Goal: Task Accomplishment & Management: Manage account settings

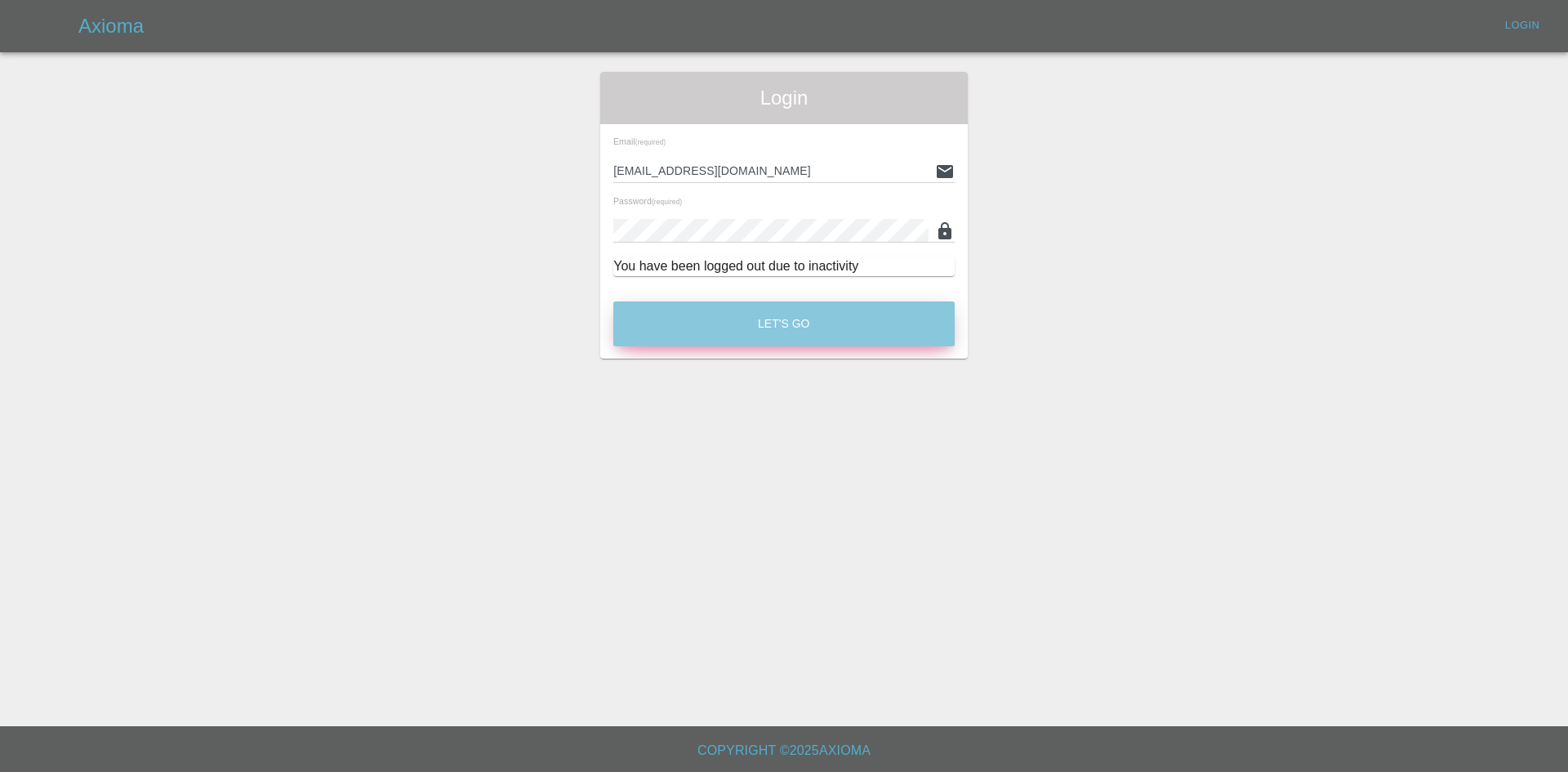
click at [789, 323] on button "Let's Go" at bounding box center [784, 323] width 341 height 45
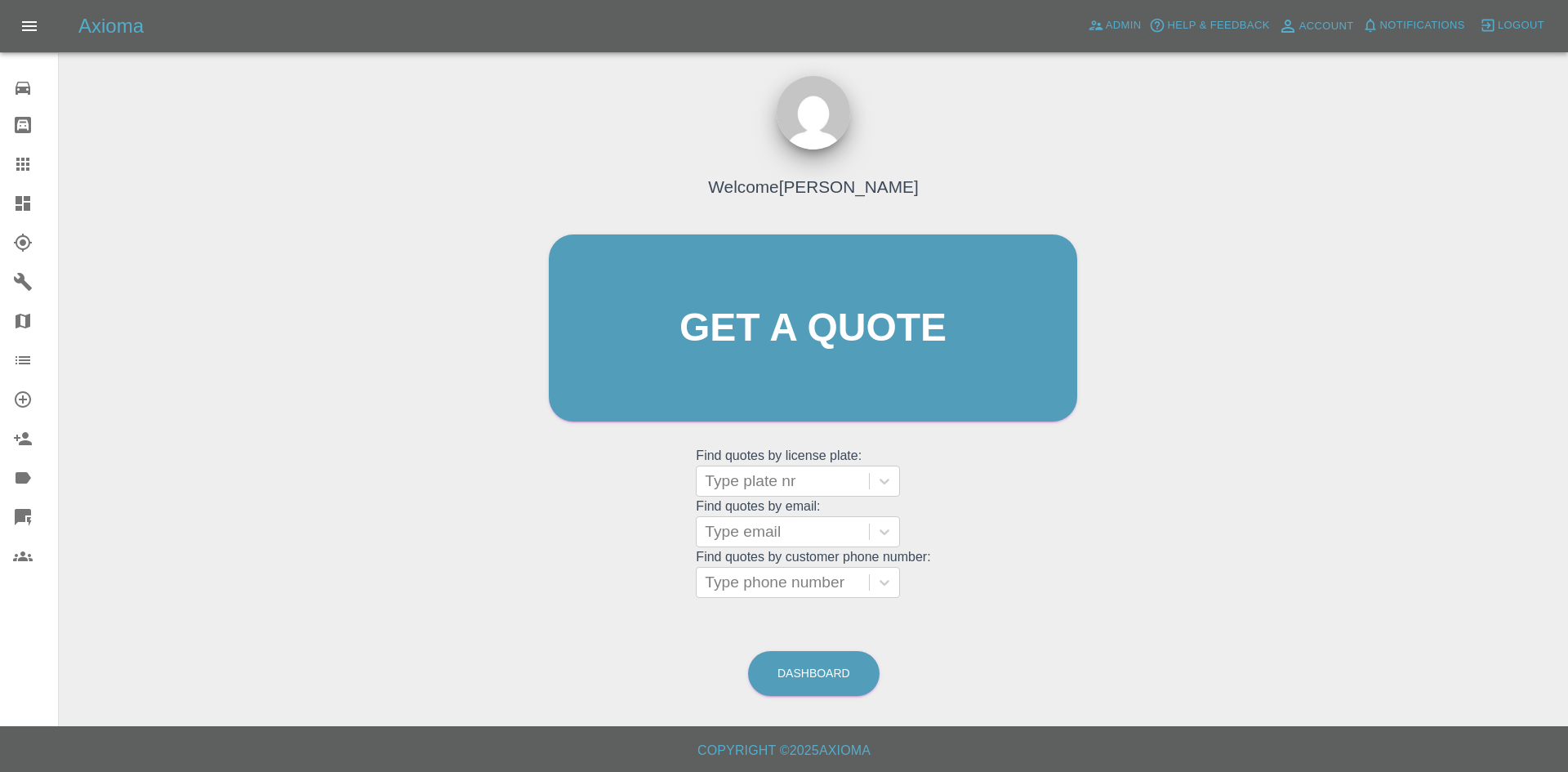
click at [14, 194] on icon at bounding box center [23, 202] width 19 height 19
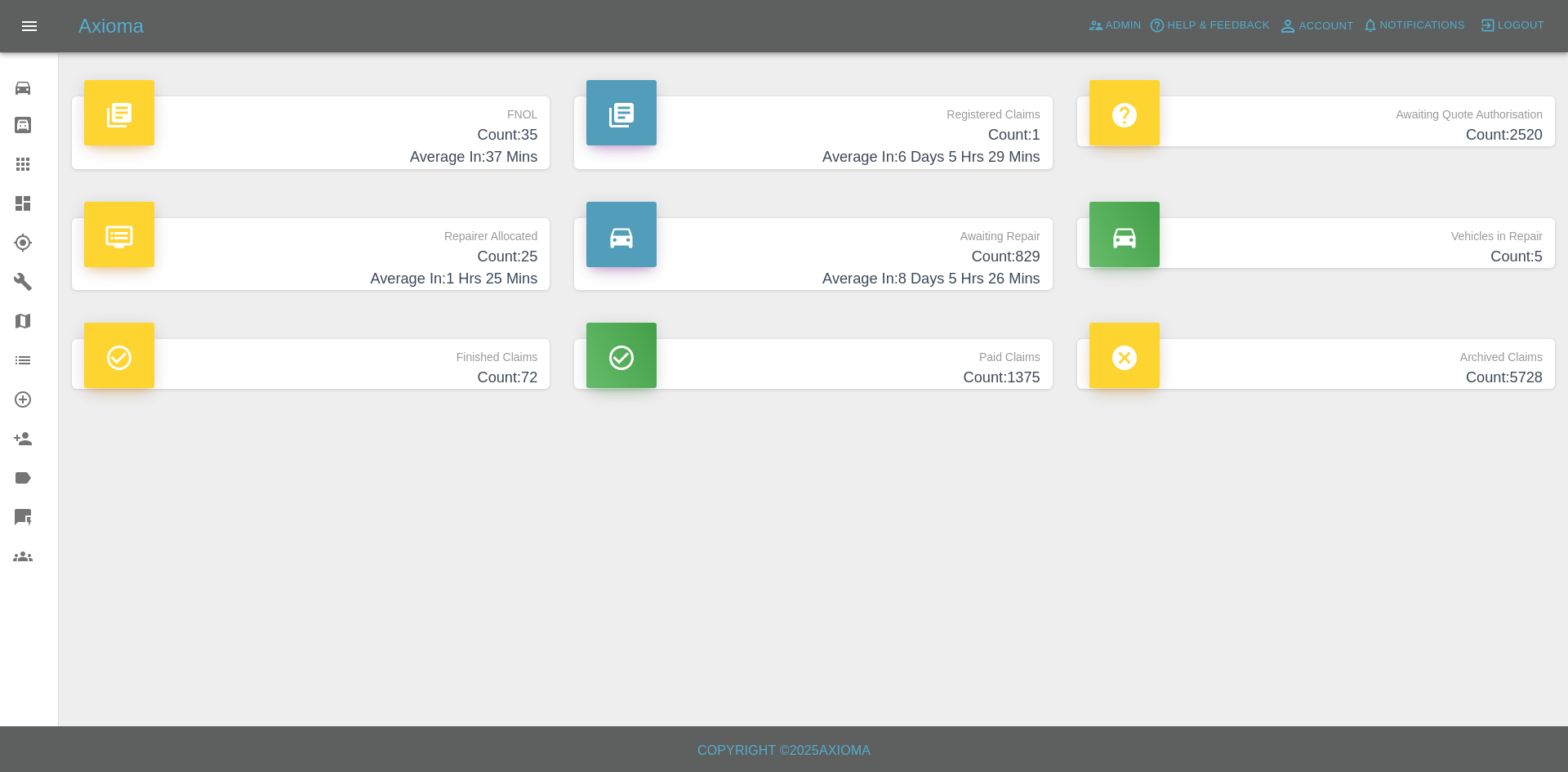
click at [412, 132] on h4 "Count: 35" at bounding box center [311, 135] width 454 height 22
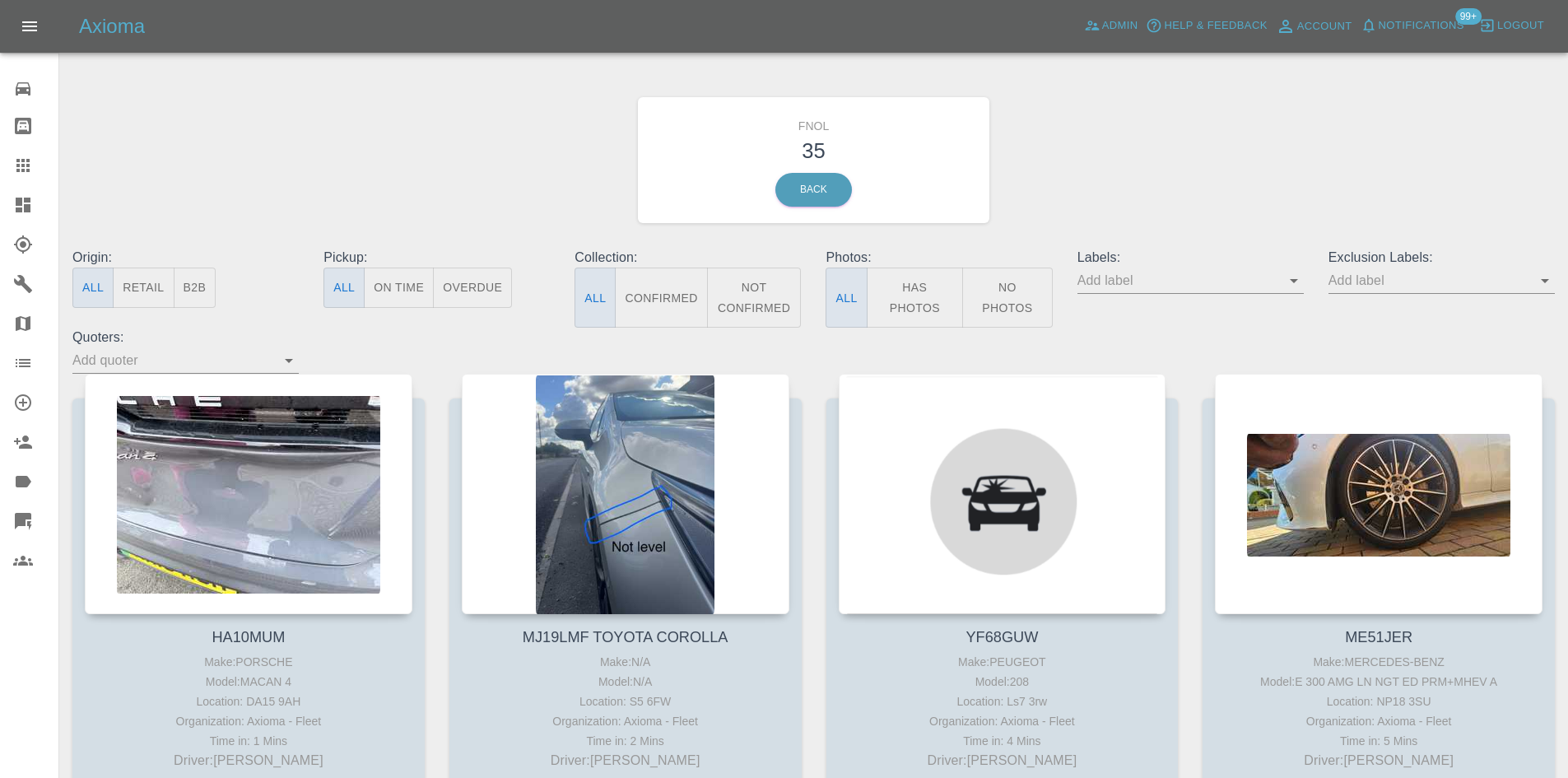
drag, startPoint x: 911, startPoint y: 285, endPoint x: 971, endPoint y: 287, distance: 60.0
click at [911, 285] on button "Has Photos" at bounding box center [915, 297] width 97 height 60
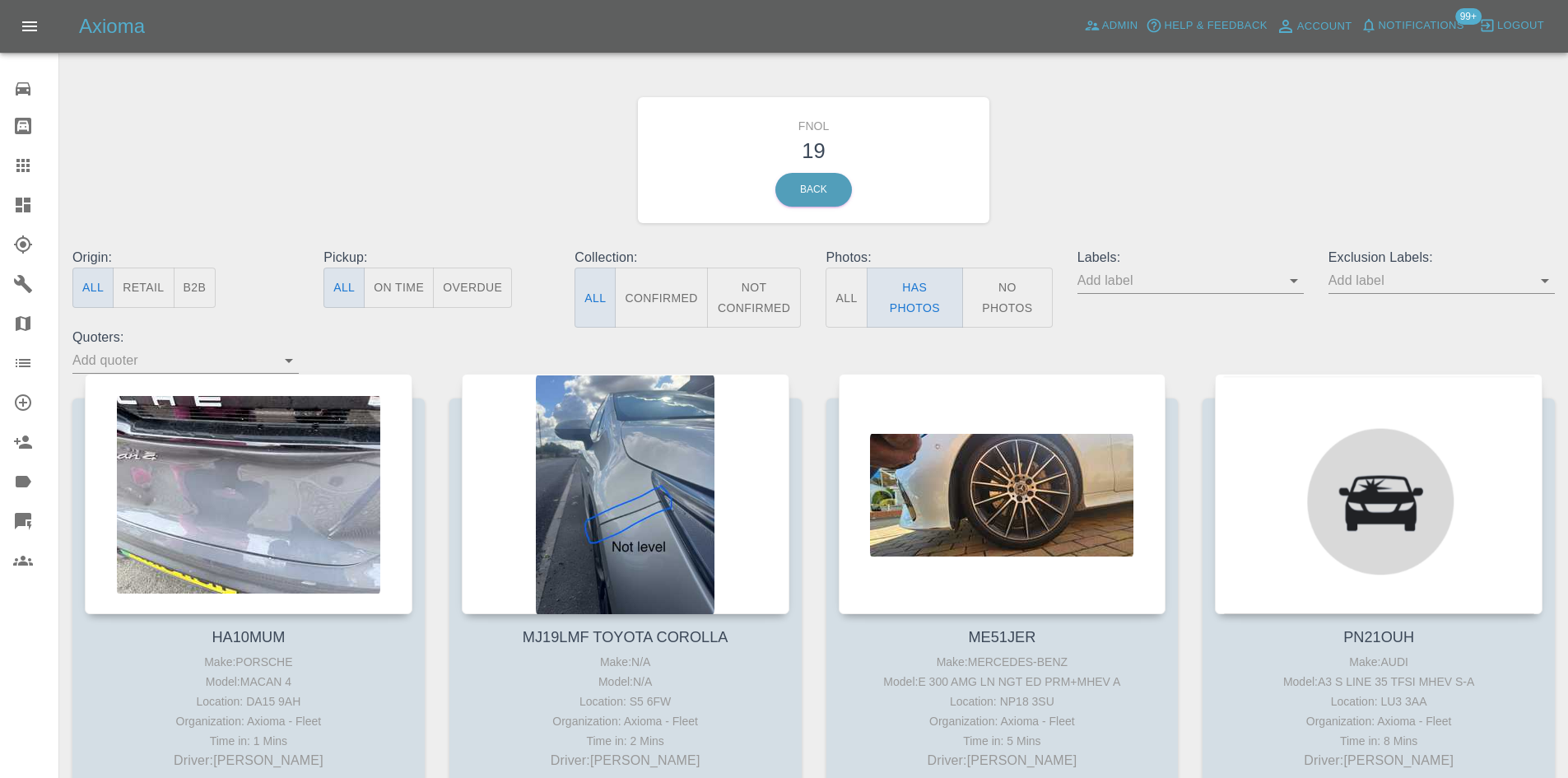
click at [1407, 279] on input "text" at bounding box center [1429, 280] width 201 height 25
type input "GEO"
click at [1489, 349] on li "George_Carl_Q" at bounding box center [1441, 345] width 121 height 30
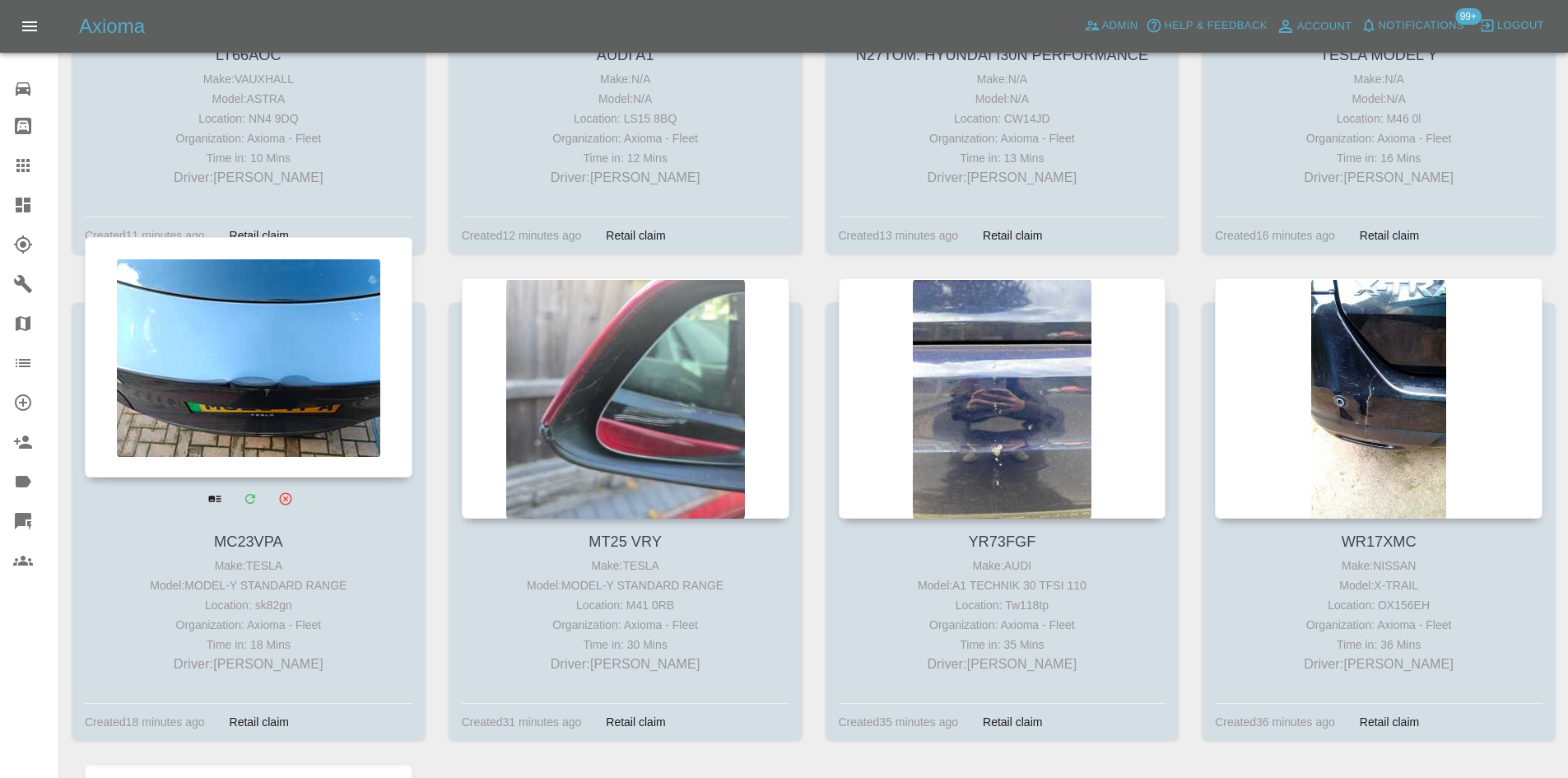
scroll to position [1070, 0]
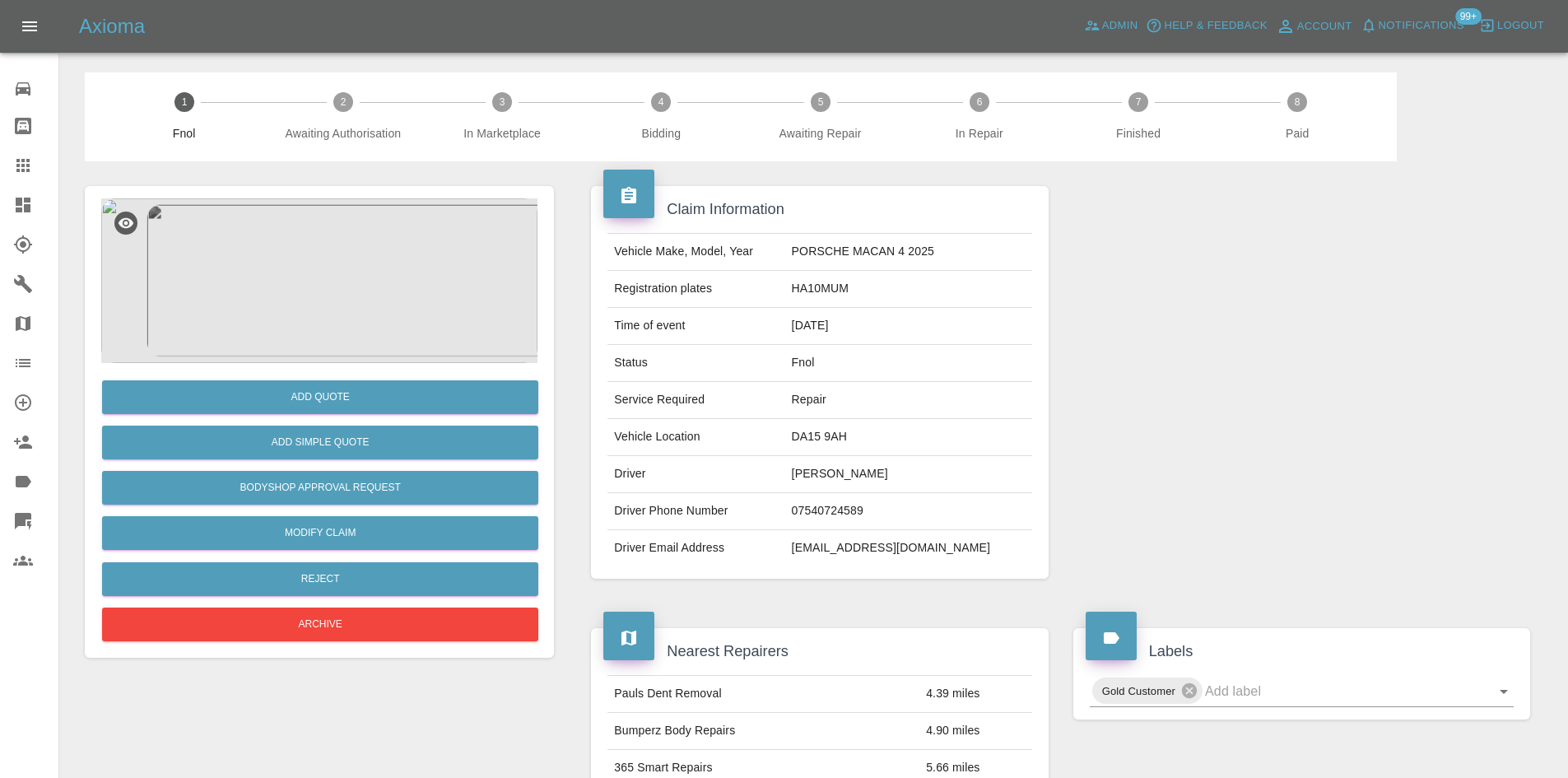
click at [322, 268] on img at bounding box center [319, 280] width 436 height 164
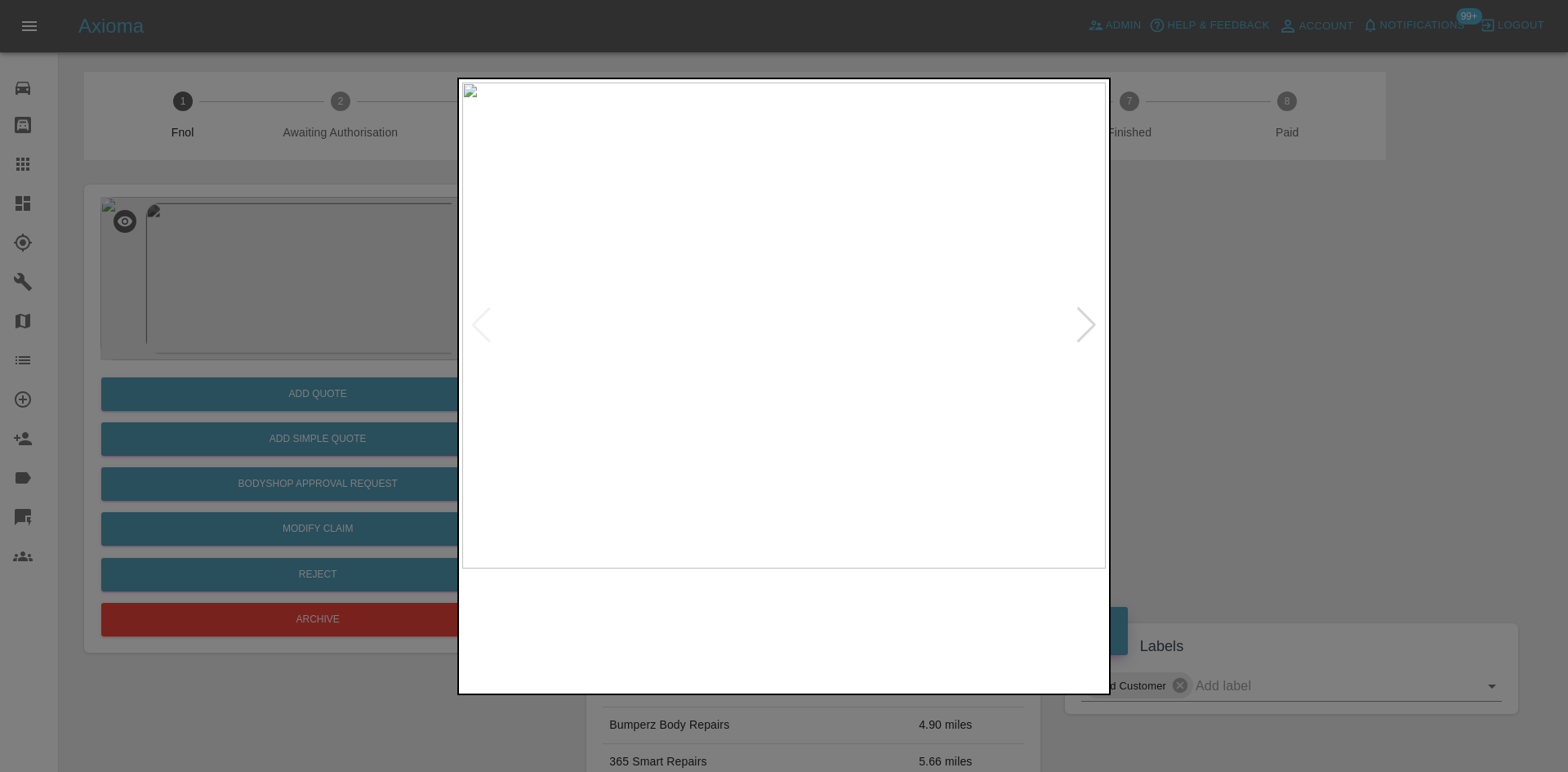
click at [742, 354] on img at bounding box center [784, 325] width 643 height 486
click at [749, 354] on img at bounding box center [909, 237] width 1931 height 1459
click at [699, 370] on img at bounding box center [784, 325] width 643 height 486
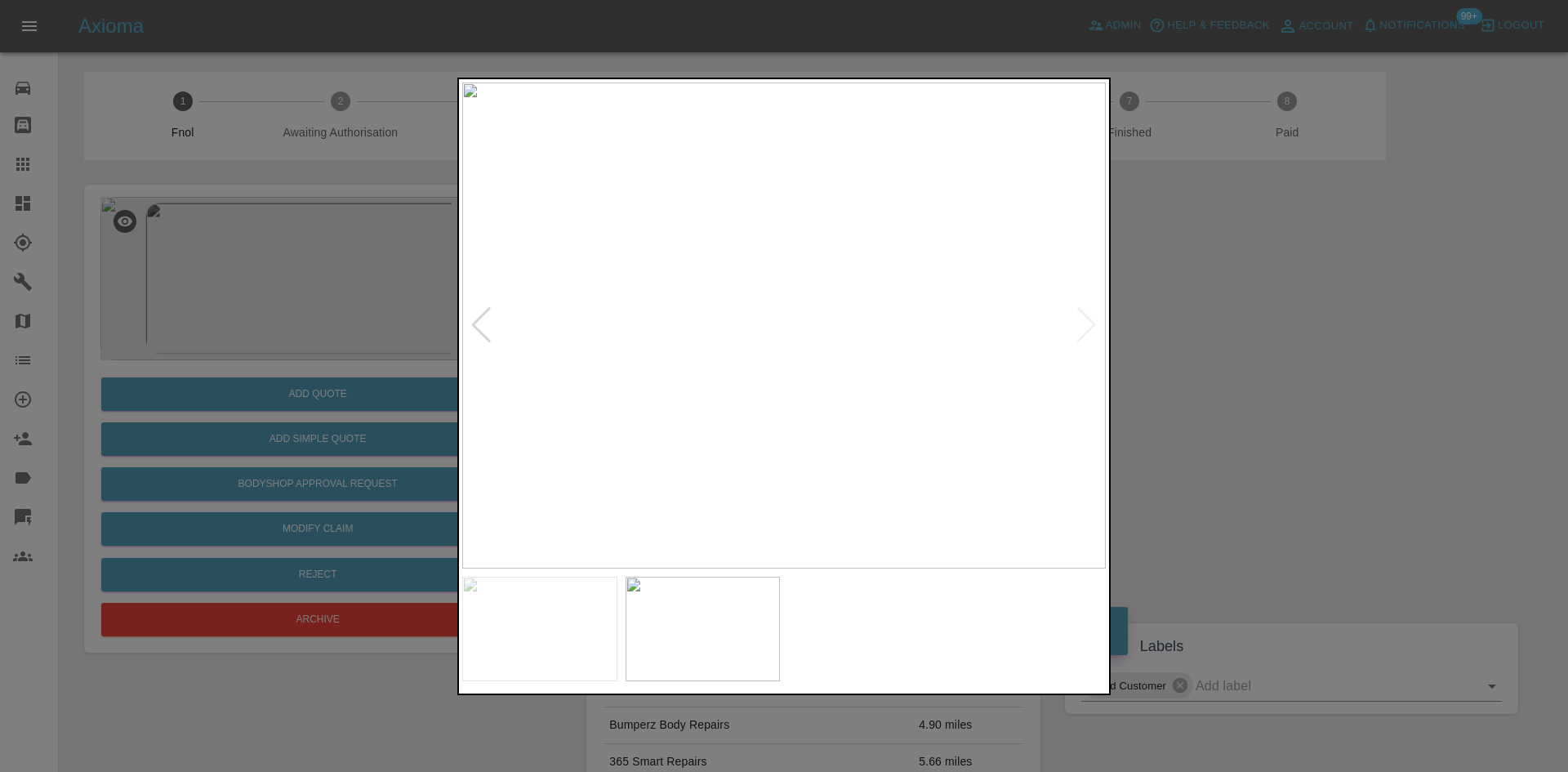
click at [853, 288] on img at bounding box center [784, 325] width 643 height 486
click at [994, 317] on img at bounding box center [864, 425] width 1931 height 1459
click at [569, 333] on img at bounding box center [914, 388] width 1931 height 1459
click at [347, 557] on div at bounding box center [784, 386] width 1568 height 772
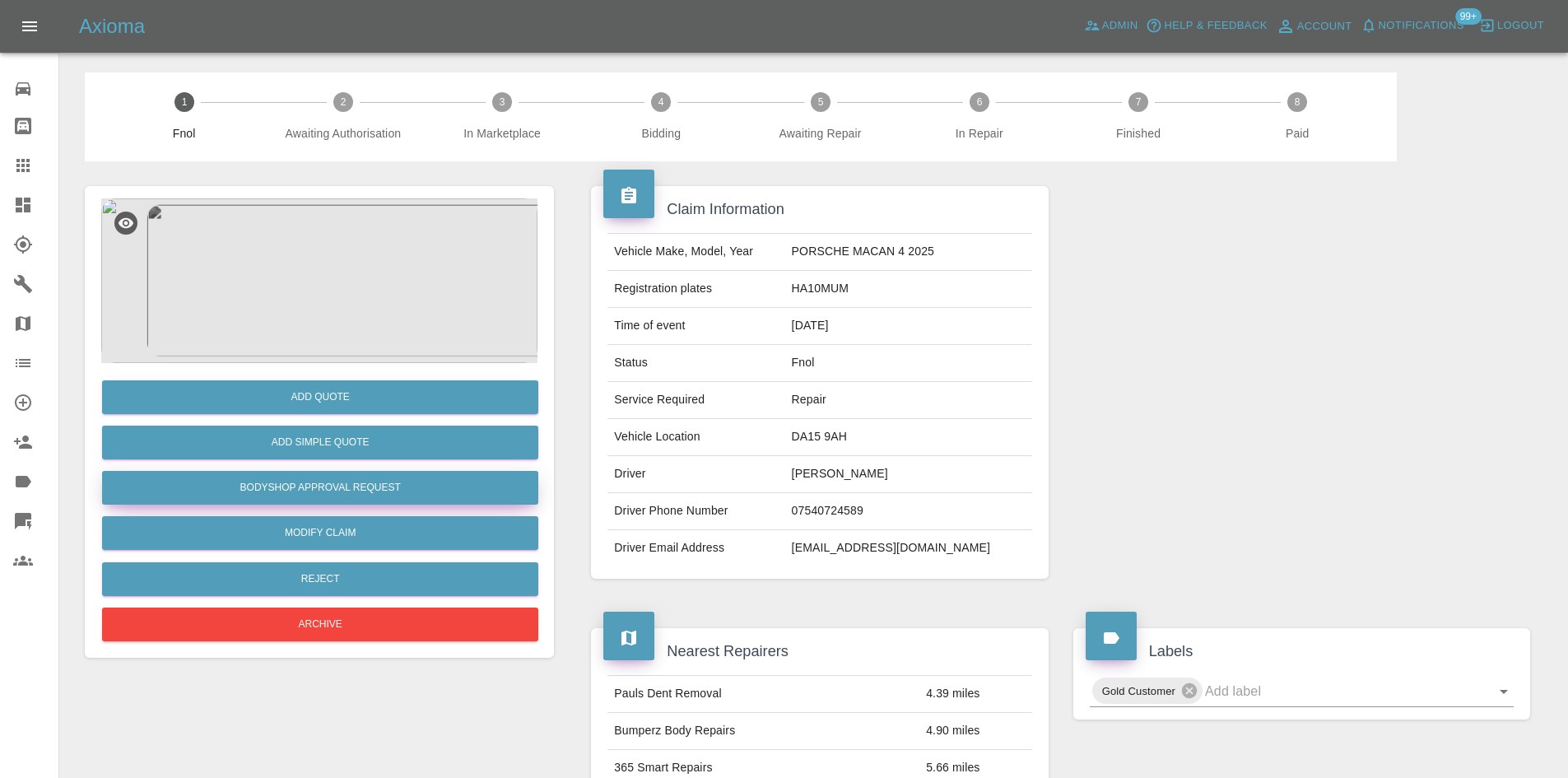
click at [354, 484] on button "Bodyshop Approval Request" at bounding box center [320, 488] width 436 height 34
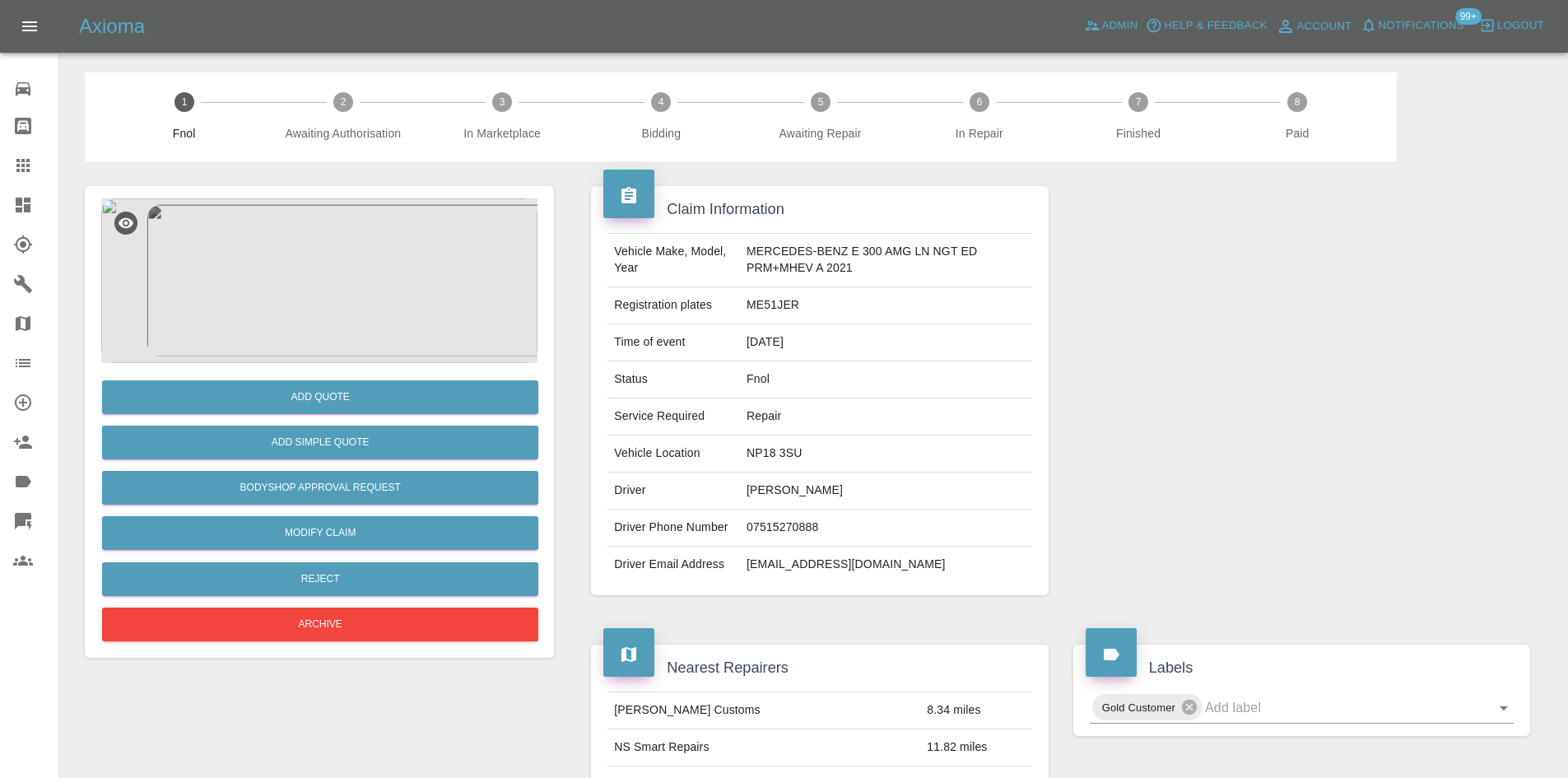
click at [283, 274] on img at bounding box center [319, 280] width 436 height 164
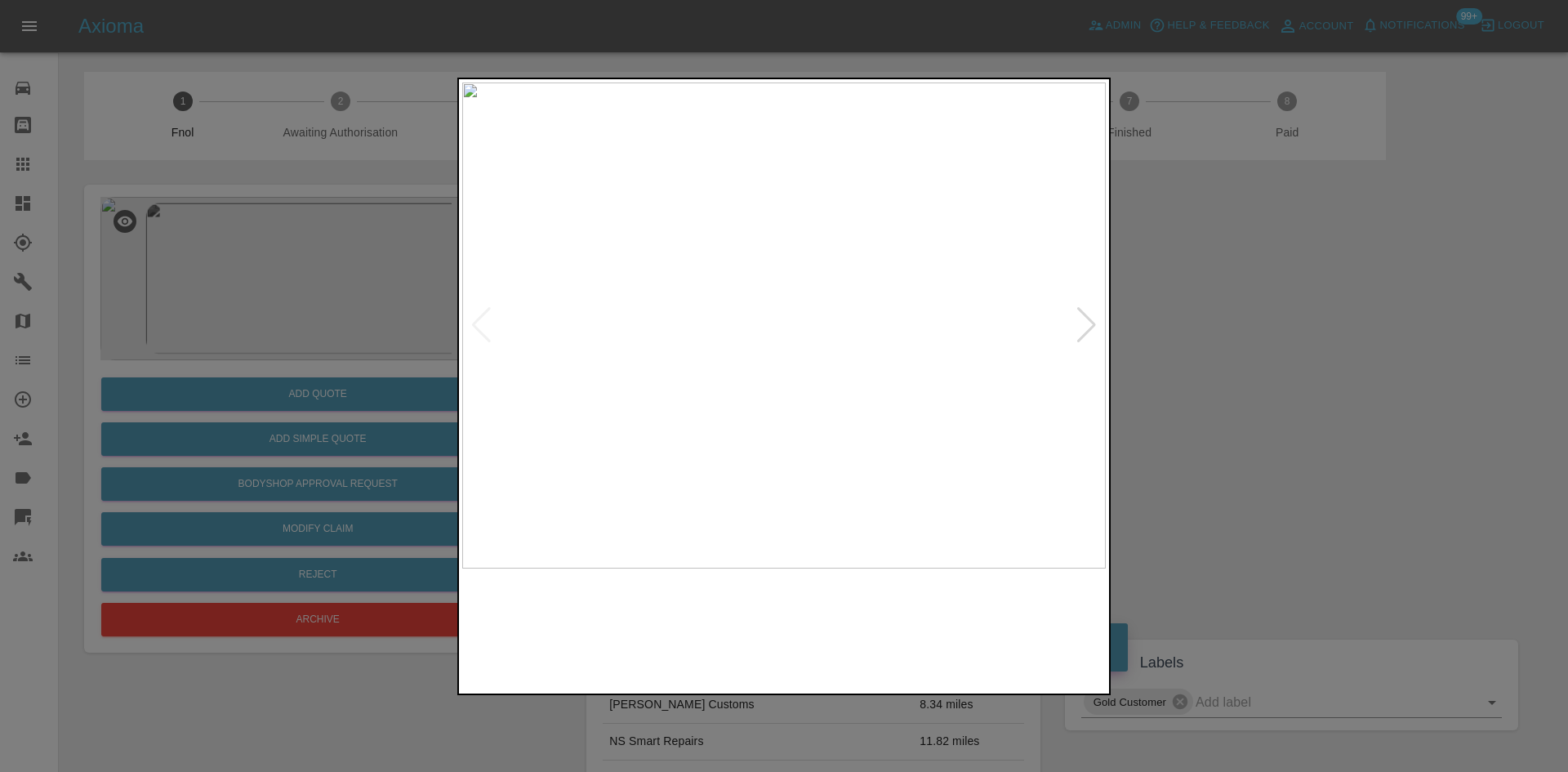
click at [645, 418] on img at bounding box center [784, 325] width 643 height 486
click at [752, 438] on img at bounding box center [784, 325] width 643 height 486
click at [260, 366] on div at bounding box center [784, 386] width 1568 height 772
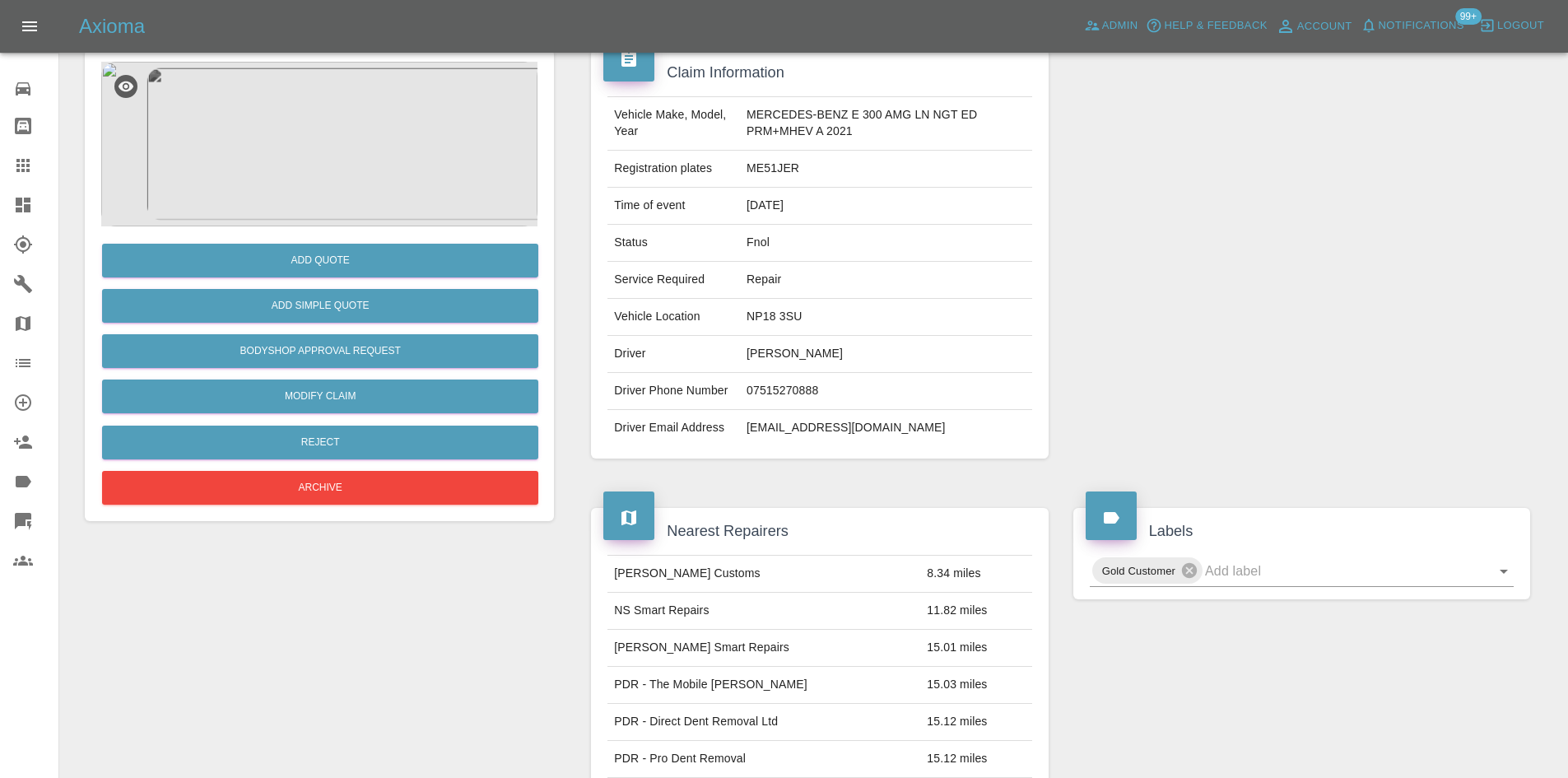
scroll to position [113, 0]
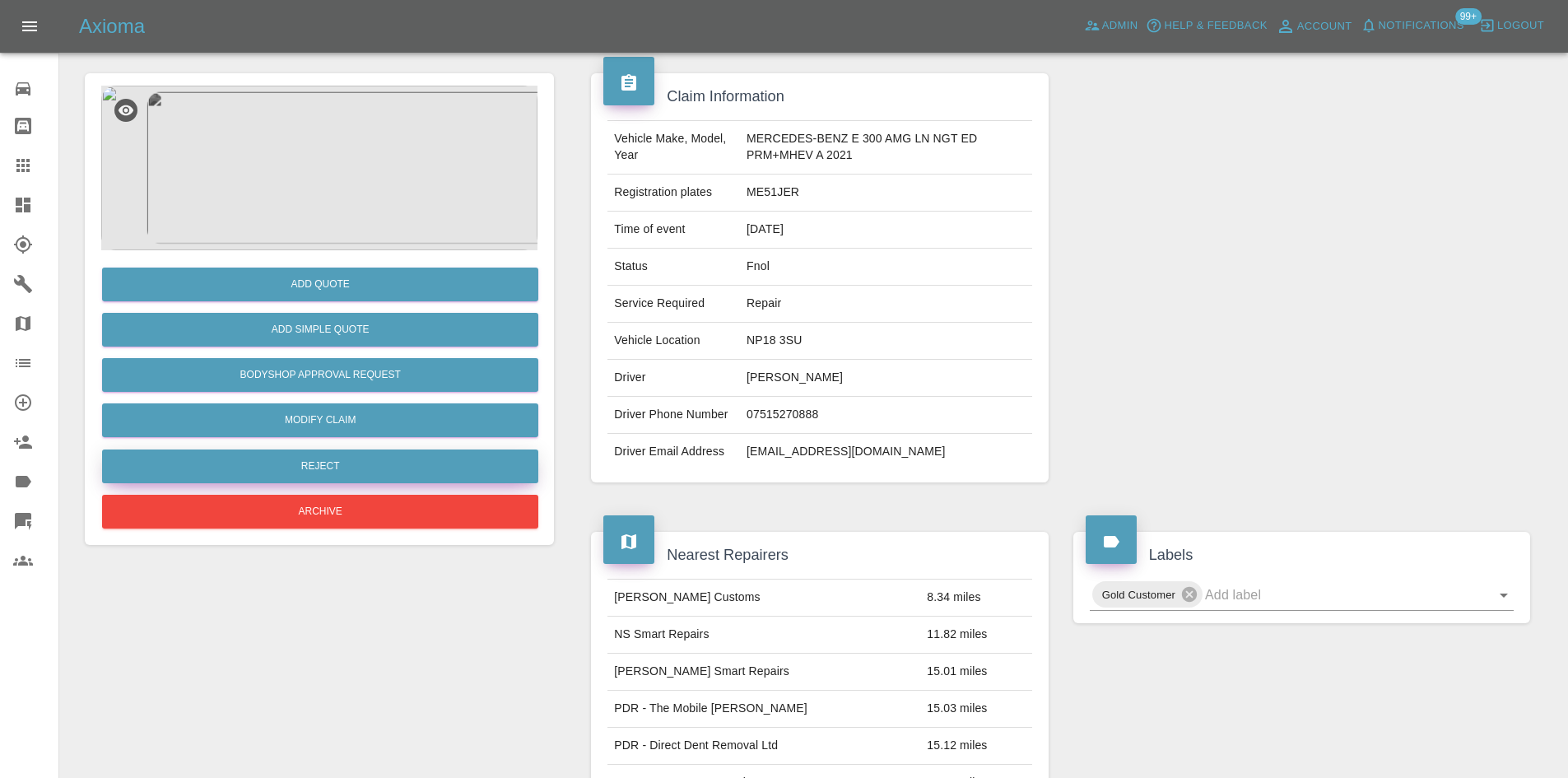
click at [334, 470] on button "Reject" at bounding box center [320, 466] width 436 height 34
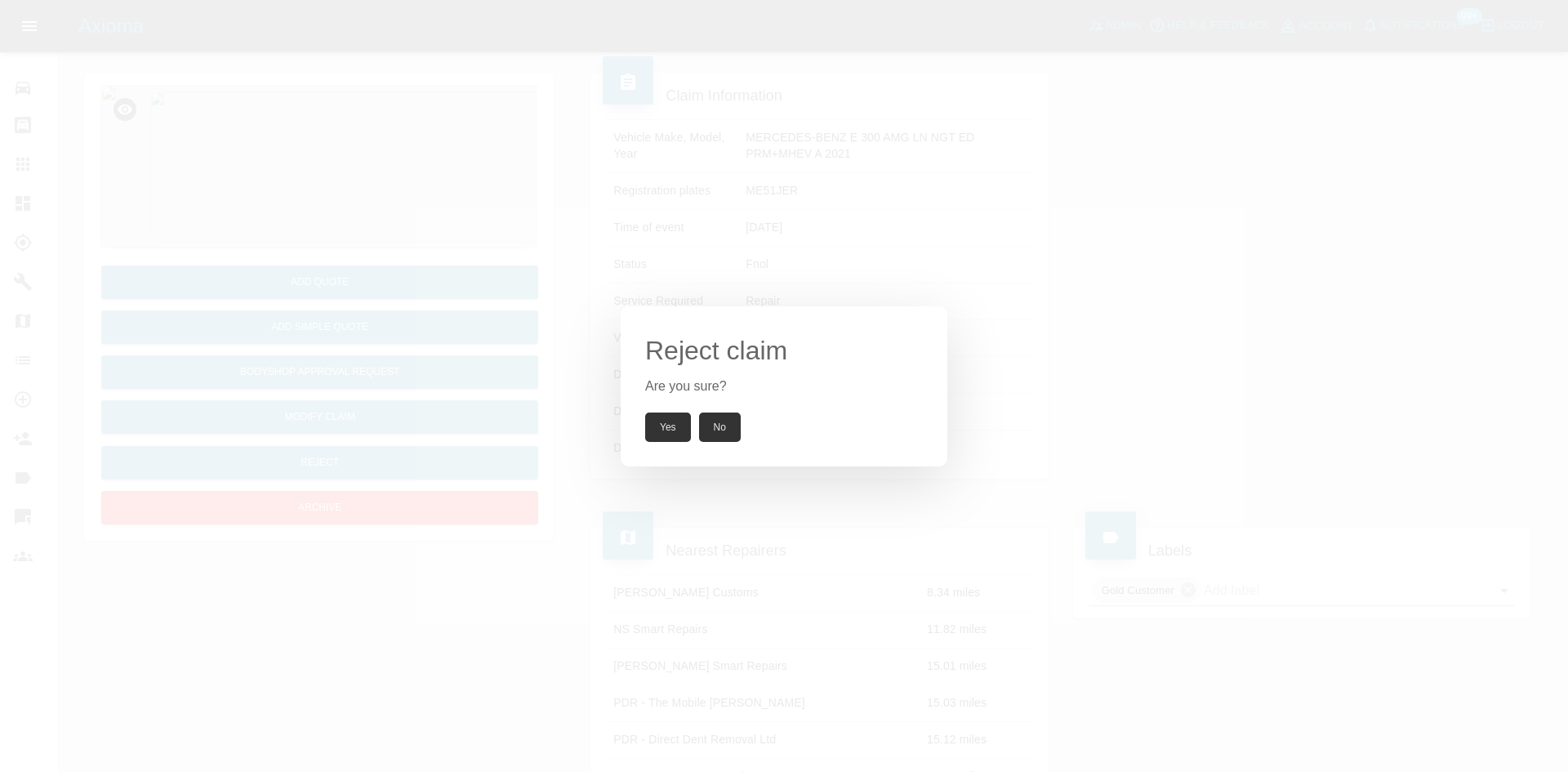
drag, startPoint x: 675, startPoint y: 414, endPoint x: 637, endPoint y: 207, distance: 210.5
click at [676, 414] on button "Yes" at bounding box center [668, 427] width 45 height 29
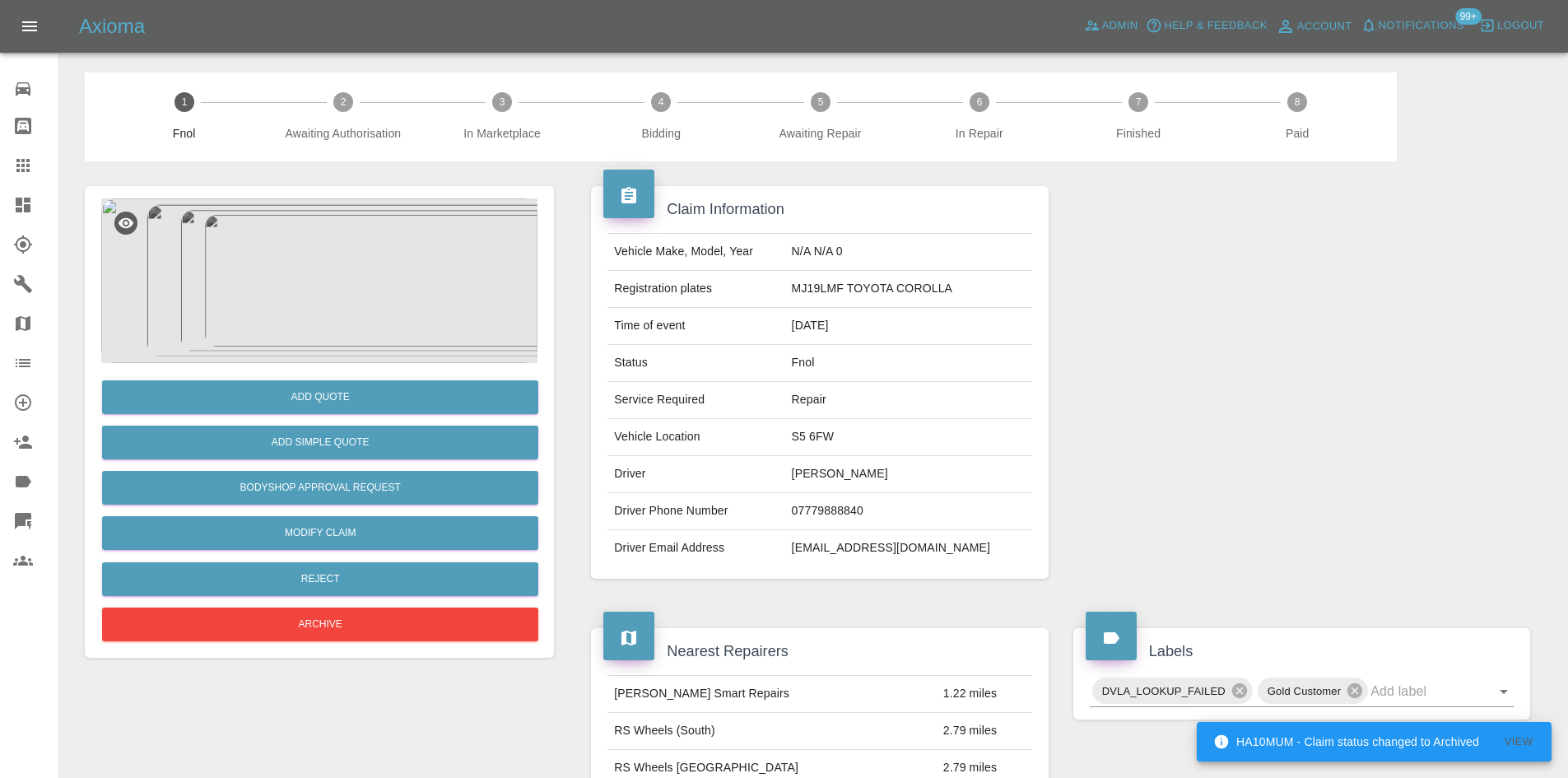
click at [322, 230] on img at bounding box center [319, 280] width 436 height 164
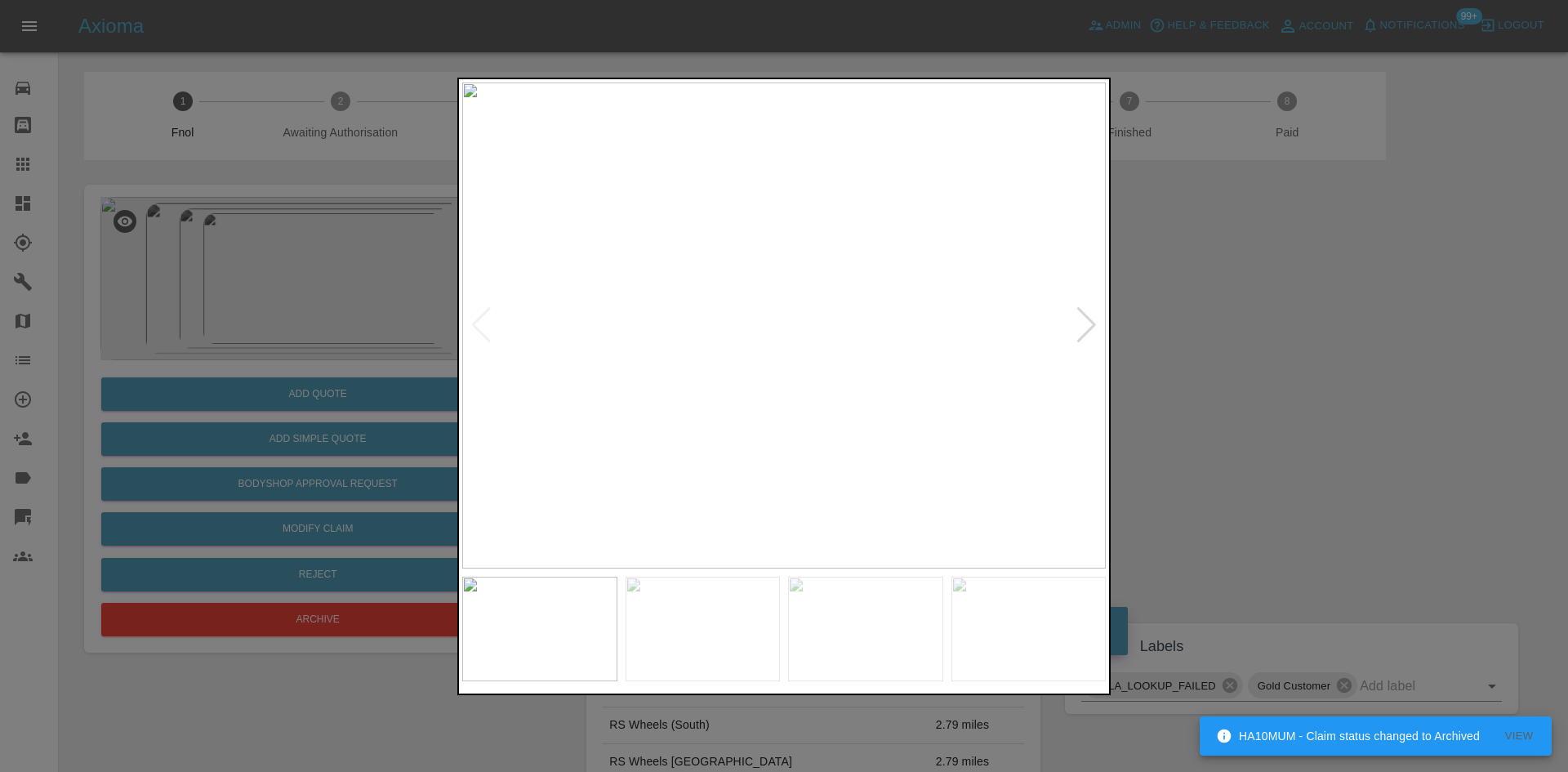
click at [775, 379] on img at bounding box center [784, 325] width 643 height 486
click at [710, 381] on img at bounding box center [768, 325] width 643 height 486
click at [827, 391] on img at bounding box center [784, 325] width 643 height 486
click at [868, 388] on img at bounding box center [784, 325] width 643 height 486
click at [796, 372] on img at bounding box center [784, 325] width 643 height 486
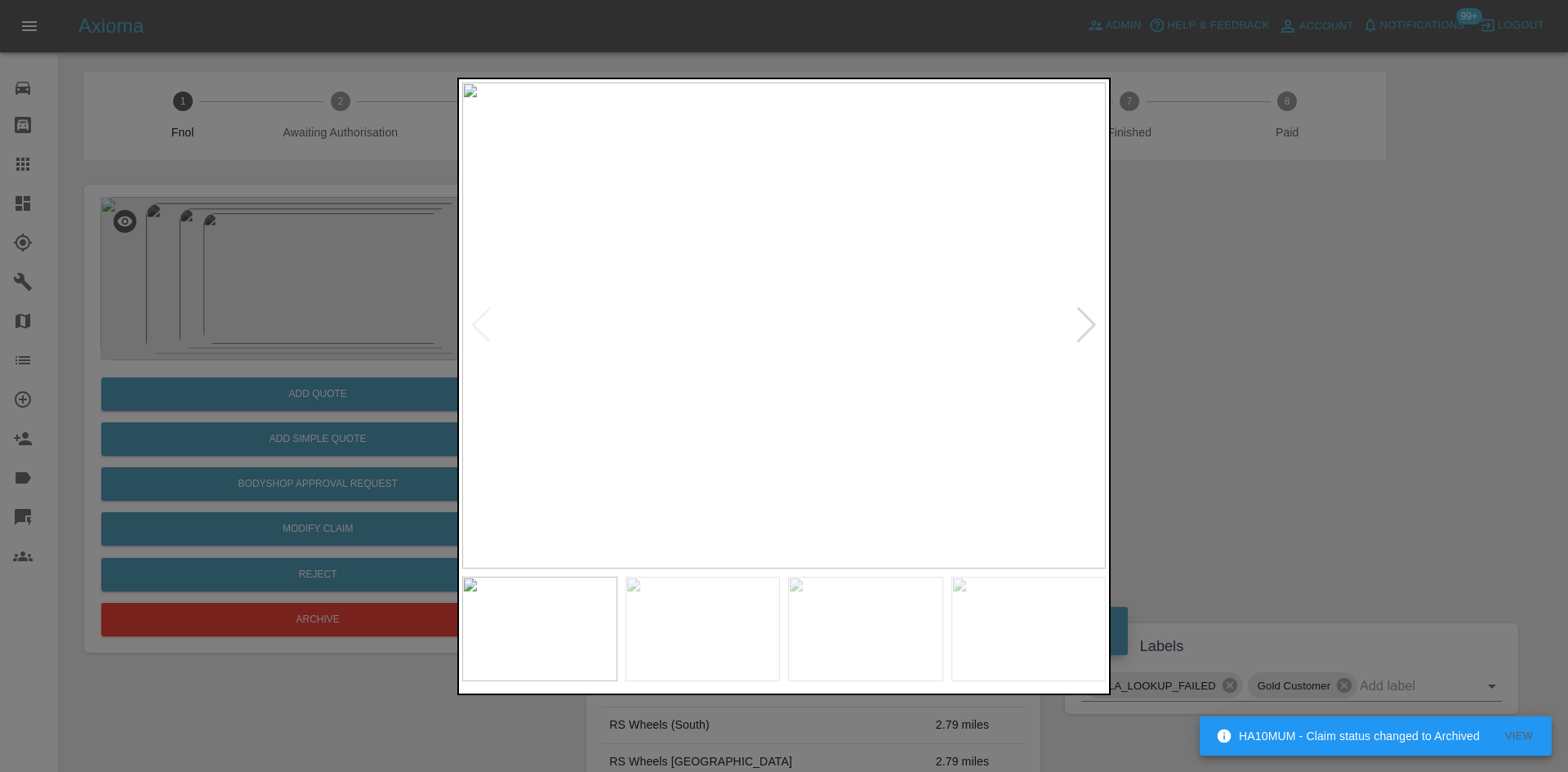
click at [796, 372] on img at bounding box center [784, 325] width 643 height 486
click at [796, 372] on img at bounding box center [747, 182] width 1931 height 1459
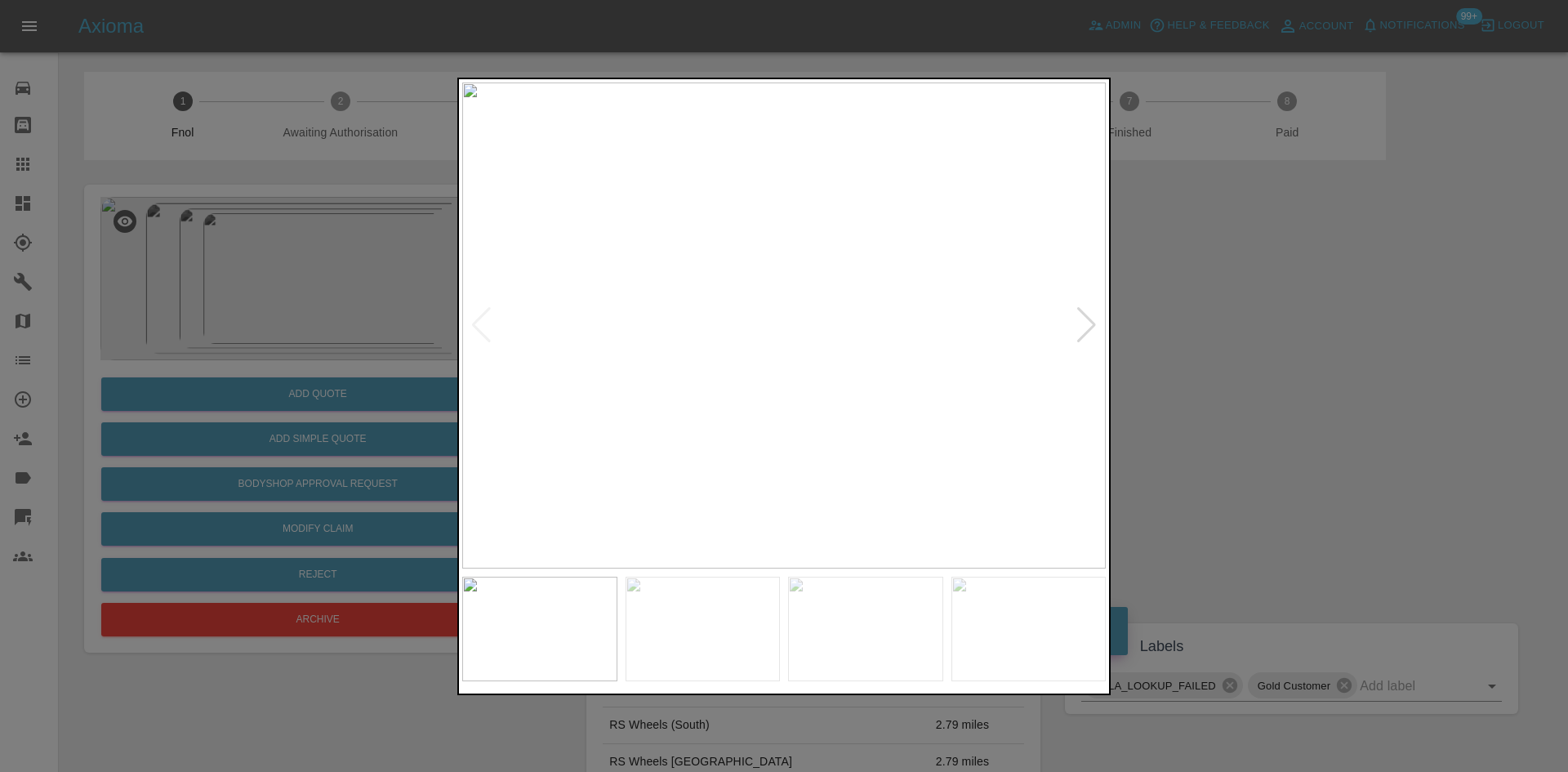
click at [724, 380] on img at bounding box center [784, 325] width 643 height 486
click at [836, 350] on img at bounding box center [784, 325] width 643 height 486
click at [836, 350] on img at bounding box center [629, 249] width 1931 height 1459
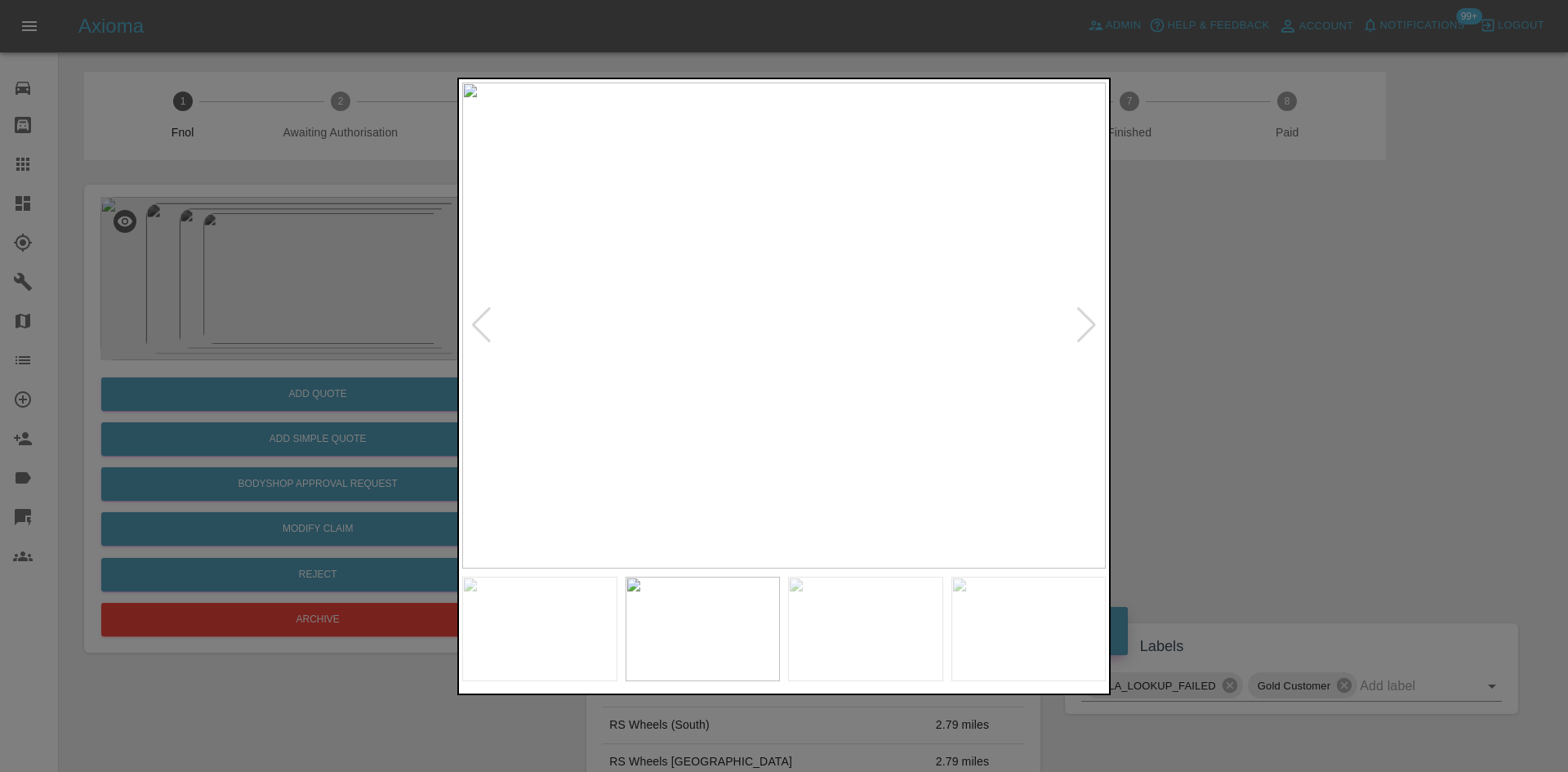
click at [707, 370] on img at bounding box center [784, 325] width 643 height 486
click at [564, 374] on img at bounding box center [784, 325] width 643 height 486
click at [834, 358] on img at bounding box center [784, 325] width 643 height 486
click at [832, 358] on img at bounding box center [634, 227] width 1931 height 1459
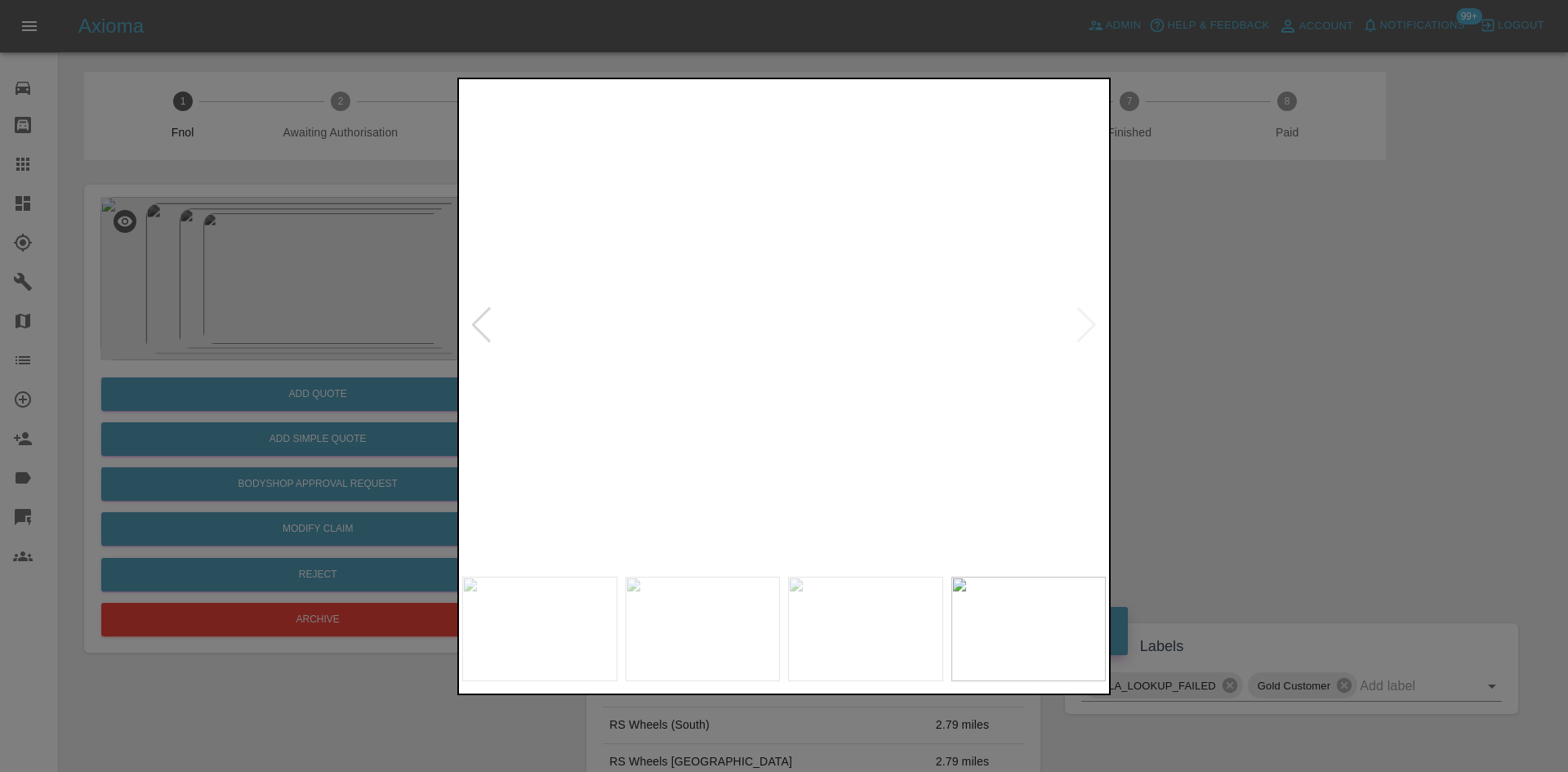
click at [832, 358] on img at bounding box center [634, 227] width 1931 height 1459
click at [824, 350] on img at bounding box center [784, 325] width 643 height 486
click at [824, 350] on img at bounding box center [663, 249] width 1931 height 1459
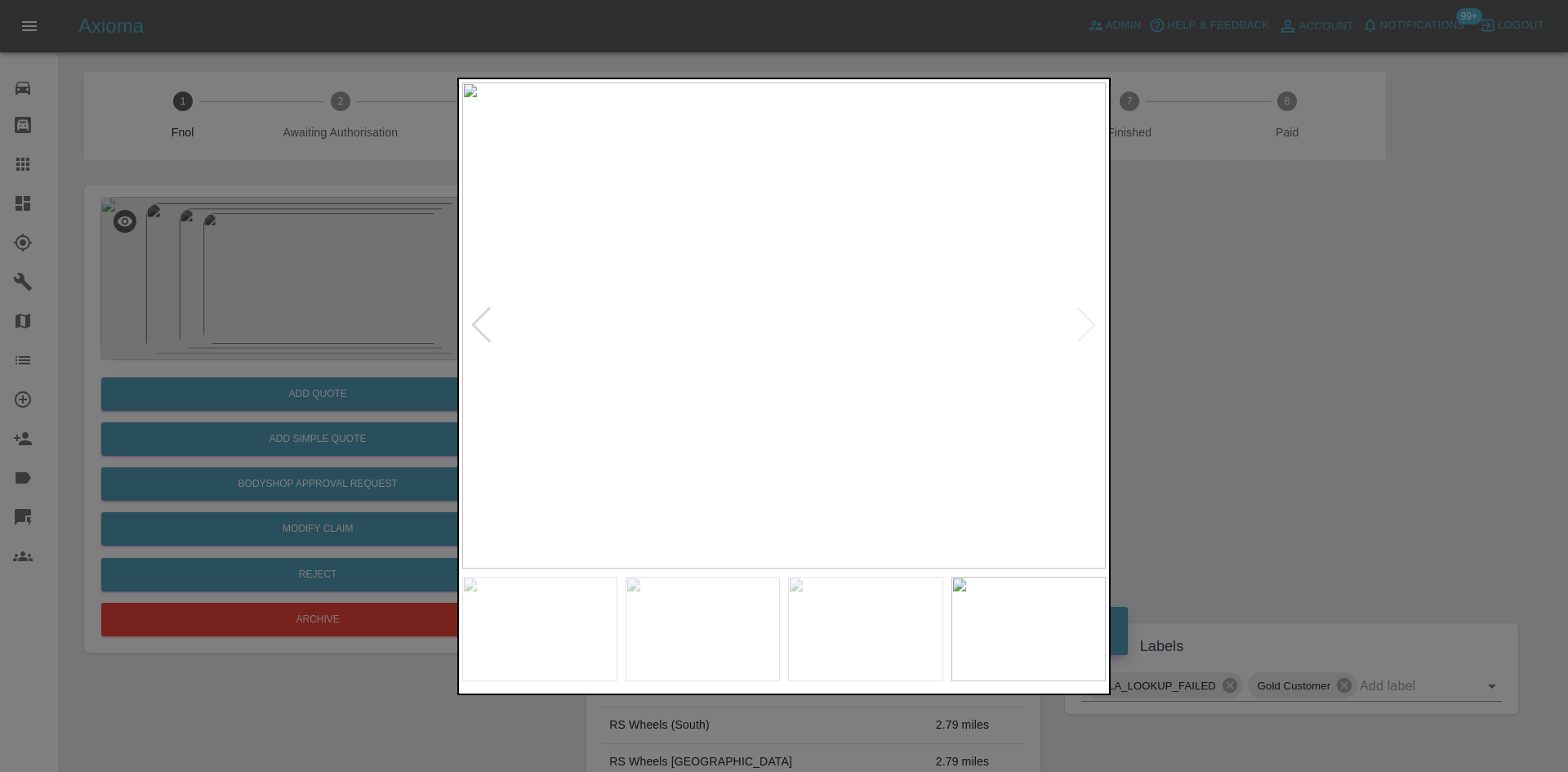
click at [806, 370] on img at bounding box center [784, 325] width 643 height 486
click at [642, 362] on img at bounding box center [784, 325] width 643 height 486
click at [401, 272] on div at bounding box center [784, 386] width 1568 height 772
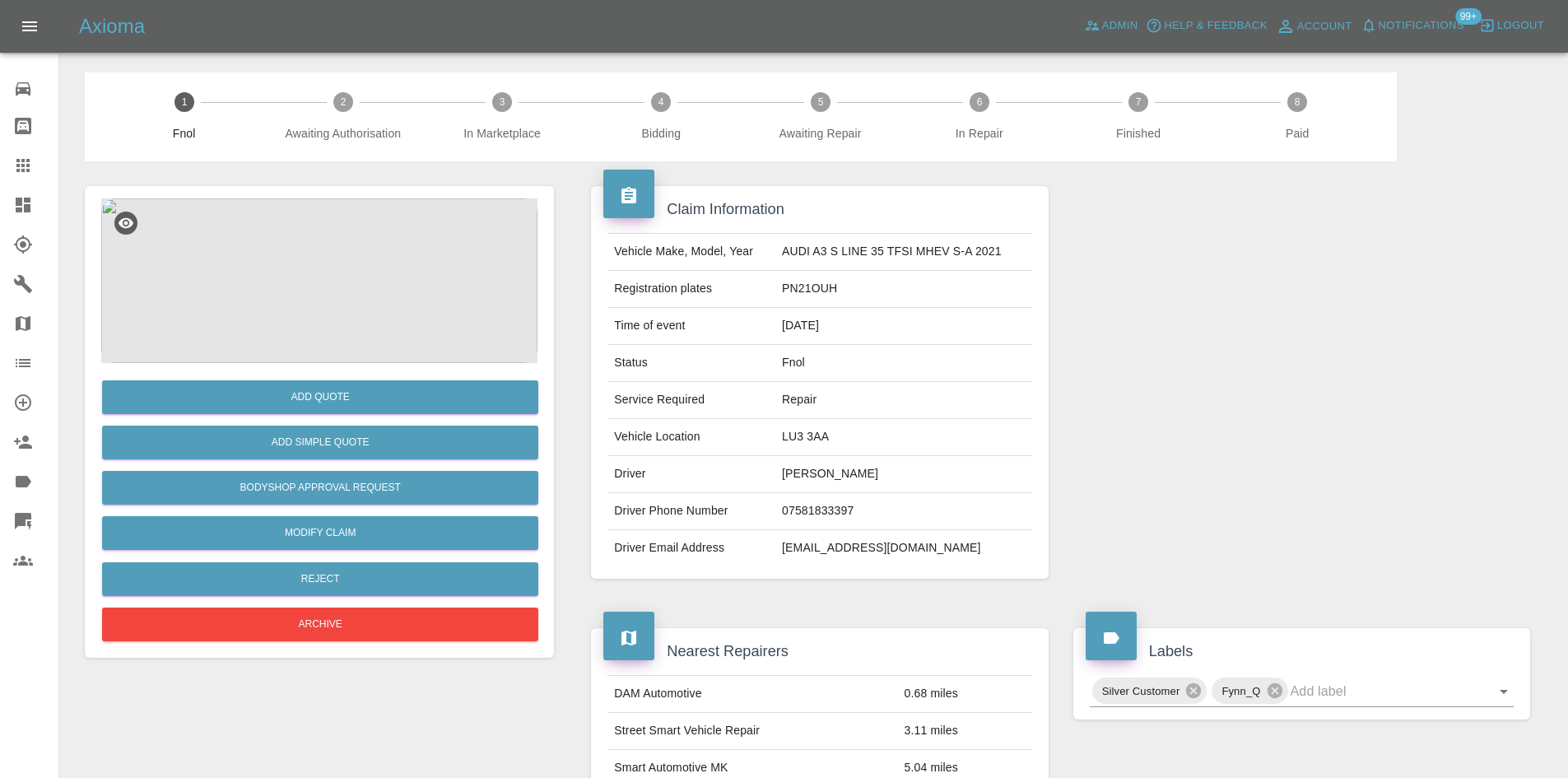
click at [366, 278] on img at bounding box center [319, 280] width 436 height 164
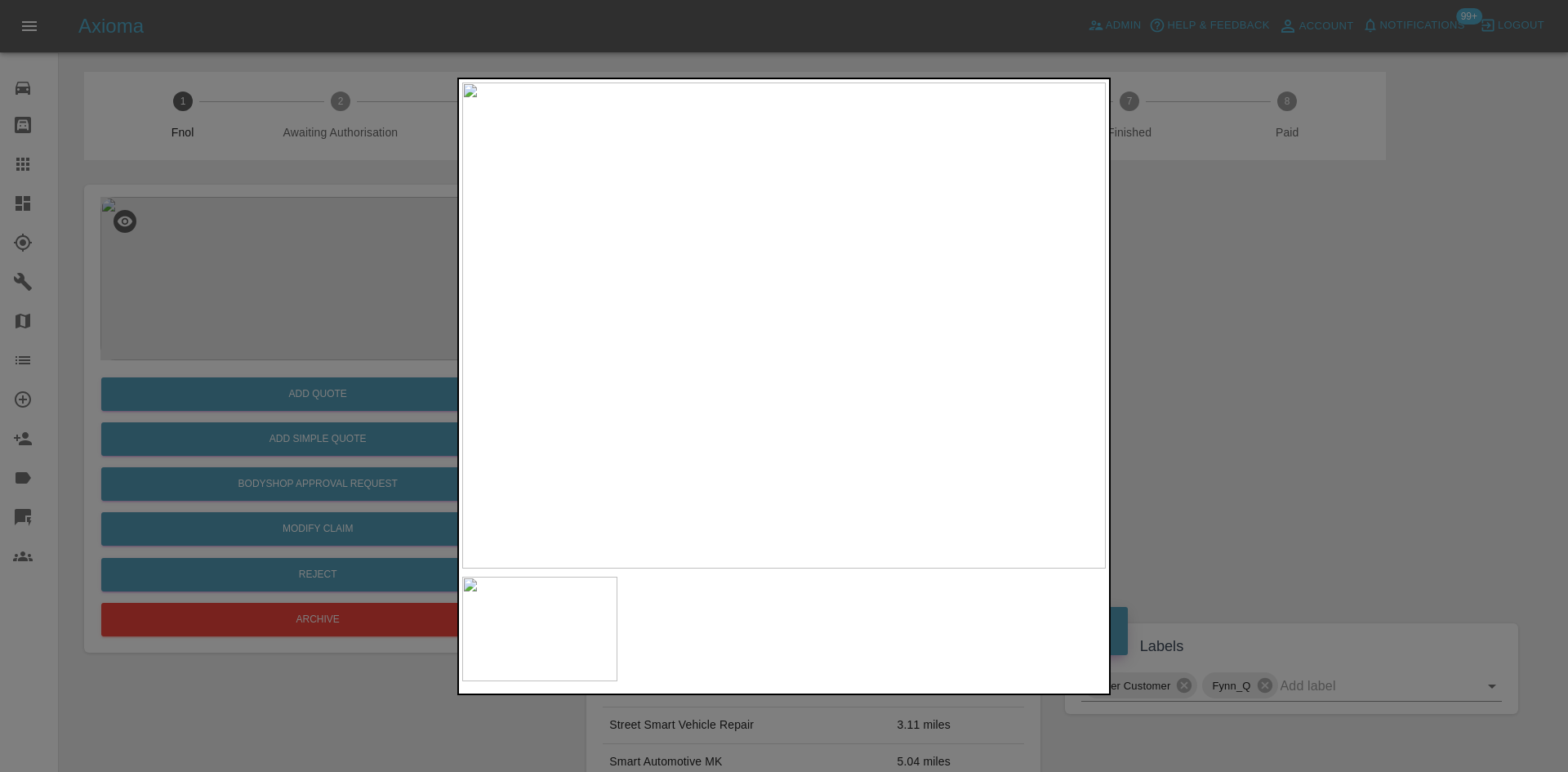
click at [700, 407] on img at bounding box center [784, 325] width 643 height 486
click at [812, 395] on img at bounding box center [784, 325] width 643 height 486
click at [810, 395] on img at bounding box center [784, 325] width 643 height 486
click at [770, 391] on img at bounding box center [705, 117] width 1931 height 1459
drag, startPoint x: 291, startPoint y: 394, endPoint x: 299, endPoint y: 417, distance: 24.4
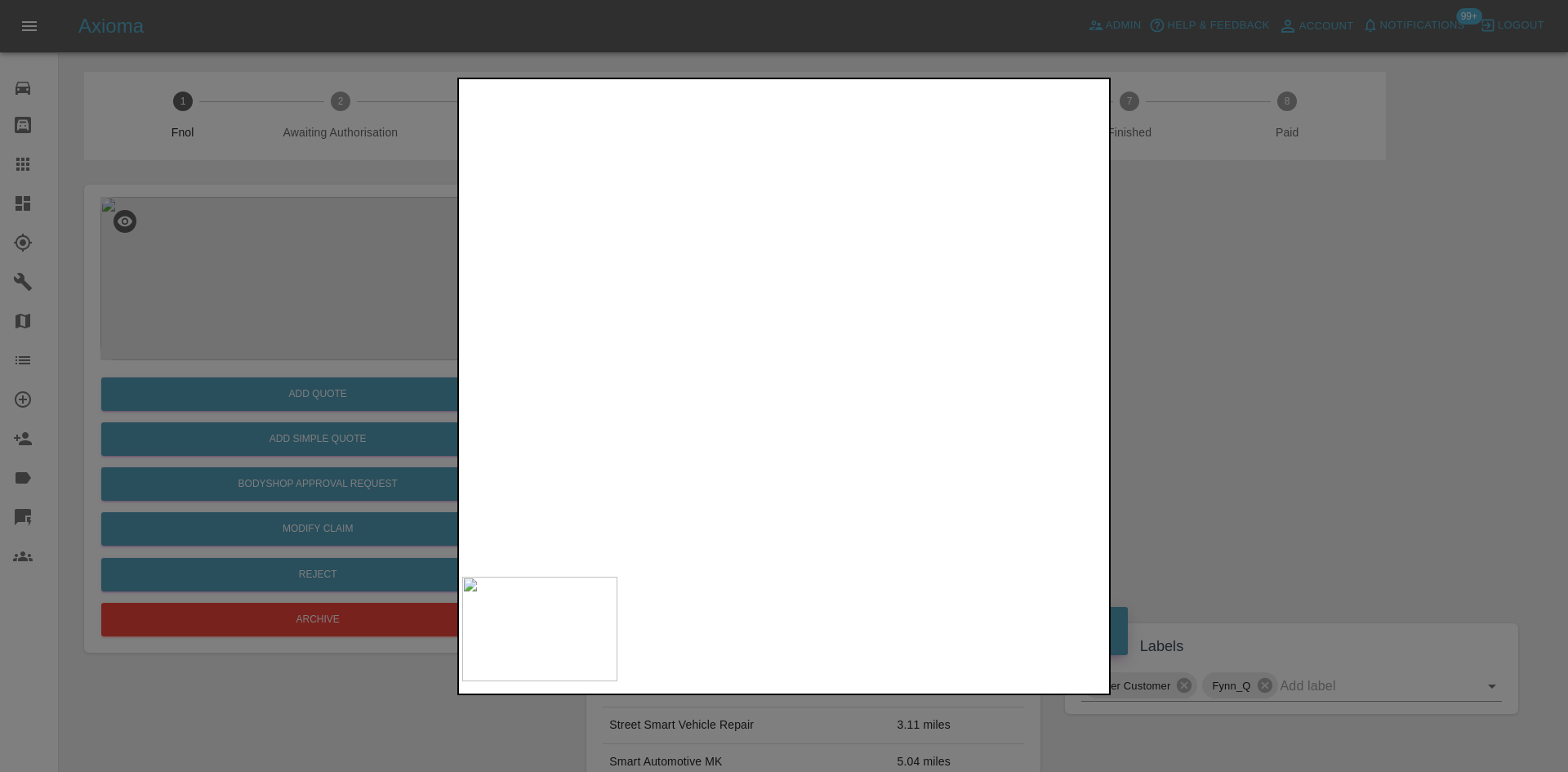
click at [291, 395] on div at bounding box center [784, 386] width 1568 height 772
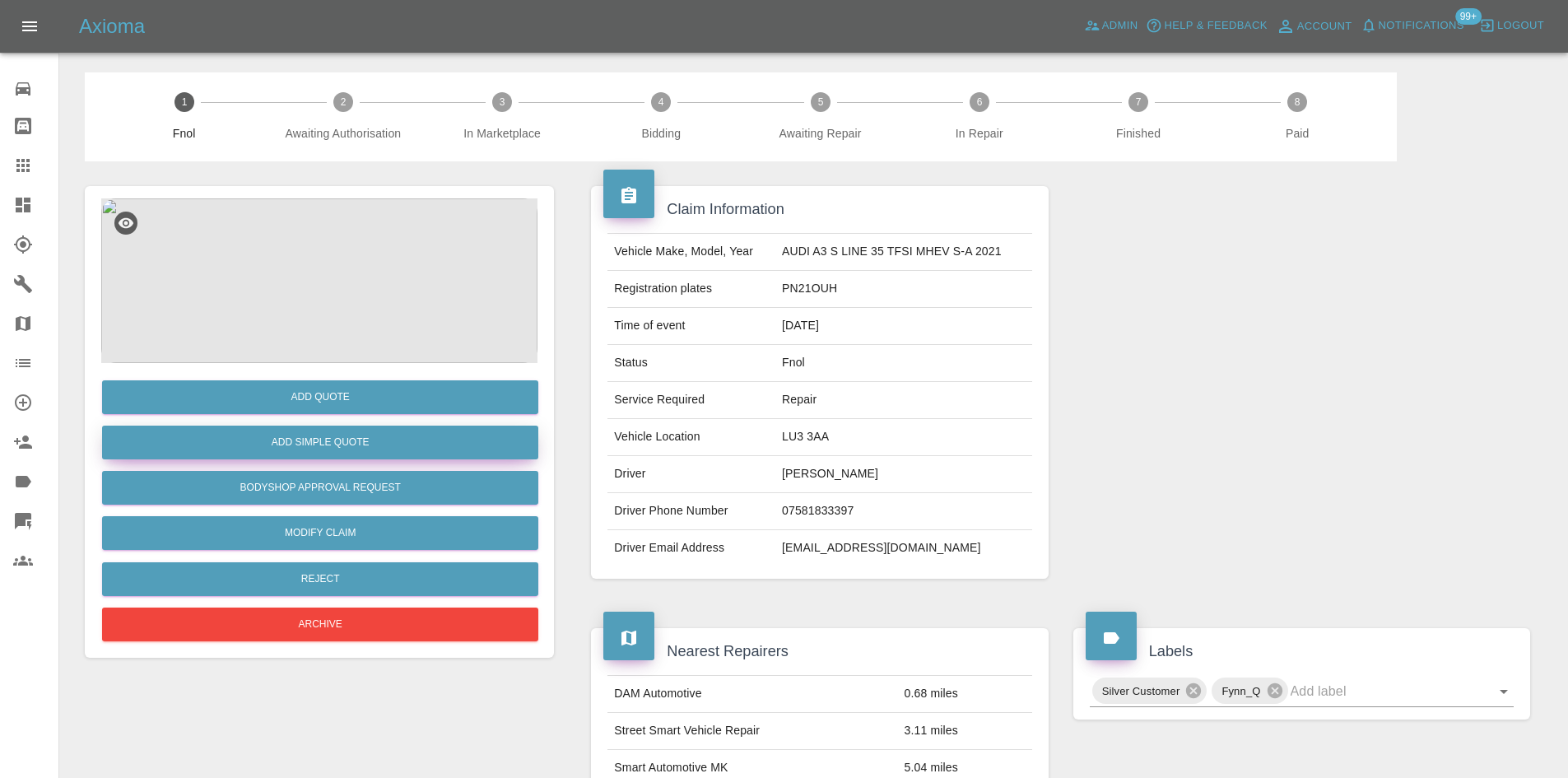
click at [309, 435] on button "Add Simple Quote" at bounding box center [320, 443] width 436 height 34
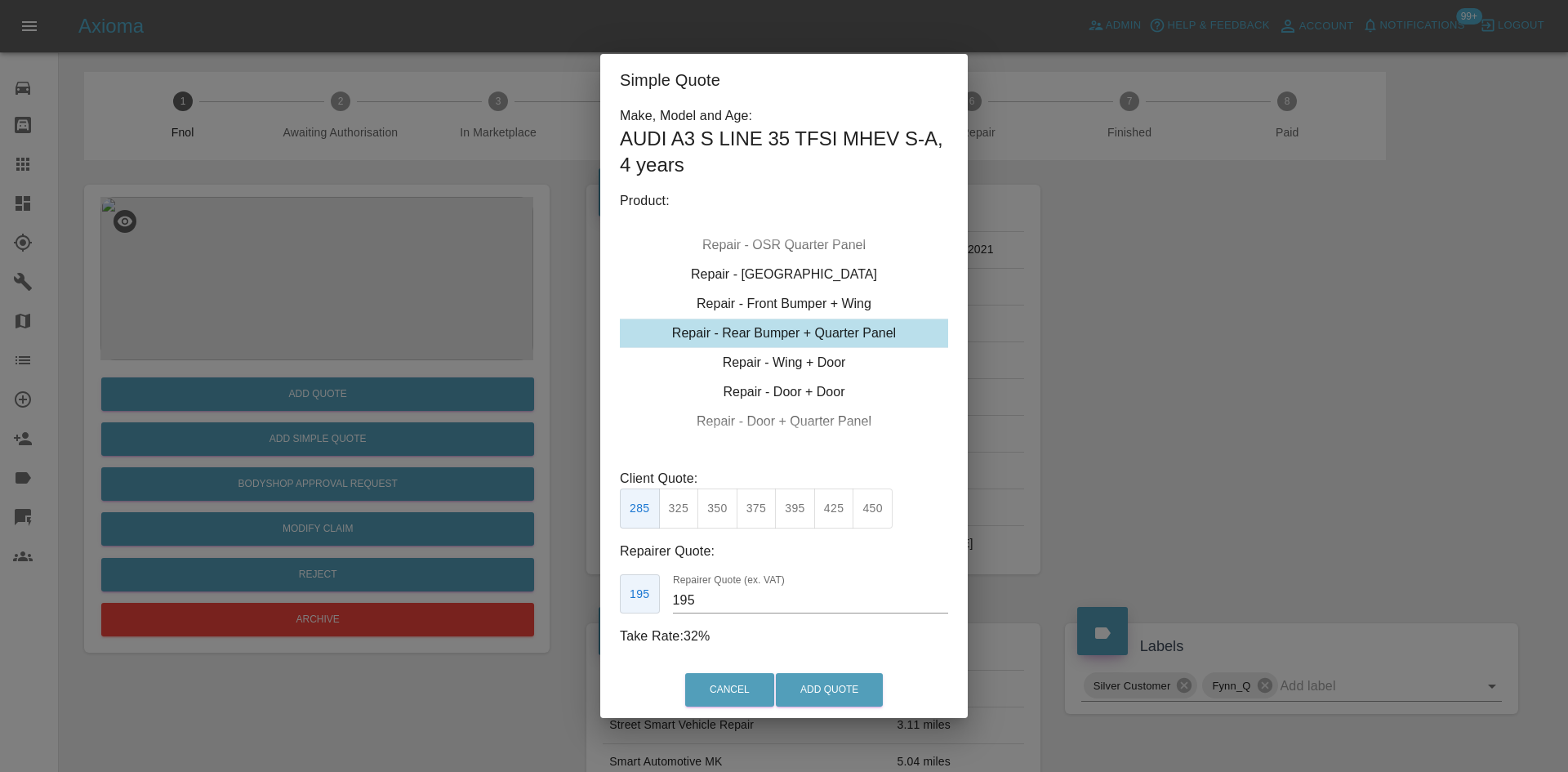
click at [794, 334] on div "Repair - Rear Bumper + Quarter Panel" at bounding box center [784, 333] width 328 height 29
drag, startPoint x: 711, startPoint y: 500, endPoint x: 656, endPoint y: 507, distance: 55.4
click at [710, 500] on button "350" at bounding box center [717, 509] width 40 height 40
drag, startPoint x: 679, startPoint y: 507, endPoint x: 674, endPoint y: 567, distance: 60.2
click at [680, 510] on button "325" at bounding box center [679, 509] width 40 height 40
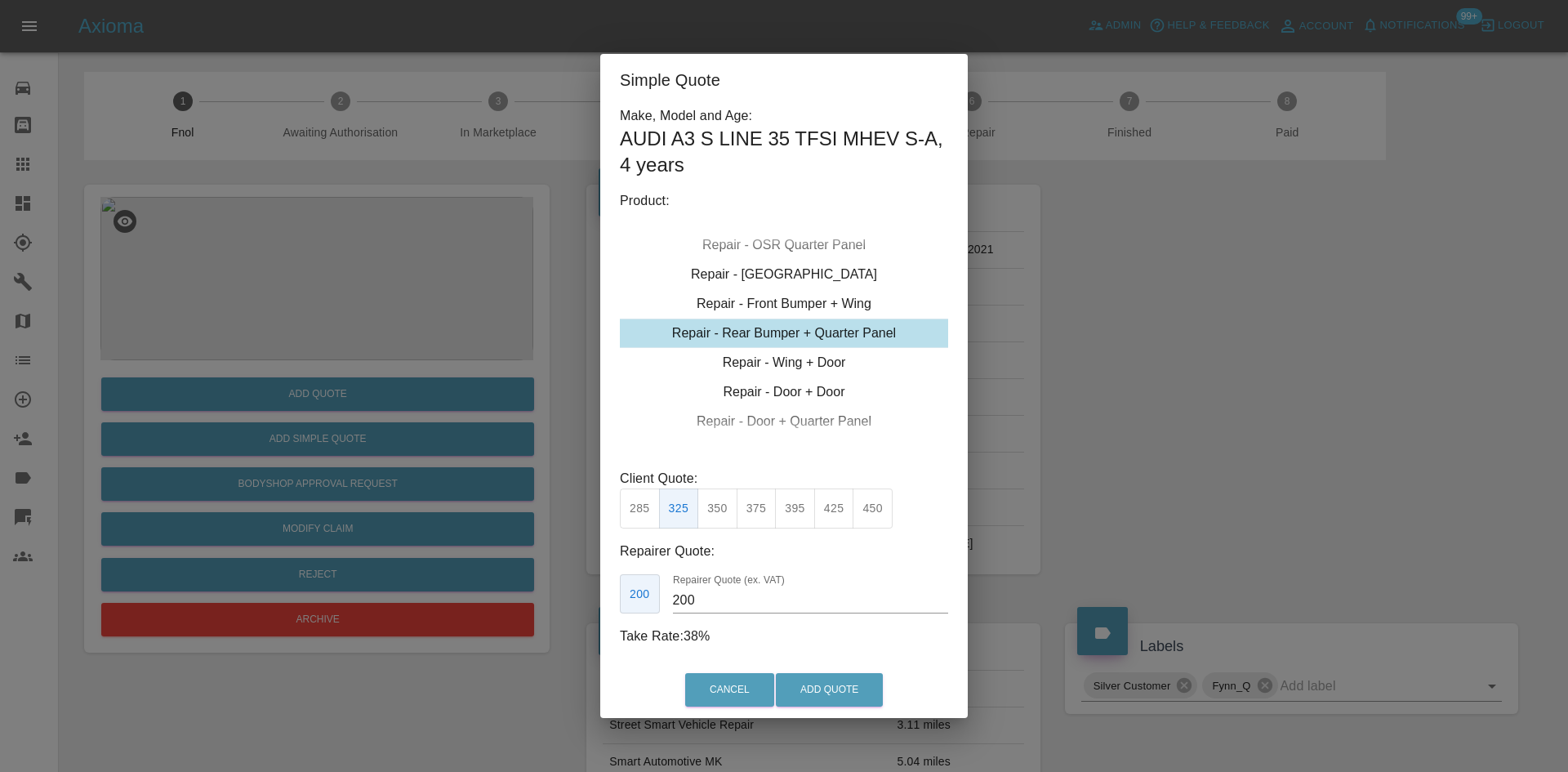
drag, startPoint x: 702, startPoint y: 601, endPoint x: 579, endPoint y: 584, distance: 124.2
click at [605, 587] on div "Make, Model and Age: AUDI A3 S LINE 35 TFSI MHEV S-A , 4 years Product: Repair …" at bounding box center [784, 384] width 368 height 556
drag, startPoint x: 624, startPoint y: 502, endPoint x: 649, endPoint y: 514, distance: 27.7
click at [637, 505] on button "285" at bounding box center [640, 509] width 40 height 40
click at [672, 514] on button "325" at bounding box center [679, 509] width 40 height 40
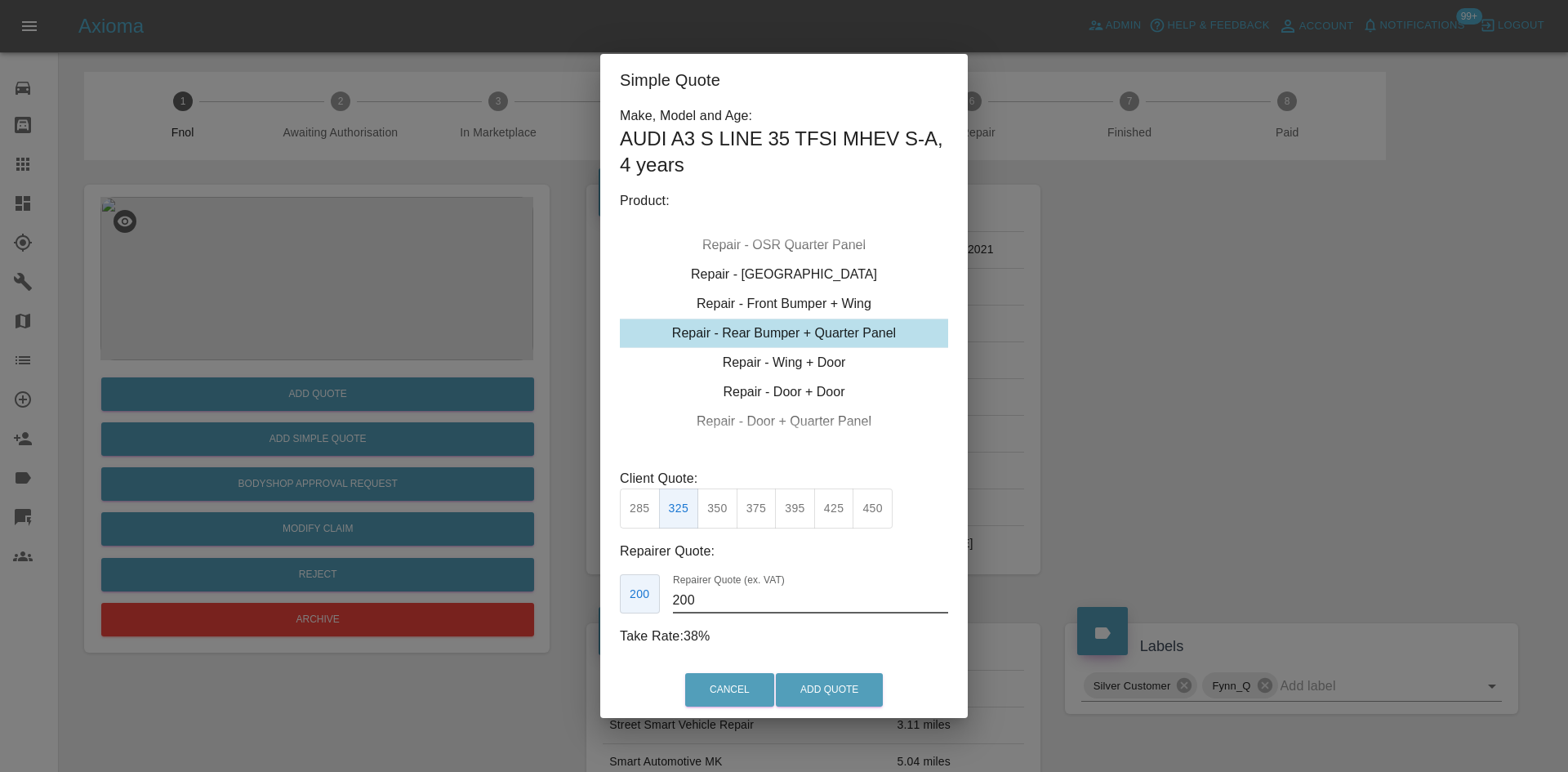
drag, startPoint x: 709, startPoint y: 601, endPoint x: 614, endPoint y: 601, distance: 95.0
click at [621, 601] on div "200 Repairer Quote (ex. VAT) 200" at bounding box center [784, 595] width 328 height 40
type input "195"
click at [846, 705] on button "Add Quote" at bounding box center [829, 690] width 107 height 34
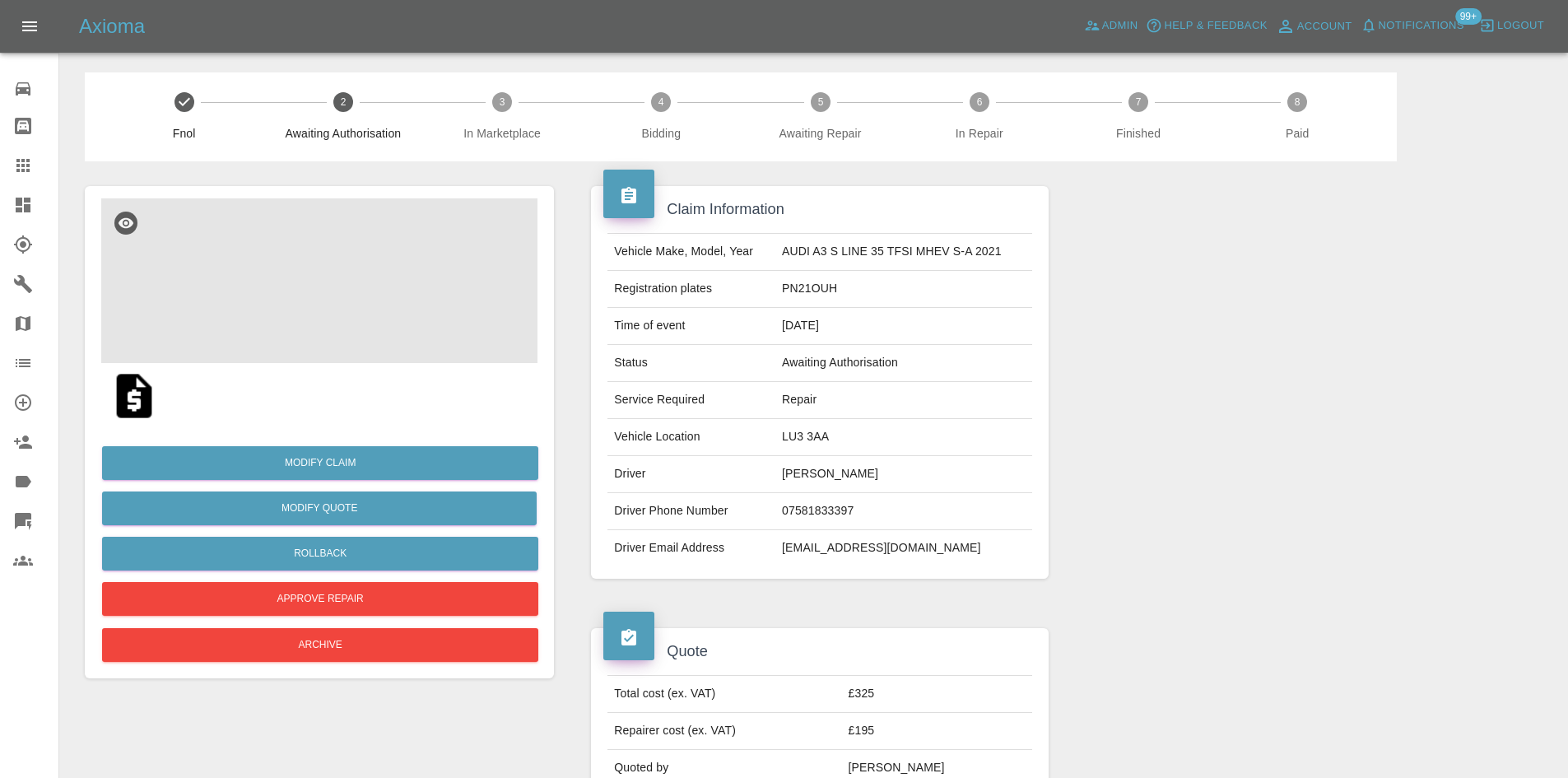
click at [367, 284] on img at bounding box center [319, 280] width 436 height 164
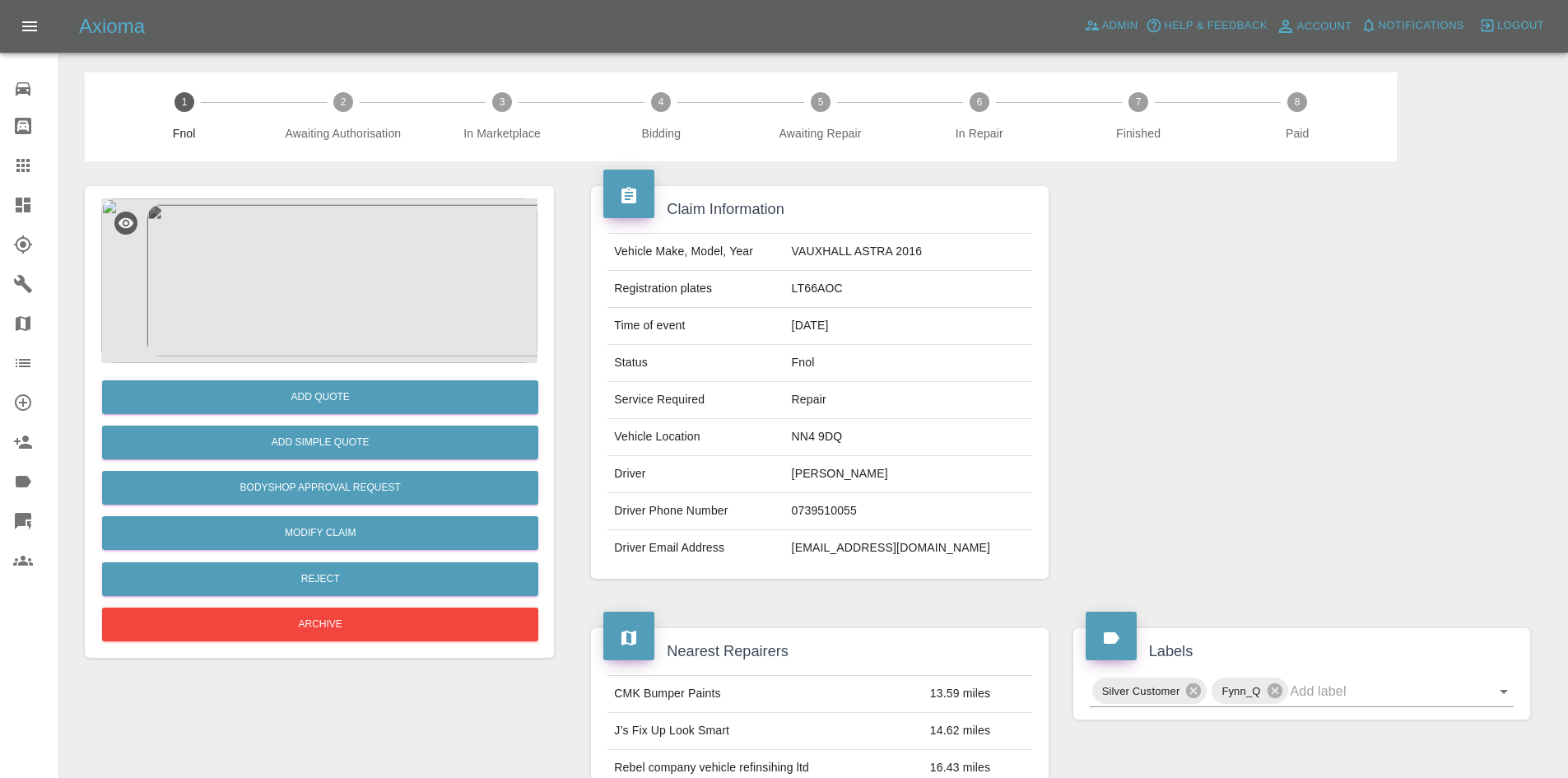
click at [311, 312] on img at bounding box center [319, 280] width 436 height 164
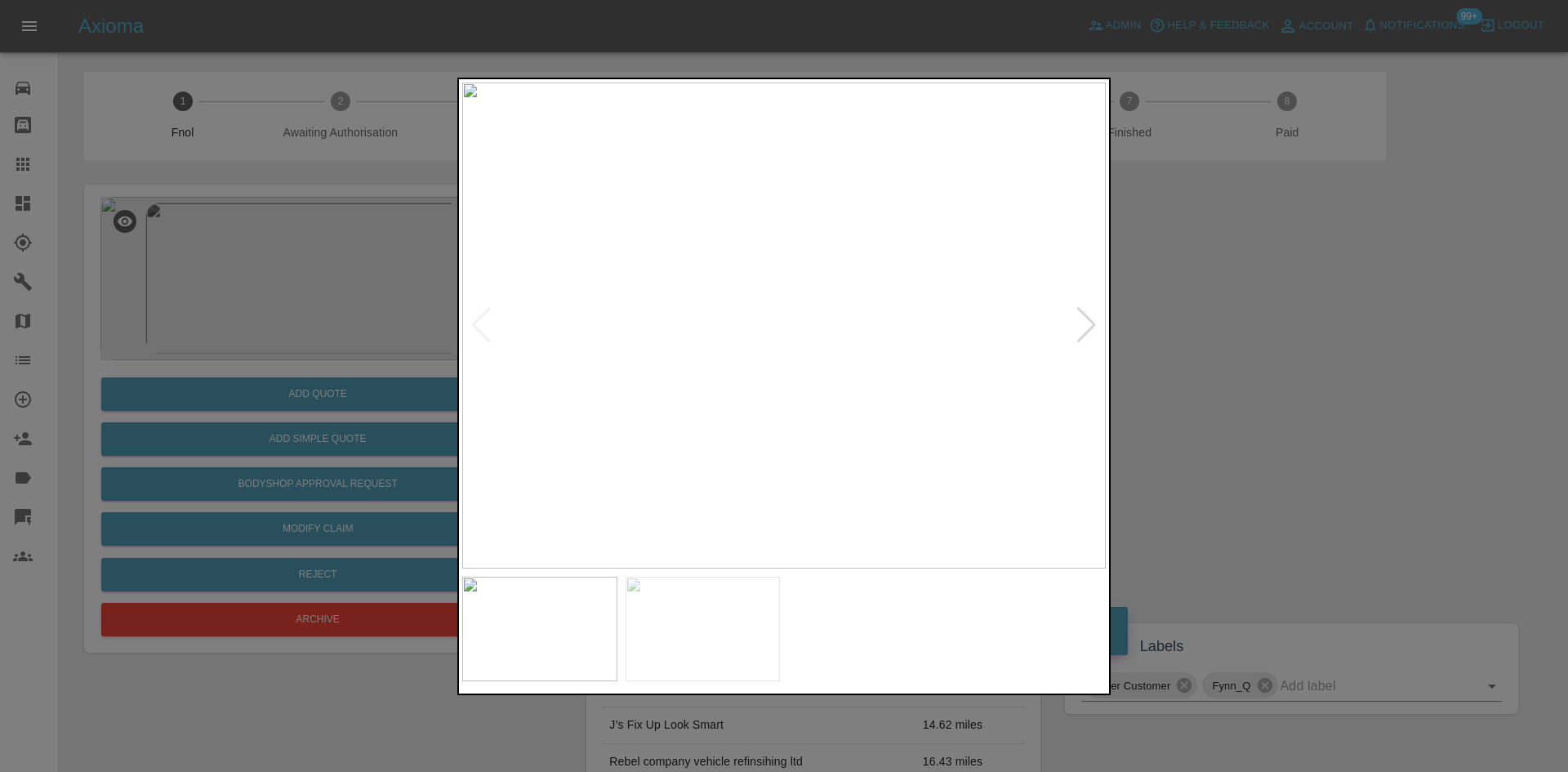
click at [737, 345] on img at bounding box center [784, 325] width 643 height 486
click at [571, 338] on img at bounding box center [784, 325] width 643 height 486
click at [812, 293] on img at bounding box center [784, 325] width 643 height 486
click at [1023, 449] on img at bounding box center [700, 420] width 1931 height 1459
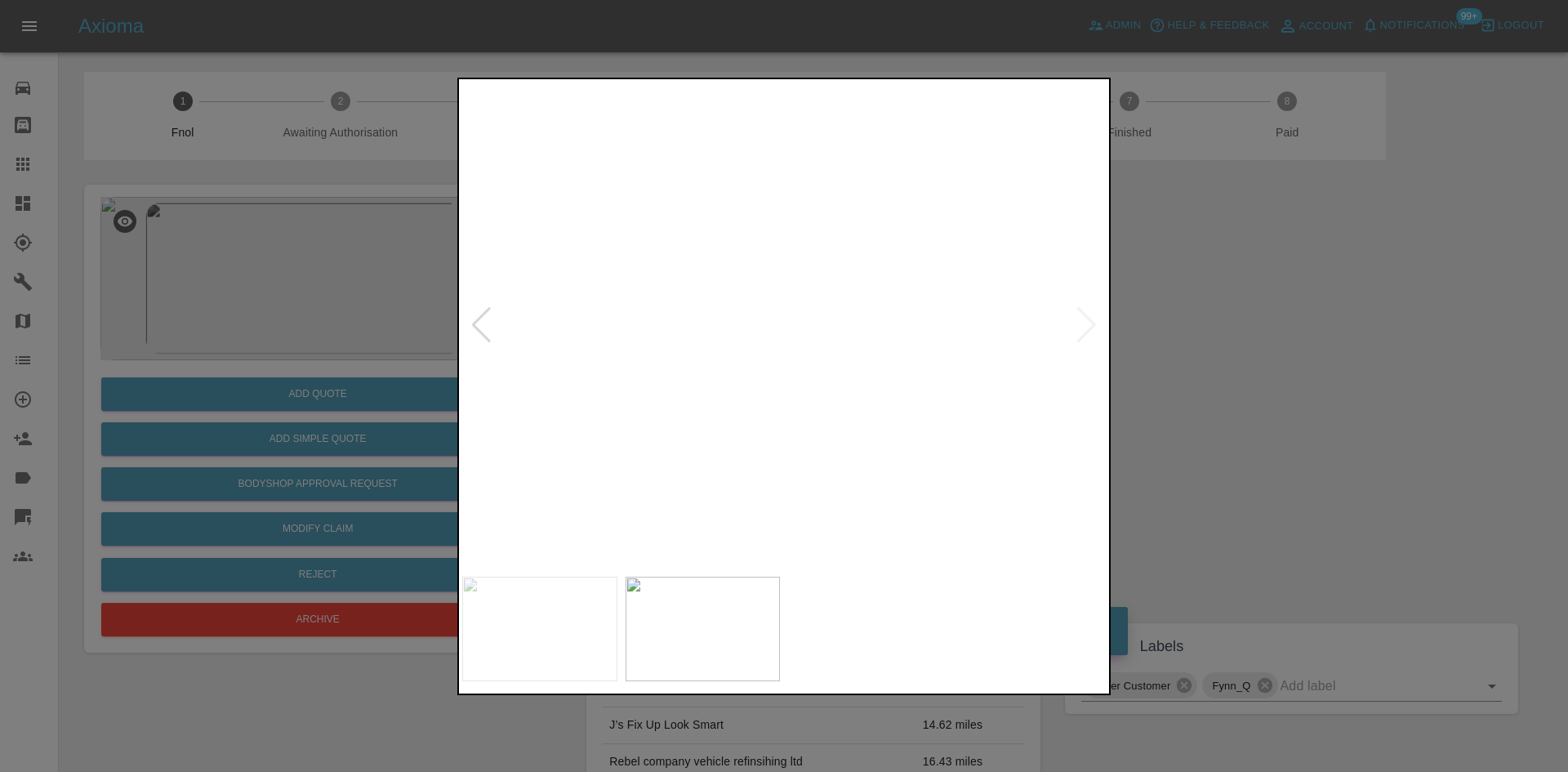
click at [841, 401] on img at bounding box center [1057, 696] width 1931 height 1459
click at [778, 410] on img at bounding box center [1057, 696] width 1931 height 1459
click at [820, 394] on img at bounding box center [862, 325] width 643 height 486
click at [747, 297] on img at bounding box center [784, 325] width 643 height 486
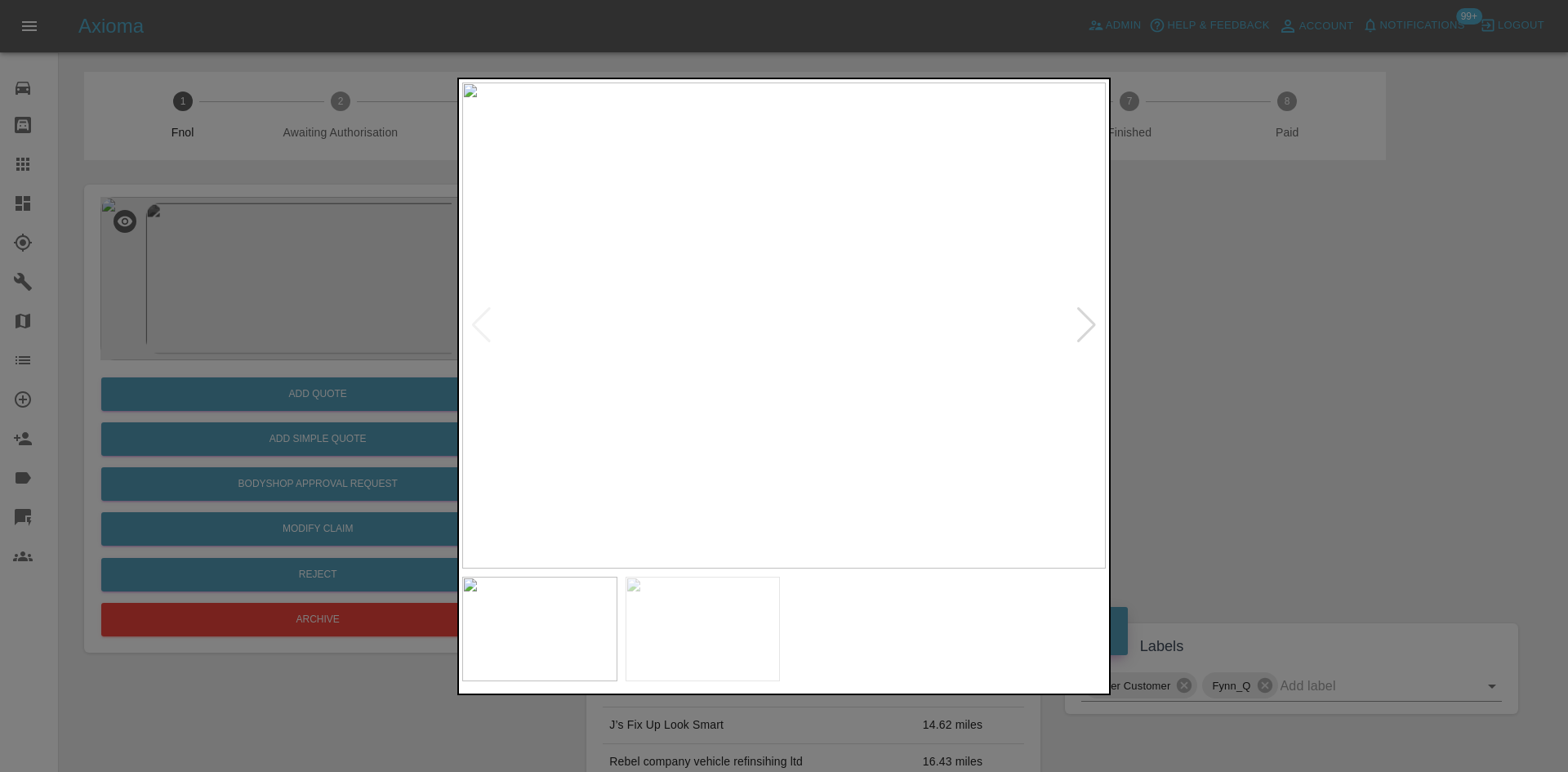
click at [747, 297] on img at bounding box center [784, 325] width 643 height 486
click at [493, 256] on img at bounding box center [575, 370] width 1931 height 1459
click at [579, 238] on img at bounding box center [571, 323] width 1931 height 1459
click at [726, 390] on img at bounding box center [614, 290] width 1931 height 1459
drag, startPoint x: 219, startPoint y: 269, endPoint x: 278, endPoint y: 386, distance: 131.0
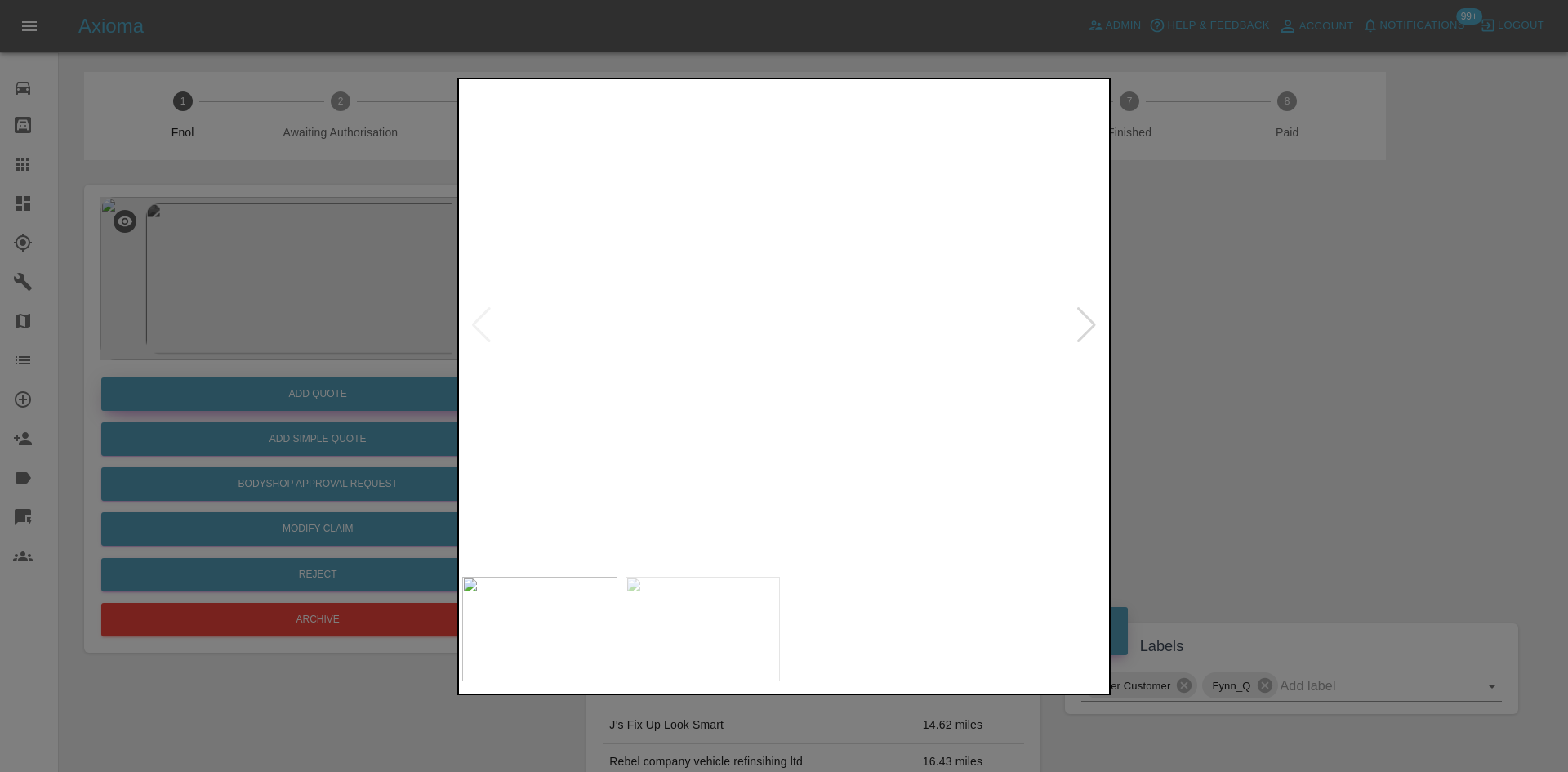
click at [263, 324] on div at bounding box center [784, 386] width 1568 height 772
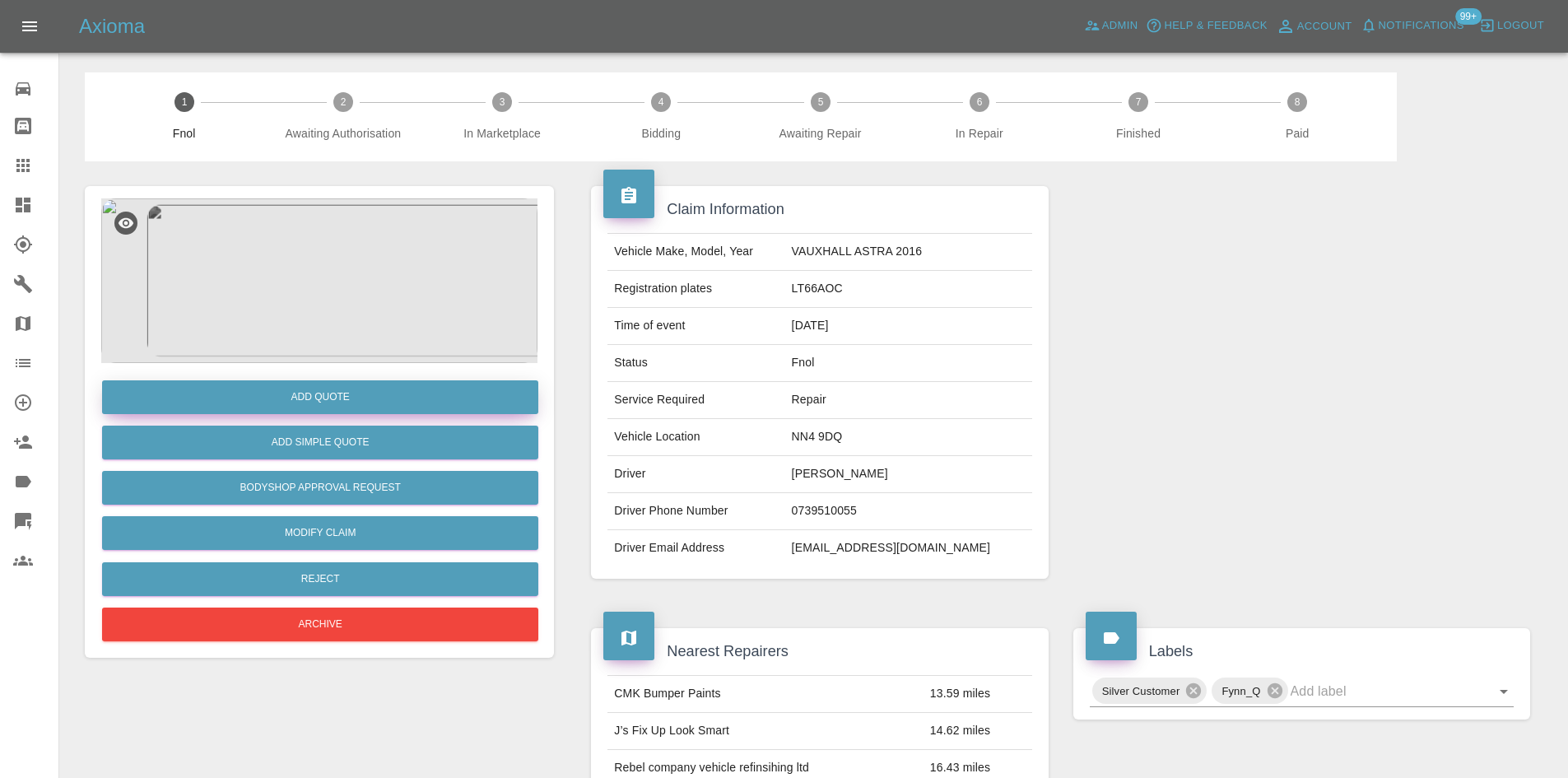
click at [309, 404] on button "Add Quote" at bounding box center [320, 397] width 436 height 34
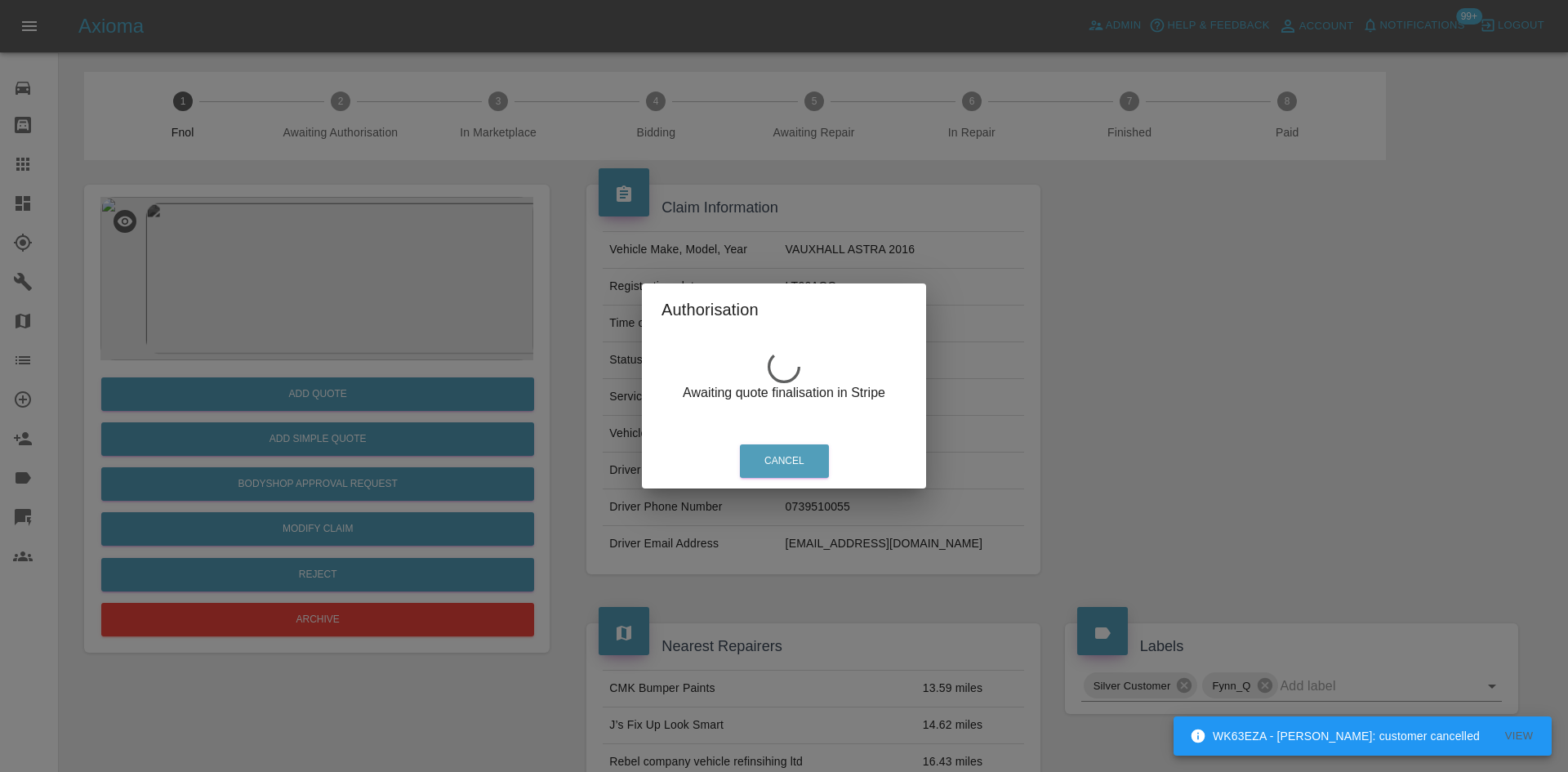
click at [390, 233] on div "Authorisation Awaiting quote finalisation in Stripe Cancel" at bounding box center [784, 386] width 1568 height 772
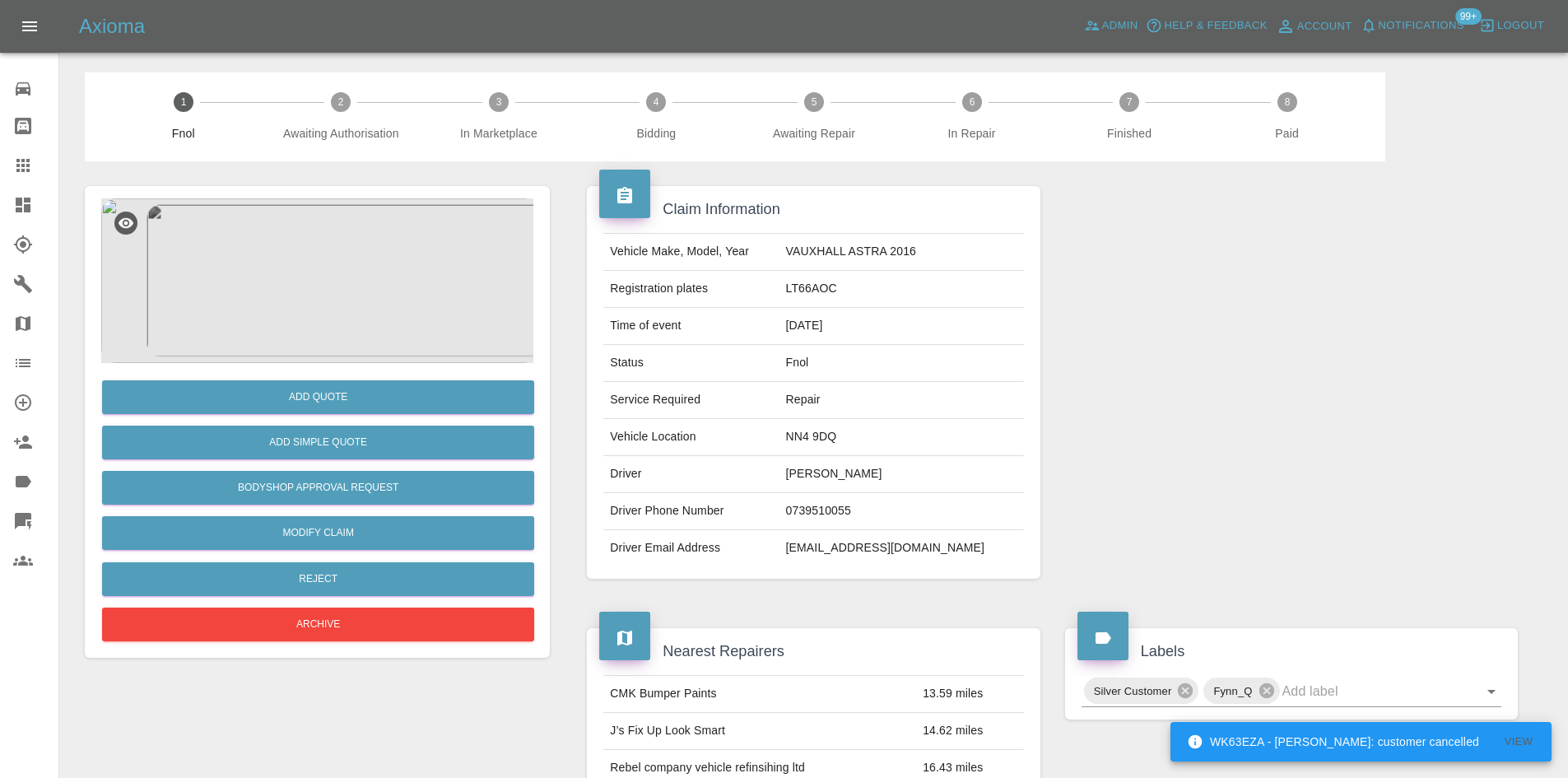
click at [355, 284] on img at bounding box center [319, 280] width 436 height 164
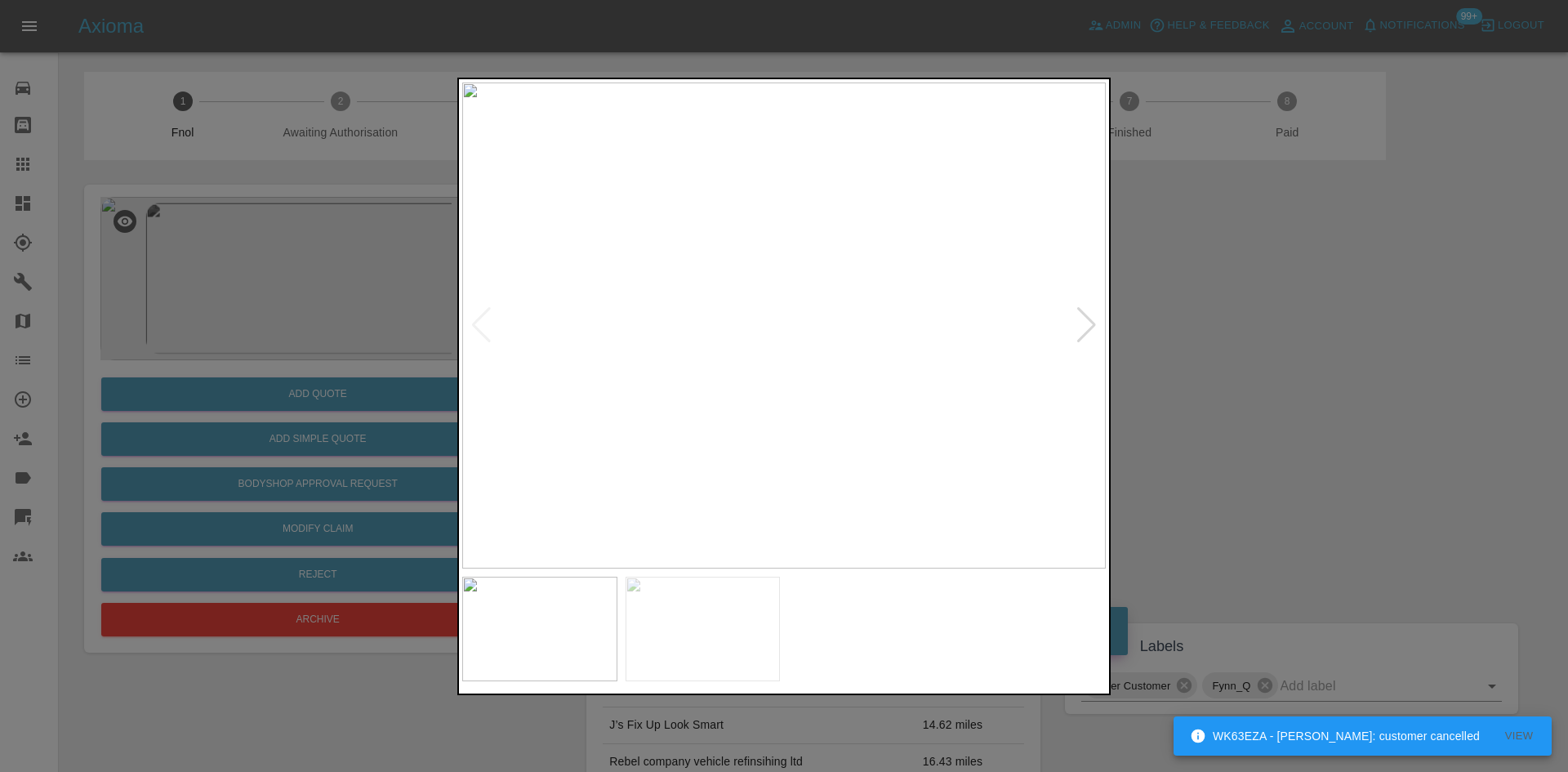
click at [759, 335] on img at bounding box center [784, 325] width 643 height 486
click at [527, 328] on img at bounding box center [558, 265] width 1931 height 1459
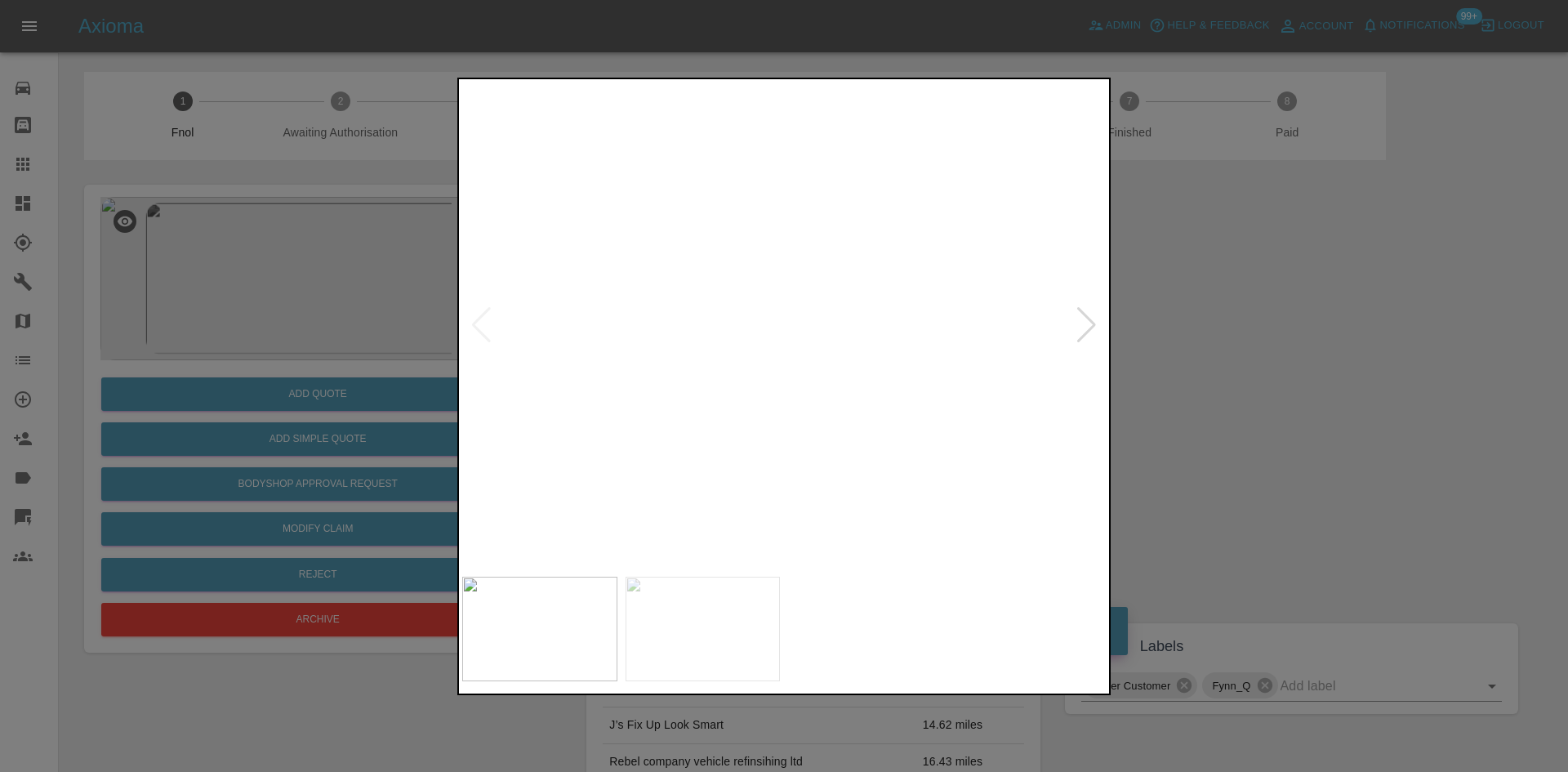
click at [643, 439] on img at bounding box center [561, 286] width 1931 height 1459
click at [249, 250] on div at bounding box center [784, 386] width 1568 height 772
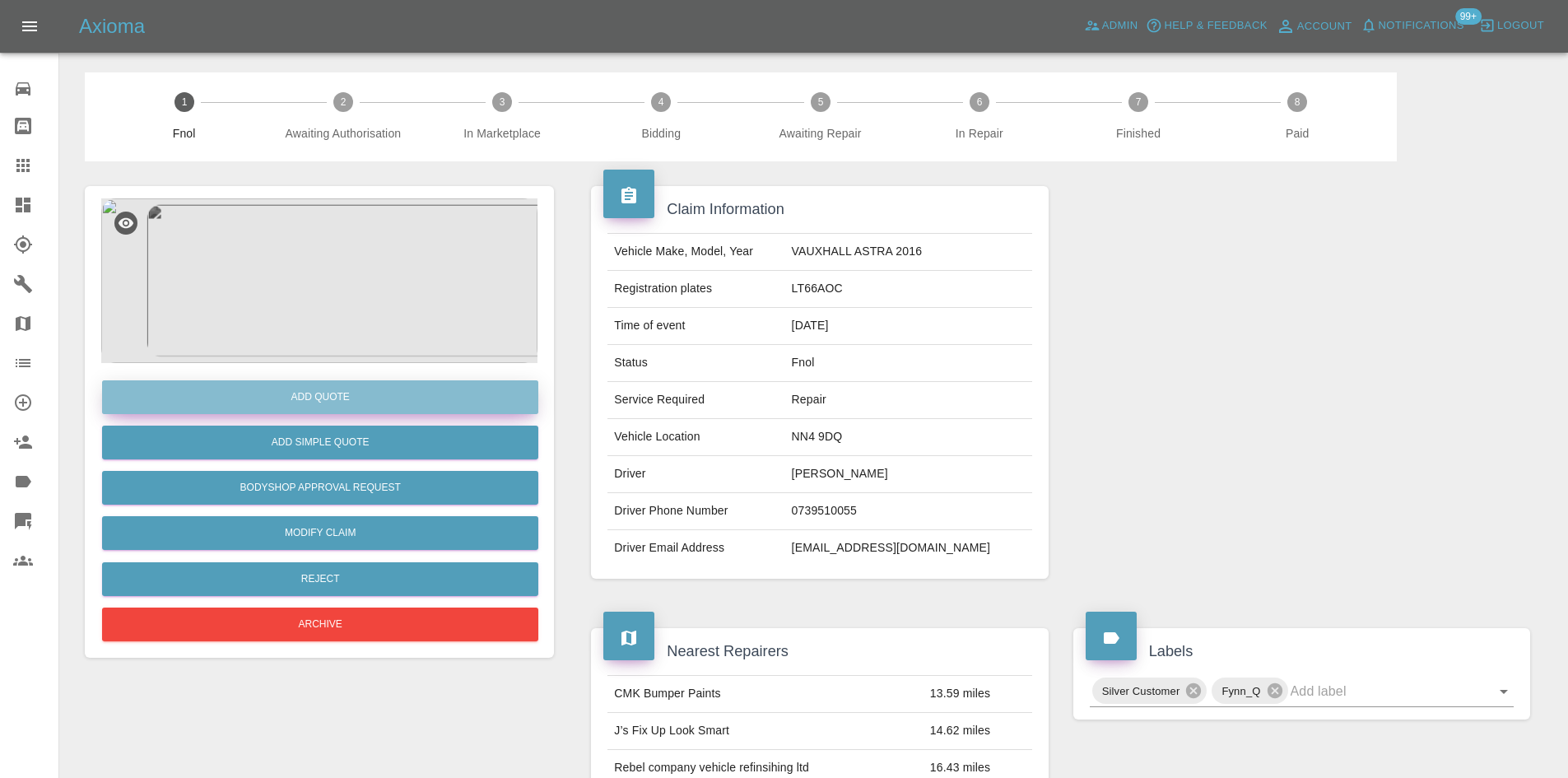
click at [288, 400] on button "Add Quote" at bounding box center [320, 397] width 436 height 34
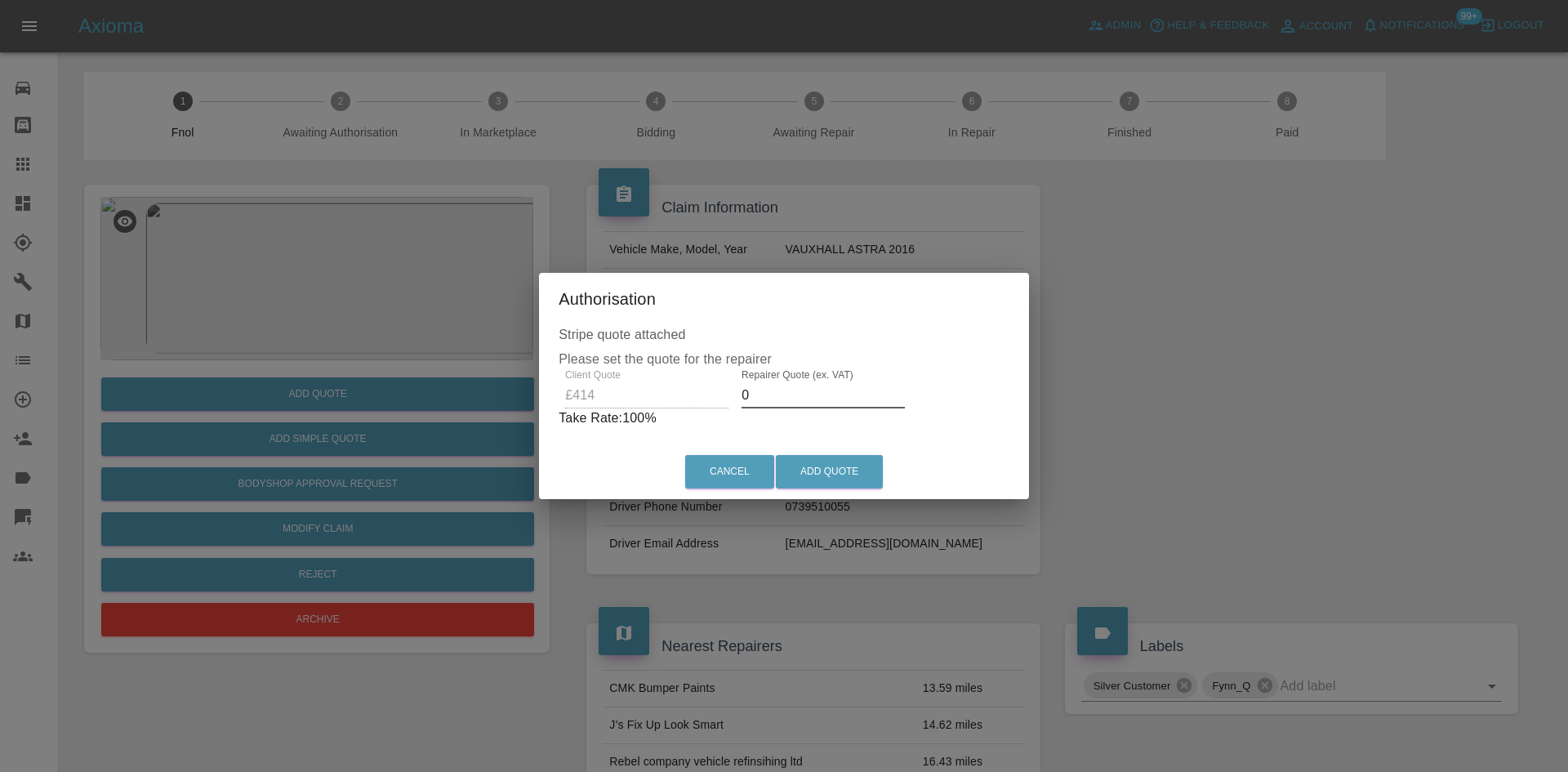
click at [617, 395] on div "Client Quote £414 Repairer Quote (ex. VAT) 0 Take Rate: 100 %" at bounding box center [784, 399] width 451 height 59
type input "250"
click at [808, 468] on button "Add Quote" at bounding box center [829, 472] width 107 height 34
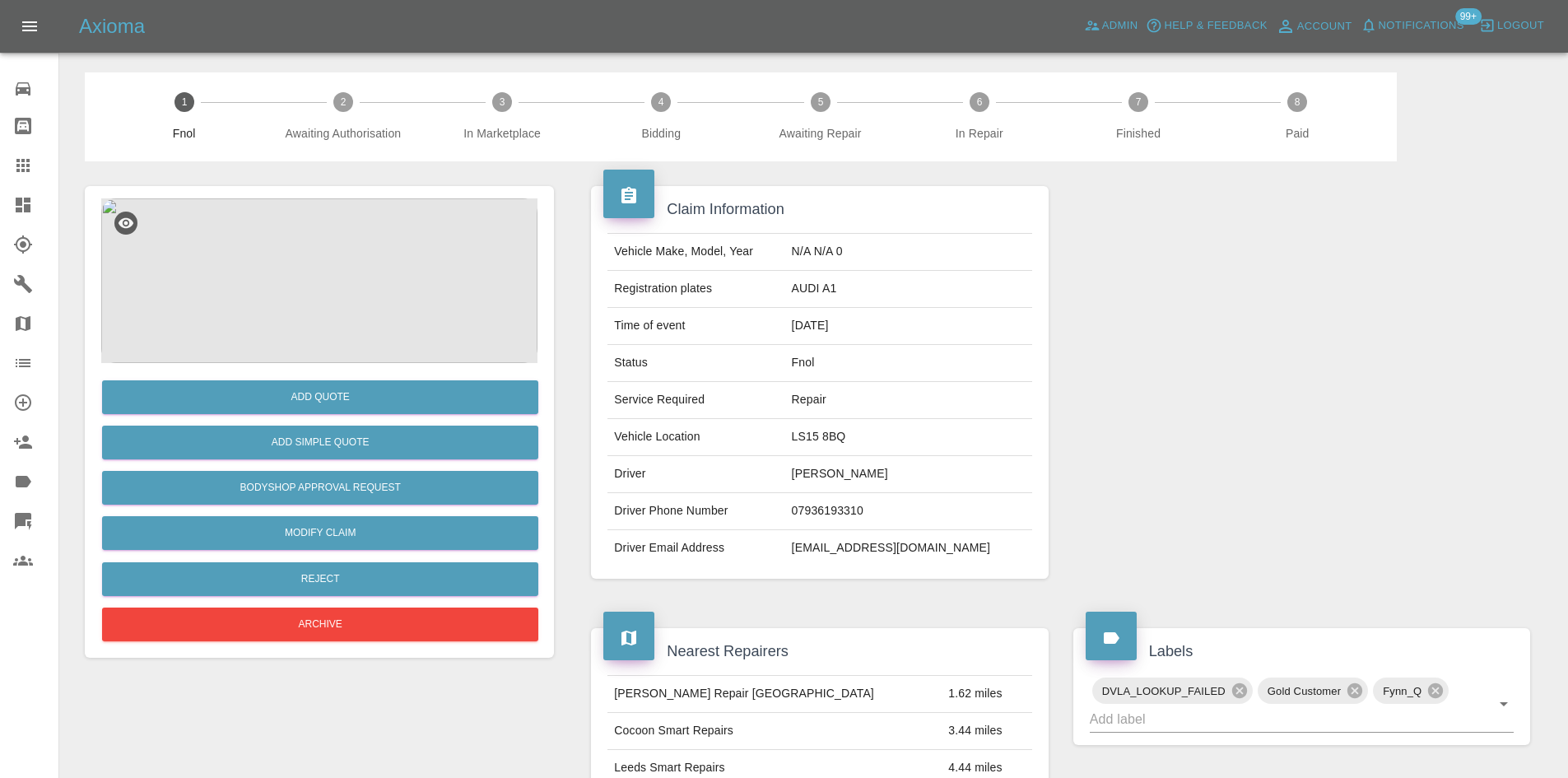
click at [339, 290] on img at bounding box center [319, 280] width 436 height 164
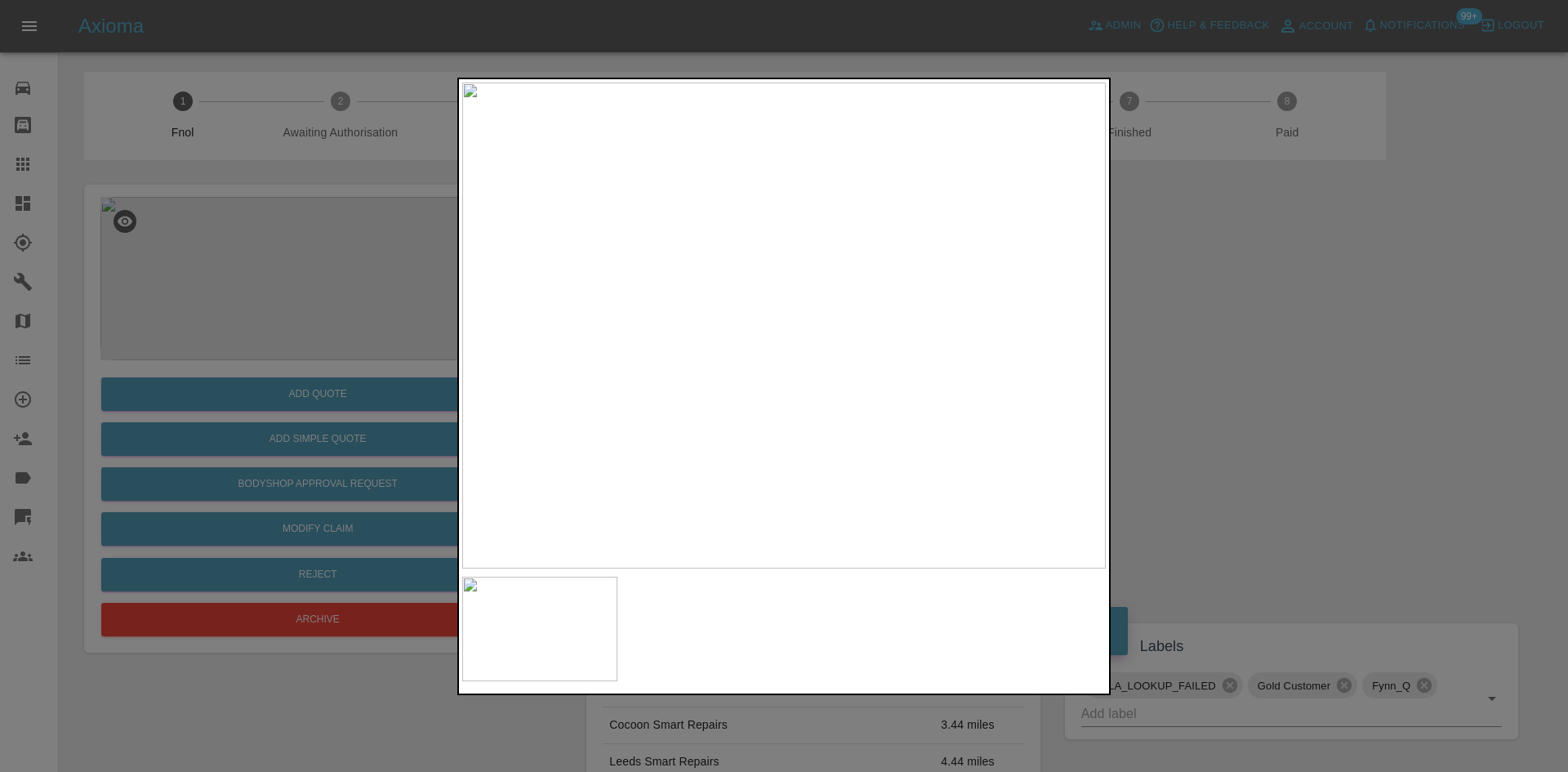
click at [747, 333] on img at bounding box center [784, 325] width 643 height 486
click at [772, 341] on img at bounding box center [784, 325] width 643 height 486
click at [723, 328] on img at bounding box center [784, 325] width 643 height 486
click at [723, 328] on img at bounding box center [968, 315] width 1931 height 1459
click at [767, 346] on img at bounding box center [784, 325] width 643 height 486
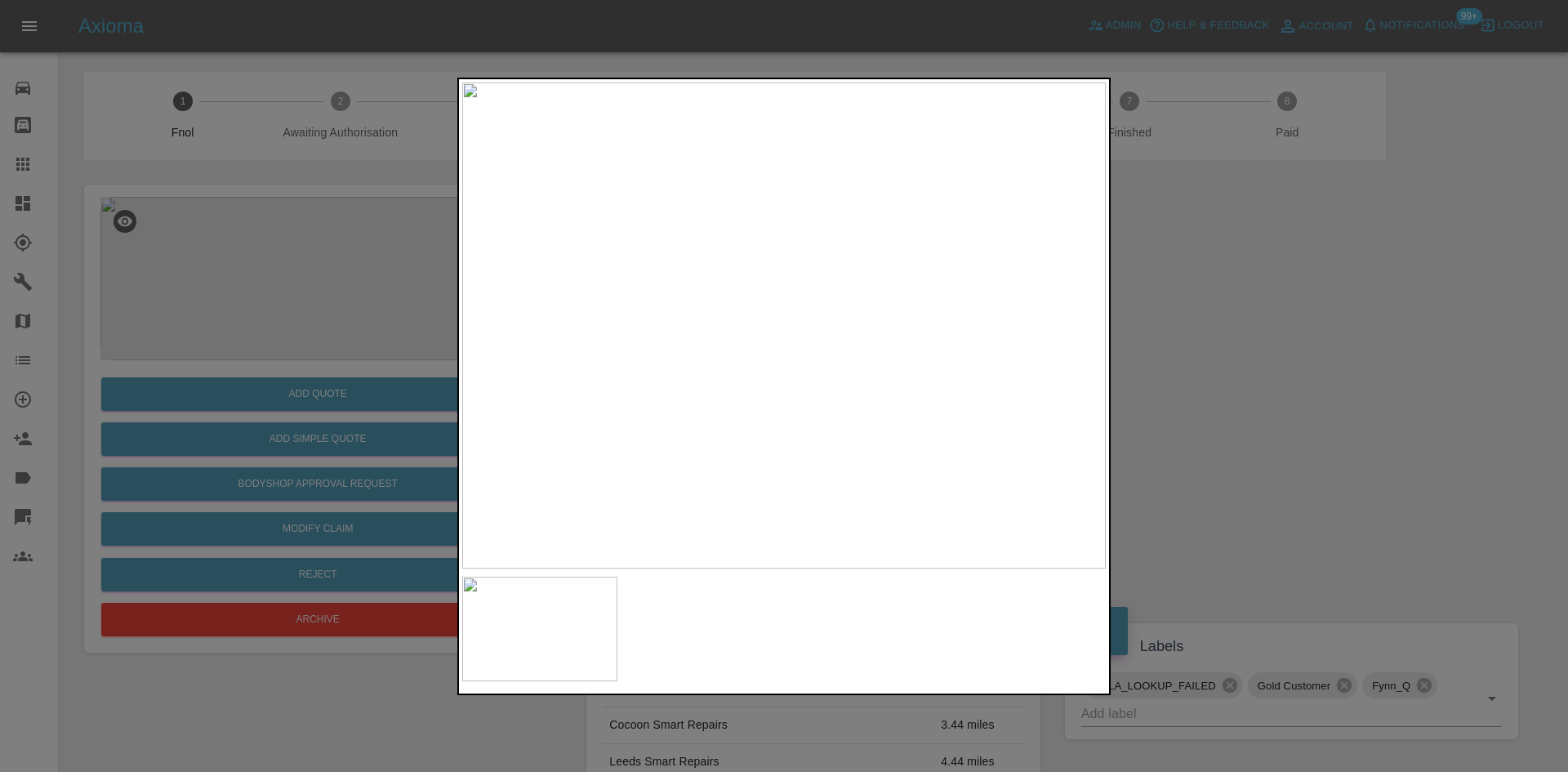
click at [767, 346] on img at bounding box center [784, 325] width 643 height 486
click at [686, 323] on img at bounding box center [767, 189] width 1931 height 1459
click at [734, 418] on img at bounding box center [767, 189] width 1931 height 1459
click at [712, 422] on img at bounding box center [595, 433] width 1931 height 1459
drag, startPoint x: 346, startPoint y: 390, endPoint x: 342, endPoint y: 426, distance: 36.2
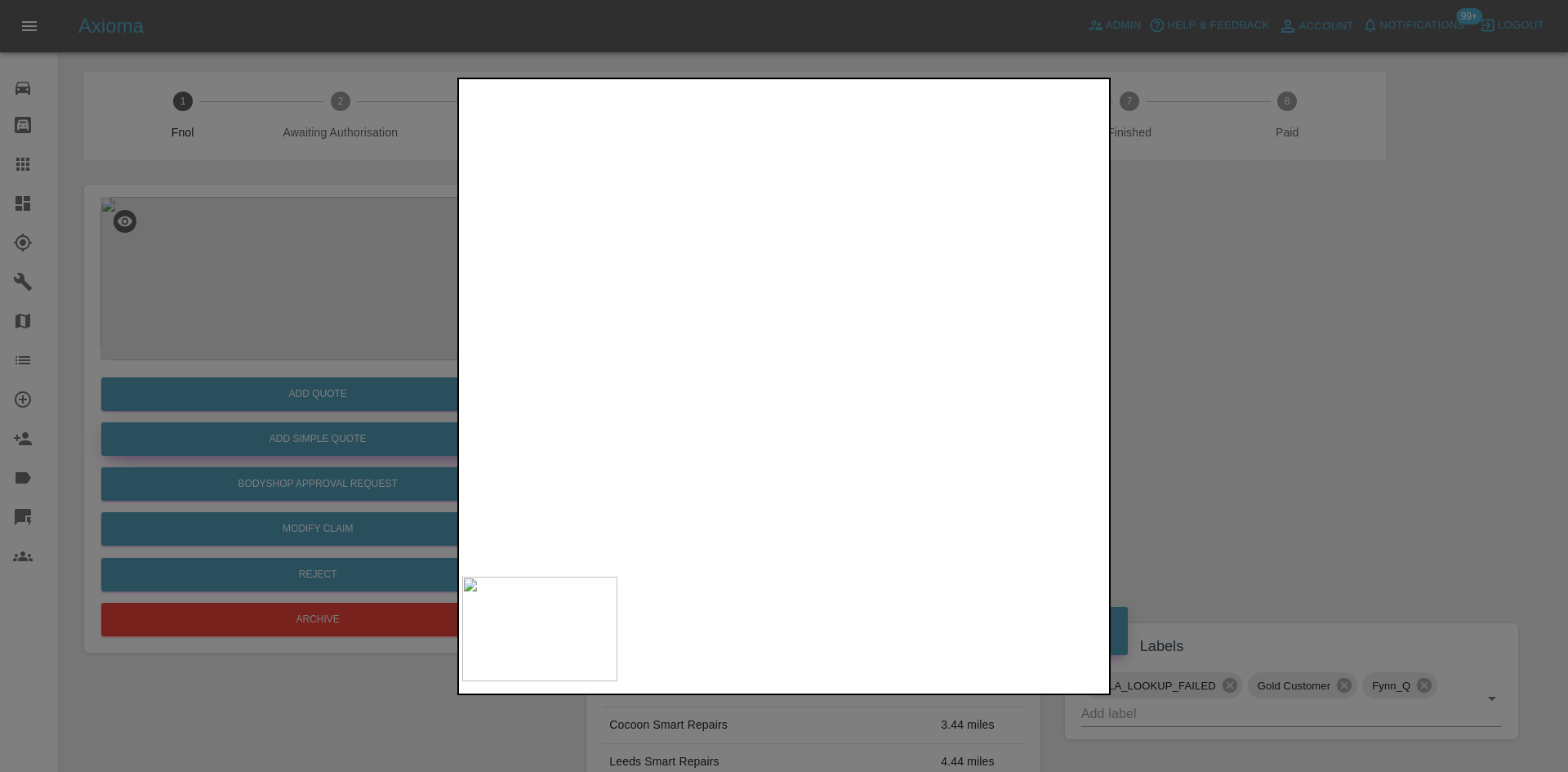
click at [346, 395] on div at bounding box center [784, 386] width 1568 height 772
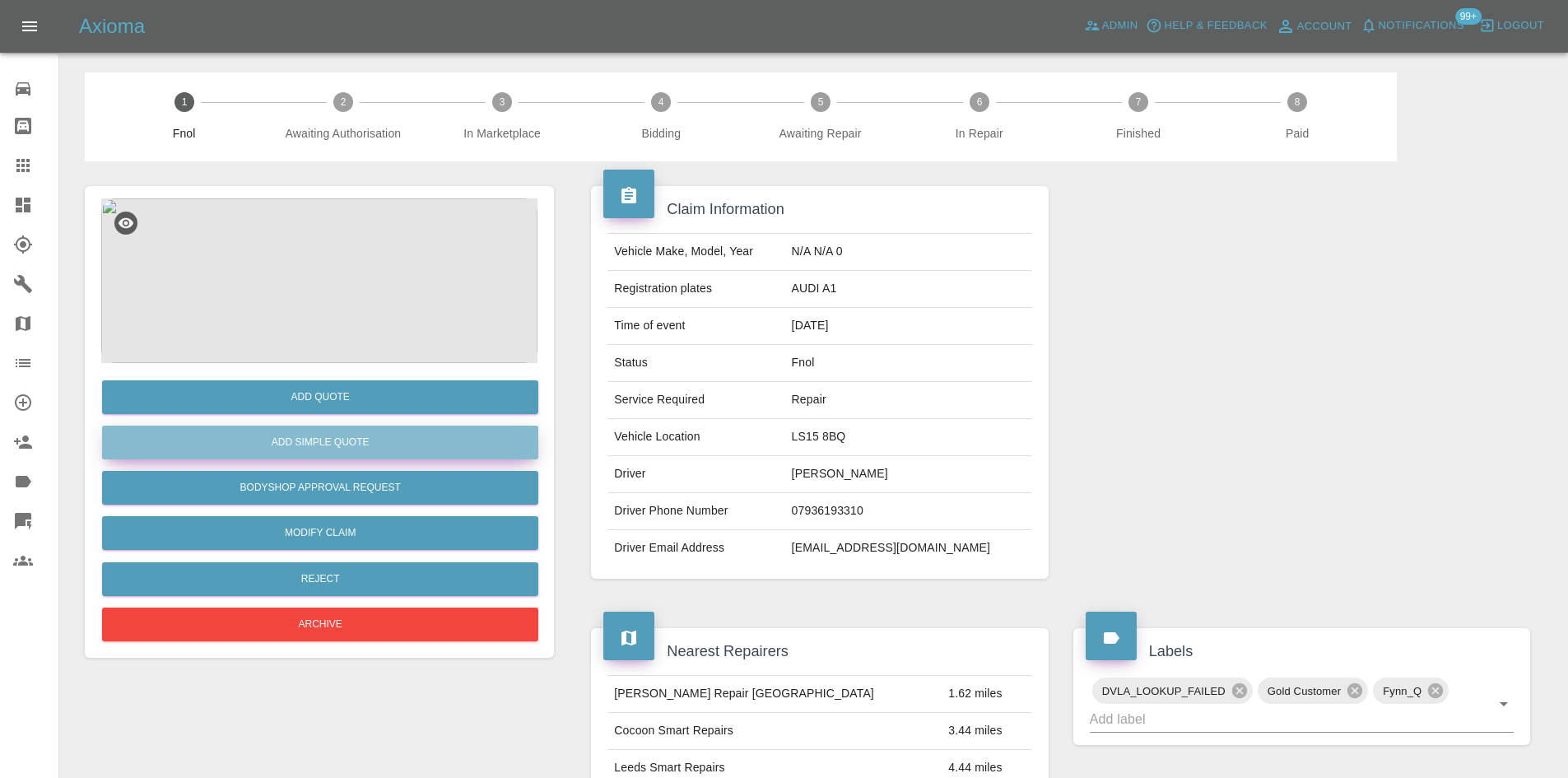
click at [366, 438] on button "Add Simple Quote" at bounding box center [320, 443] width 436 height 34
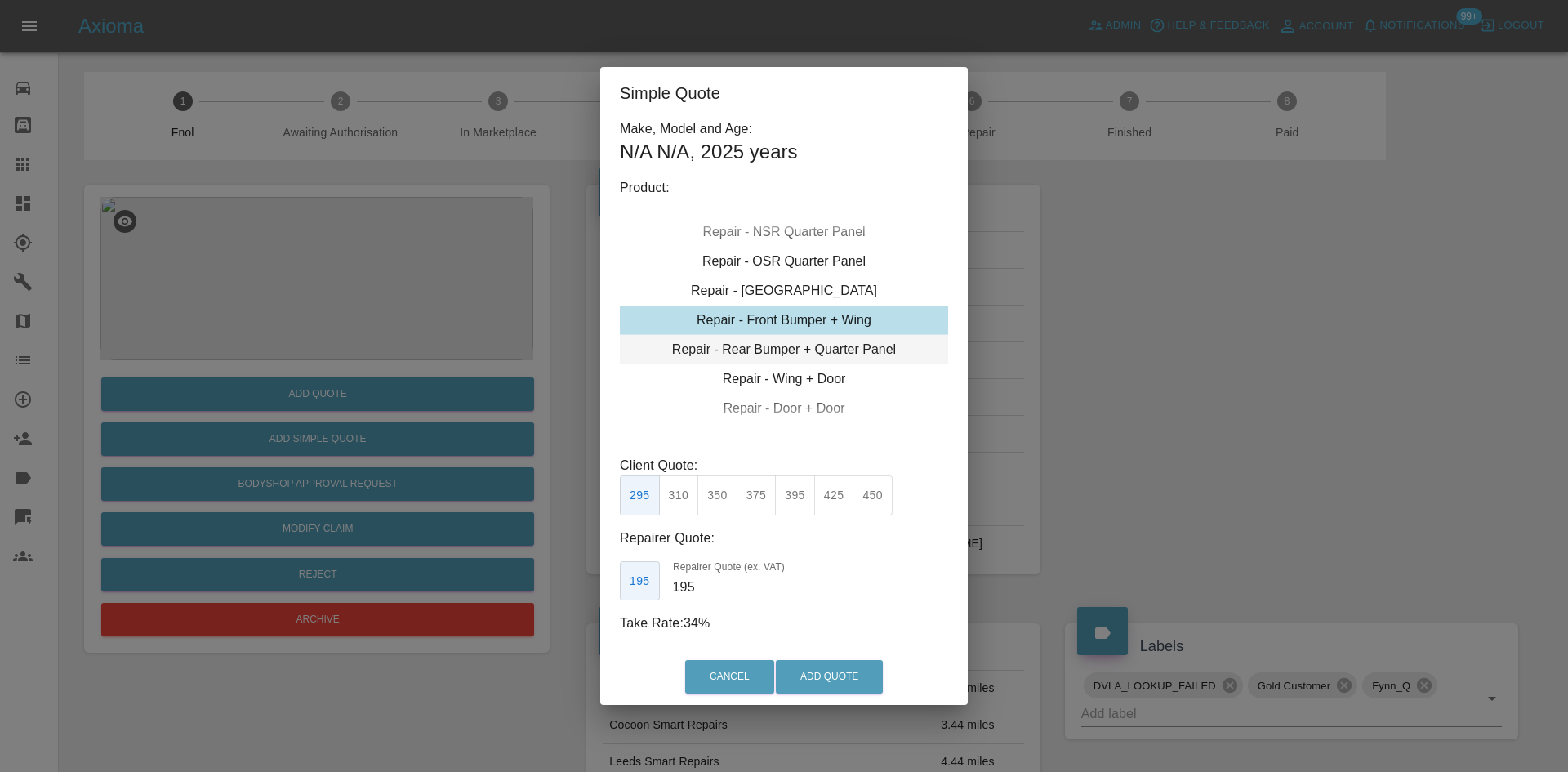
click at [793, 356] on div "Repair - Rear Bumper + Quarter Panel" at bounding box center [784, 349] width 328 height 29
click at [683, 488] on button "325" at bounding box center [679, 496] width 40 height 40
drag, startPoint x: 726, startPoint y: 590, endPoint x: 426, endPoint y: 567, distance: 300.9
click at [426, 567] on div "Simple Quote Make, Model and Age: N/A N/A , 2025 years Product: Repair - Front …" at bounding box center [784, 386] width 1568 height 772
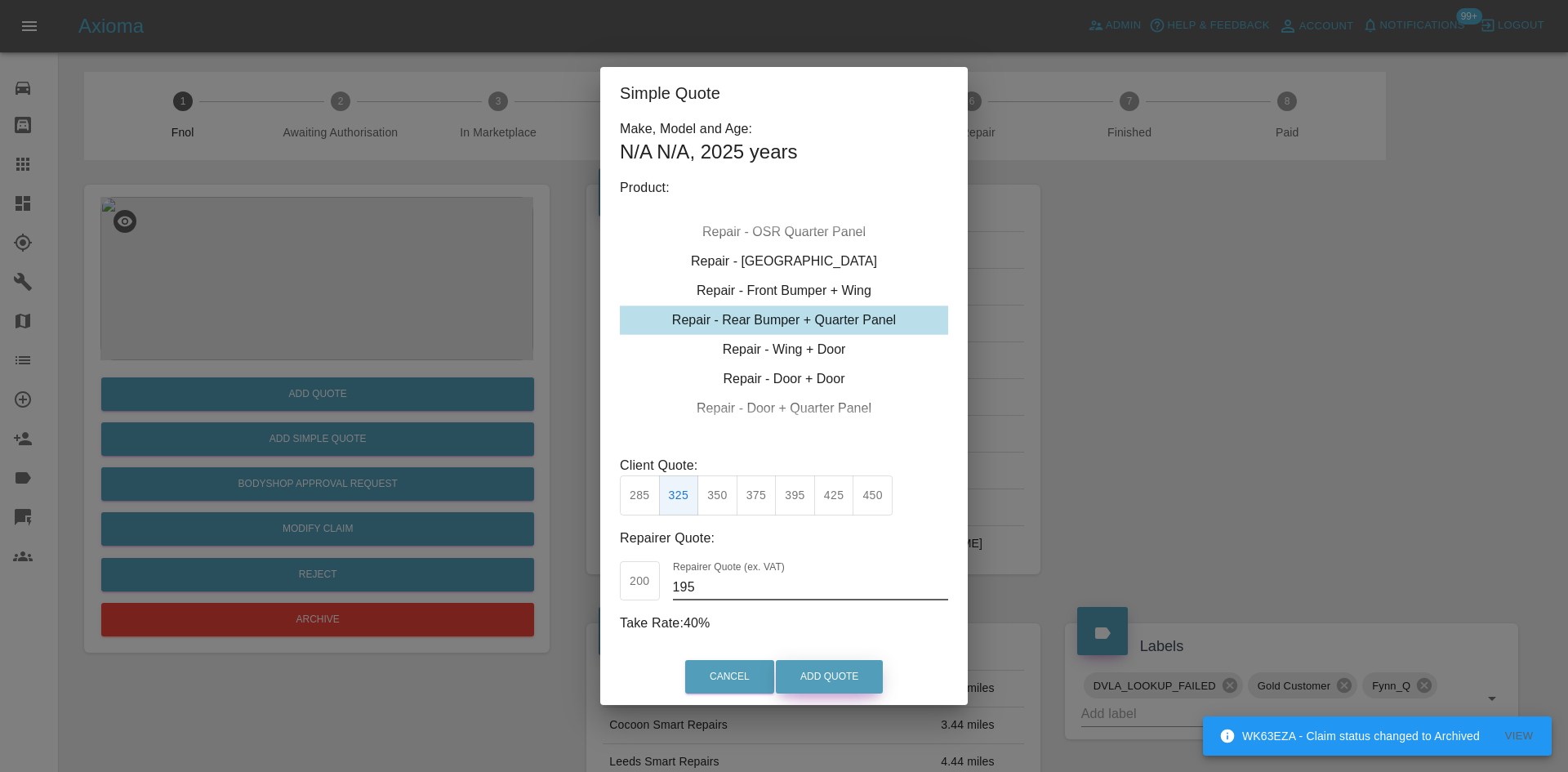
type input "195"
click at [863, 677] on button "Add Quote" at bounding box center [829, 677] width 107 height 34
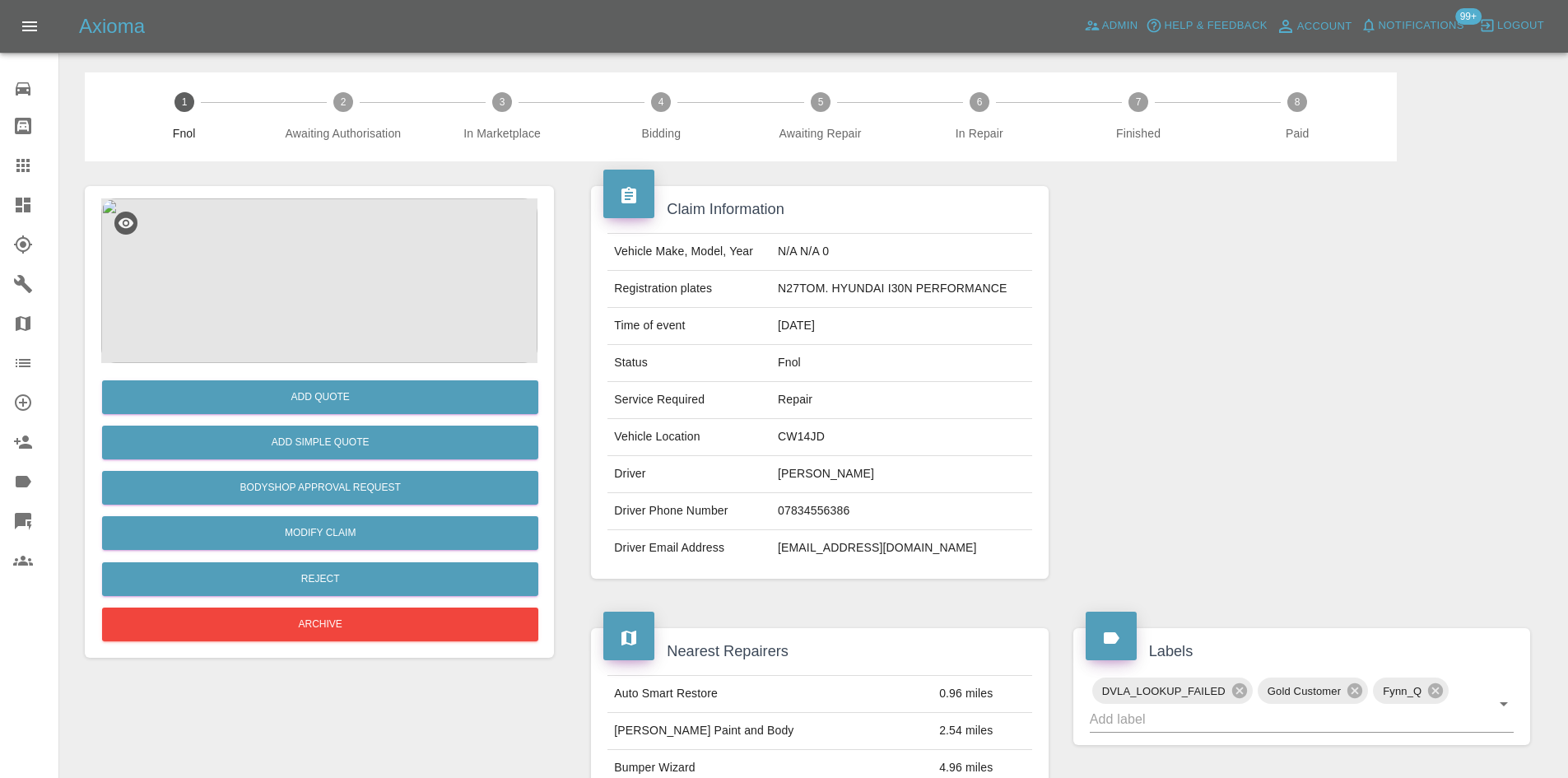
click at [334, 261] on img at bounding box center [319, 280] width 436 height 164
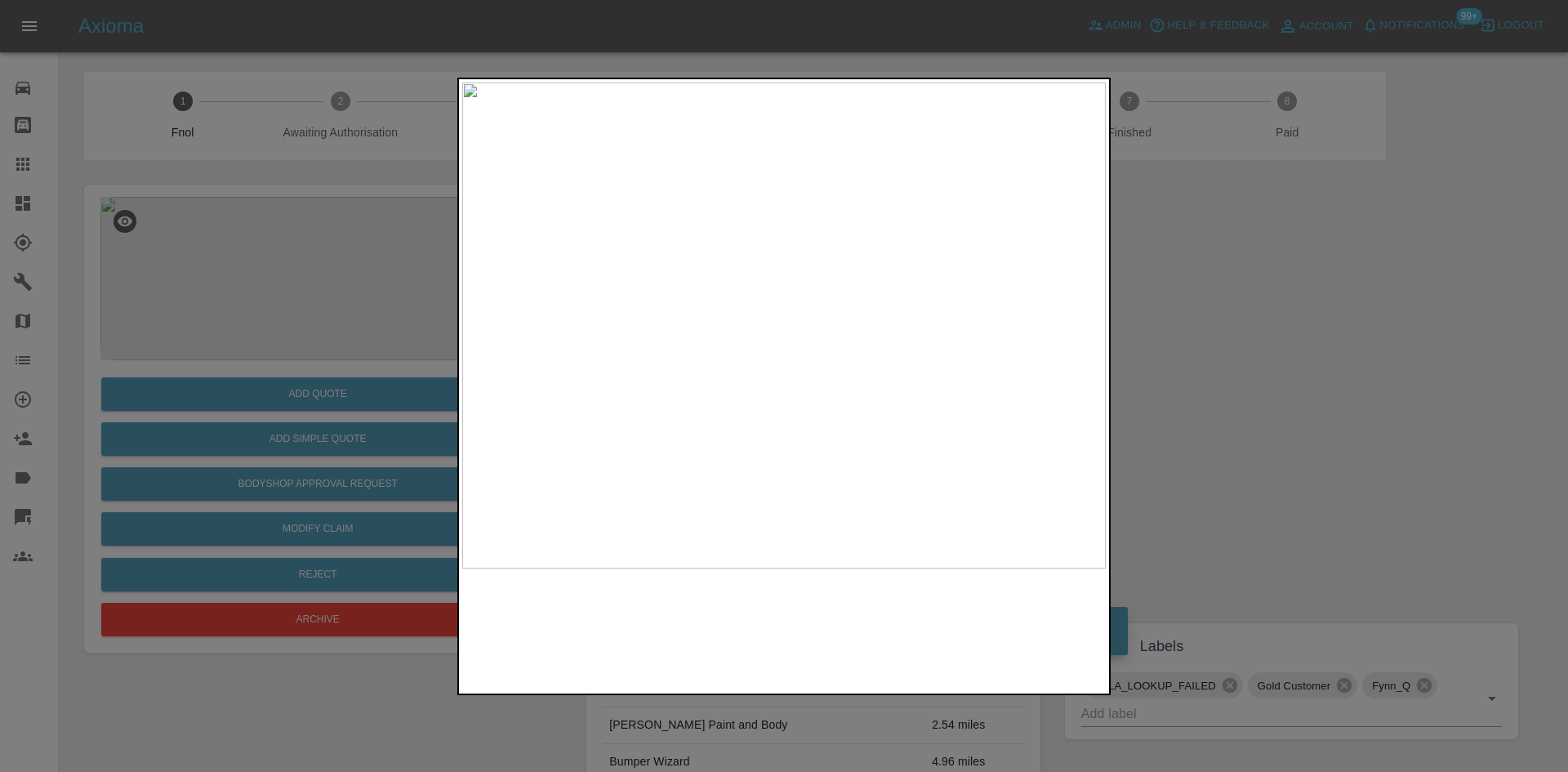
click at [792, 344] on img at bounding box center [784, 325] width 643 height 486
click at [774, 356] on img at bounding box center [759, 269] width 1931 height 1459
click at [773, 357] on img at bounding box center [759, 269] width 1931 height 1459
click at [673, 372] on img at bounding box center [784, 325] width 643 height 486
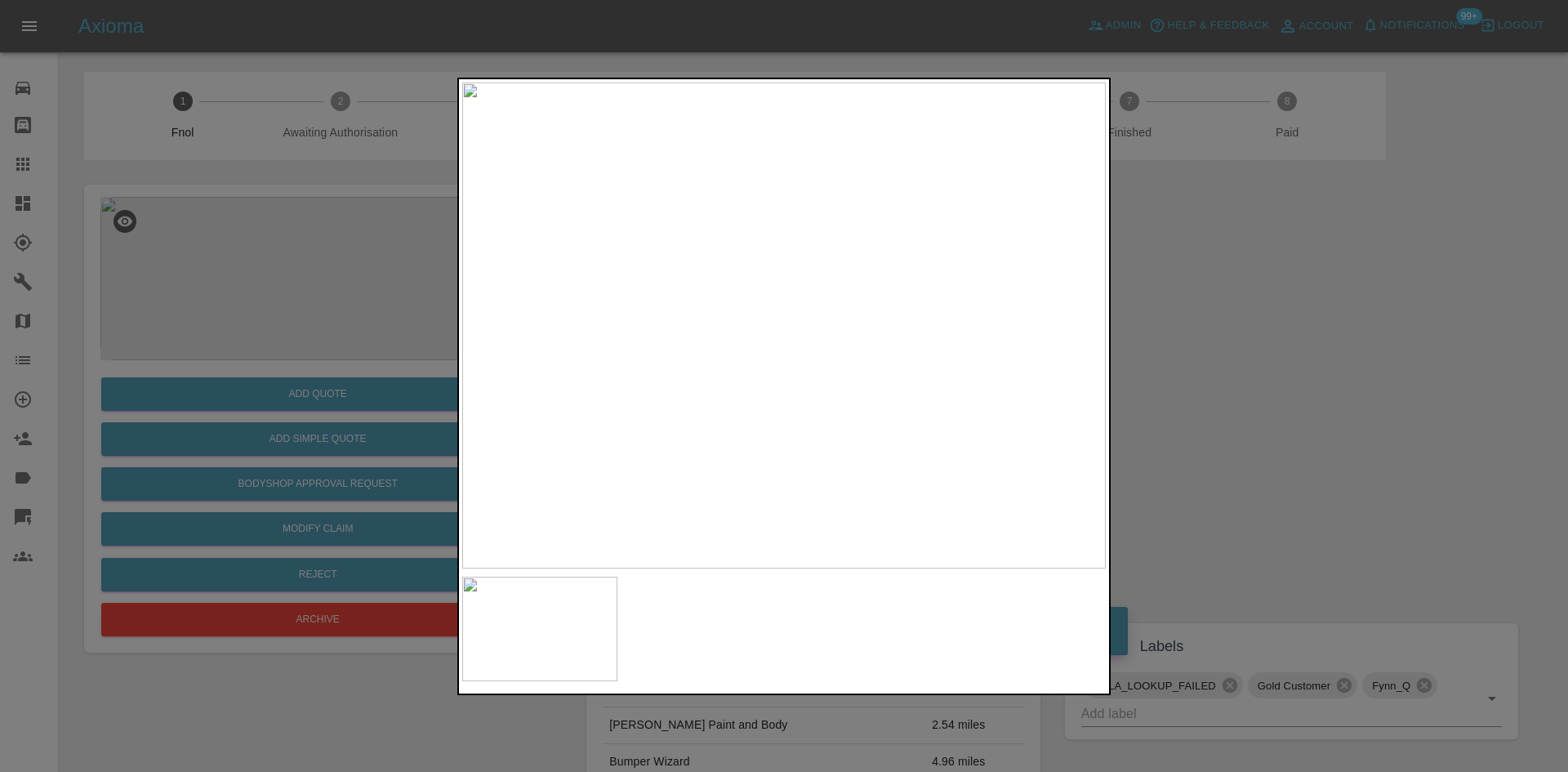
click at [777, 270] on img at bounding box center [784, 325] width 643 height 486
click at [580, 381] on img at bounding box center [805, 491] width 1931 height 1459
drag, startPoint x: 340, startPoint y: 401, endPoint x: 336, endPoint y: 412, distance: 11.7
click at [339, 402] on div at bounding box center [784, 386] width 1568 height 772
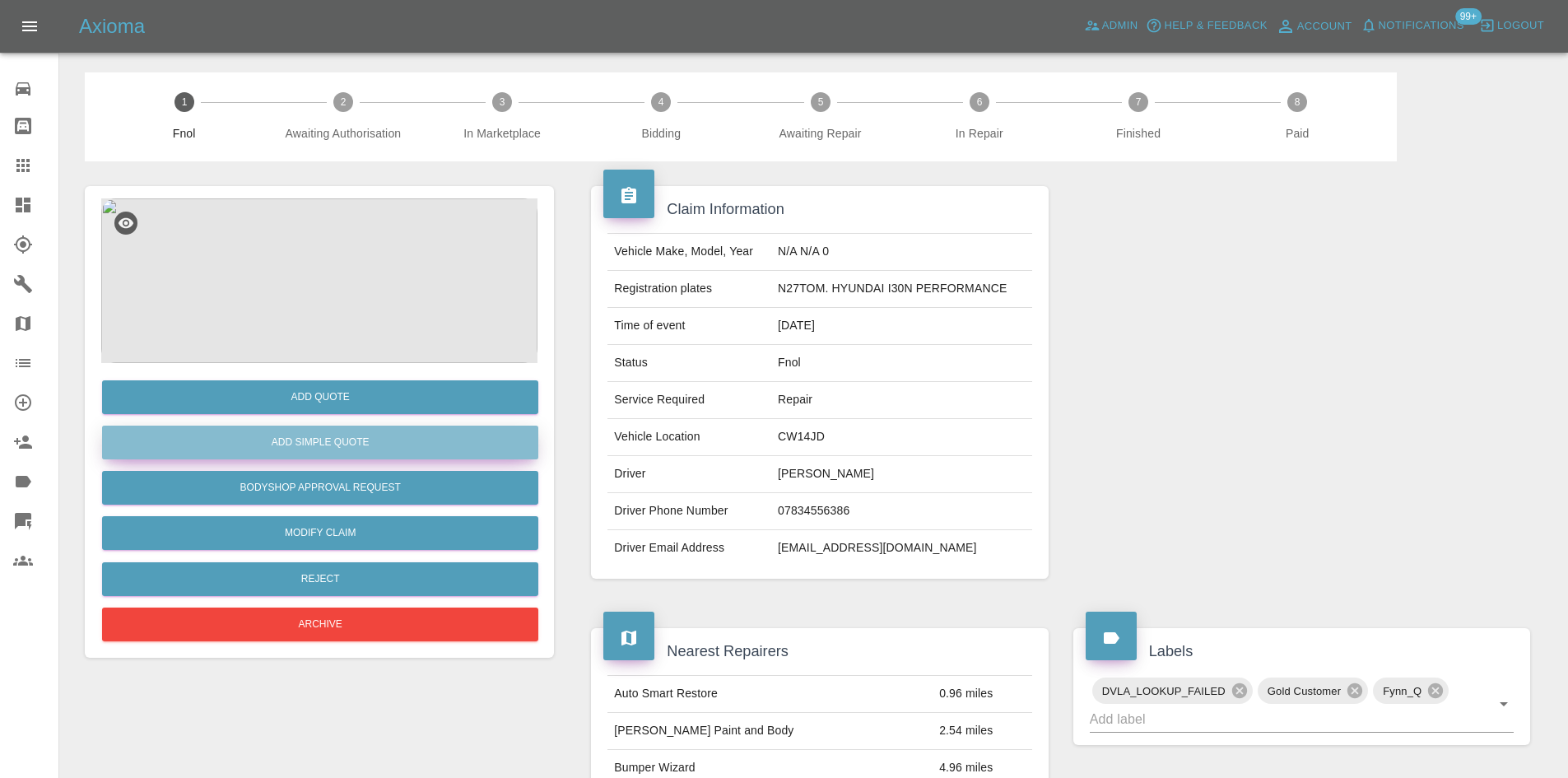
click at [326, 441] on button "Add Simple Quote" at bounding box center [320, 443] width 436 height 34
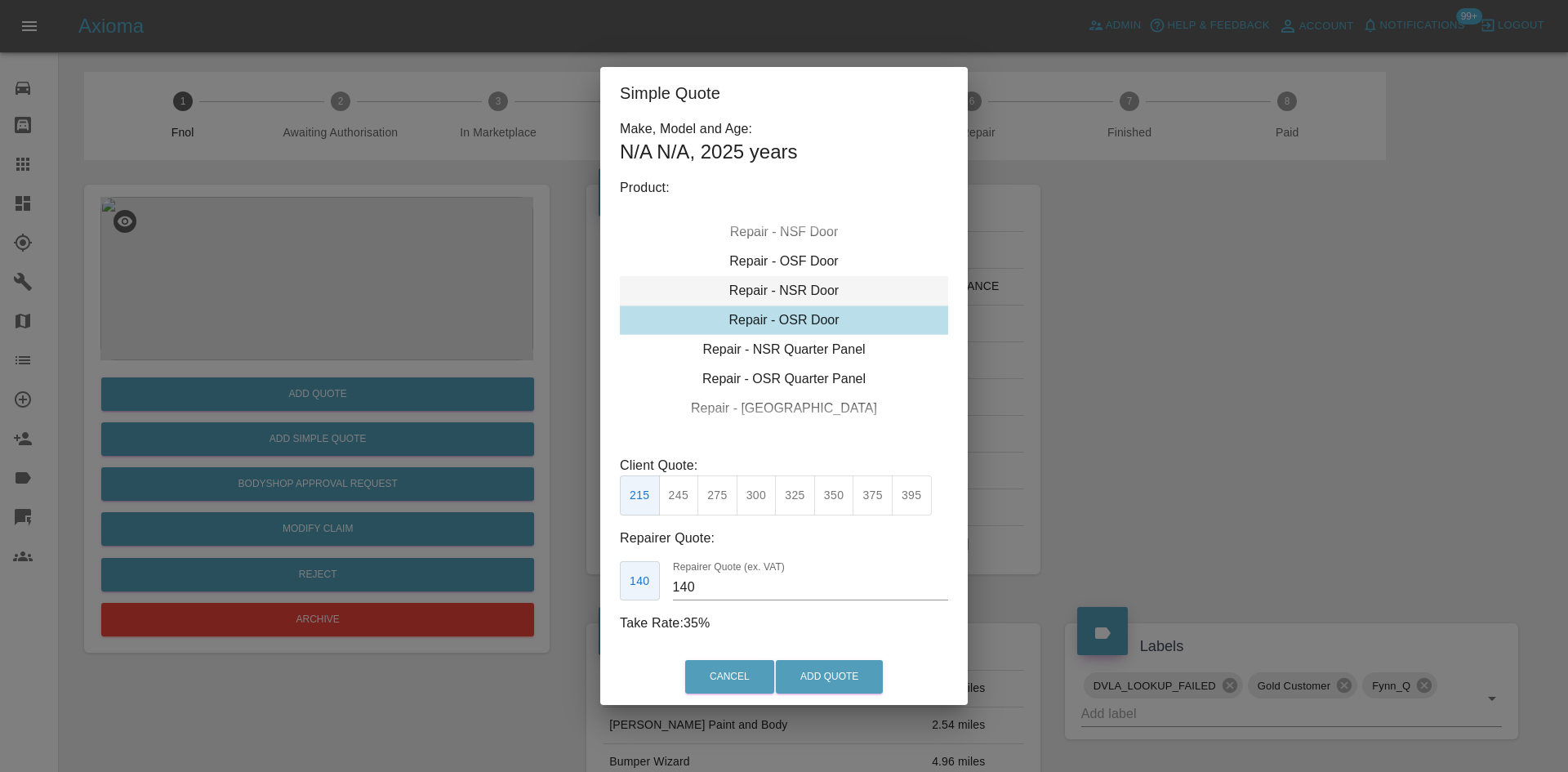
click at [778, 290] on div "Repair - NSR Door" at bounding box center [784, 291] width 328 height 29
click at [747, 499] on button "300" at bounding box center [757, 496] width 40 height 40
drag, startPoint x: 705, startPoint y: 594, endPoint x: 485, endPoint y: 587, distance: 220.1
click at [522, 578] on div "Simple Quote Make, Model and Age: N/A N/A , 2025 years Product: Repair - Front …" at bounding box center [784, 386] width 1568 height 772
type input "185"
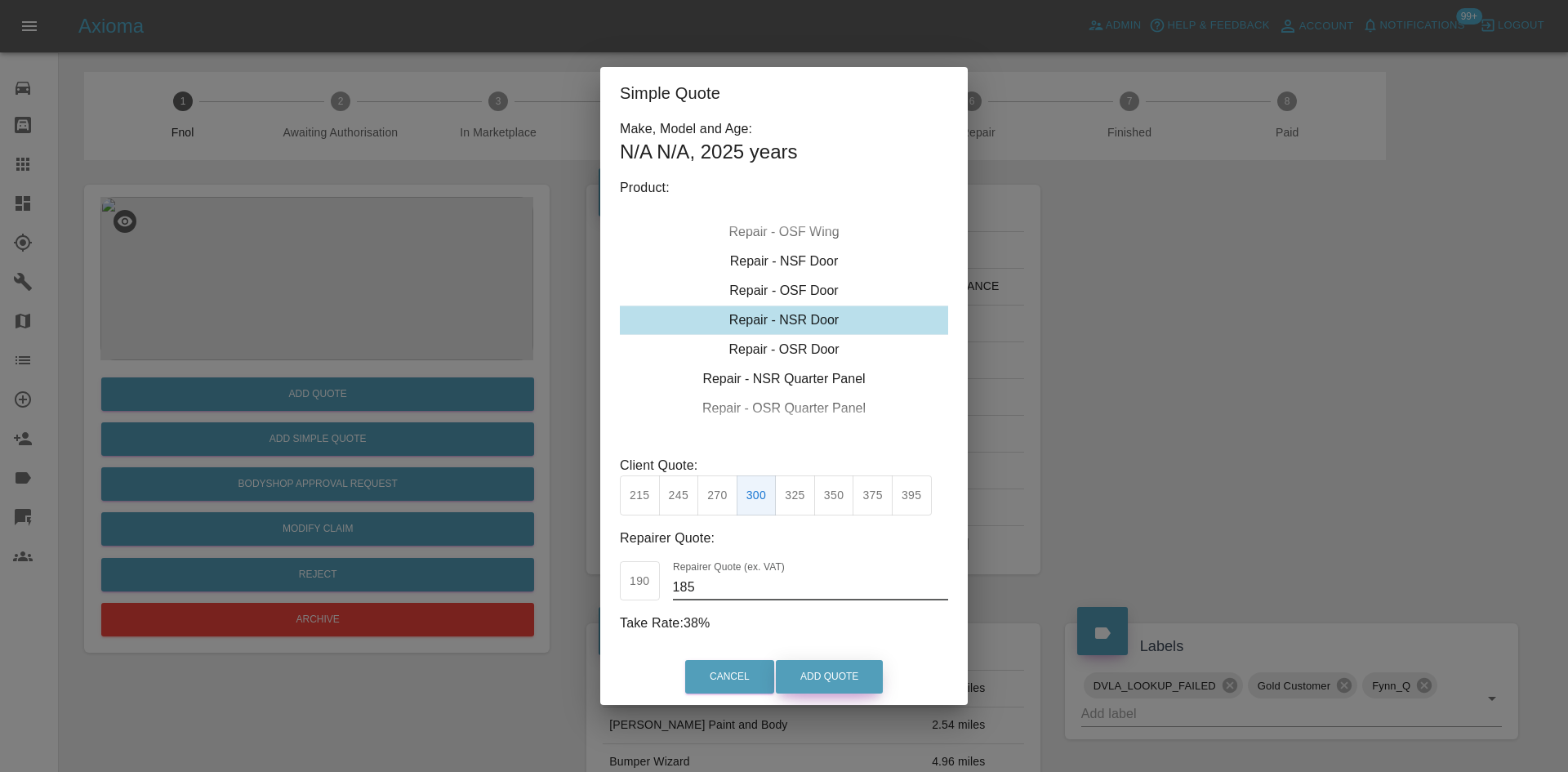
click at [843, 677] on button "Add Quote" at bounding box center [829, 677] width 107 height 34
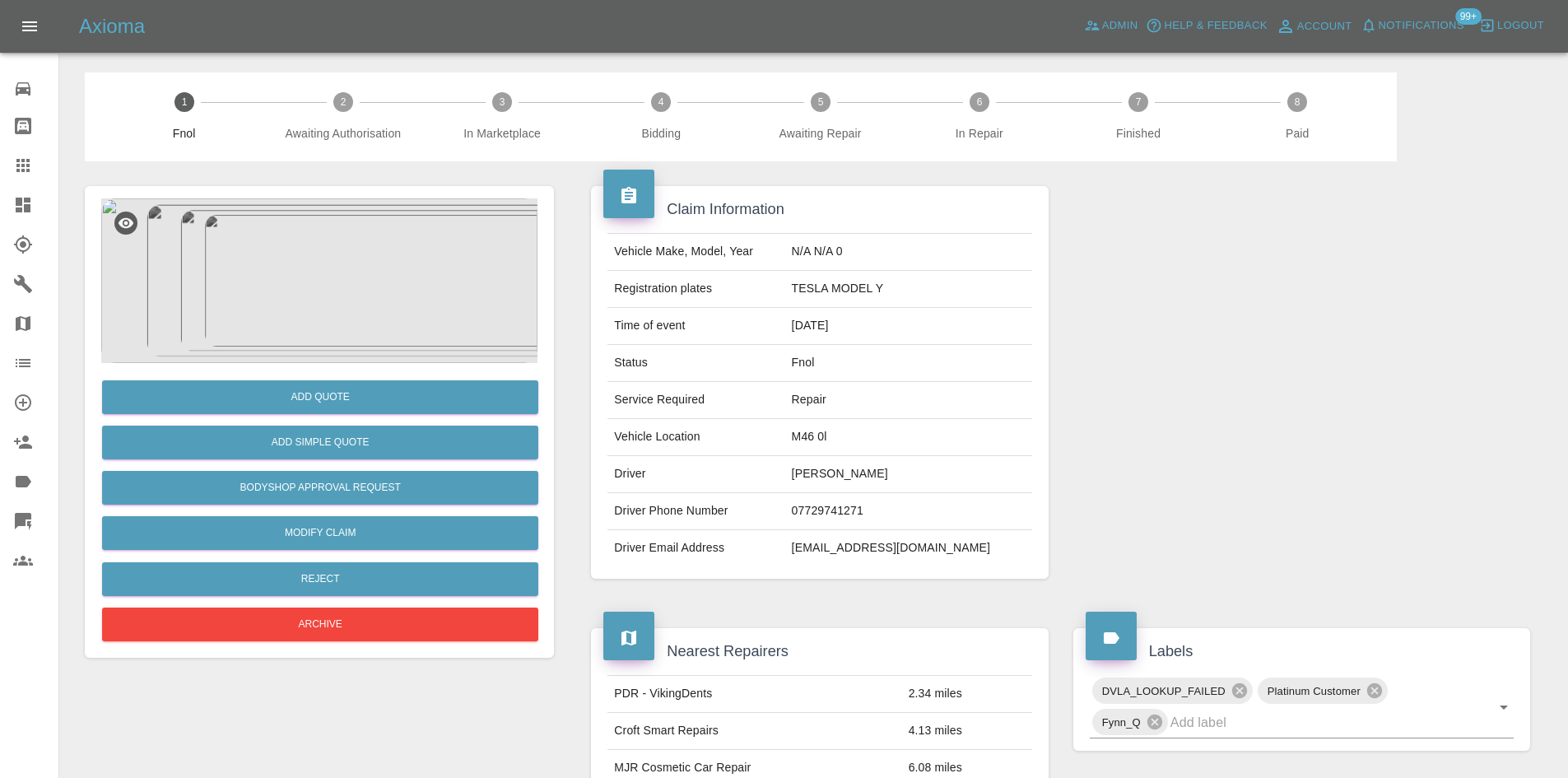
click at [344, 307] on img at bounding box center [319, 280] width 436 height 164
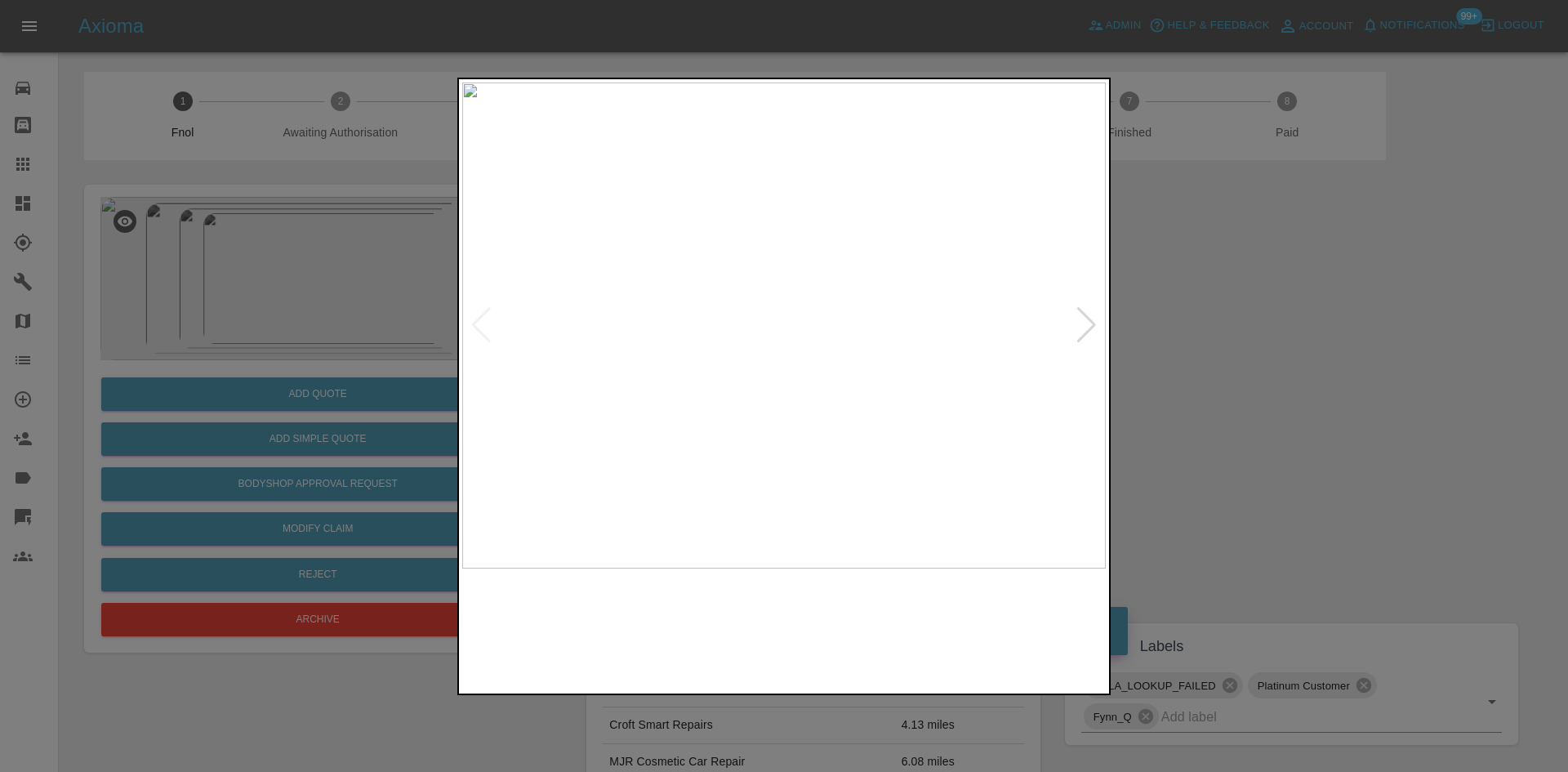
click at [763, 192] on img at bounding box center [784, 325] width 643 height 486
click at [619, 356] on img at bounding box center [845, 724] width 1931 height 1459
click at [564, 425] on img at bounding box center [784, 325] width 643 height 486
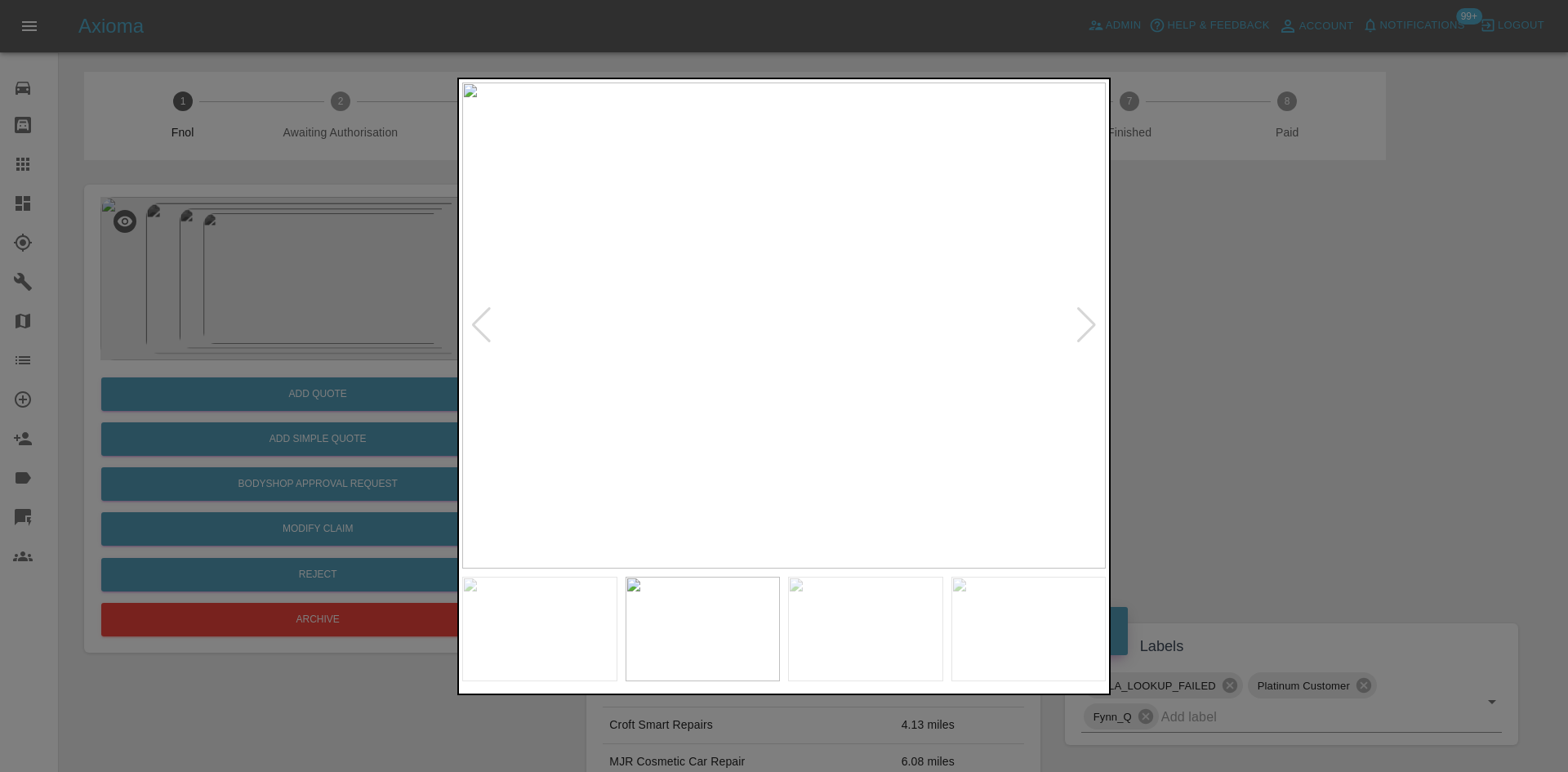
click at [710, 343] on img at bounding box center [784, 325] width 643 height 486
click at [707, 357] on img at bounding box center [1007, 270] width 1931 height 1459
click at [718, 361] on img at bounding box center [784, 325] width 643 height 486
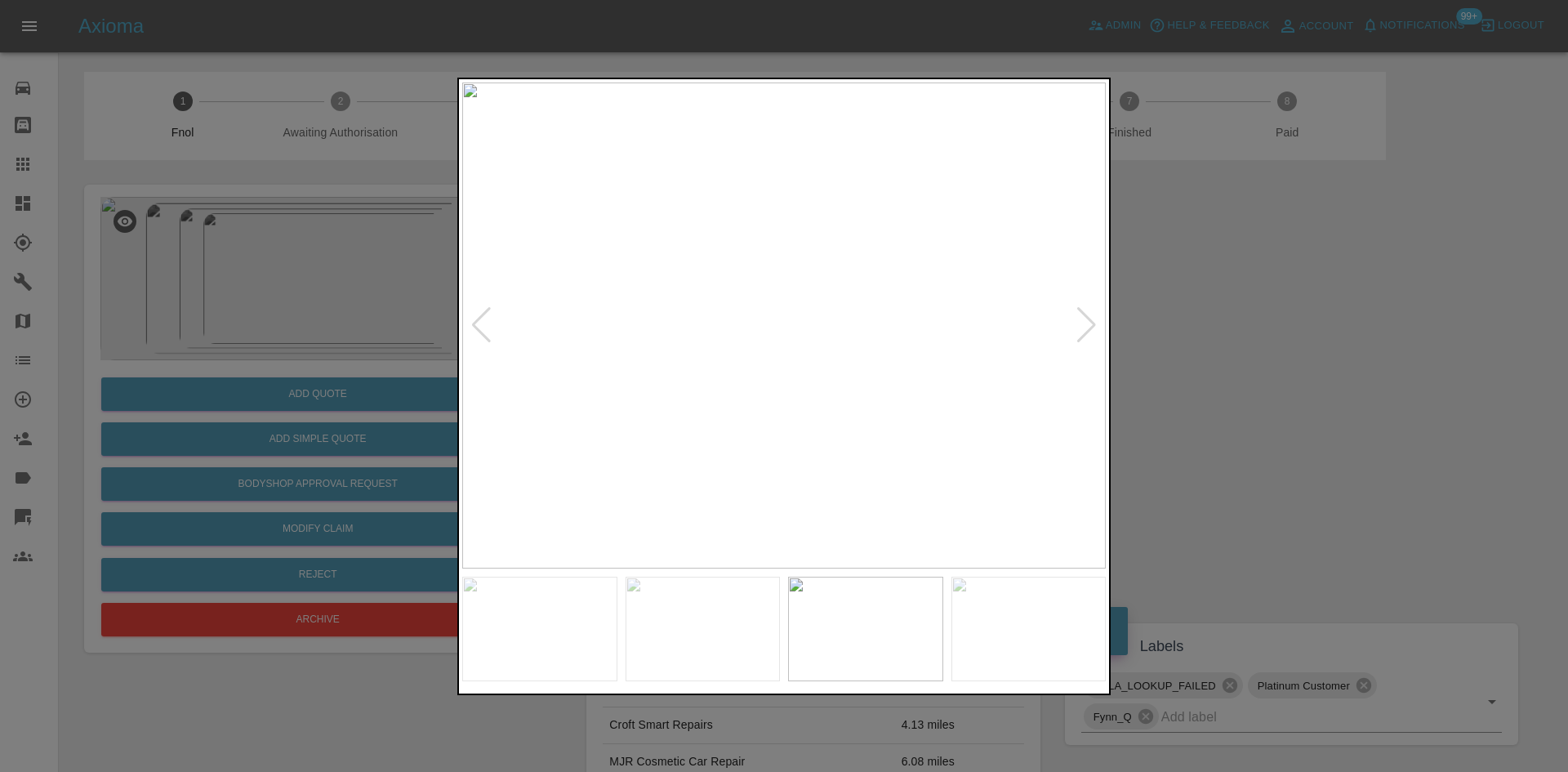
click at [780, 329] on img at bounding box center [784, 325] width 643 height 486
click at [780, 329] on img at bounding box center [796, 312] width 1931 height 1459
click at [572, 381] on img at bounding box center [712, 325] width 643 height 486
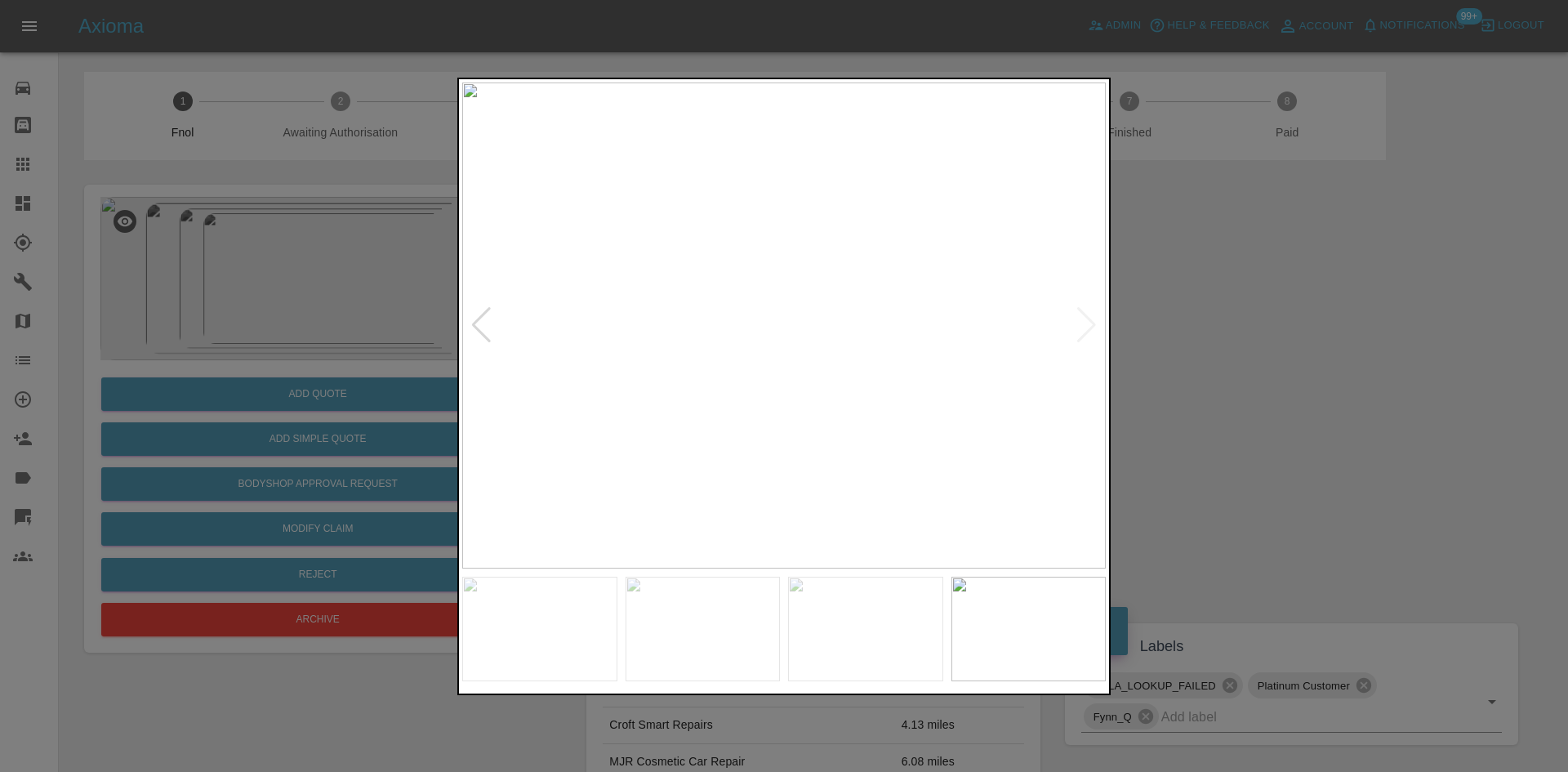
click at [543, 383] on img at bounding box center [784, 325] width 643 height 486
click at [401, 382] on div at bounding box center [784, 386] width 1568 height 772
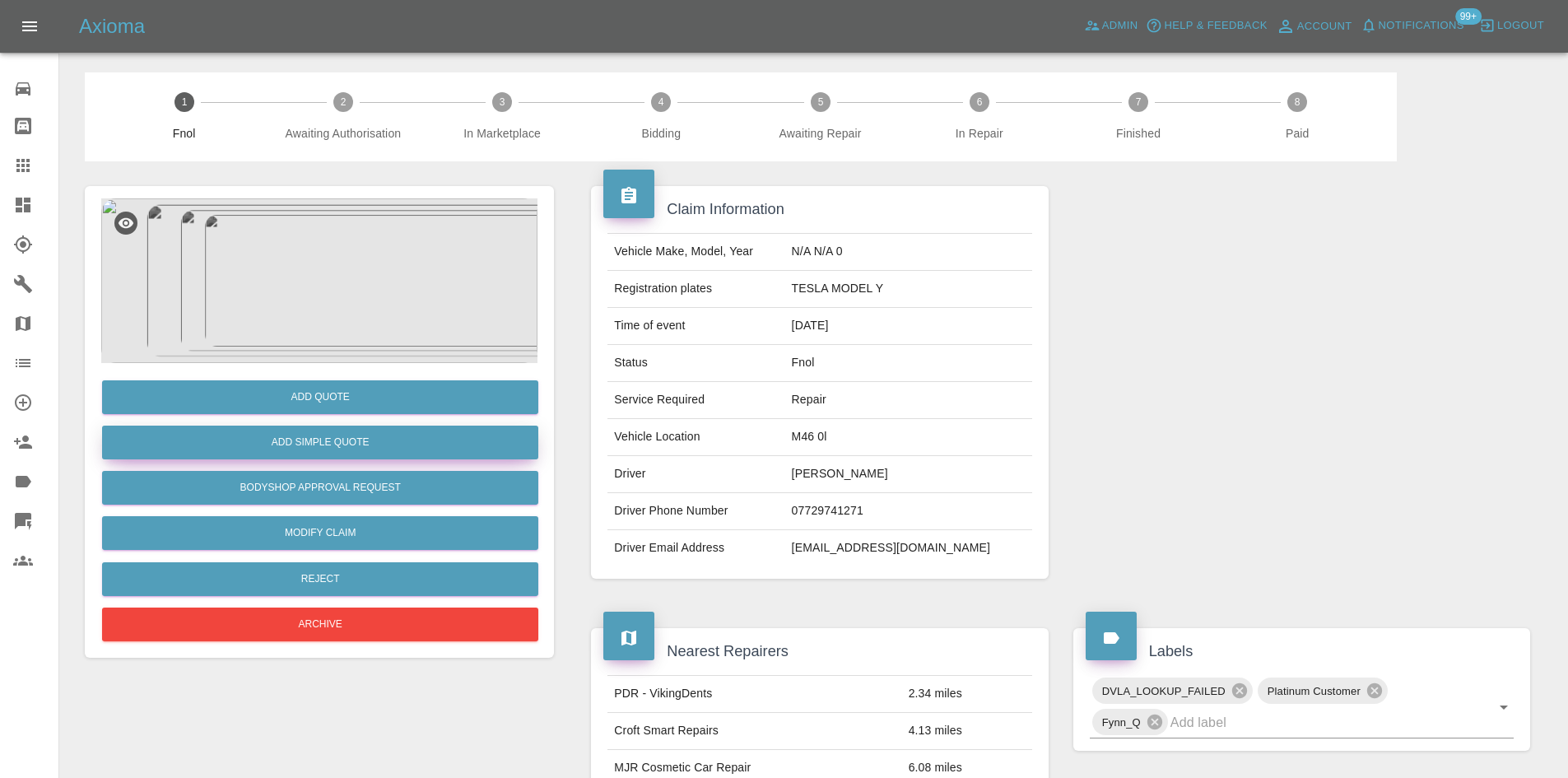
click at [387, 443] on button "Add Simple Quote" at bounding box center [320, 443] width 436 height 34
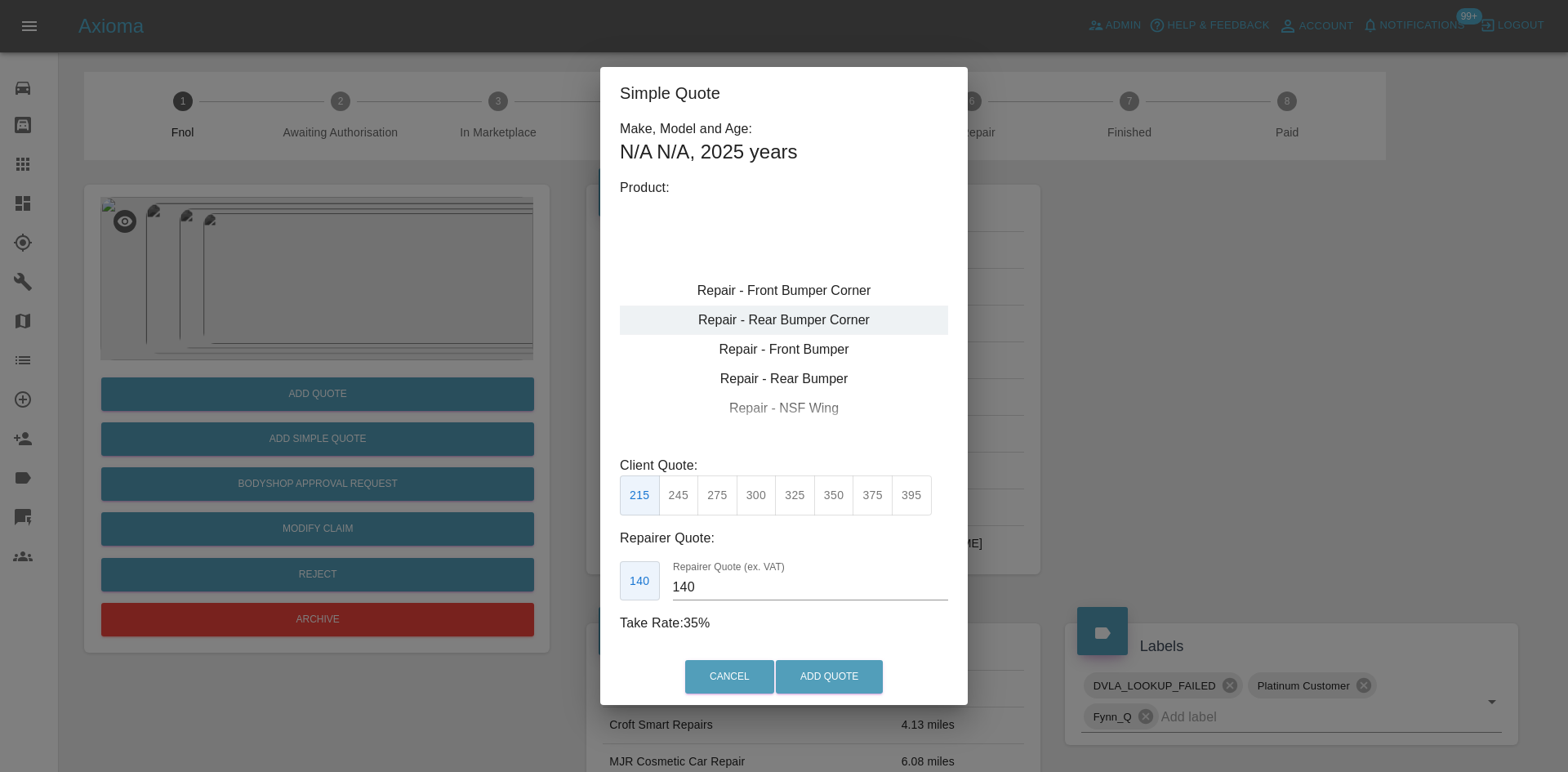
type input "120"
click at [799, 315] on div "Repair - Rear Bumper Corner" at bounding box center [784, 320] width 328 height 29
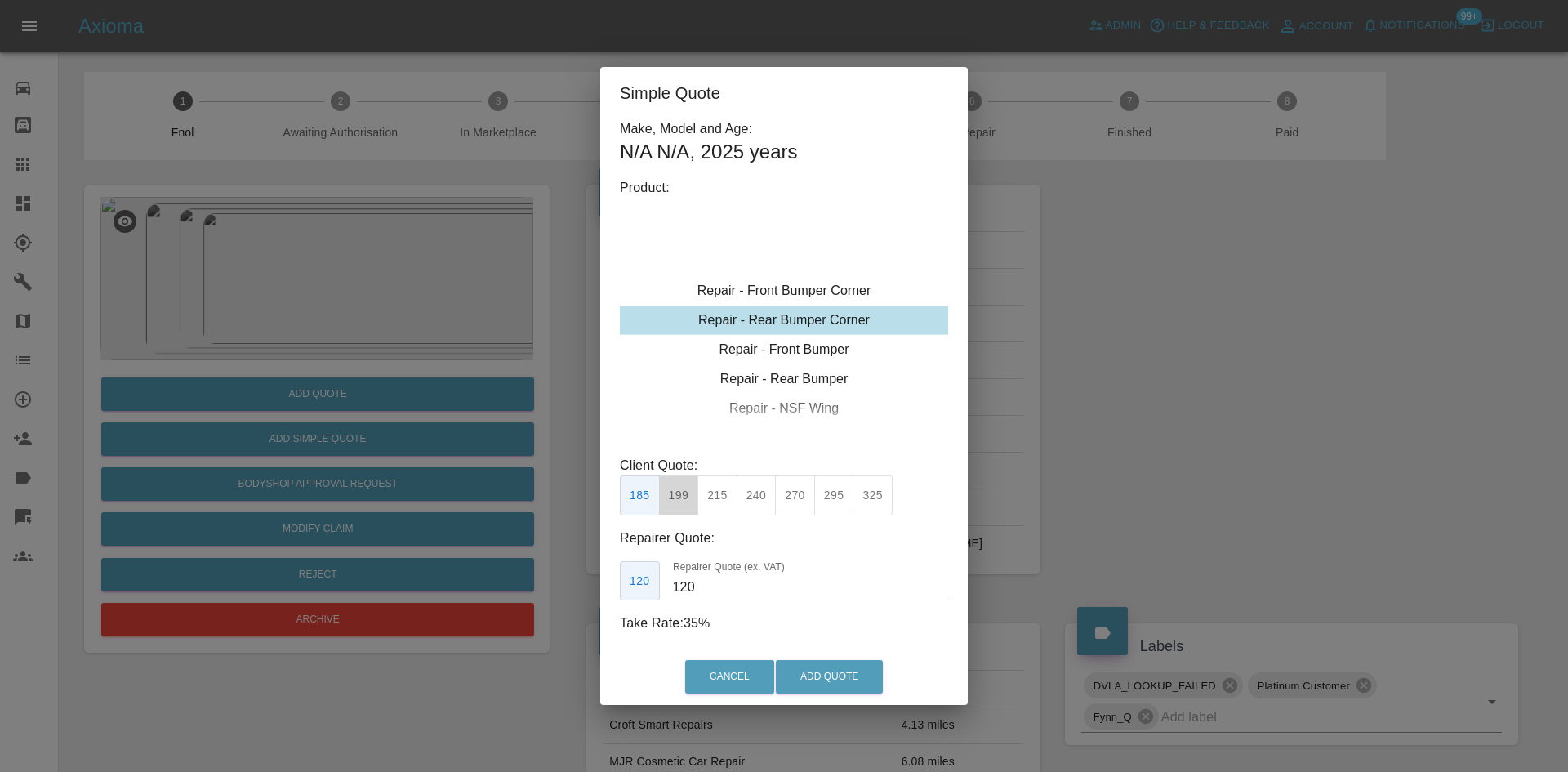
click at [676, 500] on button "199" at bounding box center [679, 496] width 40 height 40
click at [799, 652] on div "Cancel Add Quote" at bounding box center [784, 676] width 368 height 55
click at [799, 661] on div "Cancel Add Quote" at bounding box center [784, 676] width 368 height 55
click at [814, 686] on button "Add Quote" at bounding box center [829, 677] width 107 height 34
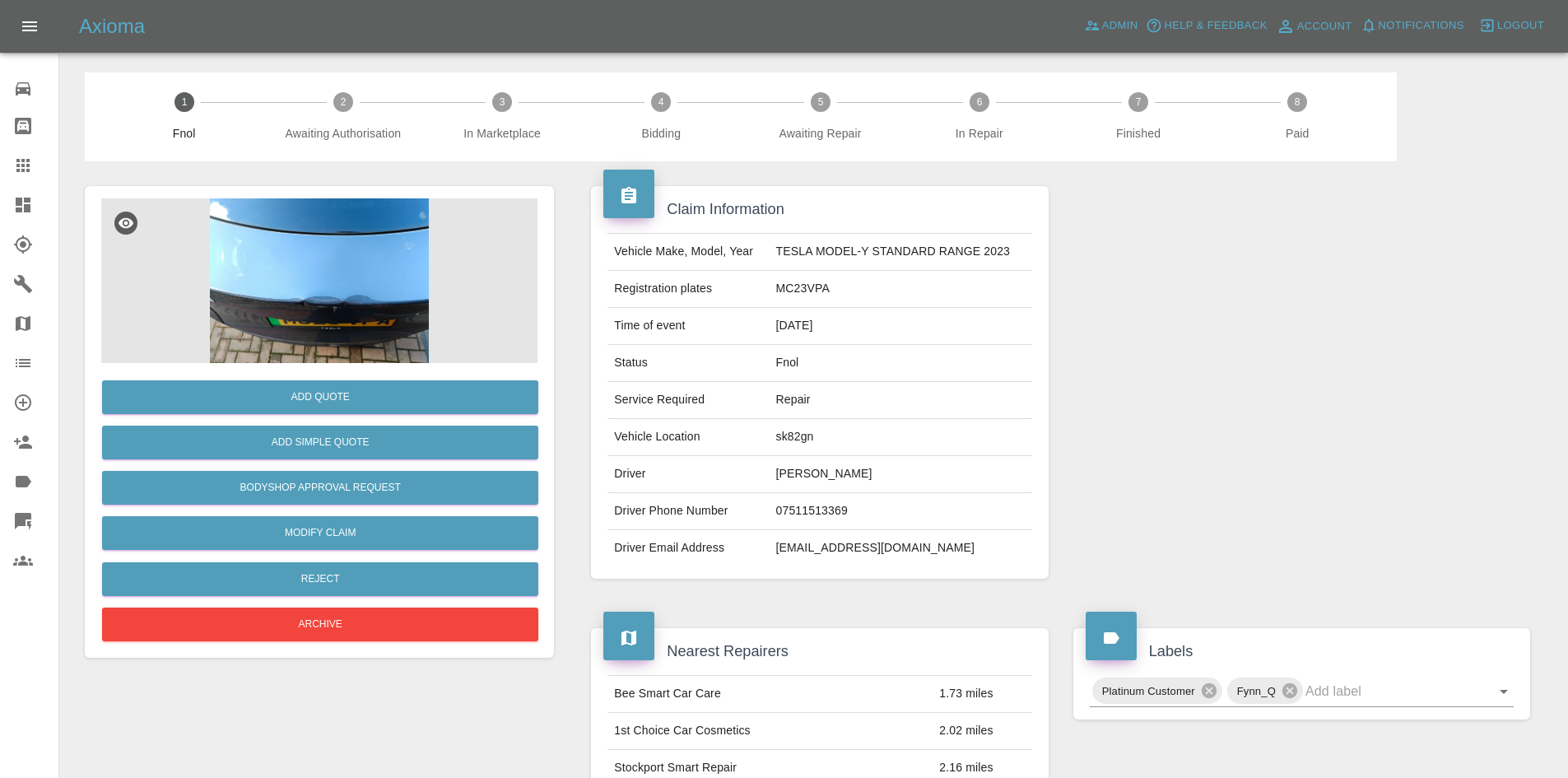
click at [316, 273] on img at bounding box center [319, 280] width 436 height 164
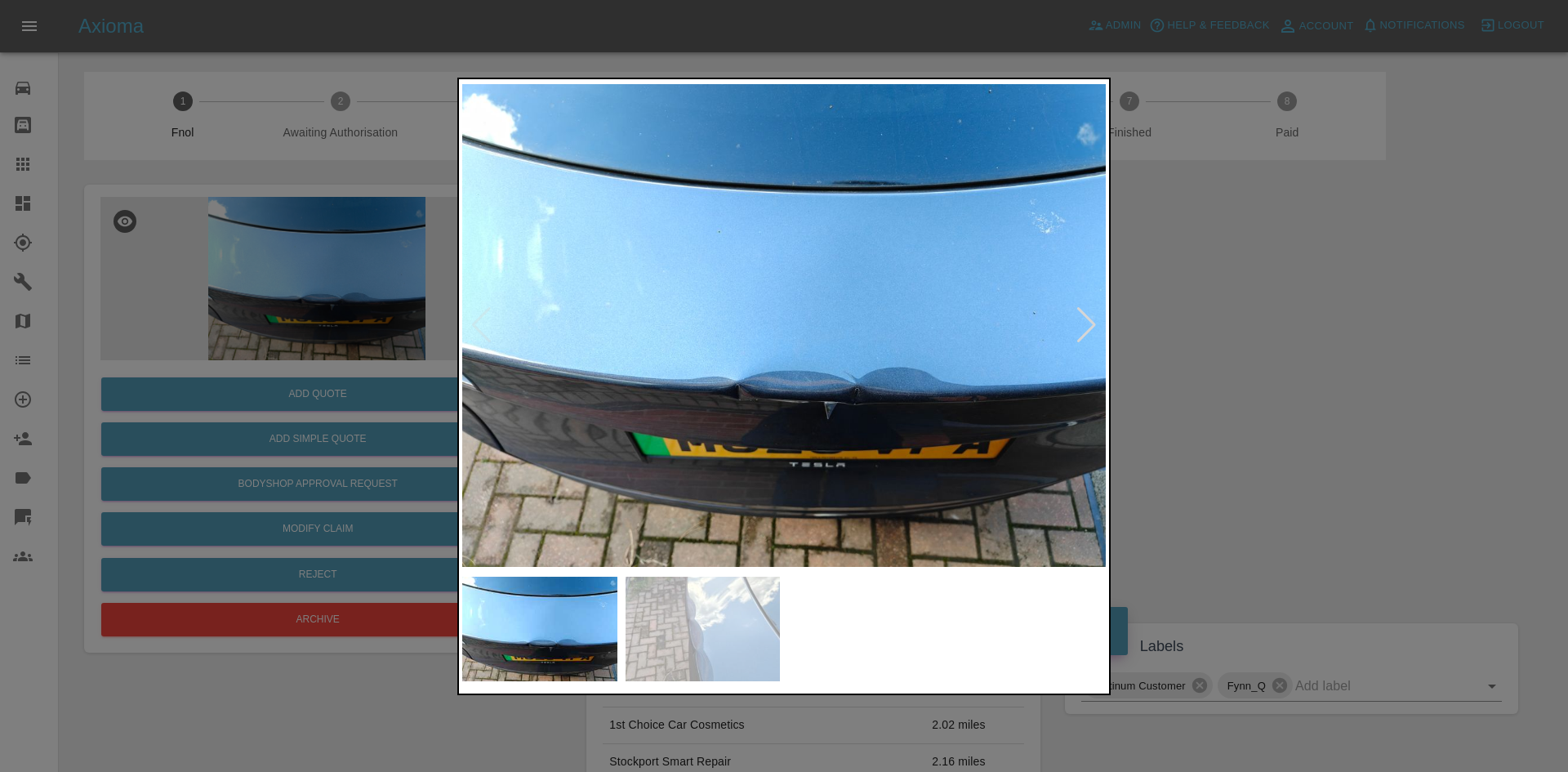
click at [658, 372] on img at bounding box center [784, 325] width 643 height 486
click at [650, 380] on img at bounding box center [784, 325] width 643 height 486
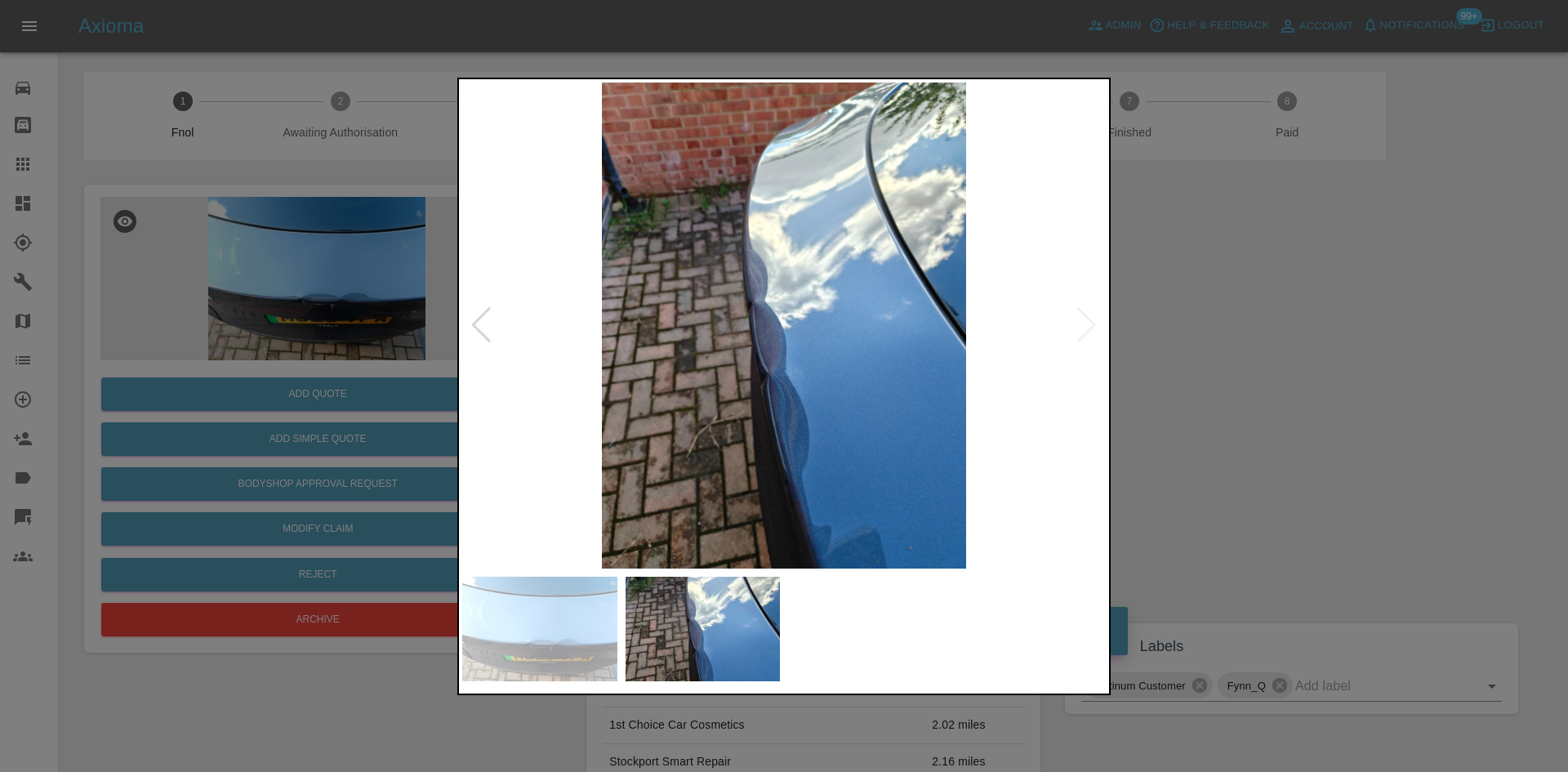
click at [482, 366] on img at bounding box center [784, 325] width 643 height 486
click at [770, 347] on img at bounding box center [784, 325] width 643 height 486
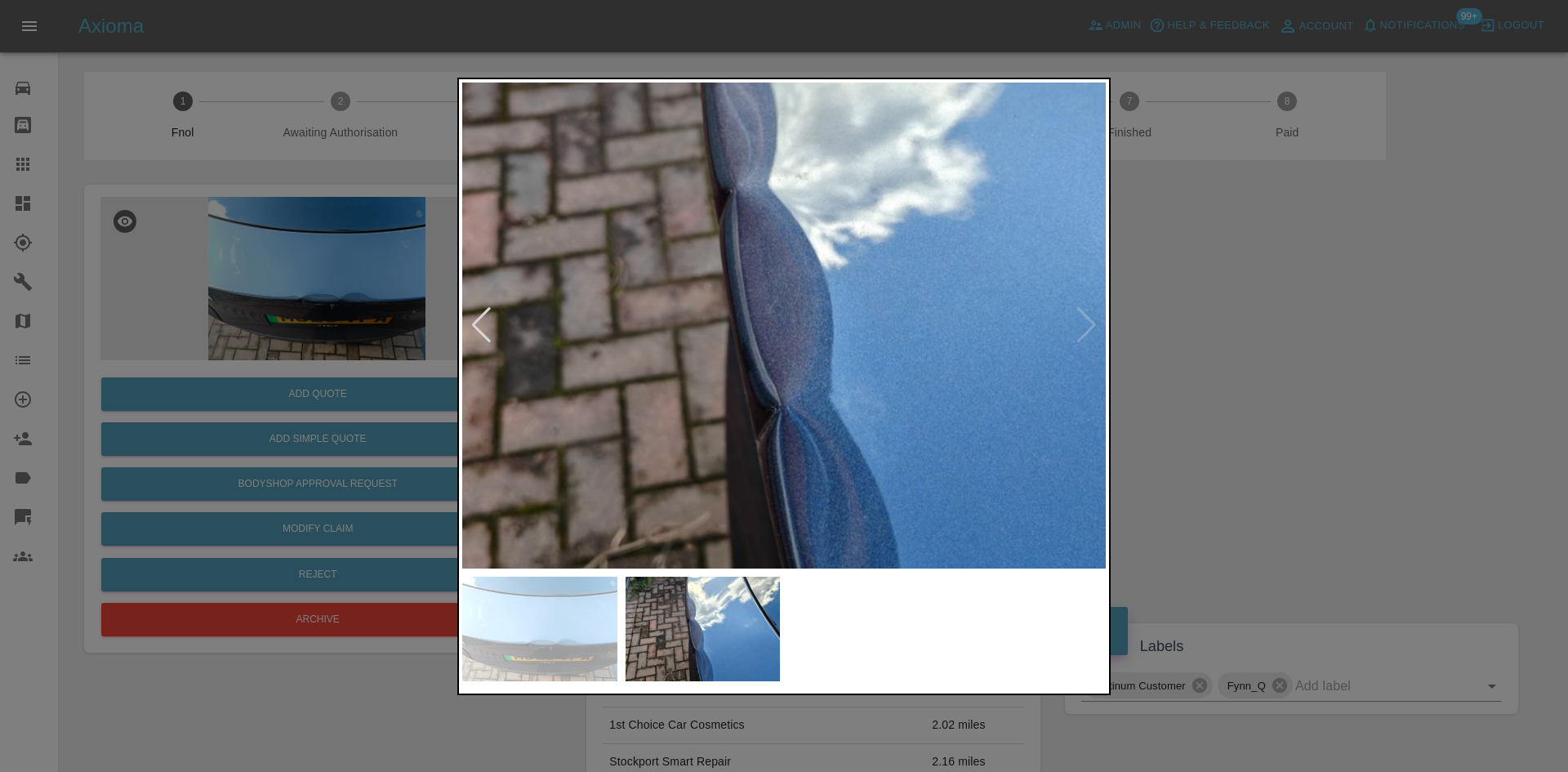
click at [770, 344] on img at bounding box center [826, 259] width 1931 height 1459
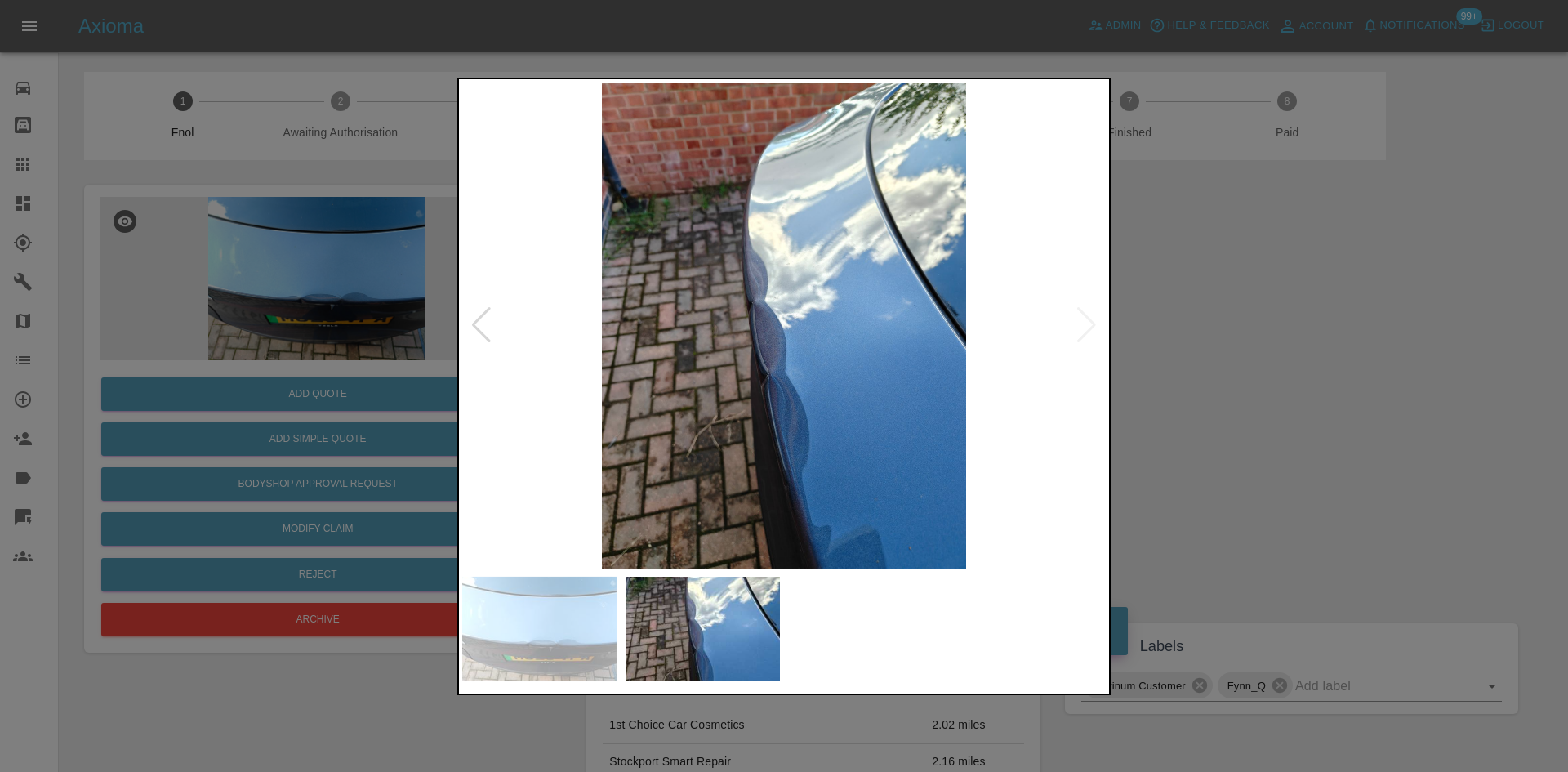
click at [607, 361] on img at bounding box center [784, 325] width 643 height 486
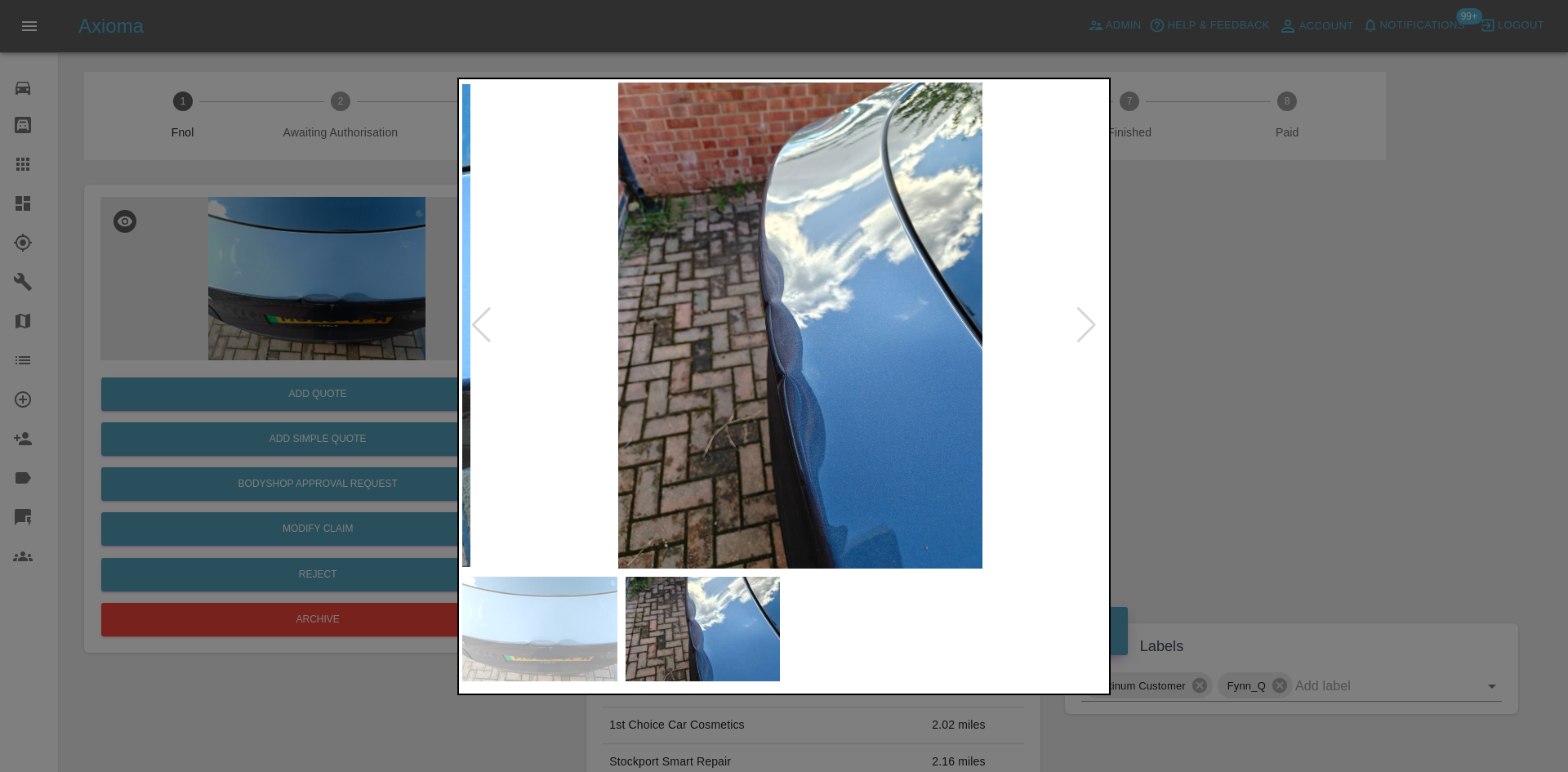
click at [672, 360] on img at bounding box center [800, 325] width 643 height 486
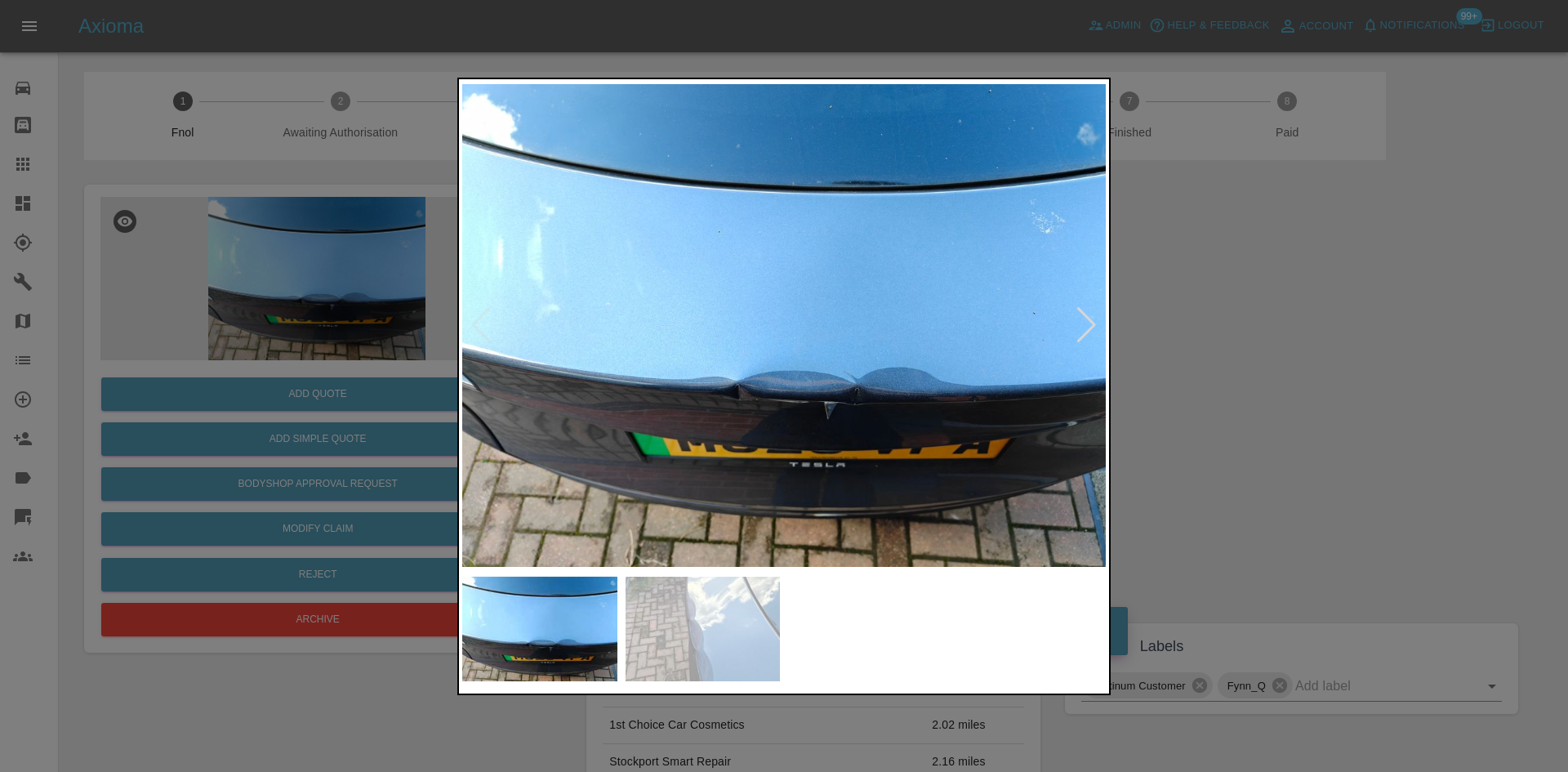
click at [789, 404] on img at bounding box center [784, 325] width 643 height 486
click at [789, 405] on img at bounding box center [784, 325] width 643 height 486
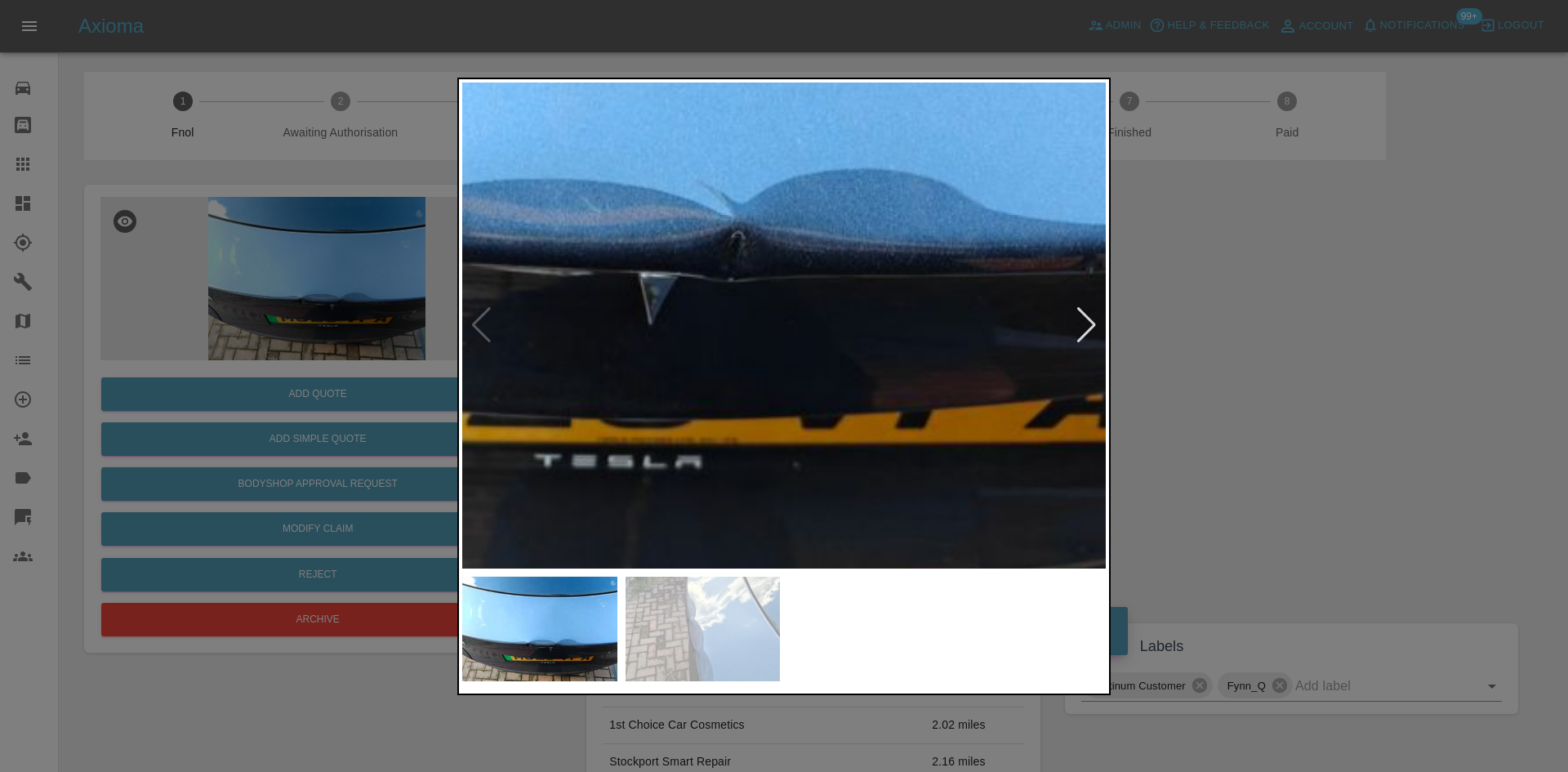
click at [646, 399] on img at bounding box center [518, 43] width 1931 height 1459
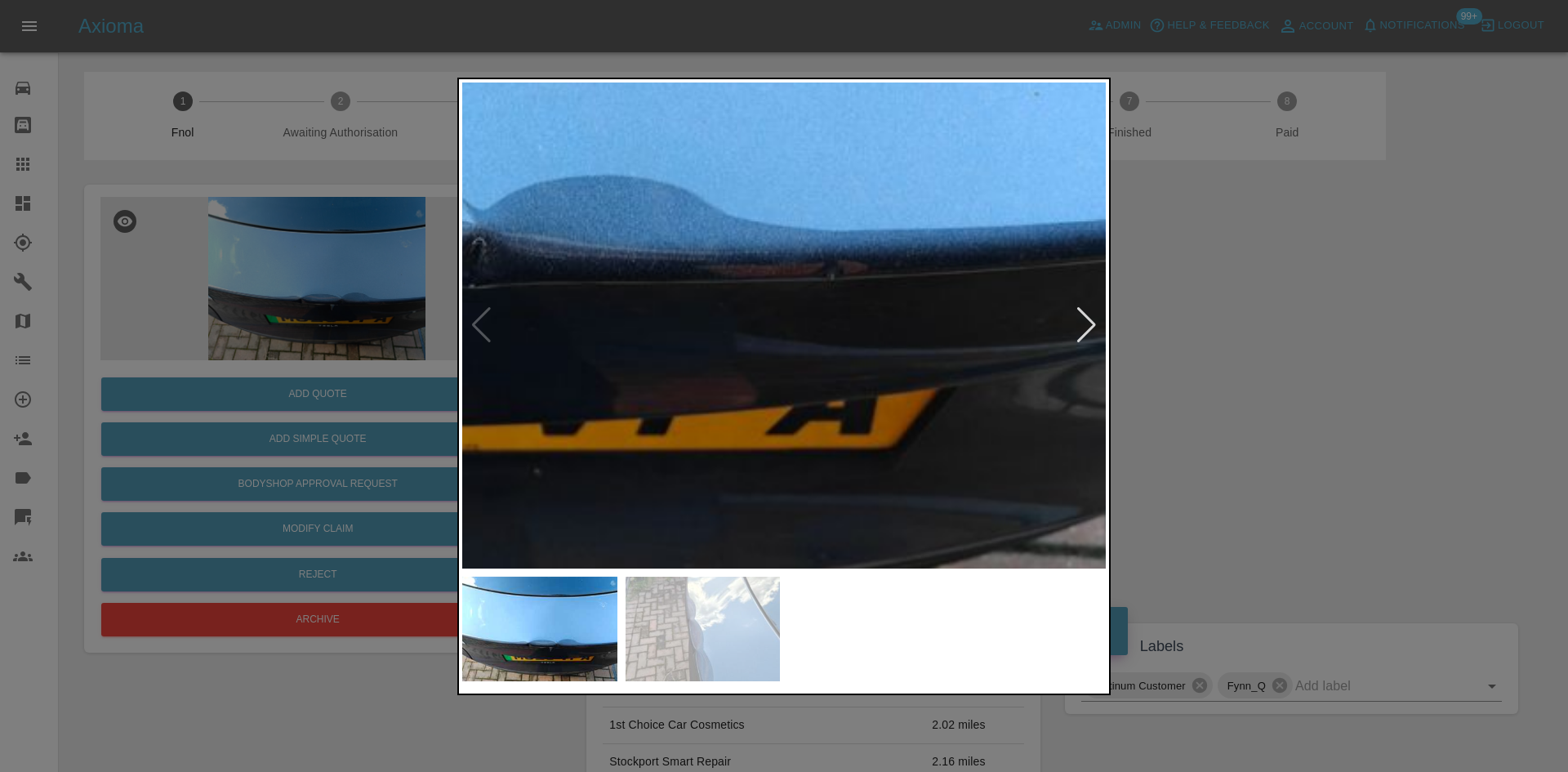
click at [552, 376] on img at bounding box center [260, 50] width 1931 height 1459
click at [871, 416] on img at bounding box center [260, 50] width 1931 height 1459
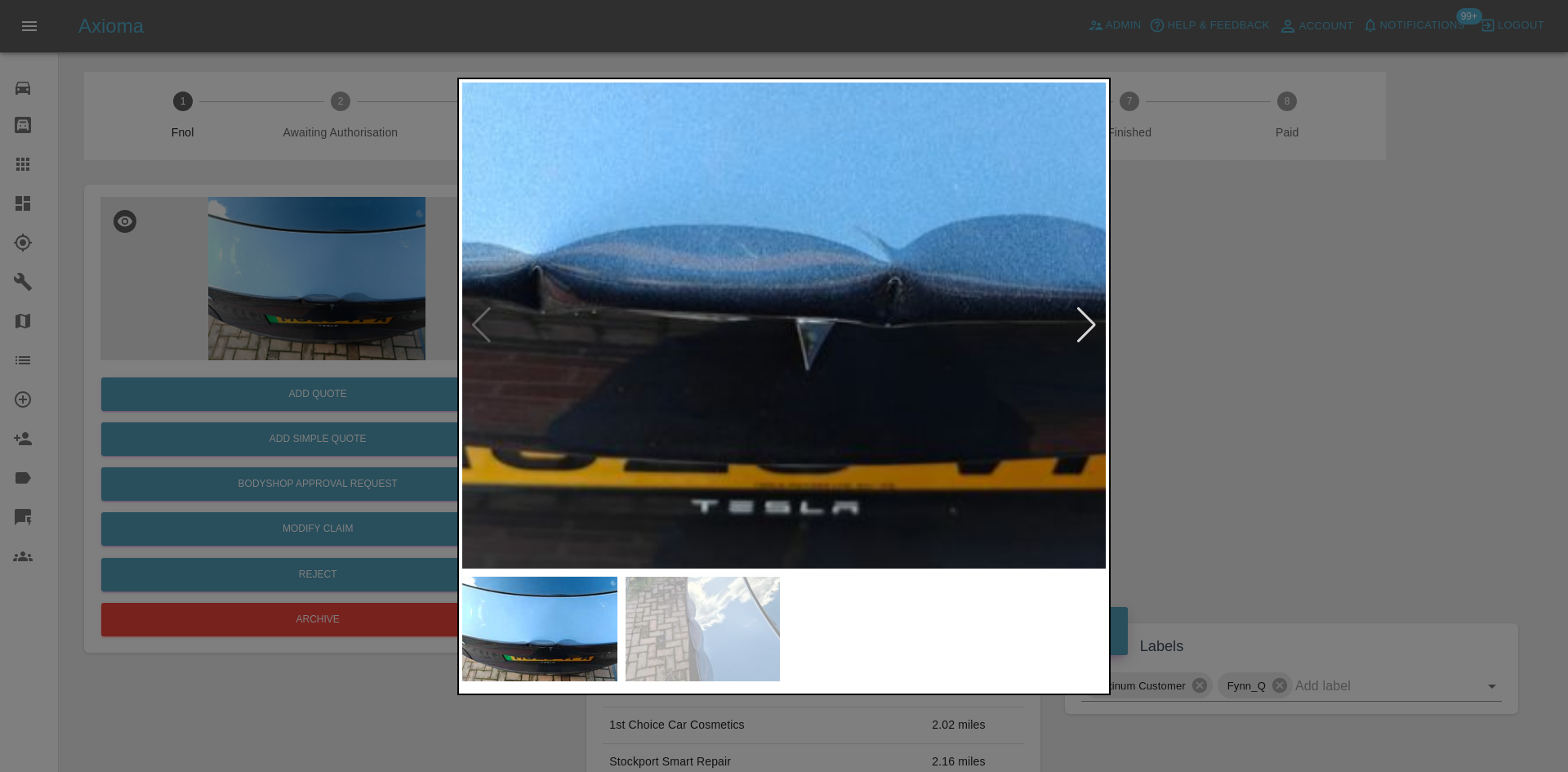
click at [894, 430] on img at bounding box center [675, 89] width 1931 height 1459
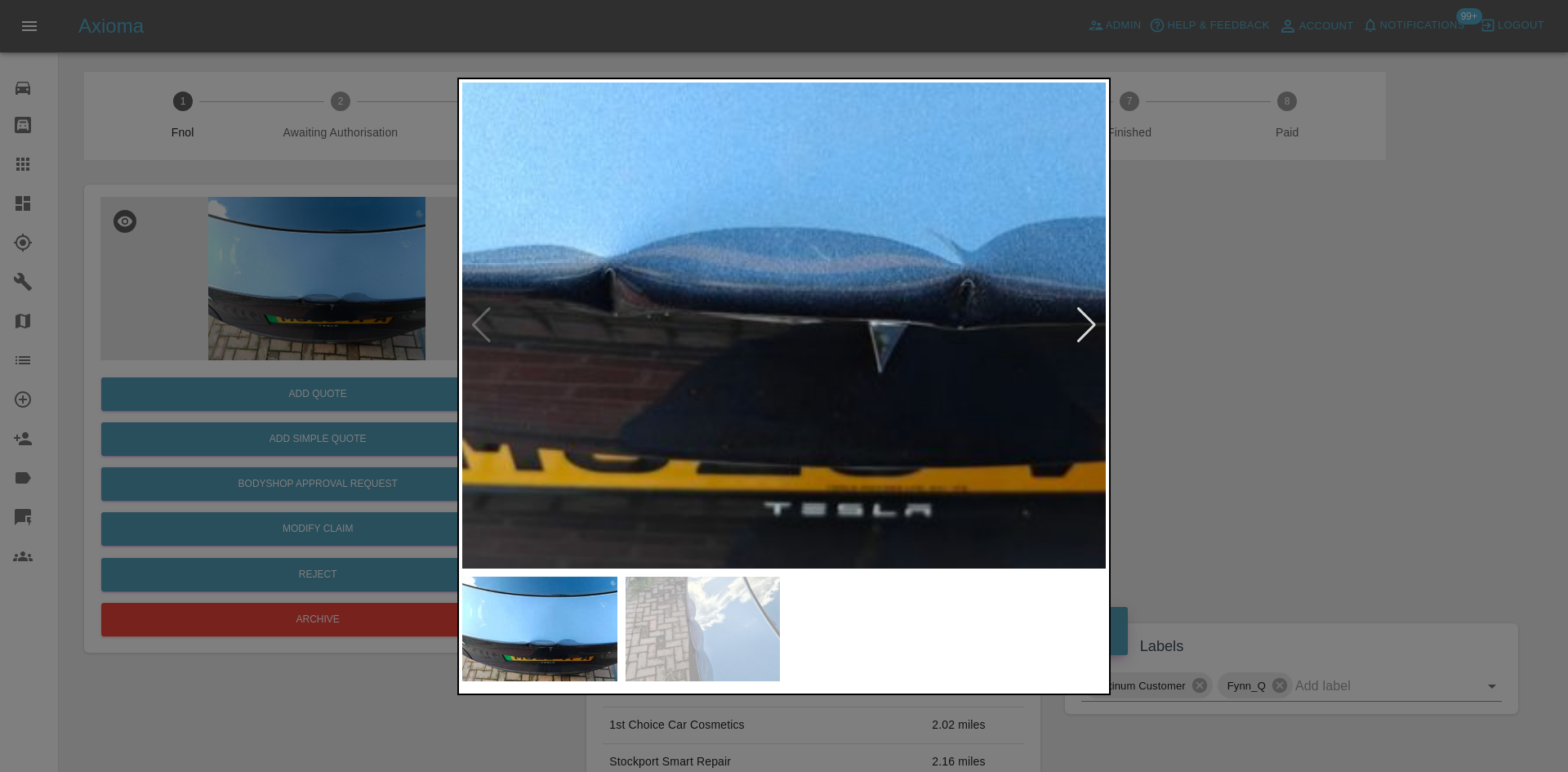
click at [850, 418] on img at bounding box center [747, 92] width 1931 height 1459
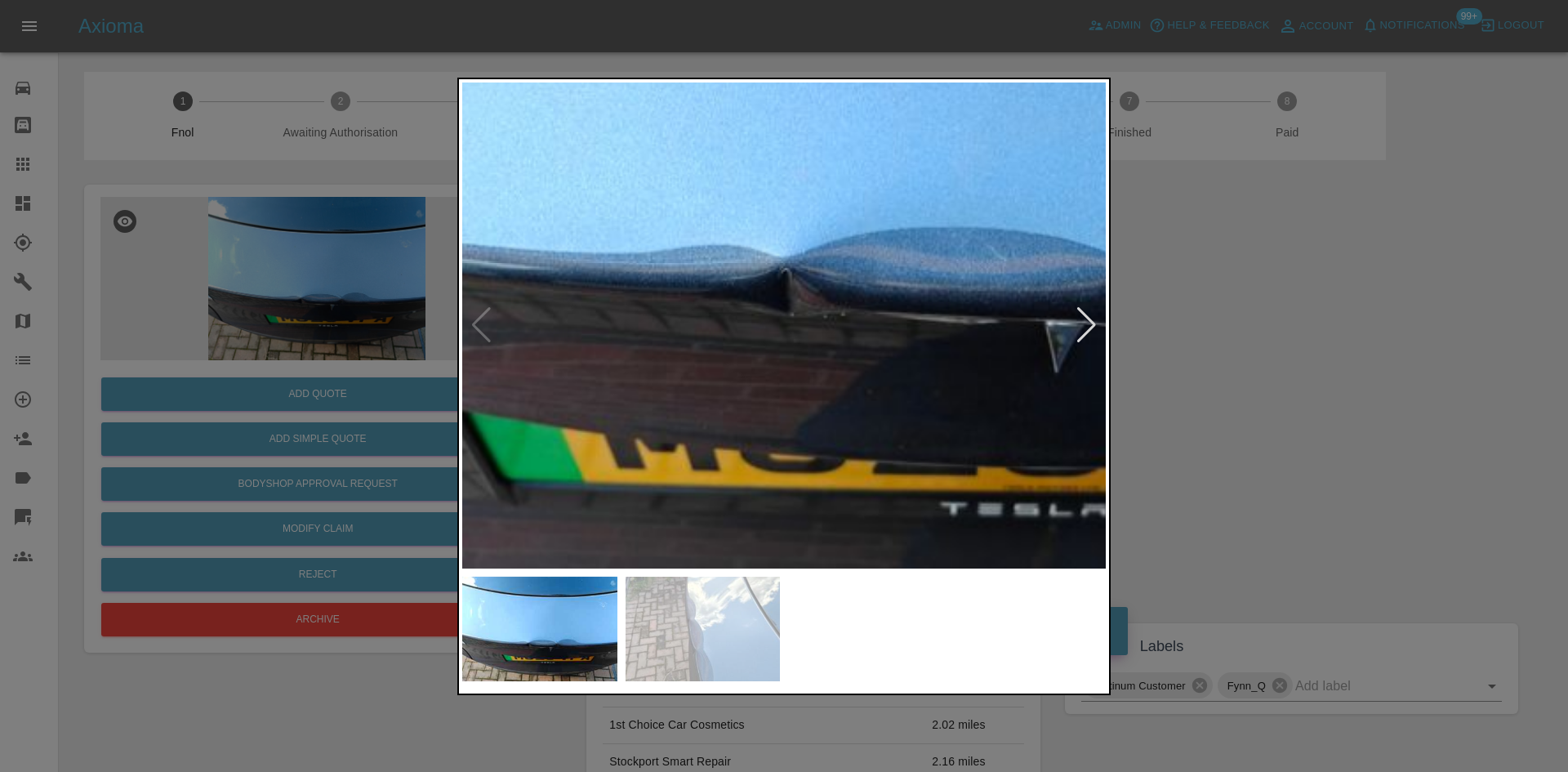
click at [747, 430] on img at bounding box center [924, 92] width 1931 height 1459
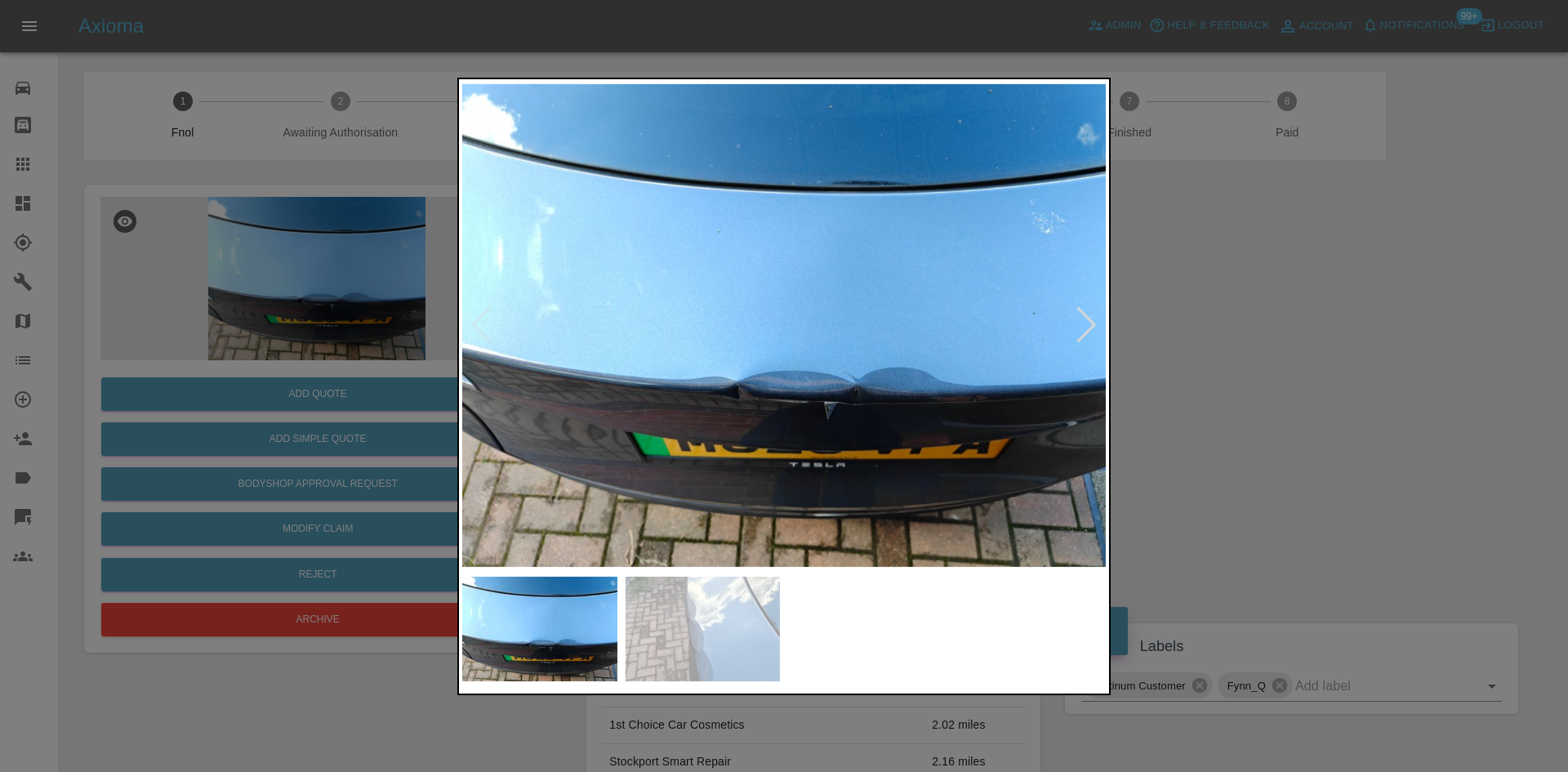
click at [774, 394] on img at bounding box center [784, 325] width 643 height 486
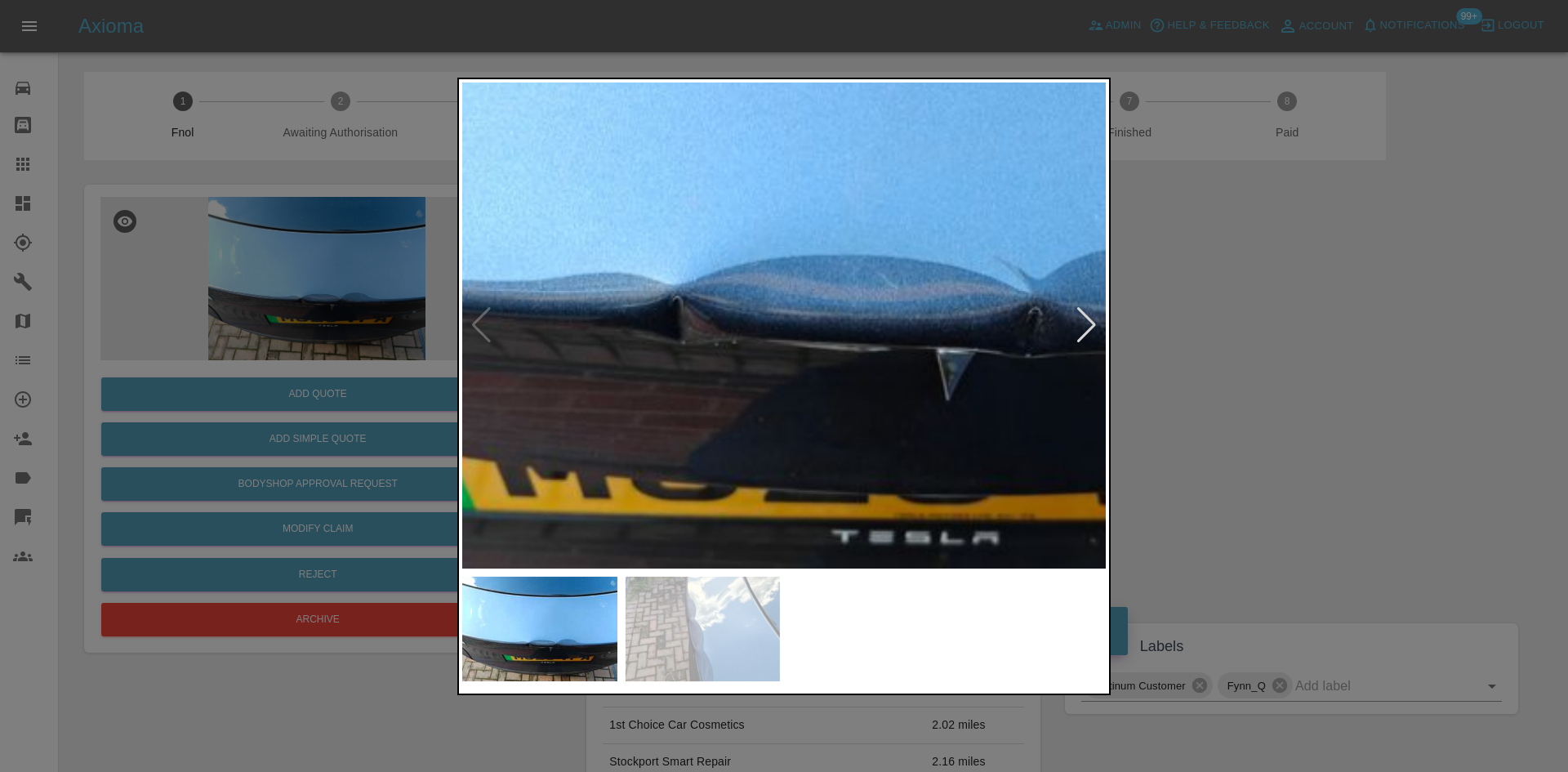
click at [778, 397] on img at bounding box center [815, 119] width 1931 height 1459
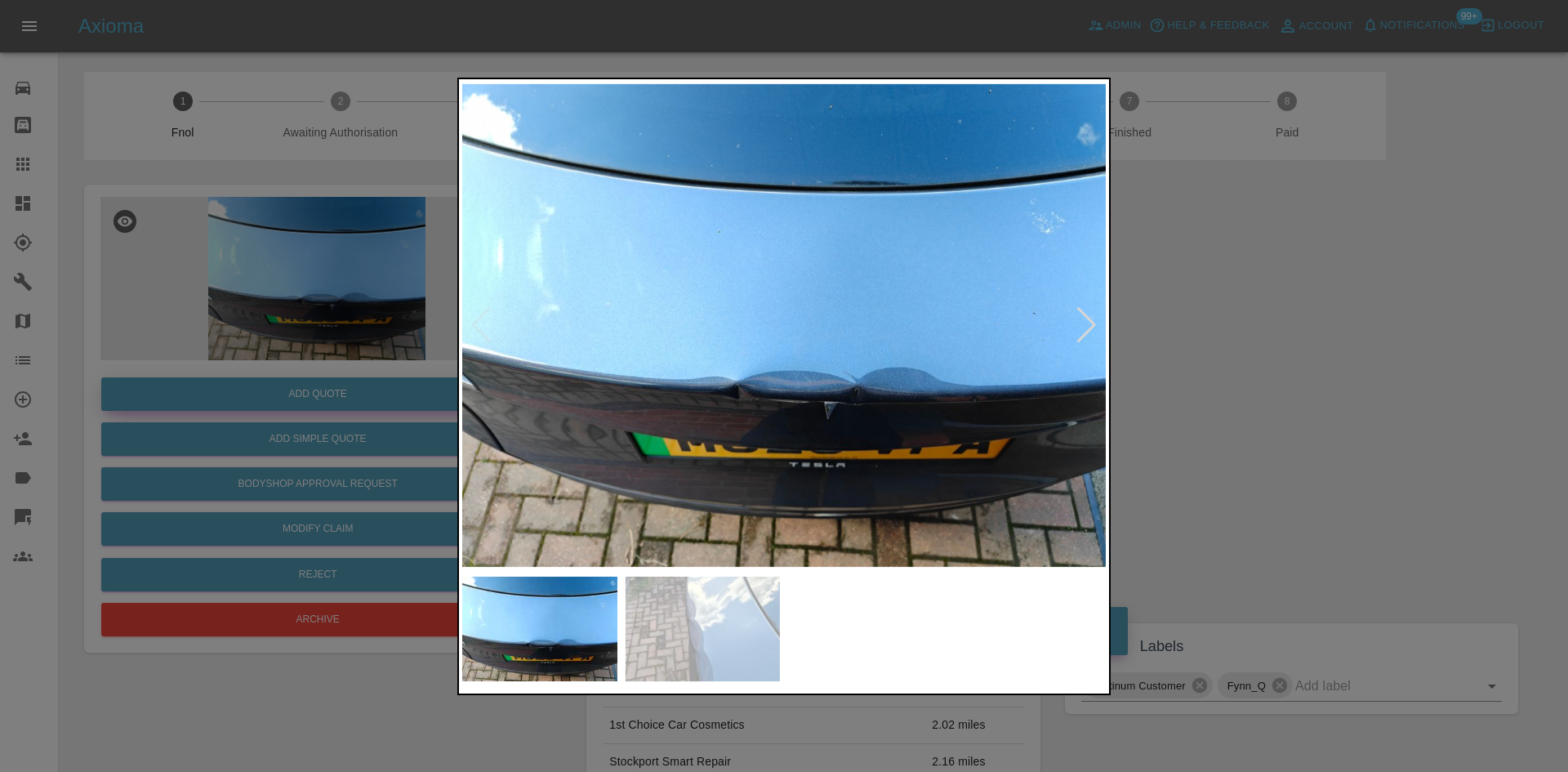
click at [256, 367] on div at bounding box center [784, 386] width 1568 height 772
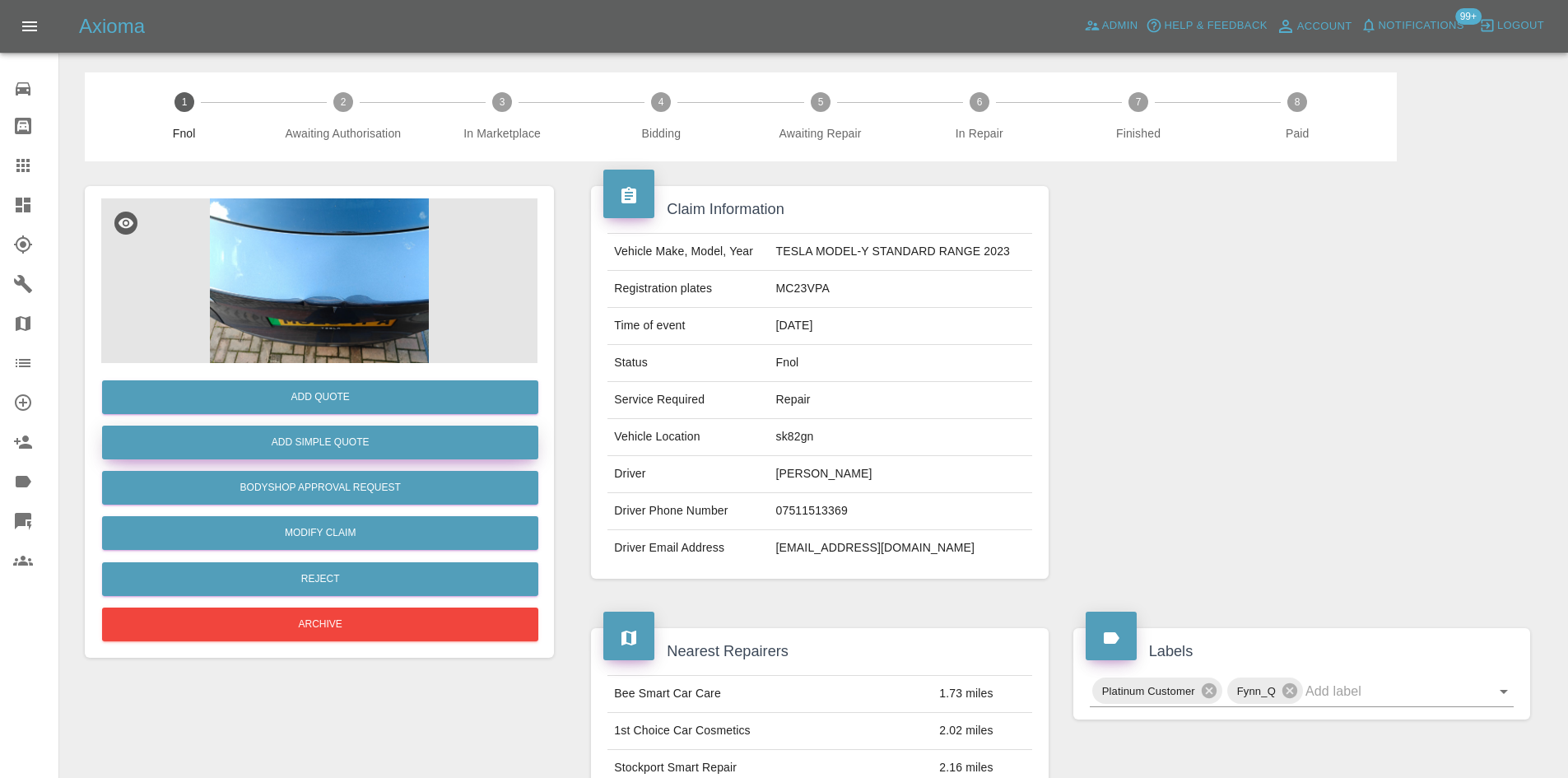
click at [305, 440] on button "Add Simple Quote" at bounding box center [320, 443] width 436 height 34
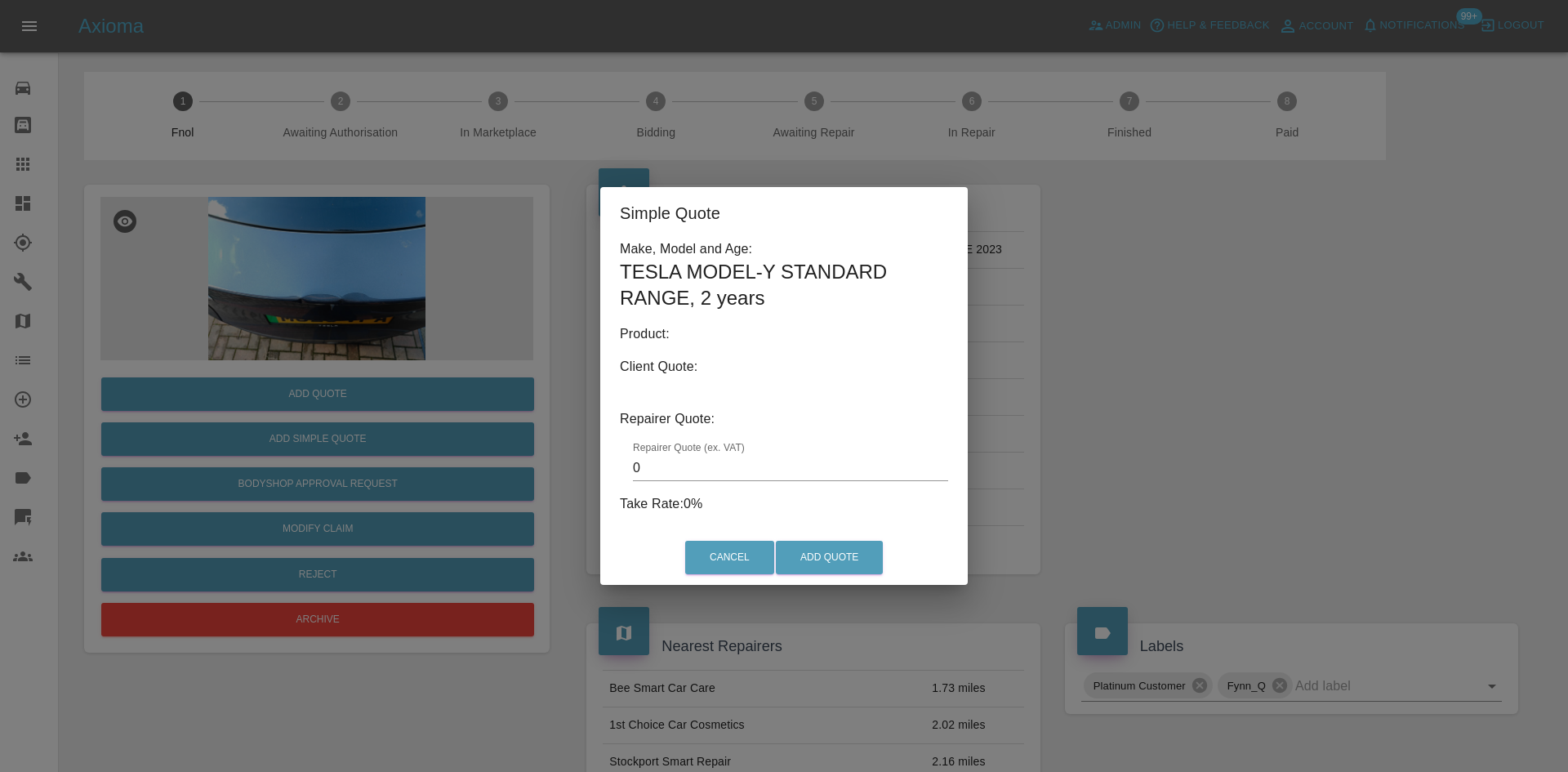
drag, startPoint x: 422, startPoint y: 413, endPoint x: 406, endPoint y: 428, distance: 21.9
click at [420, 418] on div "Simple Quote Make, Model and Age: TESLA MODEL-Y STANDARD RANGE , 2 years Produc…" at bounding box center [784, 386] width 1568 height 772
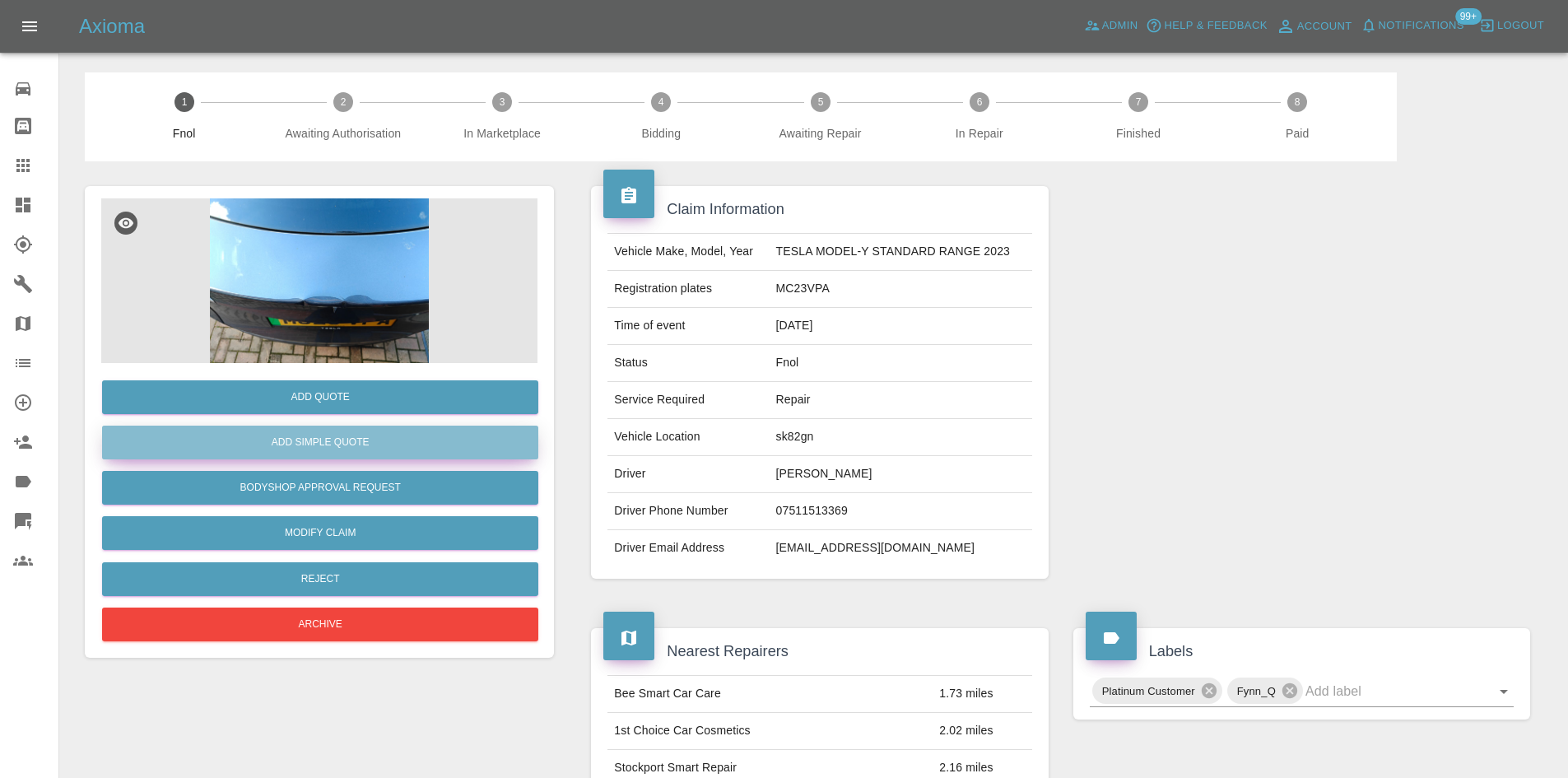
click at [376, 441] on button "Add Simple Quote" at bounding box center [320, 443] width 436 height 34
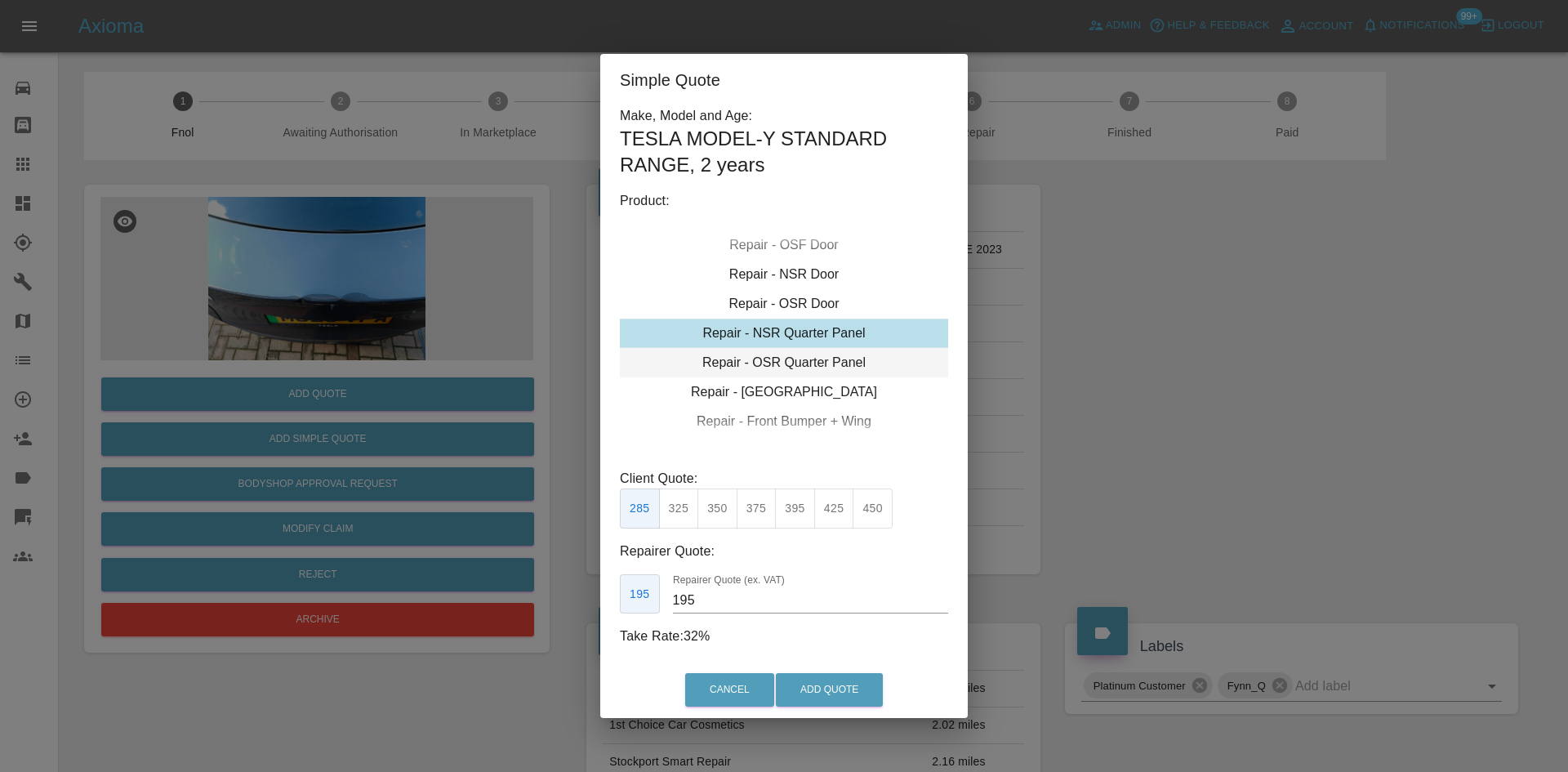
type input "140"
click at [790, 387] on div "Repair - [GEOGRAPHIC_DATA]" at bounding box center [784, 391] width 328 height 29
drag, startPoint x: 396, startPoint y: 360, endPoint x: 376, endPoint y: 404, distance: 48.3
click at [395, 360] on div "Simple Quote Make, Model and Age: TESLA MODEL-Y STANDARD RANGE , 2 years Produc…" at bounding box center [784, 386] width 1568 height 772
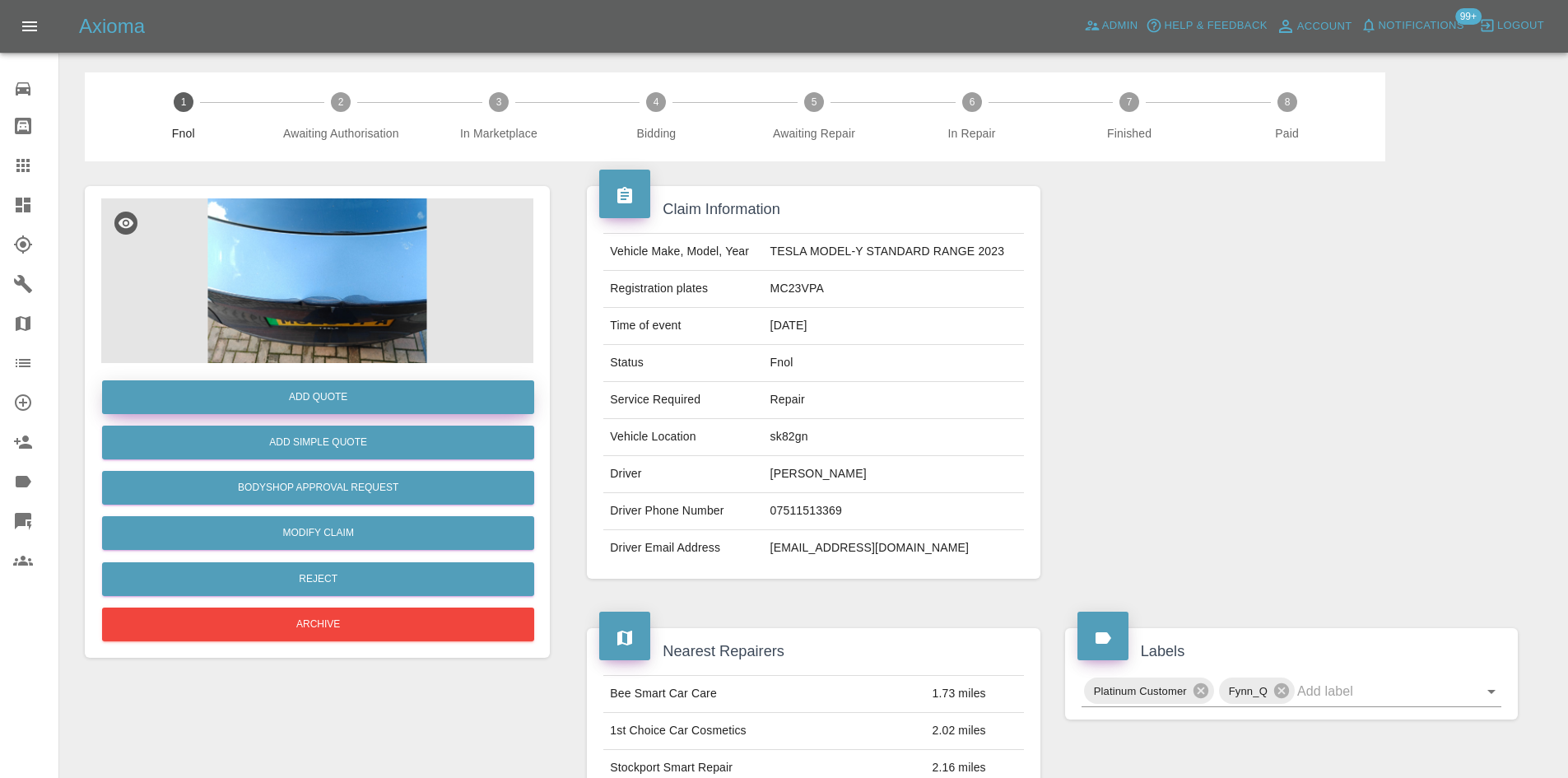
click at [377, 407] on button "Add Quote" at bounding box center [318, 397] width 432 height 34
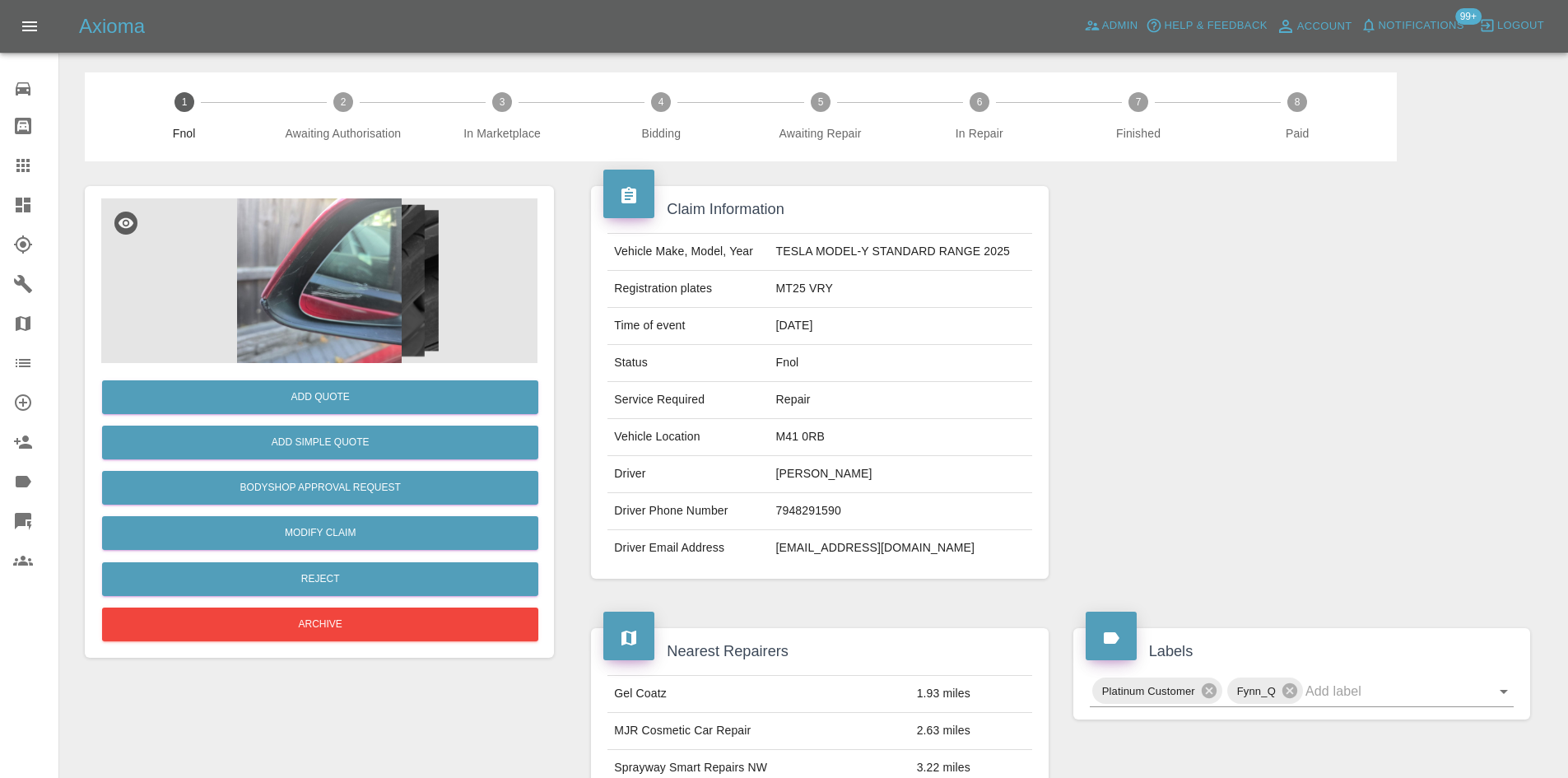
click at [317, 272] on img at bounding box center [319, 280] width 436 height 164
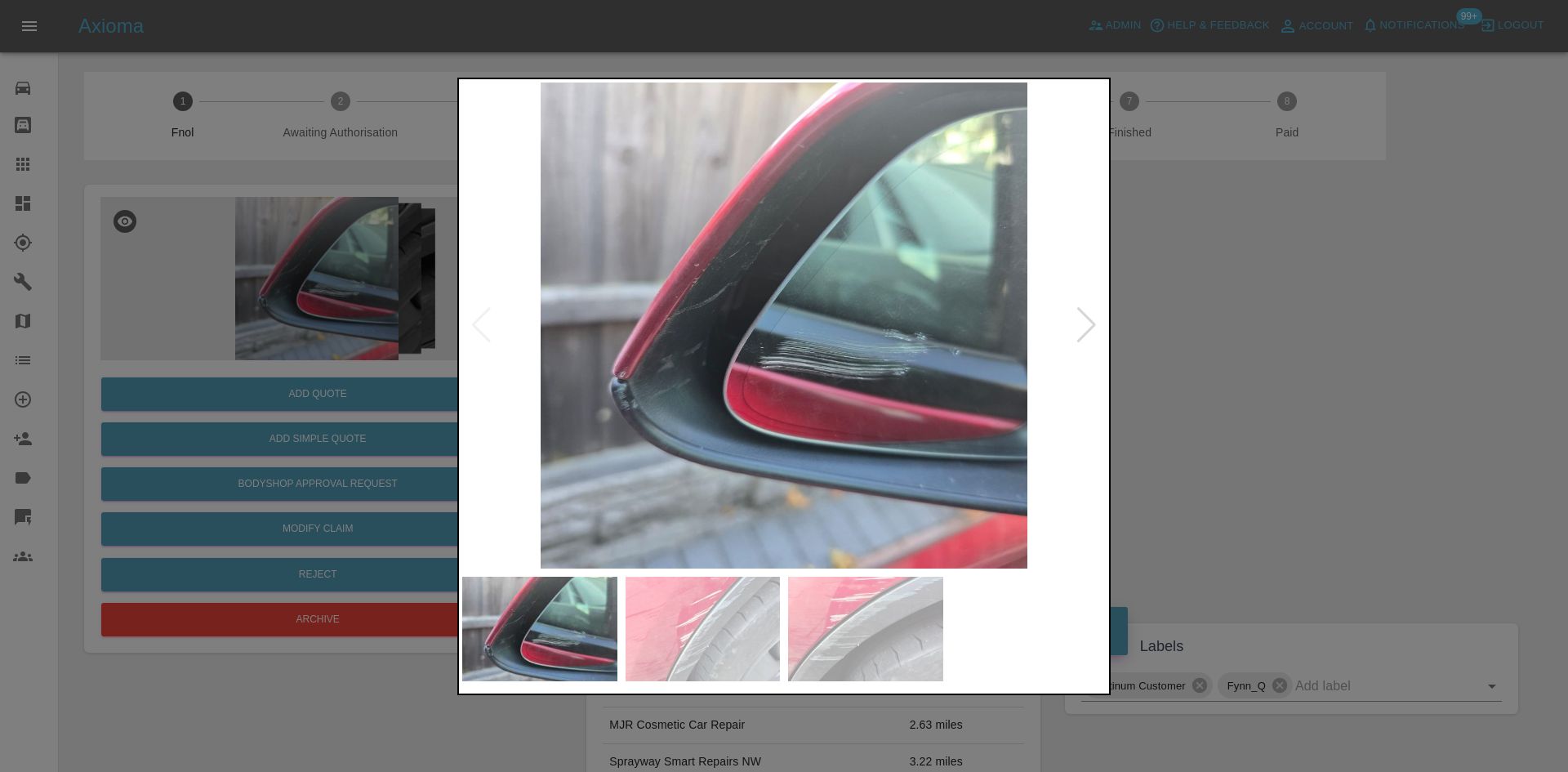
click at [686, 367] on img at bounding box center [784, 325] width 643 height 486
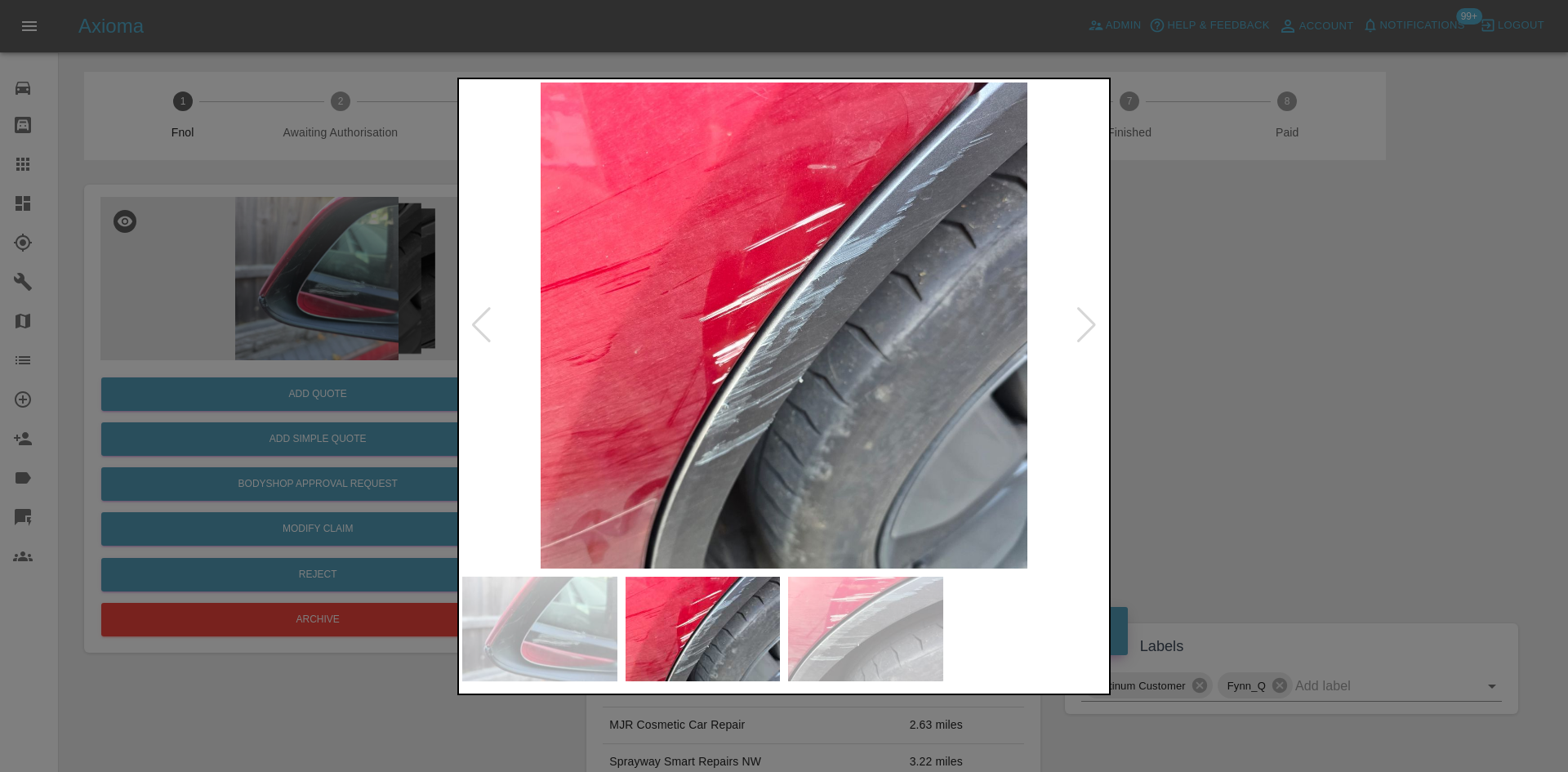
click at [637, 397] on img at bounding box center [784, 325] width 643 height 486
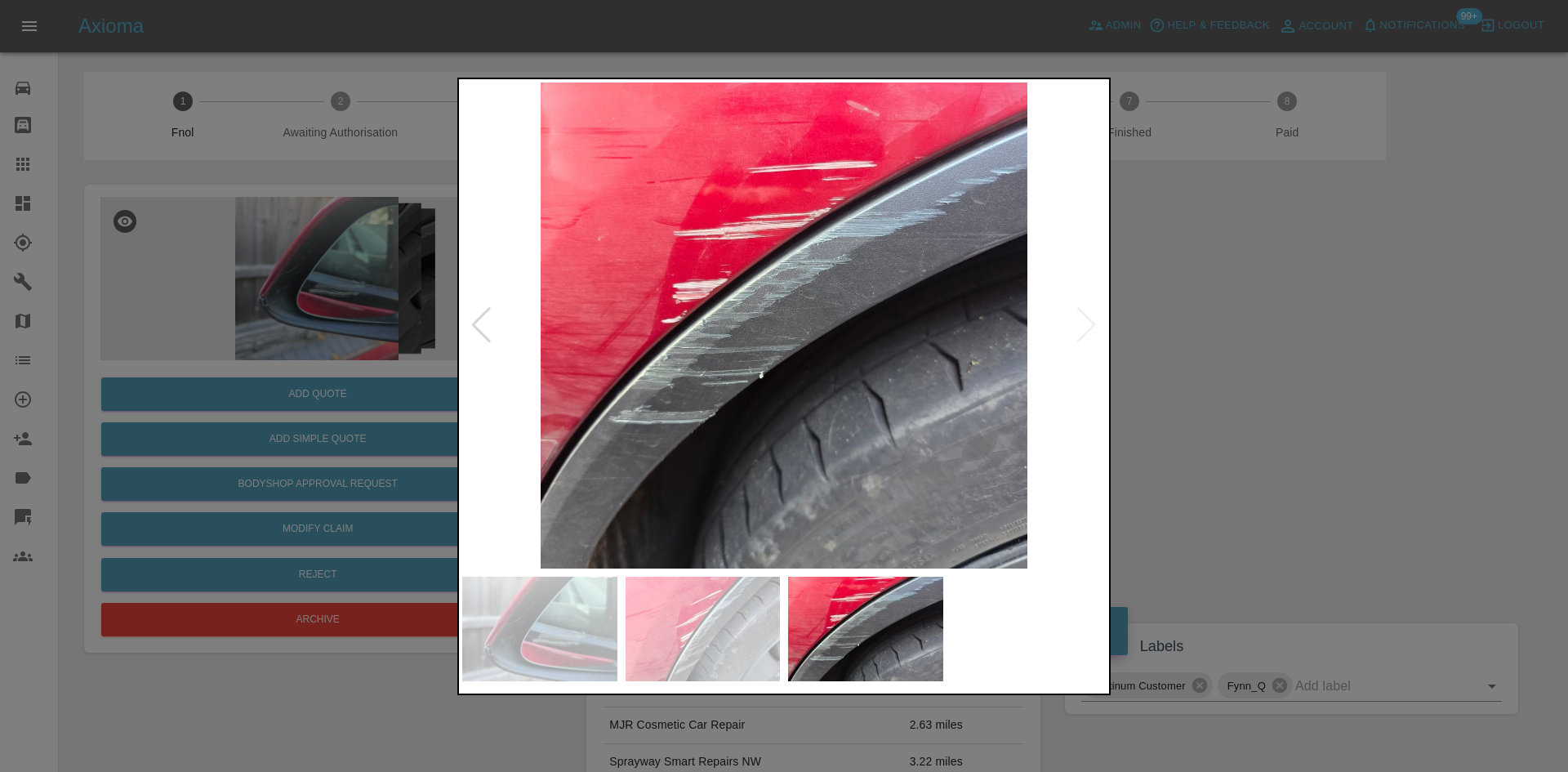
click at [583, 370] on img at bounding box center [784, 325] width 643 height 486
click at [684, 335] on img at bounding box center [784, 325] width 643 height 486
click at [684, 336] on img at bounding box center [784, 325] width 643 height 486
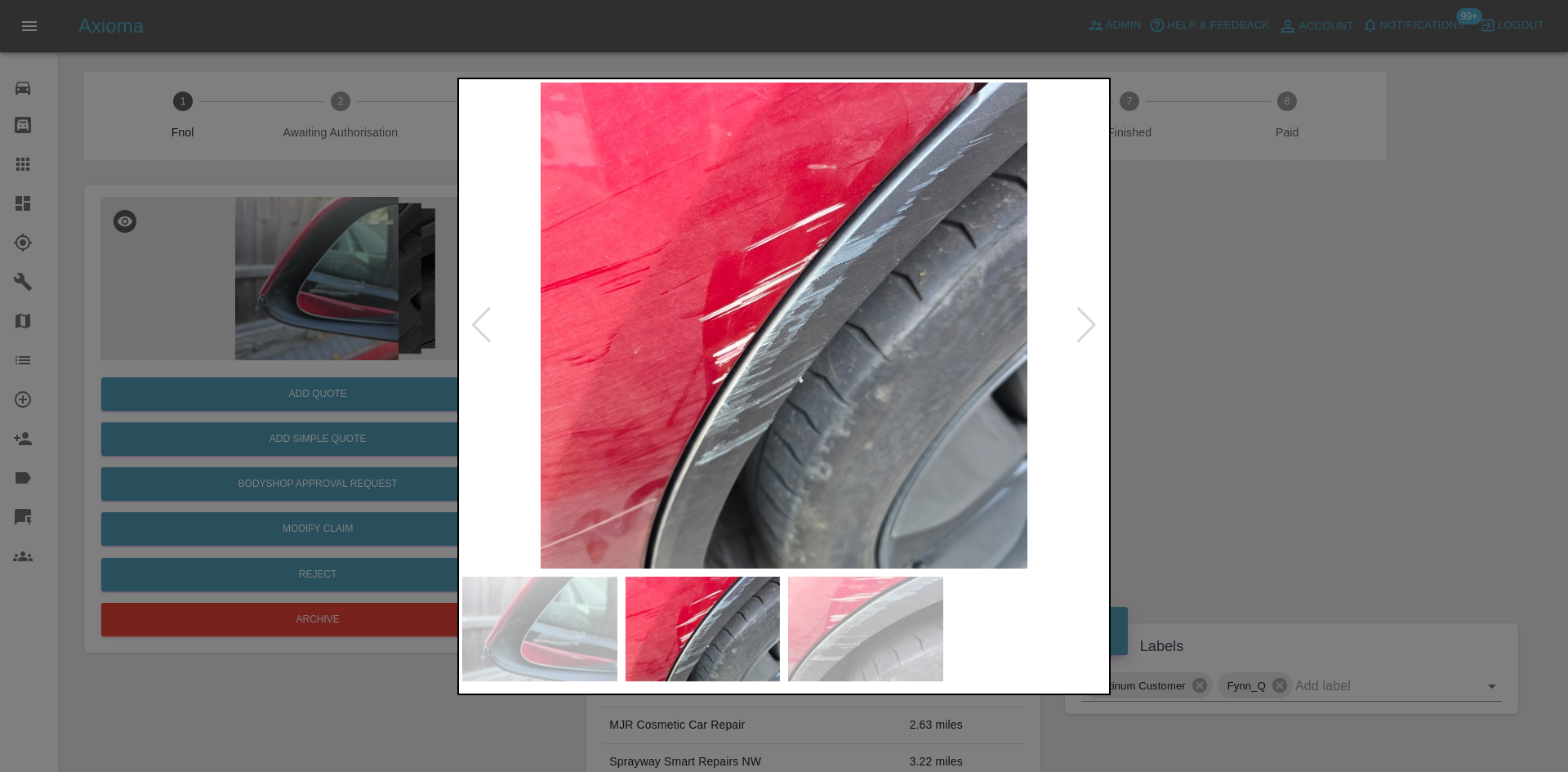
click at [663, 376] on img at bounding box center [784, 325] width 643 height 486
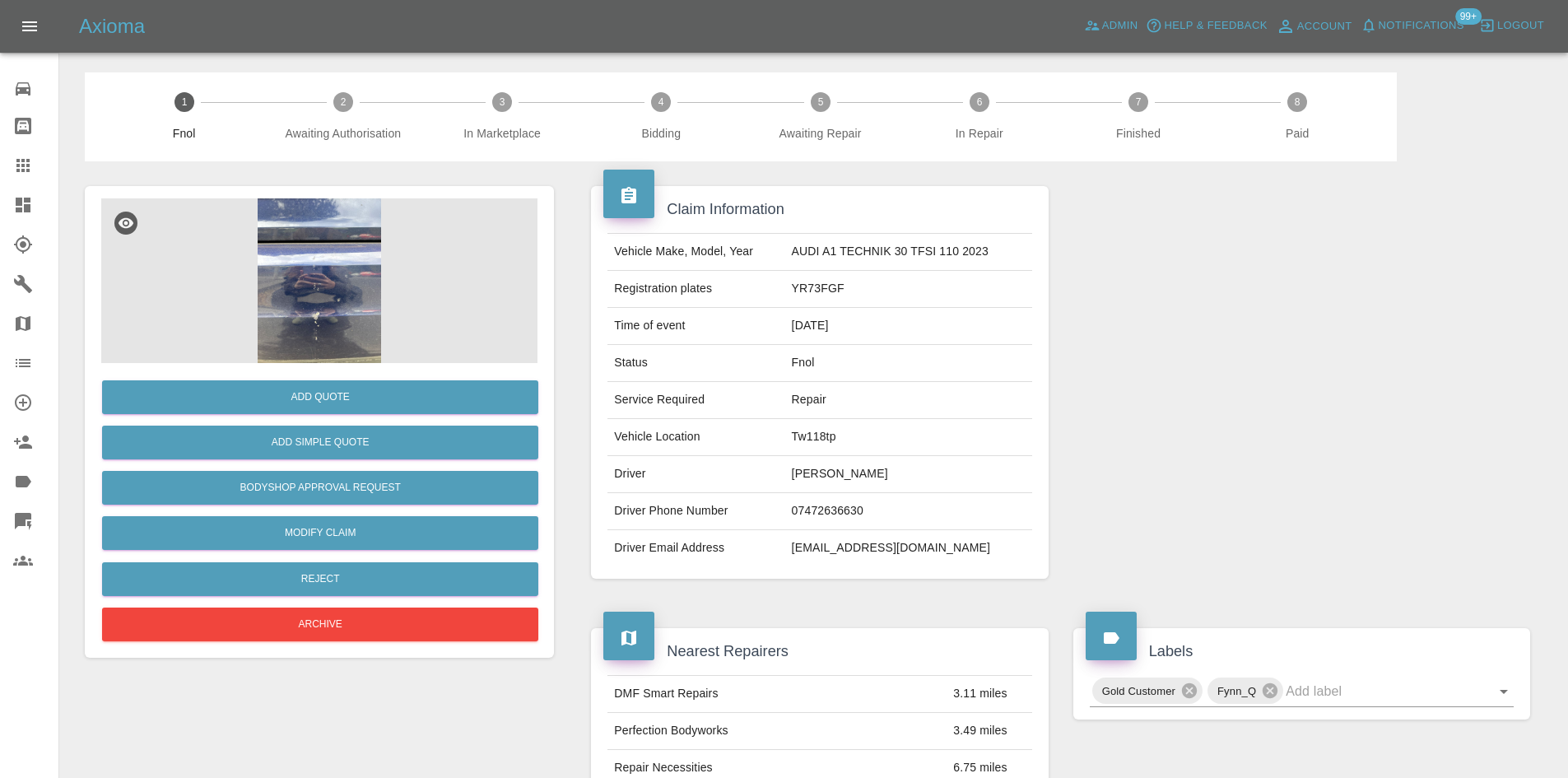
click at [304, 240] on img at bounding box center [319, 280] width 436 height 164
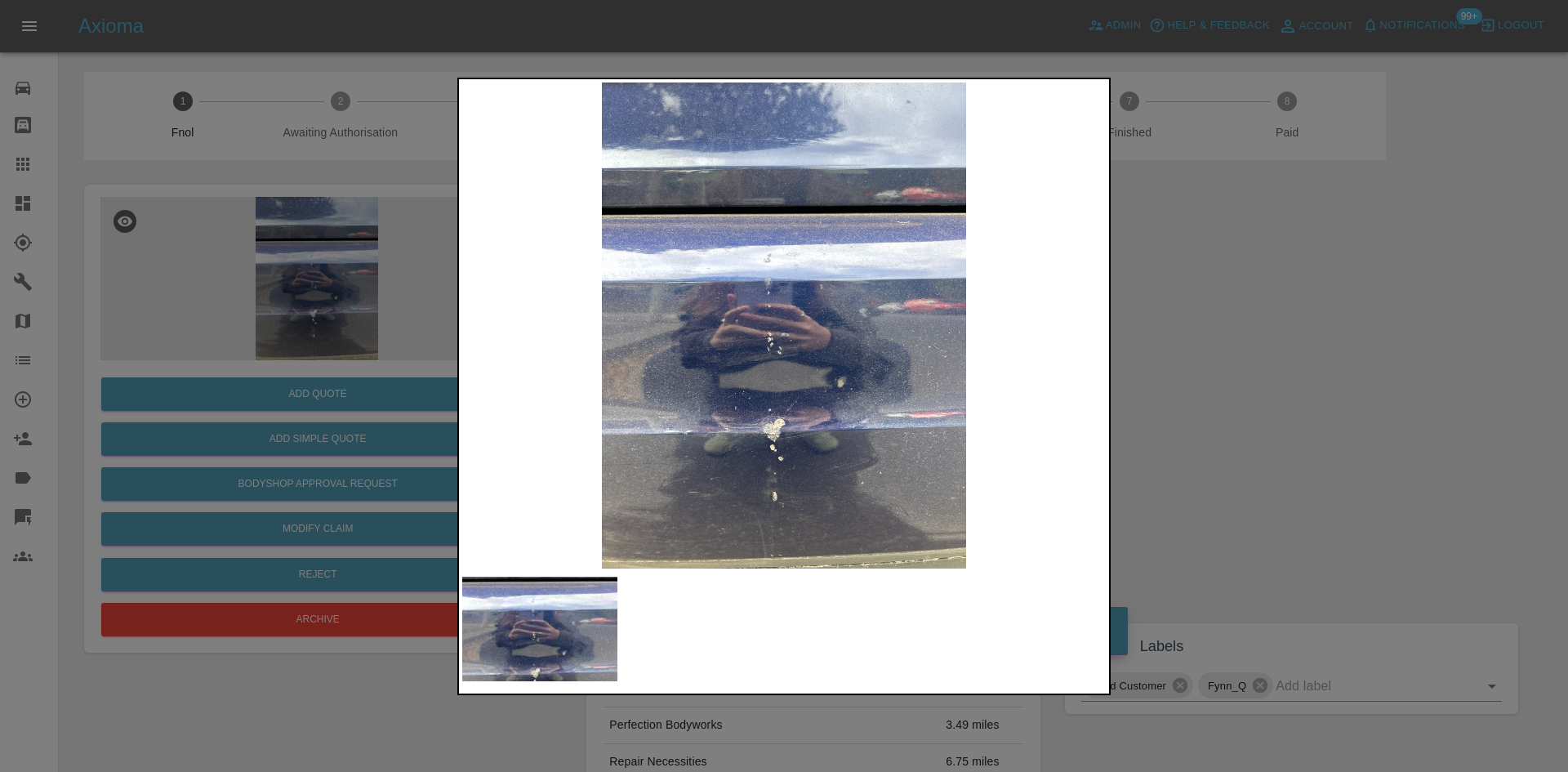
click at [721, 373] on img at bounding box center [784, 325] width 643 height 486
click at [668, 401] on img at bounding box center [784, 325] width 643 height 486
click at [788, 297] on img at bounding box center [784, 325] width 643 height 486
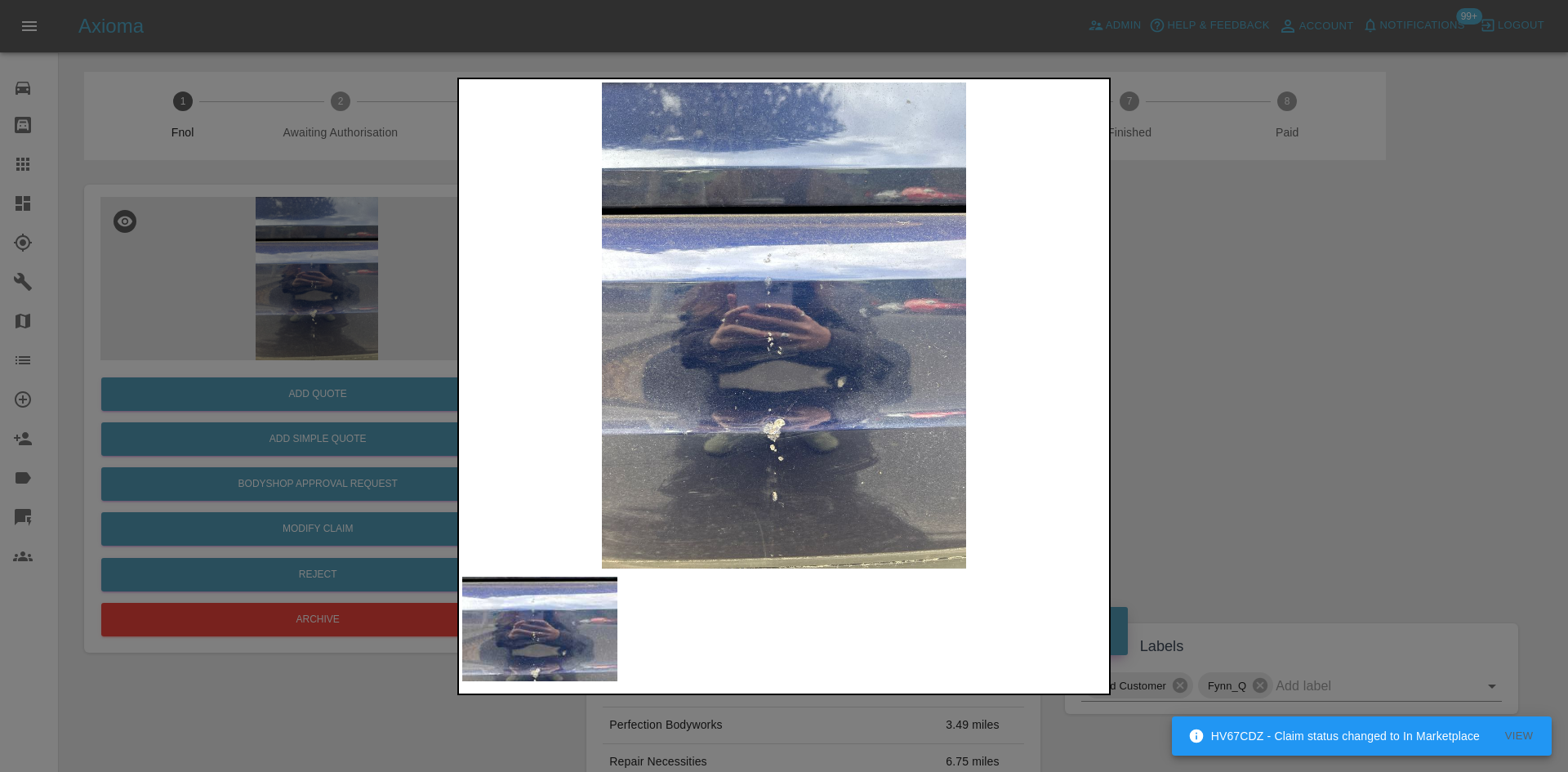
click at [785, 298] on img at bounding box center [784, 325] width 643 height 486
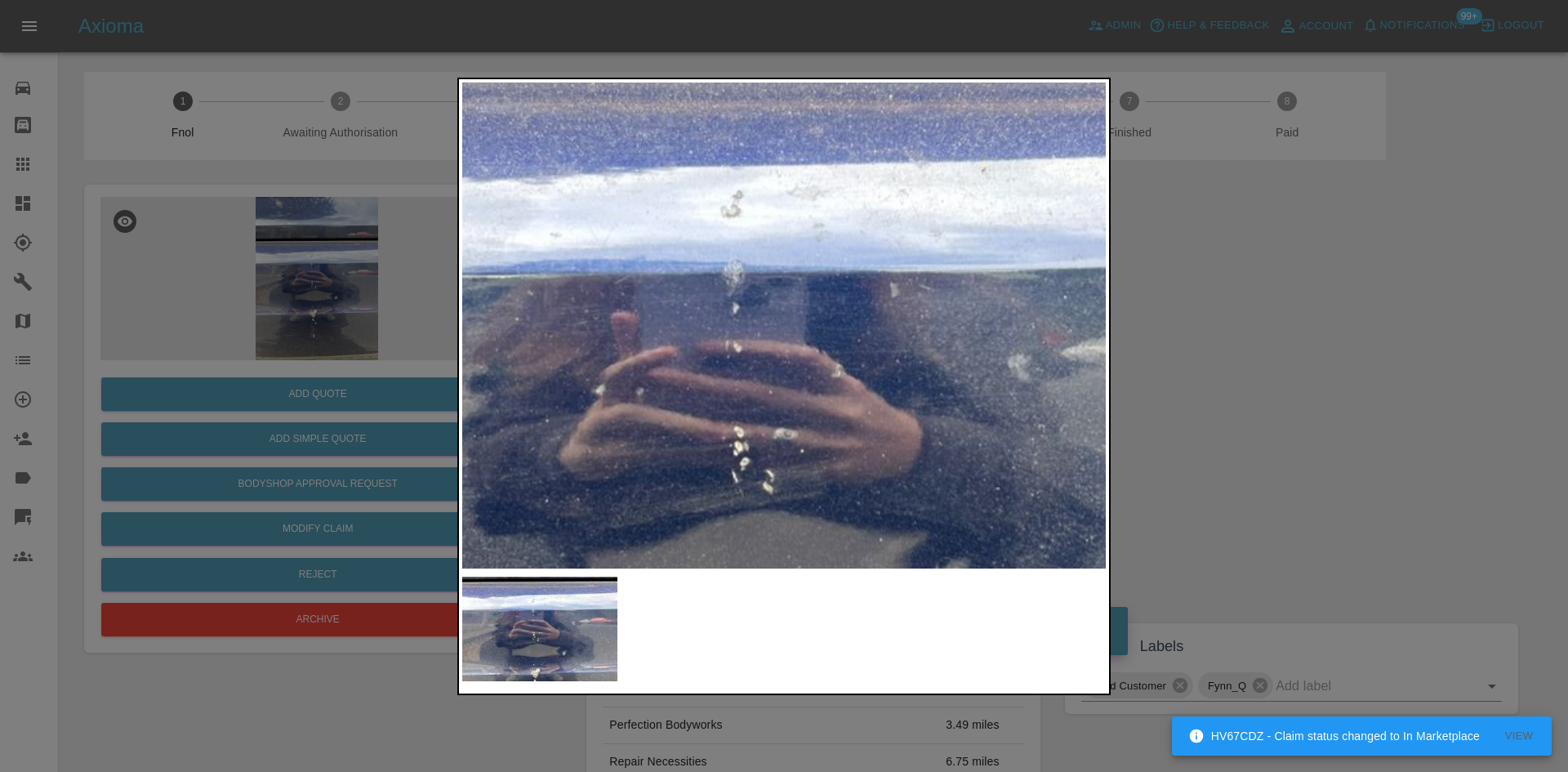
click at [785, 298] on img at bounding box center [781, 406] width 1931 height 1459
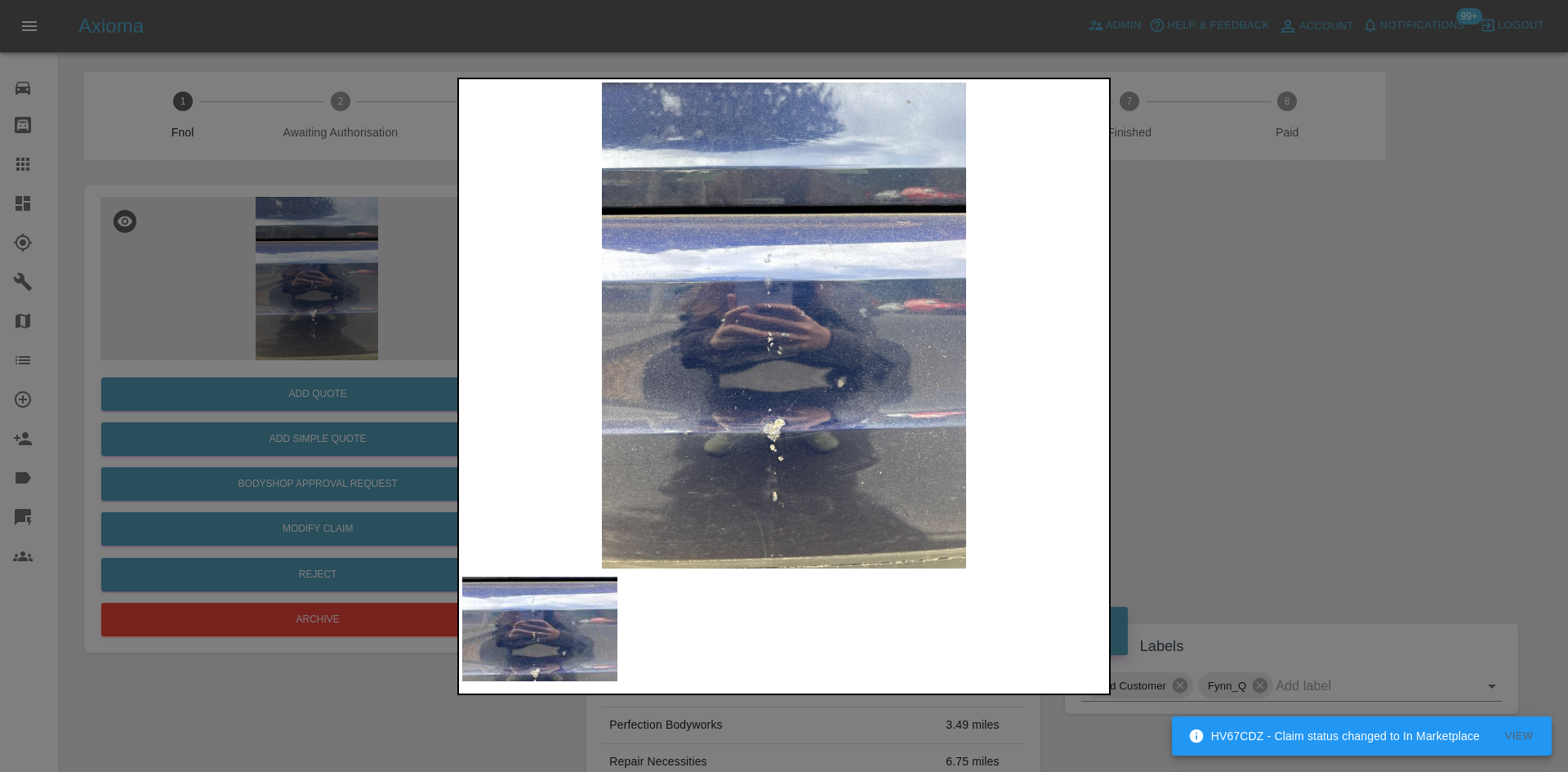
click at [702, 386] on img at bounding box center [784, 325] width 643 height 486
click at [272, 286] on div at bounding box center [784, 386] width 1568 height 772
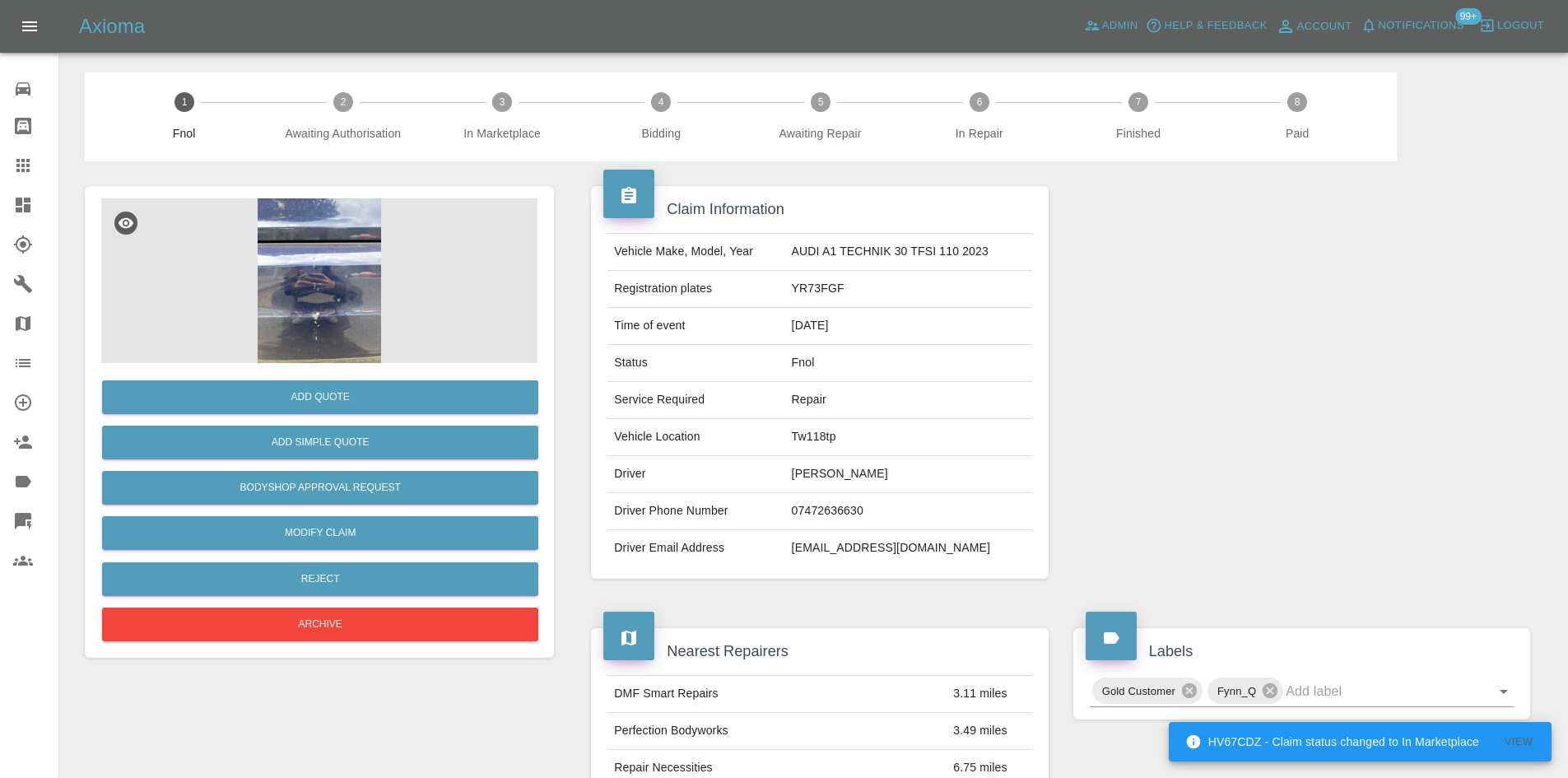
click at [306, 295] on img at bounding box center [319, 280] width 436 height 164
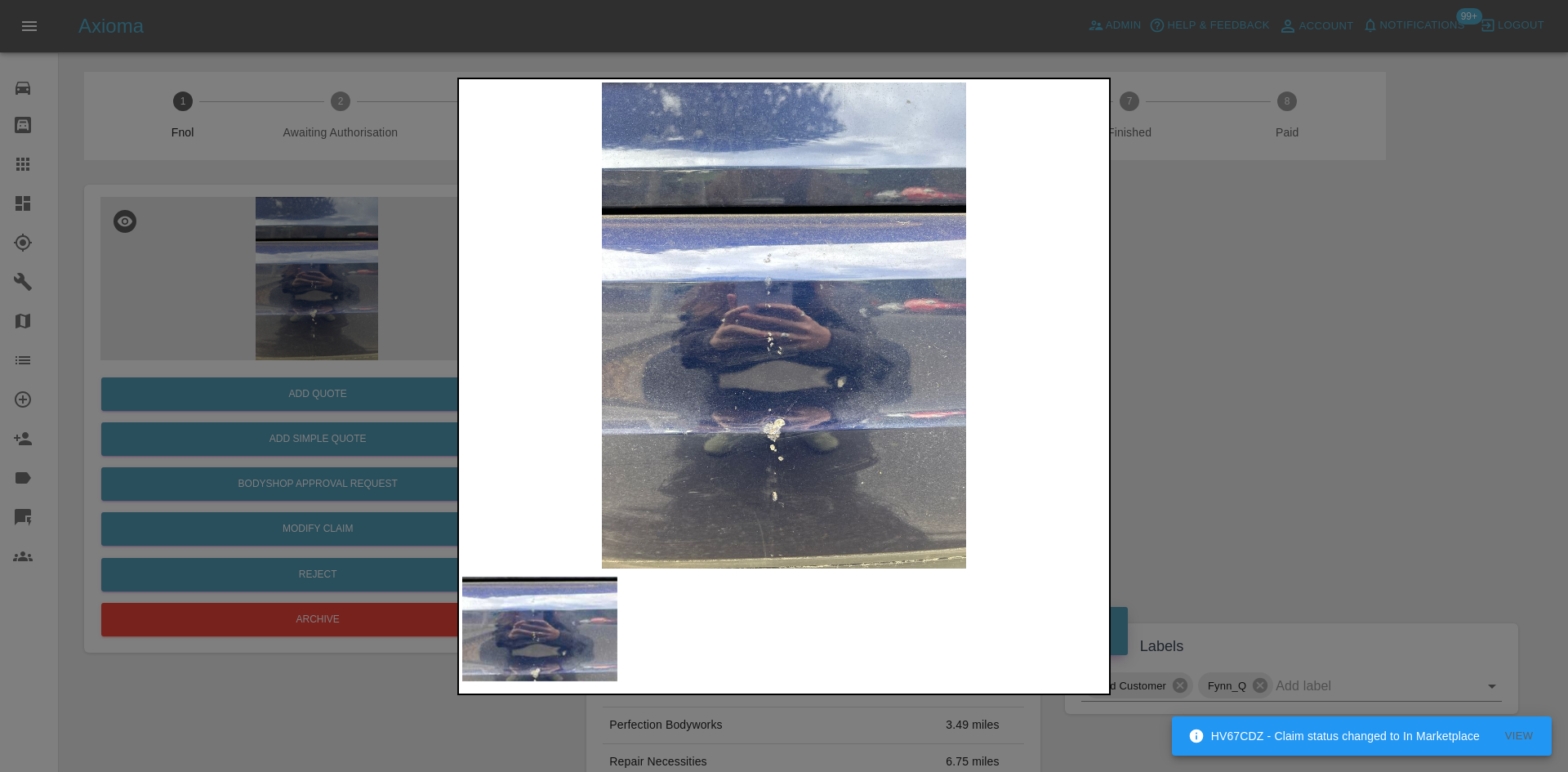
click at [684, 384] on img at bounding box center [784, 325] width 643 height 486
click at [672, 423] on img at bounding box center [784, 325] width 643 height 486
click at [784, 333] on img at bounding box center [784, 325] width 643 height 486
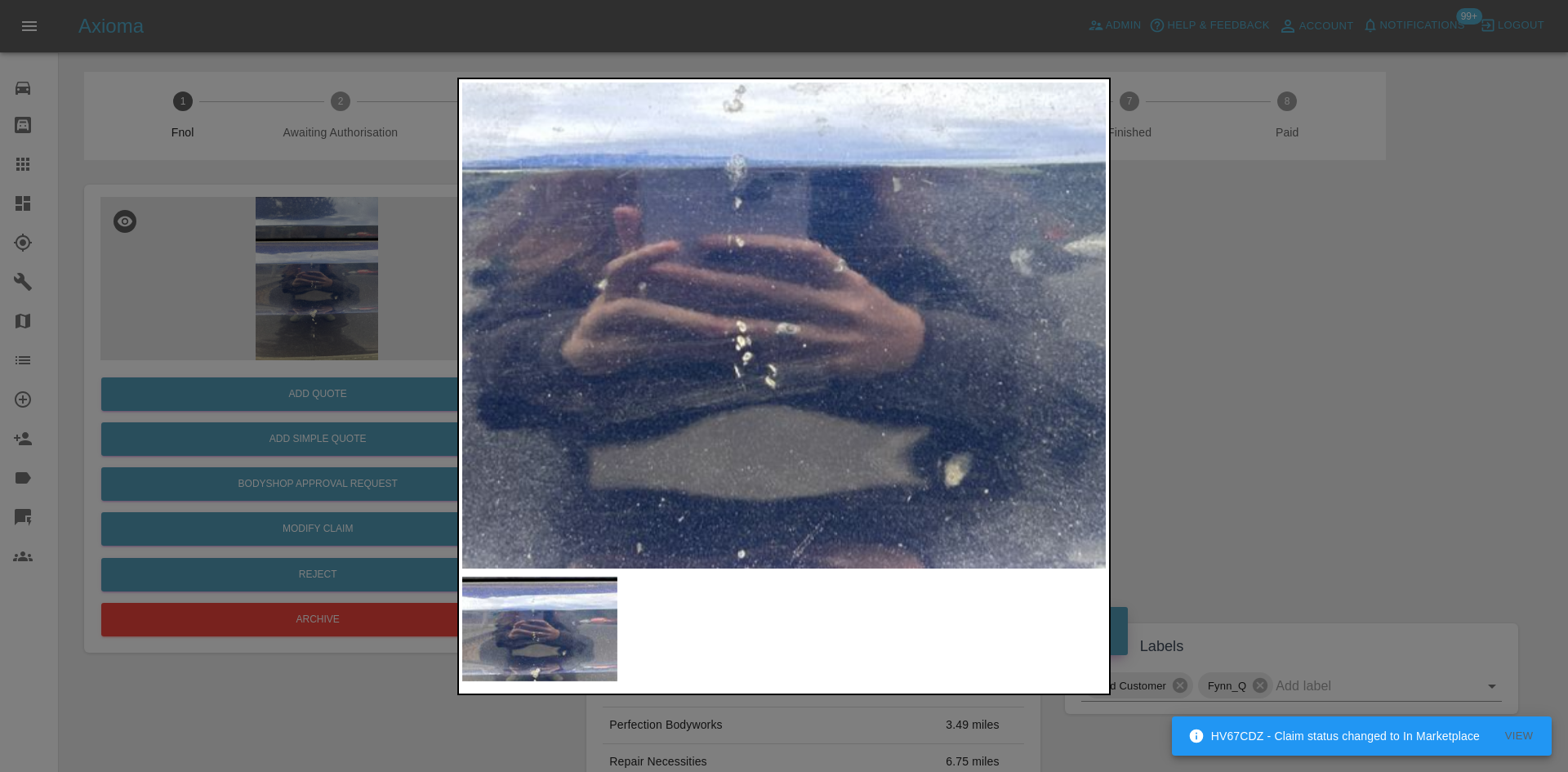
click at [784, 333] on img at bounding box center [784, 300] width 1931 height 1459
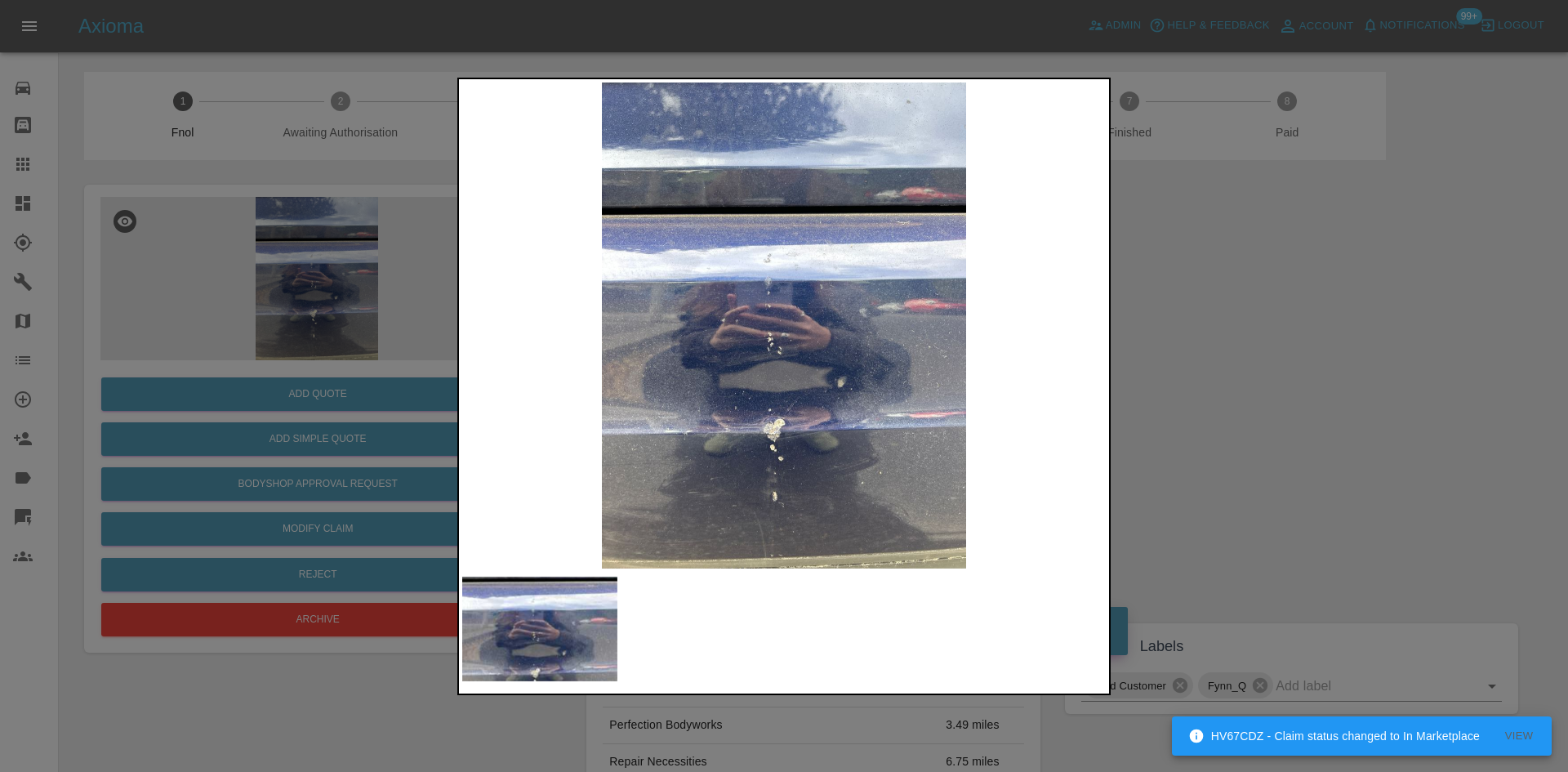
click at [609, 404] on img at bounding box center [784, 325] width 643 height 486
click at [861, 409] on img at bounding box center [784, 325] width 643 height 486
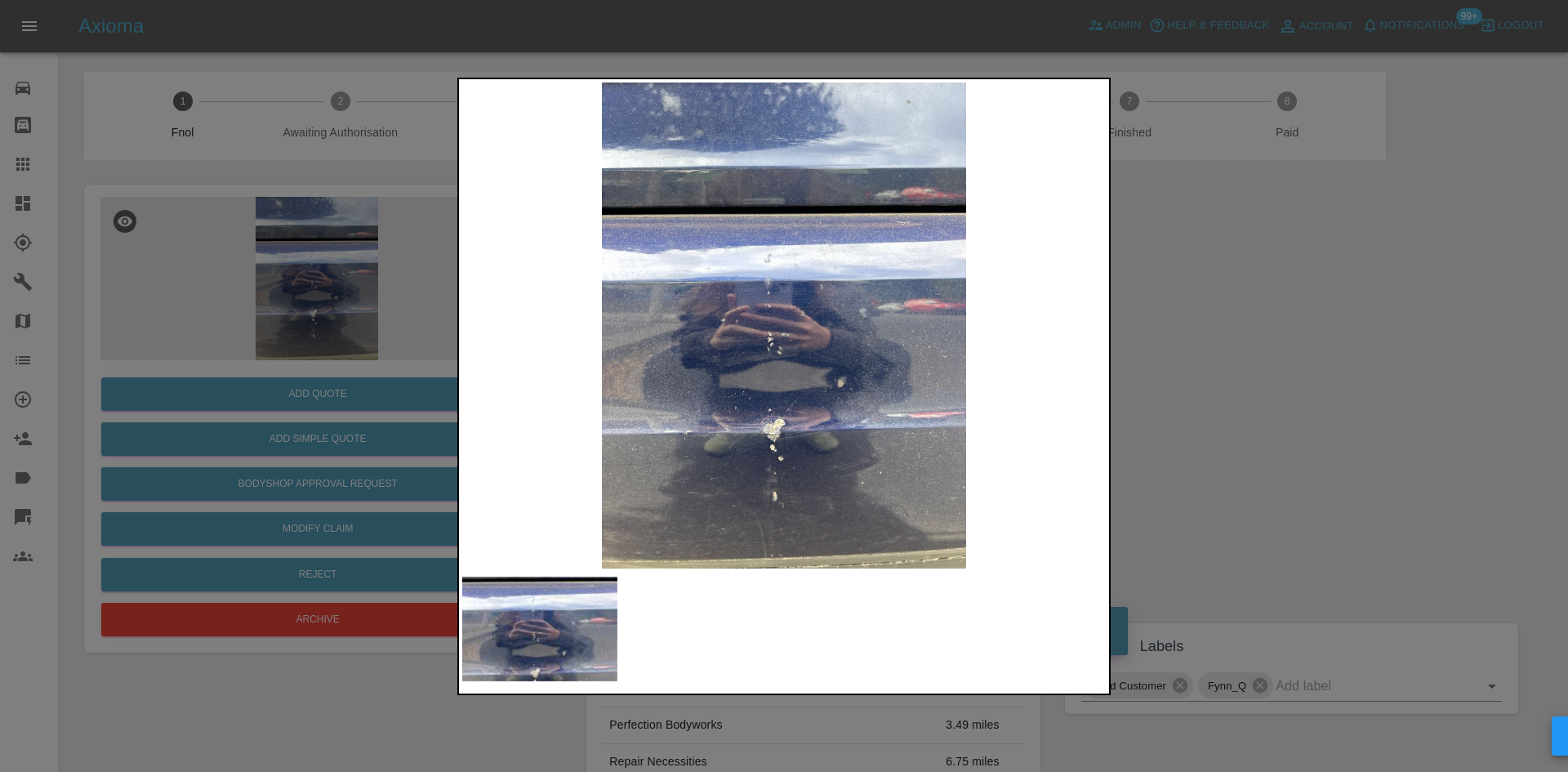
click at [746, 402] on img at bounding box center [784, 325] width 643 height 486
drag, startPoint x: 394, startPoint y: 395, endPoint x: 381, endPoint y: 445, distance: 51.7
click at [391, 396] on div at bounding box center [784, 386] width 1568 height 772
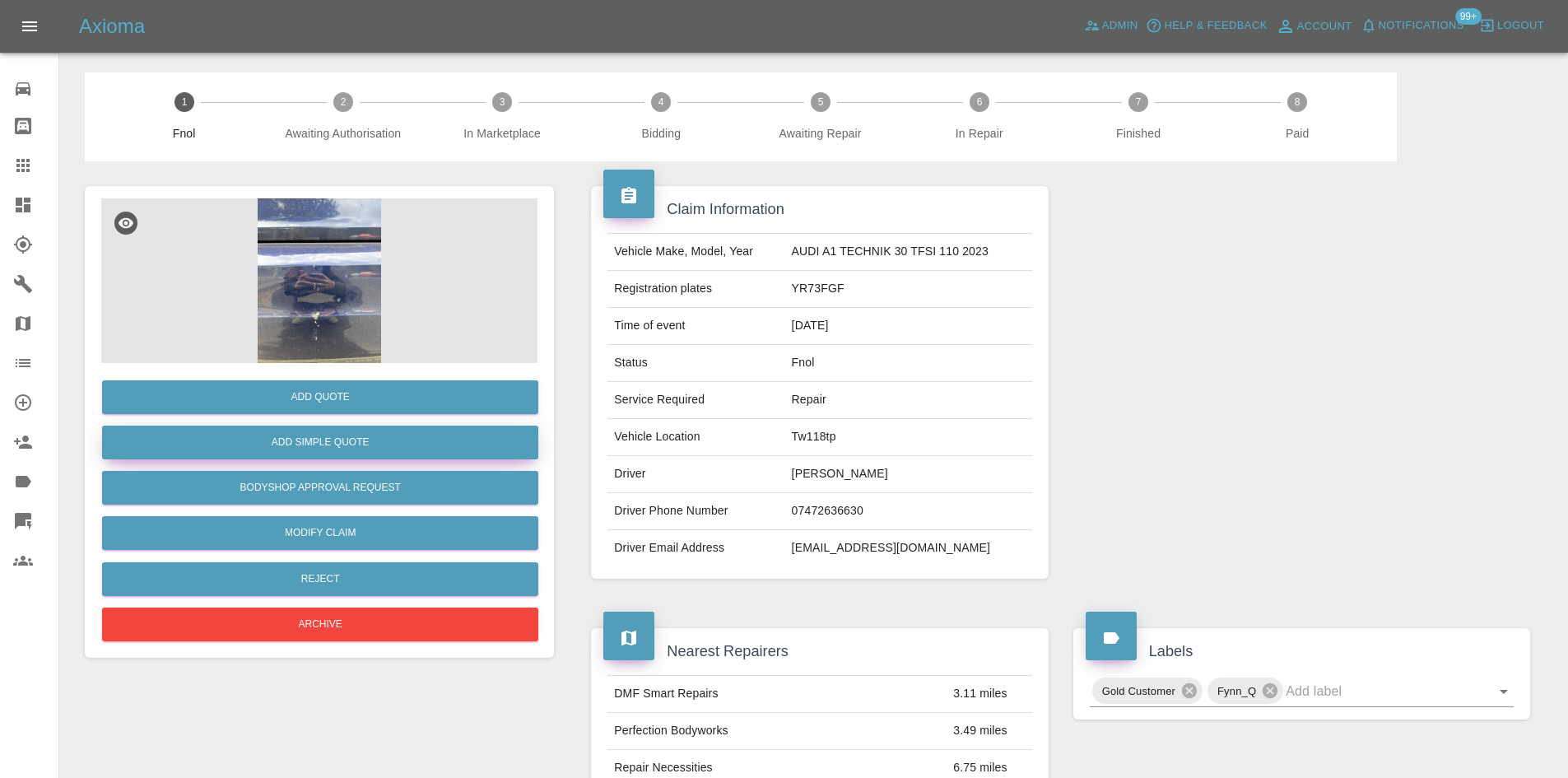
click at [386, 451] on button "Add Simple Quote" at bounding box center [320, 443] width 436 height 34
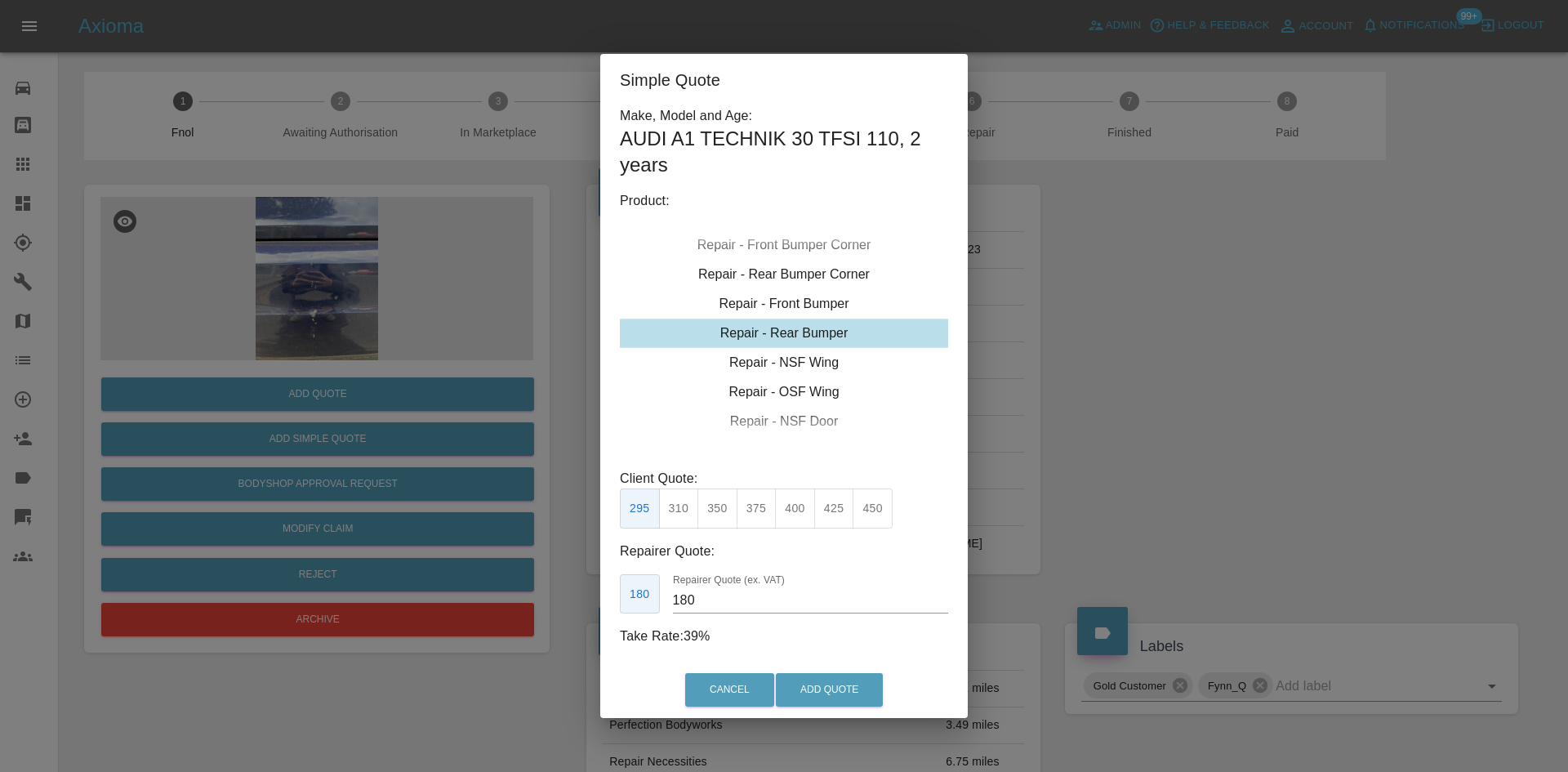
click at [795, 335] on div "Repair - Rear Bumper" at bounding box center [784, 333] width 328 height 29
click at [724, 517] on button "350" at bounding box center [717, 509] width 40 height 40
type input "210"
click at [806, 701] on button "Add Quote" at bounding box center [829, 690] width 107 height 34
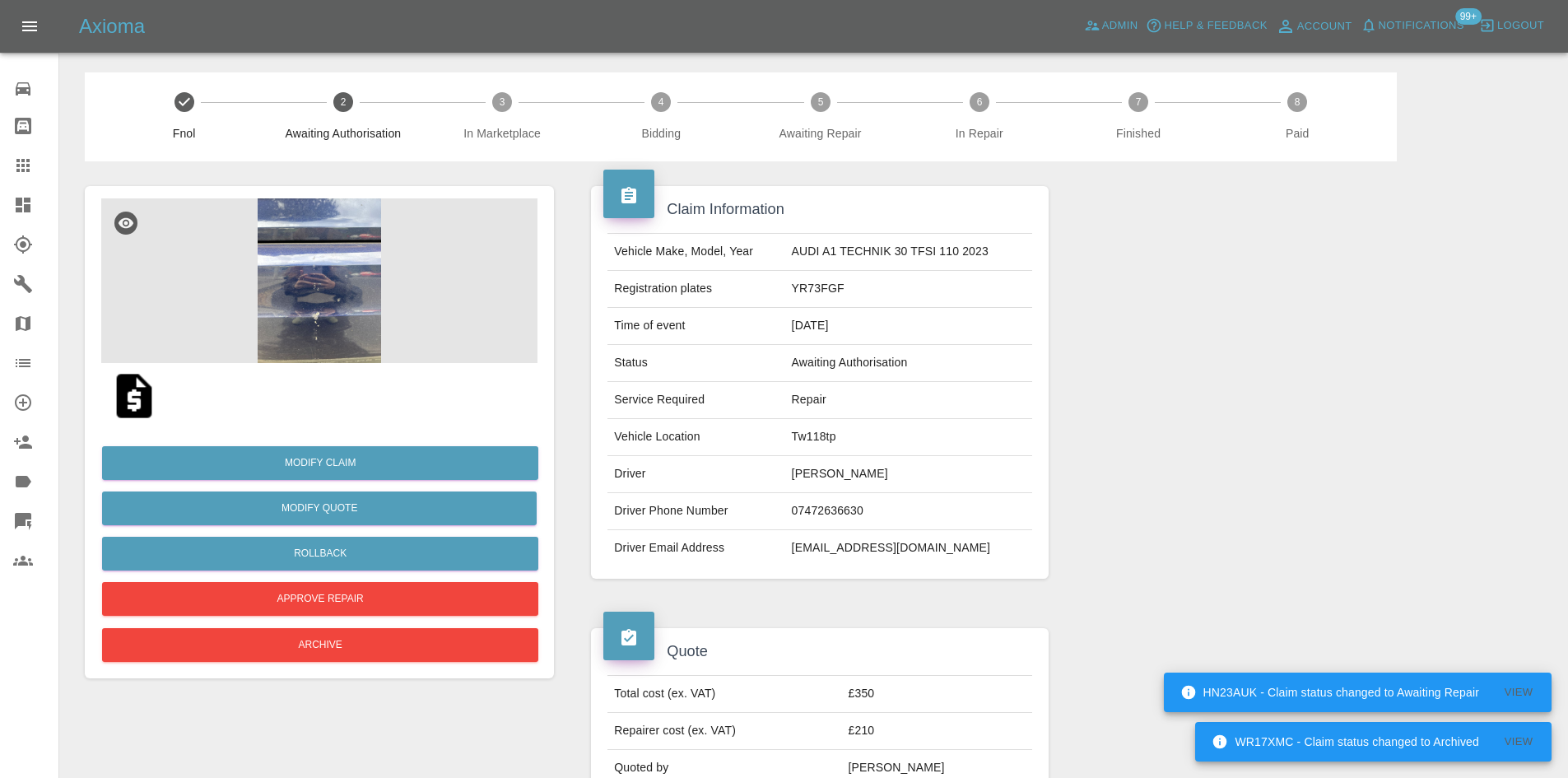
click at [340, 243] on img at bounding box center [319, 280] width 436 height 164
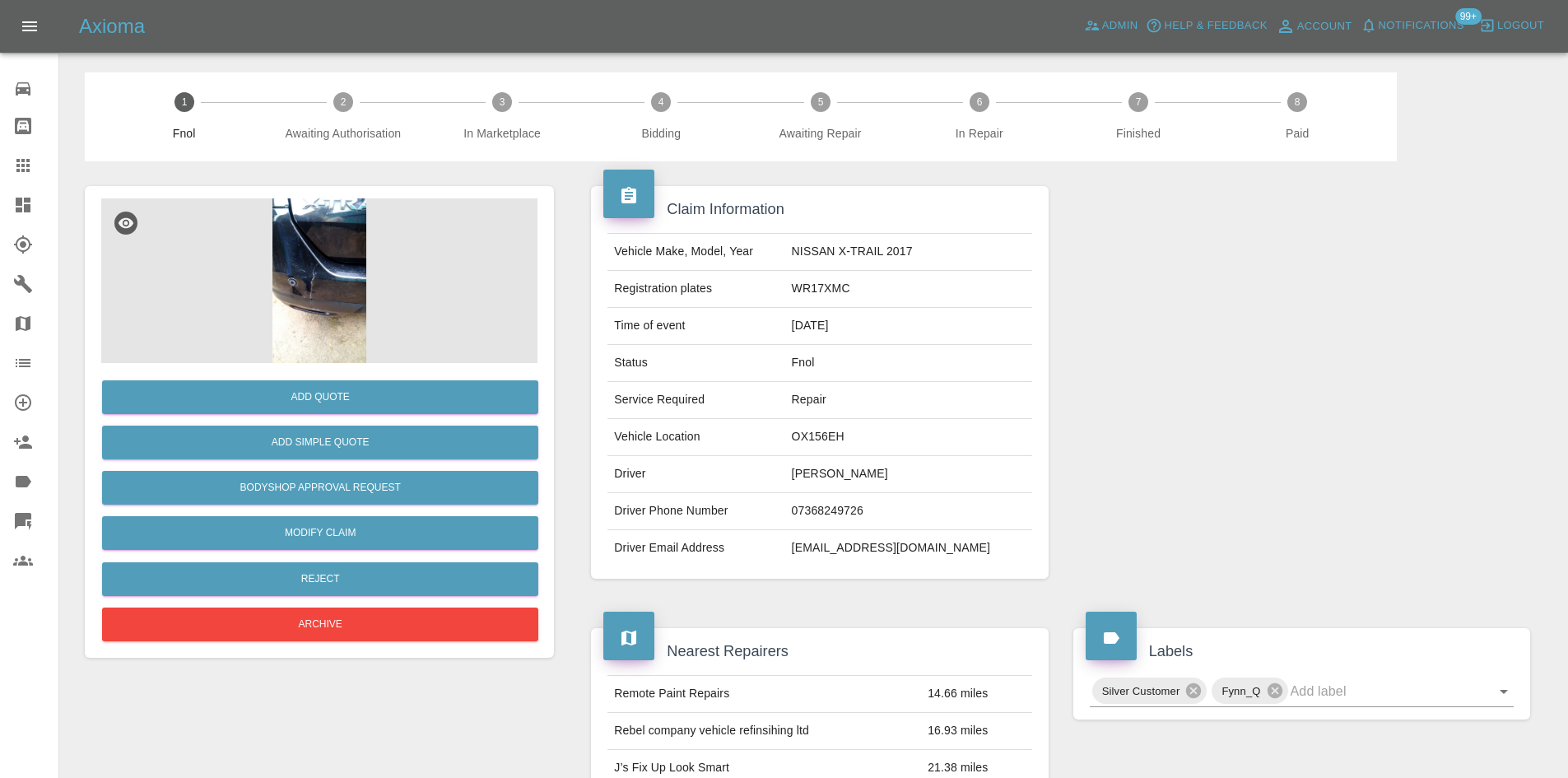
click at [311, 279] on img at bounding box center [319, 280] width 436 height 164
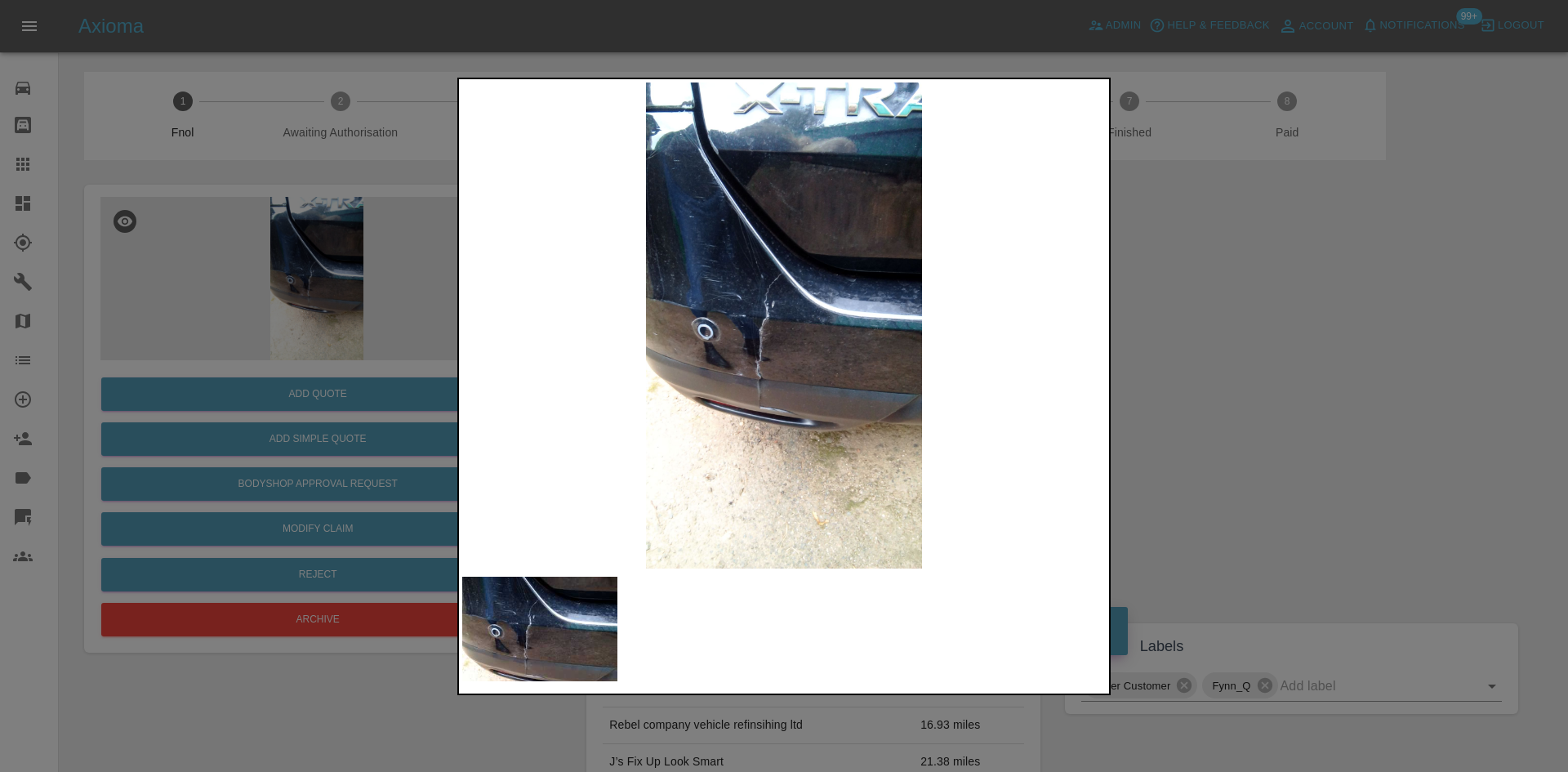
click at [635, 364] on img at bounding box center [784, 325] width 643 height 486
click at [745, 365] on img at bounding box center [784, 325] width 643 height 486
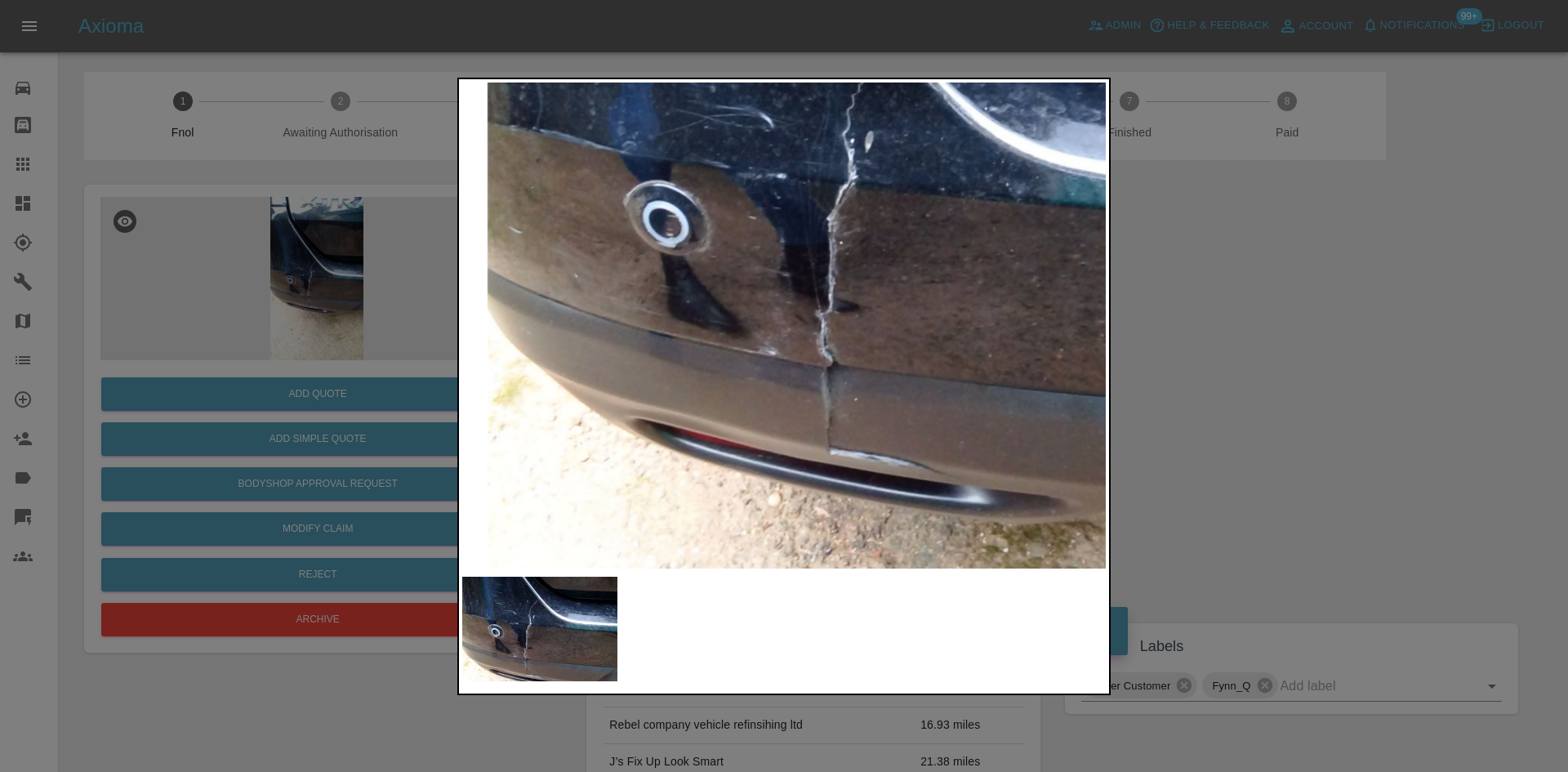
click at [301, 344] on div at bounding box center [784, 386] width 1568 height 772
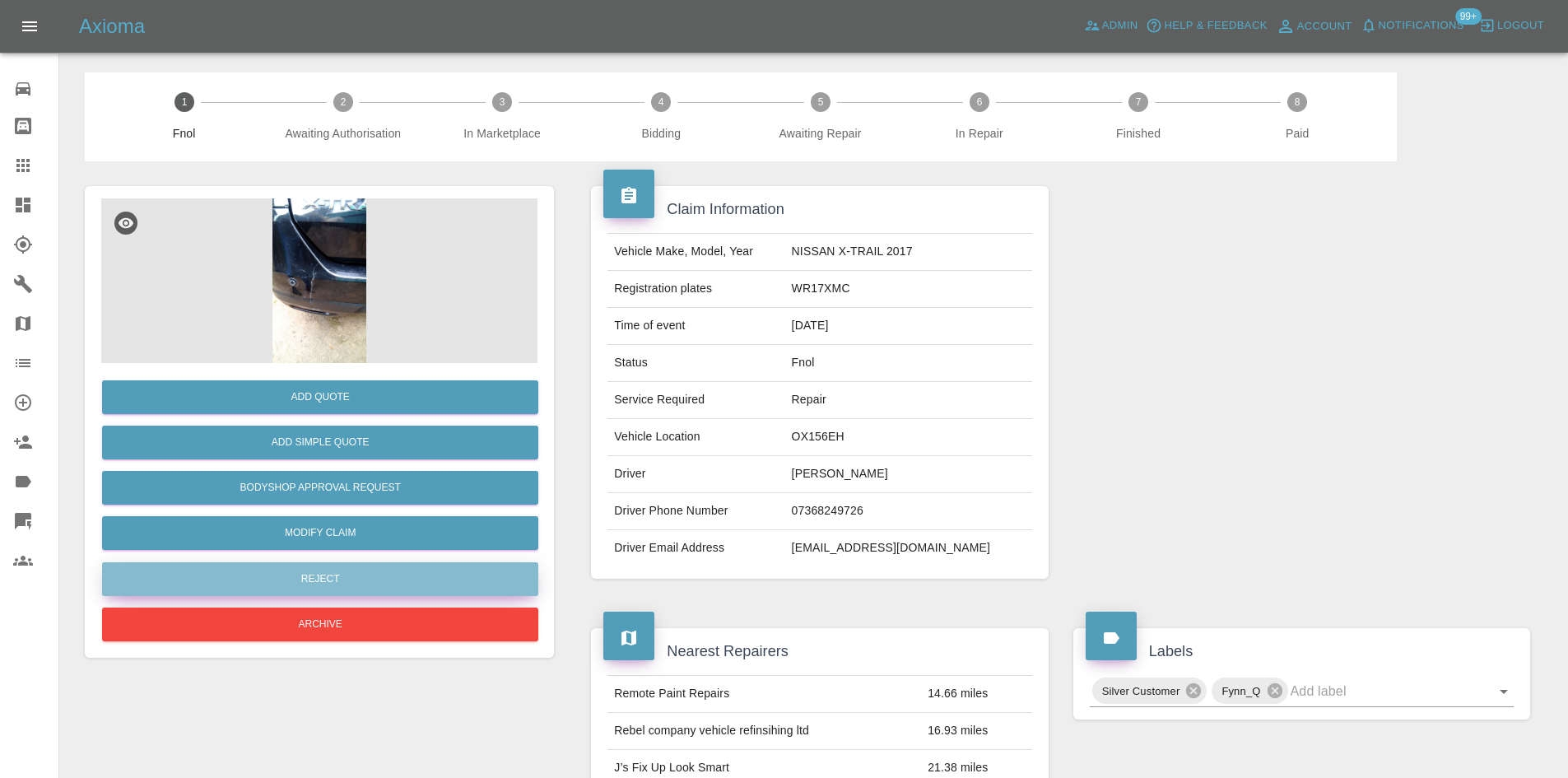
click at [305, 574] on button "Reject" at bounding box center [320, 579] width 436 height 34
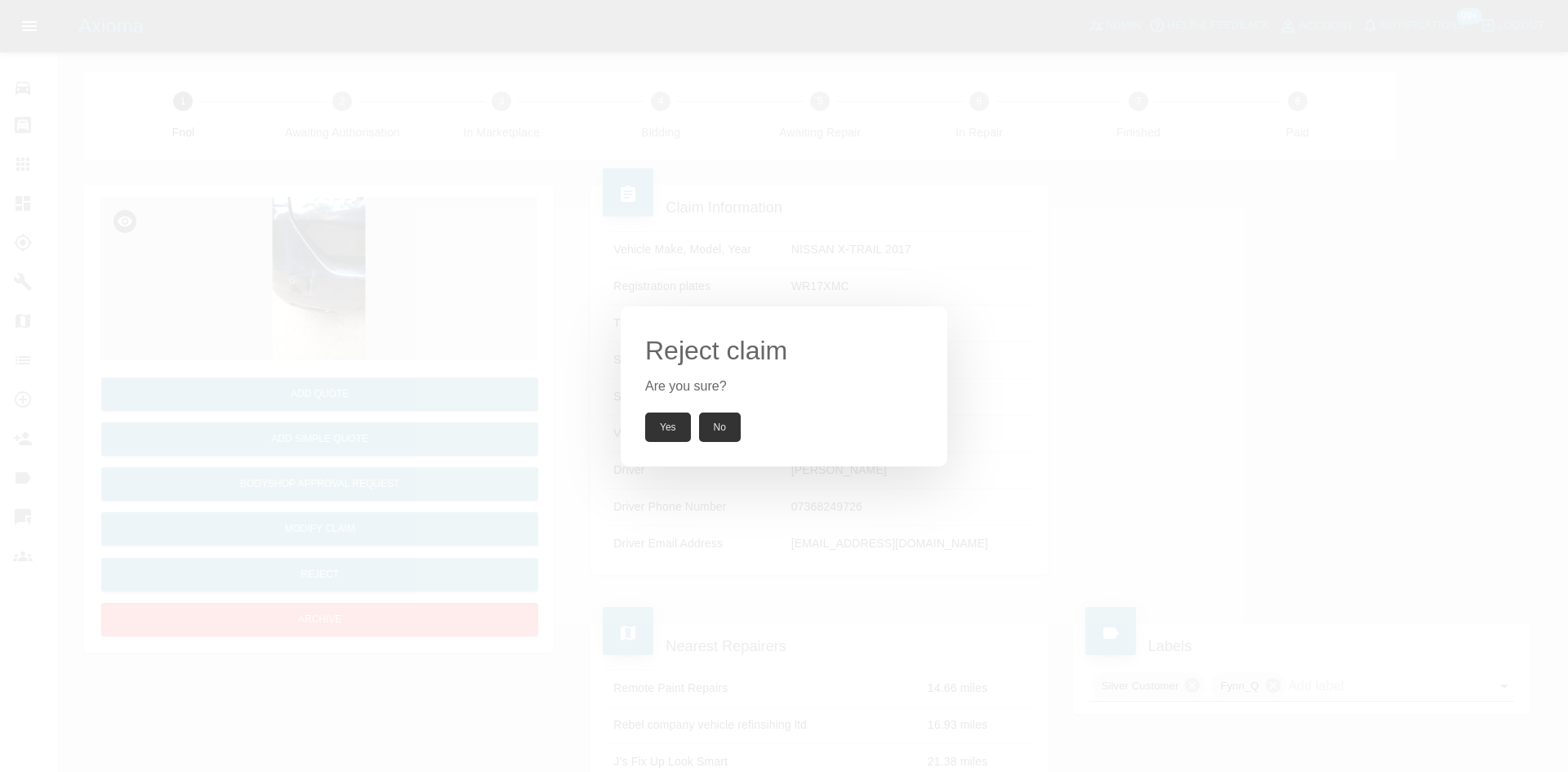
drag, startPoint x: 541, startPoint y: 330, endPoint x: 519, endPoint y: 370, distance: 45.7
click at [531, 347] on div "Reject claim Are you sure? Yes No" at bounding box center [784, 386] width 1568 height 772
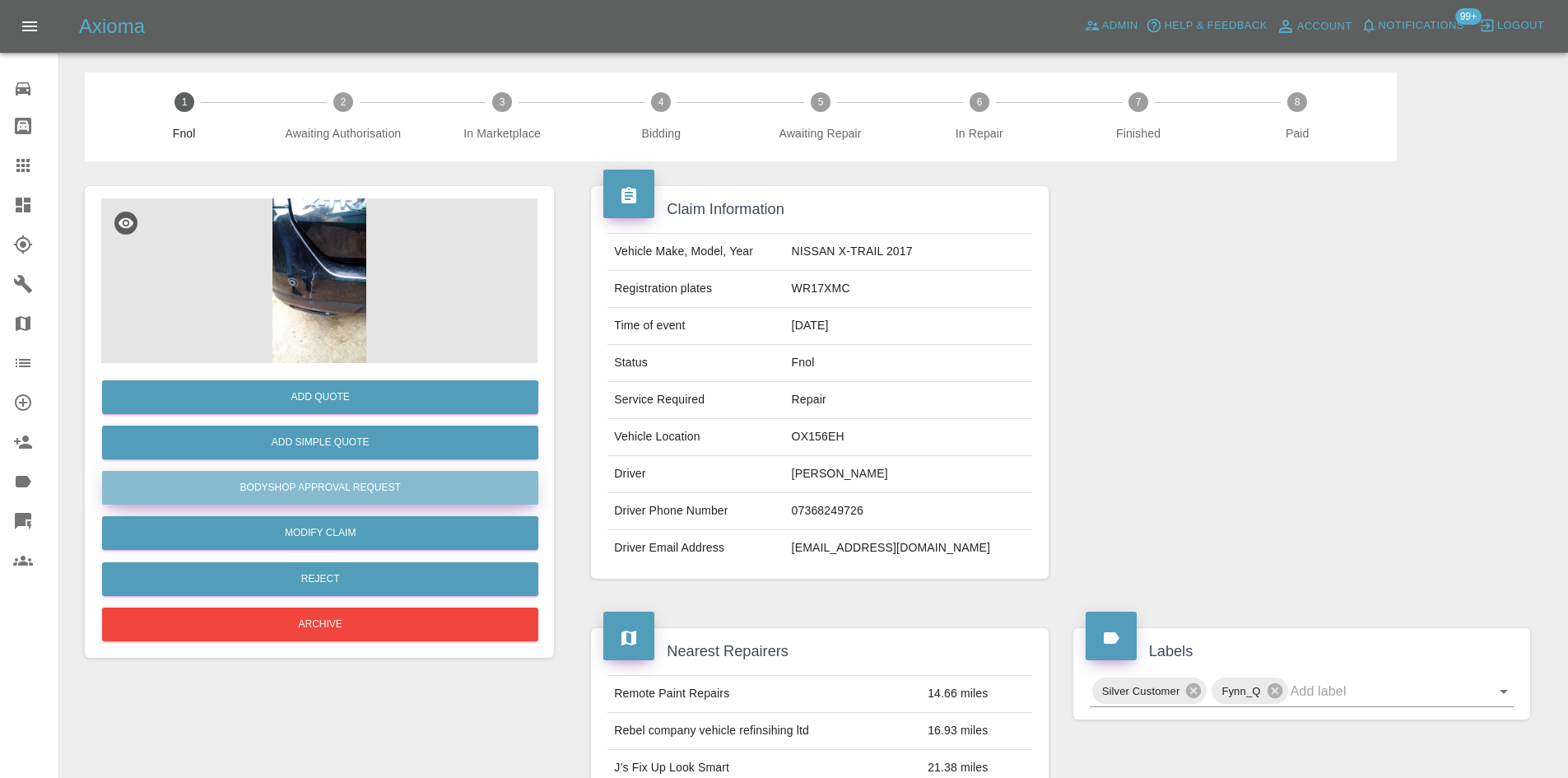
click at [411, 489] on button "Bodyshop Approval Request" at bounding box center [320, 488] width 436 height 34
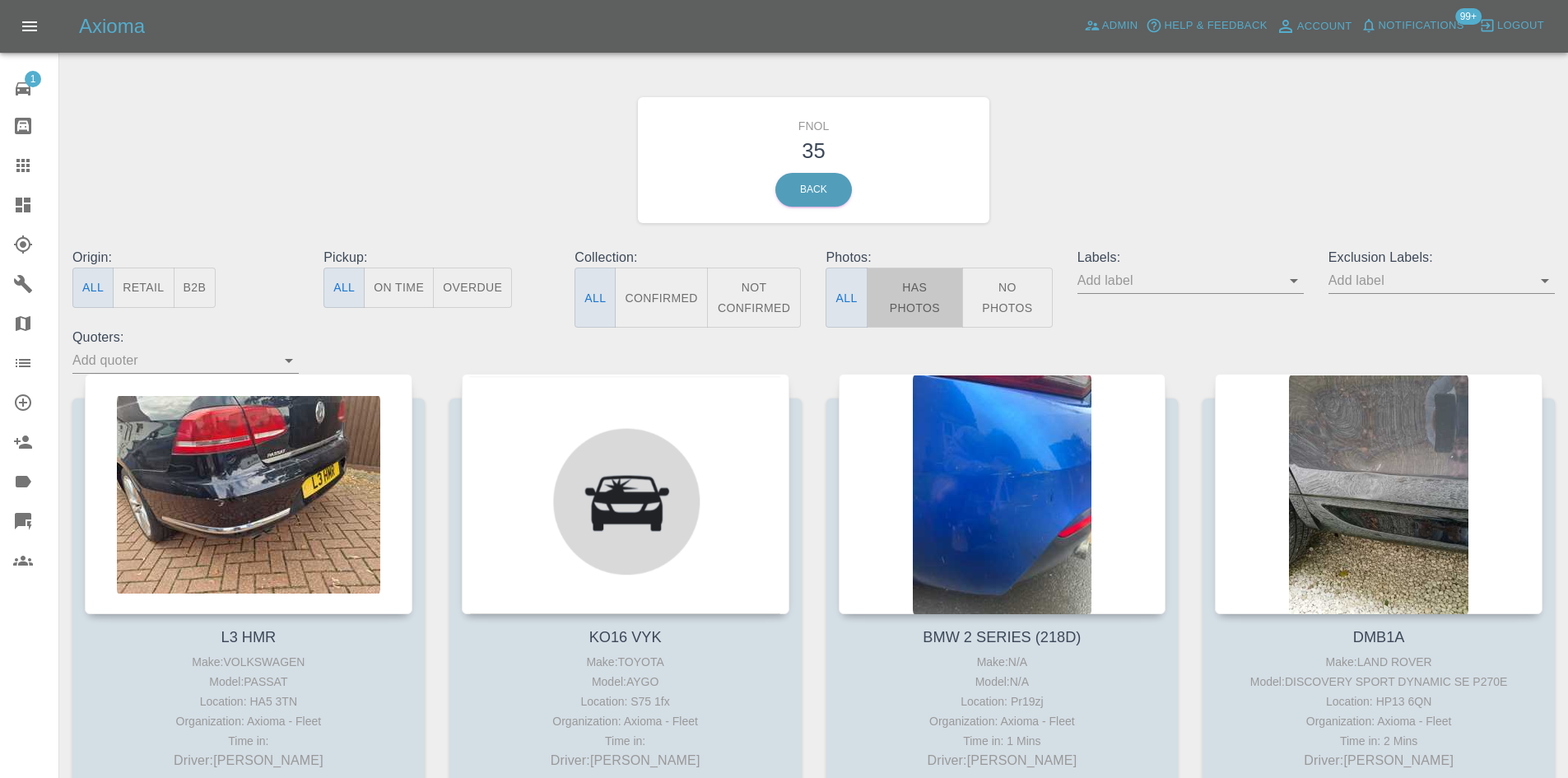
click at [919, 290] on button "Has Photos" at bounding box center [915, 297] width 97 height 60
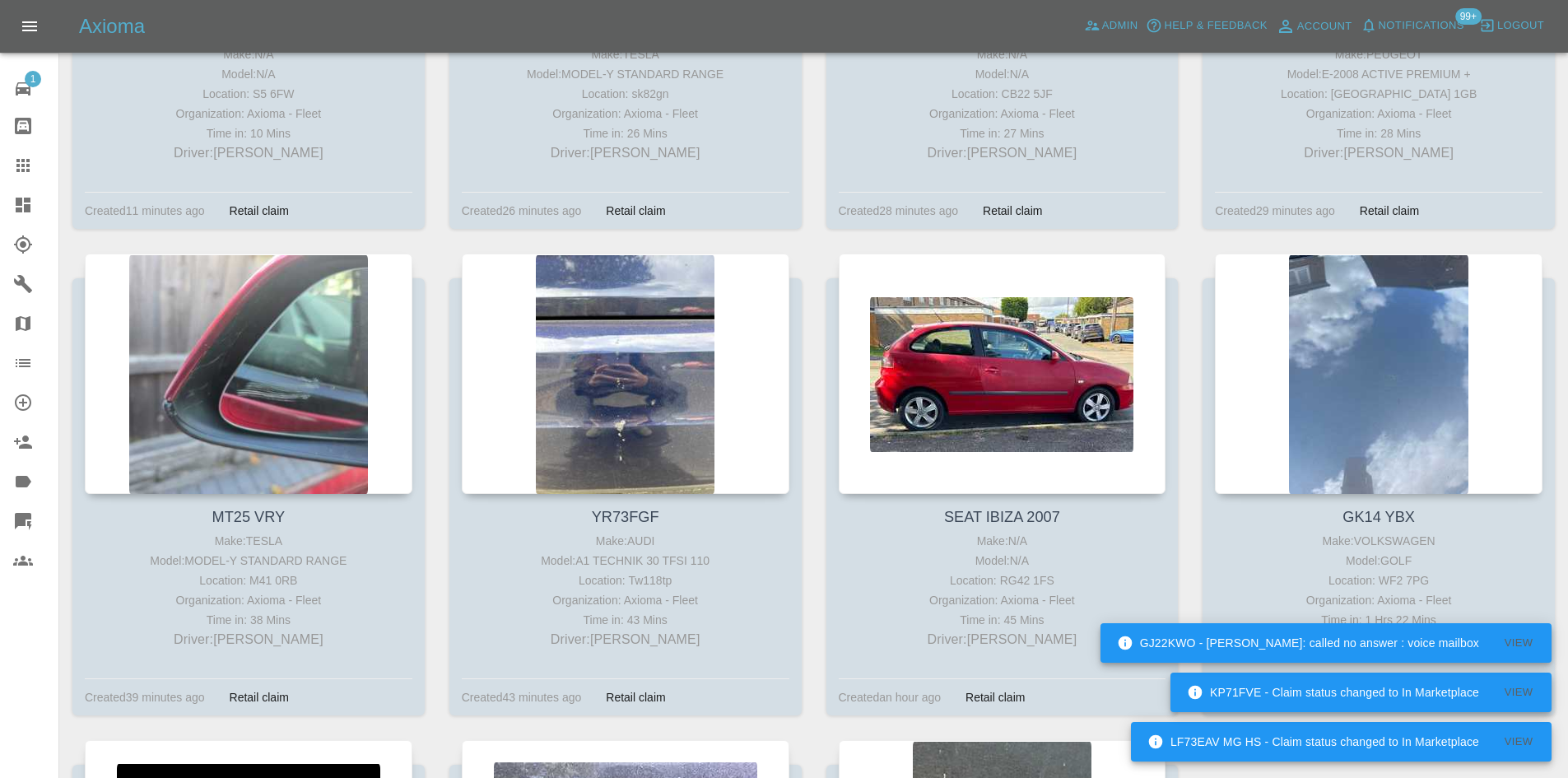
scroll to position [1070, 0]
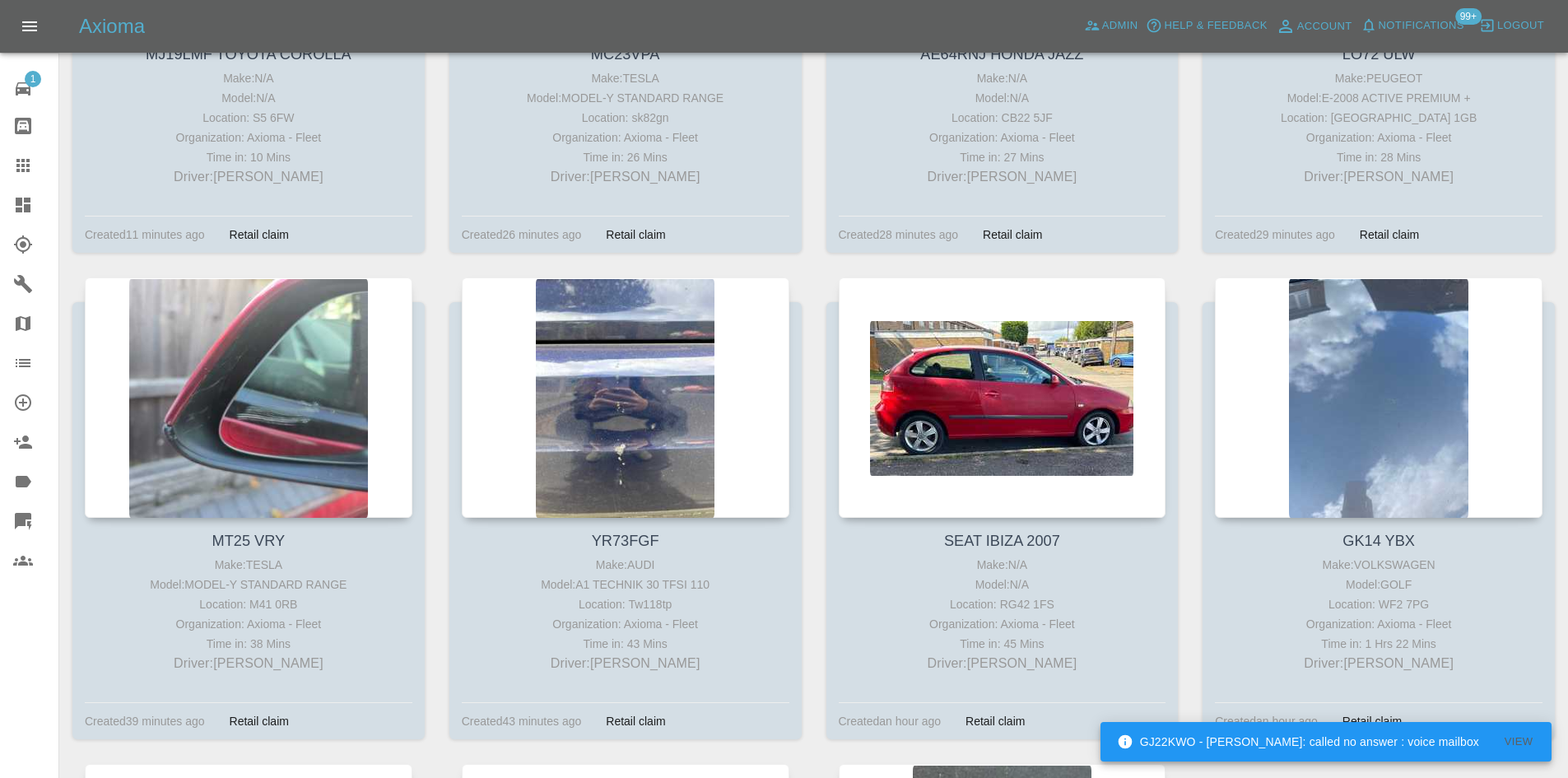
click at [32, 212] on icon at bounding box center [23, 204] width 19 height 19
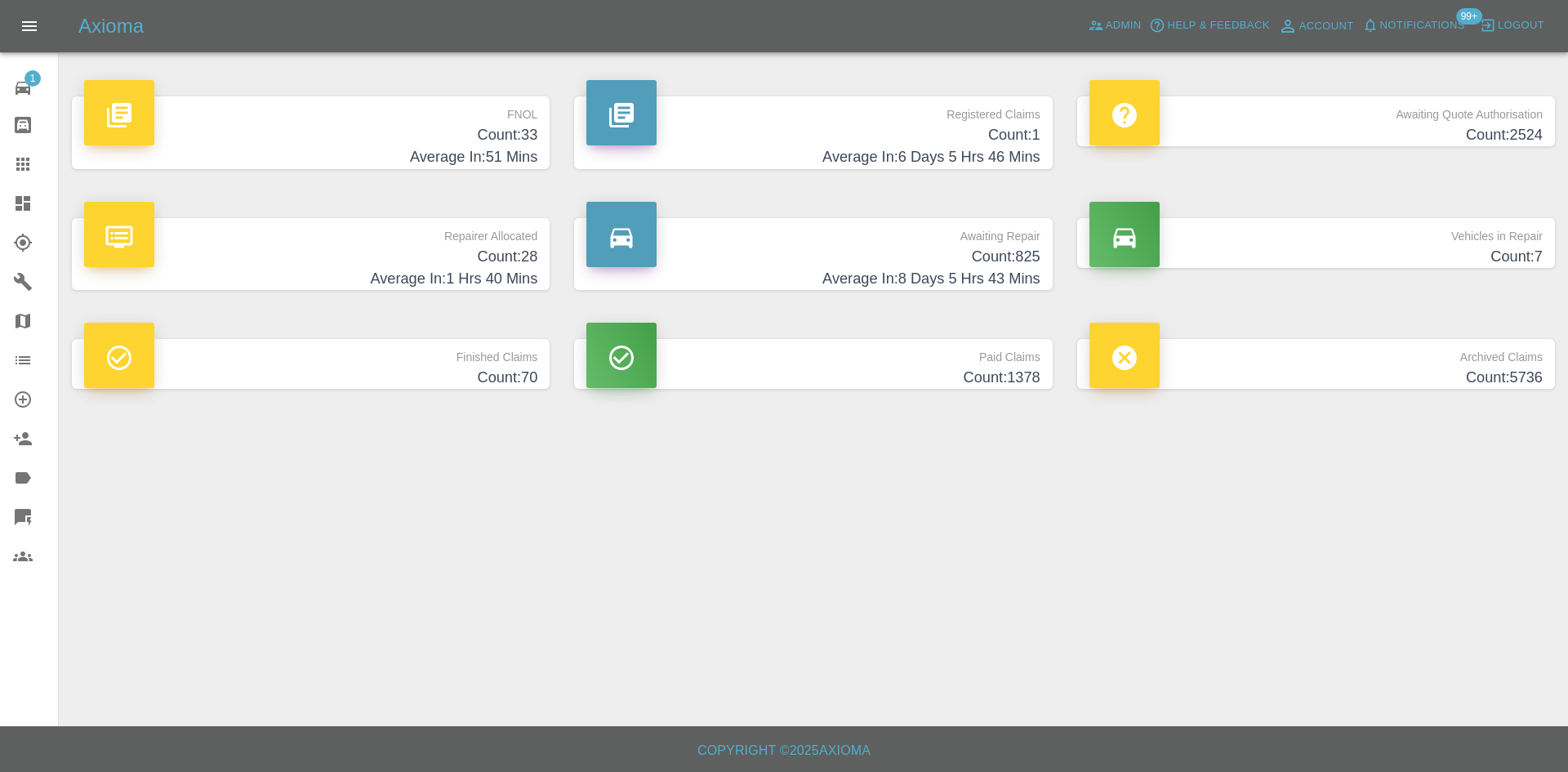
click at [515, 127] on h4 "Count: 33" at bounding box center [311, 135] width 454 height 22
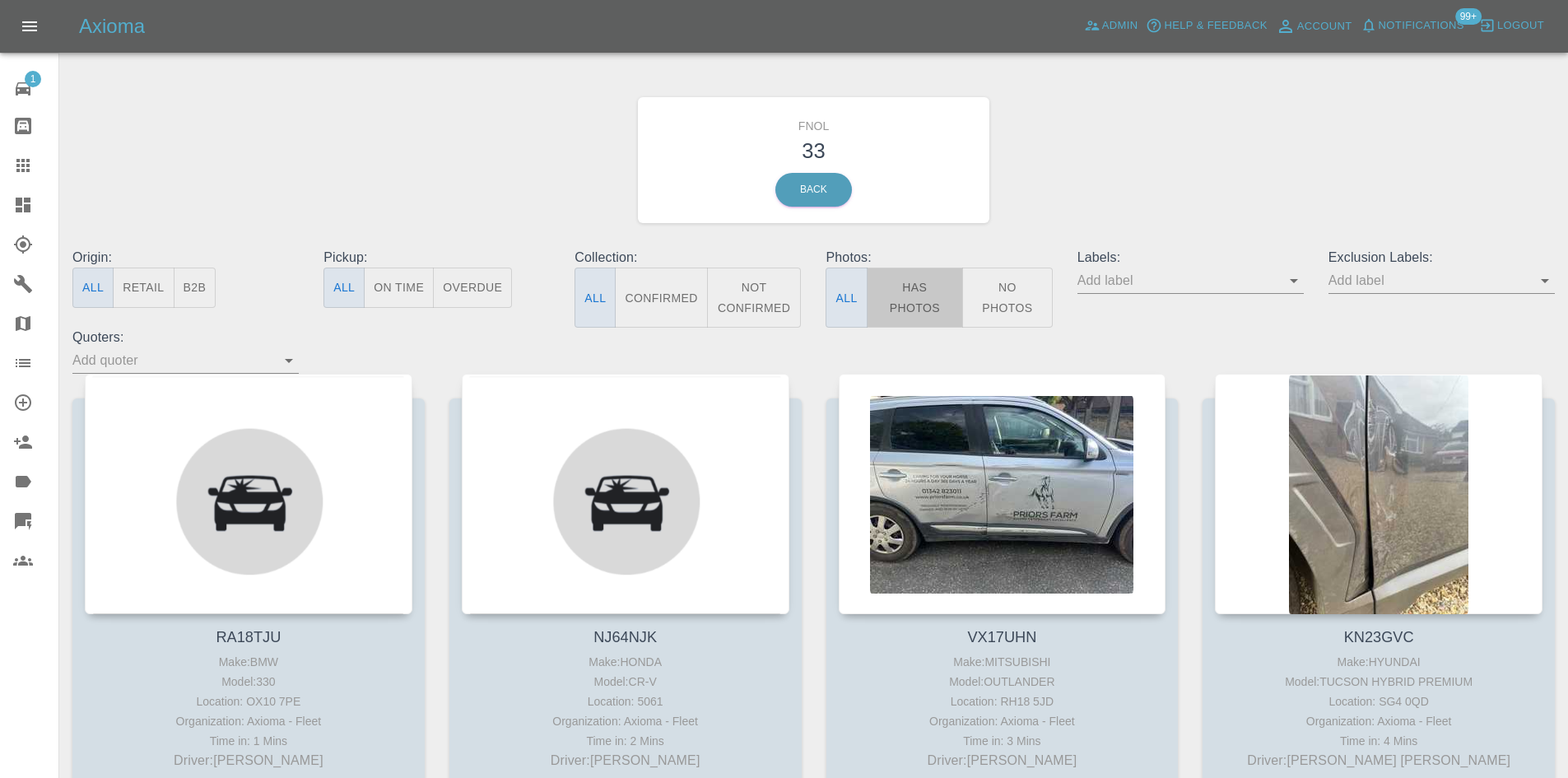
drag, startPoint x: 927, startPoint y: 301, endPoint x: 917, endPoint y: 301, distance: 10.0
click at [927, 301] on button "Has Photos" at bounding box center [915, 297] width 97 height 60
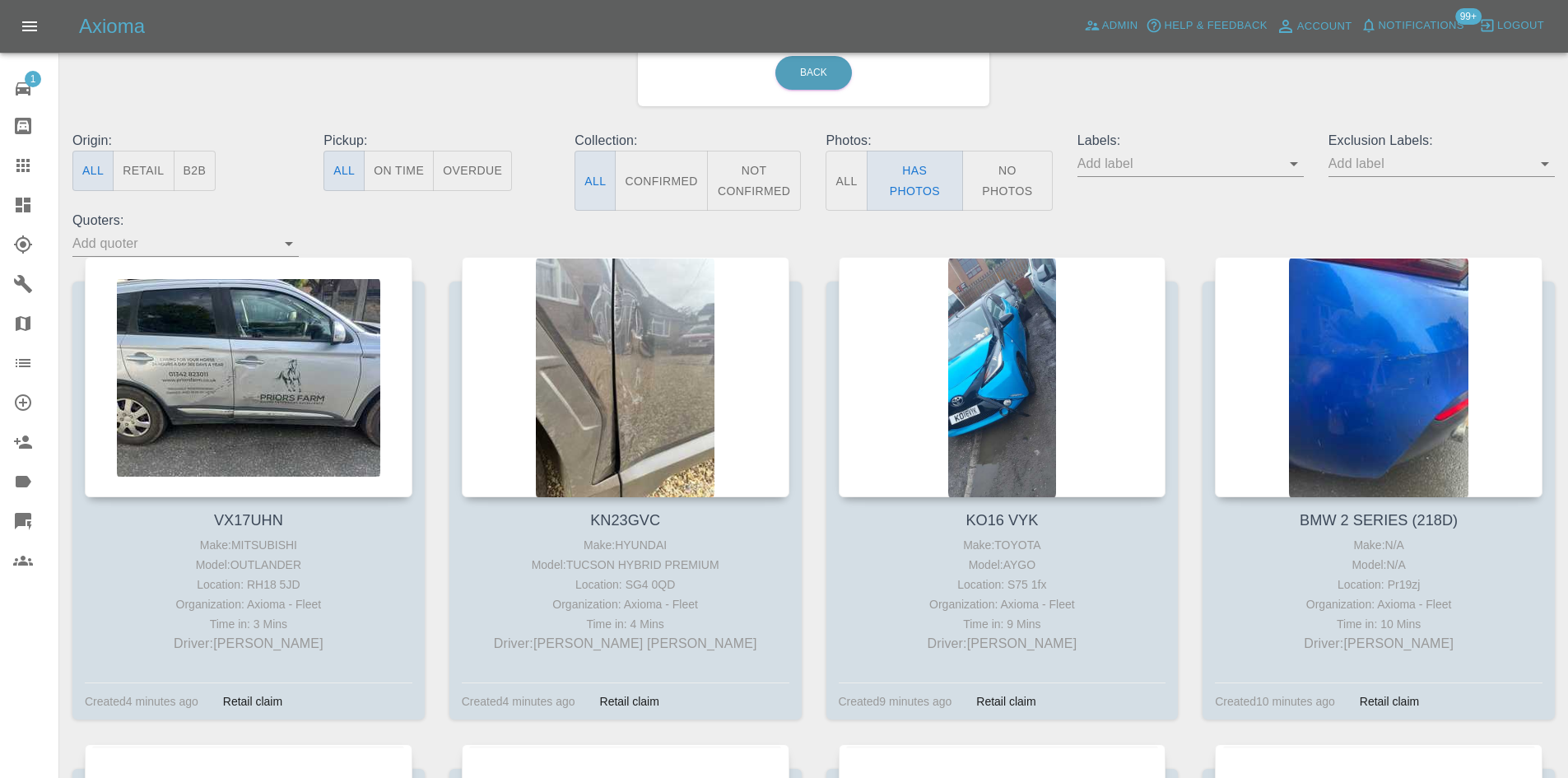
scroll to position [164, 0]
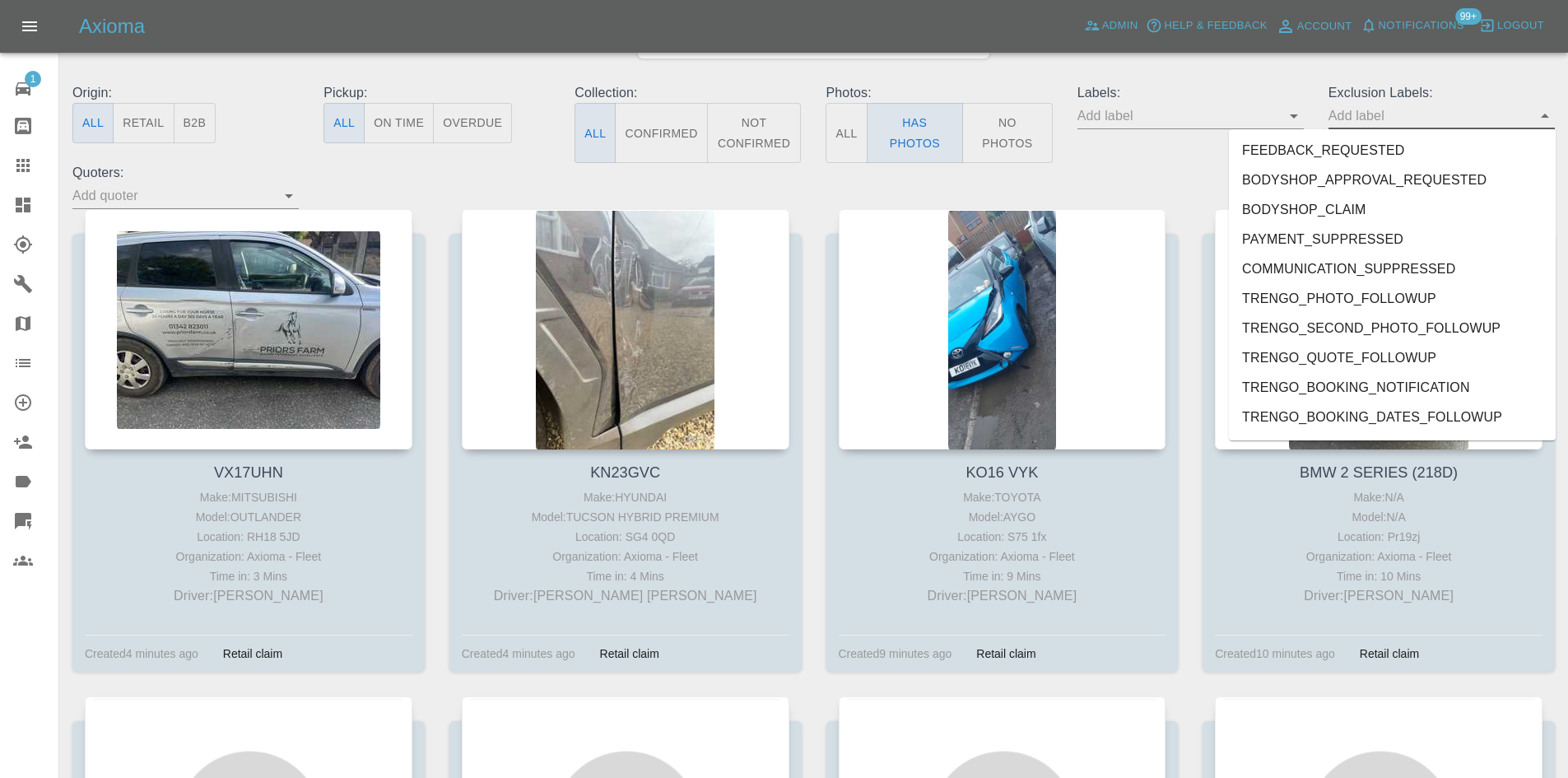
click at [1362, 116] on input "text" at bounding box center [1429, 116] width 201 height 25
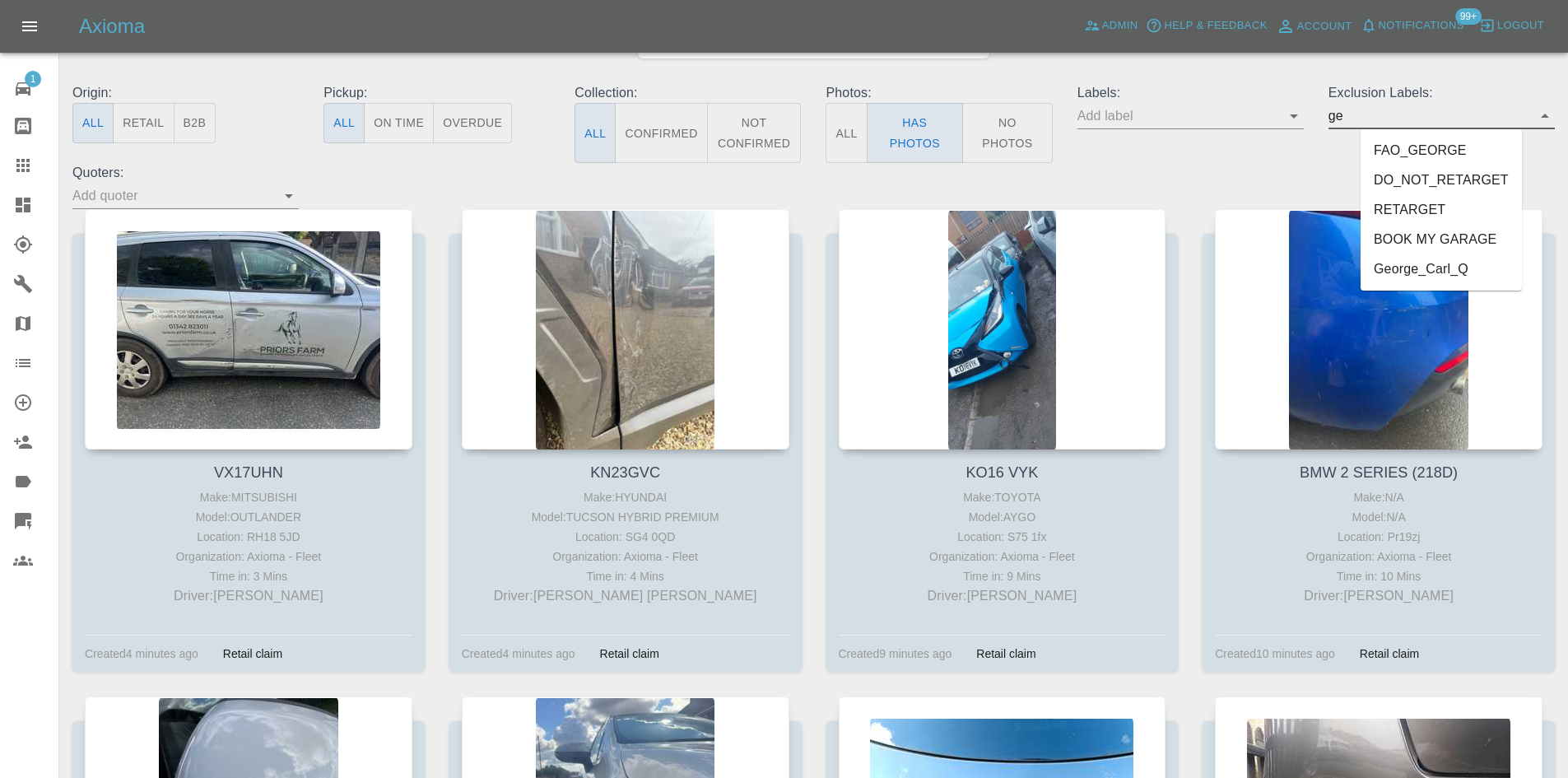
type input "geo"
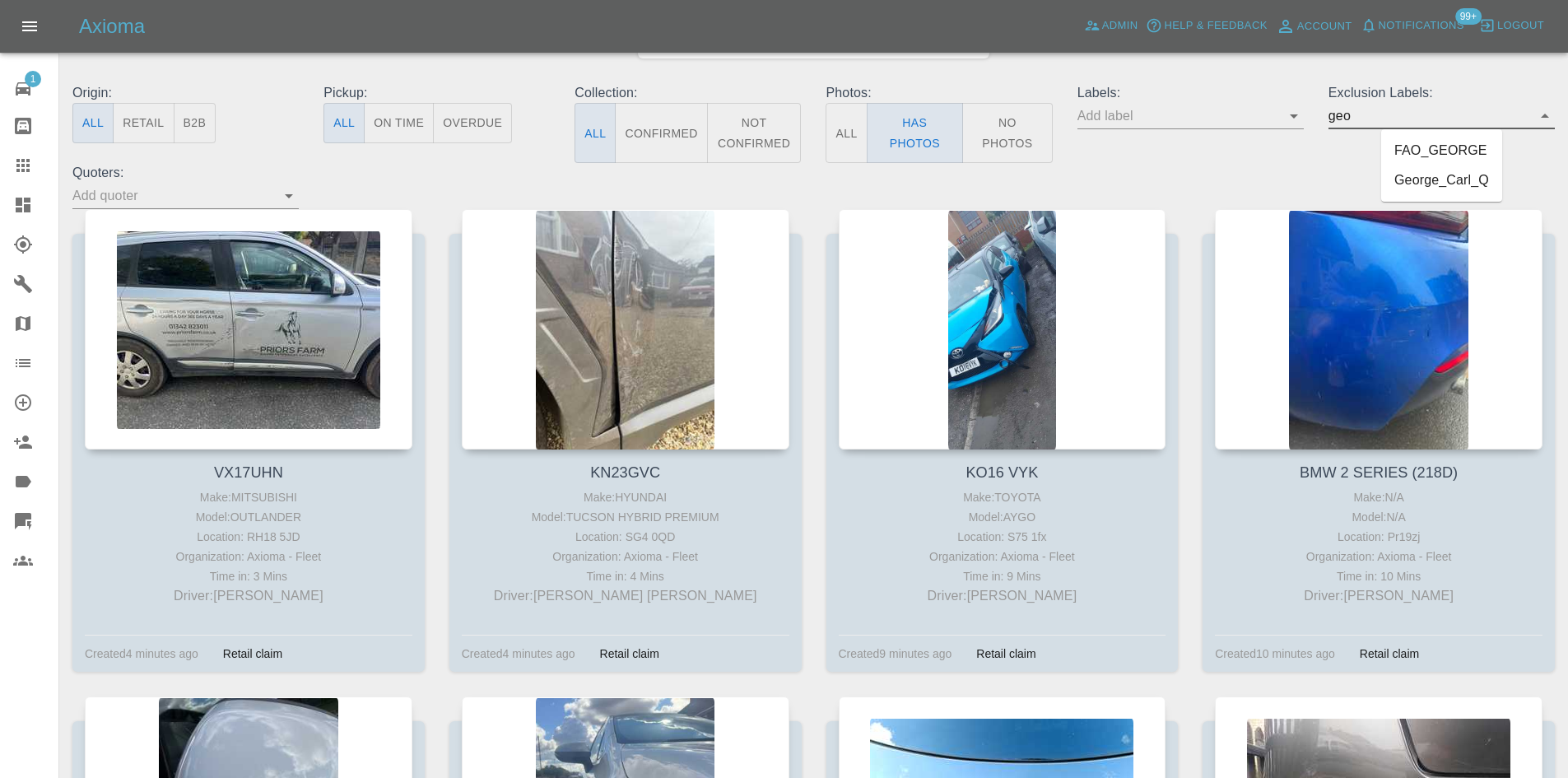
drag, startPoint x: 1399, startPoint y: 171, endPoint x: 1381, endPoint y: 180, distance: 20.1
click at [1397, 175] on li "George_Carl_Q" at bounding box center [1441, 179] width 121 height 30
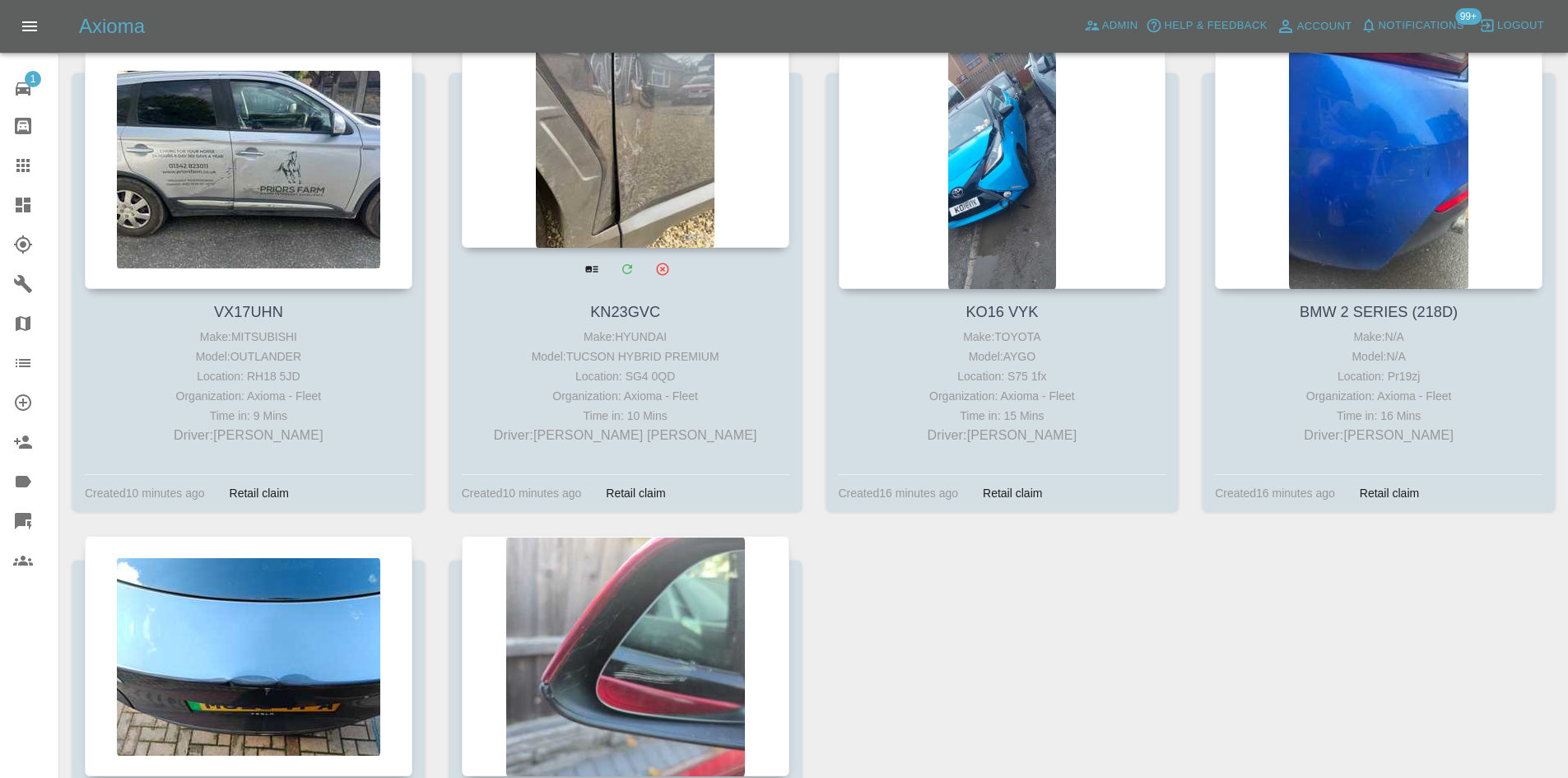
scroll to position [636, 0]
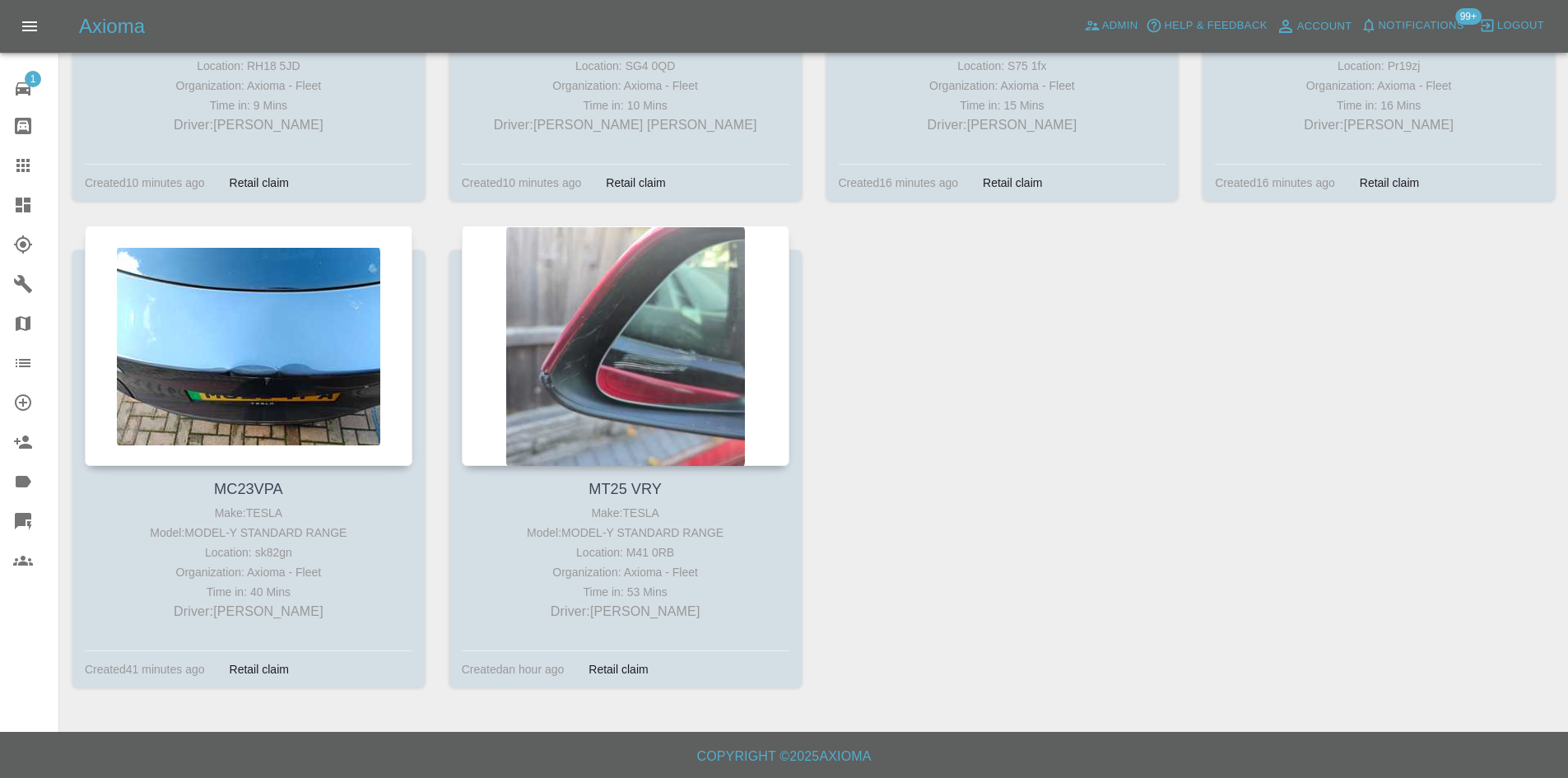
click at [909, 322] on div "VX17UHN Make: MITSUBISHI Model: OUTLANDER Location: RH18 5JD Organization: Axio…" at bounding box center [813, 225] width 1507 height 974
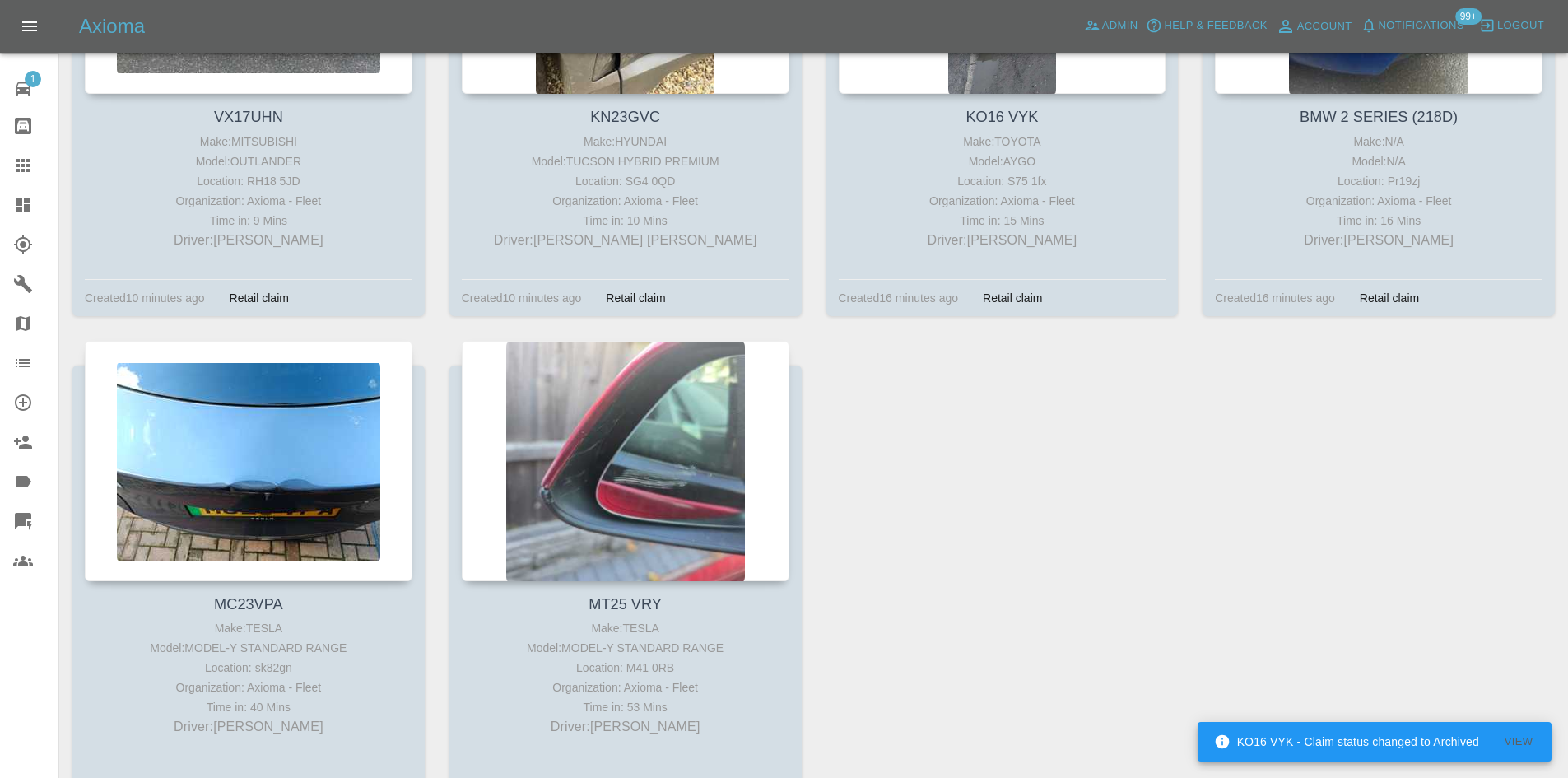
scroll to position [224, 0]
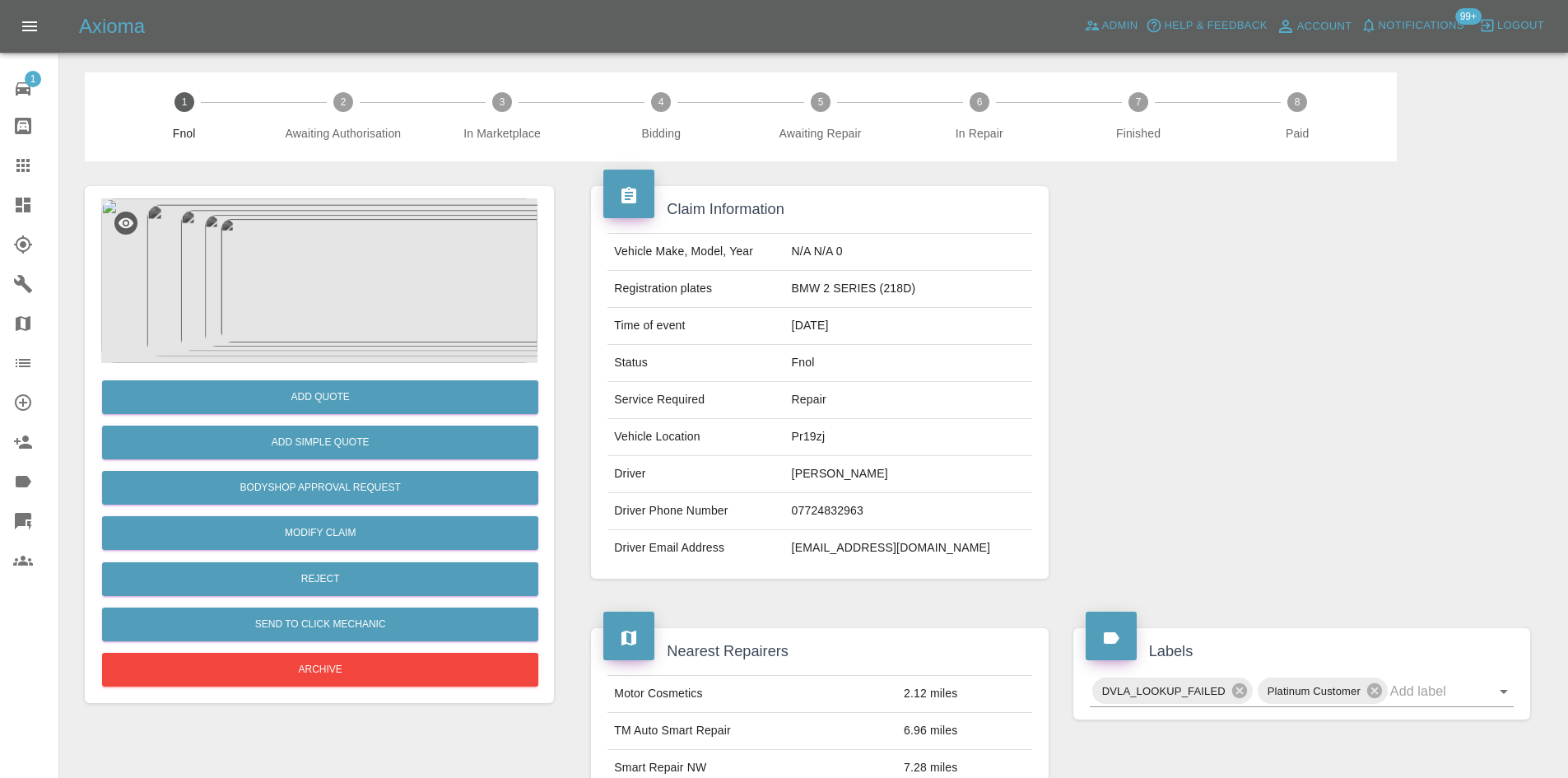
click at [298, 356] on img at bounding box center [319, 280] width 436 height 164
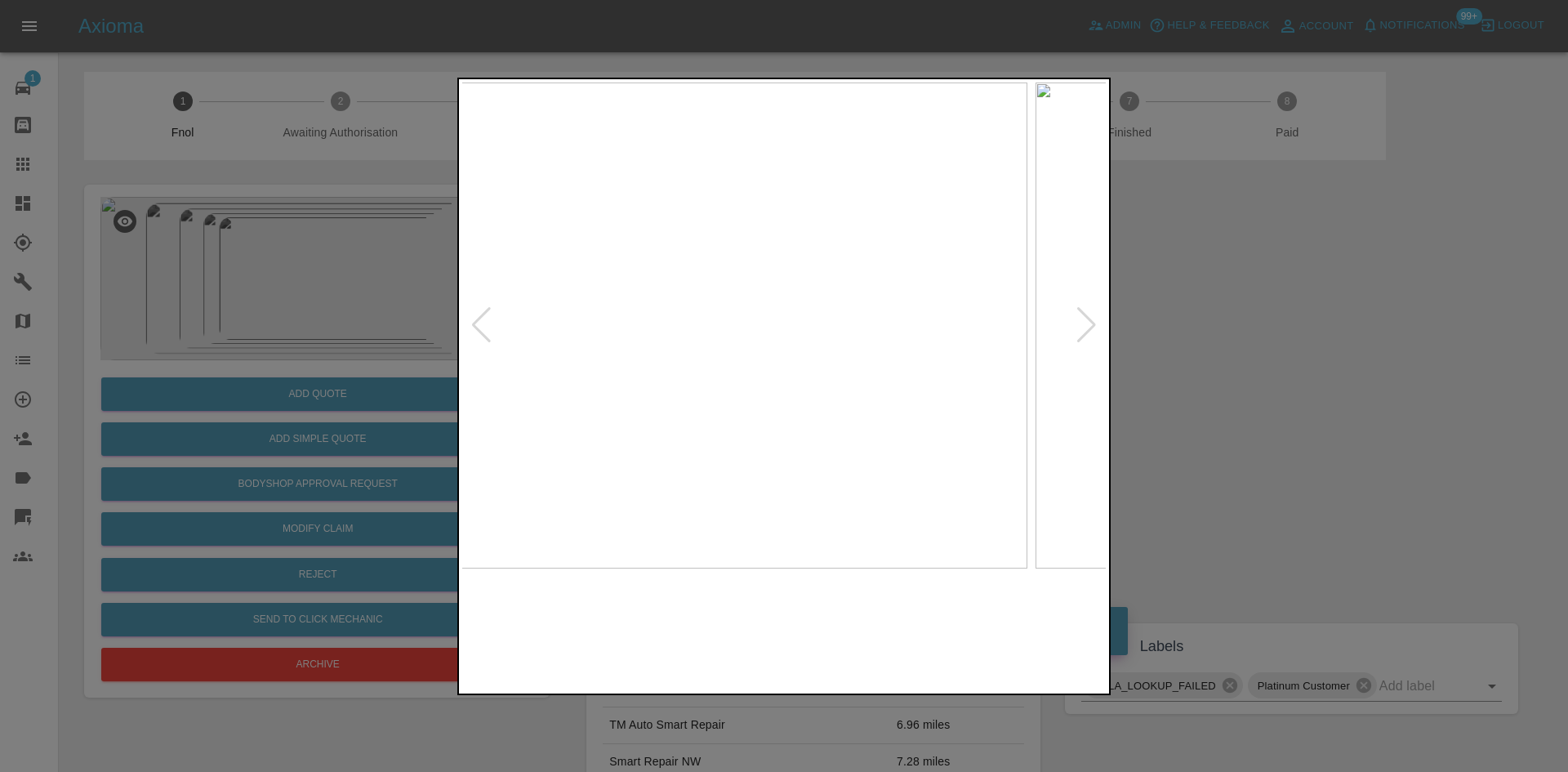
click at [665, 318] on img at bounding box center [705, 325] width 643 height 486
click at [565, 350] on img at bounding box center [784, 325] width 643 height 486
click at [739, 356] on img at bounding box center [705, 325] width 643 height 486
click at [741, 383] on img at bounding box center [784, 325] width 643 height 486
click at [569, 335] on img at bounding box center [784, 325] width 643 height 486
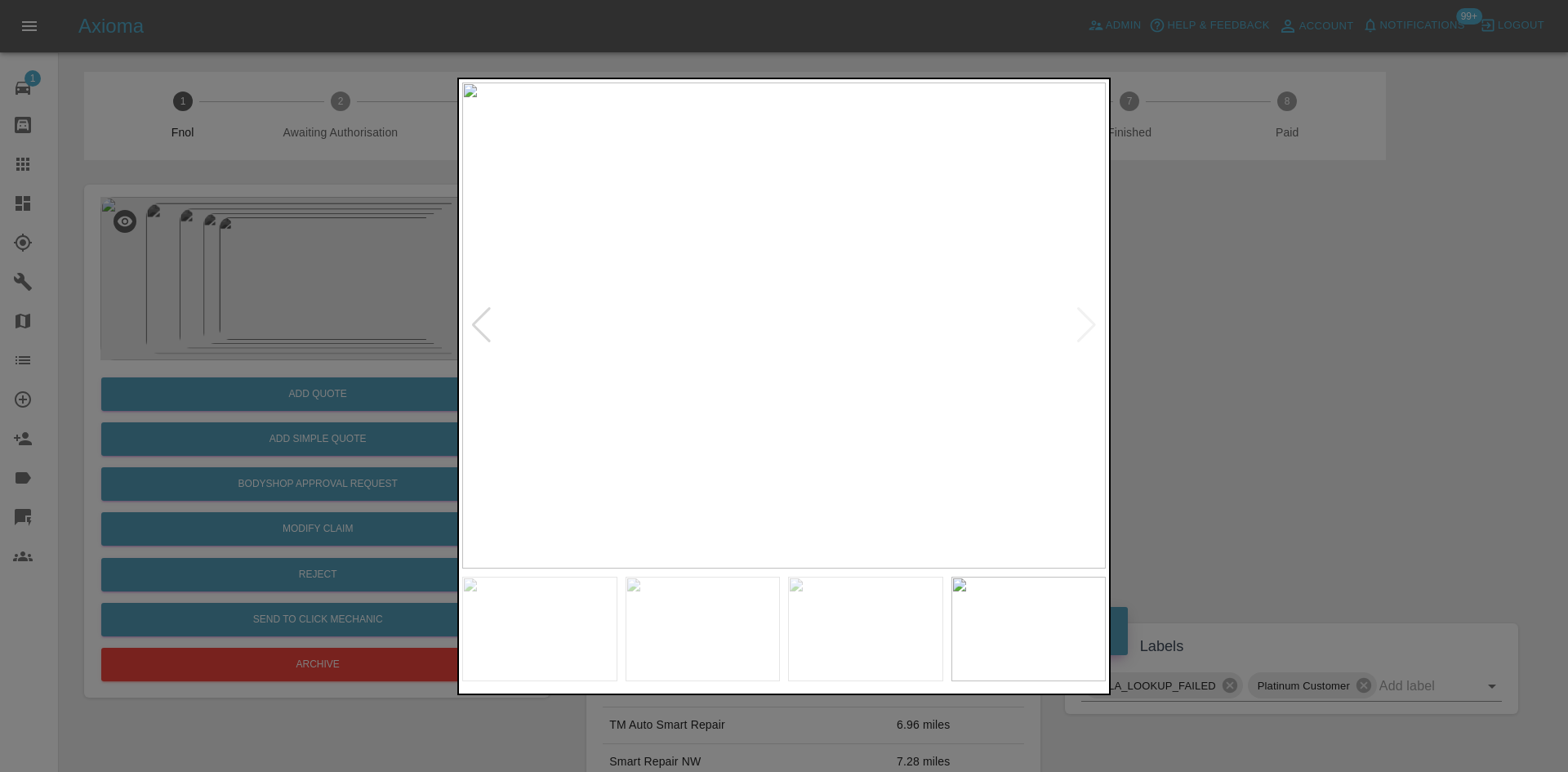
click at [505, 334] on img at bounding box center [784, 325] width 643 height 486
click at [921, 365] on img at bounding box center [784, 325] width 643 height 486
click at [810, 328] on img at bounding box center [784, 325] width 643 height 486
click at [801, 335] on img at bounding box center [705, 318] width 1931 height 1459
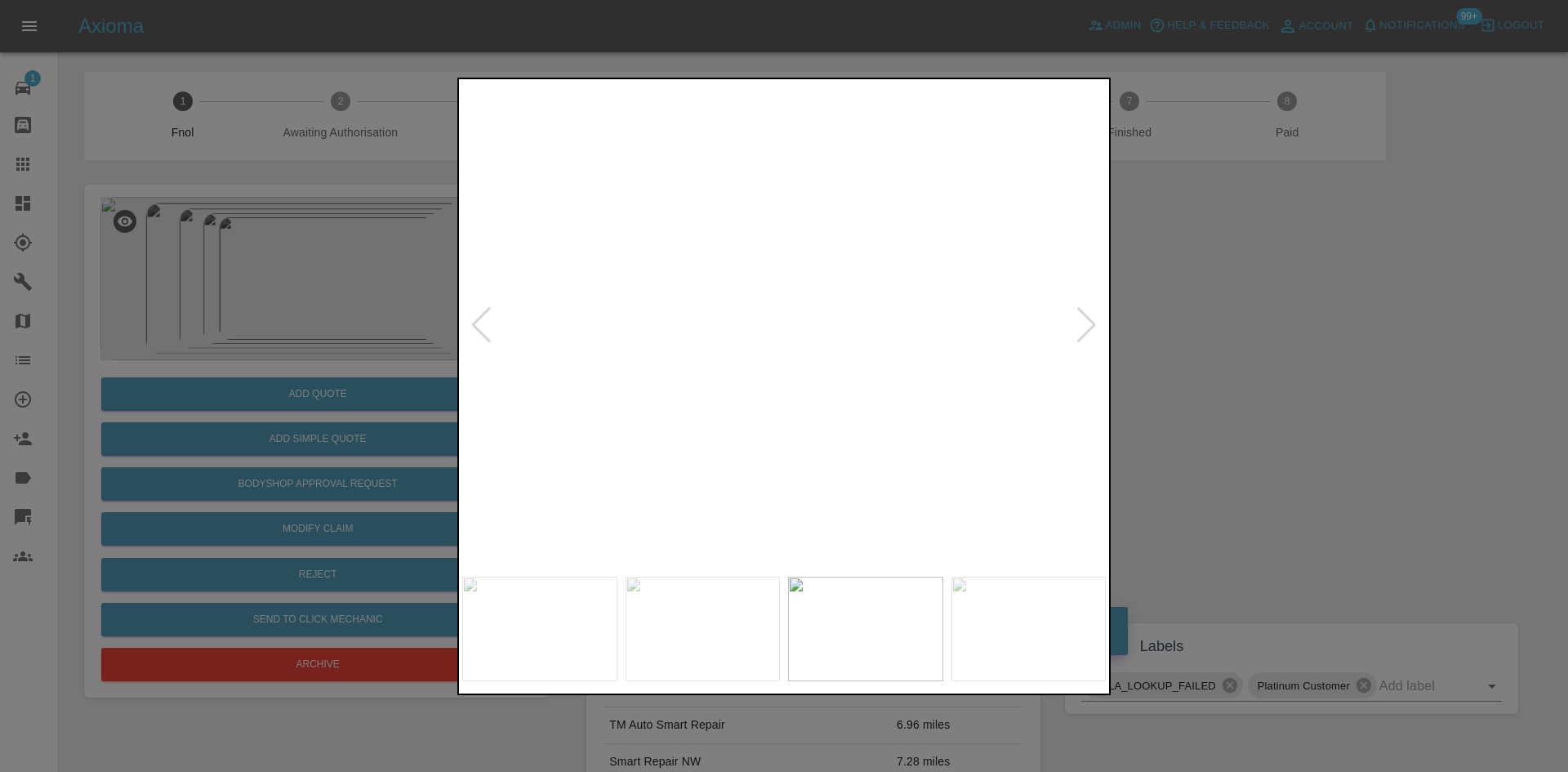
click at [801, 335] on img at bounding box center [705, 318] width 1931 height 1459
click at [709, 395] on img at bounding box center [784, 325] width 643 height 486
click at [757, 374] on img at bounding box center [784, 325] width 643 height 486
click at [747, 385] on img at bounding box center [867, 178] width 1931 height 1459
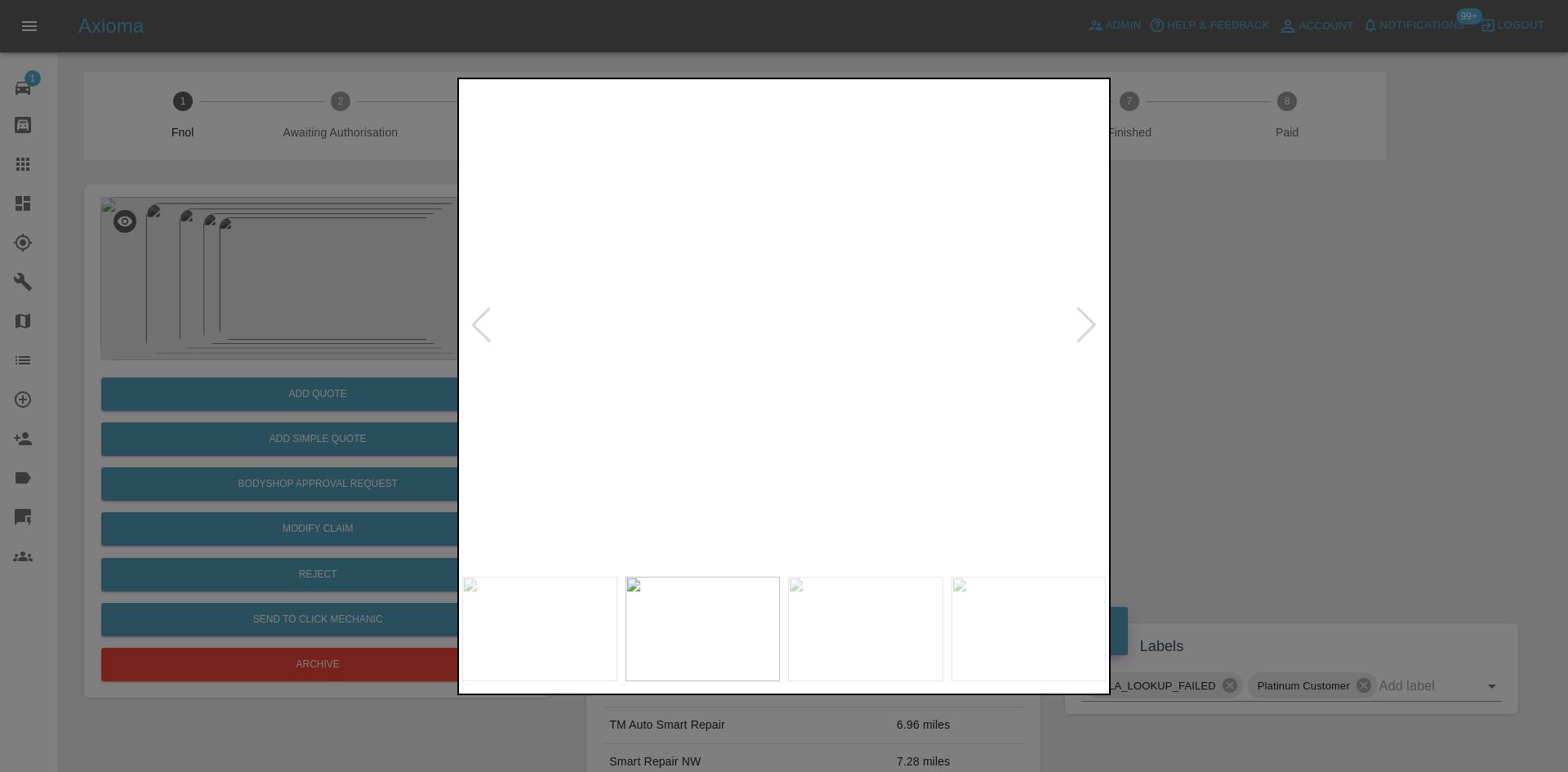
click at [747, 385] on img at bounding box center [867, 178] width 1931 height 1459
click at [800, 380] on img at bounding box center [784, 325] width 643 height 486
click at [224, 301] on div at bounding box center [784, 386] width 1568 height 772
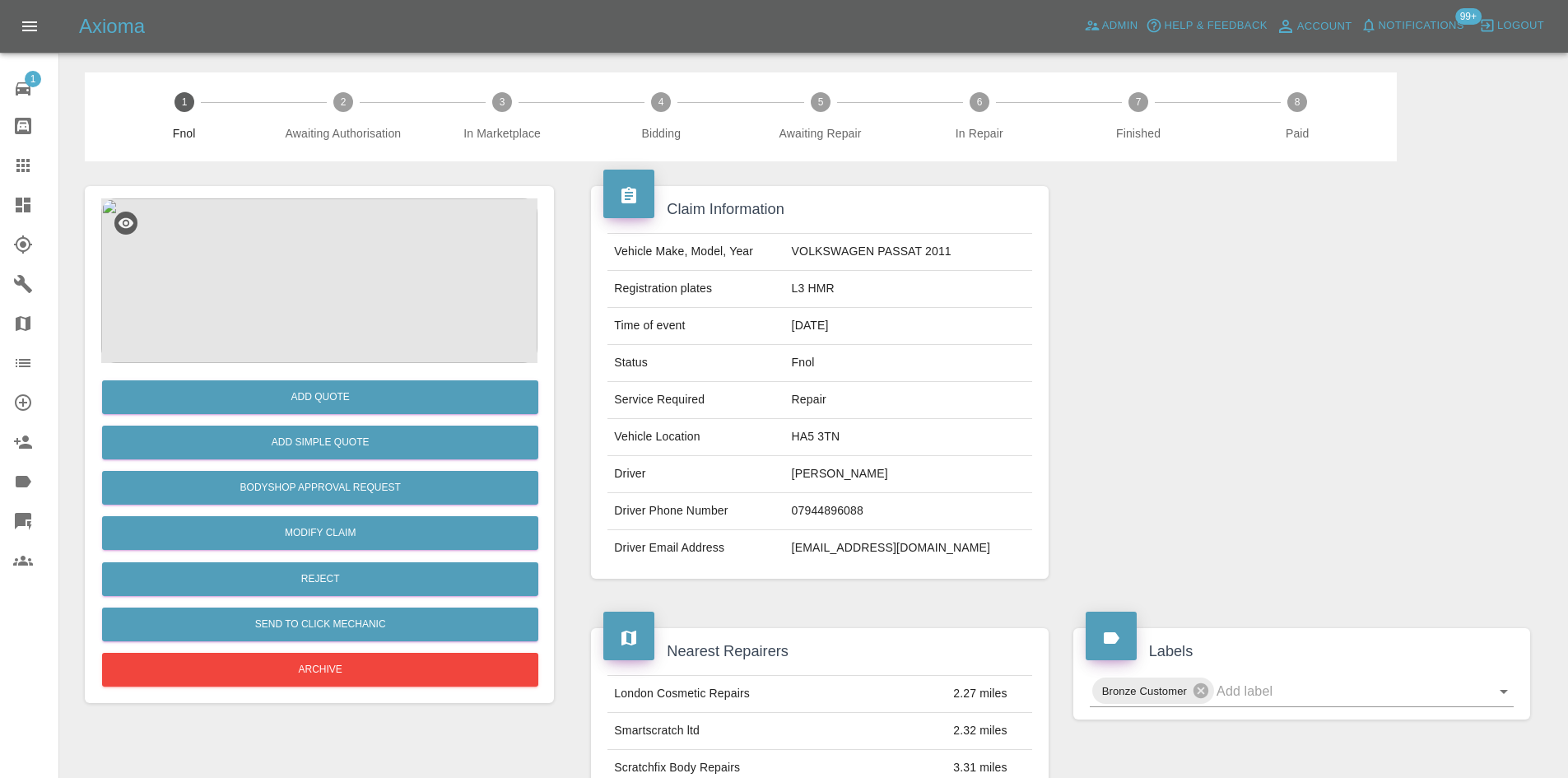
click at [297, 248] on img at bounding box center [319, 280] width 436 height 164
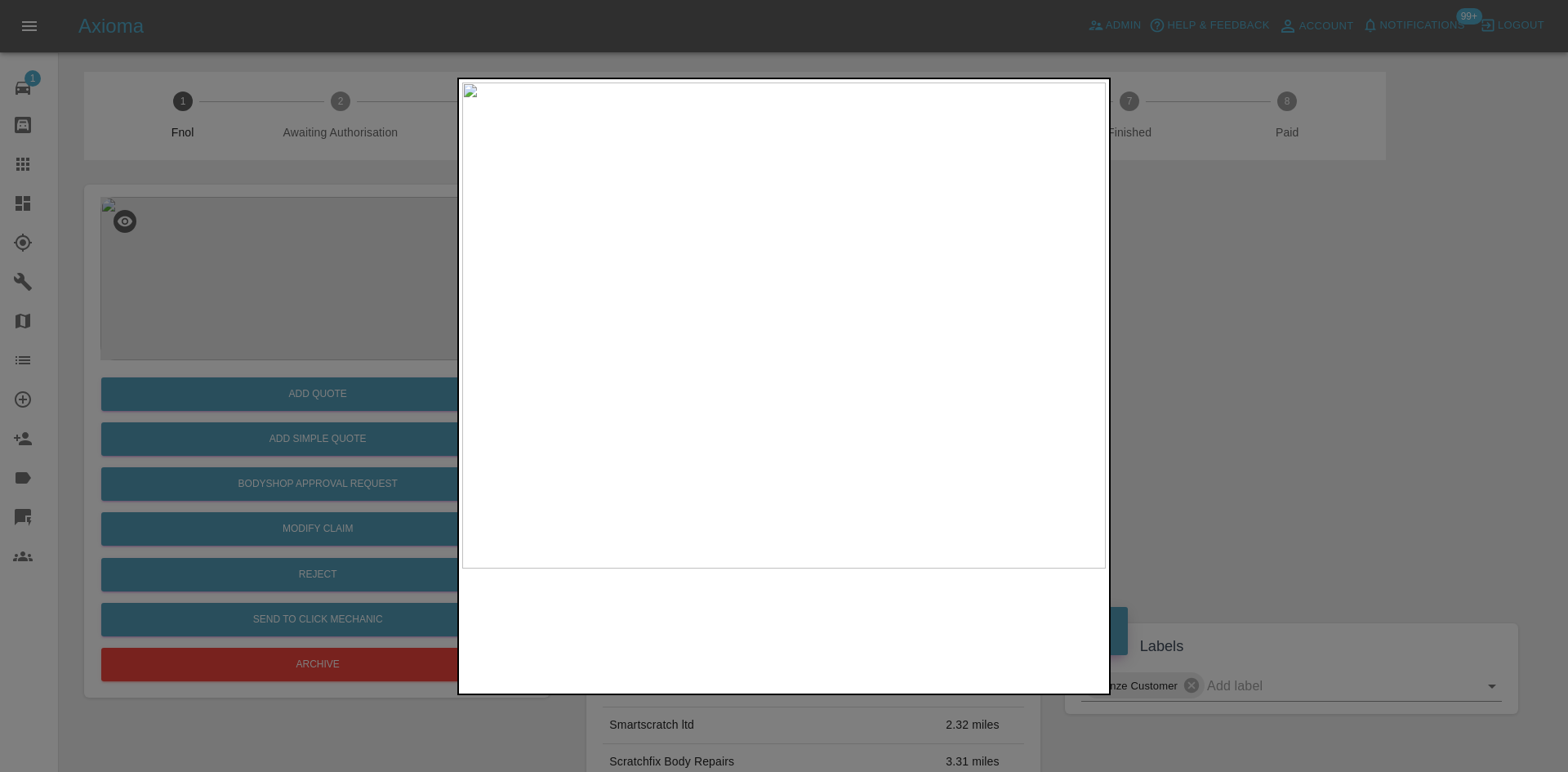
click at [527, 341] on img at bounding box center [784, 325] width 643 height 486
click at [694, 370] on img at bounding box center [784, 325] width 643 height 486
click at [690, 365] on img at bounding box center [784, 325] width 643 height 486
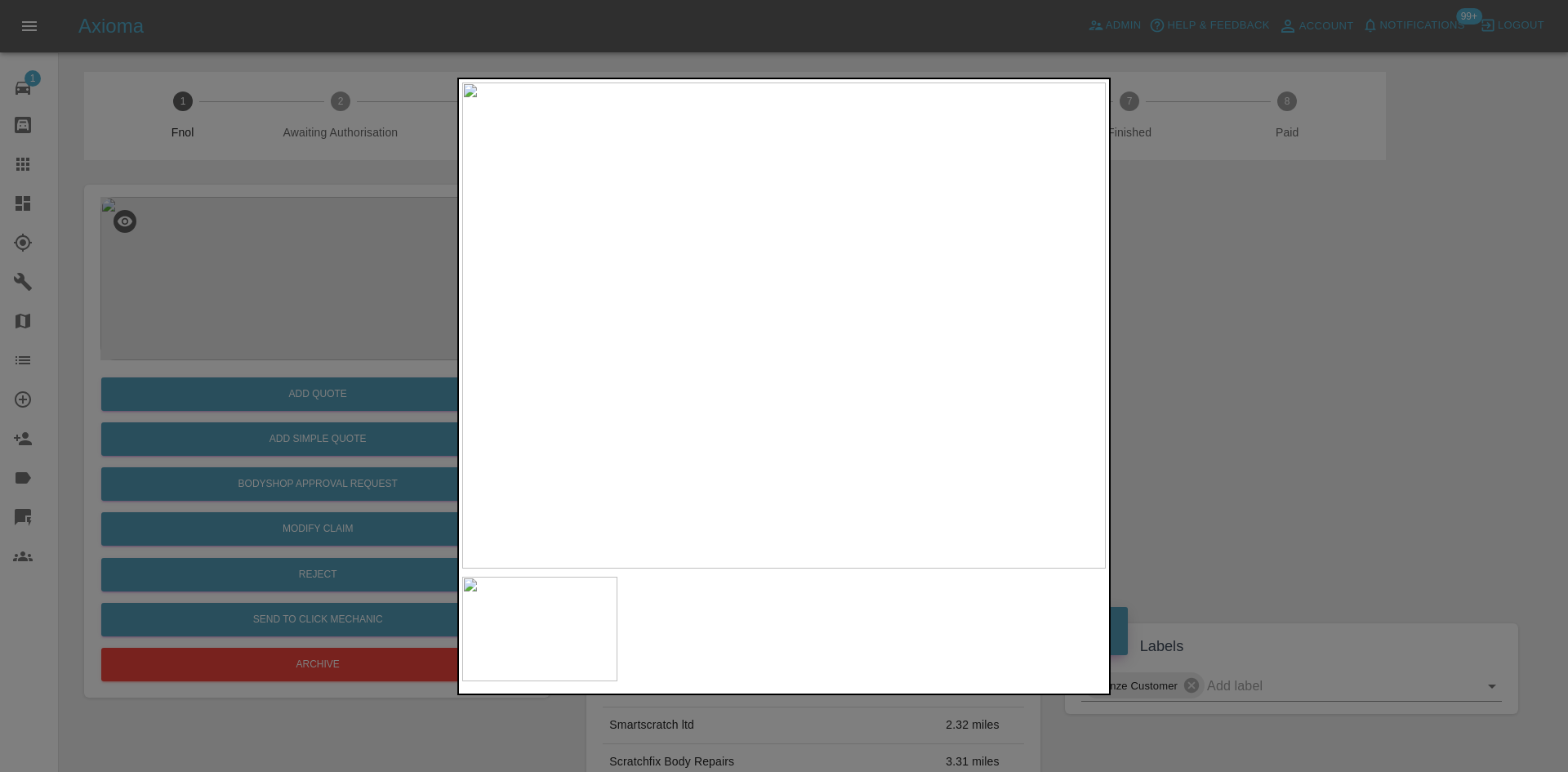
click at [690, 365] on img at bounding box center [784, 325] width 643 height 486
click at [816, 390] on img at bounding box center [914, 354] width 1931 height 1459
drag, startPoint x: 266, startPoint y: 370, endPoint x: 275, endPoint y: 436, distance: 66.6
click at [265, 370] on div at bounding box center [784, 386] width 1568 height 772
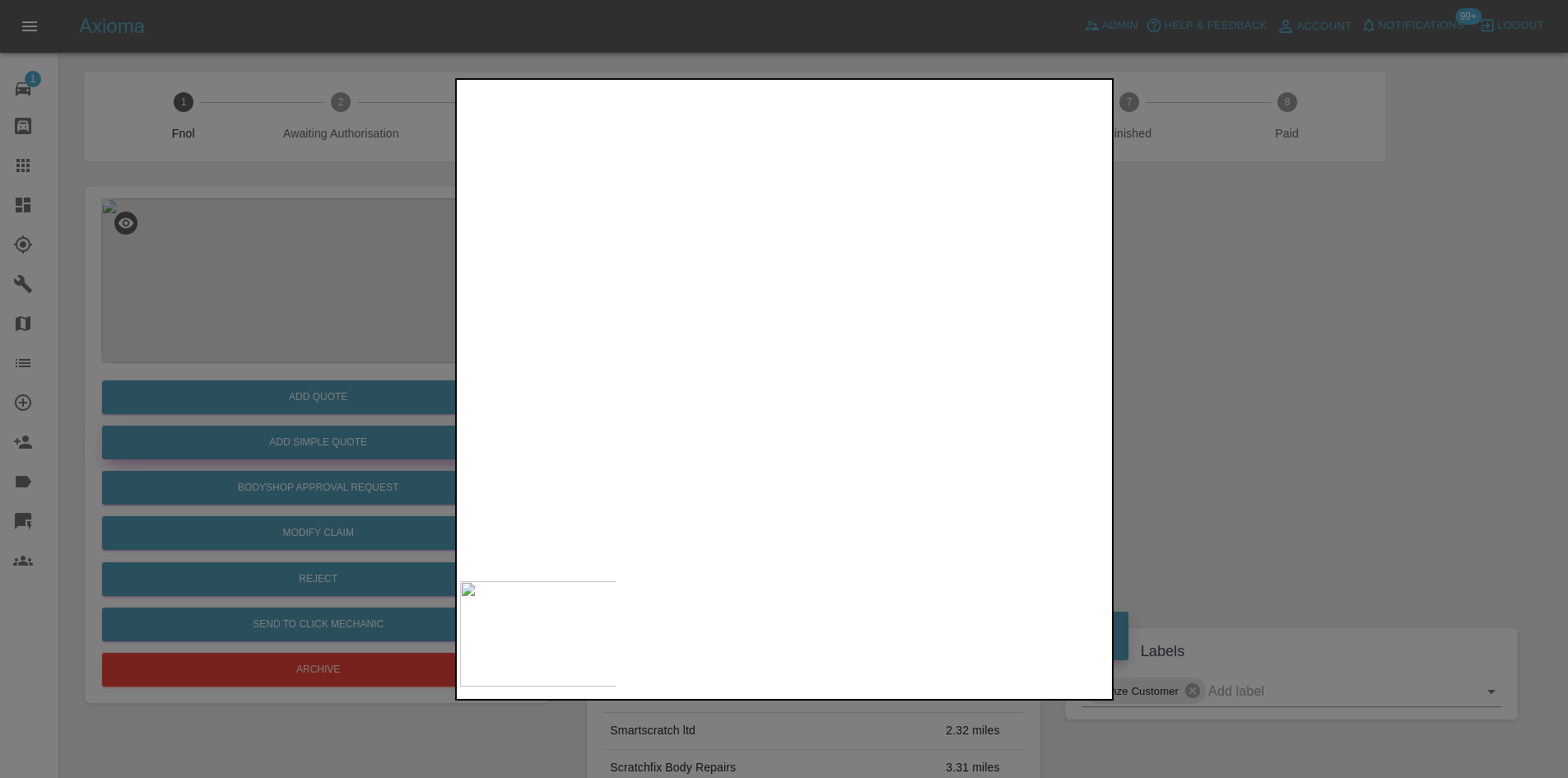
click at [282, 447] on button "Add Simple Quote" at bounding box center [318, 443] width 432 height 34
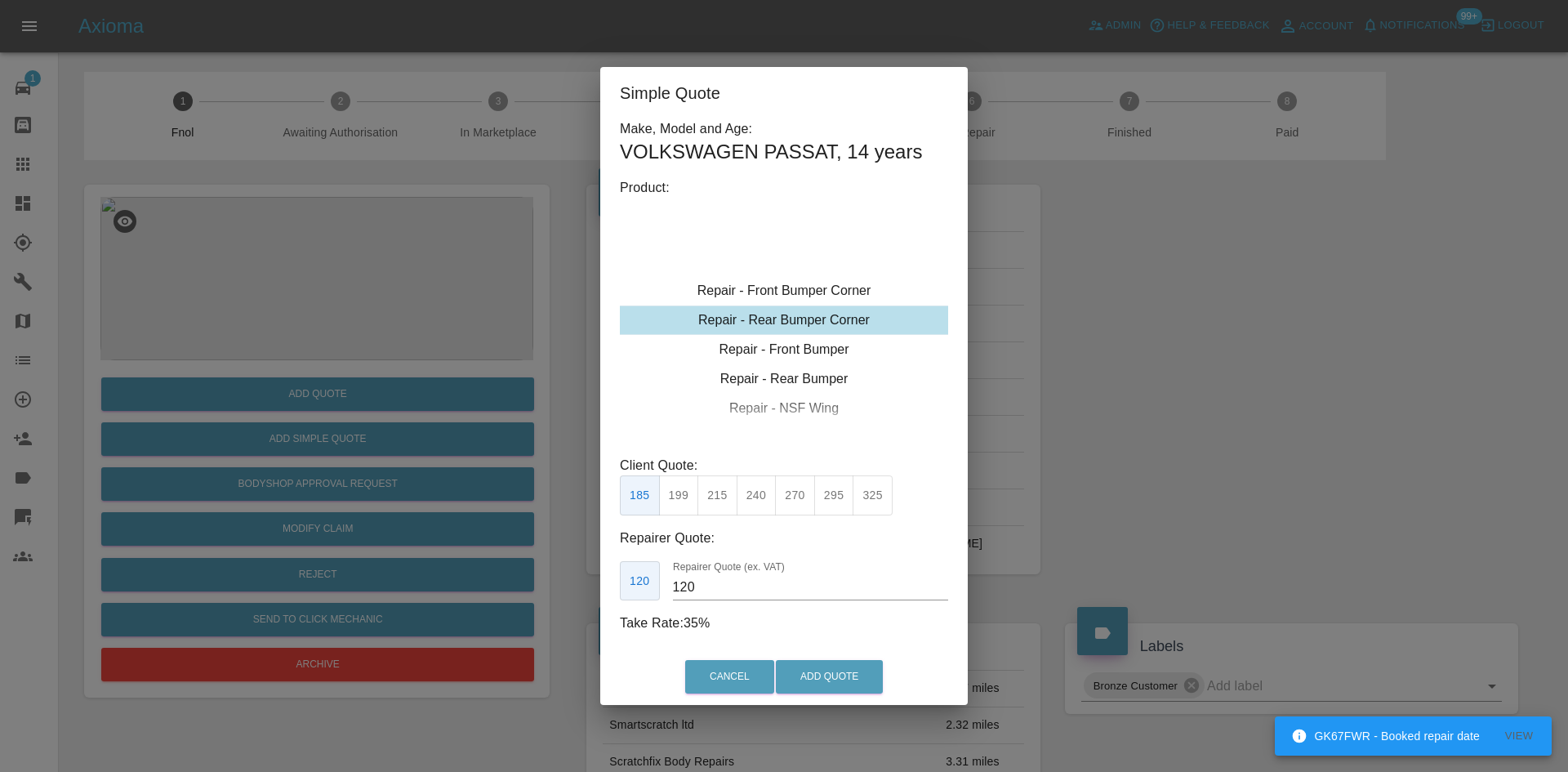
drag, startPoint x: 788, startPoint y: 307, endPoint x: 726, endPoint y: 436, distance: 143.1
click at [788, 309] on div "Repair - Rear Bumper Corner" at bounding box center [784, 320] width 328 height 29
drag, startPoint x: 721, startPoint y: 499, endPoint x: 706, endPoint y: 542, distance: 45.5
click at [719, 499] on button "215" at bounding box center [717, 496] width 40 height 40
drag, startPoint x: 698, startPoint y: 595, endPoint x: 535, endPoint y: 592, distance: 163.0
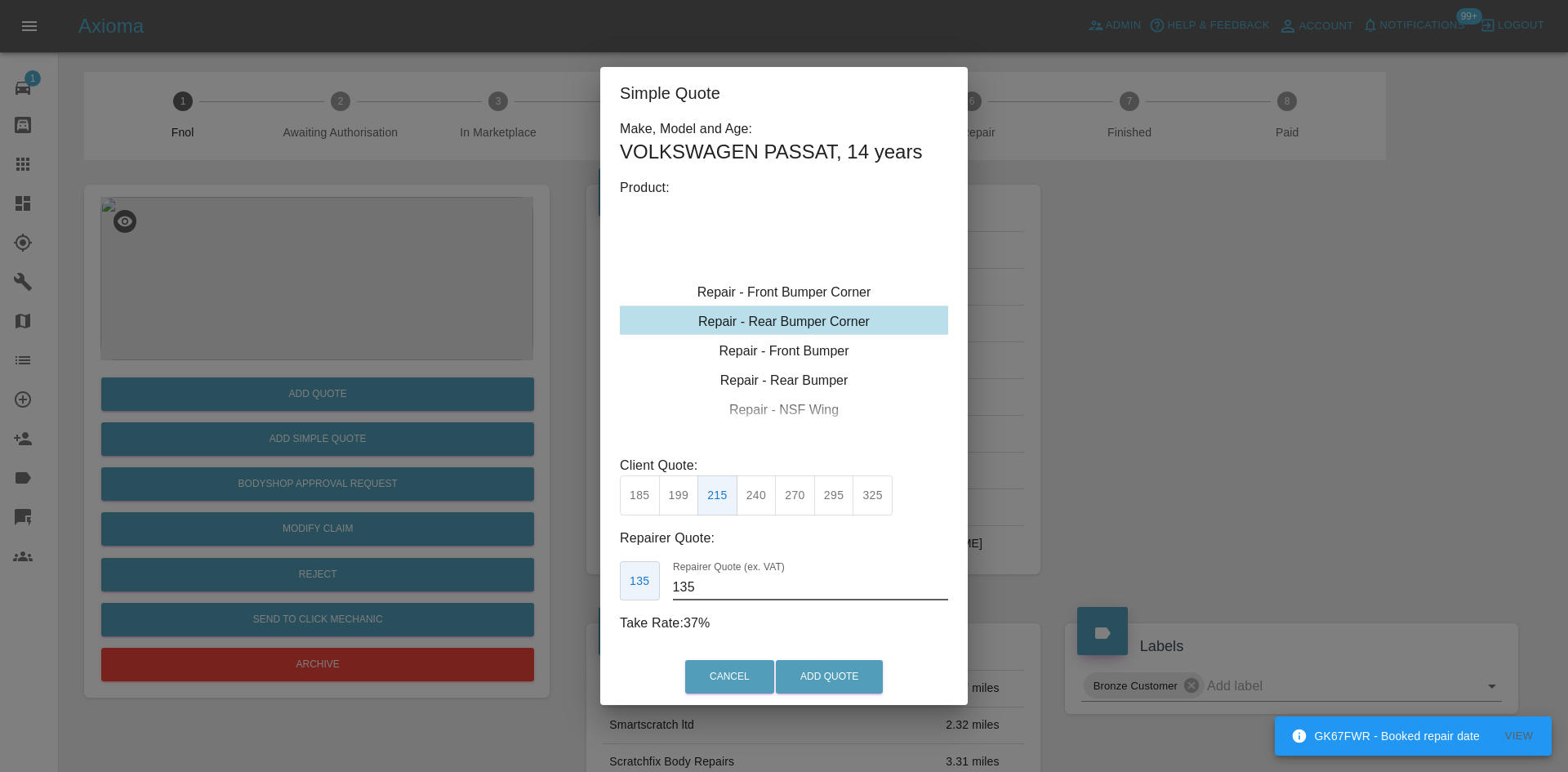
click at [539, 590] on div "Simple Quote Make, Model and Age: VOLKSWAGEN PASSAT , 14 years Product: Repair …" at bounding box center [784, 386] width 1568 height 772
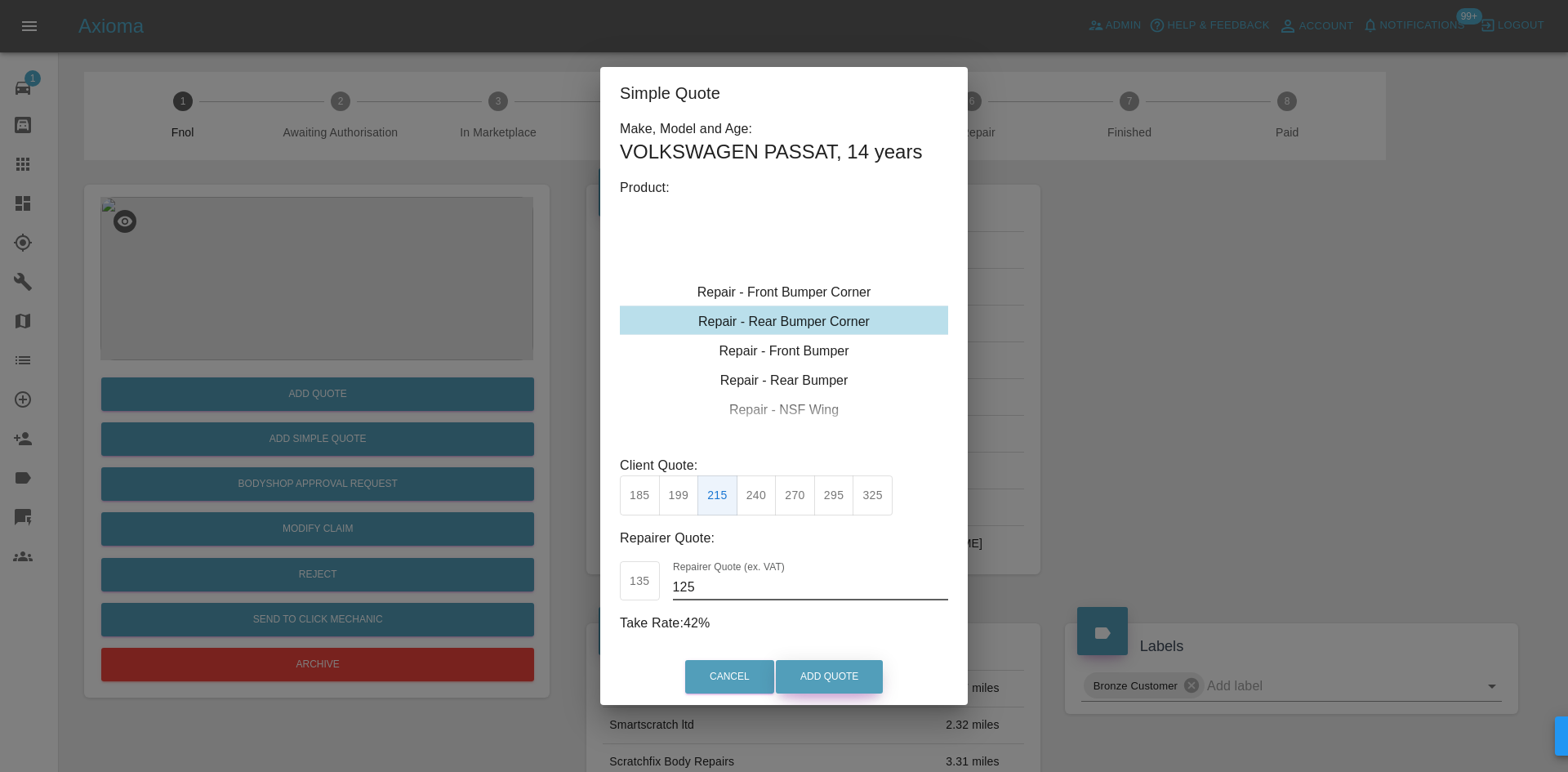
type input "125"
click at [810, 674] on button "Add Quote" at bounding box center [829, 677] width 107 height 34
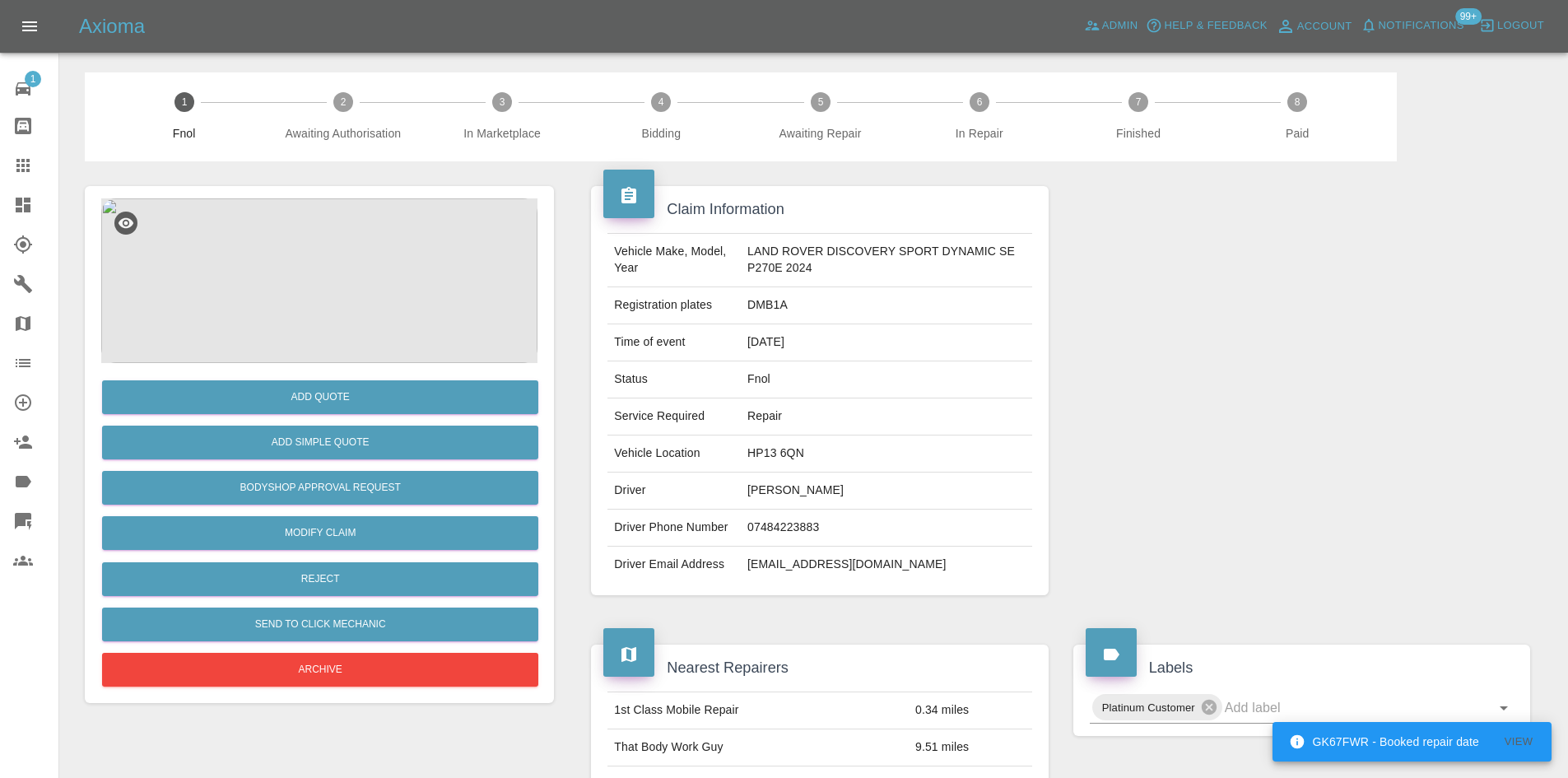
click at [344, 324] on img at bounding box center [319, 280] width 436 height 164
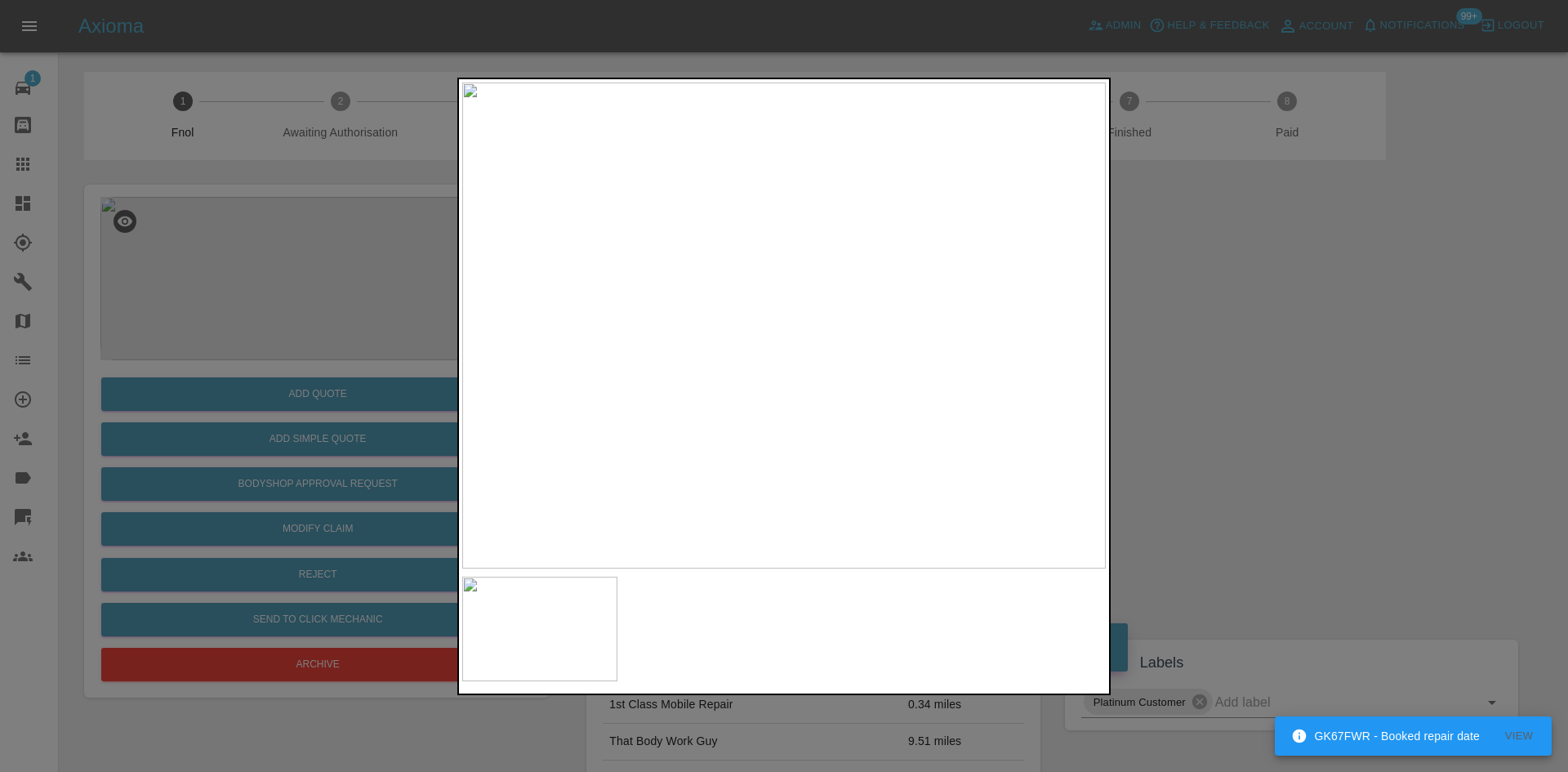
click at [669, 342] on img at bounding box center [784, 325] width 643 height 486
click at [690, 367] on img at bounding box center [784, 325] width 643 height 486
click at [781, 312] on img at bounding box center [784, 325] width 643 height 486
click at [781, 318] on img at bounding box center [794, 361] width 1931 height 1459
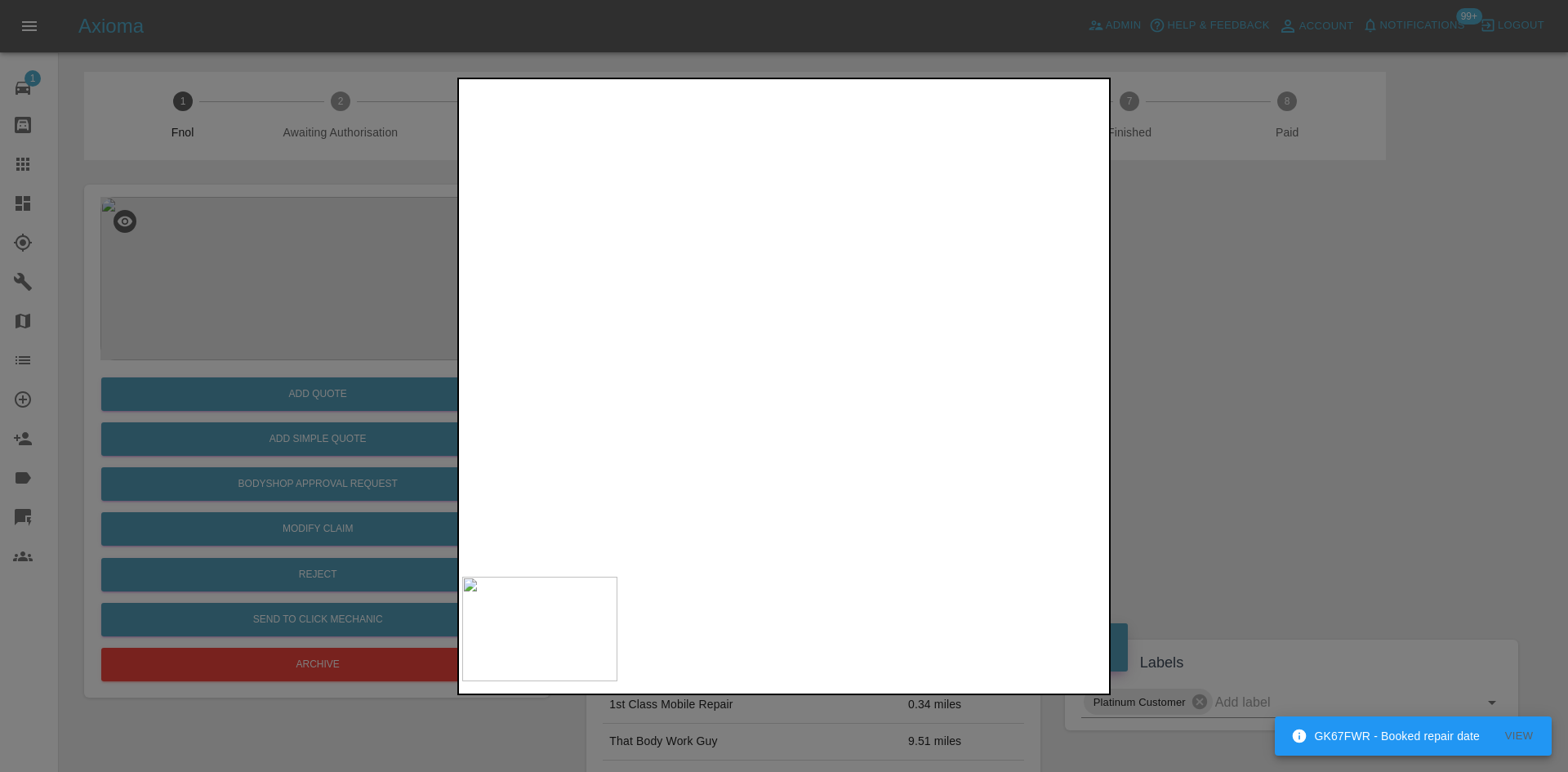
click at [781, 318] on img at bounding box center [794, 361] width 1931 height 1459
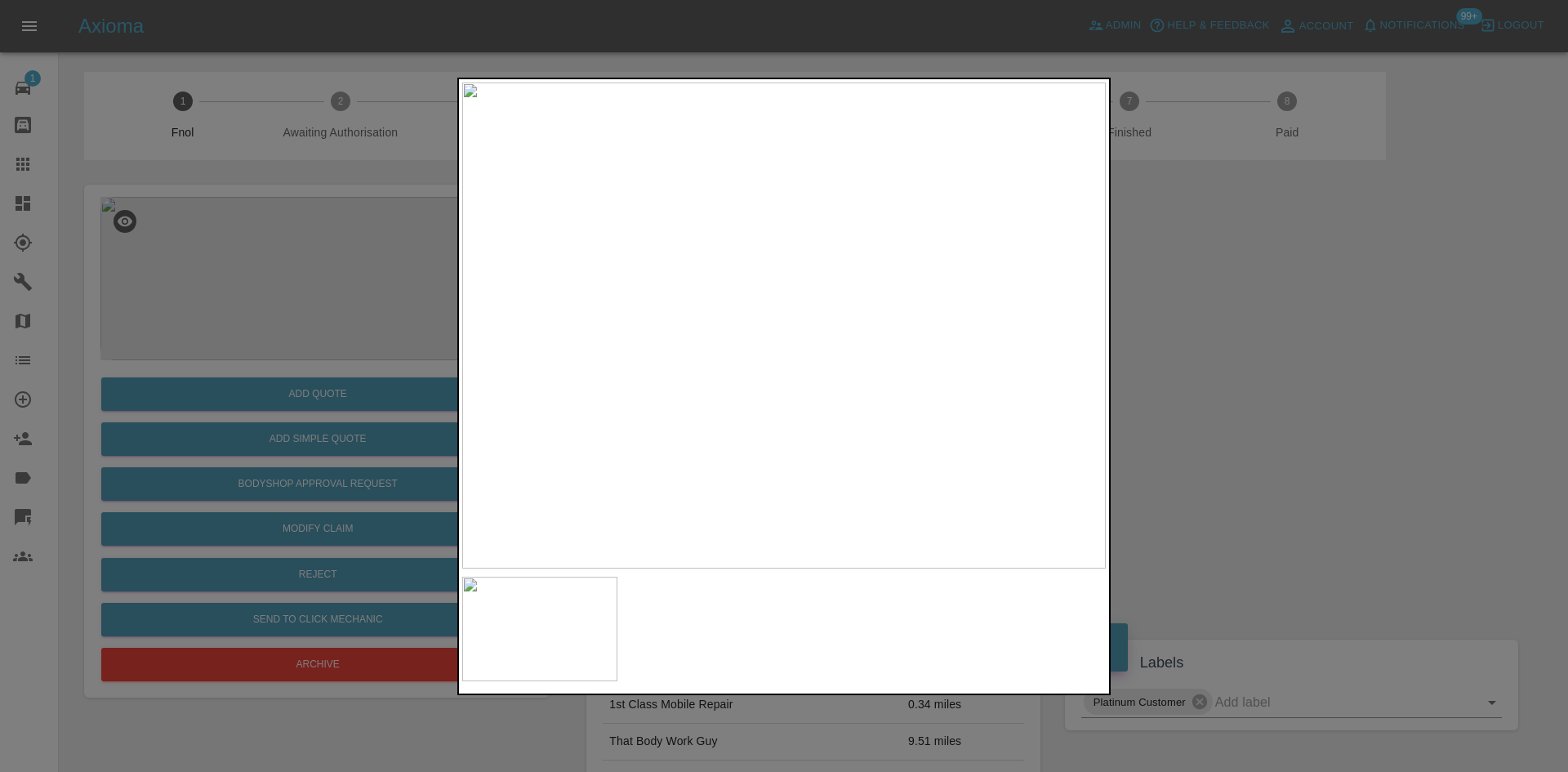
click at [636, 413] on img at bounding box center [784, 325] width 643 height 486
click at [853, 426] on img at bounding box center [784, 325] width 643 height 486
click at [666, 433] on img at bounding box center [784, 325] width 643 height 486
drag, startPoint x: 203, startPoint y: 348, endPoint x: 265, endPoint y: 366, distance: 64.6
click at [204, 347] on div at bounding box center [784, 386] width 1568 height 772
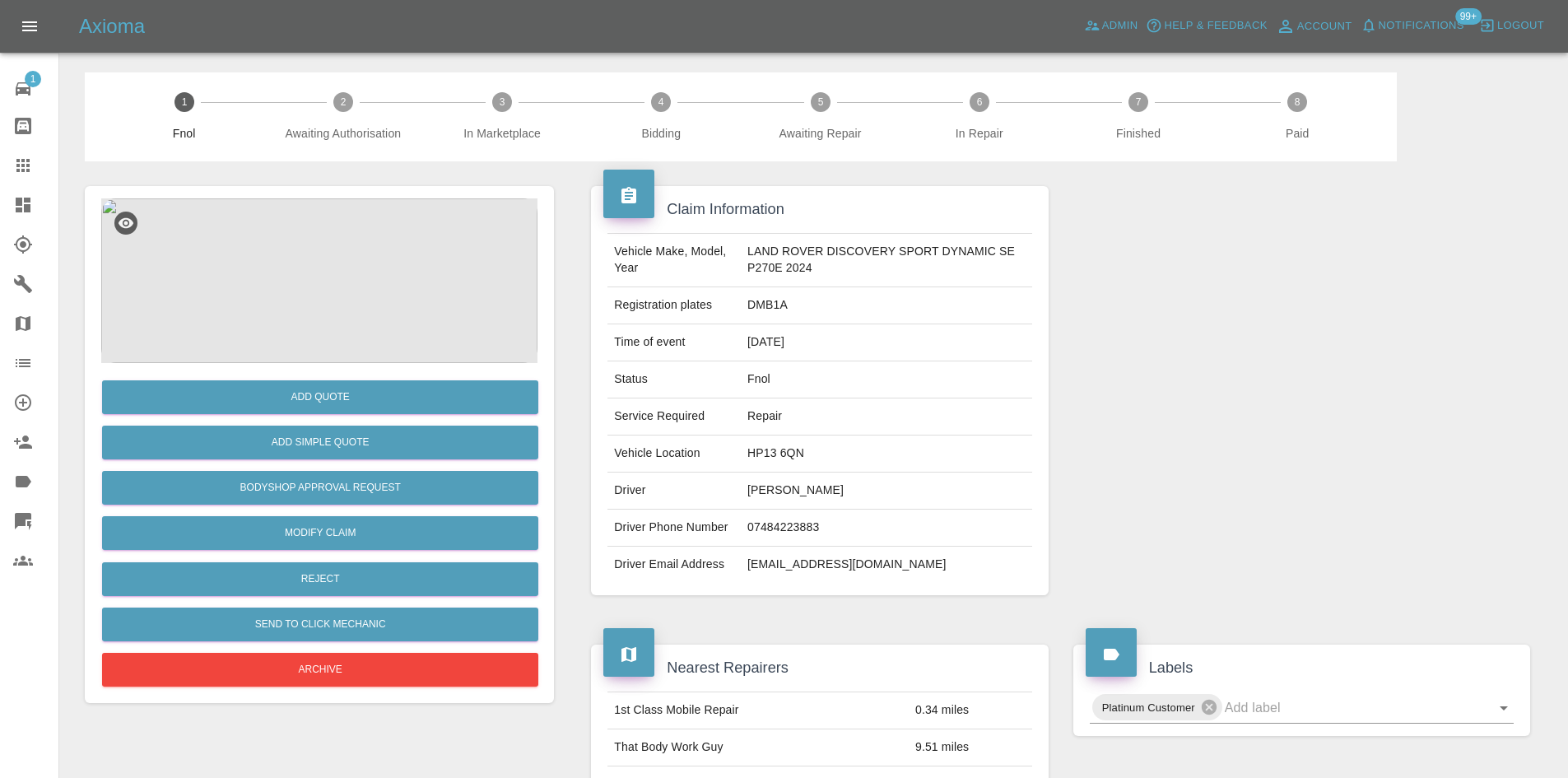
click at [354, 268] on img at bounding box center [319, 280] width 436 height 164
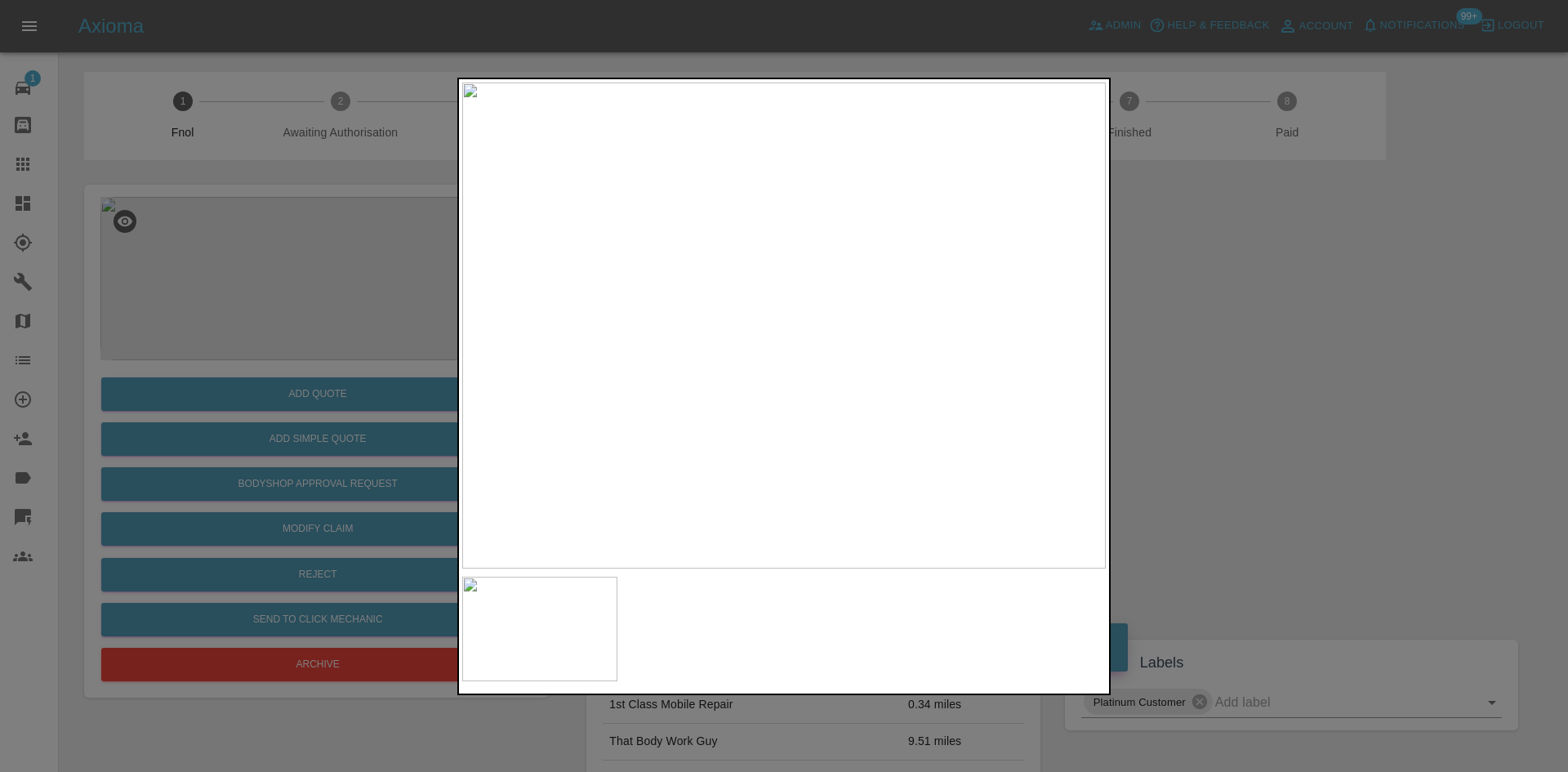
click at [769, 303] on img at bounding box center [784, 325] width 643 height 486
click at [868, 360] on img at bounding box center [828, 391] width 1931 height 1459
drag, startPoint x: 202, startPoint y: 351, endPoint x: 233, endPoint y: 392, distance: 51.4
click at [206, 351] on div at bounding box center [784, 386] width 1568 height 772
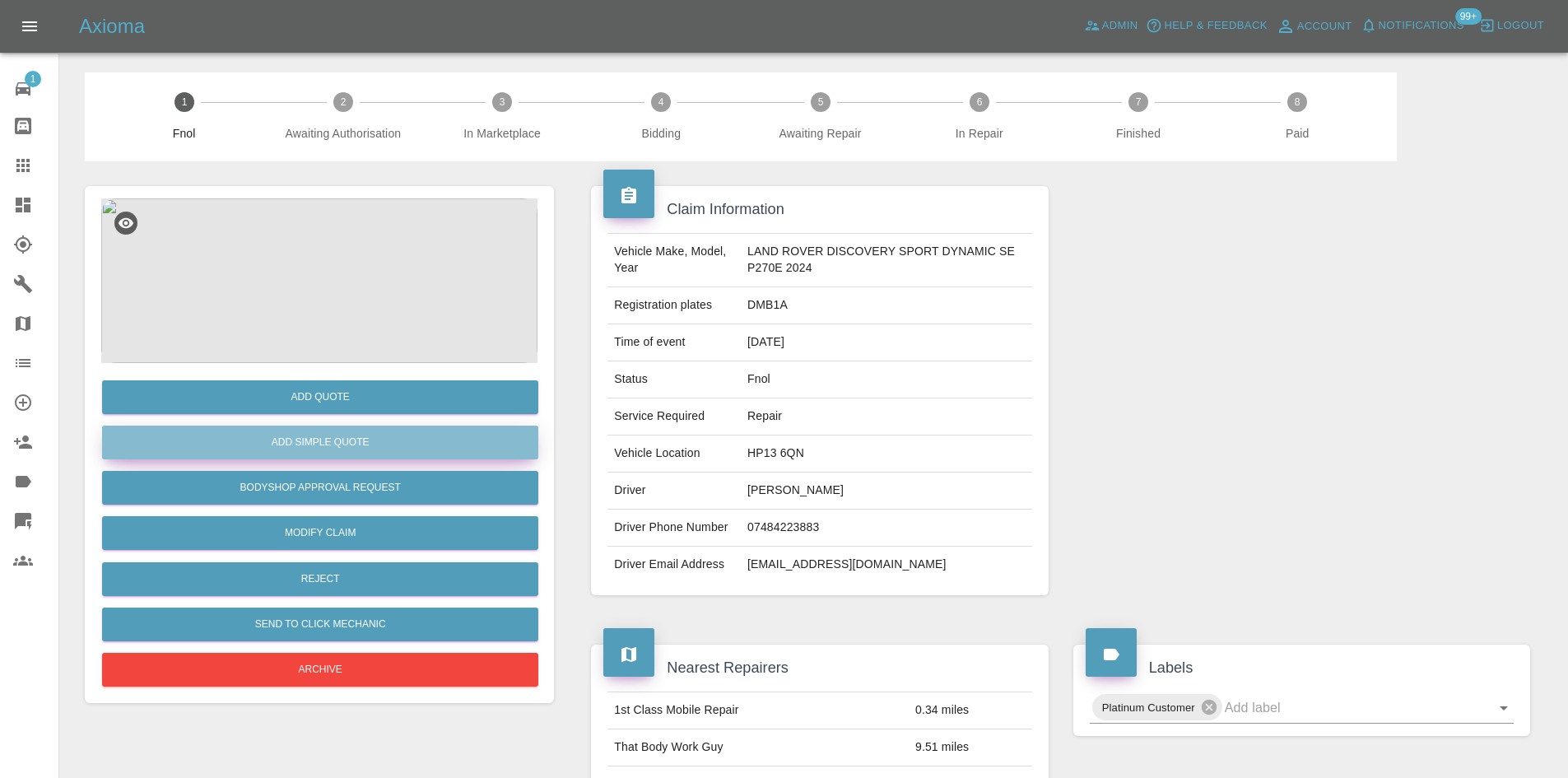
click at [280, 437] on button "Add Simple Quote" at bounding box center [320, 443] width 436 height 34
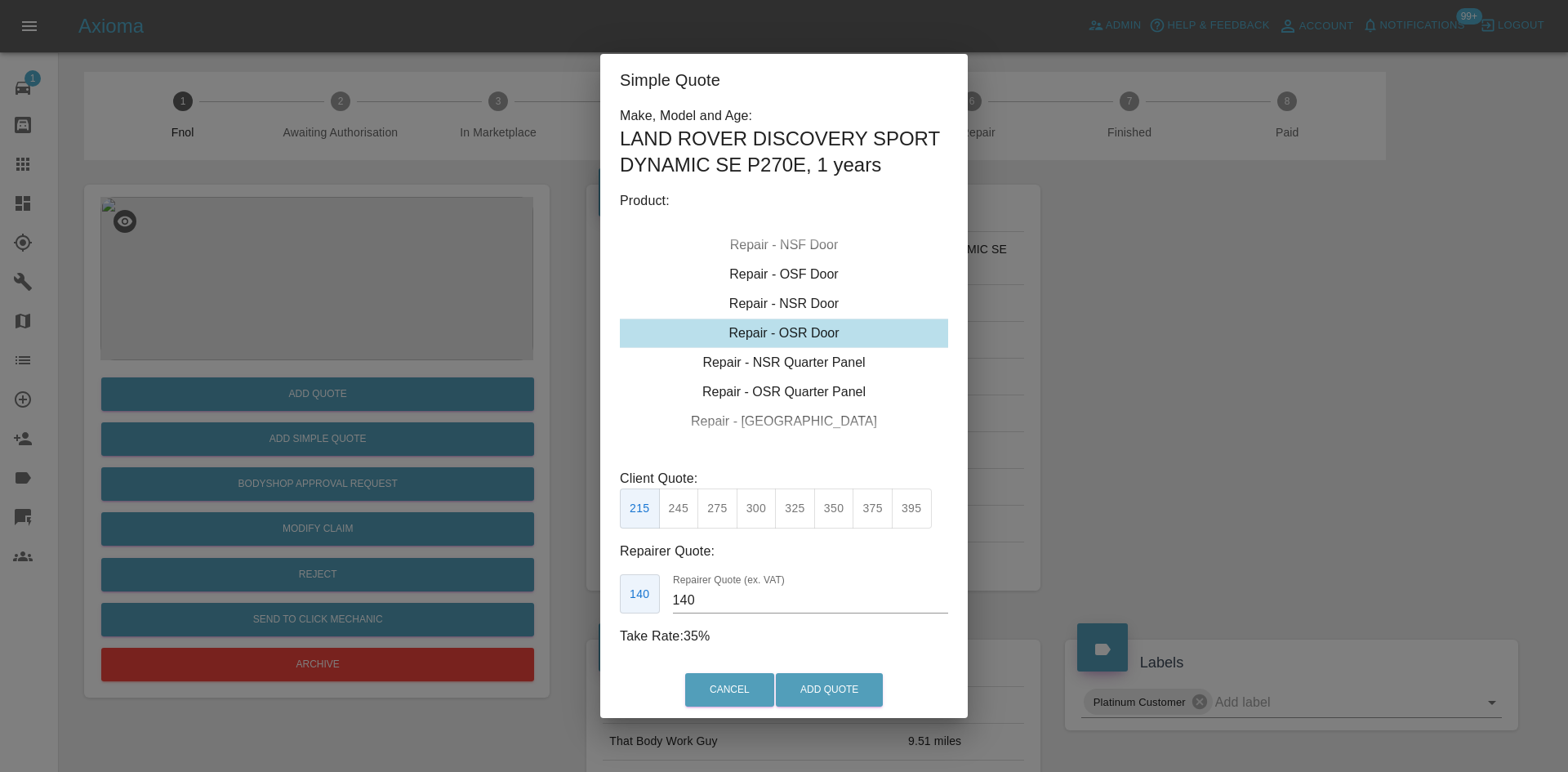
click at [800, 334] on div "Repair - OSR Door" at bounding box center [784, 333] width 328 height 29
click at [799, 516] on button "325" at bounding box center [795, 509] width 40 height 40
drag, startPoint x: 724, startPoint y: 608, endPoint x: 546, endPoint y: 639, distance: 180.7
click at [560, 630] on div "Simple Quote Make, Model and Age: LAND ROVER DISCOVERY SPORT DYNAMIC SE P270E ,…" at bounding box center [784, 386] width 1568 height 772
type input "195"
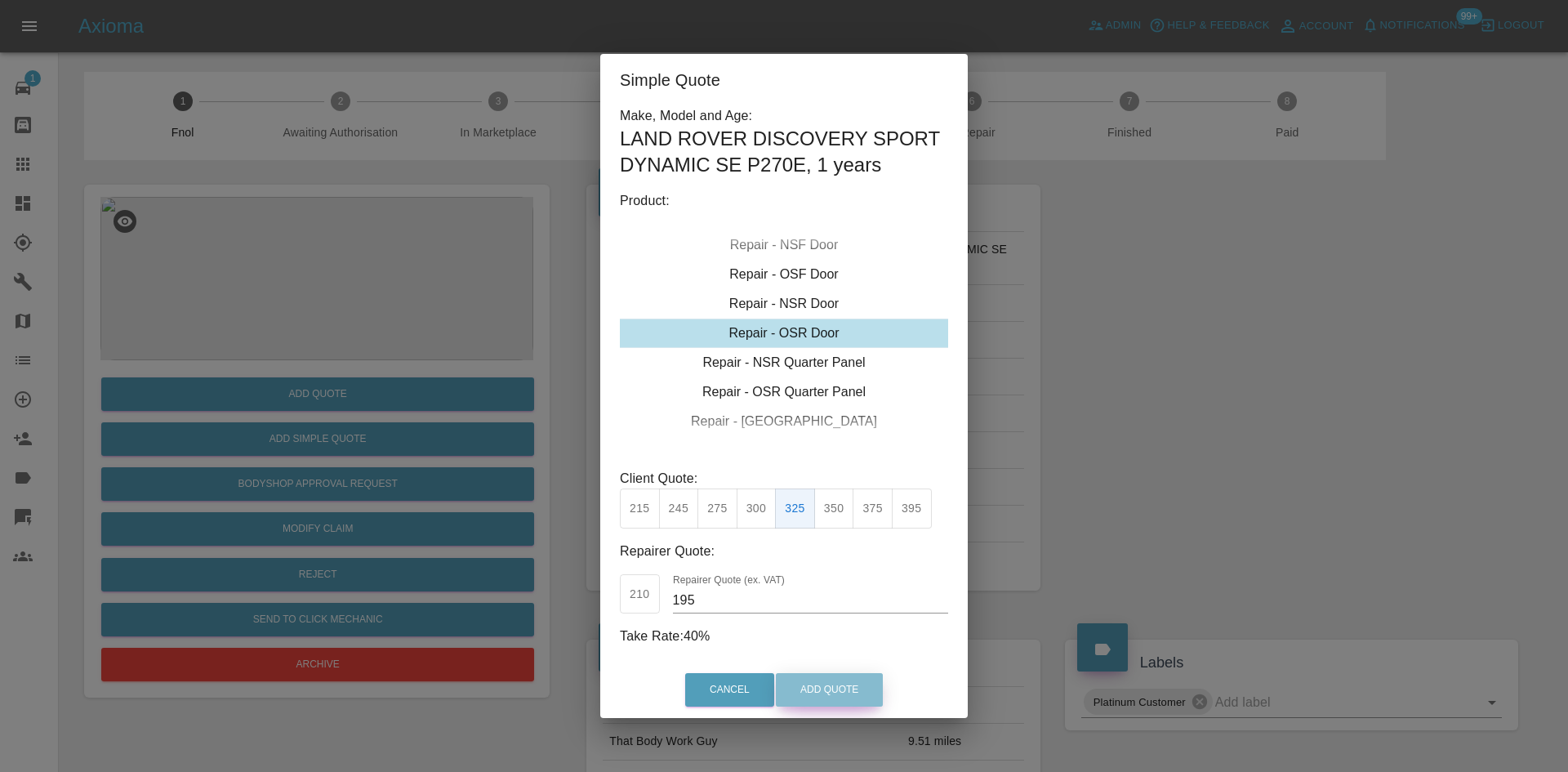
click at [785, 682] on button "Add Quote" at bounding box center [829, 690] width 107 height 34
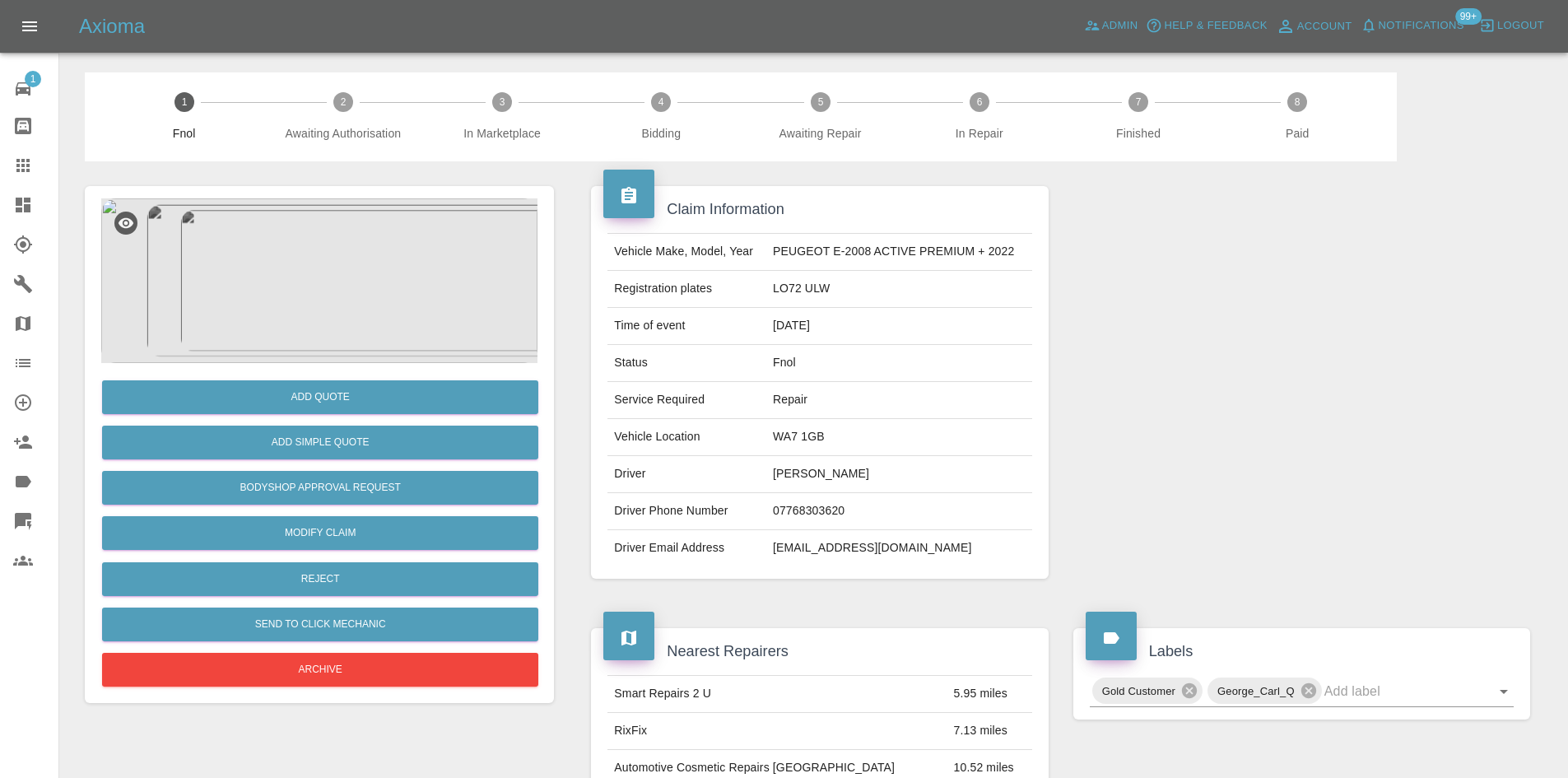
click at [294, 284] on img at bounding box center [319, 280] width 436 height 164
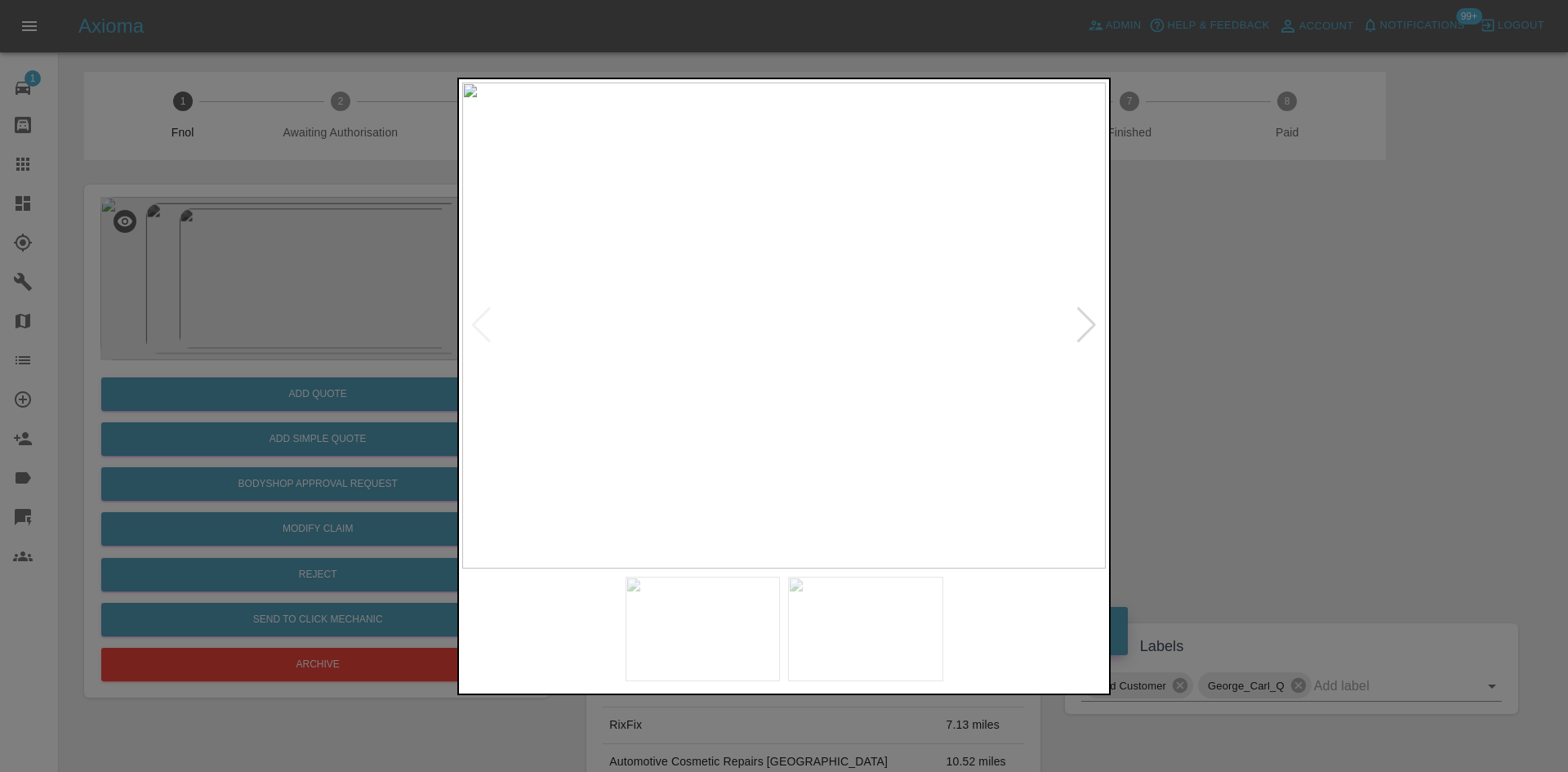
click at [737, 439] on img at bounding box center [784, 325] width 643 height 486
click at [604, 460] on img at bounding box center [784, 325] width 643 height 486
drag, startPoint x: 271, startPoint y: 397, endPoint x: 264, endPoint y: 417, distance: 21.2
click at [269, 407] on div at bounding box center [784, 386] width 1568 height 772
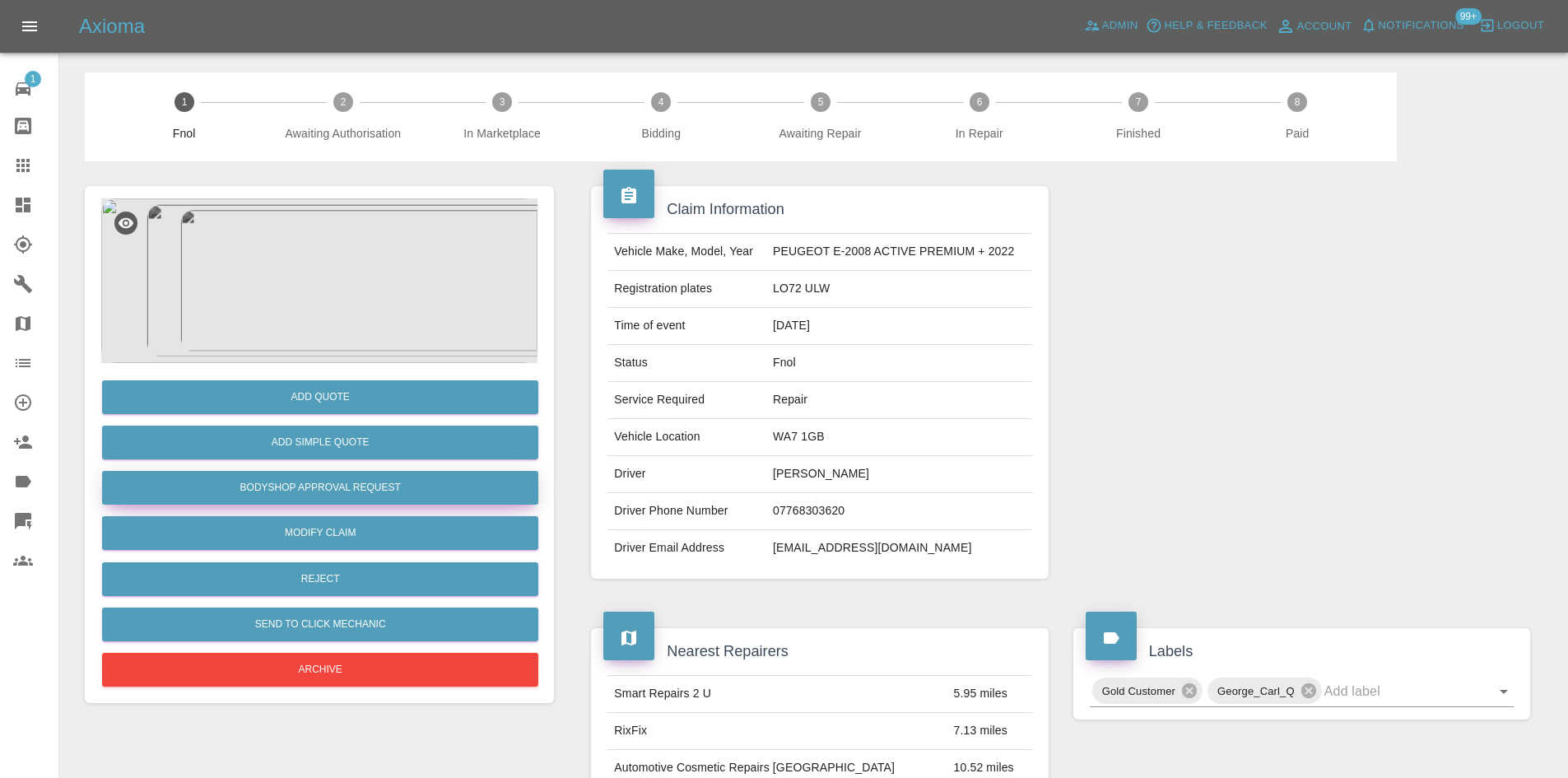
click at [297, 485] on button "Bodyshop Approval Request" at bounding box center [320, 488] width 436 height 34
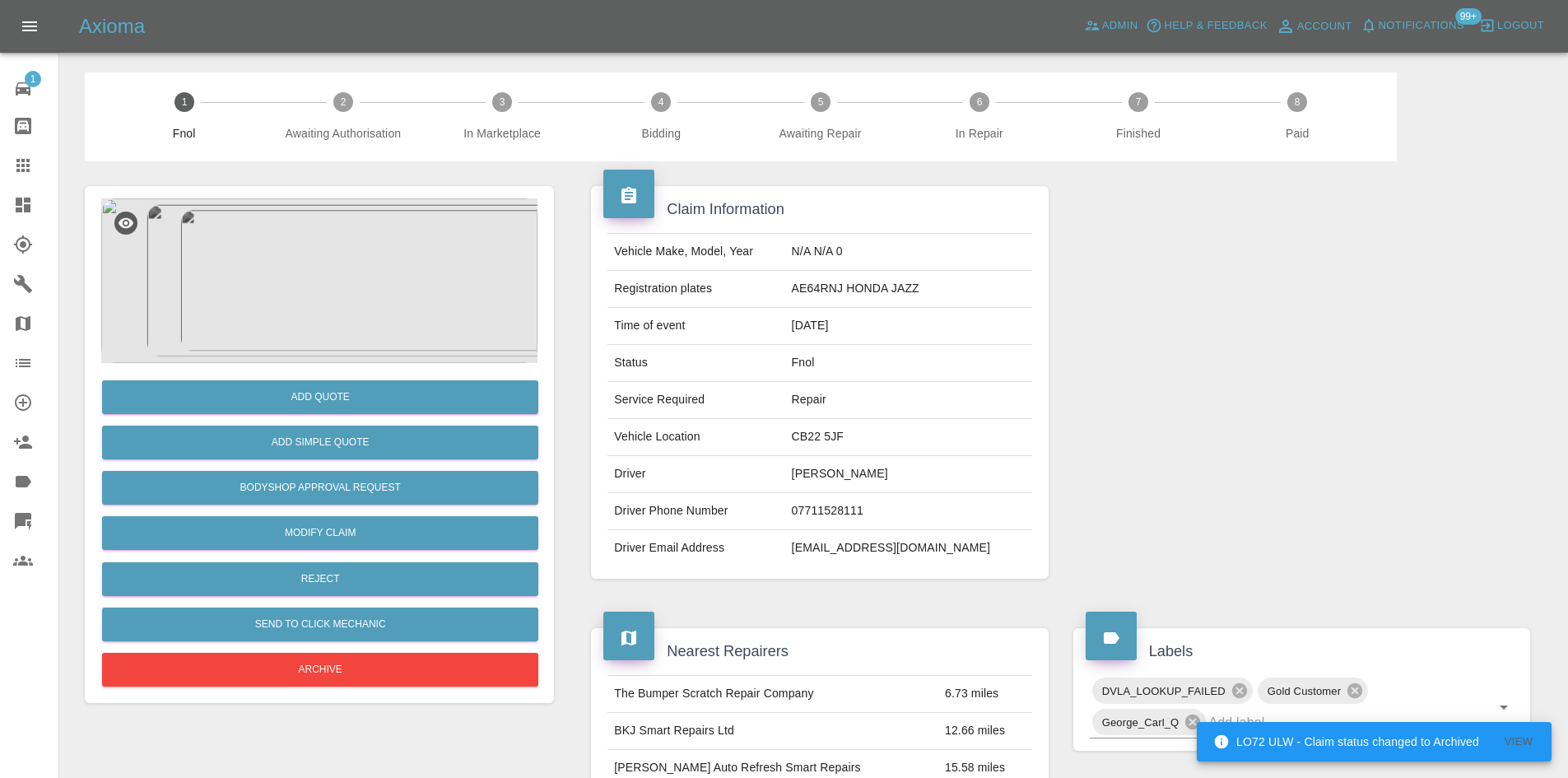
click at [287, 243] on img at bounding box center [319, 280] width 436 height 164
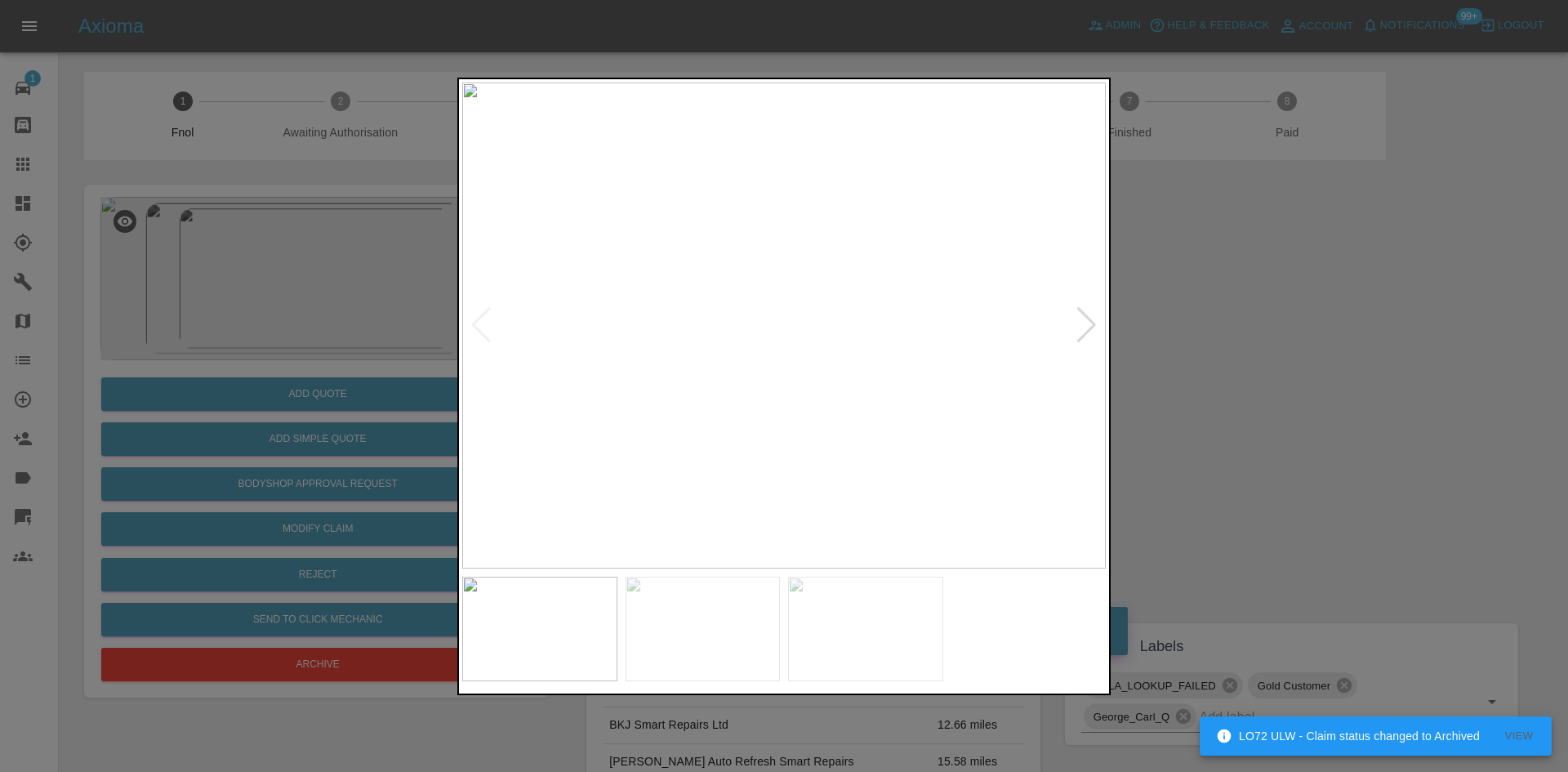
click at [668, 382] on img at bounding box center [784, 325] width 643 height 486
click at [726, 421] on img at bounding box center [784, 325] width 643 height 486
drag, startPoint x: 1318, startPoint y: 463, endPoint x: 1242, endPoint y: 486, distance: 79.4
click at [1316, 463] on div at bounding box center [784, 386] width 1568 height 772
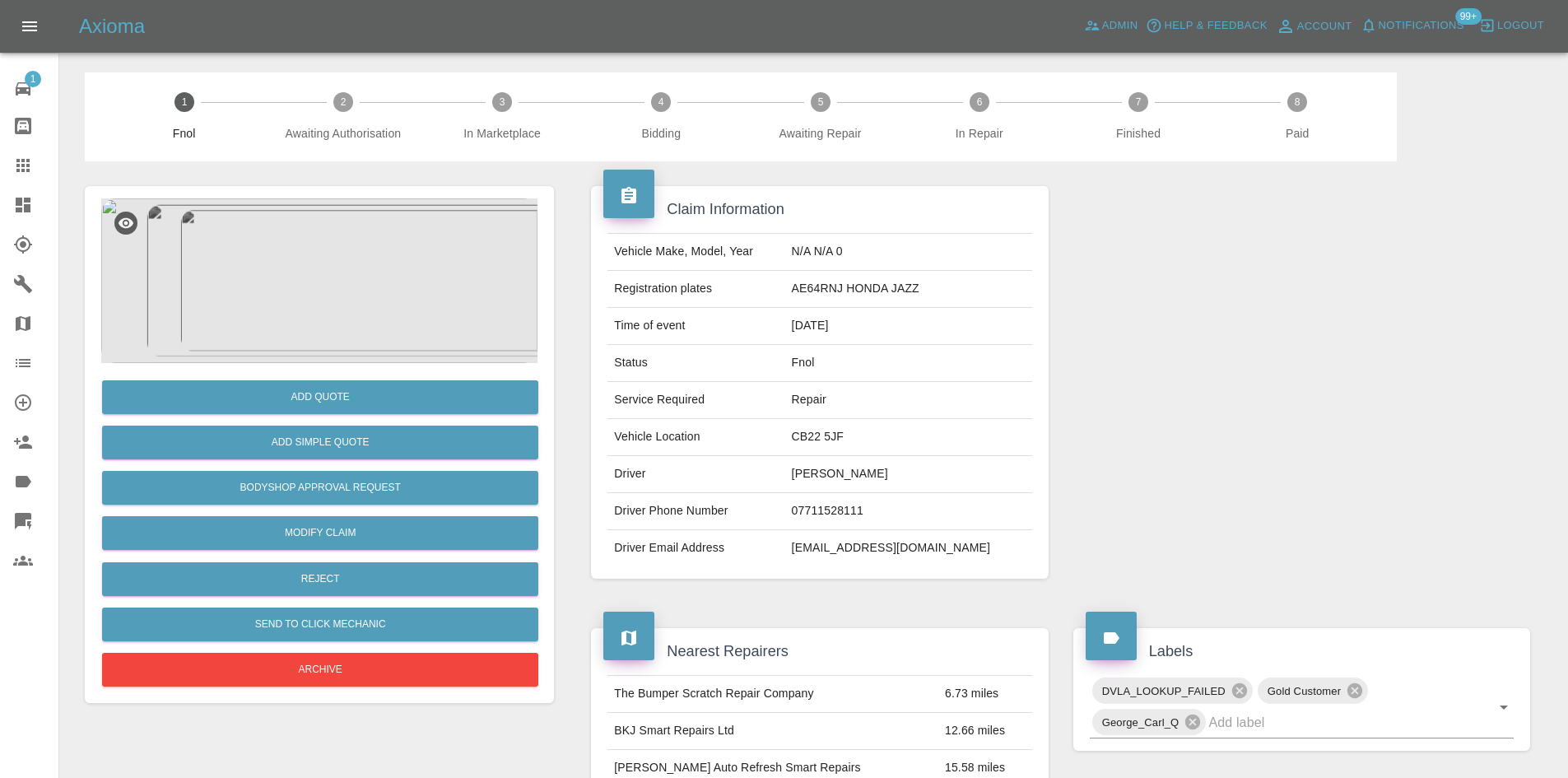
click at [322, 285] on img at bounding box center [319, 280] width 436 height 164
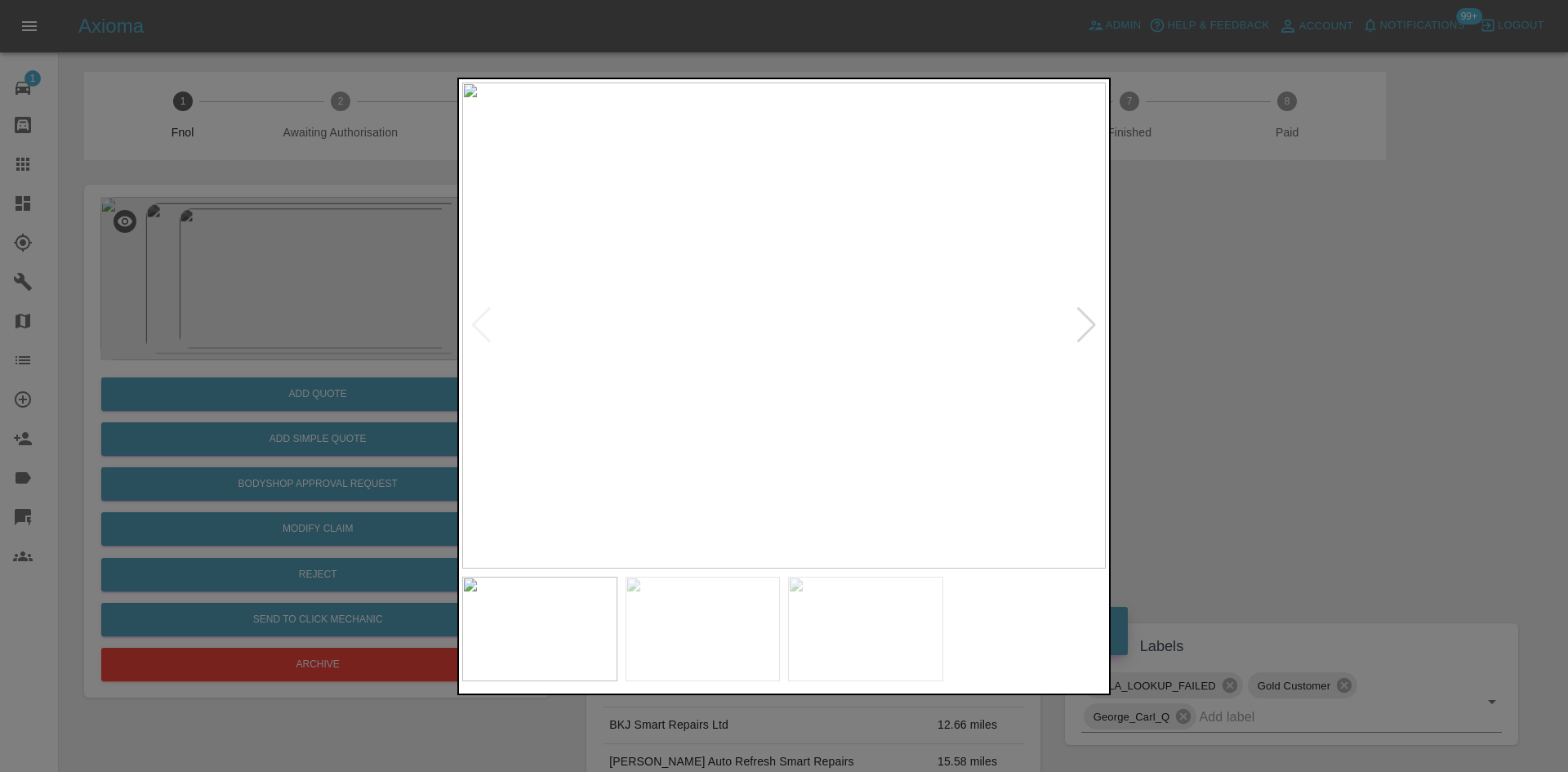
click at [784, 399] on img at bounding box center [784, 325] width 643 height 486
drag, startPoint x: 248, startPoint y: 316, endPoint x: 290, endPoint y: 186, distance: 136.6
click at [247, 316] on div at bounding box center [784, 386] width 1568 height 772
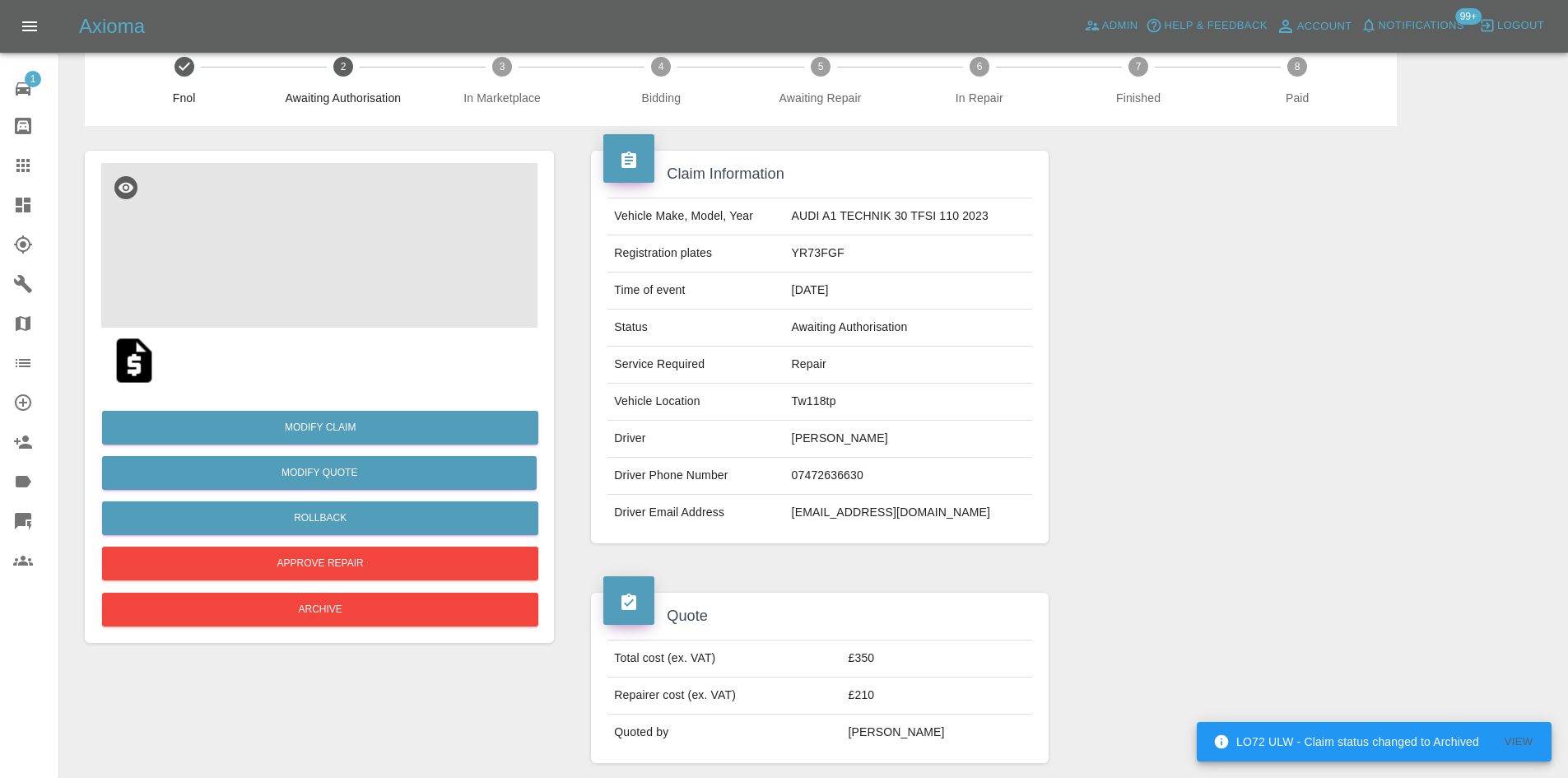
scroll to position [247, 0]
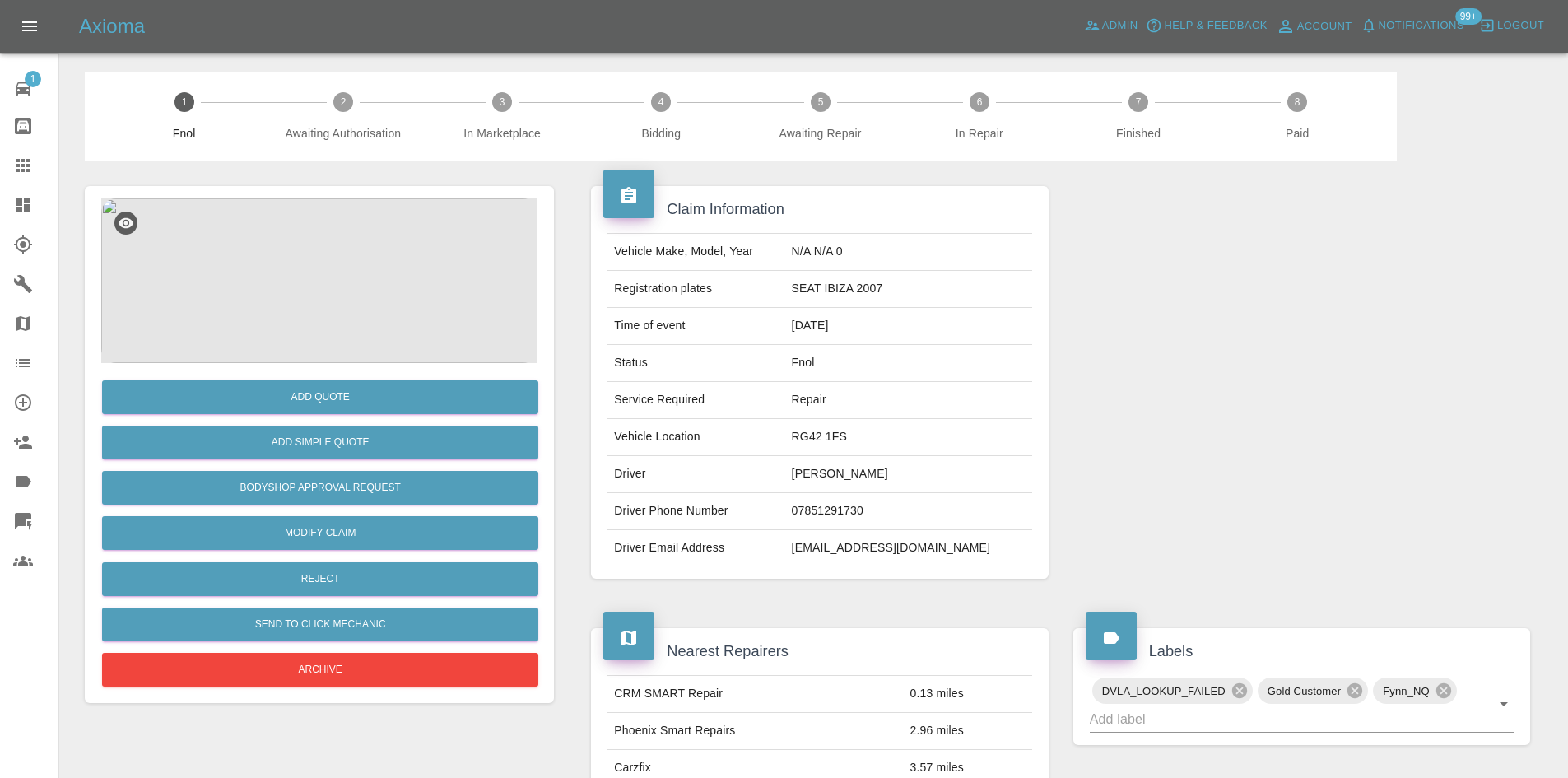
click at [290, 221] on img at bounding box center [319, 280] width 436 height 164
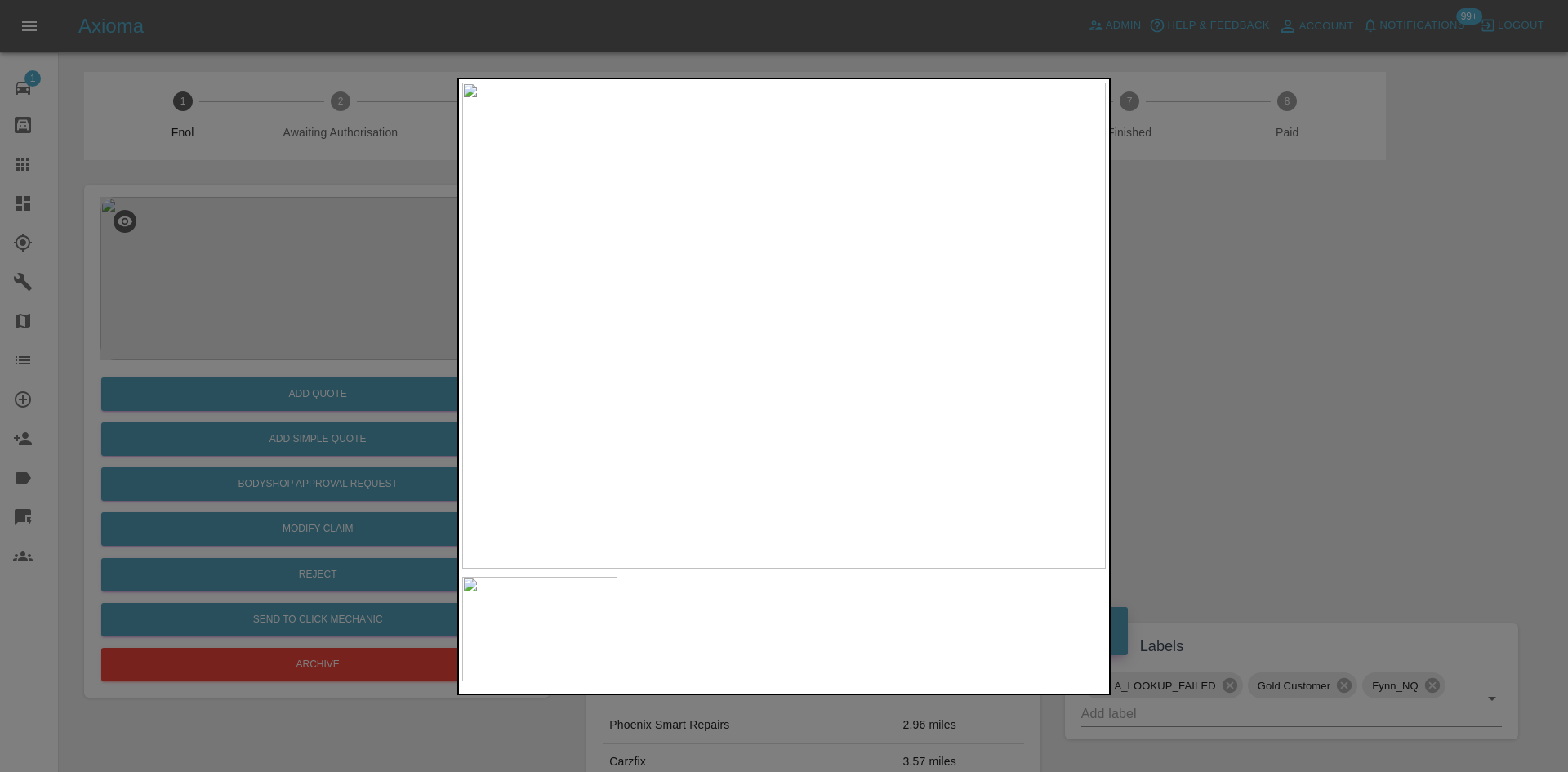
click at [322, 249] on div at bounding box center [784, 386] width 1568 height 772
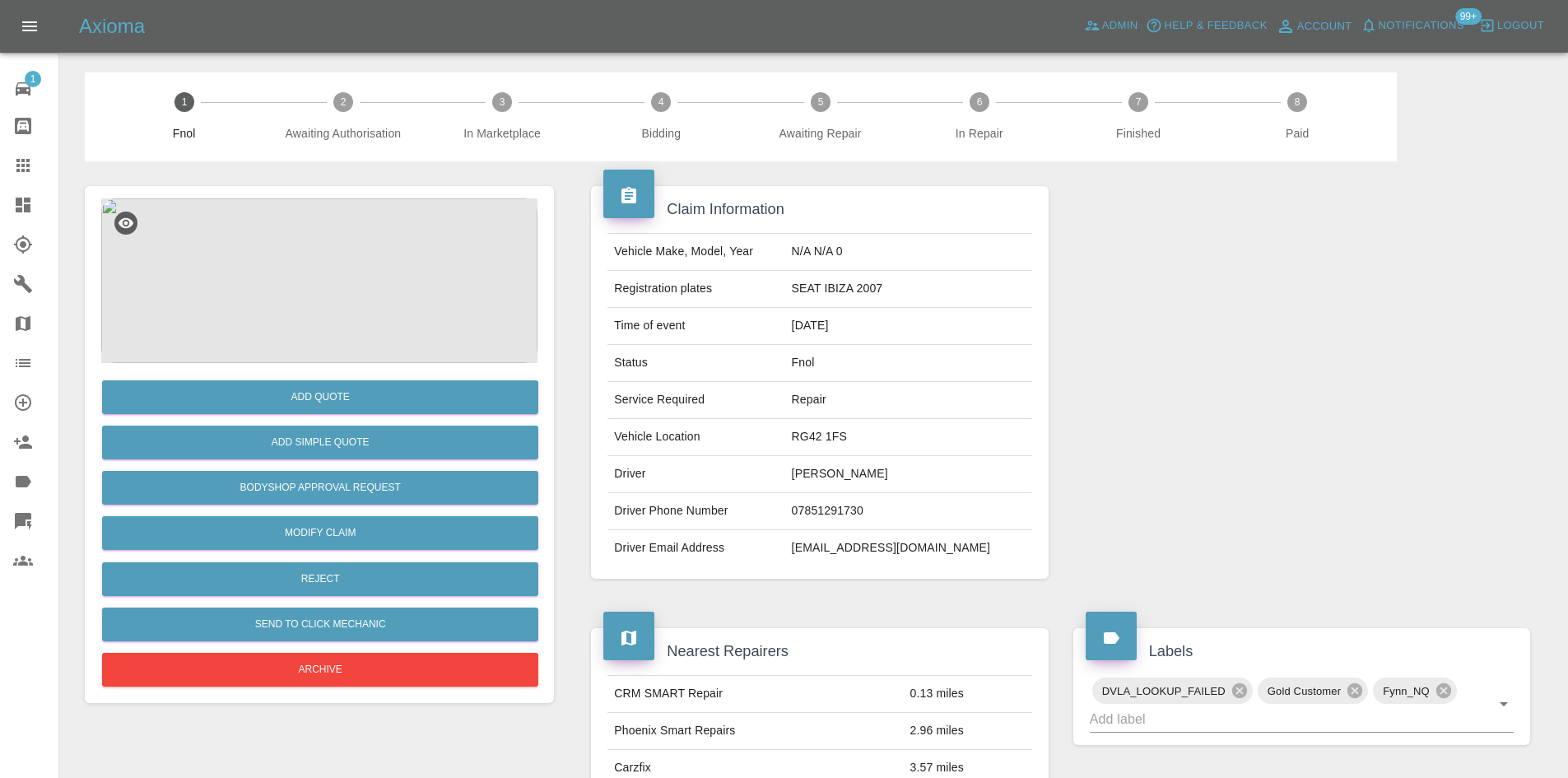
click at [371, 251] on img at bounding box center [319, 280] width 436 height 164
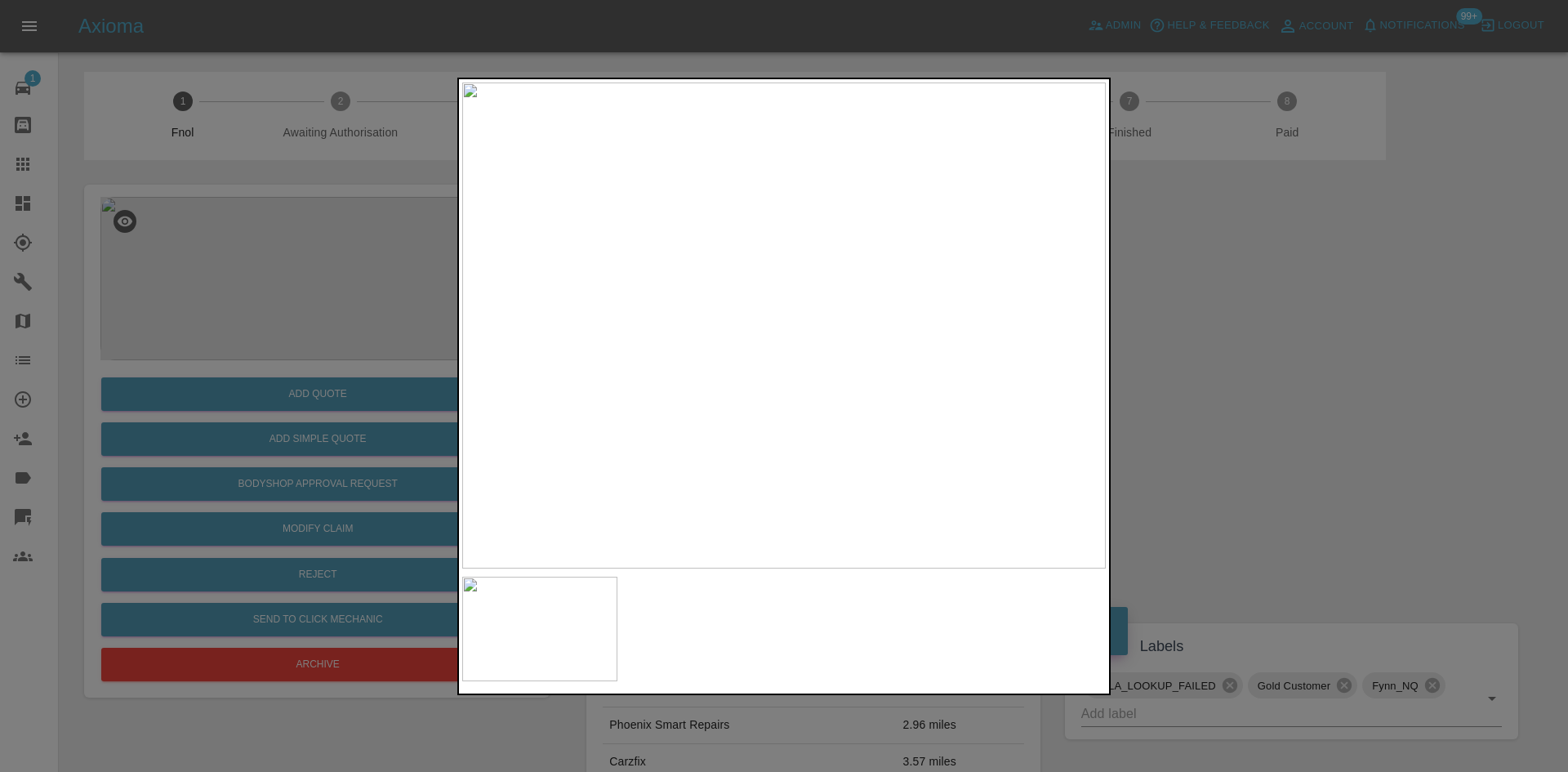
click at [768, 370] on img at bounding box center [784, 325] width 643 height 486
drag, startPoint x: 233, startPoint y: 257, endPoint x: 239, endPoint y: 272, distance: 16.2
click at [233, 259] on div at bounding box center [784, 386] width 1568 height 772
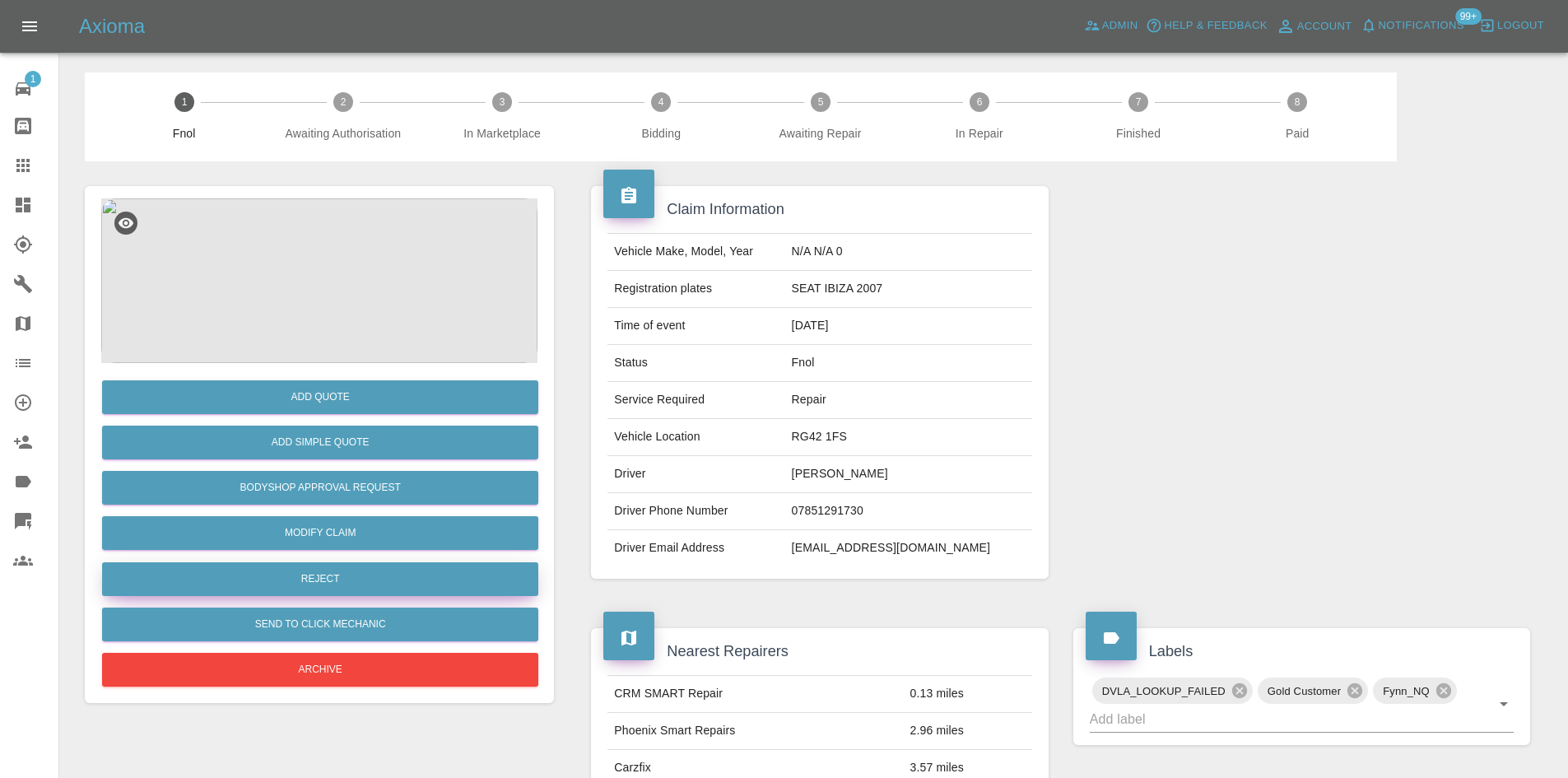
click at [350, 582] on button "Reject" at bounding box center [320, 579] width 436 height 34
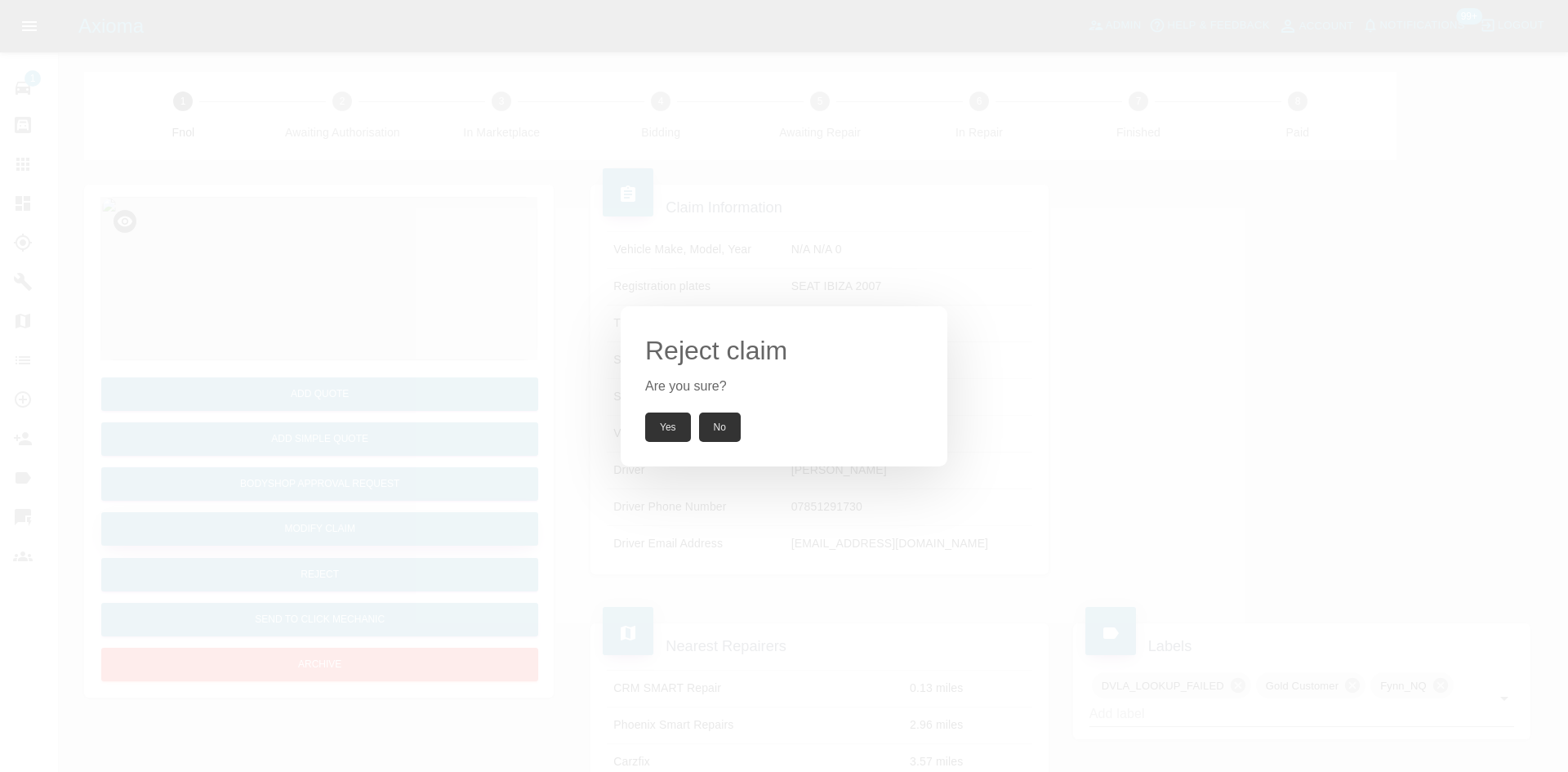
drag, startPoint x: 477, startPoint y: 397, endPoint x: 361, endPoint y: 529, distance: 175.7
click at [468, 408] on div "Reject claim Are you sure? Yes No" at bounding box center [784, 386] width 1568 height 772
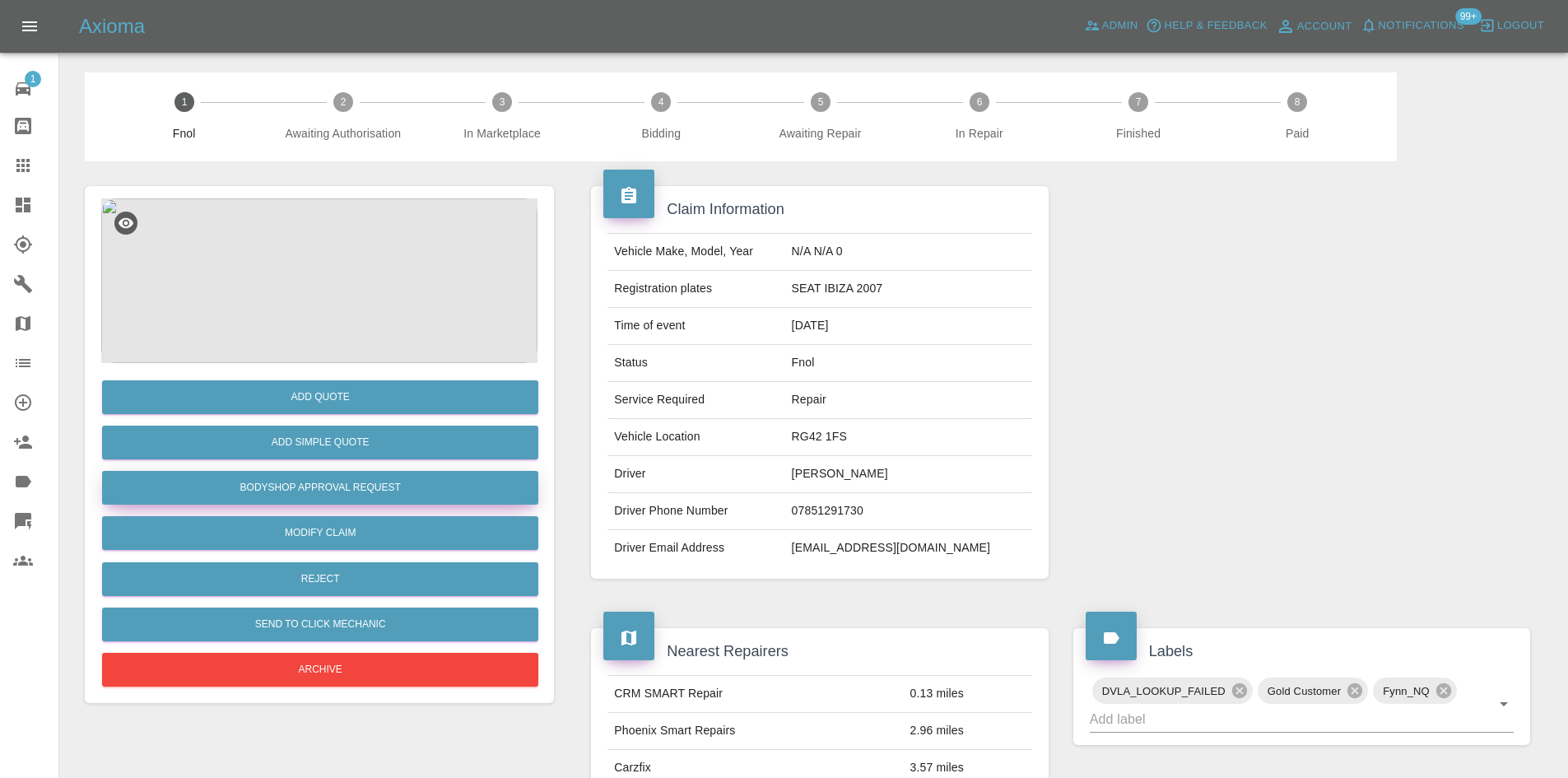
click at [322, 486] on button "Bodyshop Approval Request" at bounding box center [320, 488] width 436 height 34
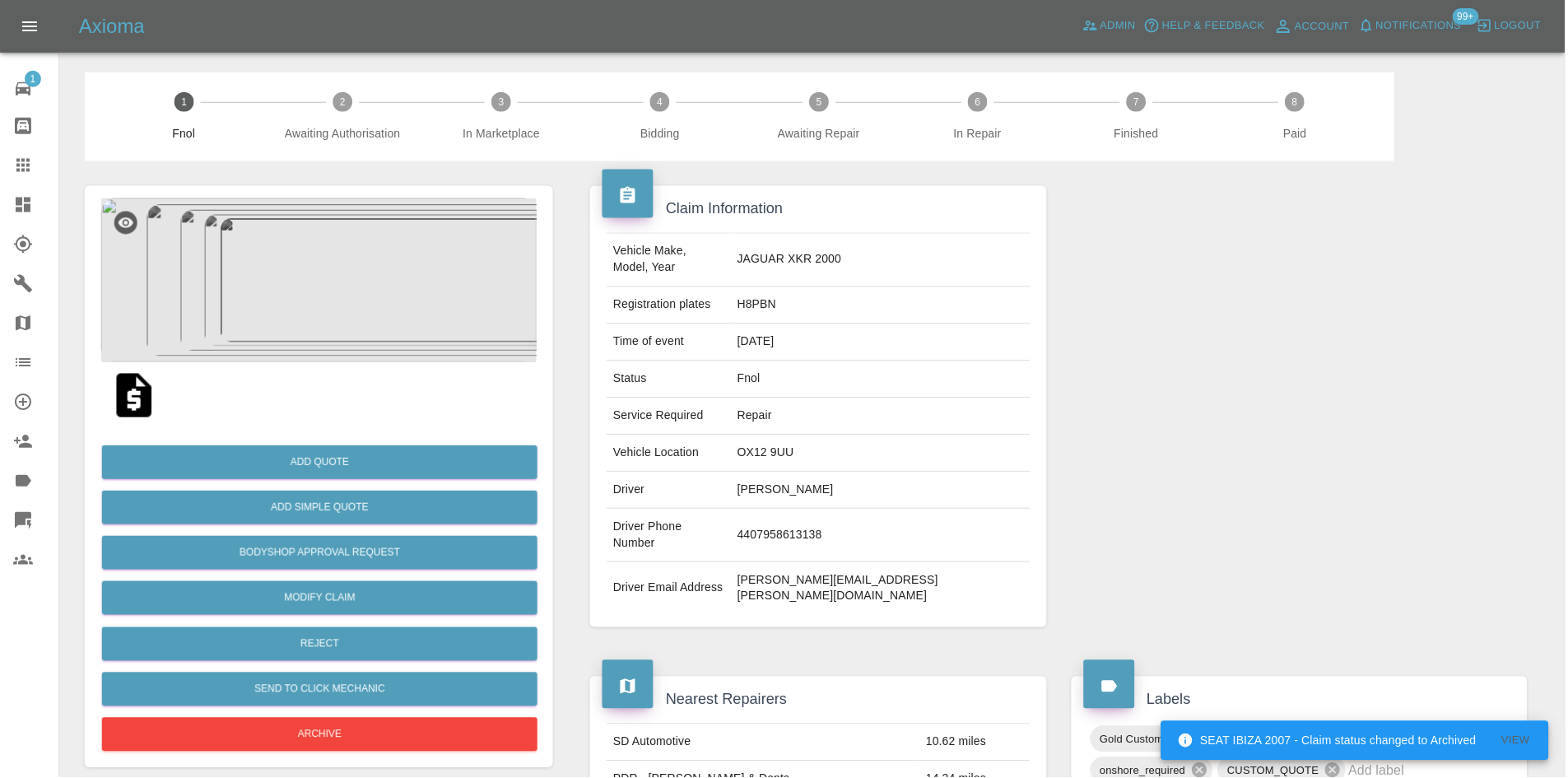
click at [361, 237] on img at bounding box center [319, 280] width 436 height 164
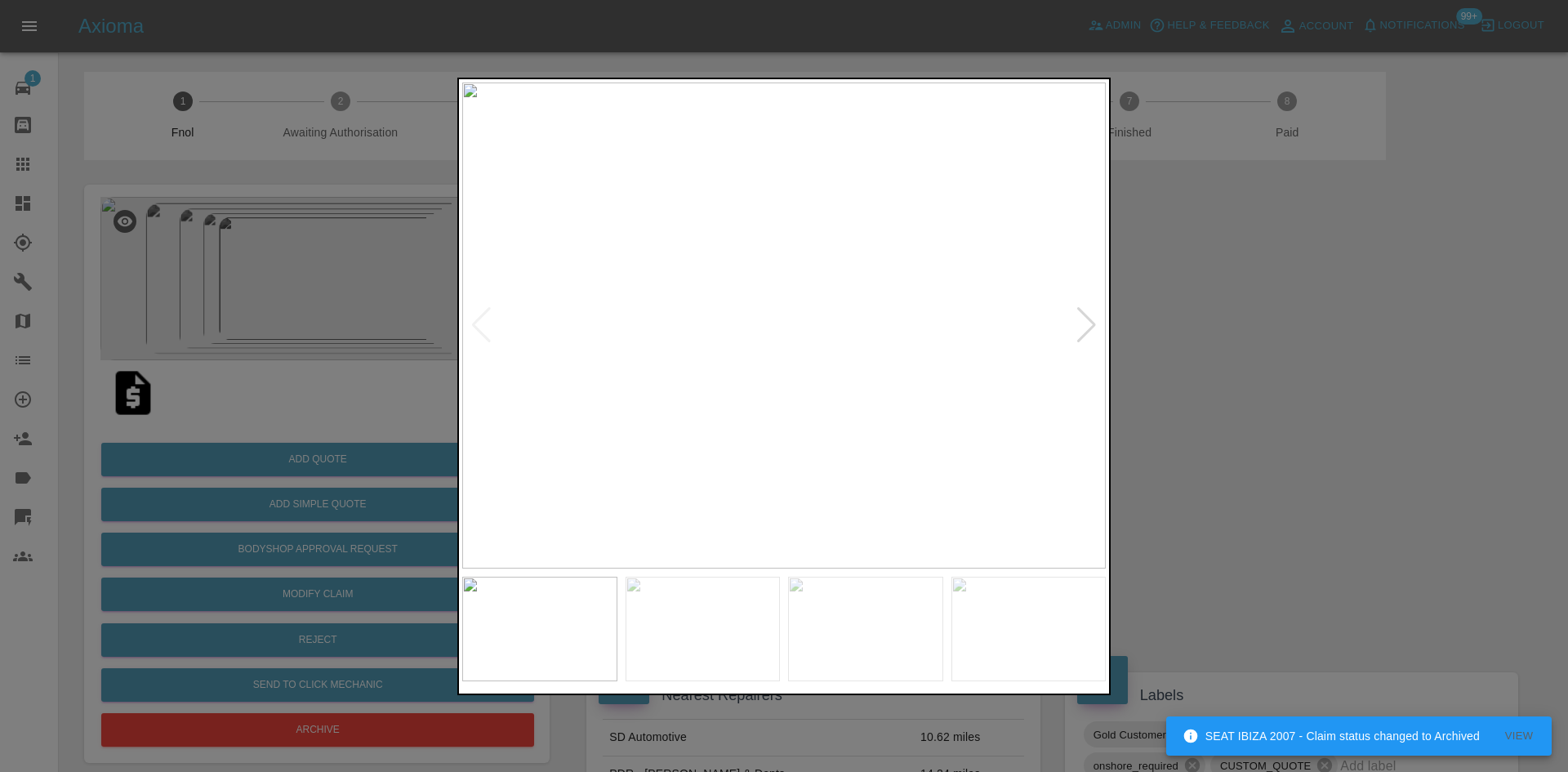
click at [435, 327] on div at bounding box center [784, 386] width 1568 height 772
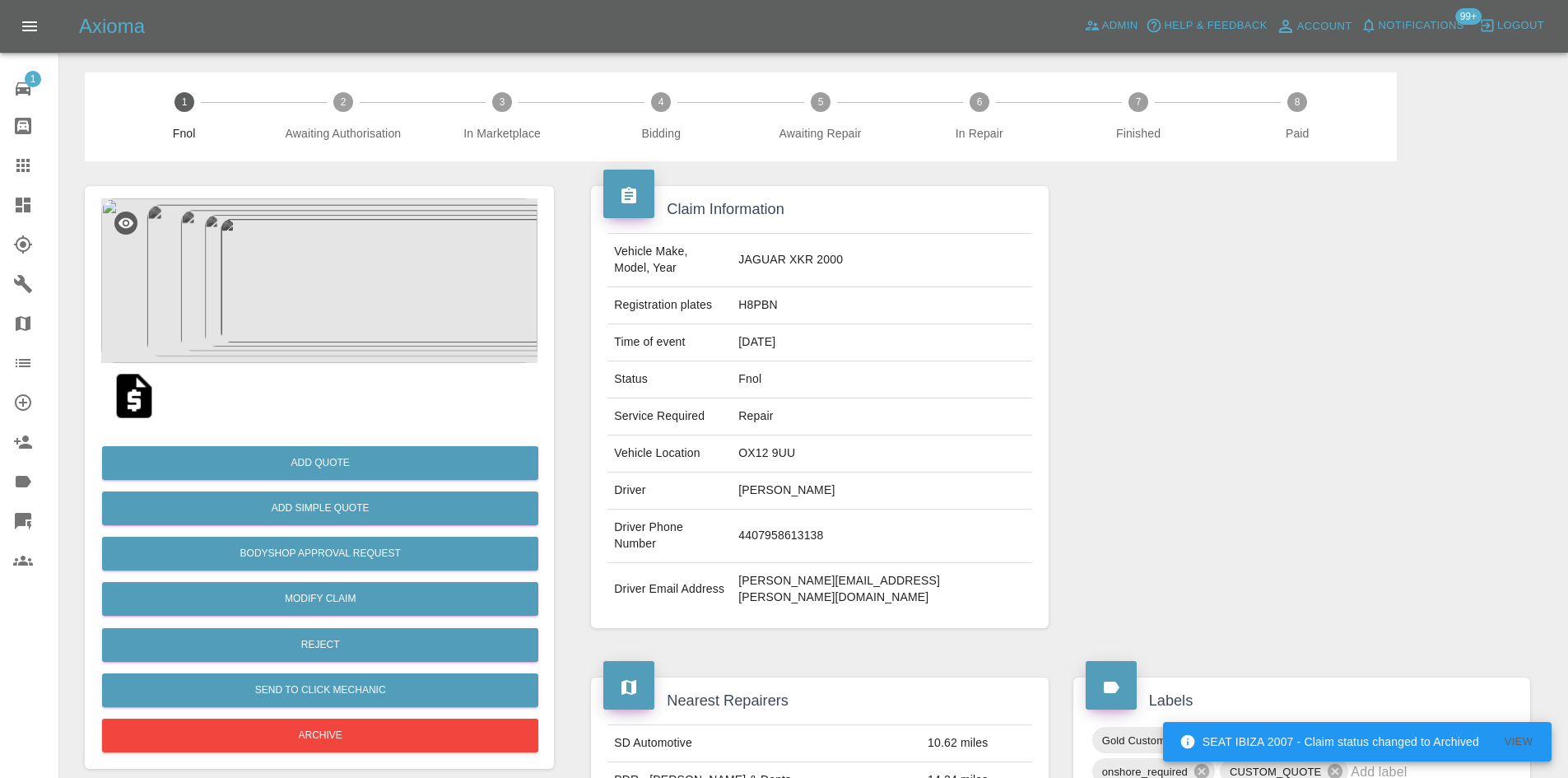
click at [409, 284] on img at bounding box center [319, 280] width 436 height 164
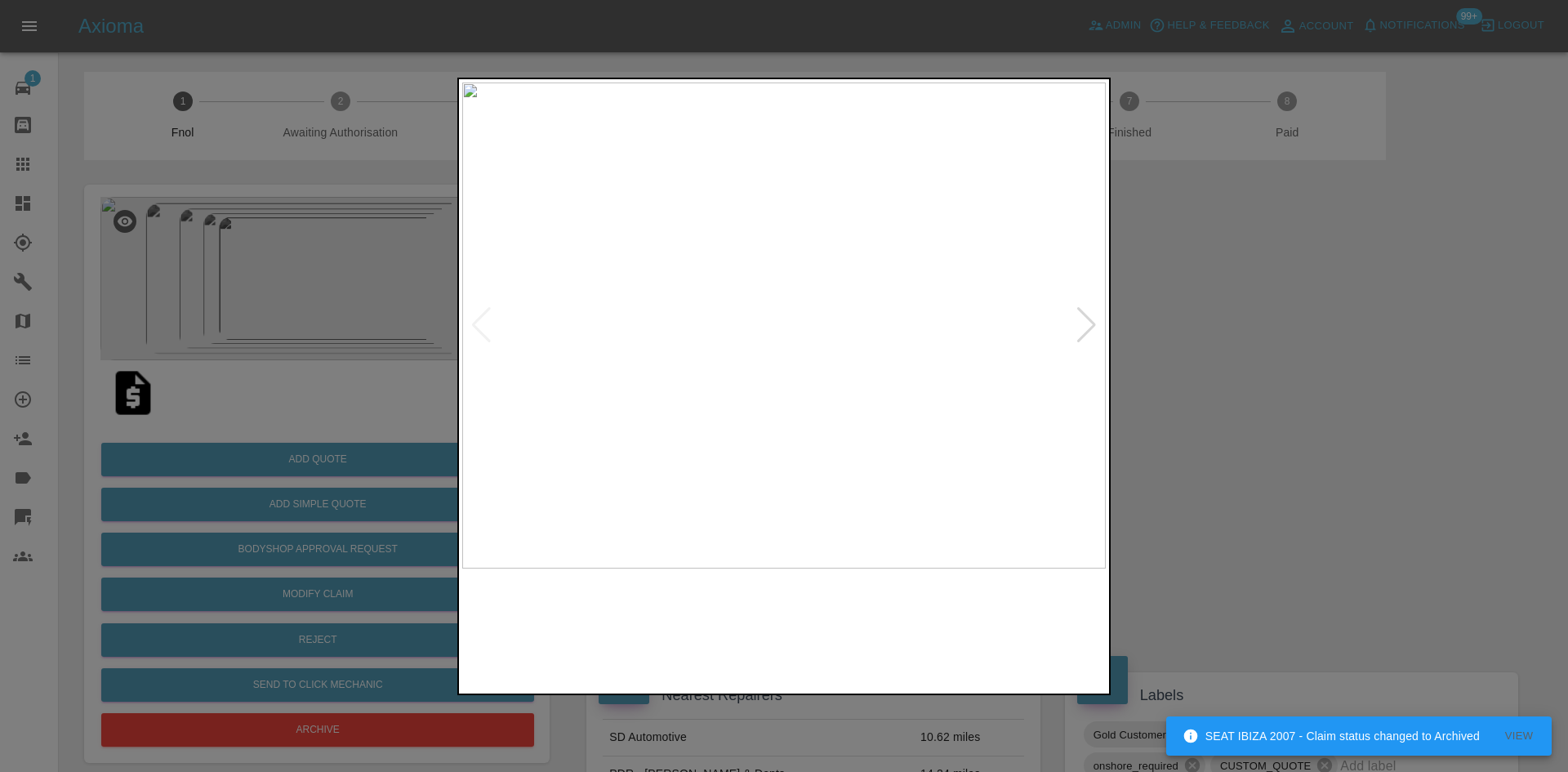
click at [706, 381] on img at bounding box center [784, 325] width 643 height 486
click at [755, 399] on img at bounding box center [784, 325] width 643 height 486
click at [732, 381] on img at bounding box center [784, 325] width 643 height 486
click at [759, 370] on img at bounding box center [784, 325] width 643 height 486
click at [794, 370] on img at bounding box center [784, 325] width 643 height 486
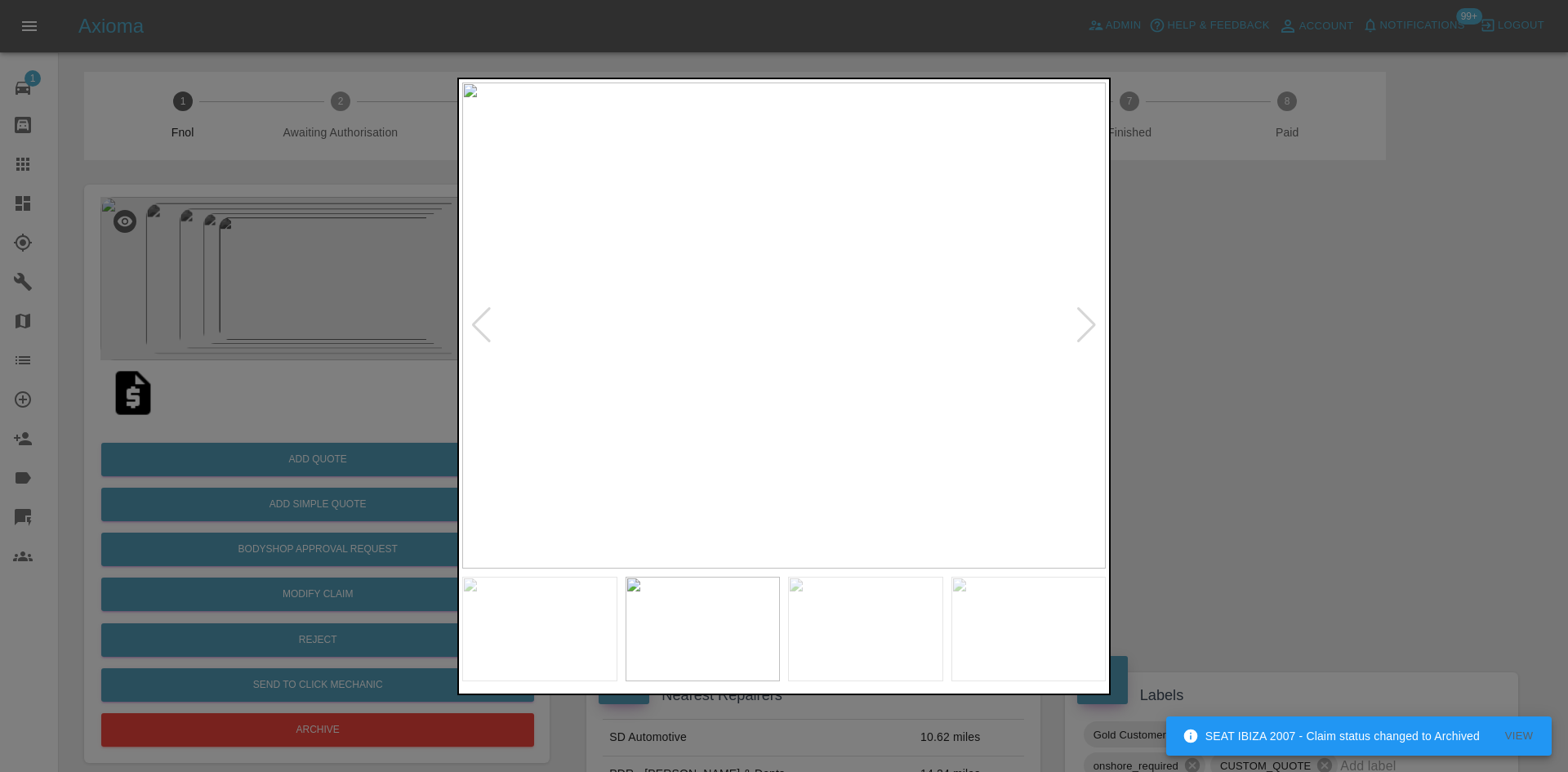
click at [627, 318] on img at bounding box center [784, 325] width 643 height 486
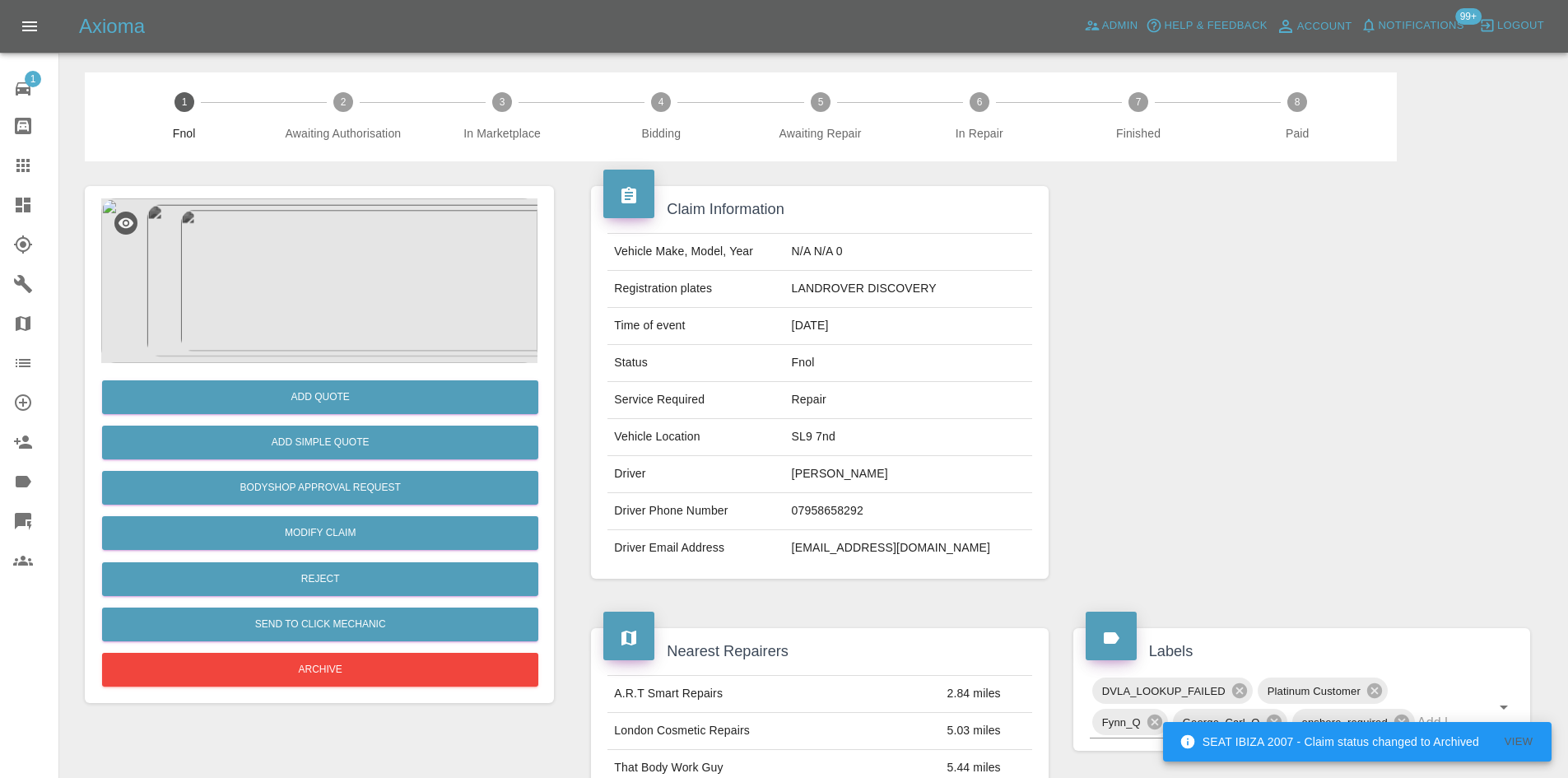
click at [273, 275] on img at bounding box center [319, 280] width 436 height 164
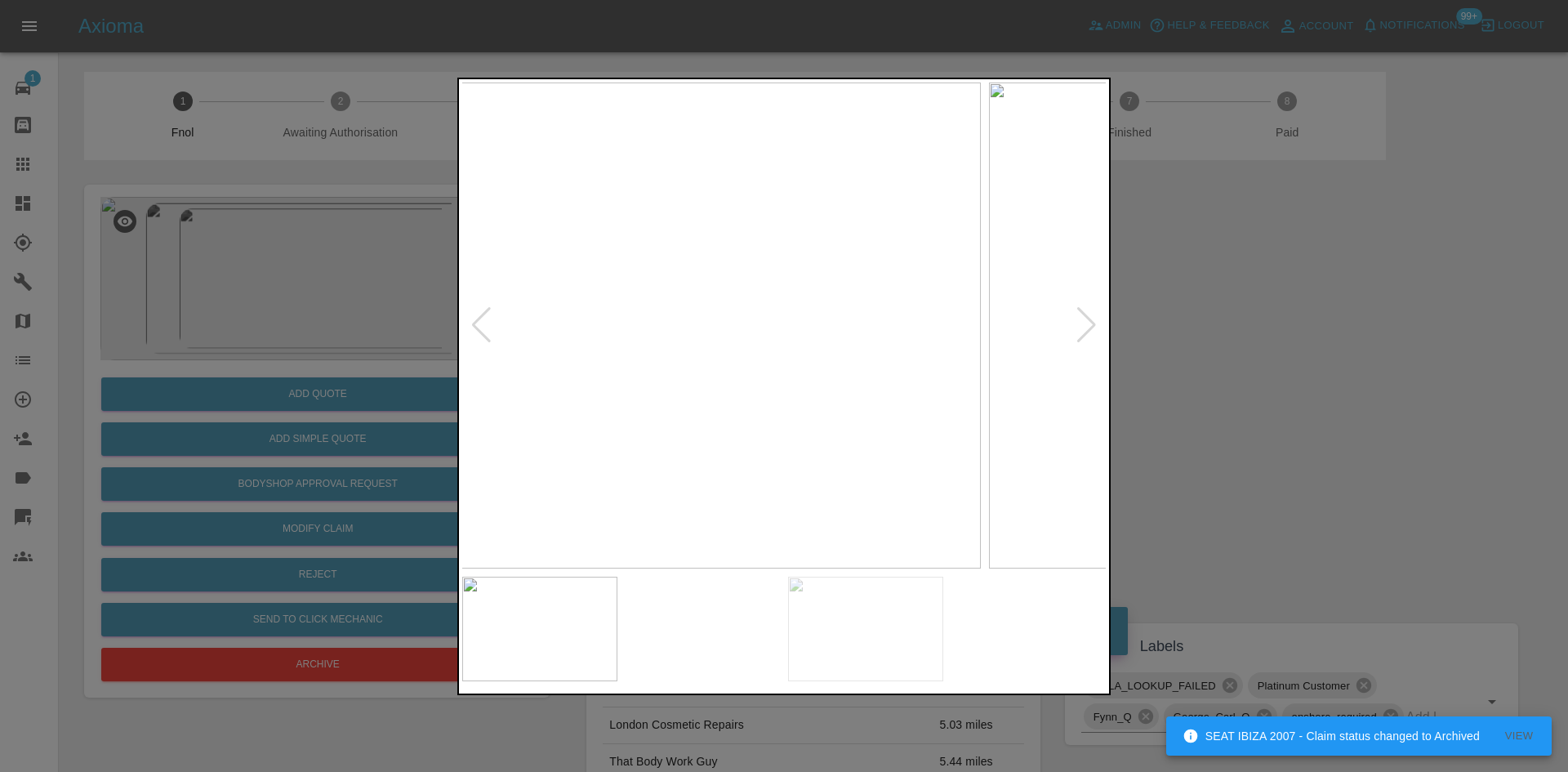
click at [736, 354] on img at bounding box center [659, 325] width 643 height 486
click at [828, 389] on img at bounding box center [784, 325] width 643 height 486
click at [778, 411] on img at bounding box center [784, 325] width 643 height 486
click at [590, 383] on img at bounding box center [784, 325] width 643 height 486
click at [301, 342] on div at bounding box center [784, 386] width 1568 height 772
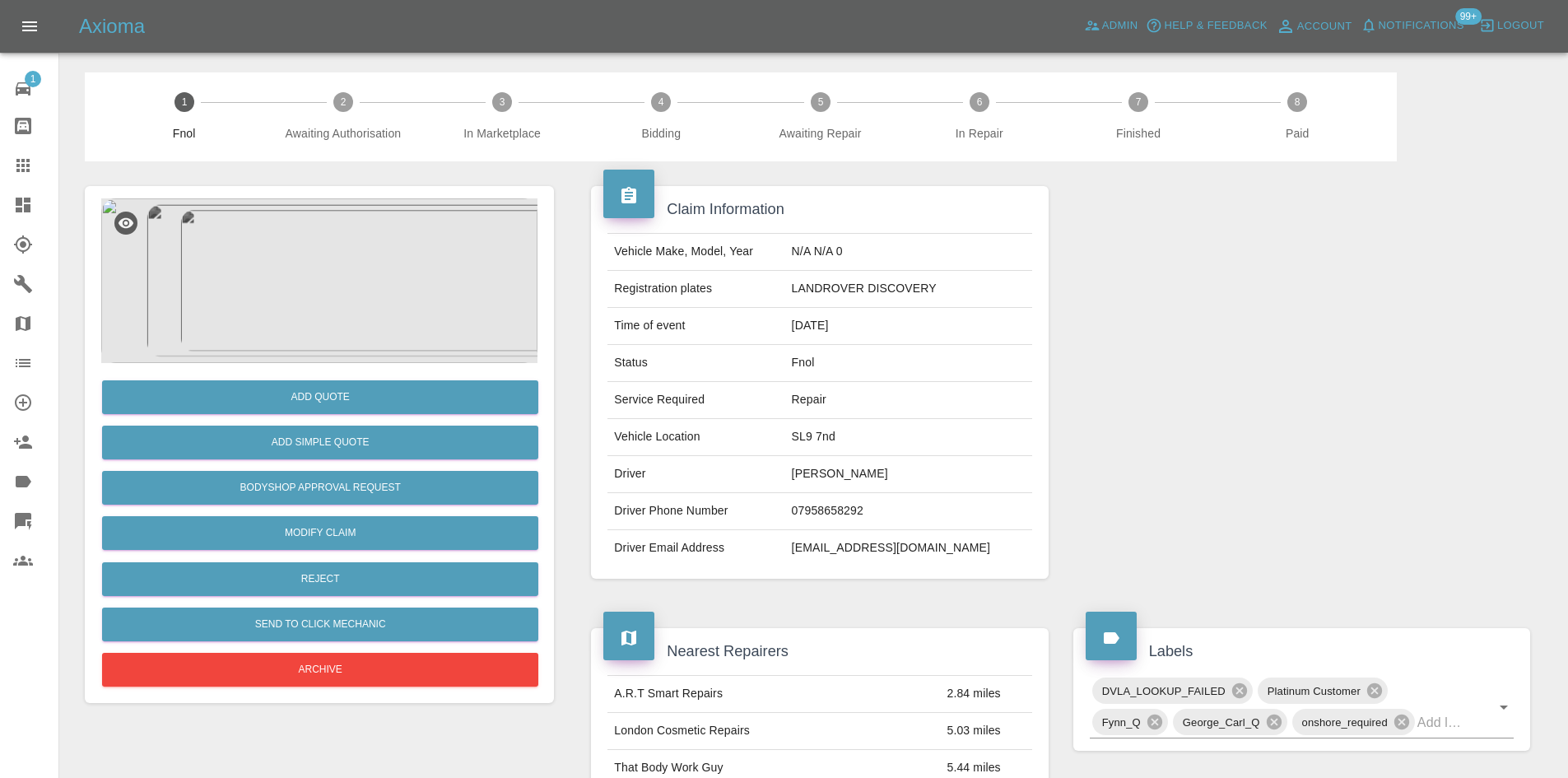
click at [344, 247] on img at bounding box center [319, 280] width 436 height 164
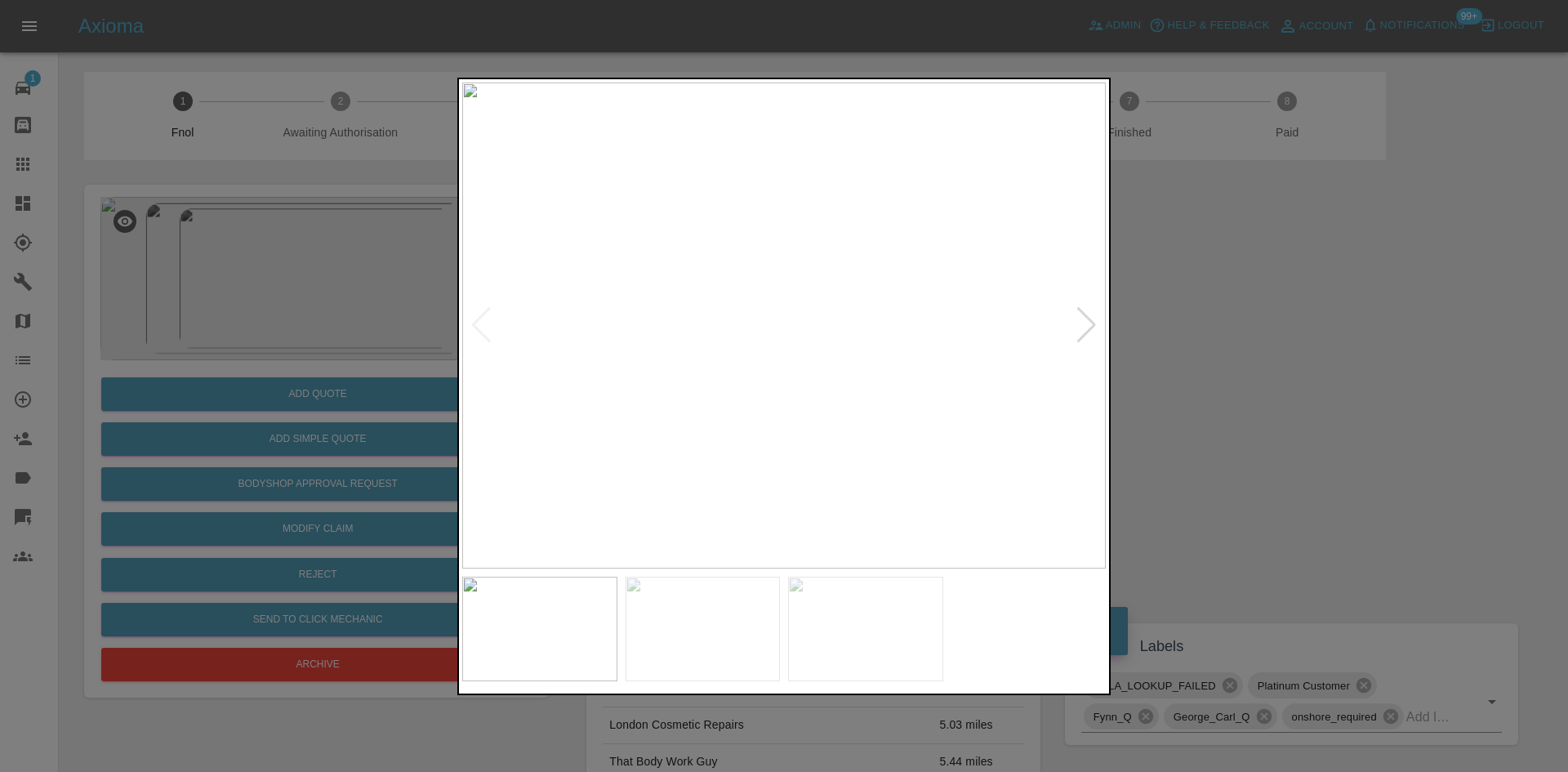
click at [766, 335] on img at bounding box center [784, 325] width 643 height 486
click at [711, 365] on img at bounding box center [784, 325] width 643 height 486
click at [579, 360] on img at bounding box center [784, 325] width 643 height 486
click at [440, 312] on div at bounding box center [784, 386] width 1568 height 772
drag, startPoint x: 221, startPoint y: 252, endPoint x: 218, endPoint y: 260, distance: 8.5
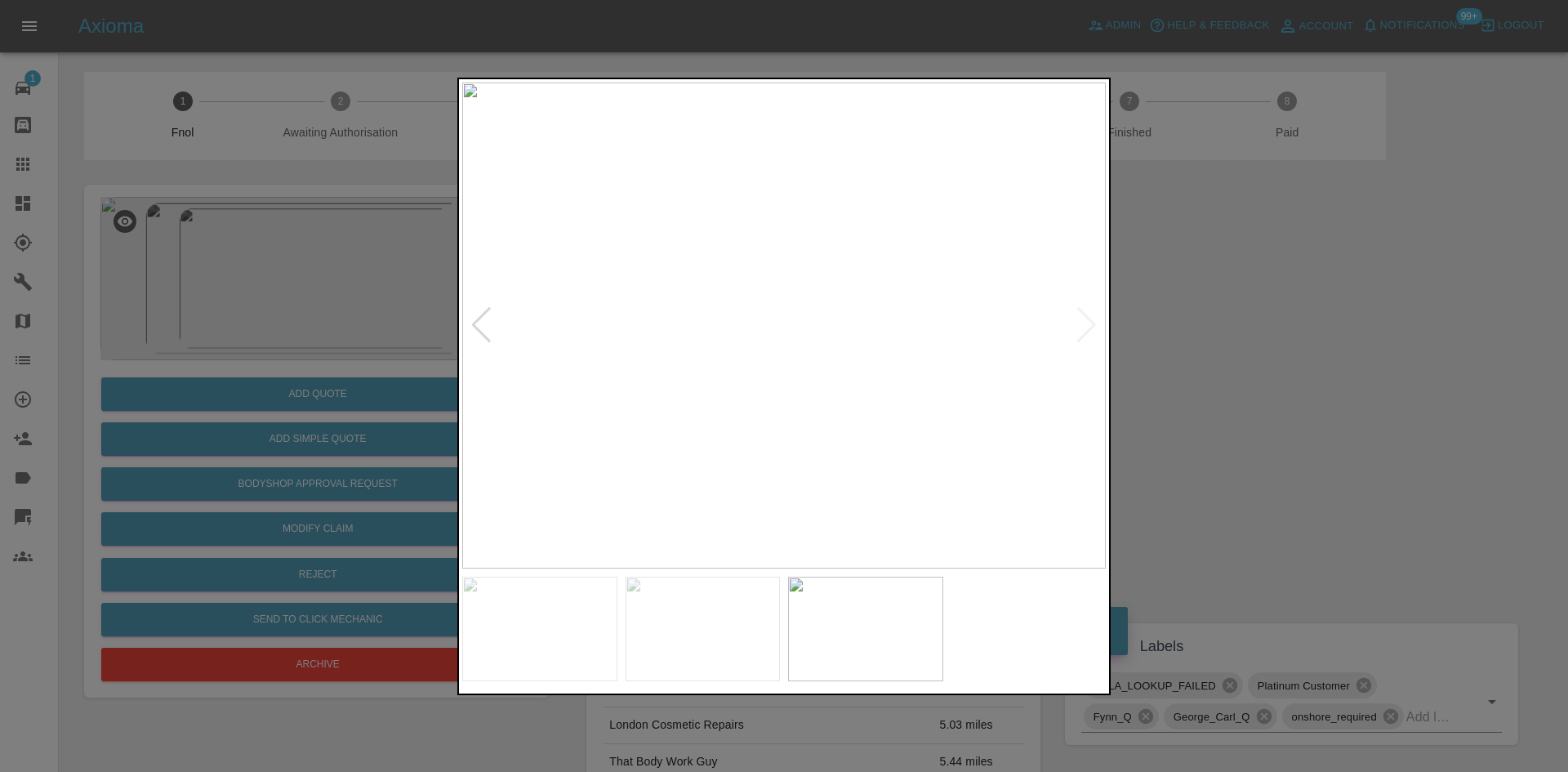
click at [221, 253] on div at bounding box center [784, 386] width 1568 height 772
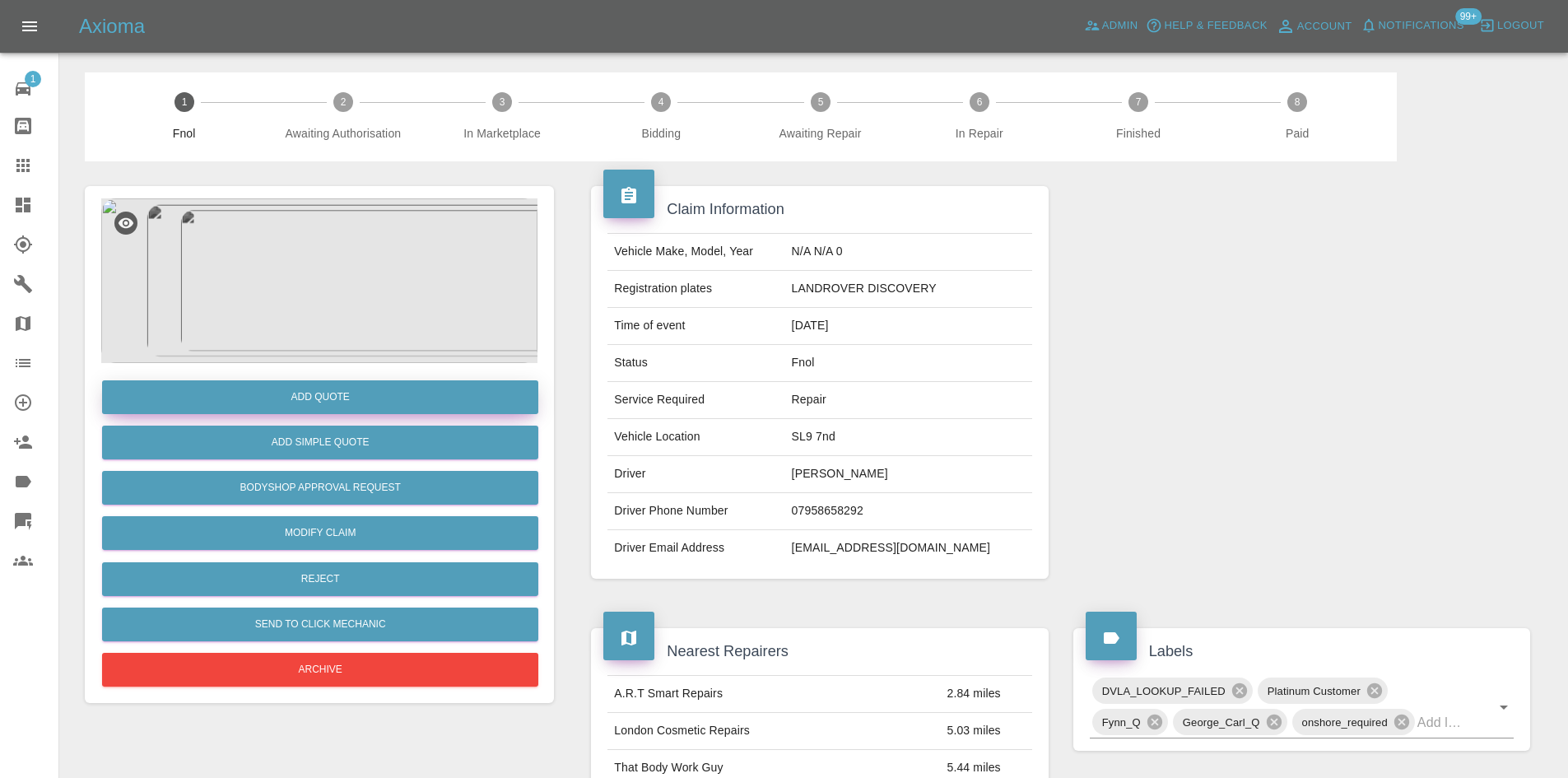
click at [350, 411] on button "Add Quote" at bounding box center [320, 397] width 436 height 34
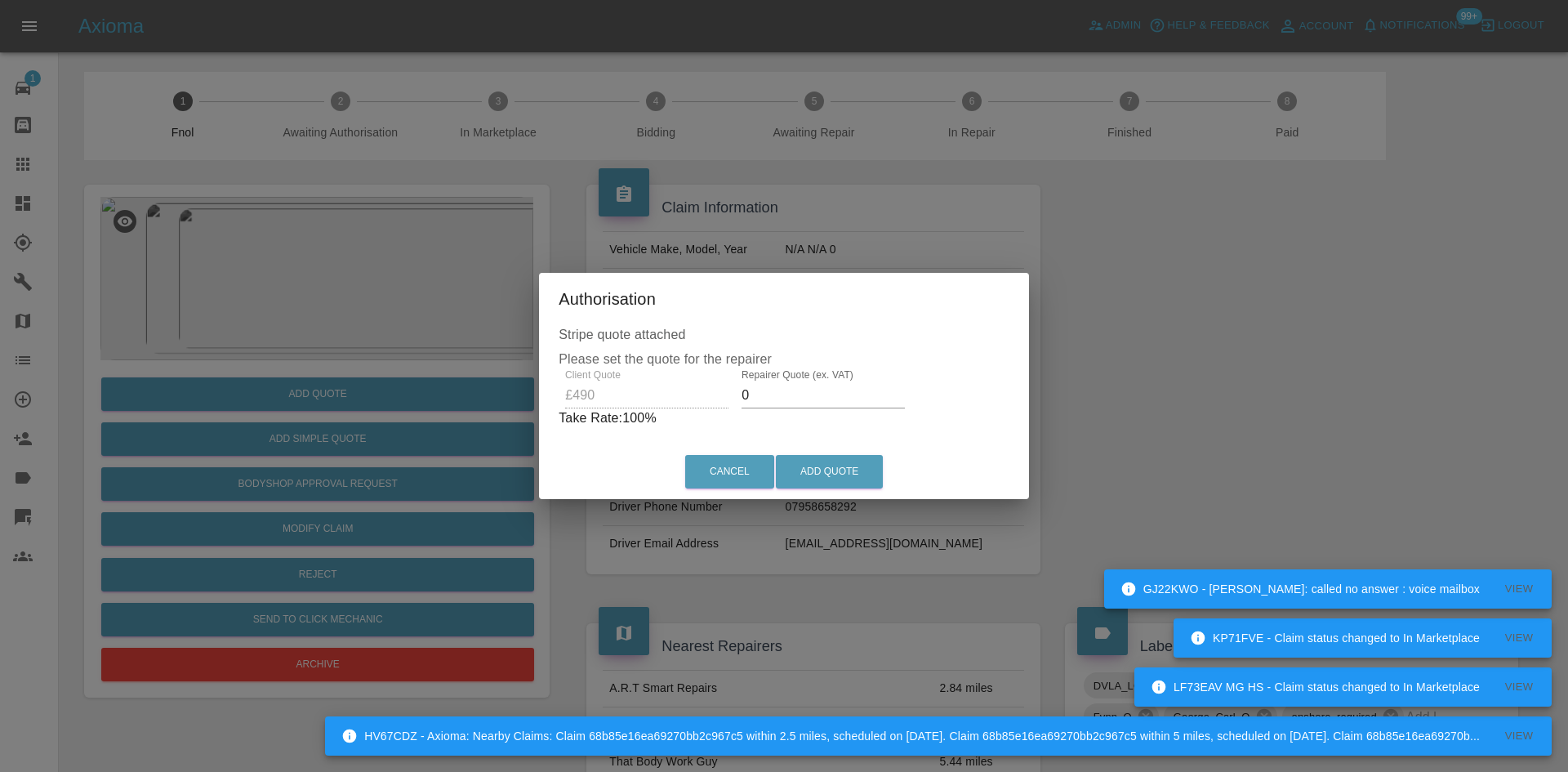
drag, startPoint x: 774, startPoint y: 401, endPoint x: 703, endPoint y: 409, distance: 71.4
click at [704, 409] on div "Client Quote £490 Repairer Quote (ex. VAT) 0 Take Rate: 100 %" at bounding box center [784, 399] width 451 height 59
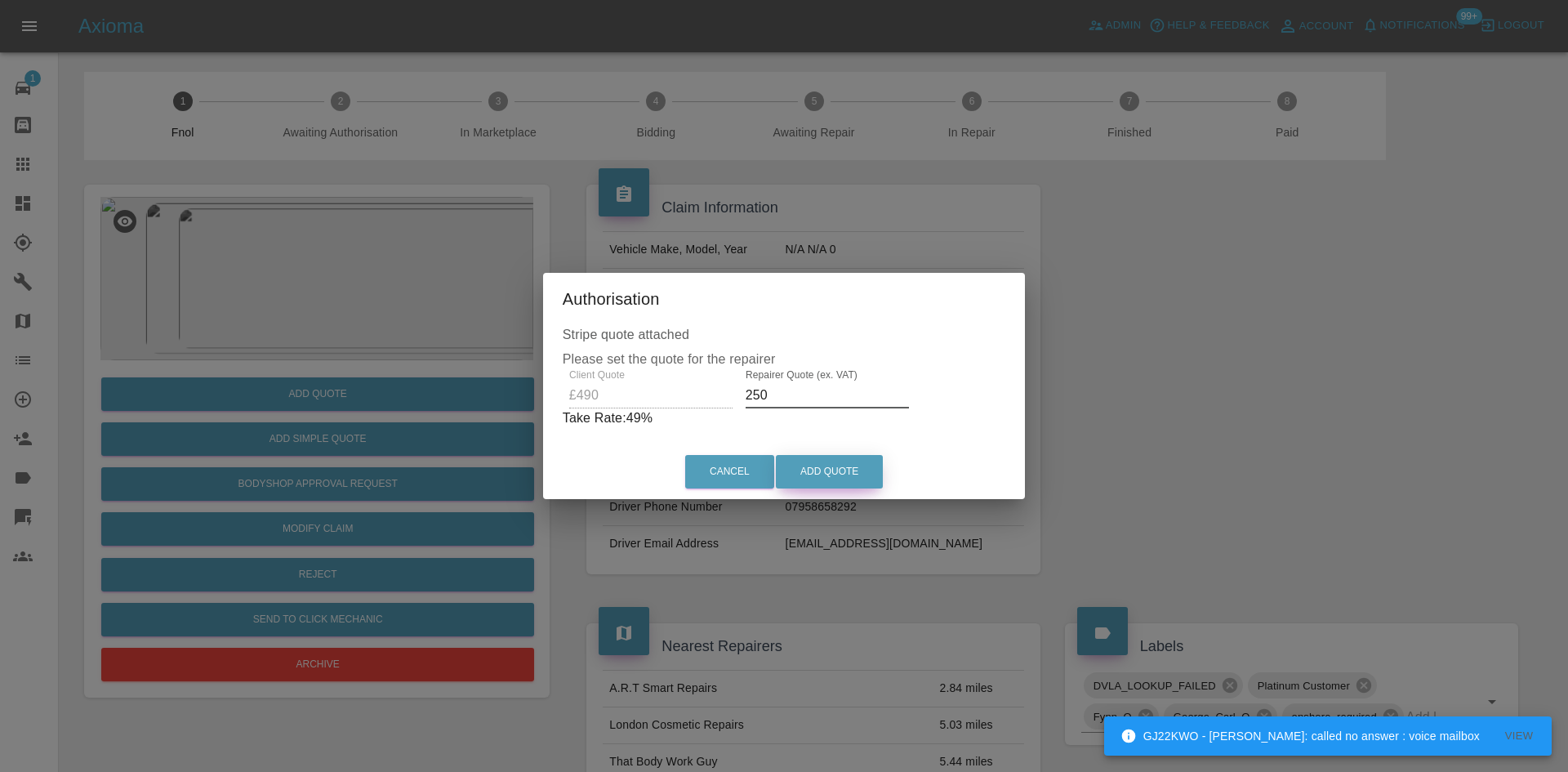
type input "250"
click at [845, 477] on button "Add Quote" at bounding box center [829, 472] width 107 height 34
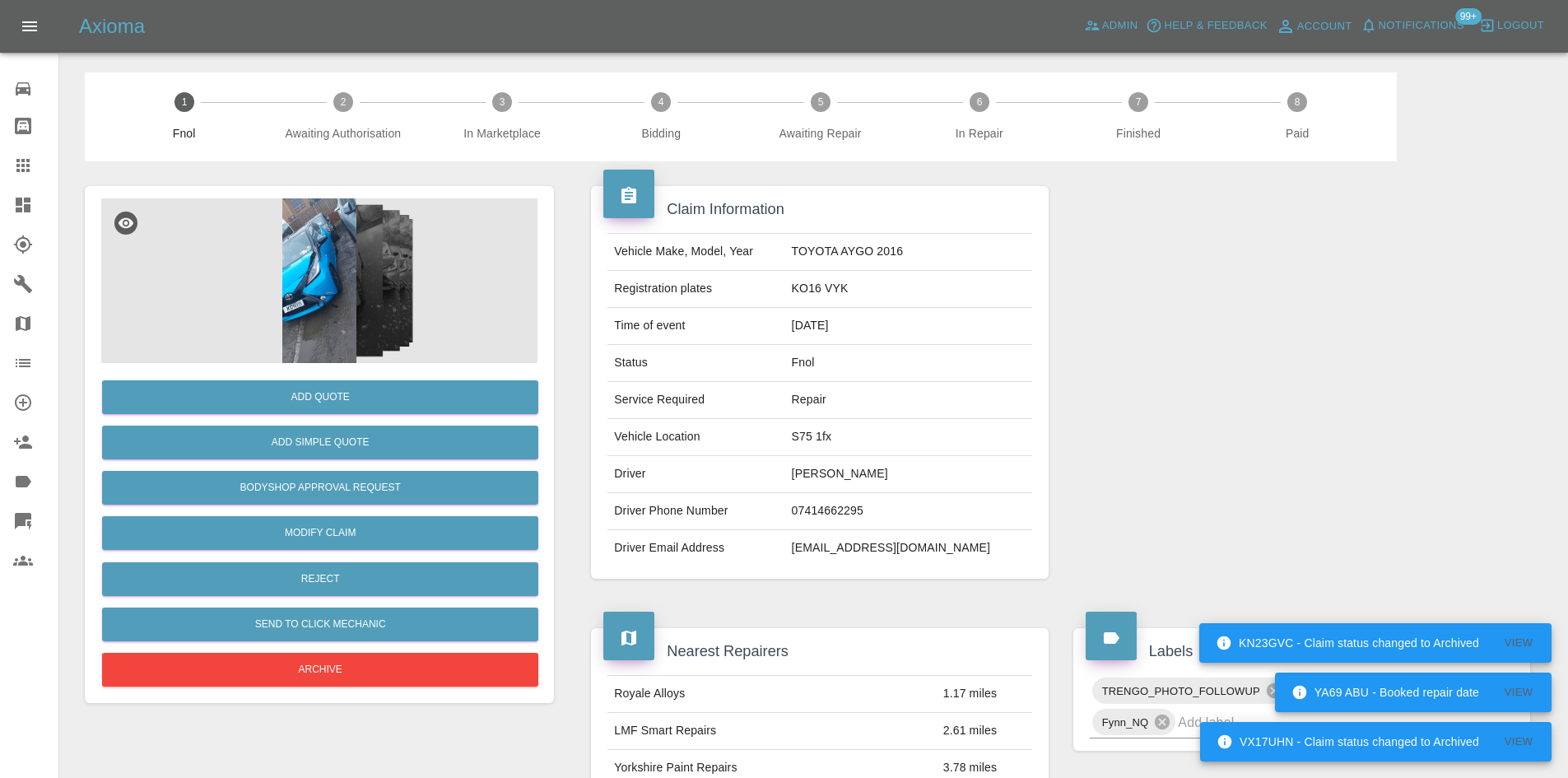
click at [331, 276] on img at bounding box center [319, 280] width 436 height 164
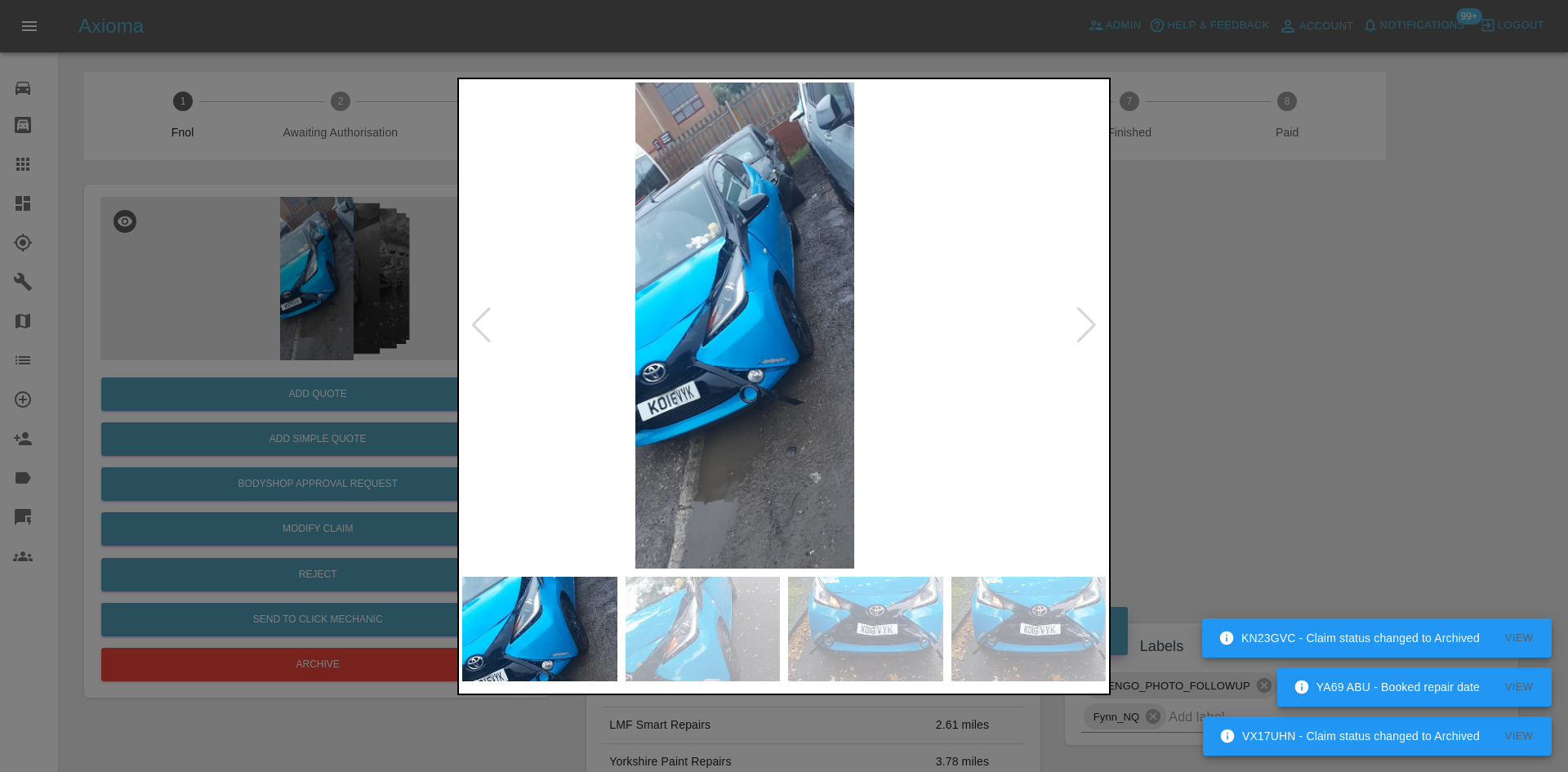
click at [689, 364] on img at bounding box center [745, 325] width 643 height 486
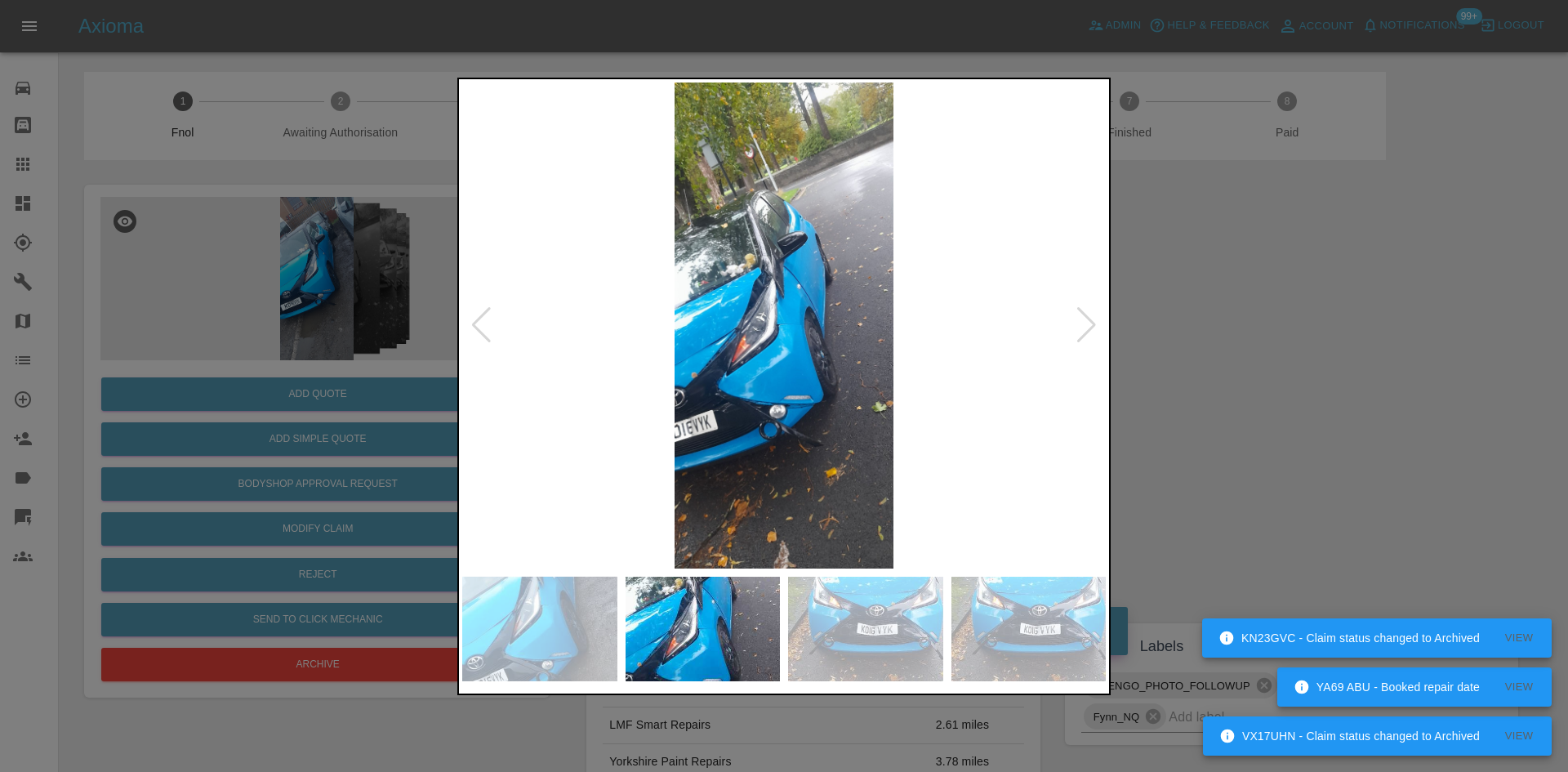
click at [757, 397] on img at bounding box center [784, 325] width 643 height 486
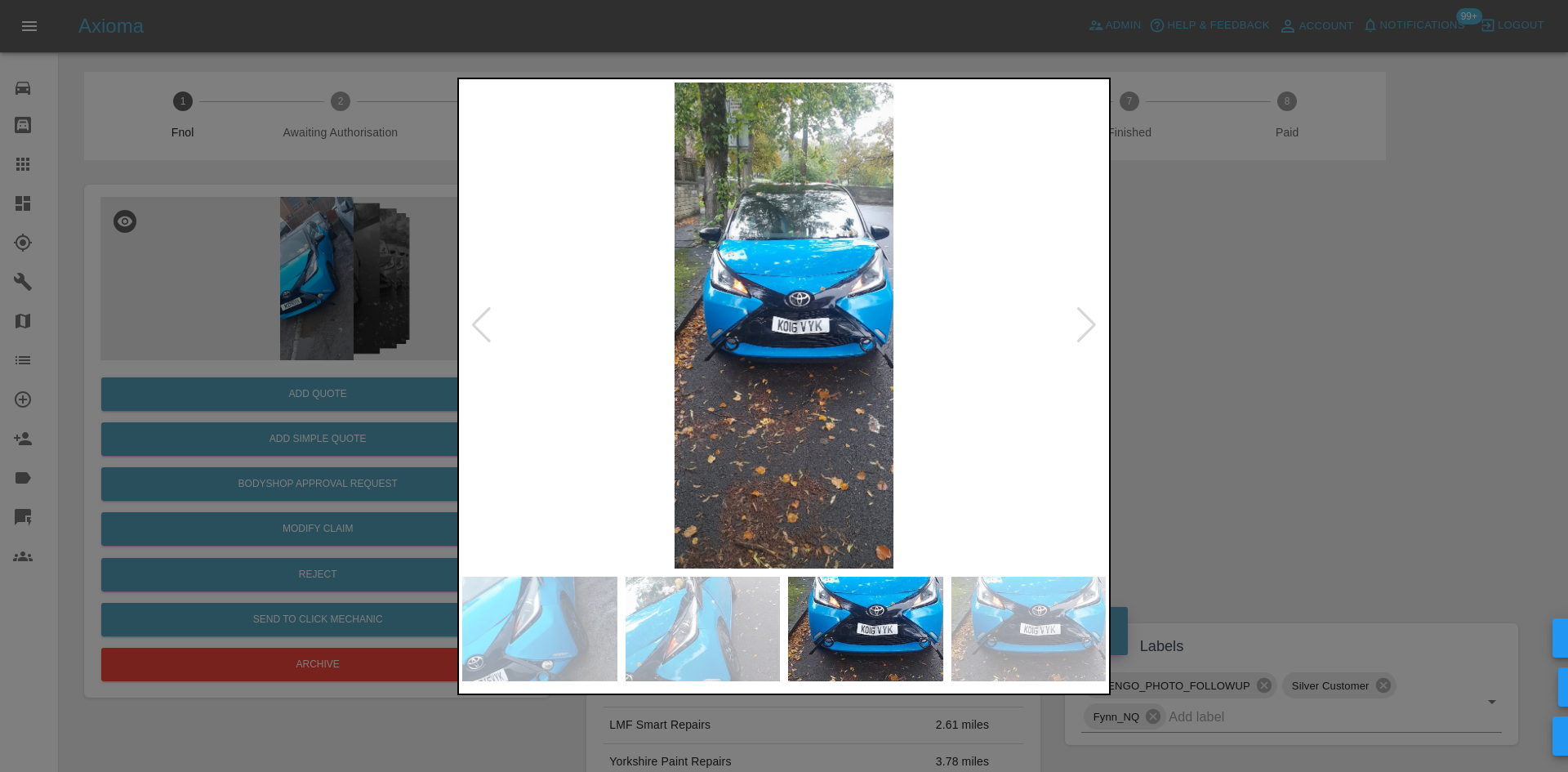
click at [716, 365] on img at bounding box center [784, 325] width 643 height 486
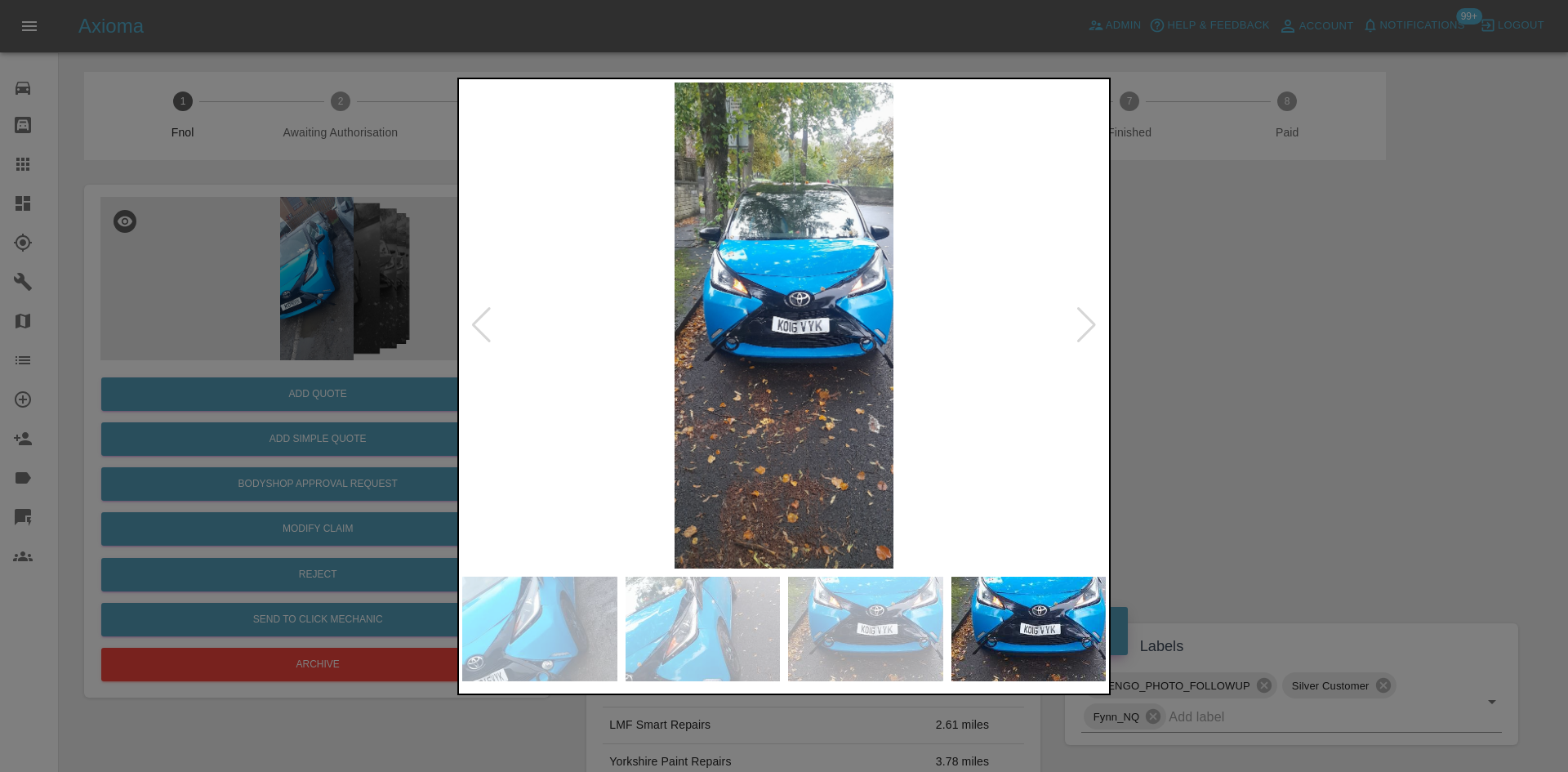
click at [839, 359] on img at bounding box center [784, 325] width 643 height 486
click at [838, 359] on img at bounding box center [784, 325] width 643 height 486
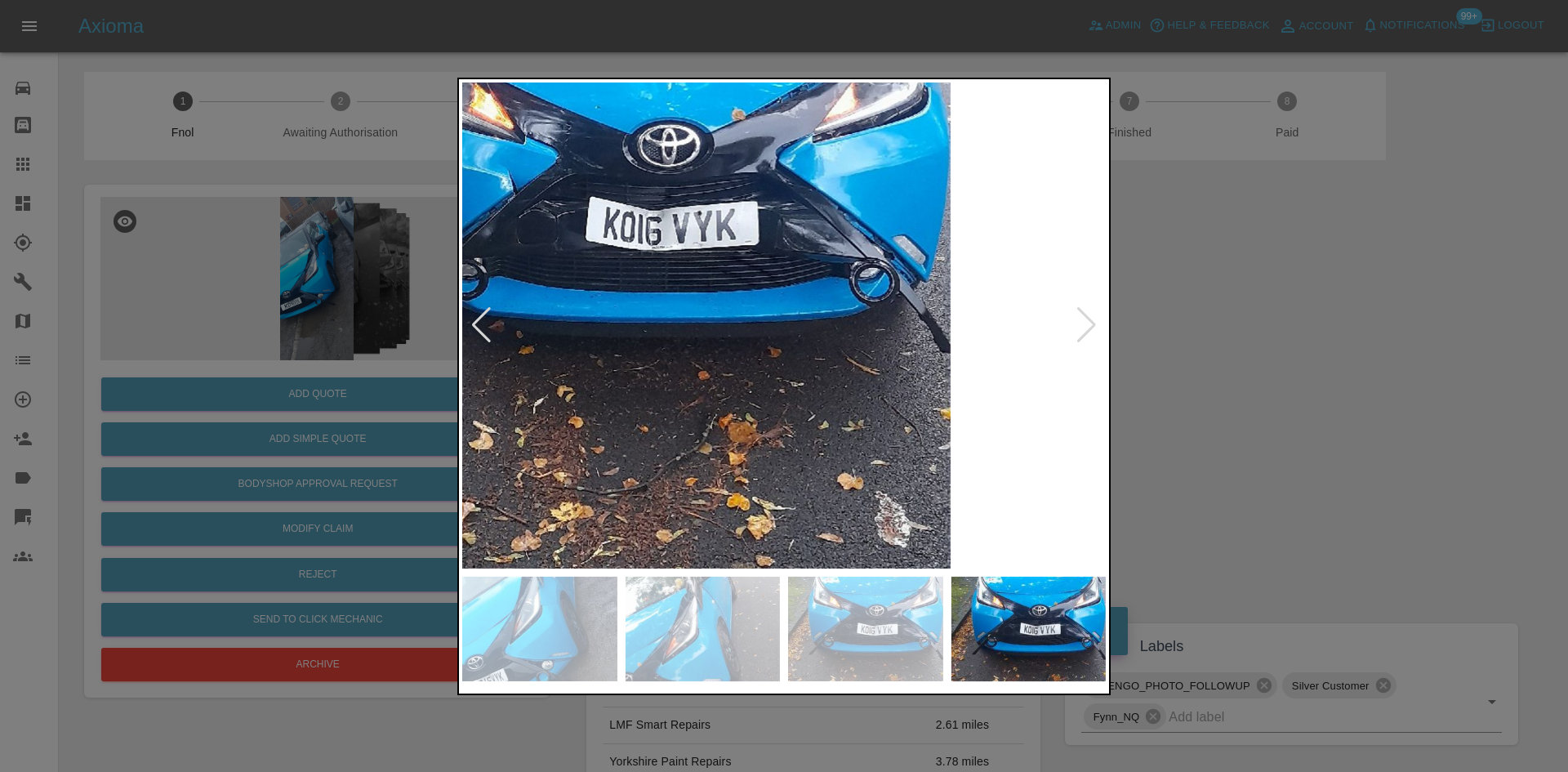
click at [749, 370] on img at bounding box center [622, 224] width 1931 height 1459
drag, startPoint x: 309, startPoint y: 405, endPoint x: 323, endPoint y: 498, distance: 94.0
click at [307, 407] on div at bounding box center [784, 386] width 1568 height 772
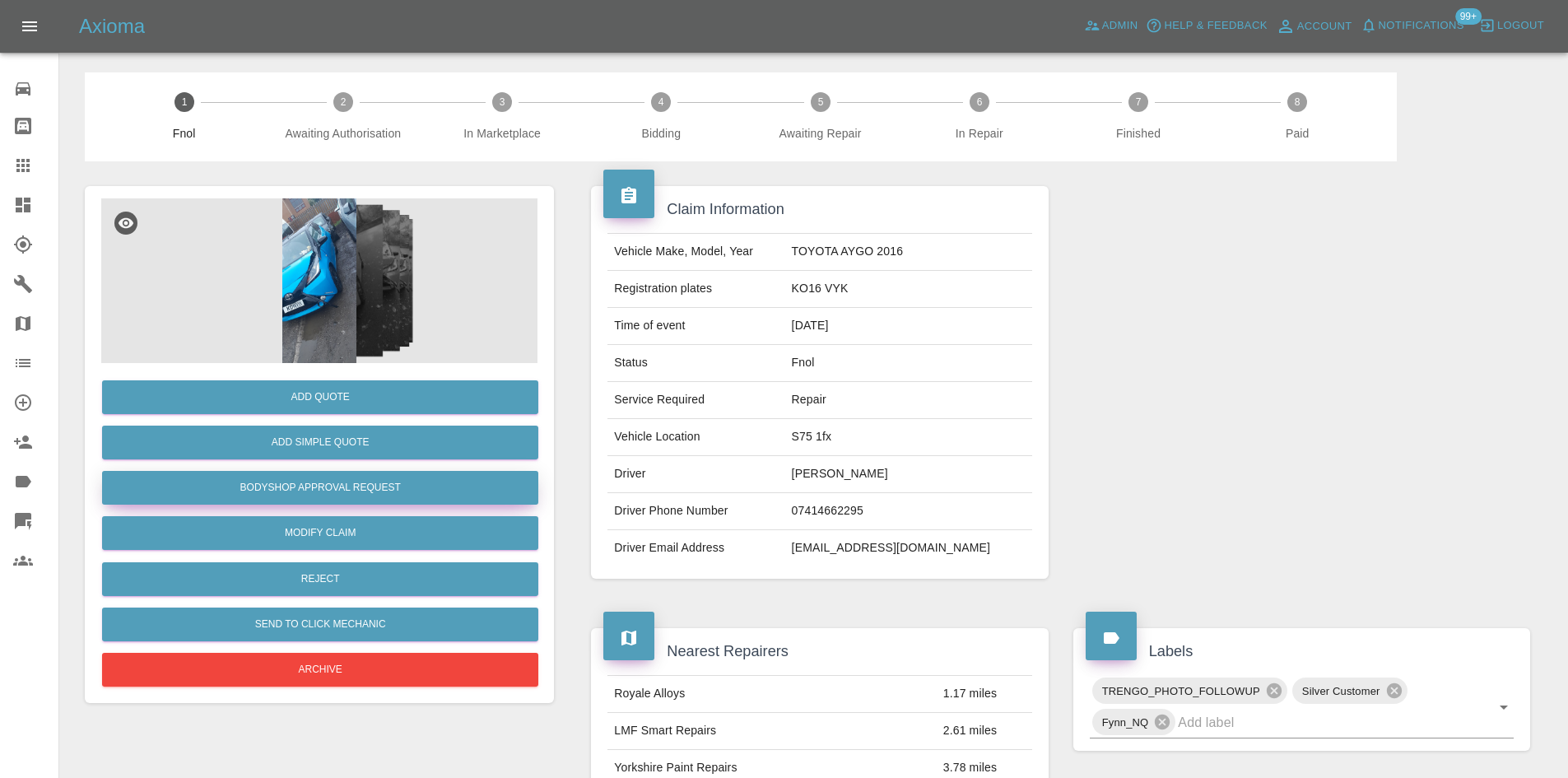
click at [333, 483] on button "Bodyshop Approval Request" at bounding box center [320, 488] width 436 height 34
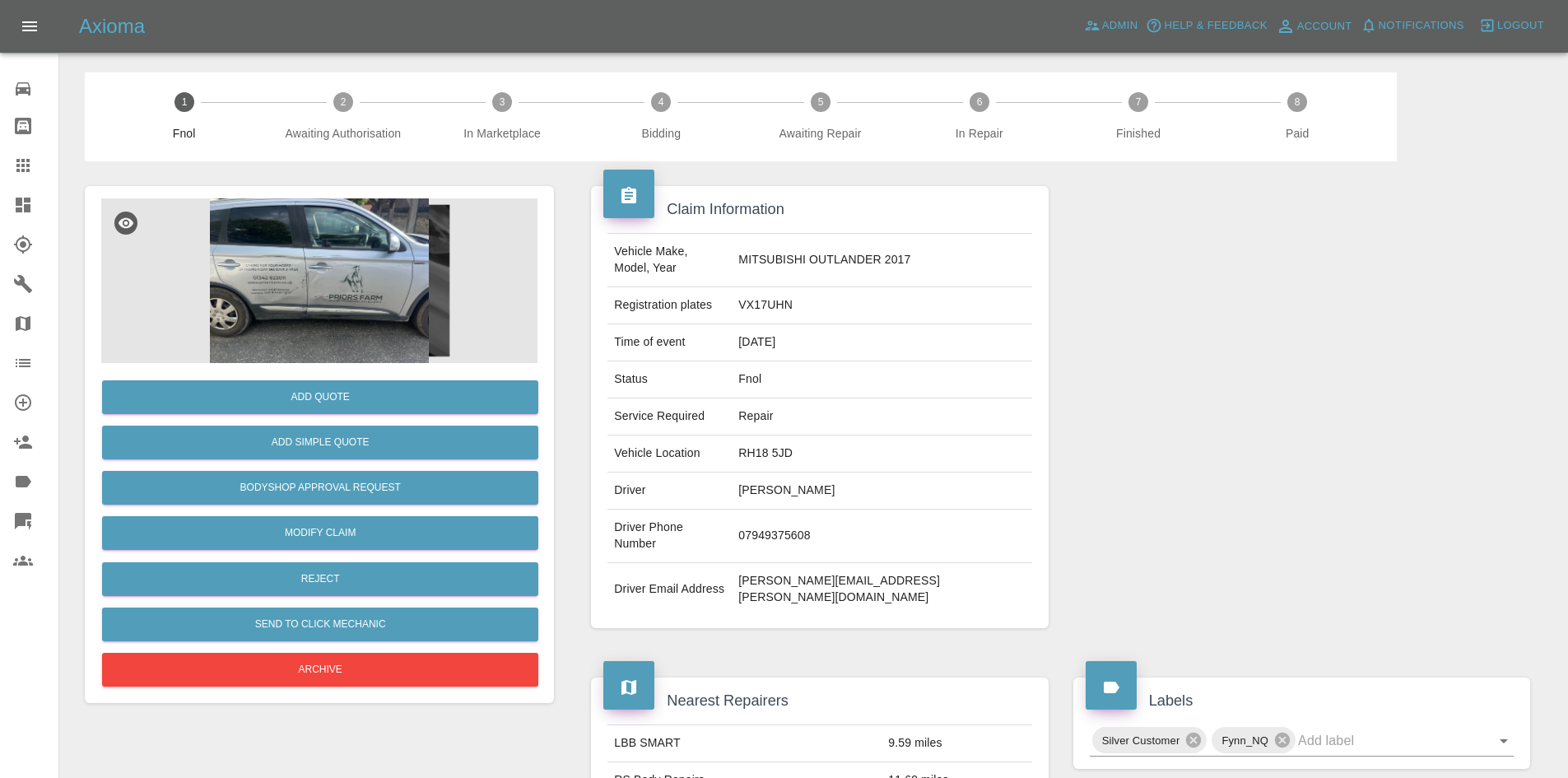
click at [333, 284] on img at bounding box center [319, 280] width 436 height 164
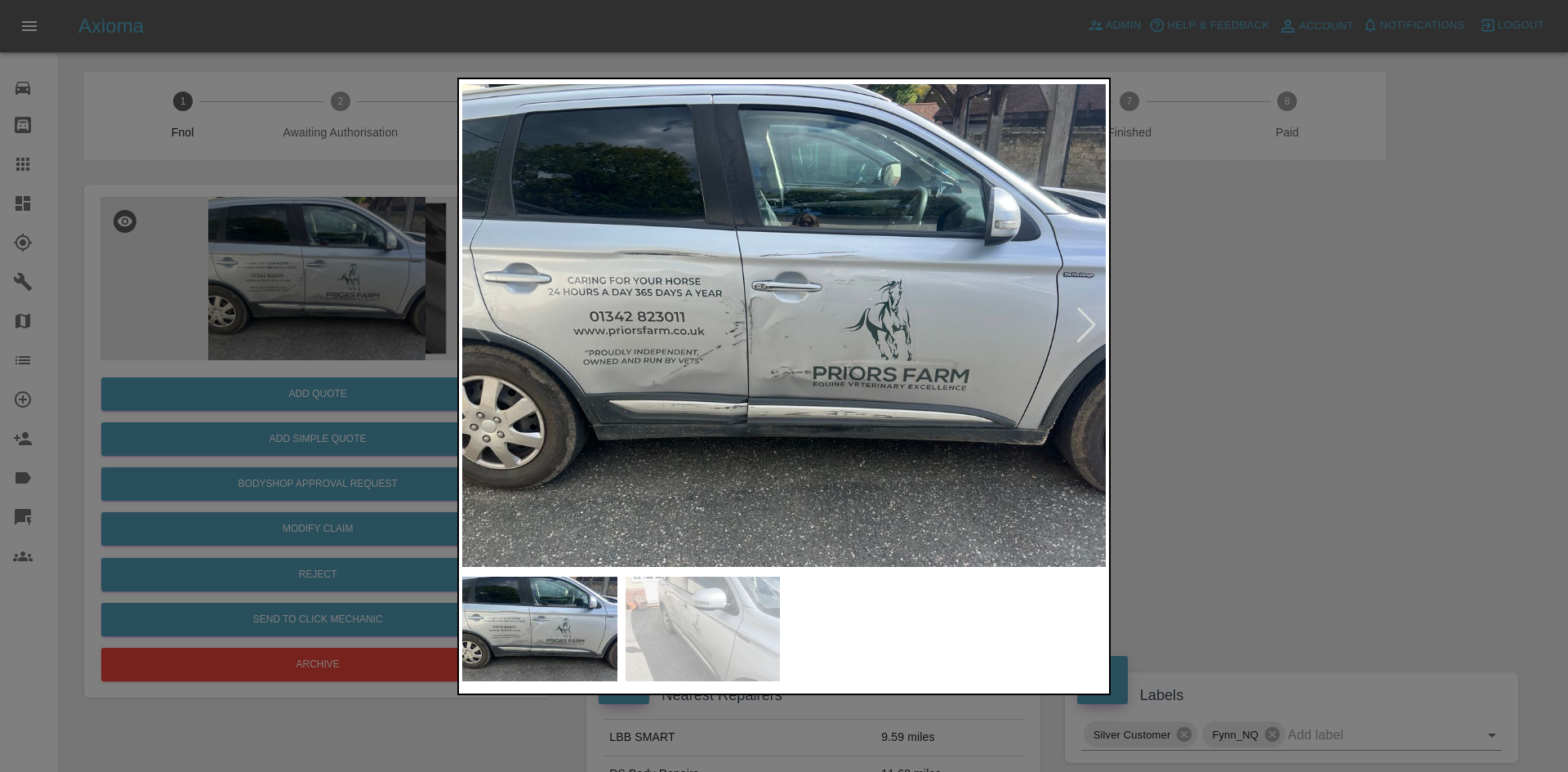
drag, startPoint x: 250, startPoint y: 325, endPoint x: 258, endPoint y: 364, distance: 39.8
click at [249, 326] on div at bounding box center [784, 386] width 1568 height 772
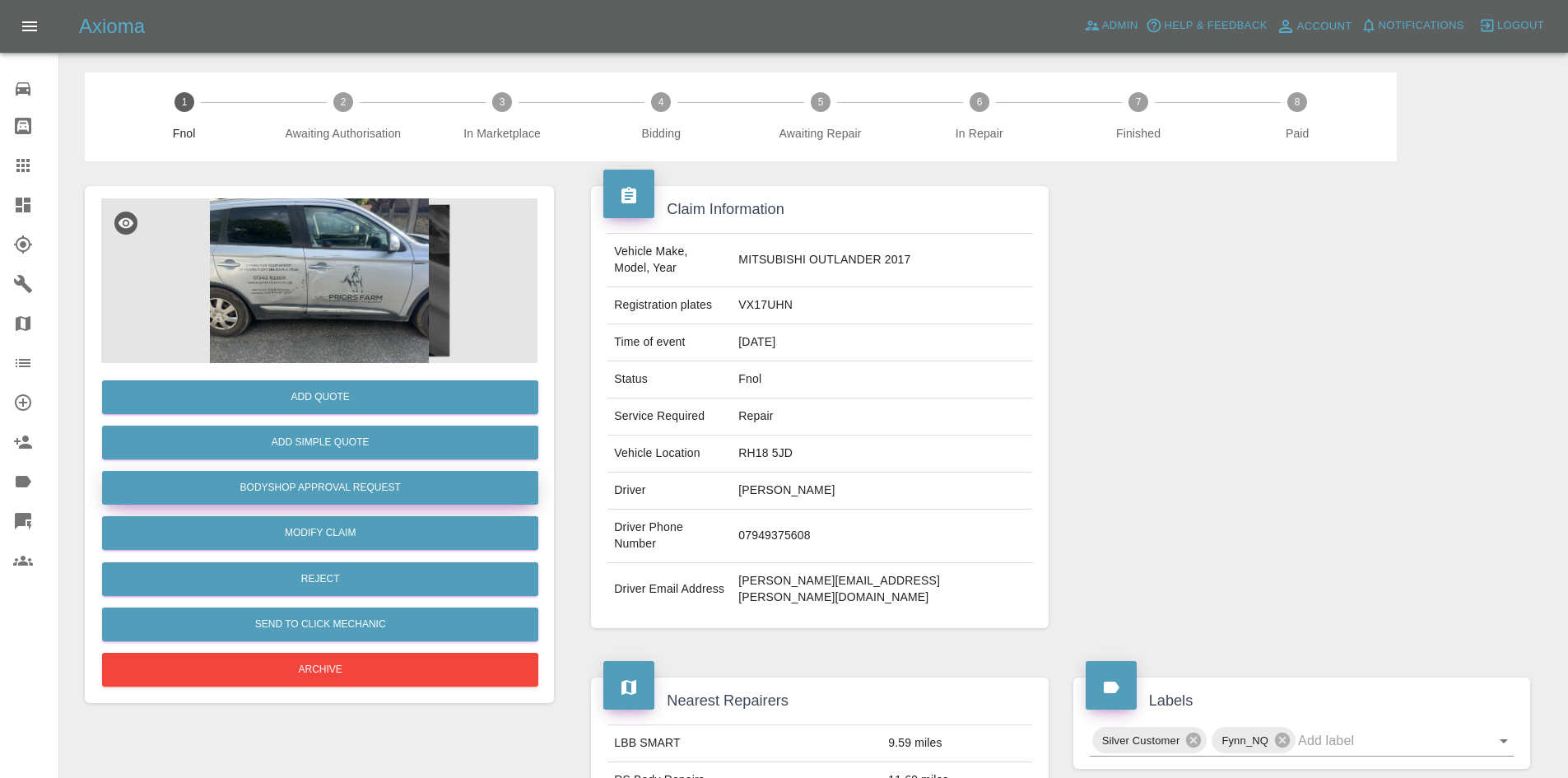
click at [344, 484] on button "Bodyshop Approval Request" at bounding box center [320, 488] width 436 height 34
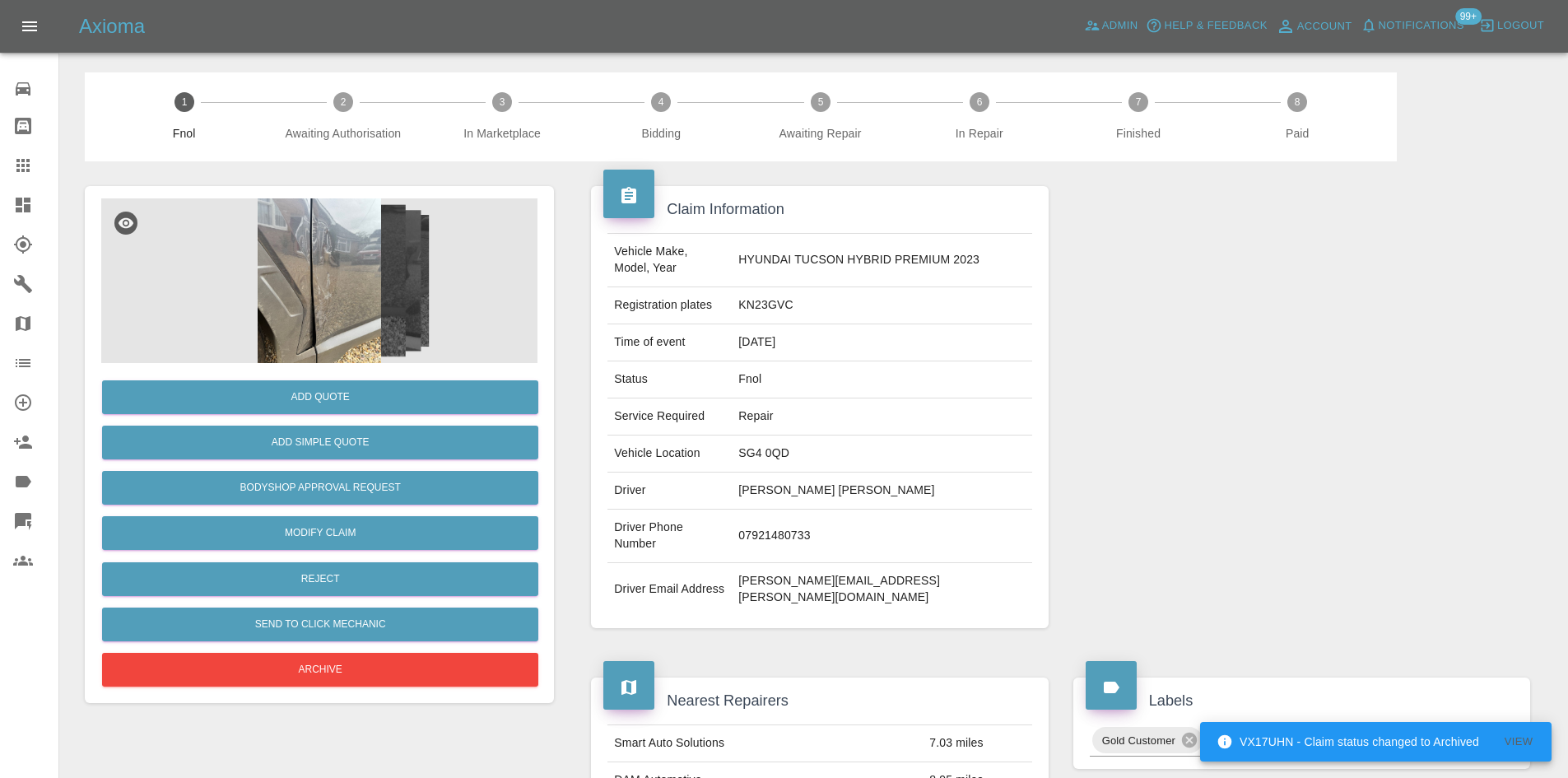
click at [358, 286] on img at bounding box center [319, 280] width 436 height 164
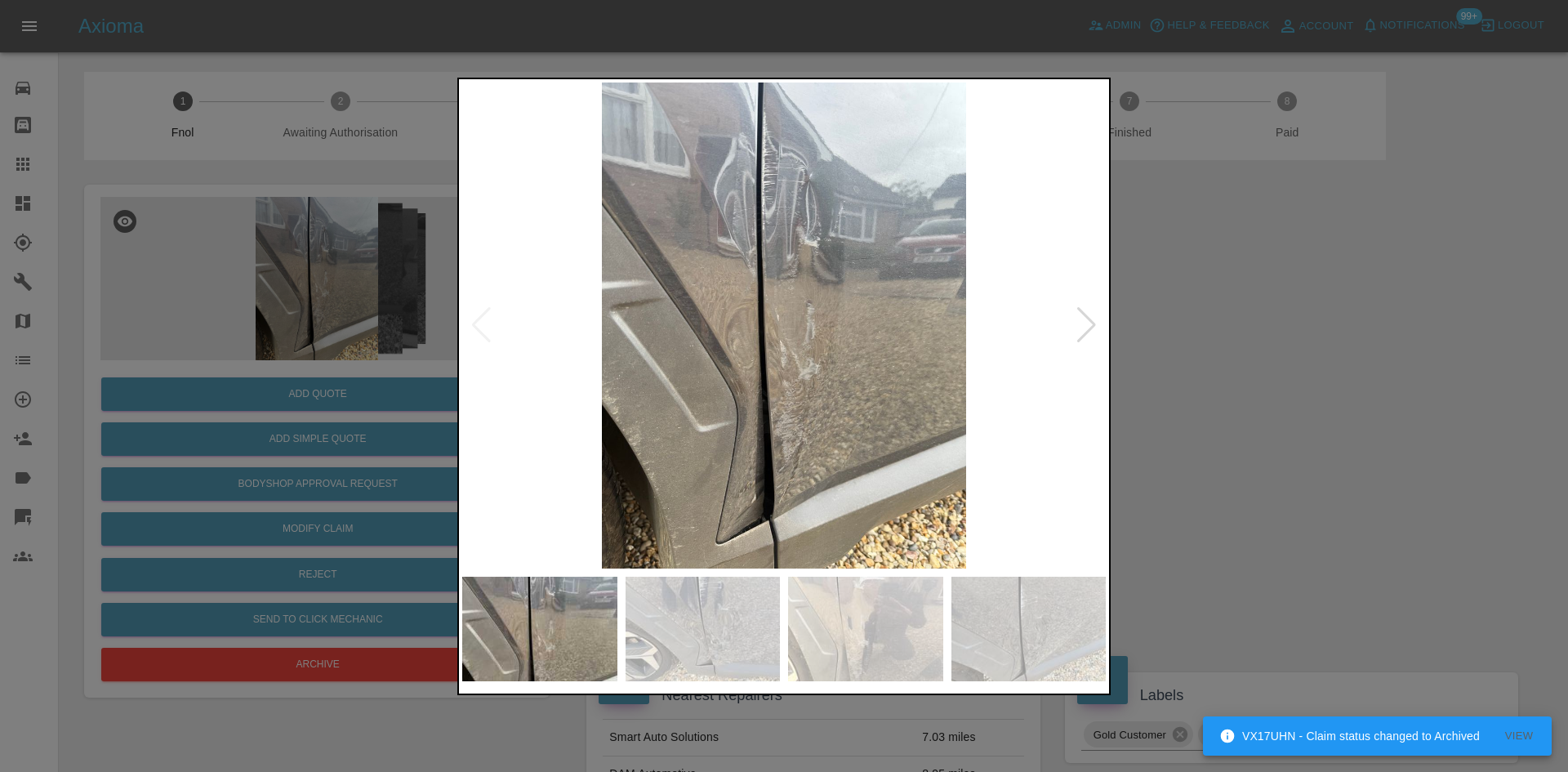
click at [438, 370] on div at bounding box center [784, 386] width 1568 height 772
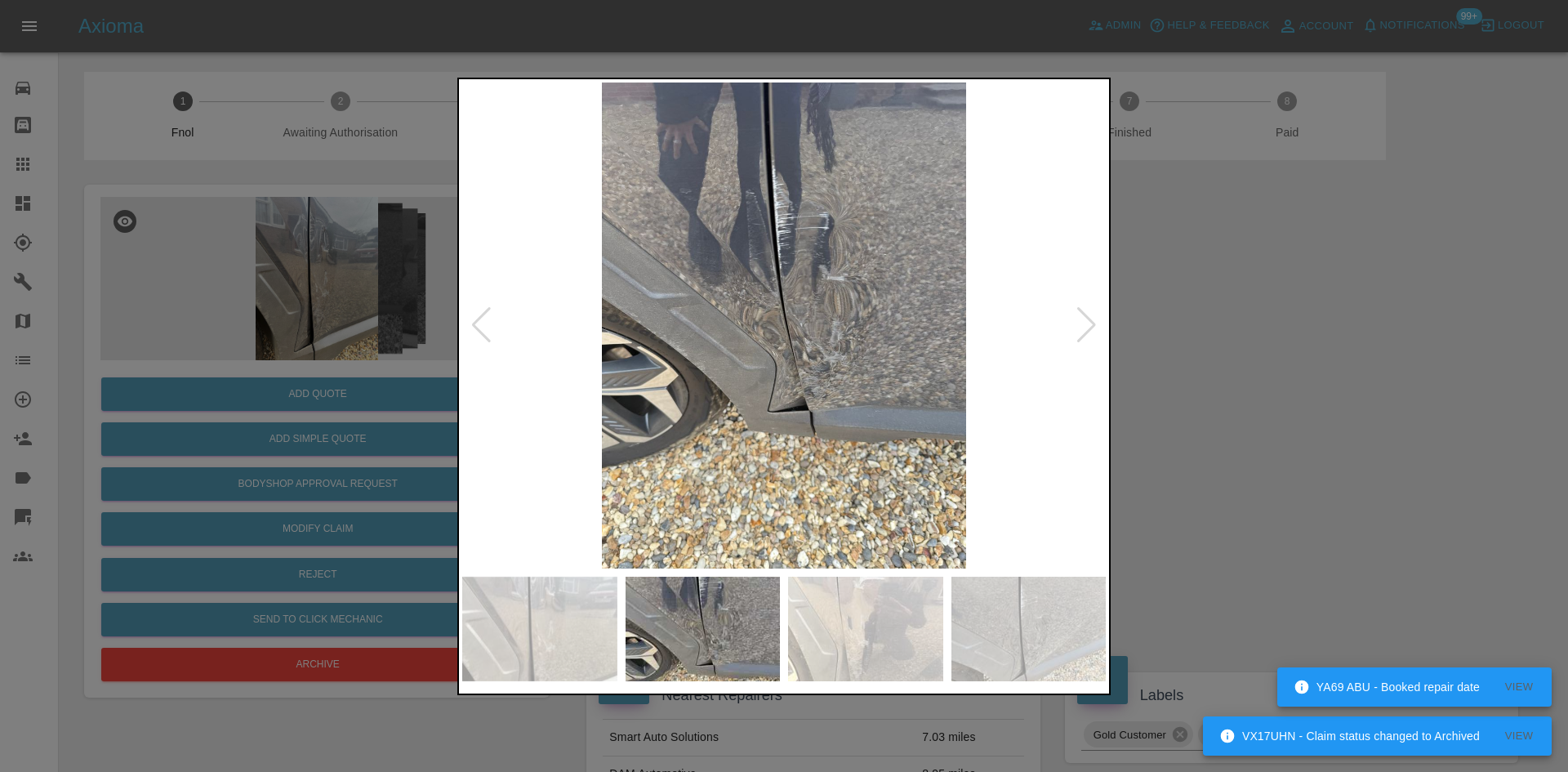
drag, startPoint x: 145, startPoint y: 373, endPoint x: 223, endPoint y: 599, distance: 239.1
click at [144, 377] on div at bounding box center [784, 386] width 1568 height 772
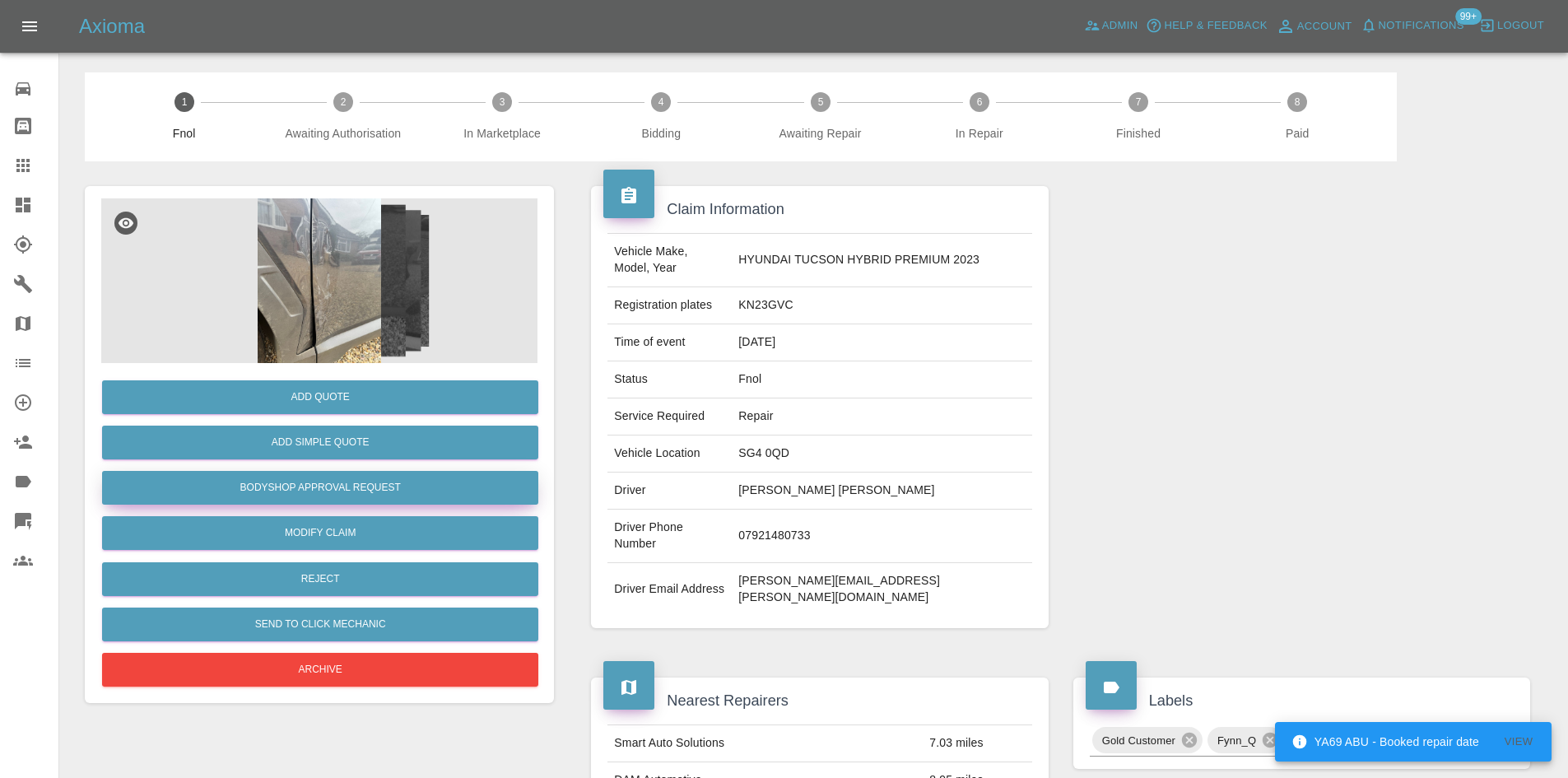
click at [283, 489] on button "Bodyshop Approval Request" at bounding box center [320, 488] width 436 height 34
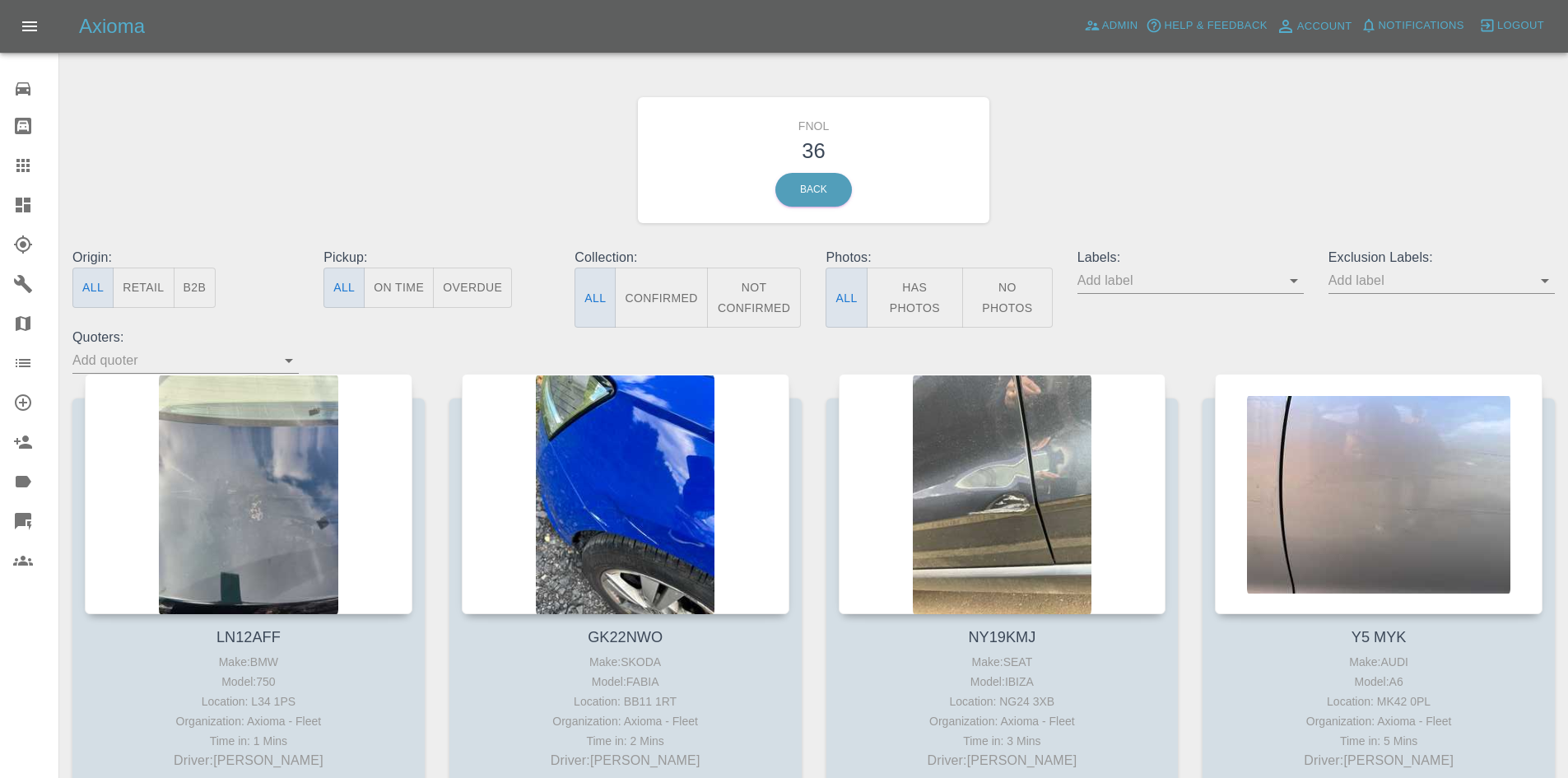
drag, startPoint x: 912, startPoint y: 294, endPoint x: 748, endPoint y: 294, distance: 164.0
click at [912, 294] on button "Has Photos" at bounding box center [915, 297] width 97 height 60
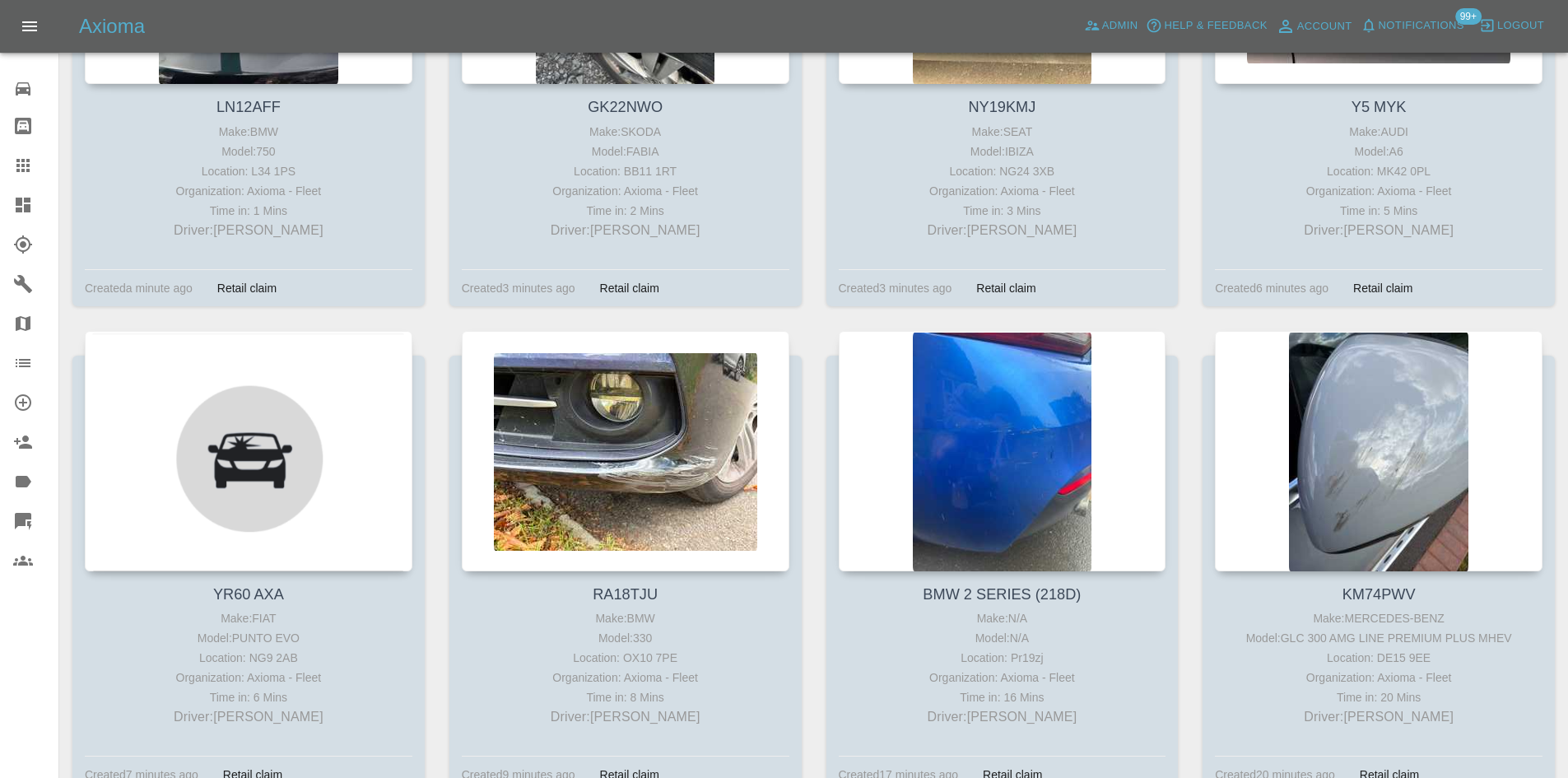
scroll to position [577, 0]
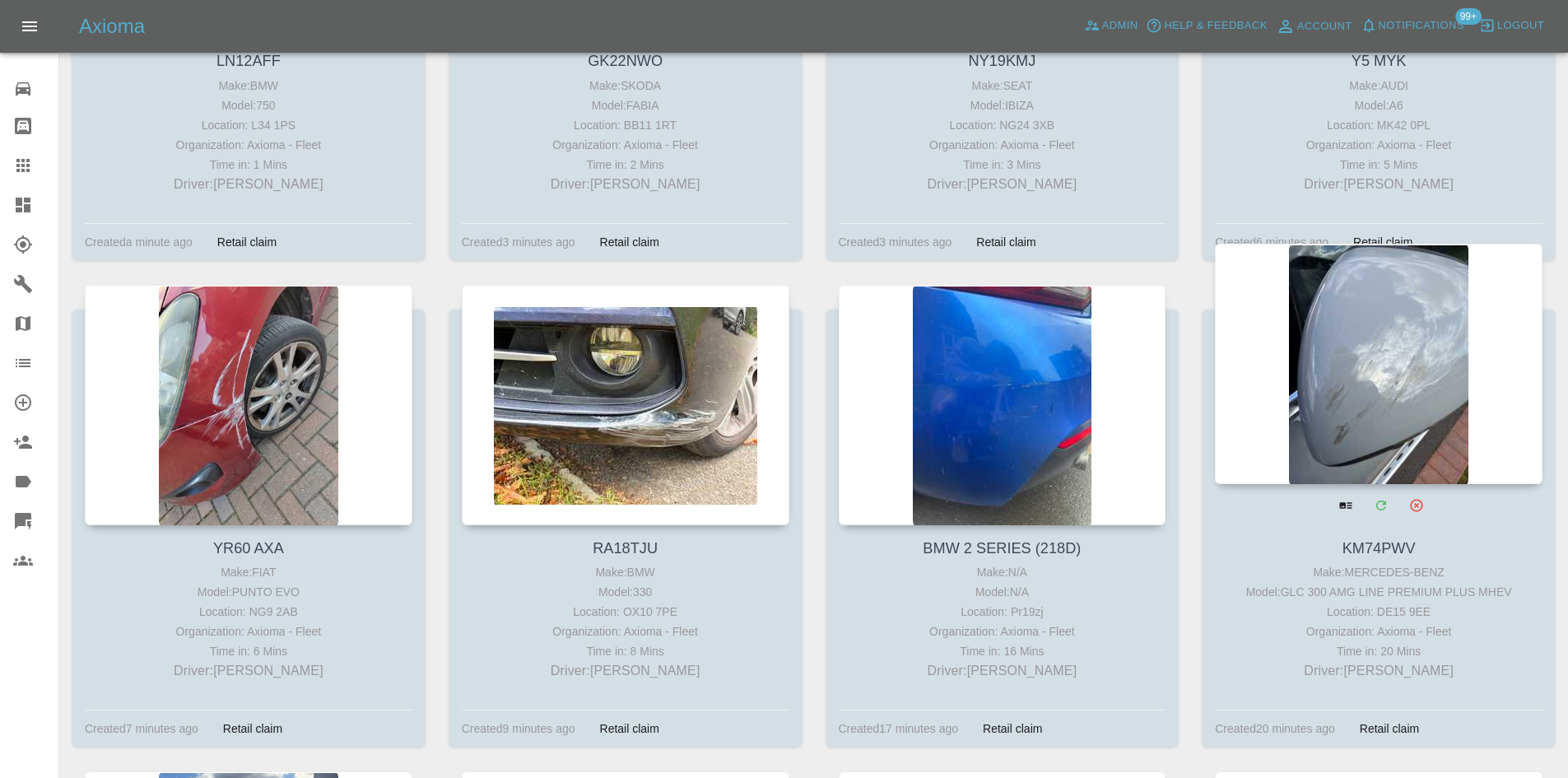
drag, startPoint x: 985, startPoint y: 356, endPoint x: 1362, endPoint y: 409, distance: 380.7
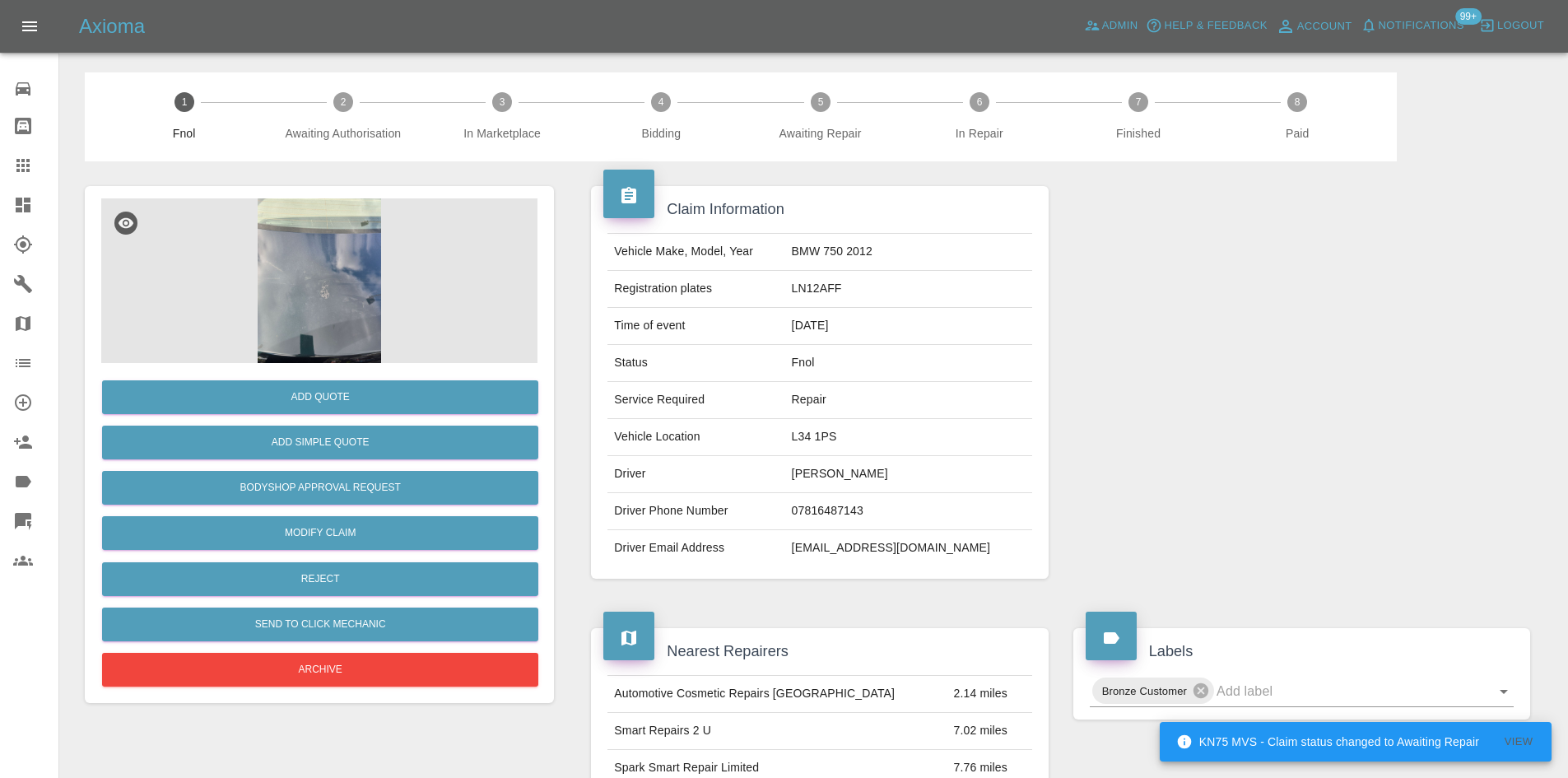
click at [341, 295] on img at bounding box center [319, 280] width 436 height 164
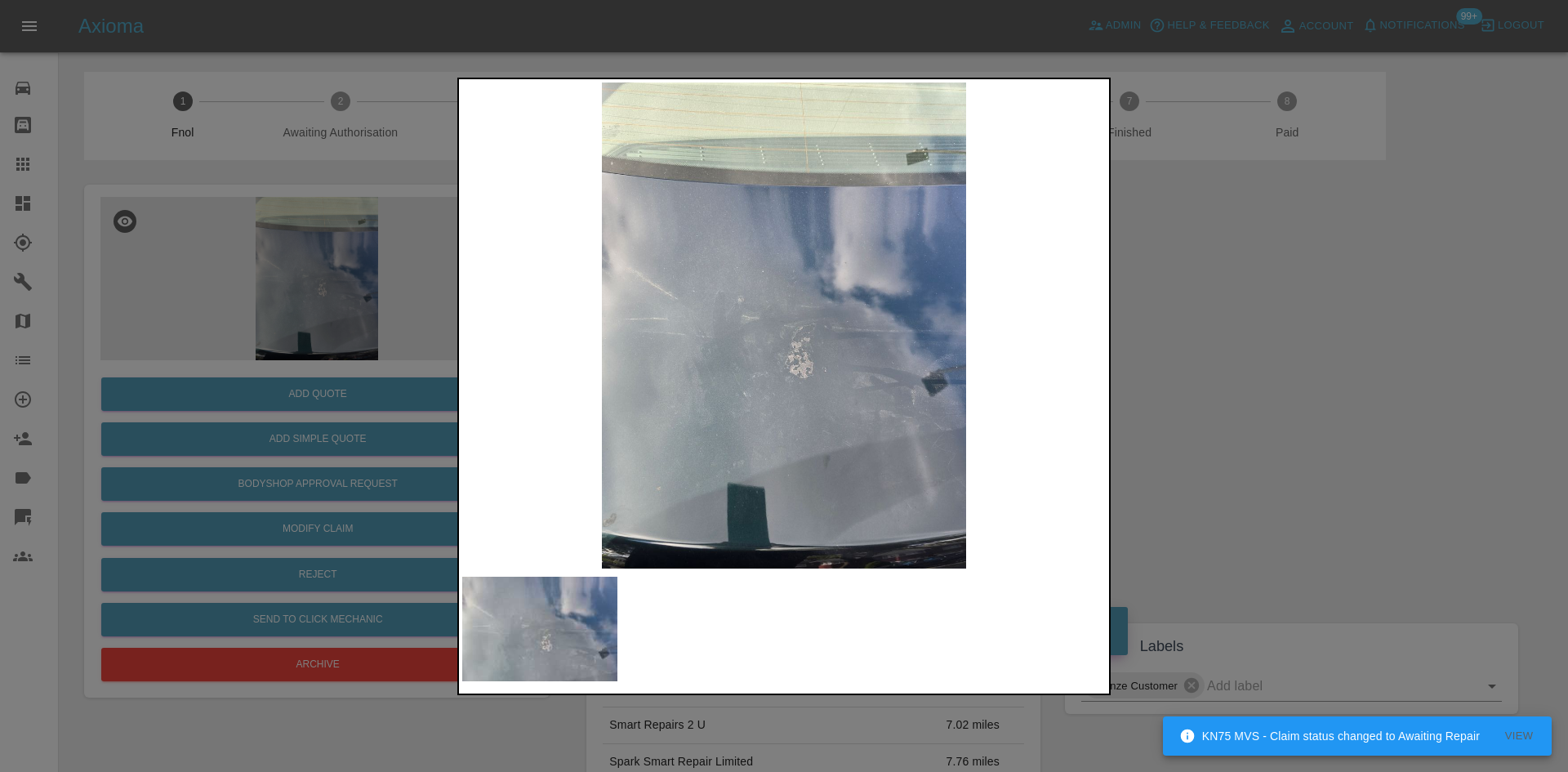
click at [741, 391] on img at bounding box center [784, 325] width 643 height 486
click at [699, 407] on img at bounding box center [784, 325] width 643 height 486
click at [718, 414] on img at bounding box center [784, 325] width 643 height 486
click at [603, 403] on img at bounding box center [784, 325] width 643 height 486
click at [706, 449] on img at bounding box center [784, 325] width 643 height 486
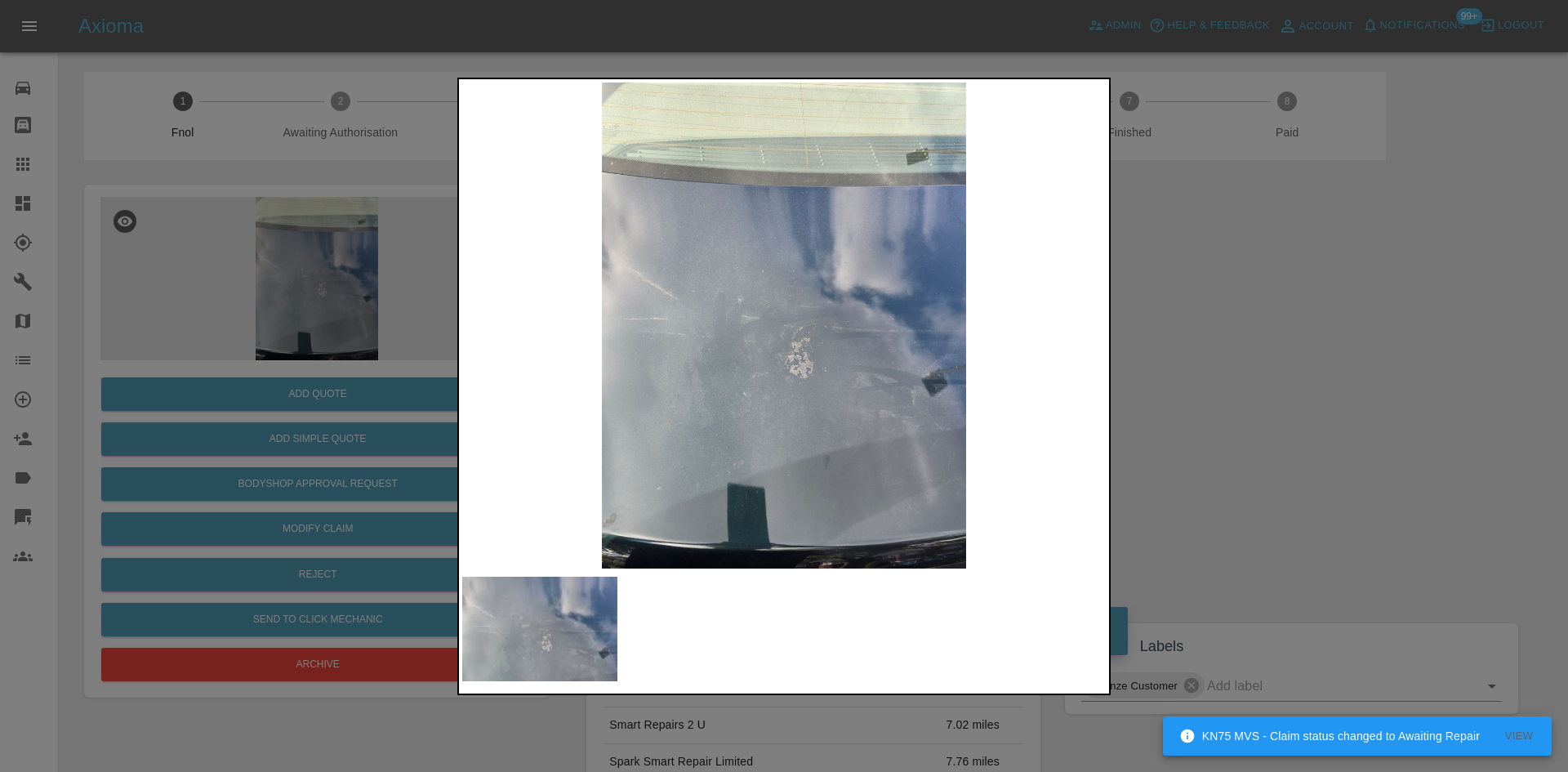
click at [522, 416] on img at bounding box center [784, 325] width 643 height 486
drag, startPoint x: 179, startPoint y: 281, endPoint x: 402, endPoint y: 386, distance: 246.5
click at [208, 286] on div at bounding box center [784, 386] width 1568 height 772
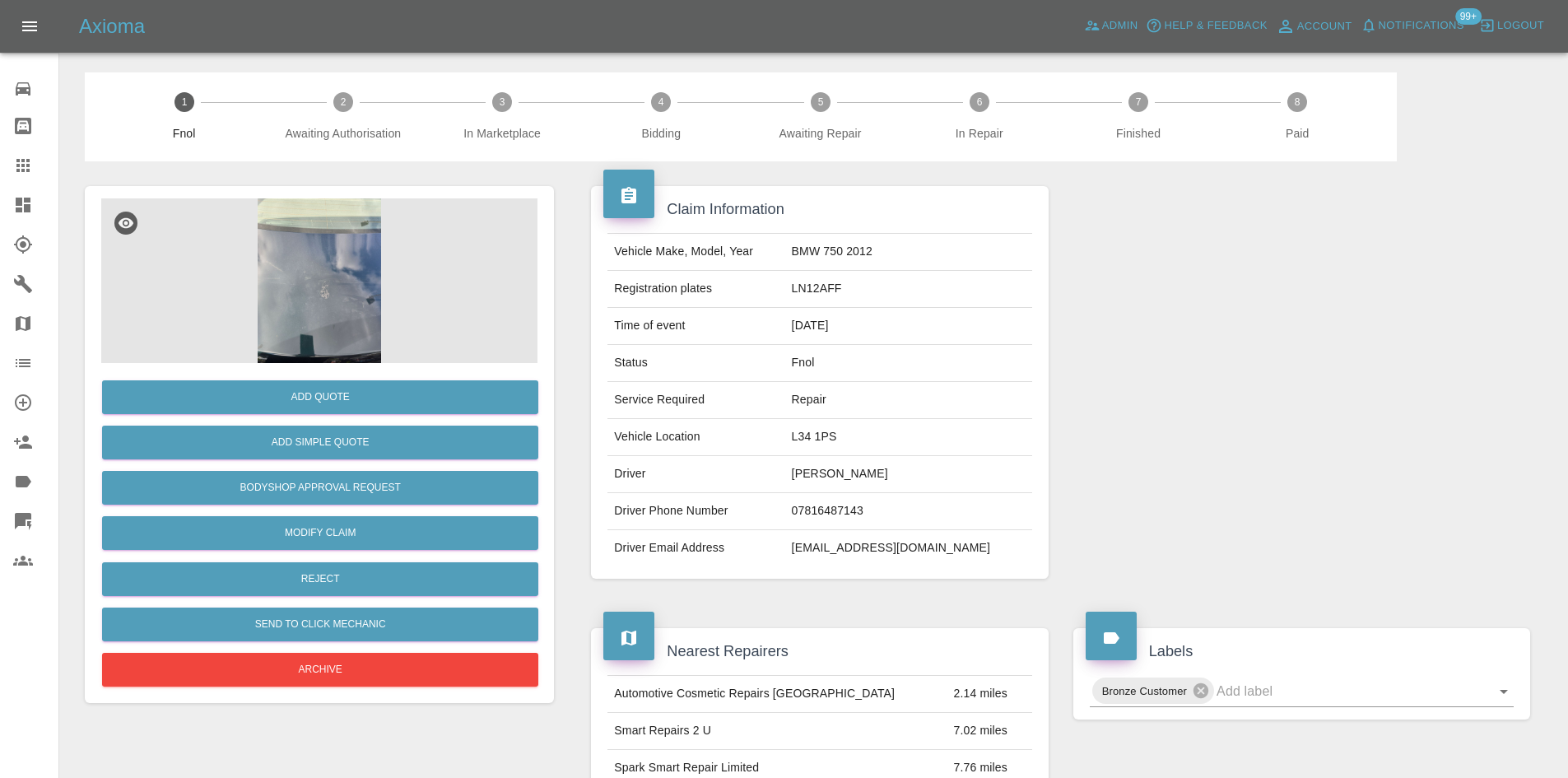
click at [331, 285] on img at bounding box center [319, 280] width 436 height 164
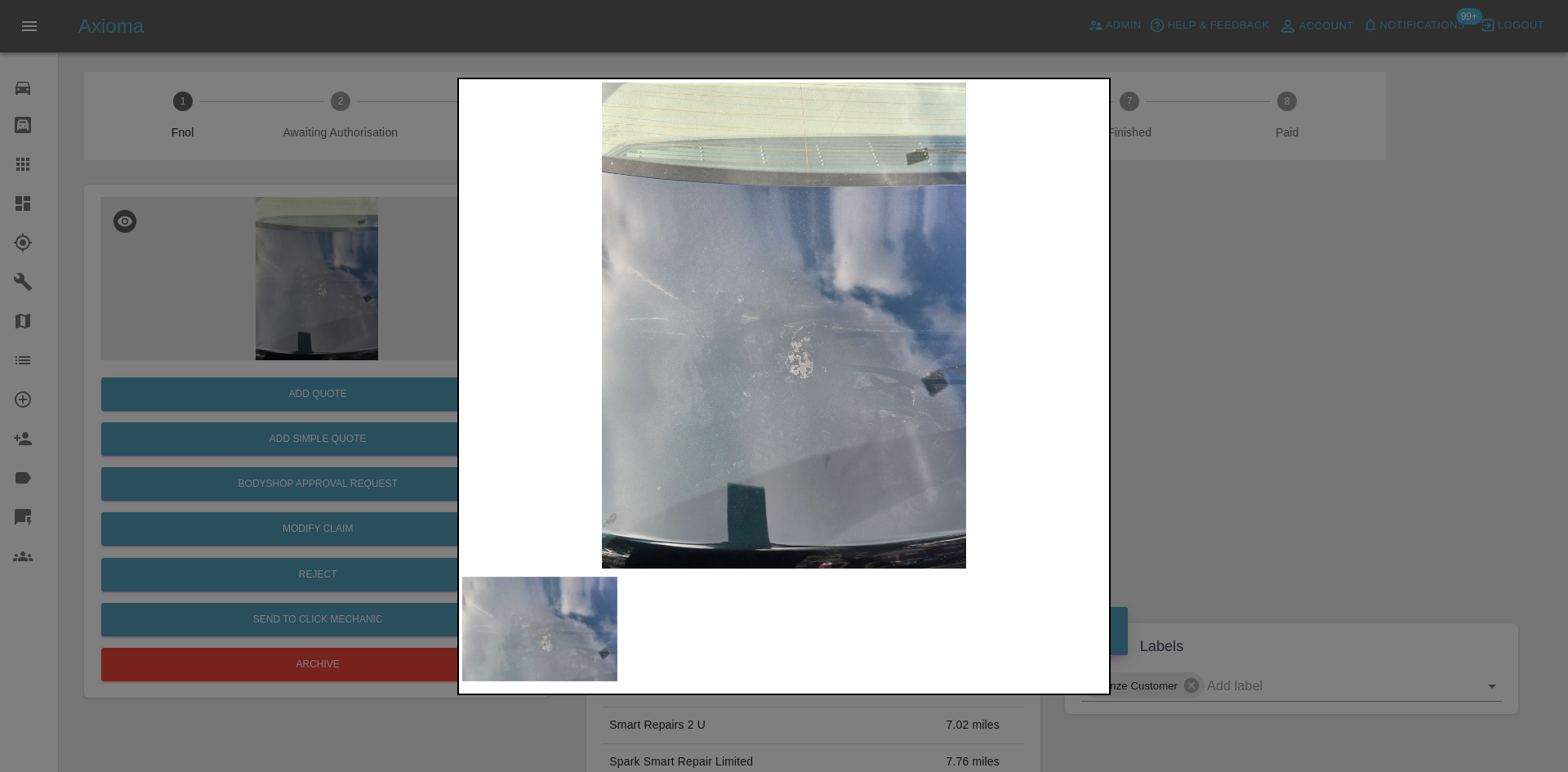
click at [811, 362] on img at bounding box center [784, 325] width 643 height 486
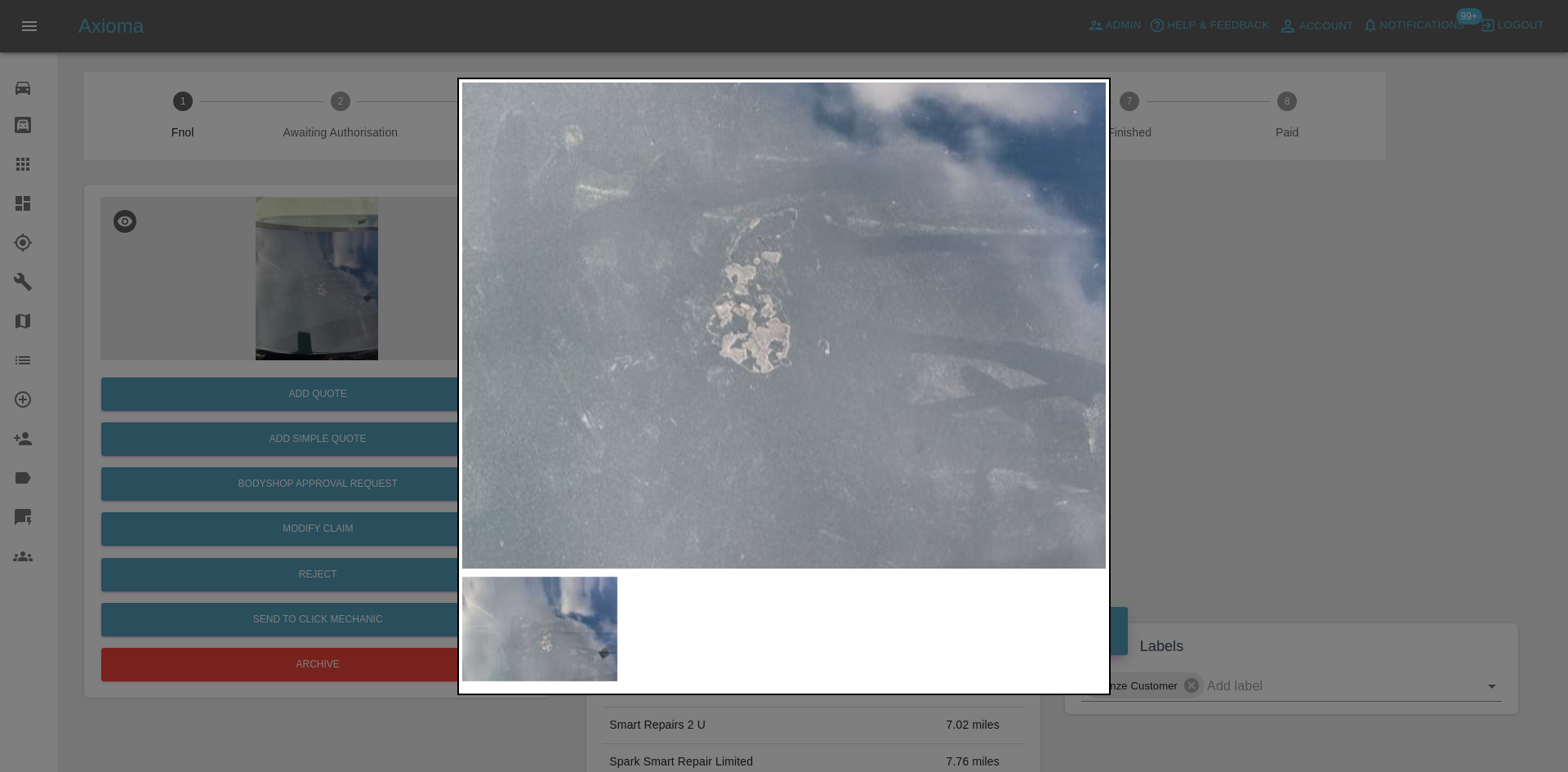
click at [811, 362] on img at bounding box center [703, 214] width 1931 height 1459
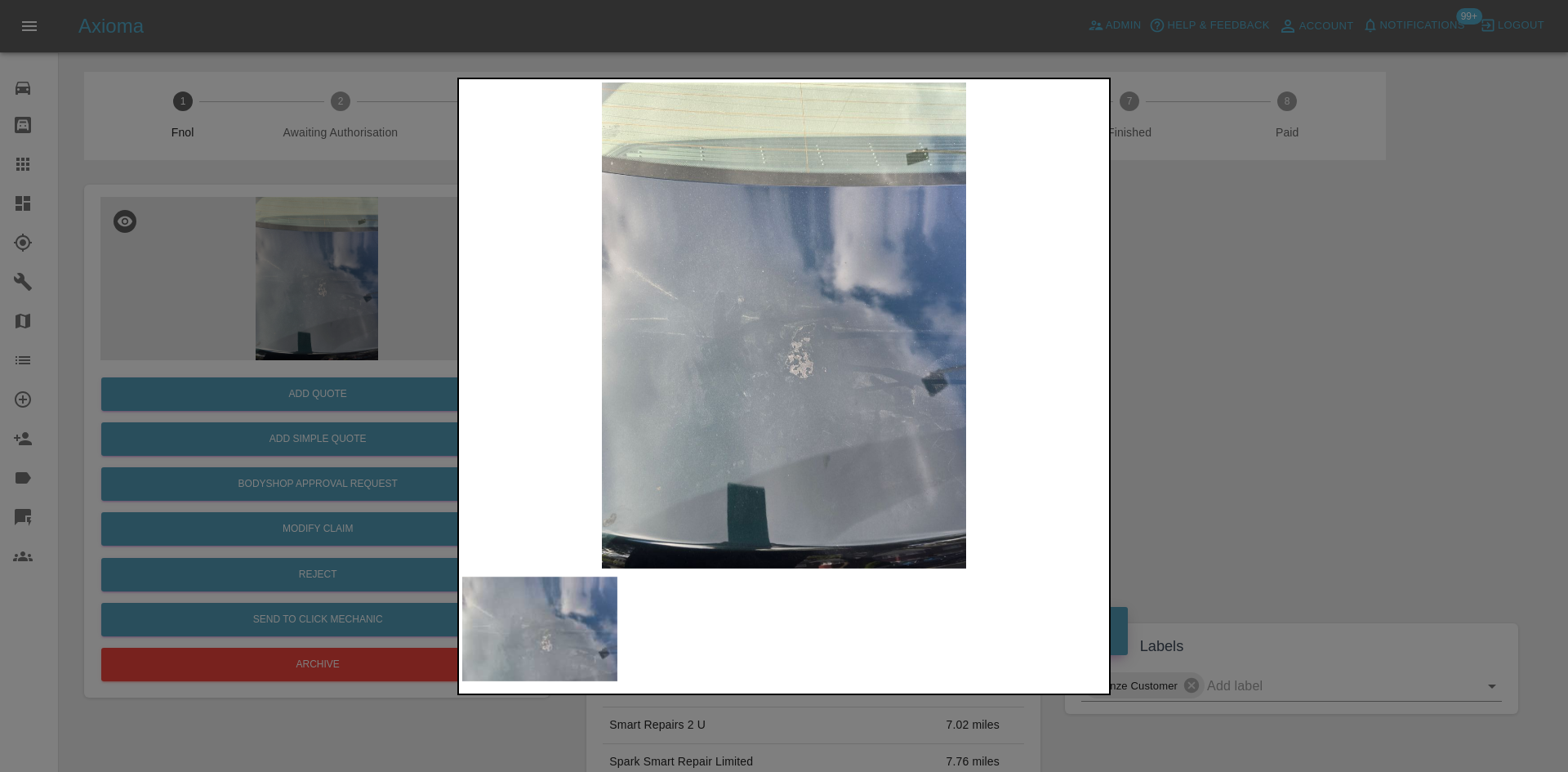
click at [688, 375] on img at bounding box center [784, 325] width 643 height 486
click at [808, 396] on img at bounding box center [784, 325] width 643 height 486
click at [742, 389] on img at bounding box center [784, 325] width 643 height 486
click at [611, 386] on img at bounding box center [784, 325] width 643 height 486
click at [669, 449] on img at bounding box center [784, 325] width 643 height 486
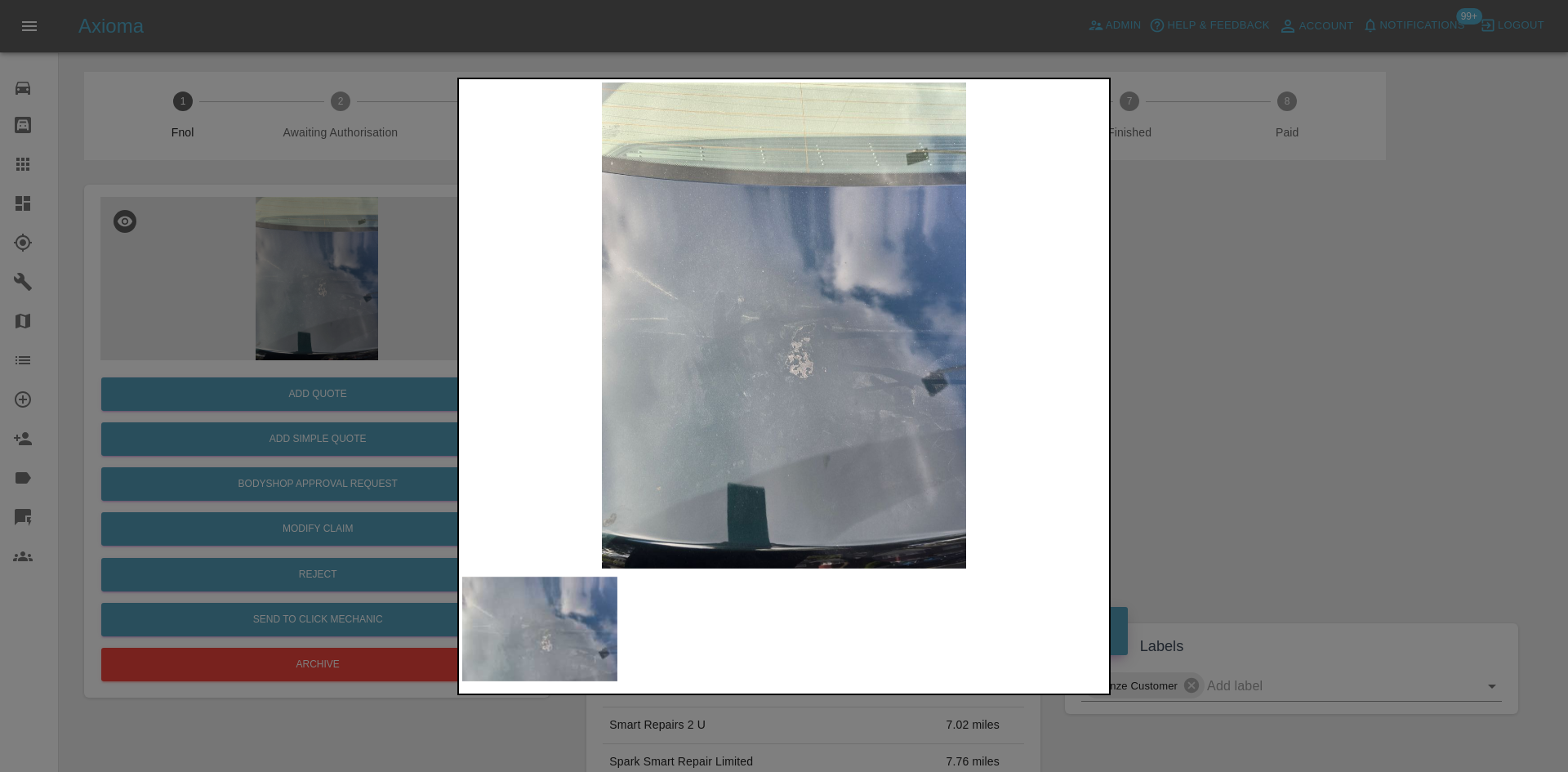
click at [519, 435] on img at bounding box center [784, 325] width 643 height 486
click at [288, 373] on div at bounding box center [784, 386] width 1568 height 772
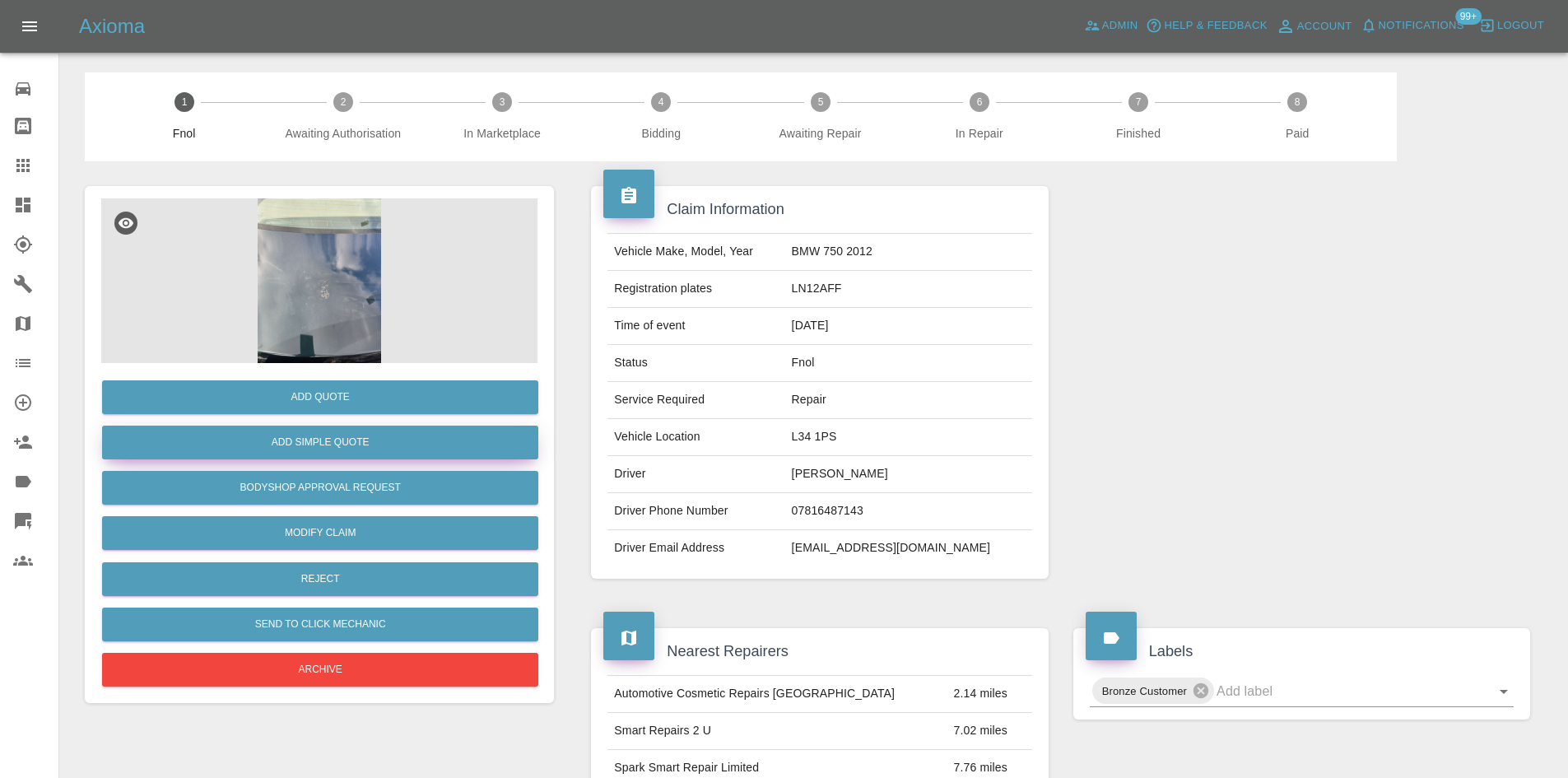
click at [341, 439] on button "Add Simple Quote" at bounding box center [320, 443] width 436 height 34
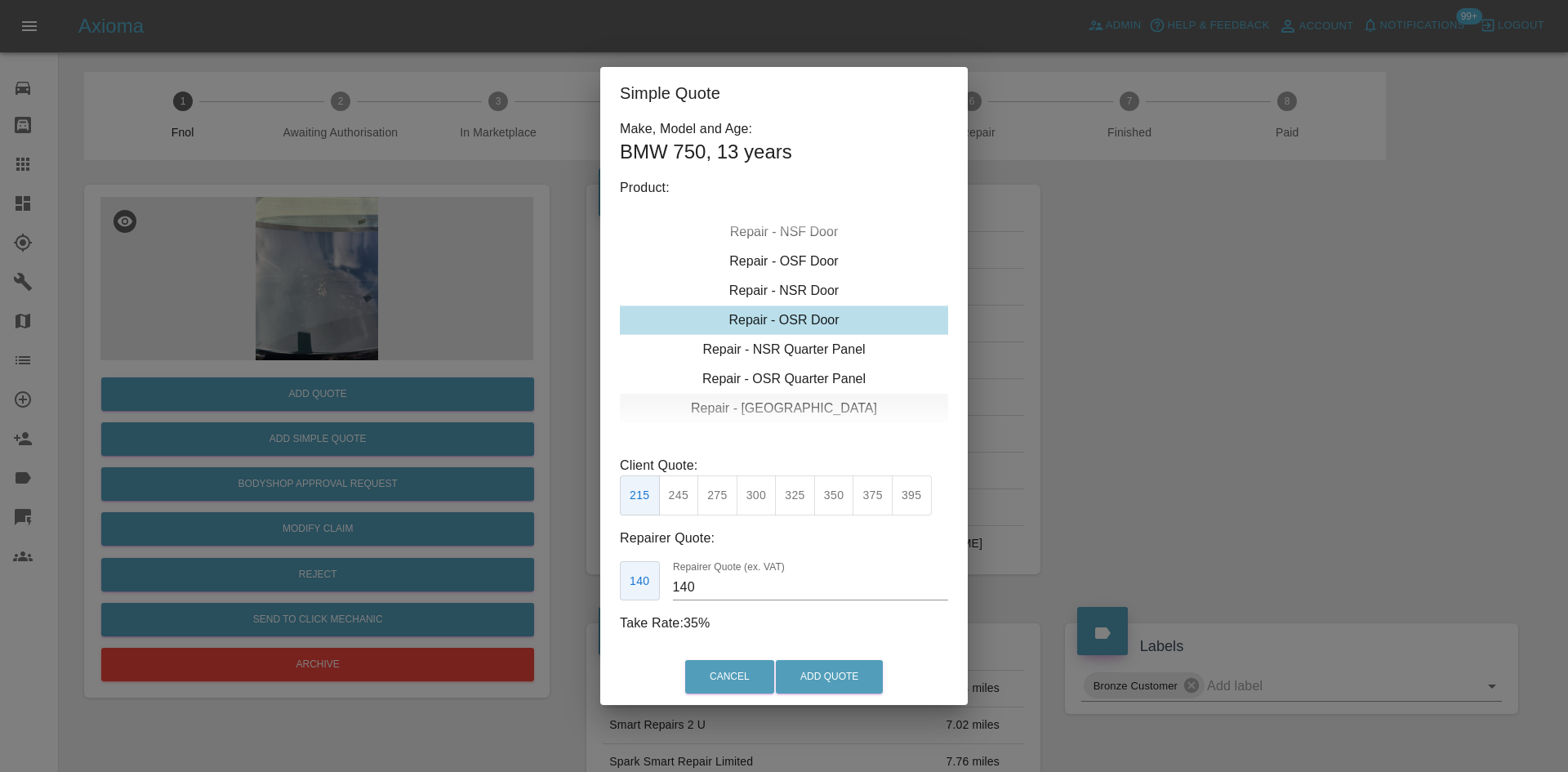
click at [792, 406] on div "Repair - [GEOGRAPHIC_DATA]" at bounding box center [784, 408] width 328 height 29
drag, startPoint x: 915, startPoint y: 487, endPoint x: 821, endPoint y: 597, distance: 144.7
click at [916, 488] on button "395" at bounding box center [912, 496] width 40 height 40
drag, startPoint x: 710, startPoint y: 596, endPoint x: 623, endPoint y: 591, distance: 87.1
click at [625, 591] on div "265 Repairer Quote (ex. VAT) 265" at bounding box center [784, 581] width 328 height 40
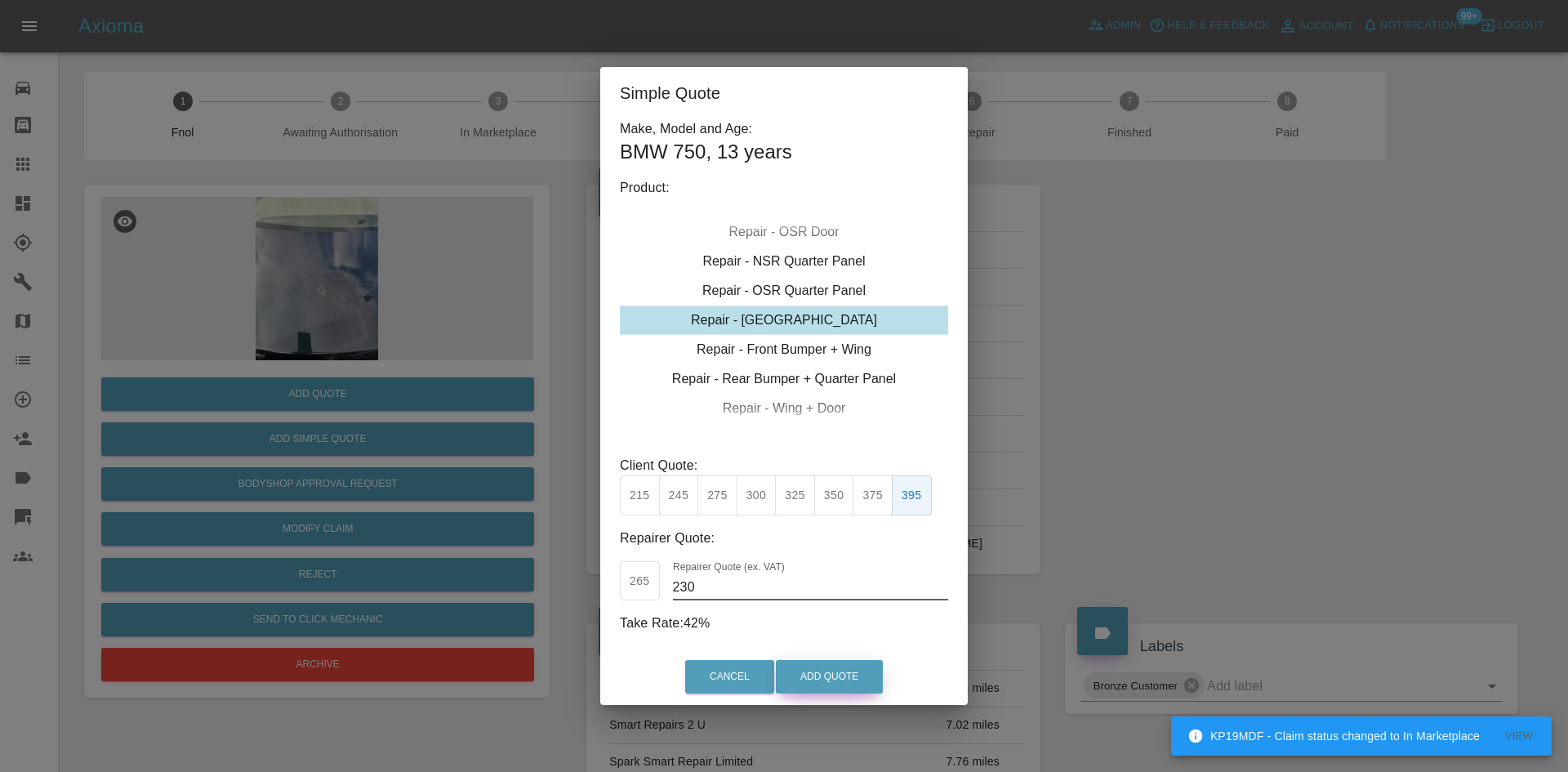
type input "230"
click at [837, 672] on button "Add Quote" at bounding box center [829, 677] width 107 height 34
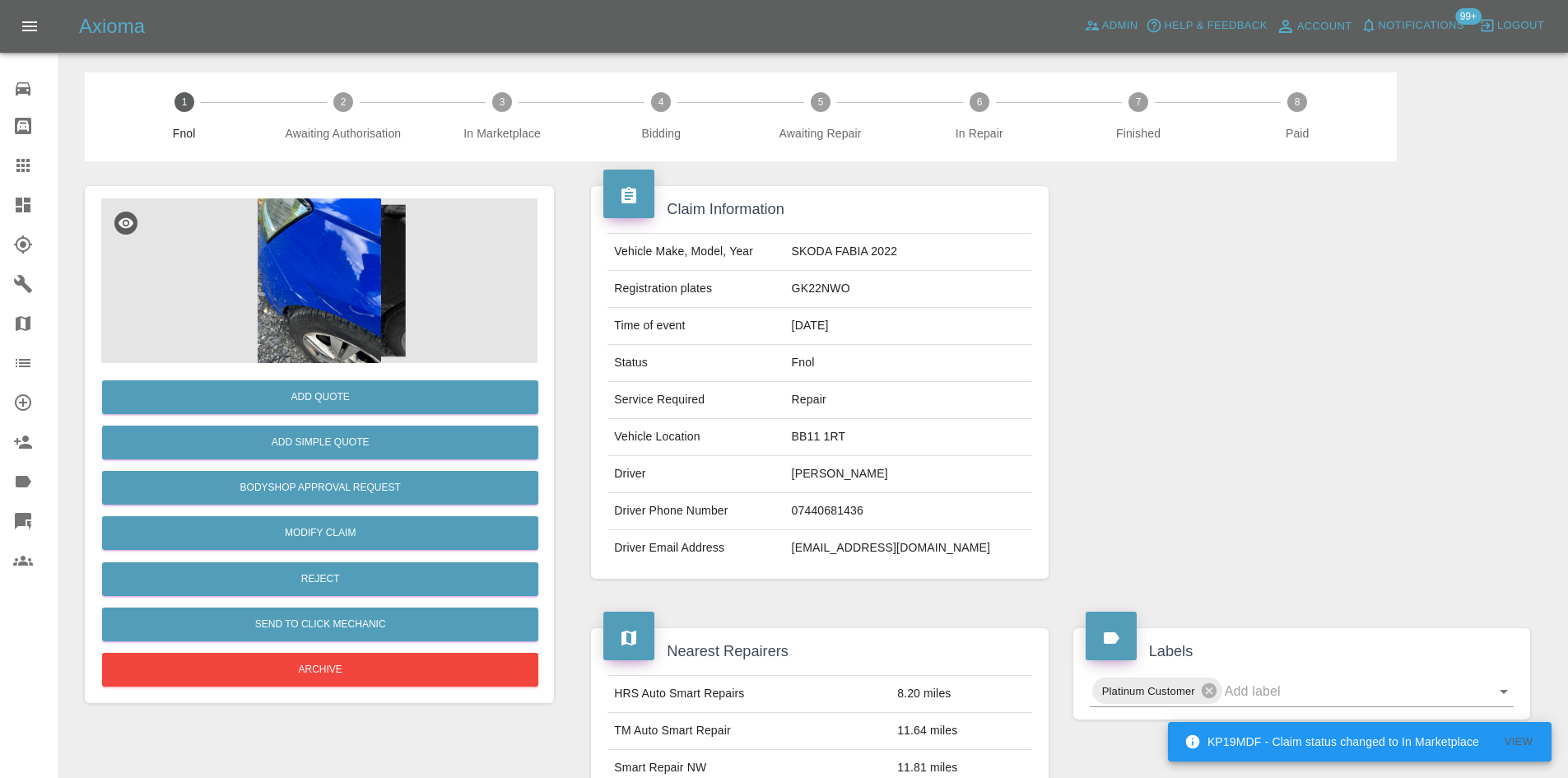
click at [314, 259] on img at bounding box center [319, 280] width 436 height 164
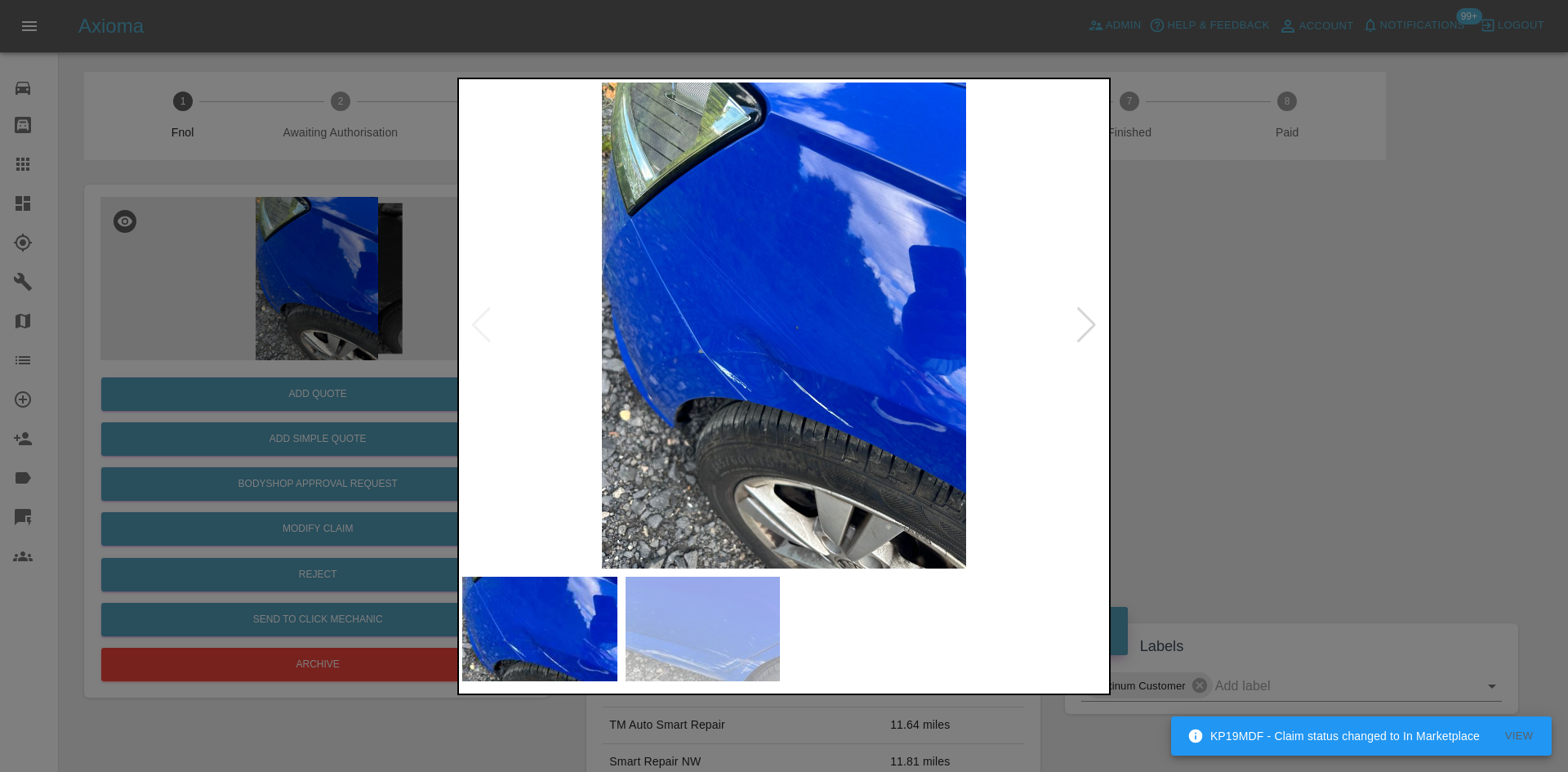
click at [707, 437] on img at bounding box center [784, 325] width 643 height 486
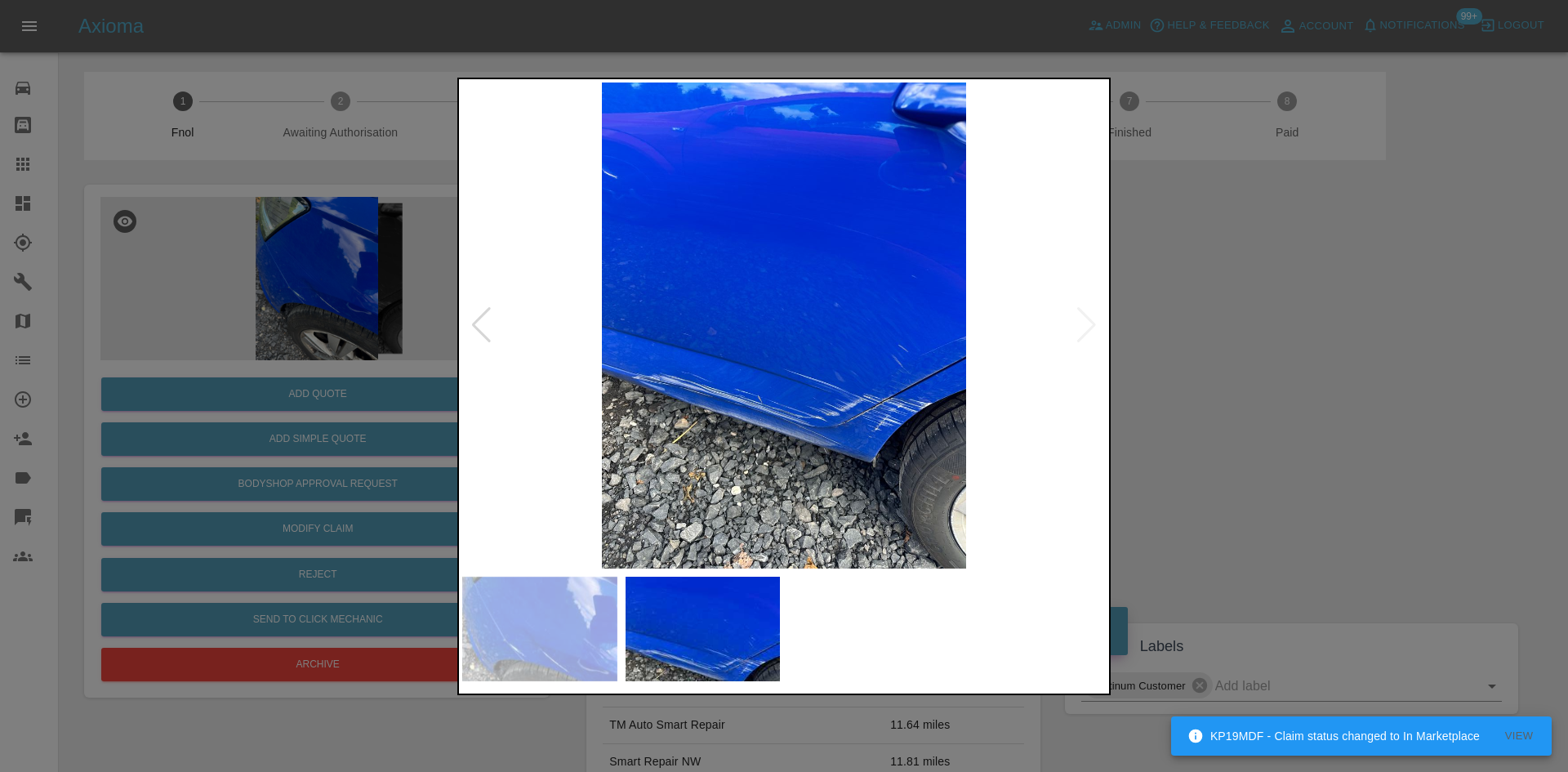
click at [722, 449] on img at bounding box center [784, 325] width 643 height 486
click at [705, 450] on img at bounding box center [784, 325] width 643 height 486
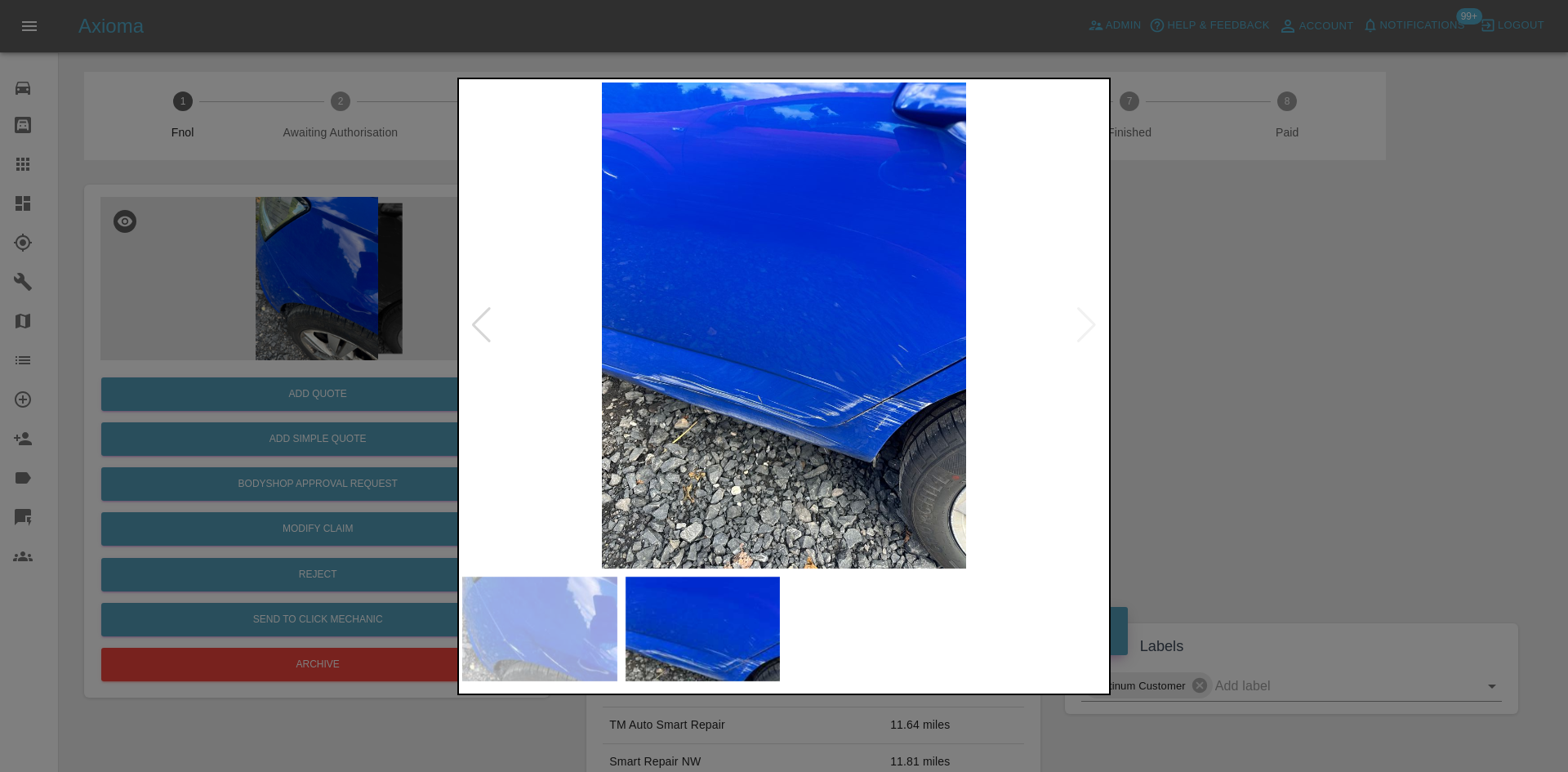
click at [275, 397] on div at bounding box center [784, 386] width 1568 height 772
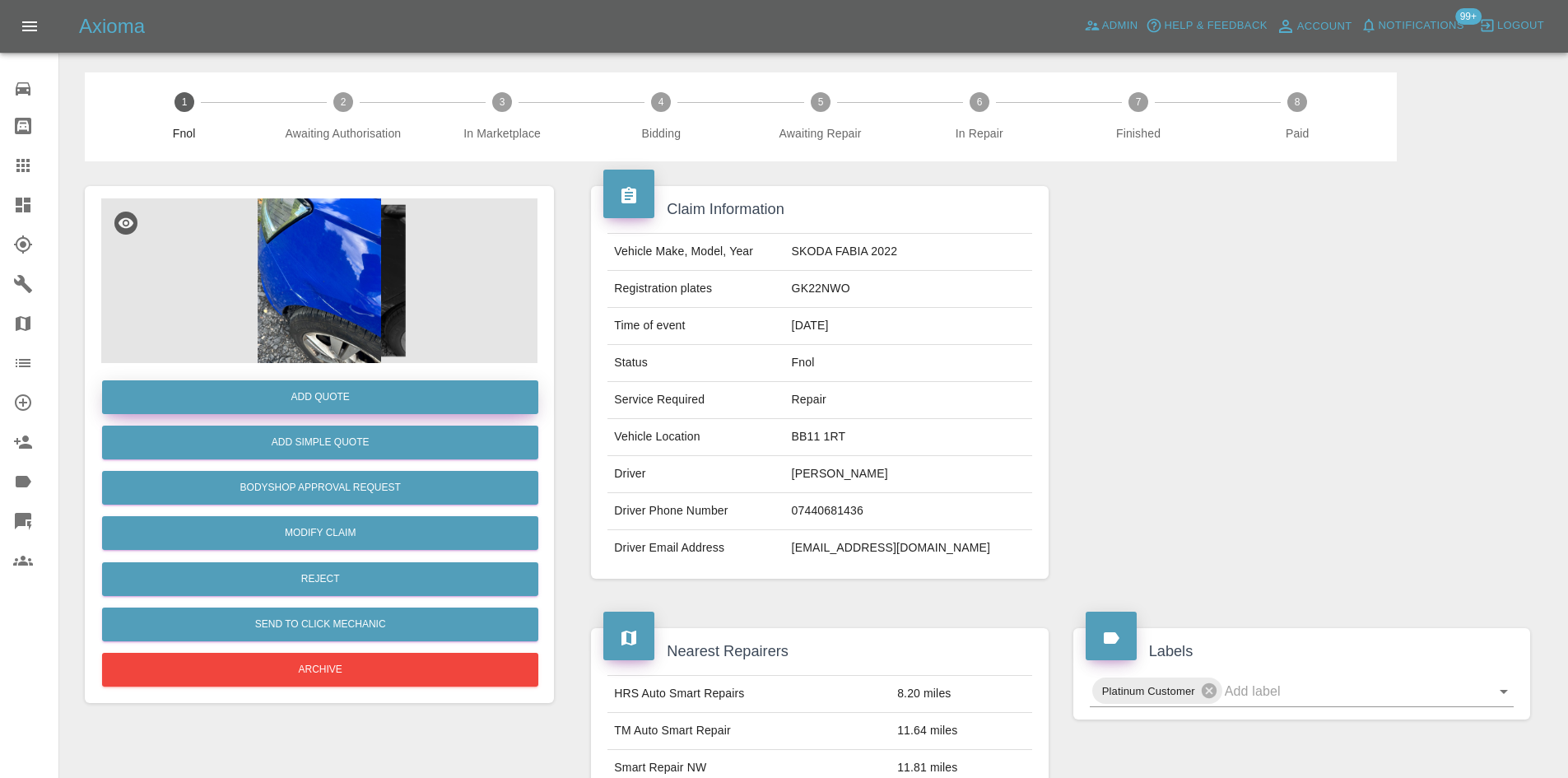
click at [279, 400] on button "Add Quote" at bounding box center [320, 397] width 436 height 34
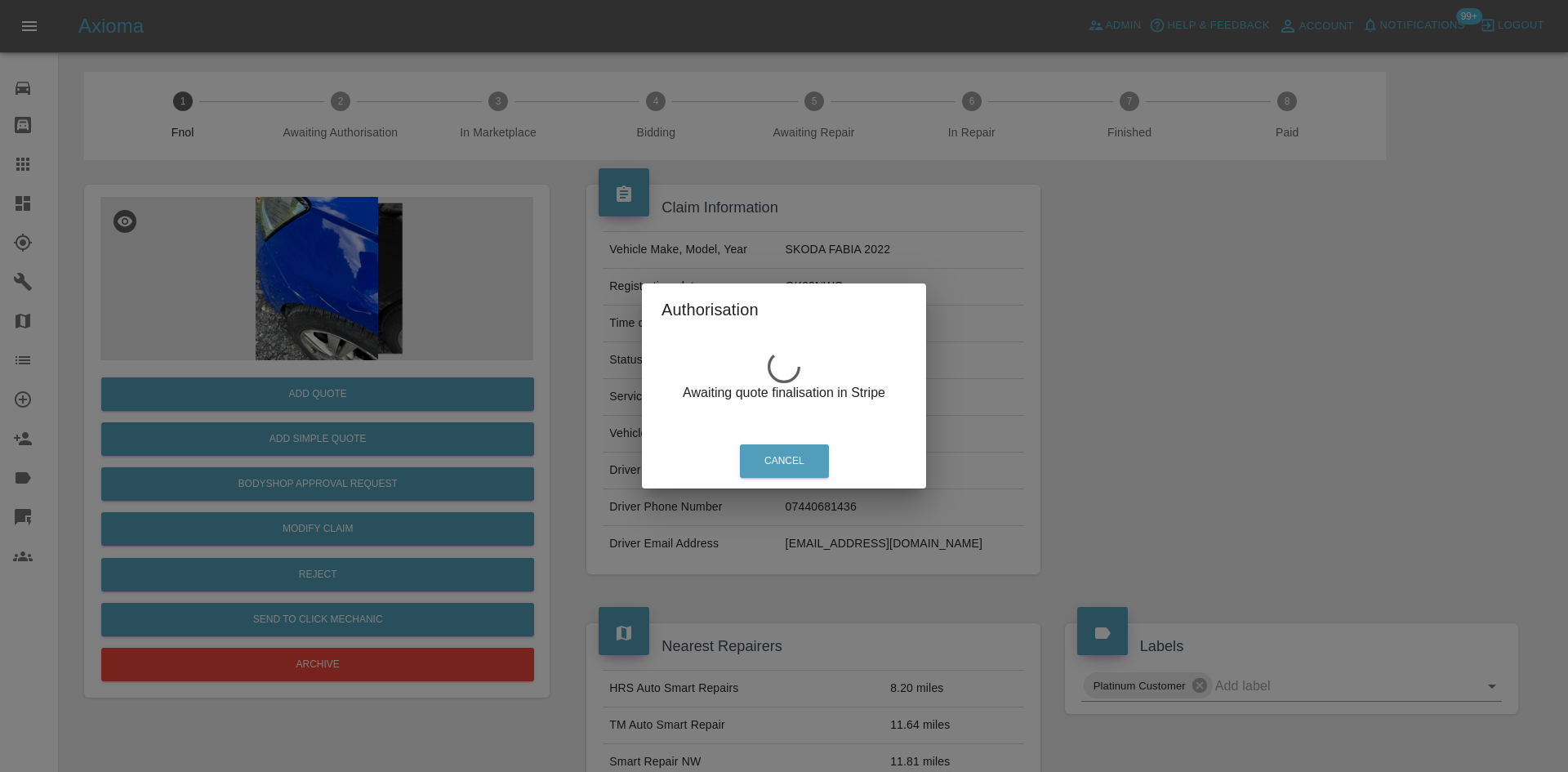
click at [326, 273] on div "Authorisation Awaiting quote finalisation in Stripe Cancel" at bounding box center [784, 386] width 1568 height 772
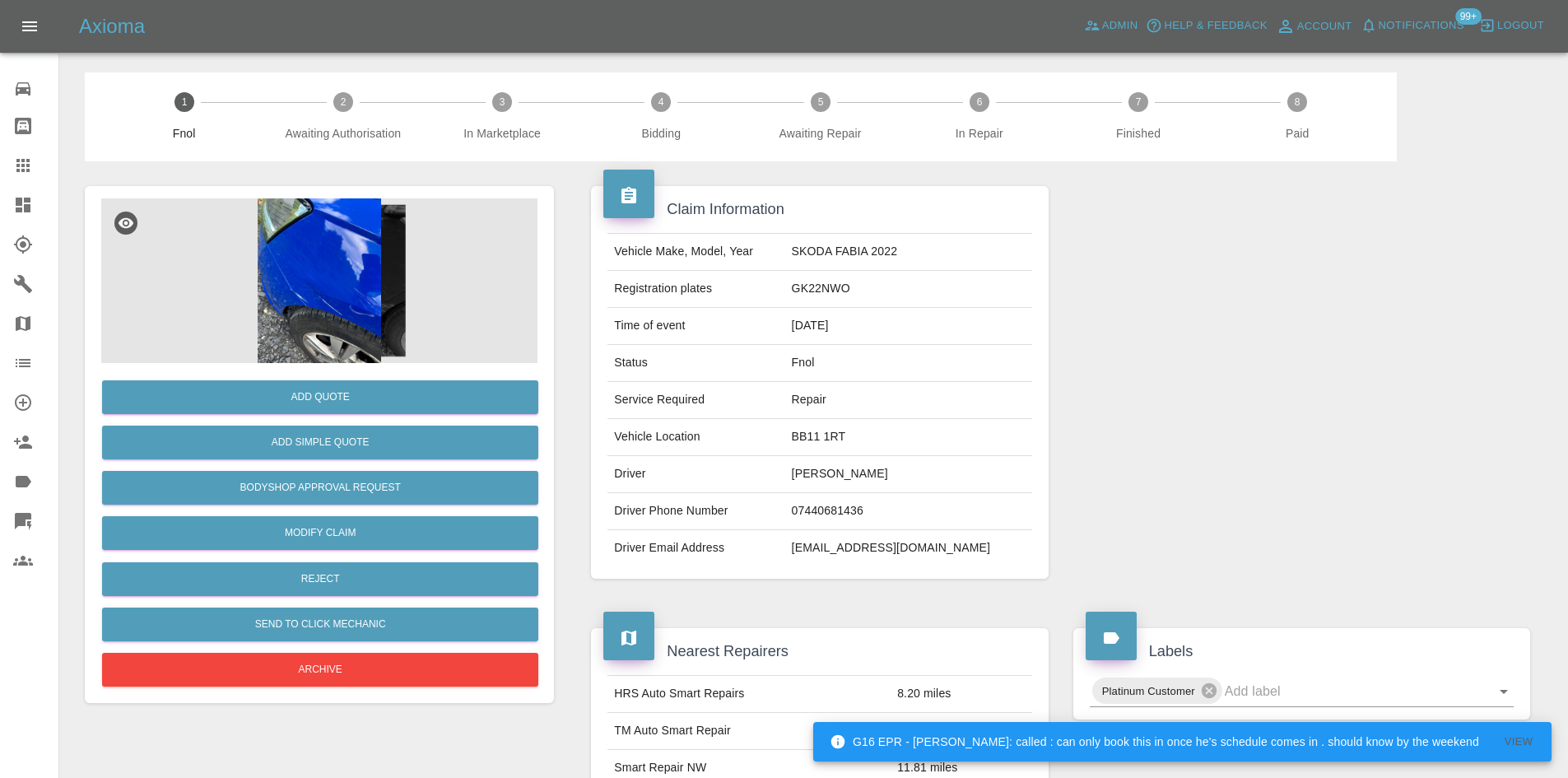
click at [305, 291] on img at bounding box center [319, 280] width 436 height 164
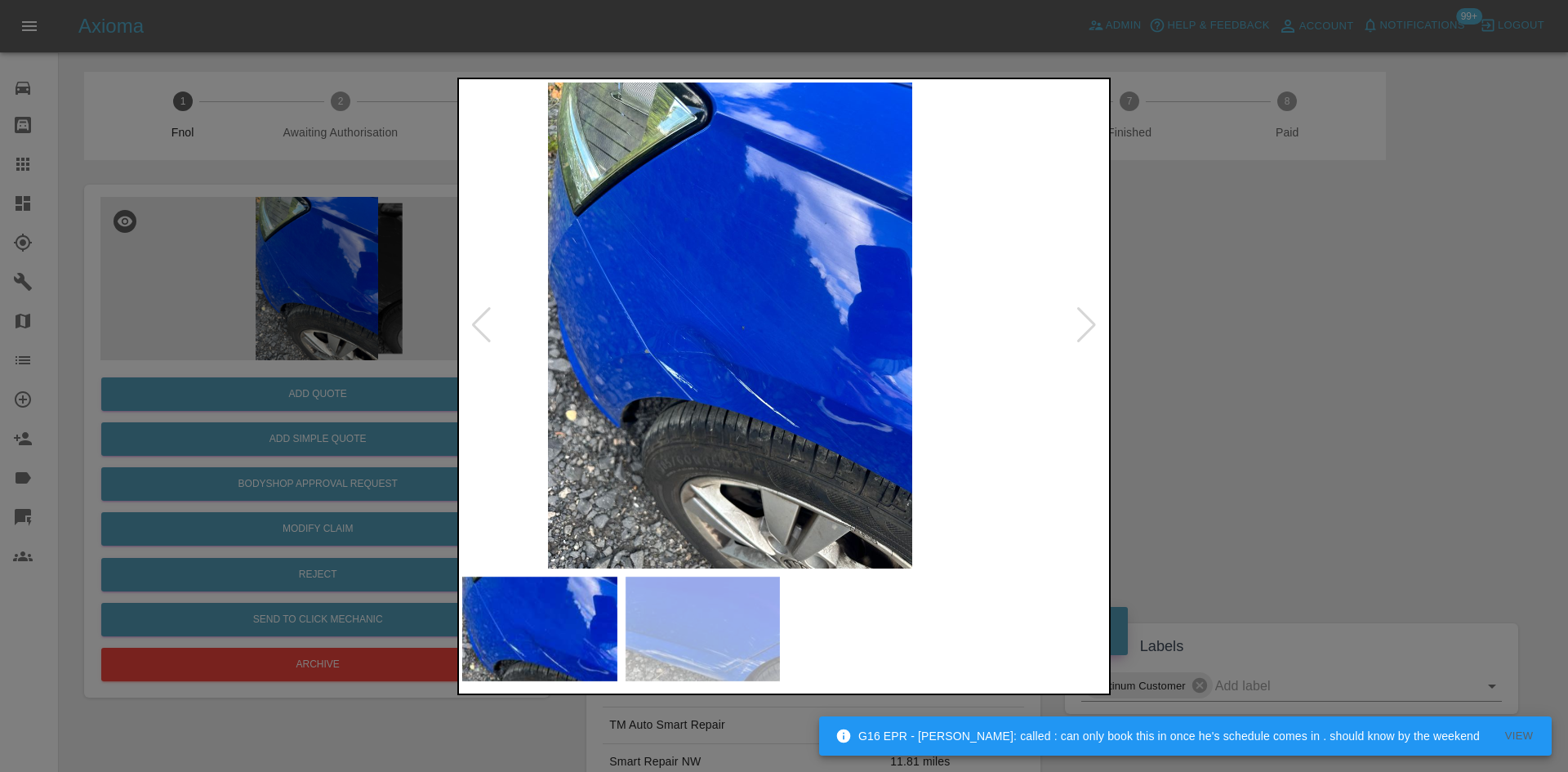
click at [868, 460] on img at bounding box center [730, 325] width 643 height 486
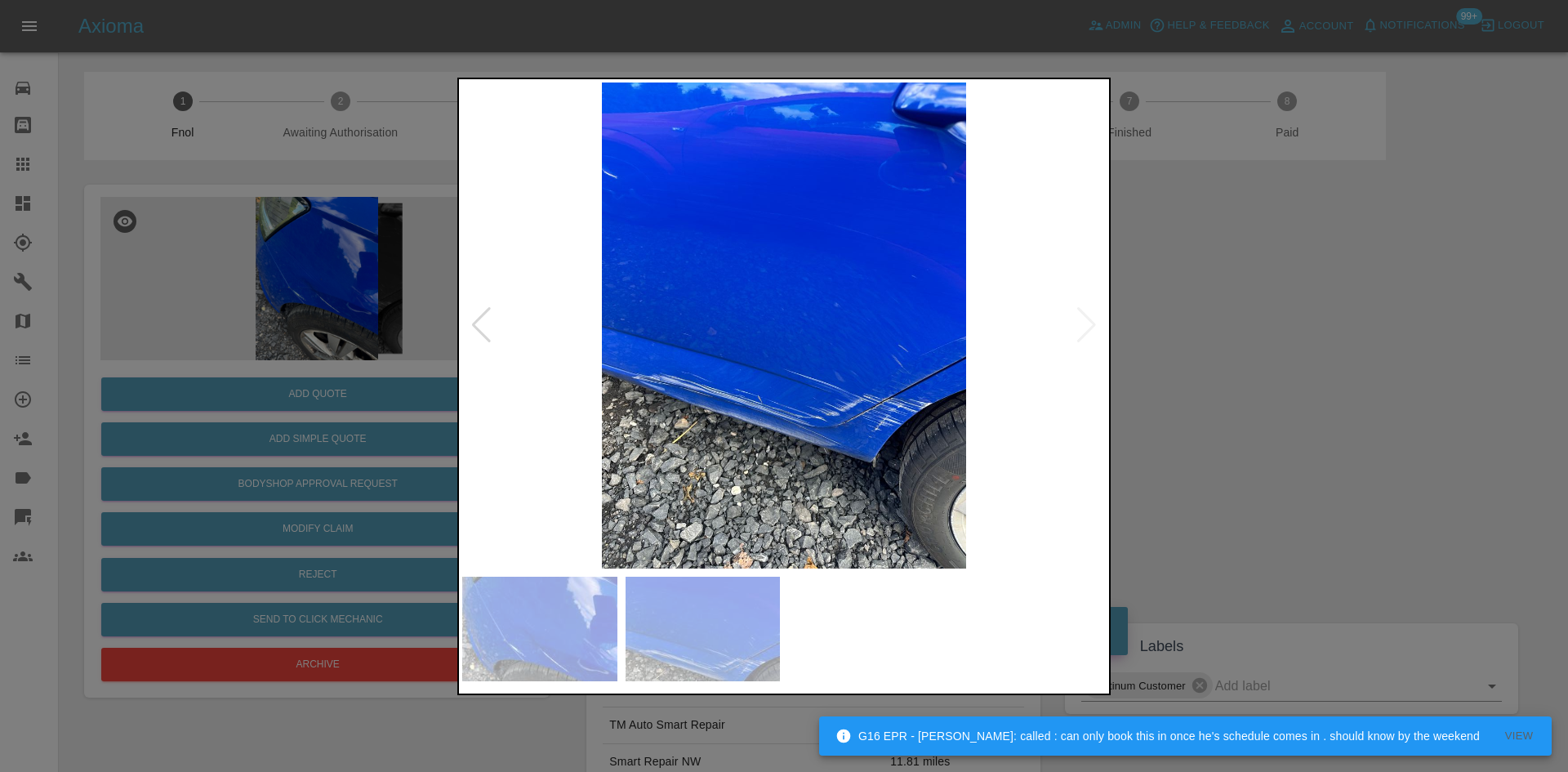
click at [817, 410] on img at bounding box center [784, 325] width 643 height 486
click at [815, 409] on img at bounding box center [784, 325] width 643 height 486
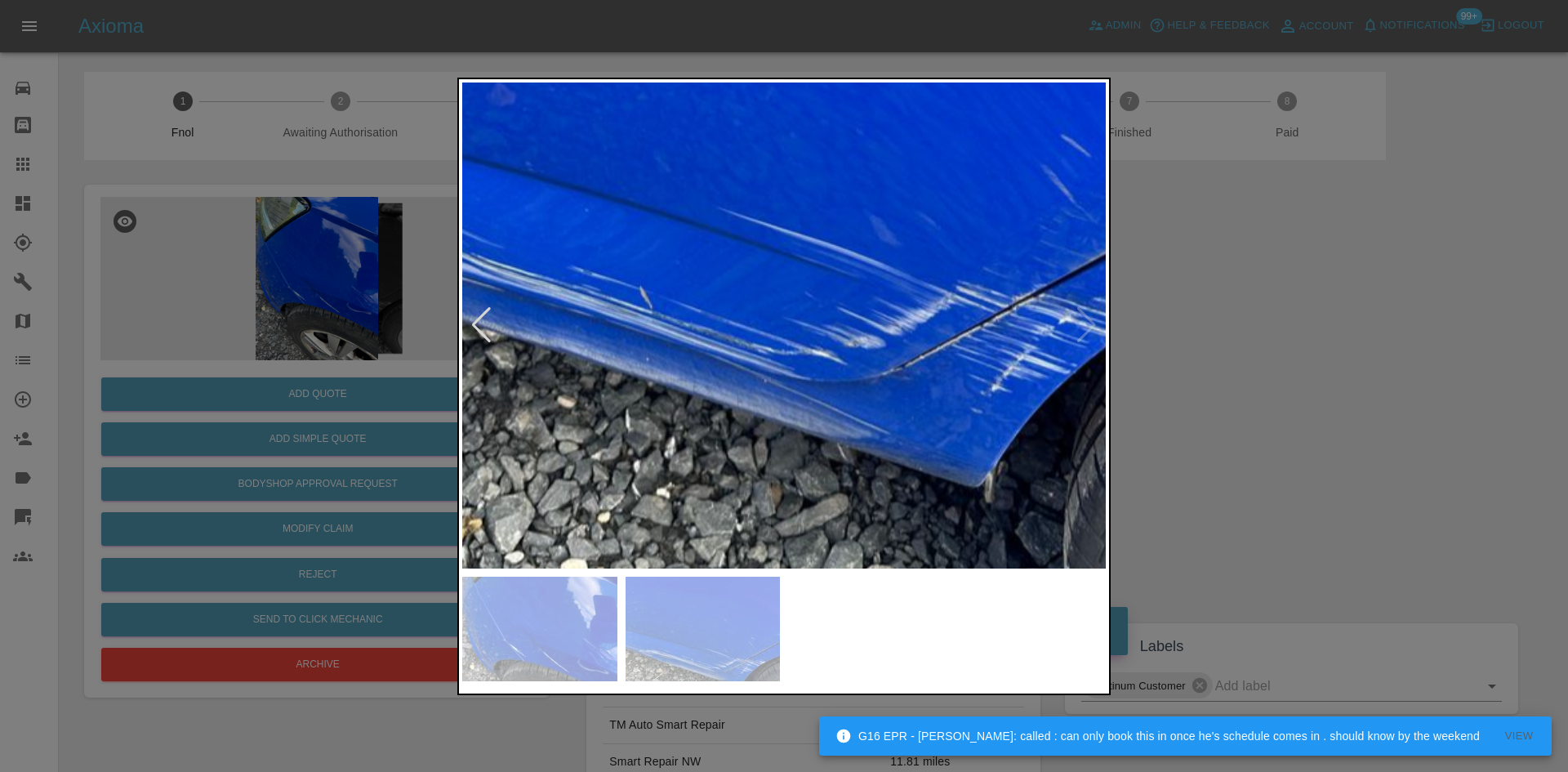
click at [815, 443] on img at bounding box center [717, 76] width 1931 height 1459
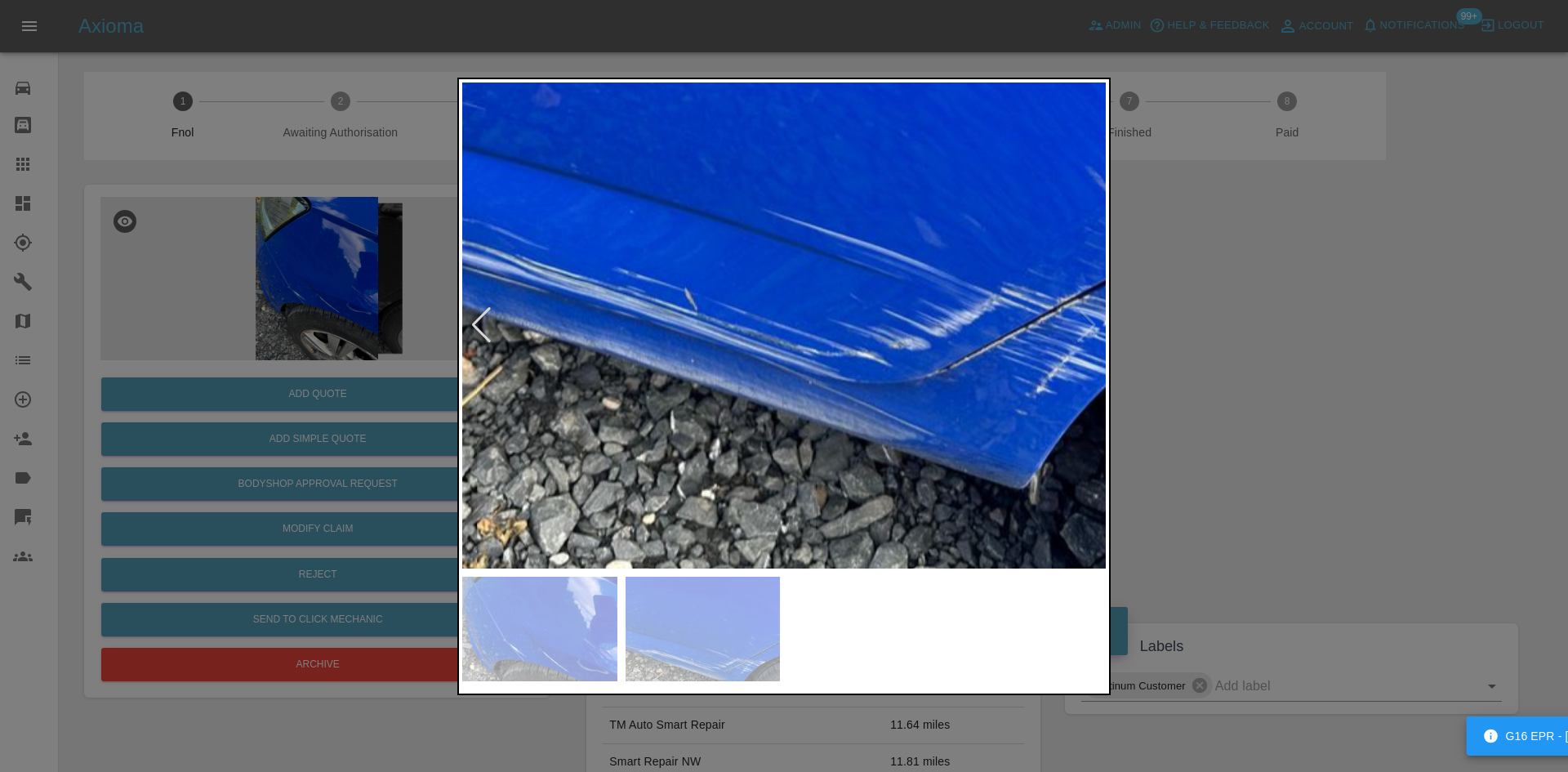
click at [266, 323] on div at bounding box center [784, 386] width 1568 height 772
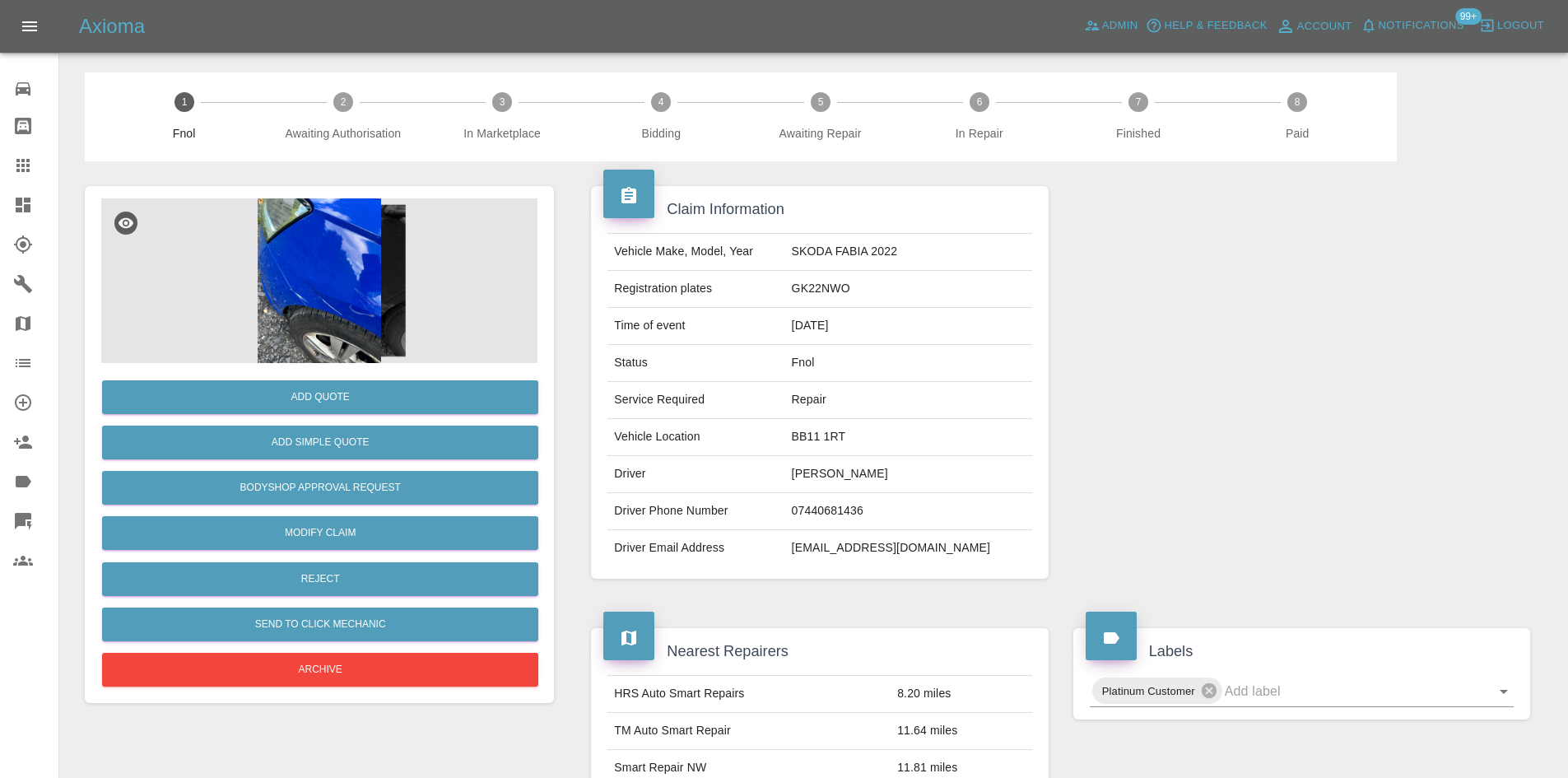
click at [326, 284] on img at bounding box center [319, 280] width 436 height 164
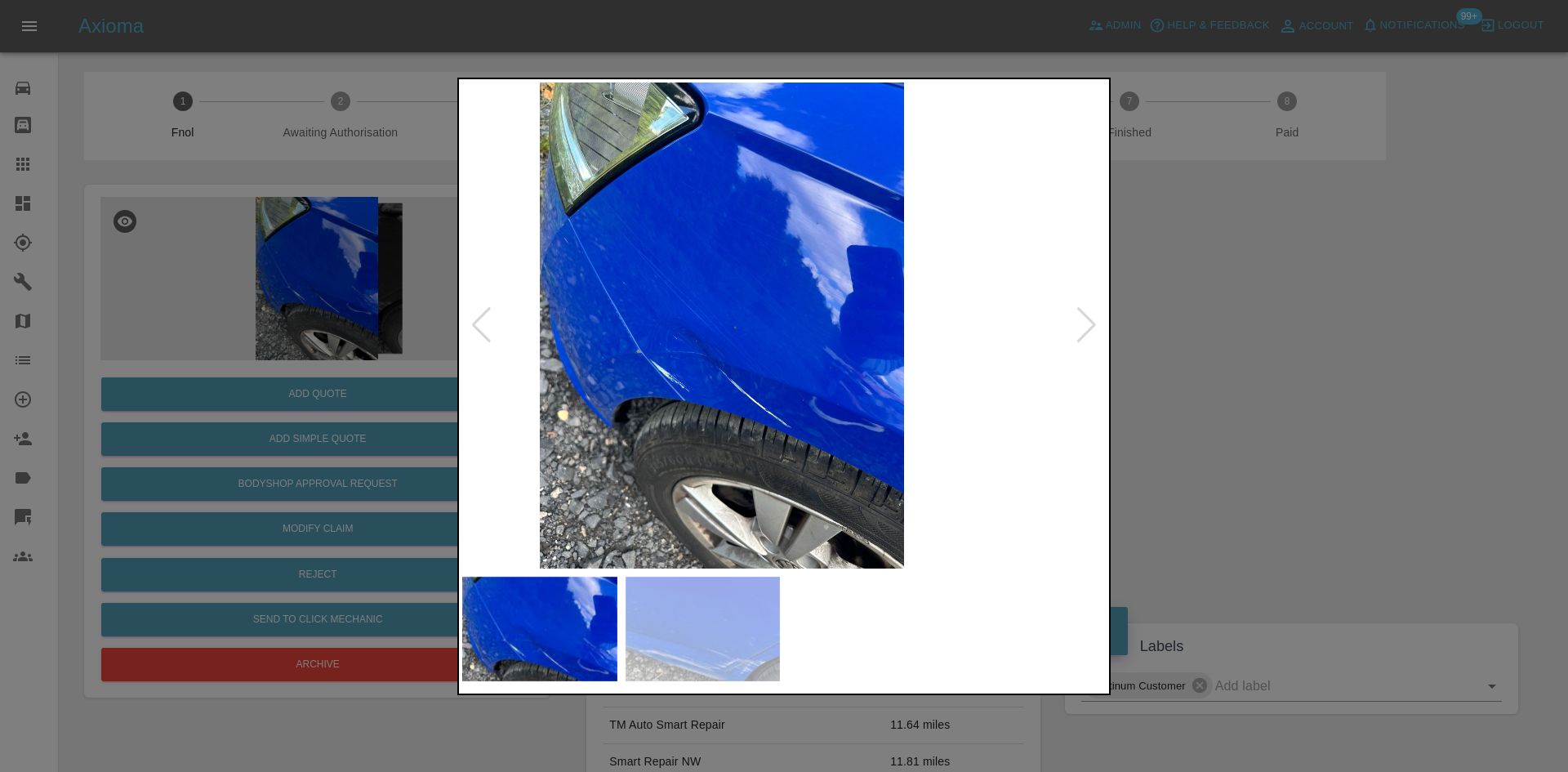
click at [700, 389] on img at bounding box center [722, 325] width 643 height 486
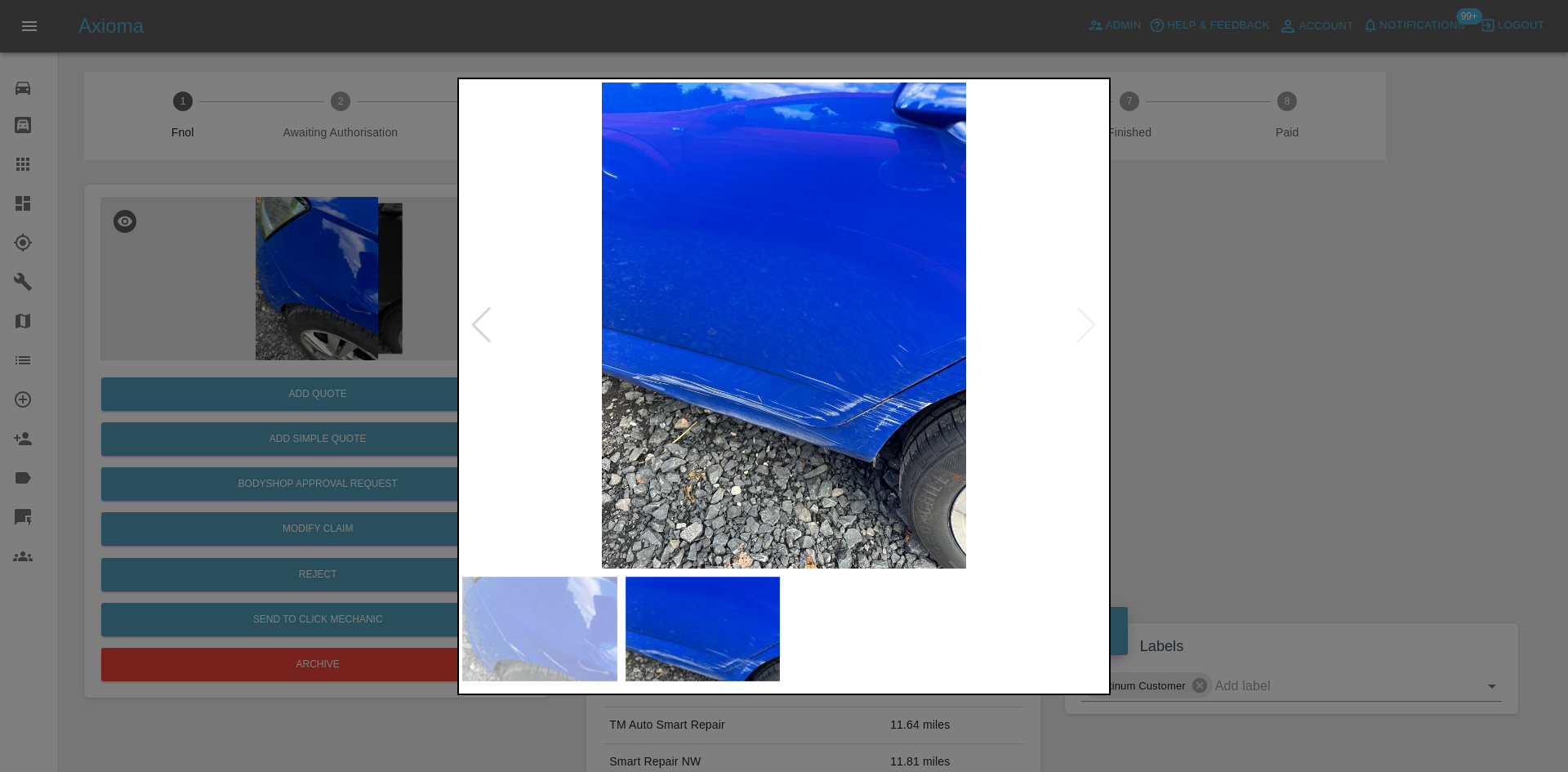
click at [881, 433] on img at bounding box center [784, 325] width 643 height 486
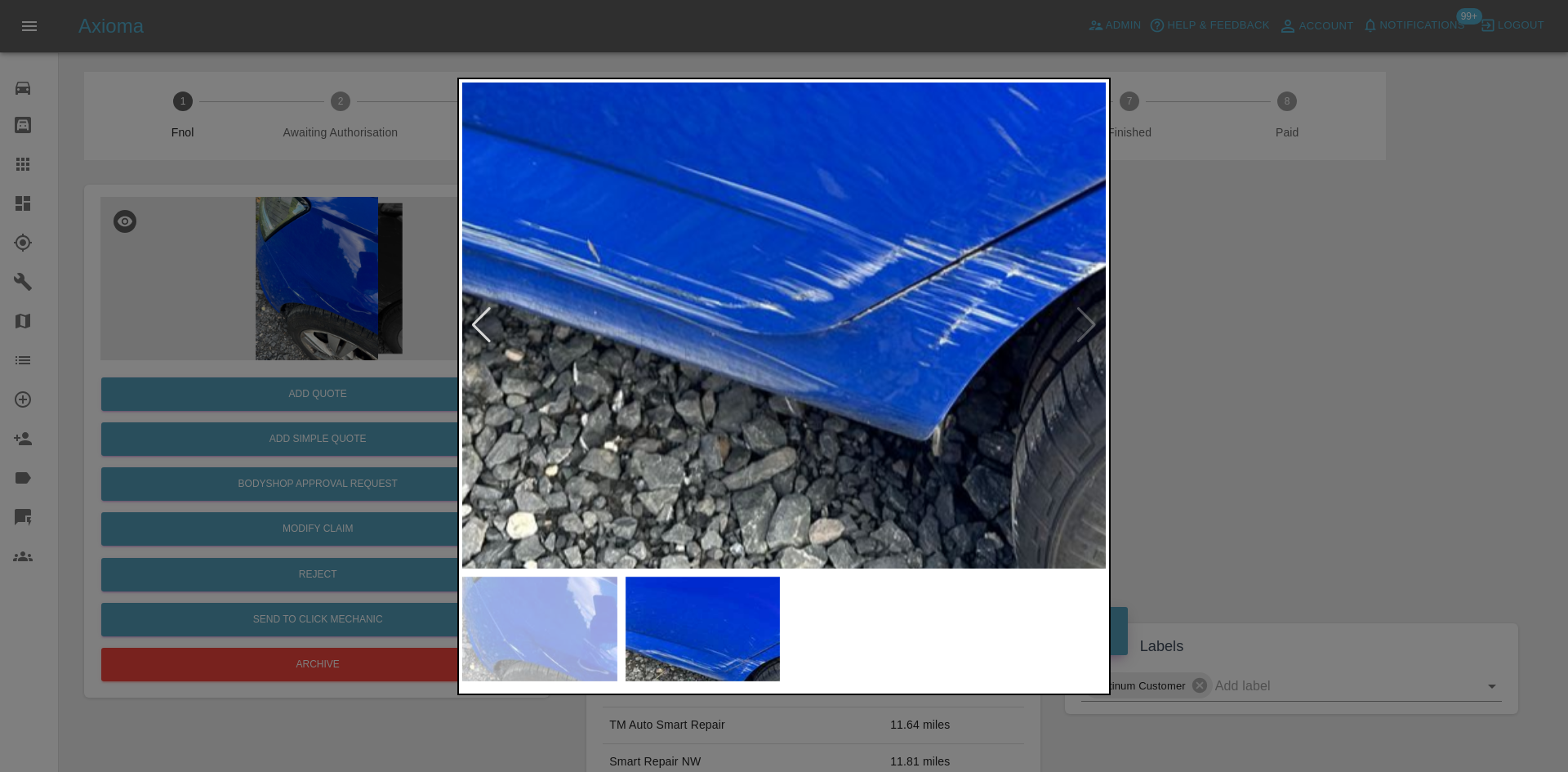
click at [726, 406] on img at bounding box center [665, 30] width 1931 height 1459
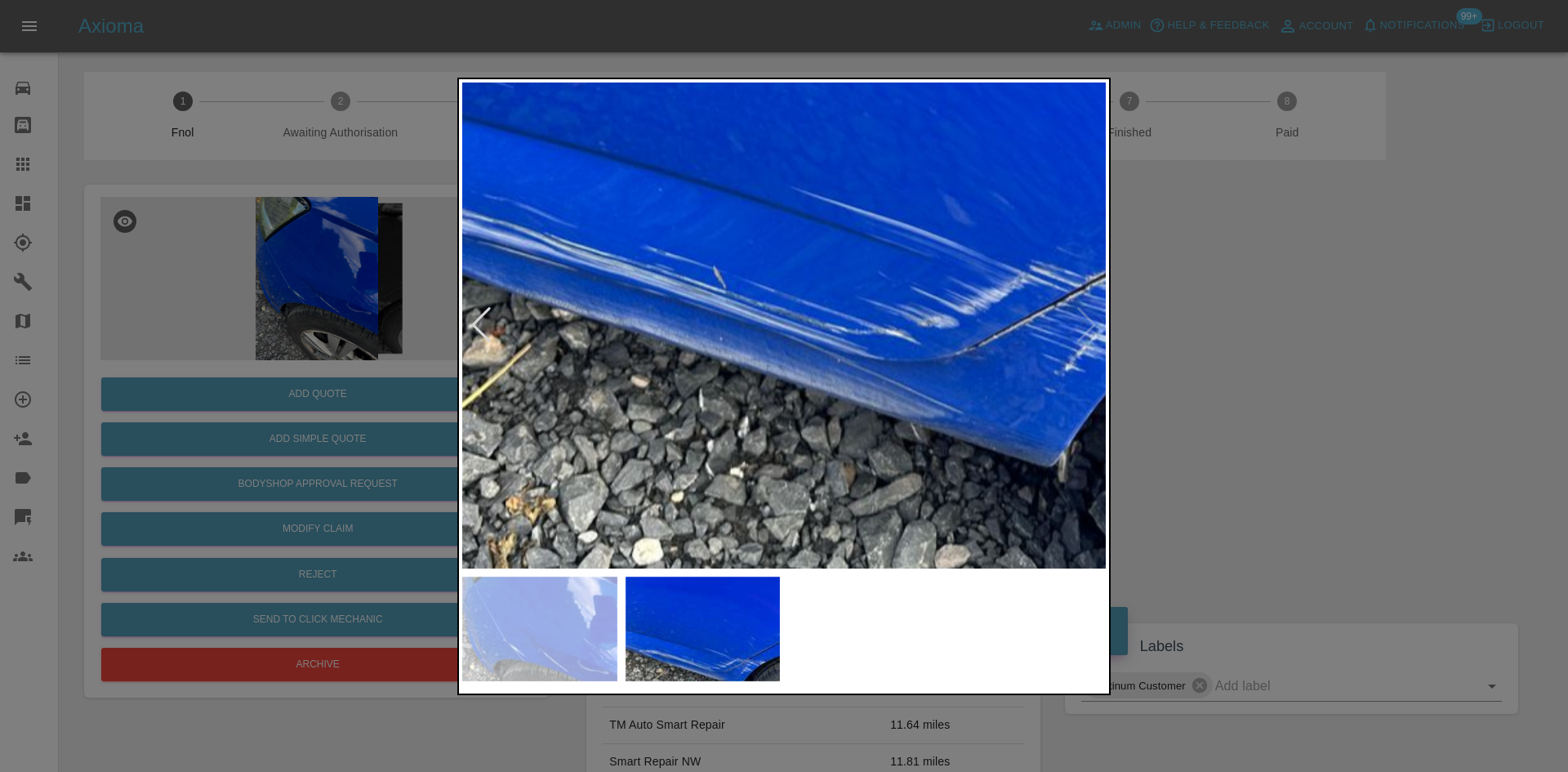
click at [774, 452] on img at bounding box center [791, 56] width 1931 height 1459
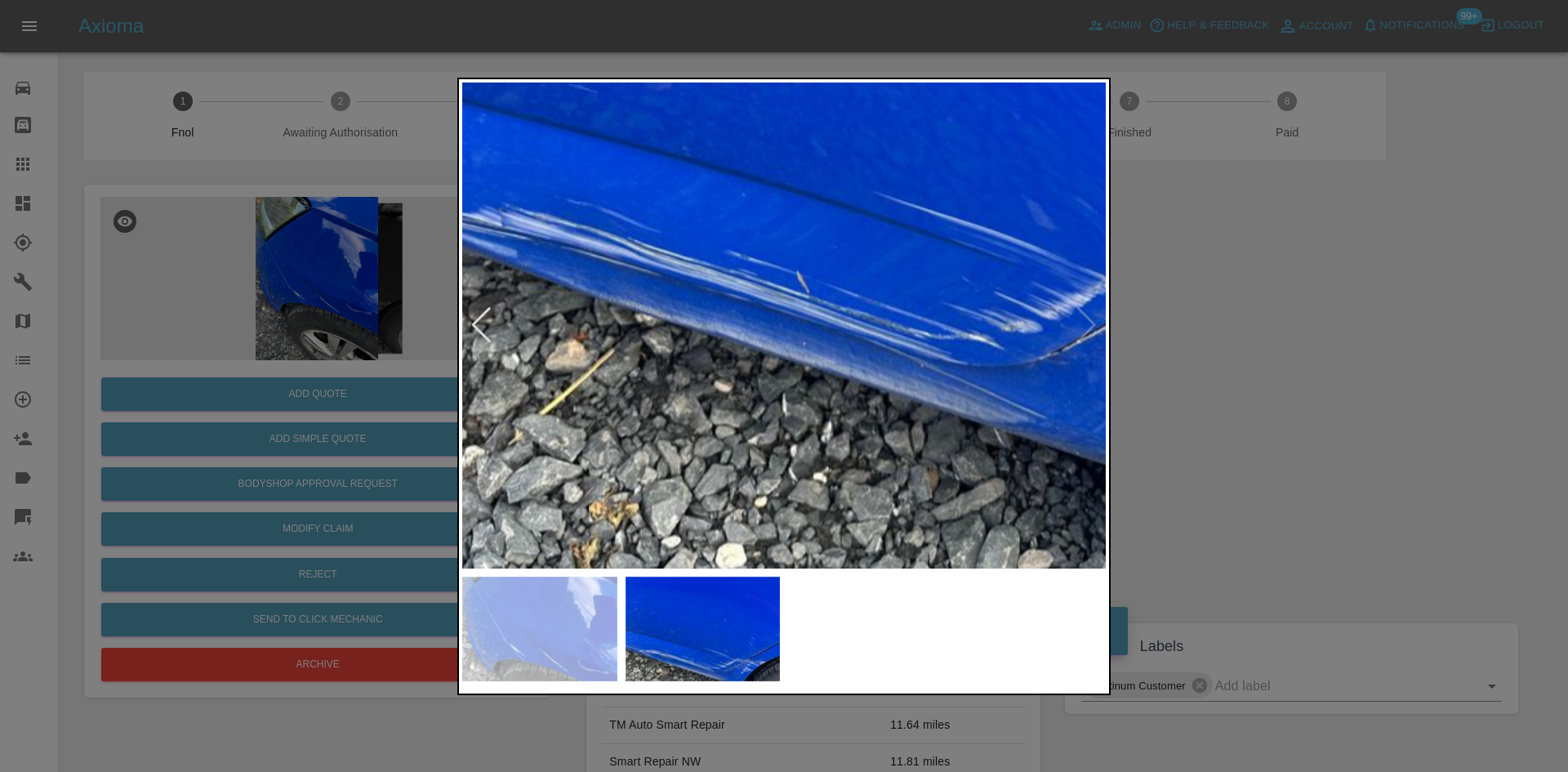
click at [847, 491] on img at bounding box center [874, 61] width 1931 height 1459
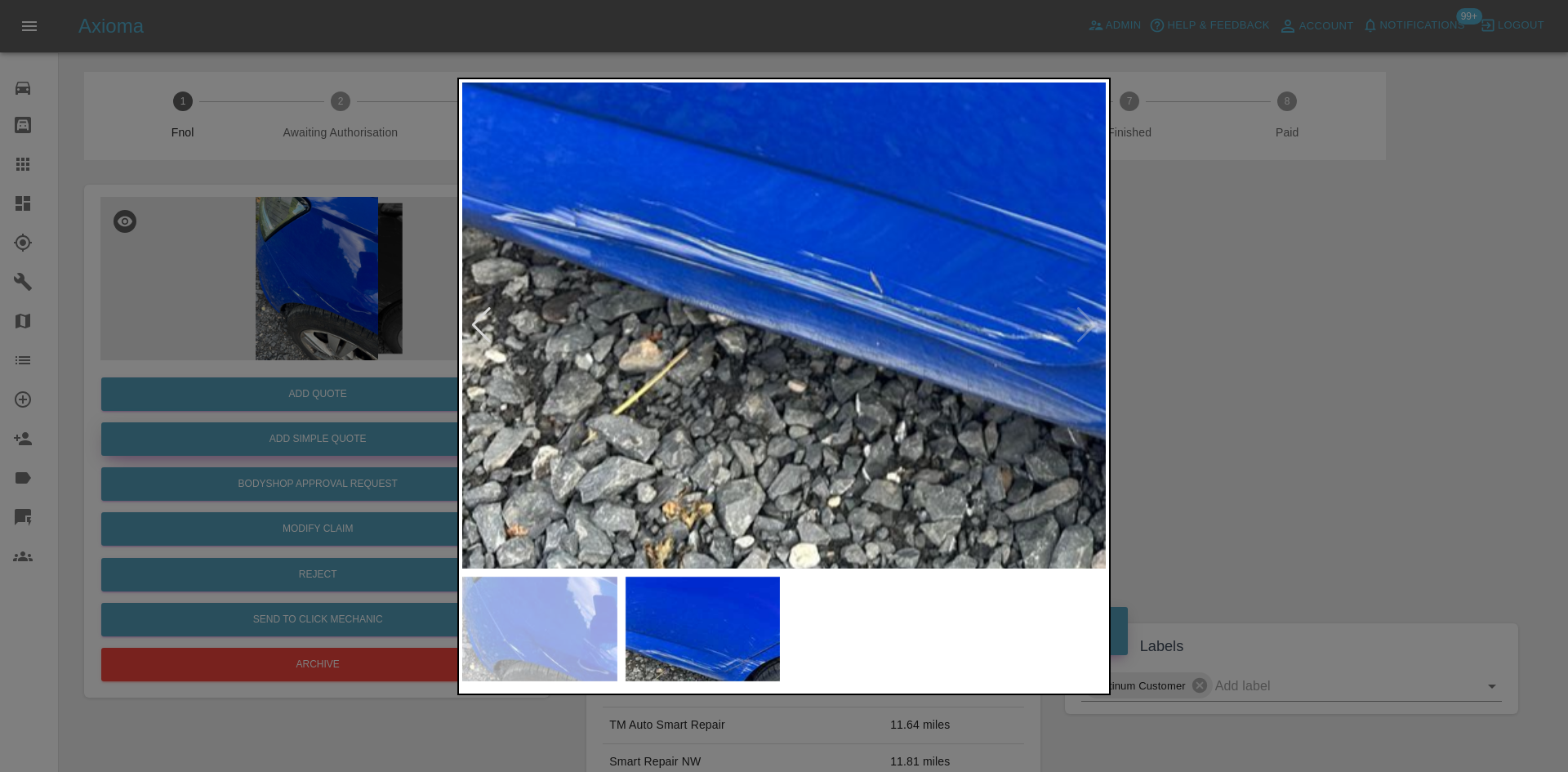
drag, startPoint x: 186, startPoint y: 144, endPoint x: 312, endPoint y: 454, distance: 334.6
click at [200, 174] on div at bounding box center [784, 386] width 1568 height 772
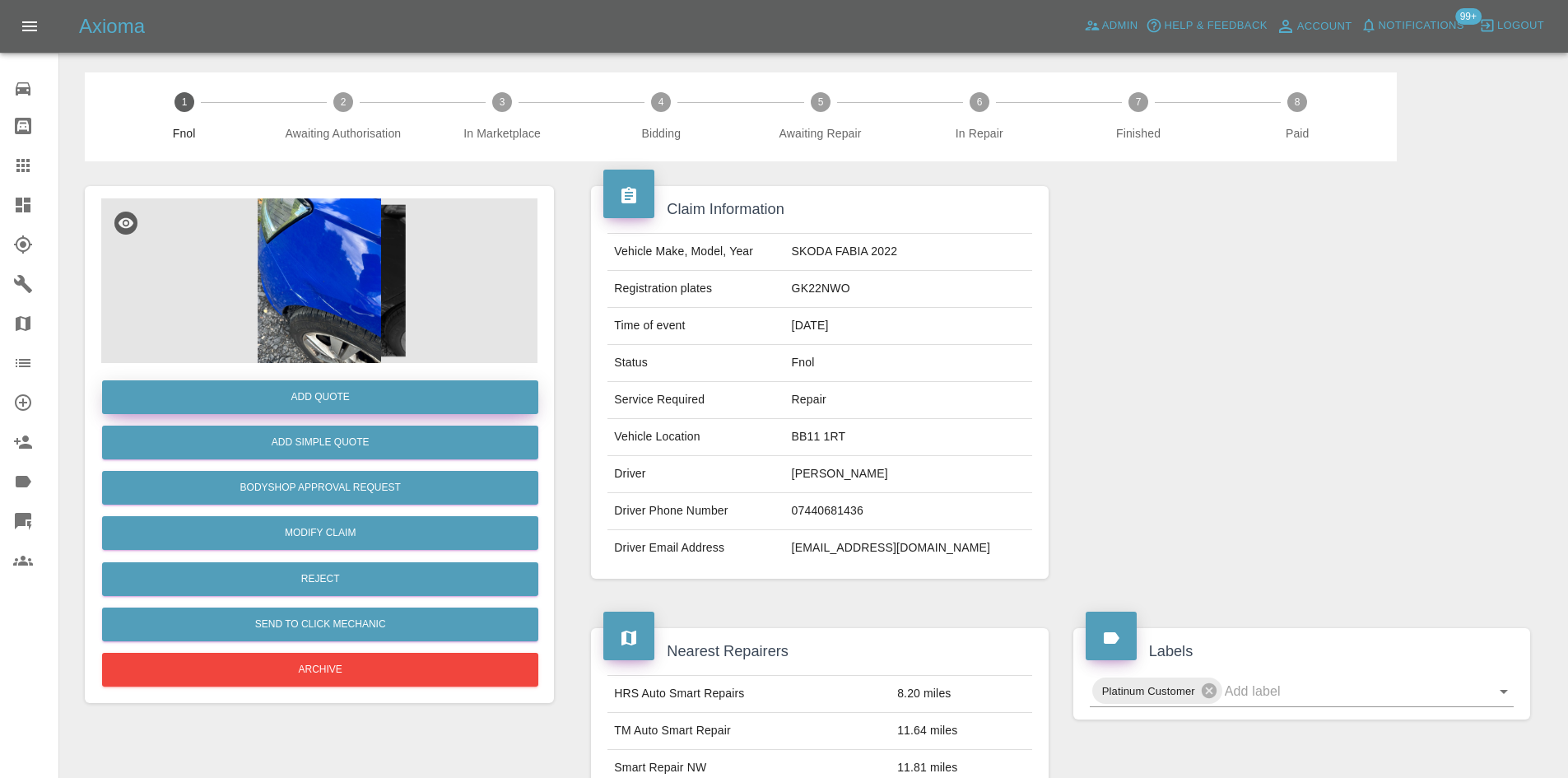
click at [311, 406] on button "Add Quote" at bounding box center [320, 397] width 436 height 34
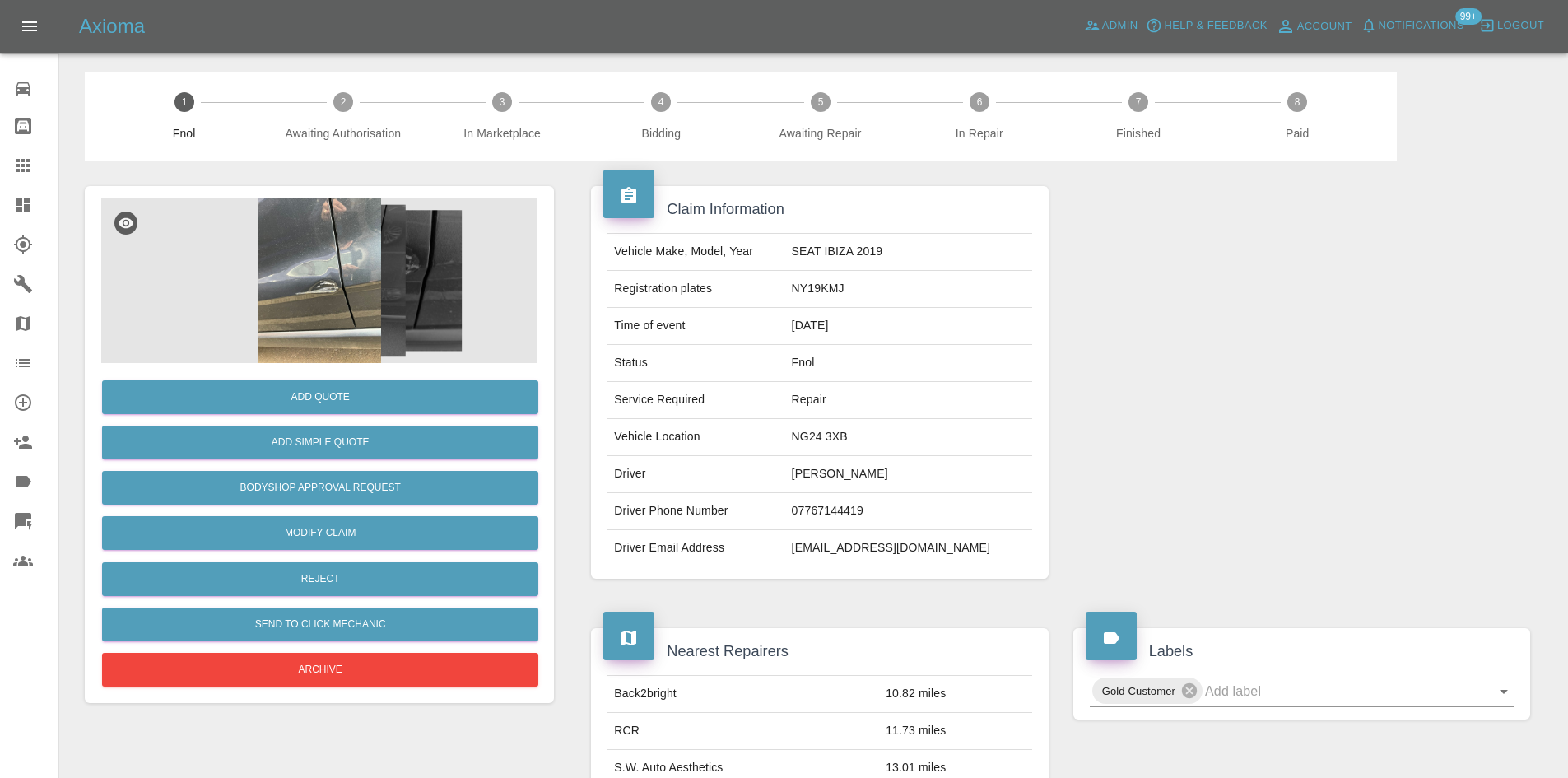
click at [333, 284] on img at bounding box center [319, 280] width 436 height 164
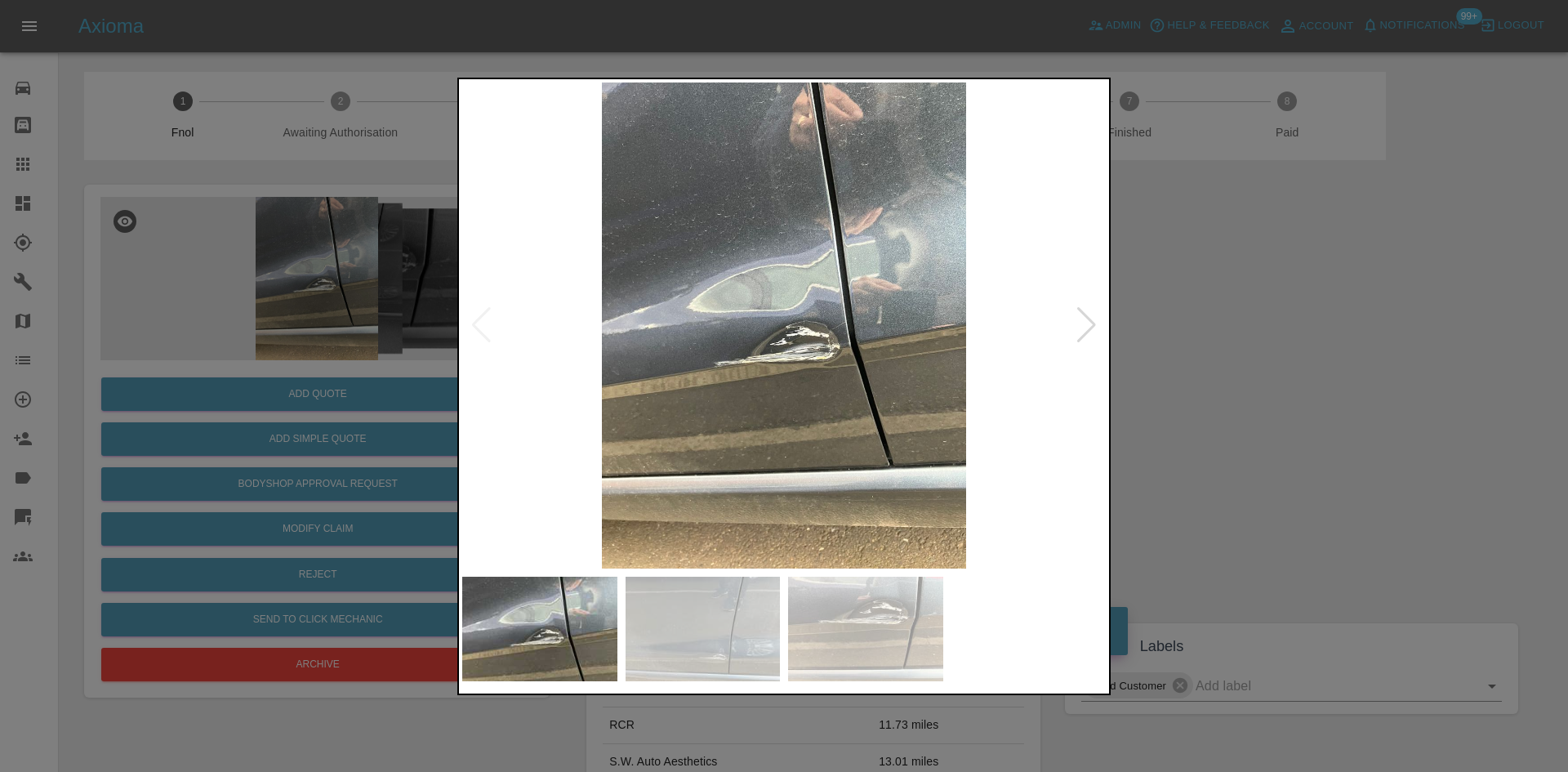
click at [742, 365] on img at bounding box center [784, 325] width 643 height 486
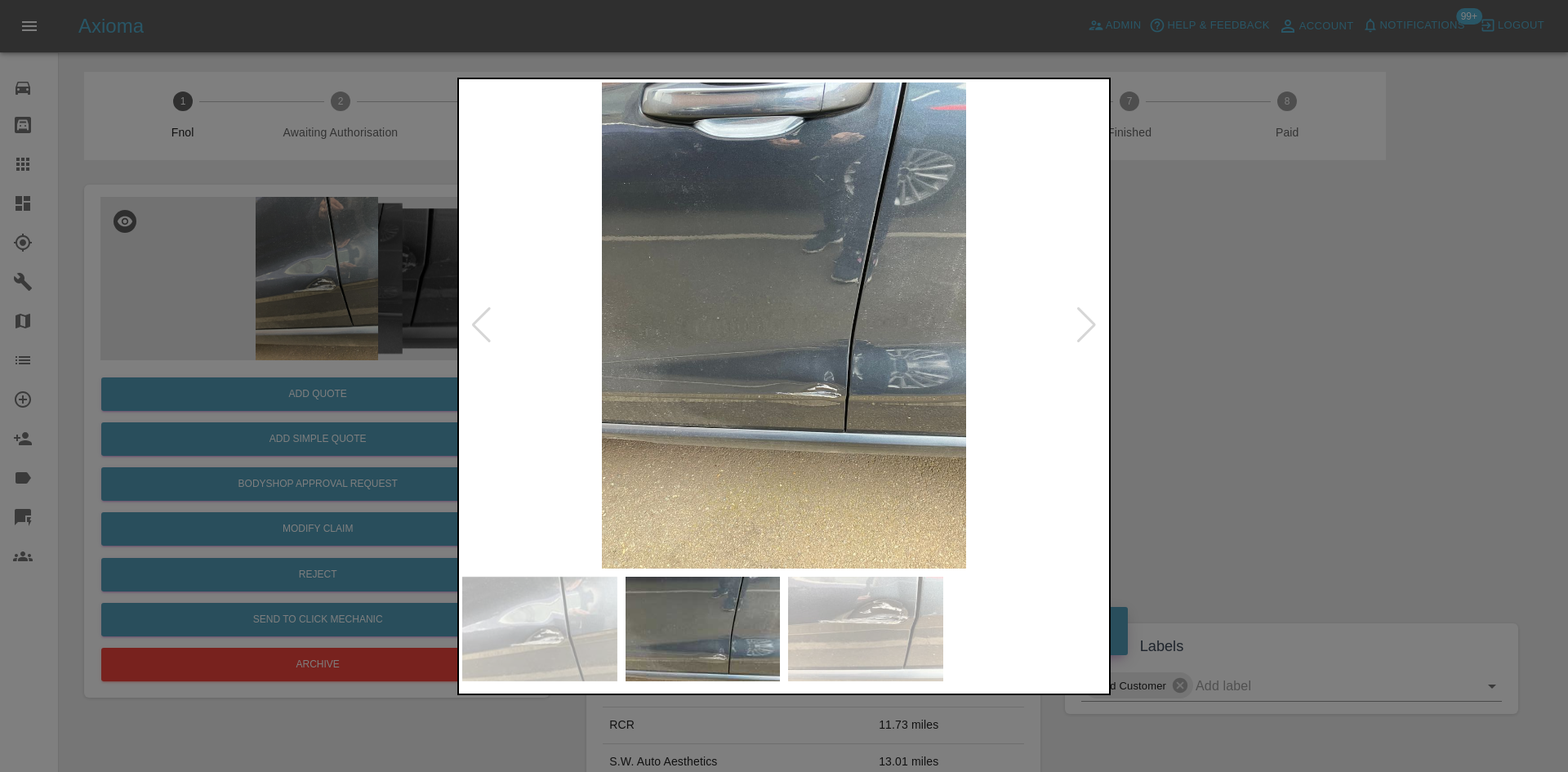
click at [742, 394] on img at bounding box center [784, 325] width 643 height 486
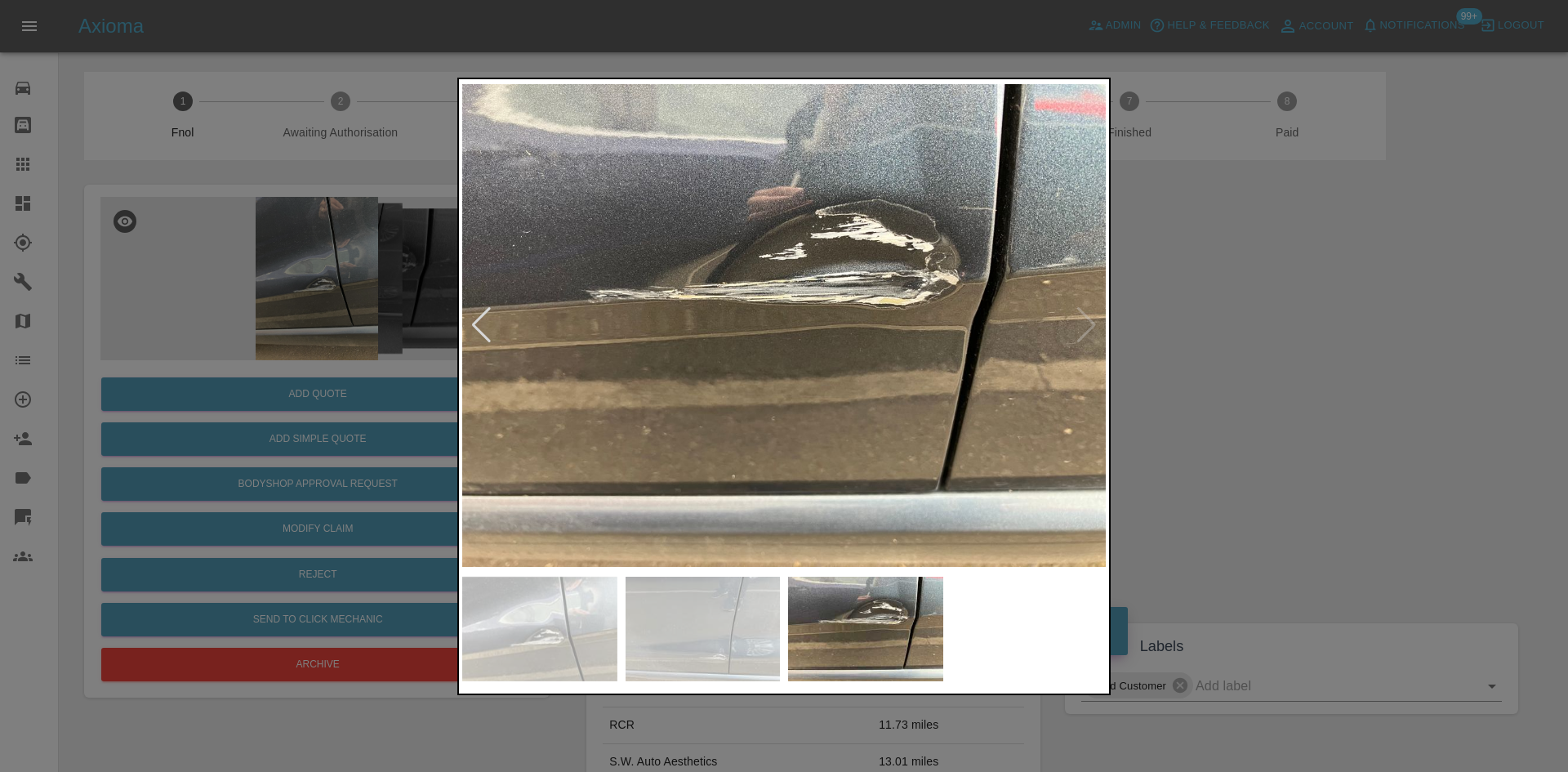
click at [812, 388] on img at bounding box center [784, 325] width 643 height 486
click at [944, 402] on img at bounding box center [784, 325] width 643 height 486
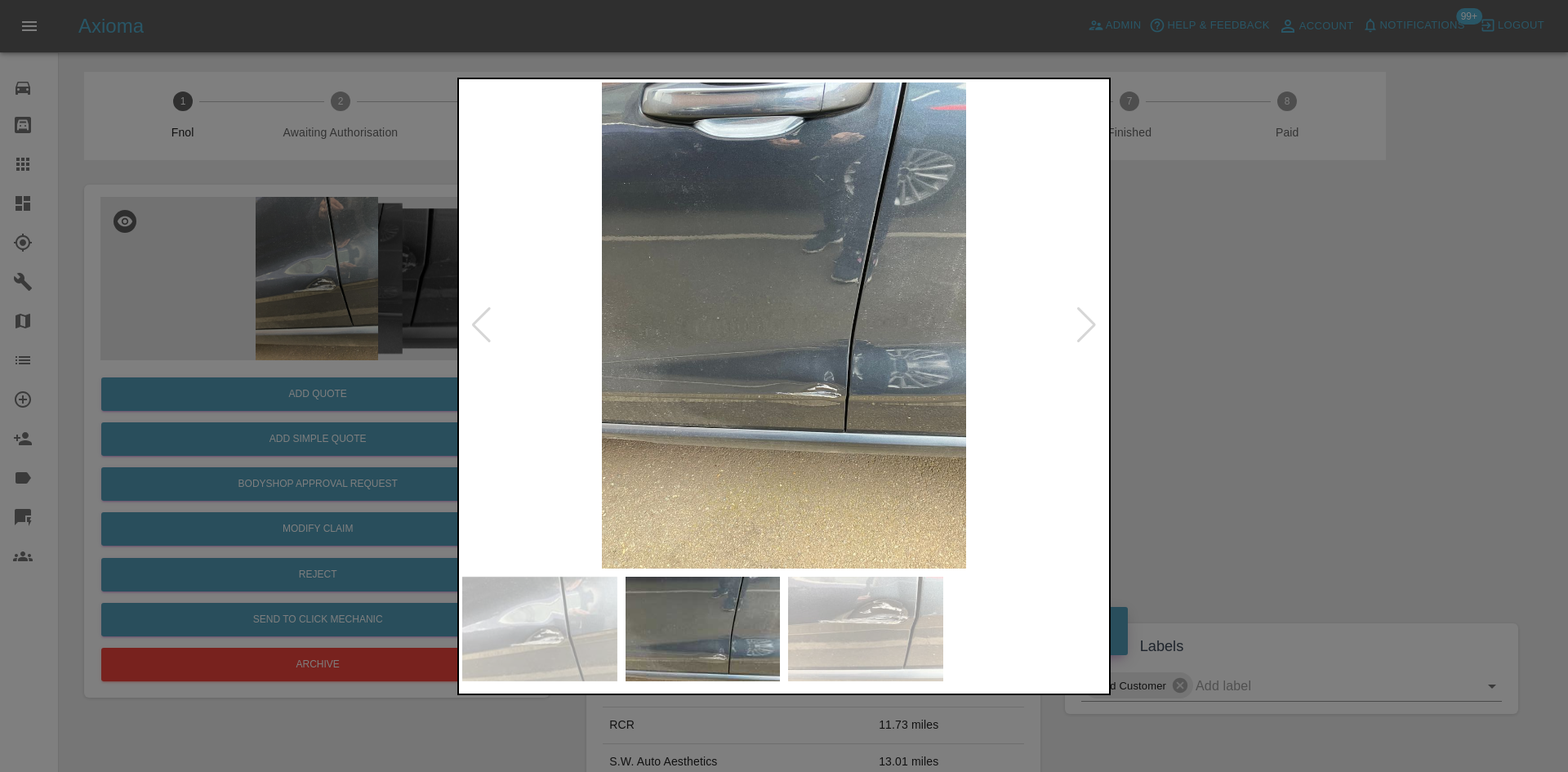
click at [886, 386] on img at bounding box center [784, 325] width 643 height 486
click at [883, 387] on img at bounding box center [784, 325] width 643 height 486
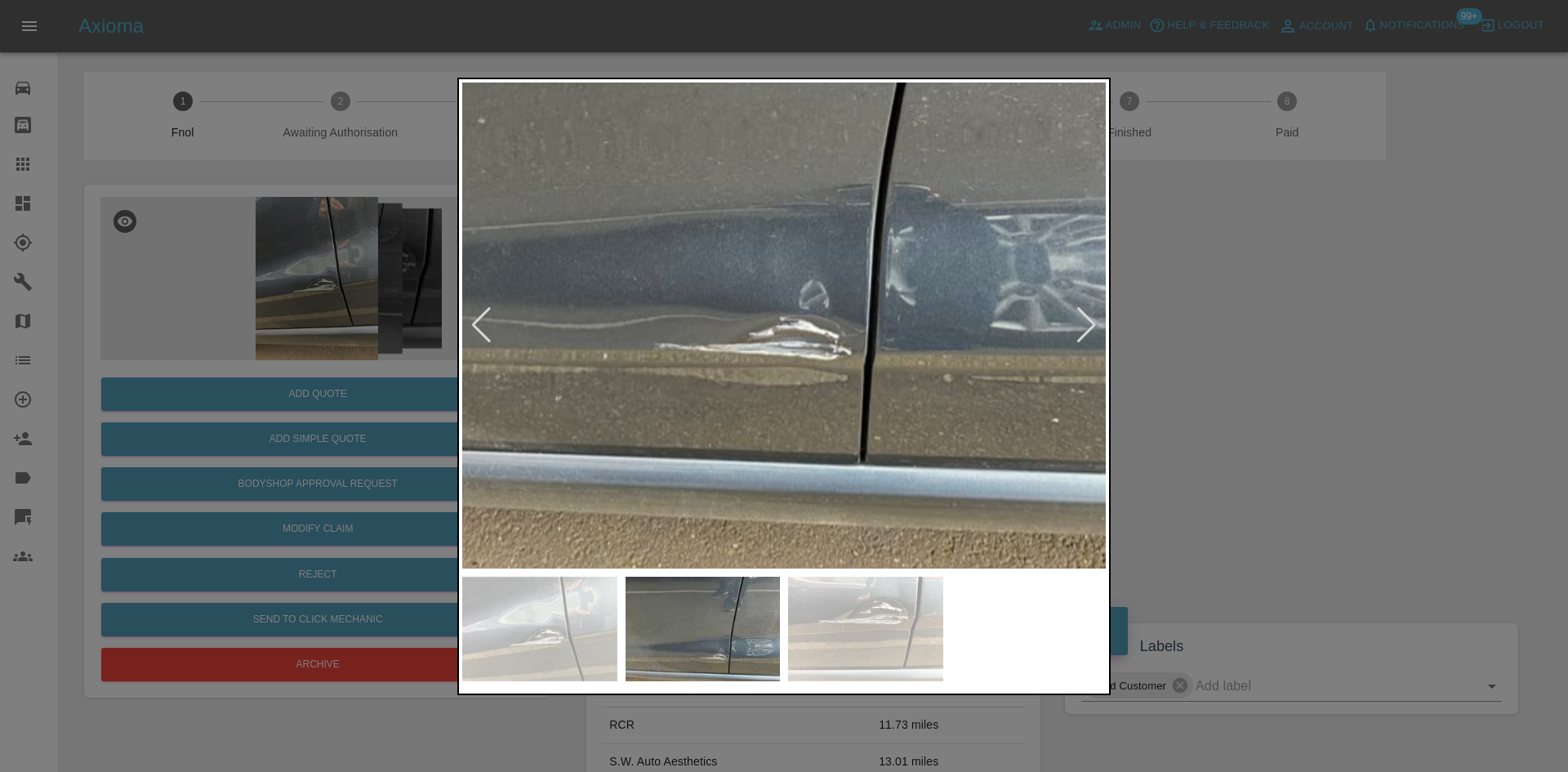
click at [946, 414] on img at bounding box center [679, 143] width 1931 height 1459
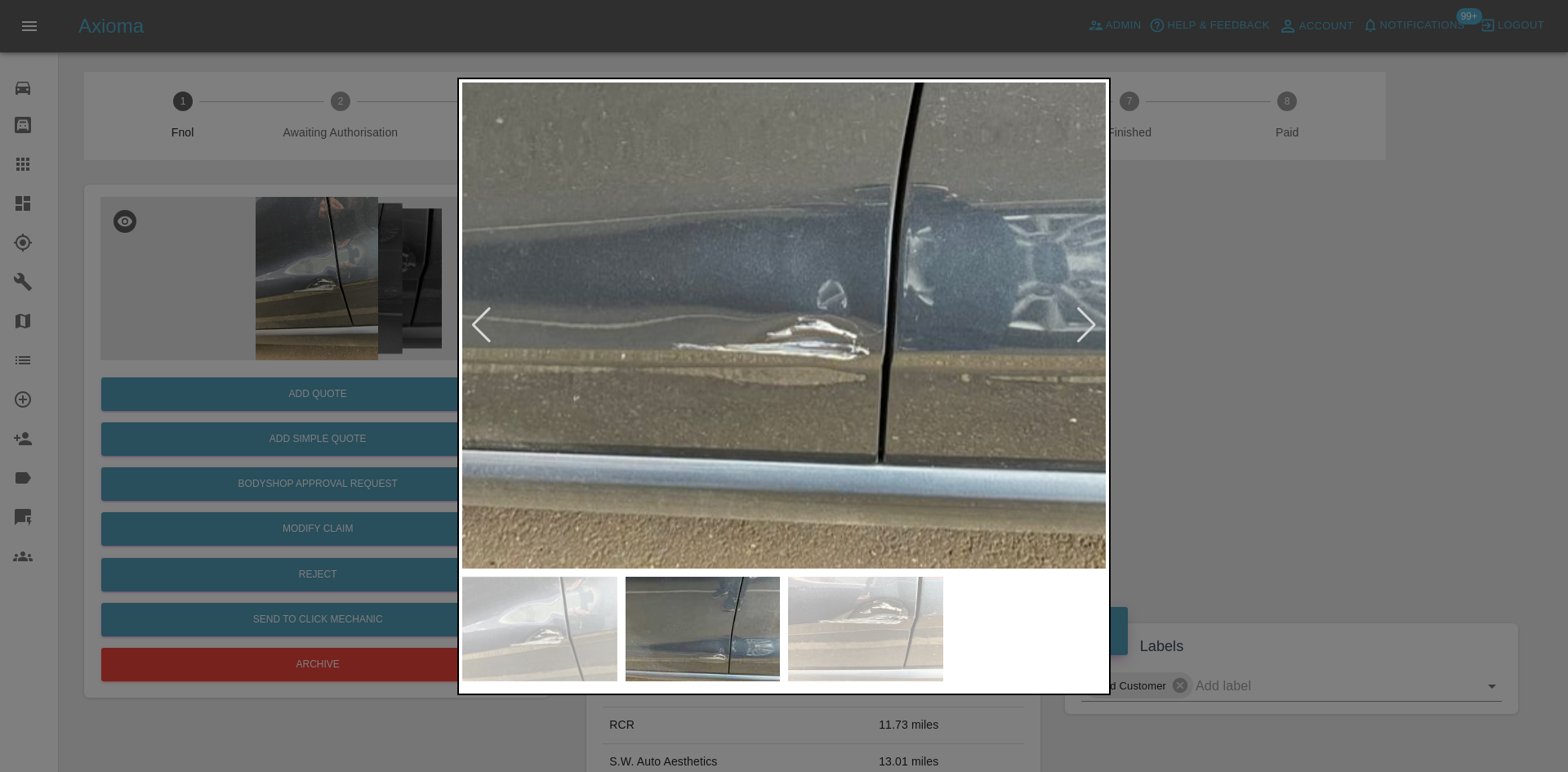
click at [871, 414] on img at bounding box center [697, 143] width 1931 height 1459
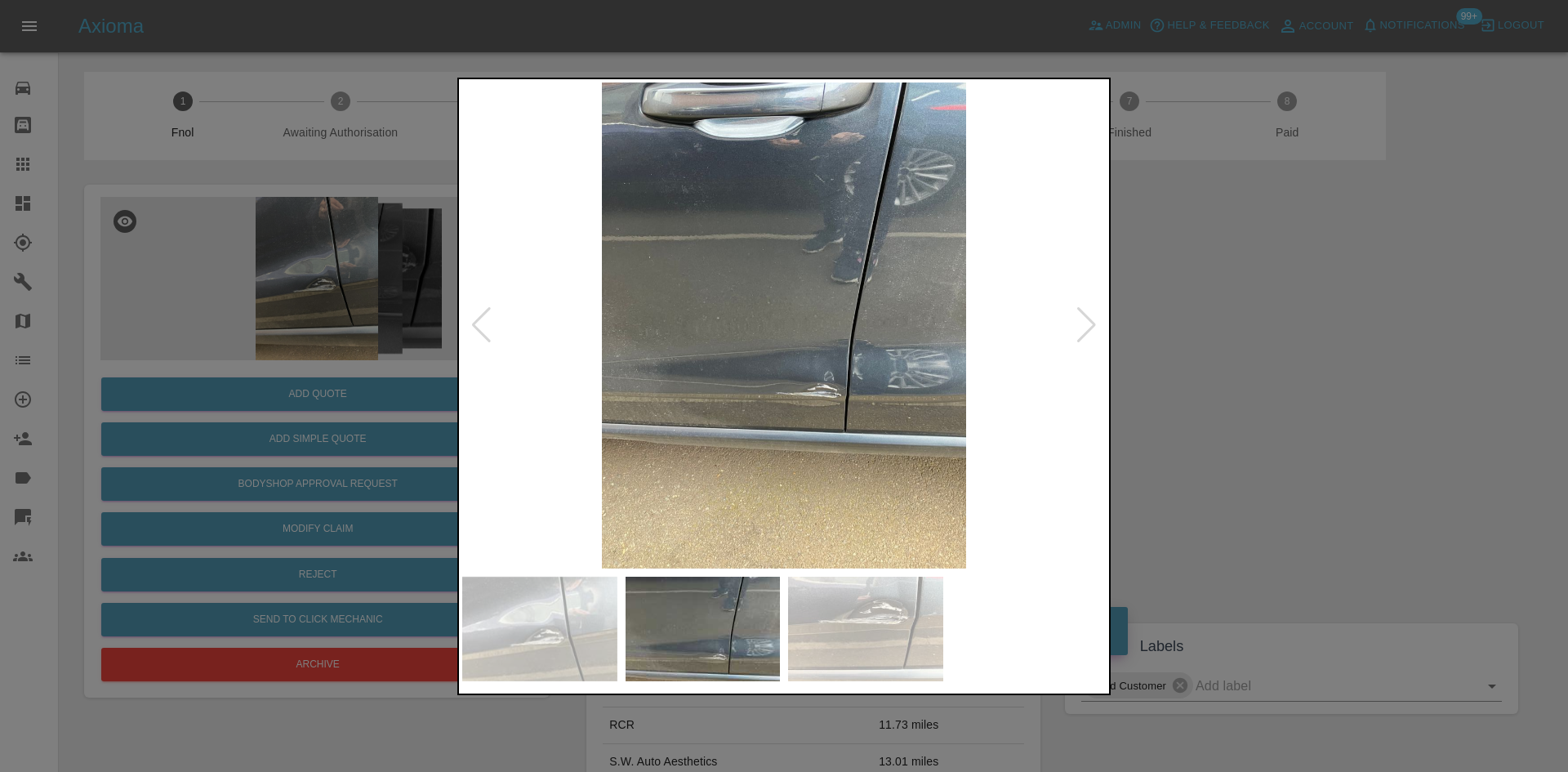
click at [747, 410] on img at bounding box center [784, 325] width 643 height 486
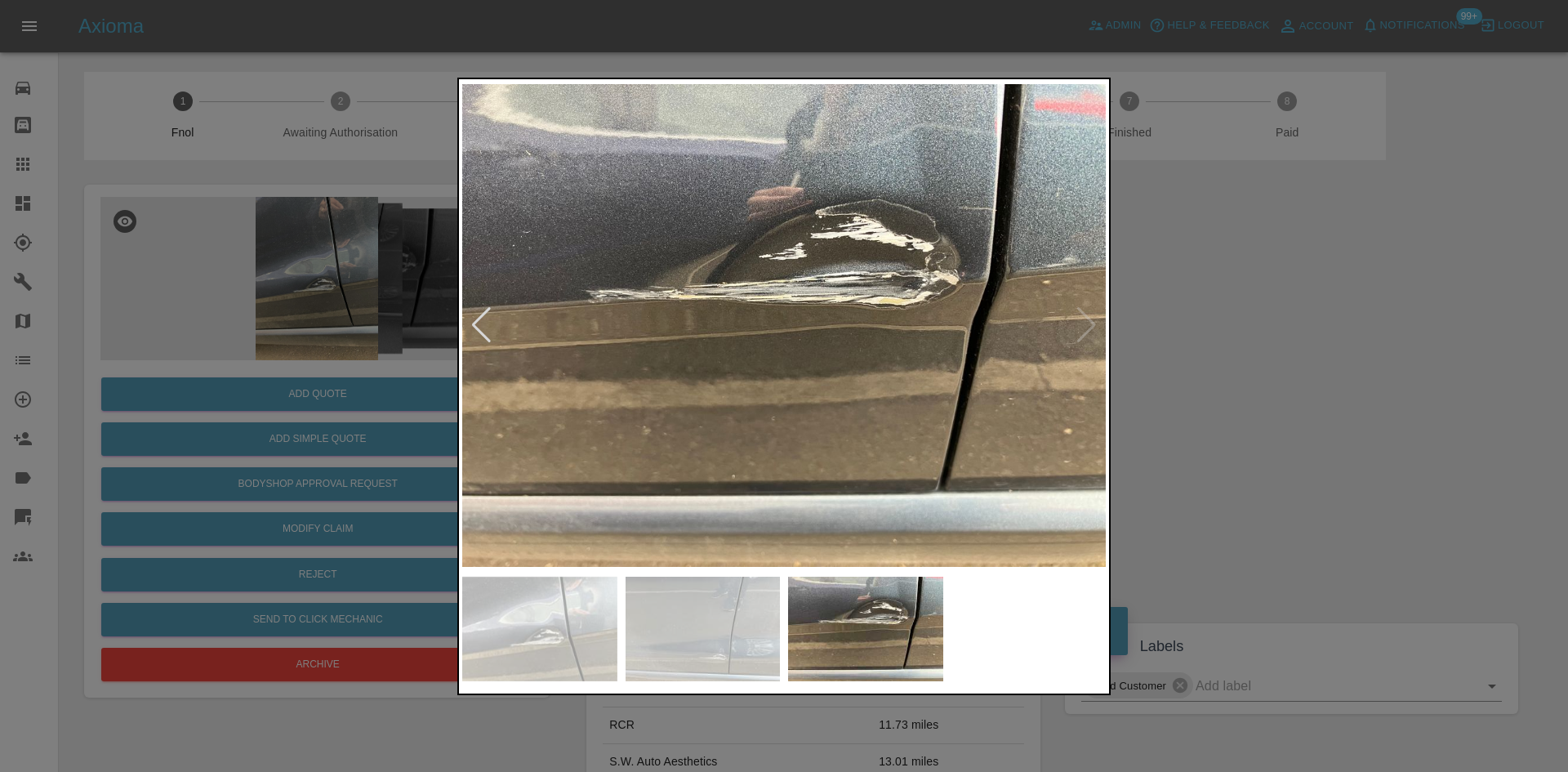
click at [842, 318] on img at bounding box center [784, 325] width 643 height 486
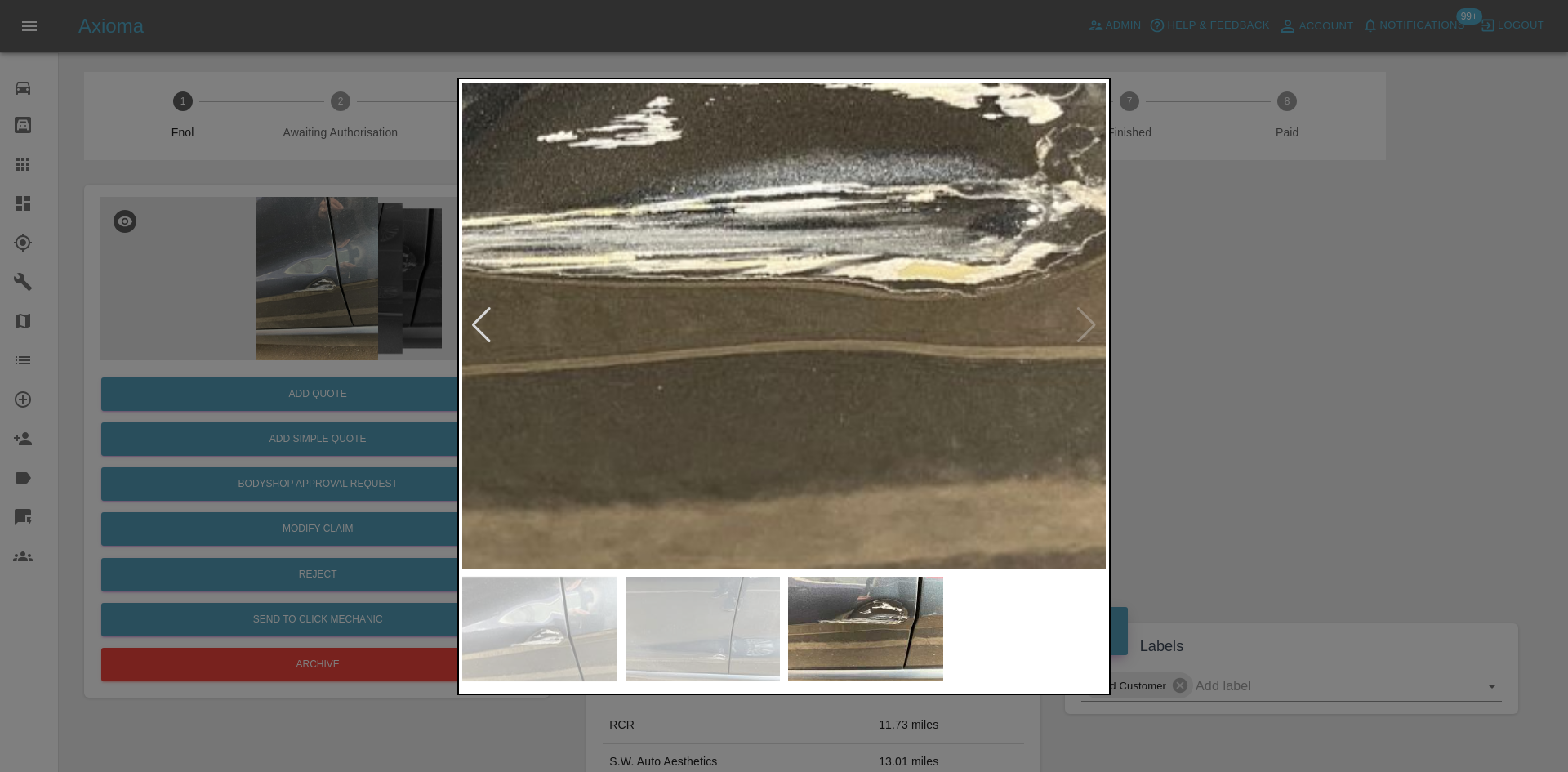
click at [815, 328] on img at bounding box center [612, 344] width 1931 height 1459
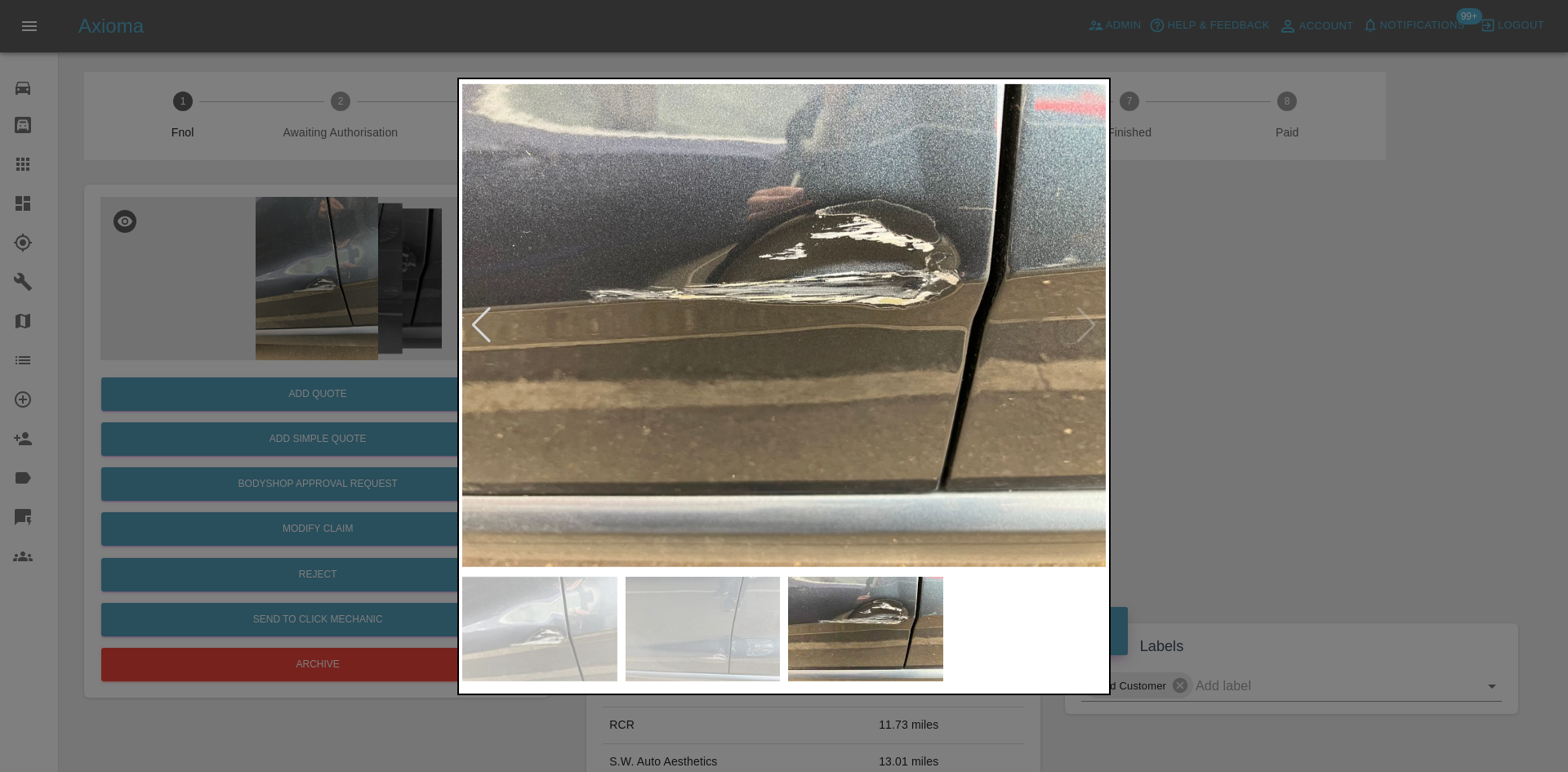
click at [993, 293] on img at bounding box center [784, 325] width 643 height 486
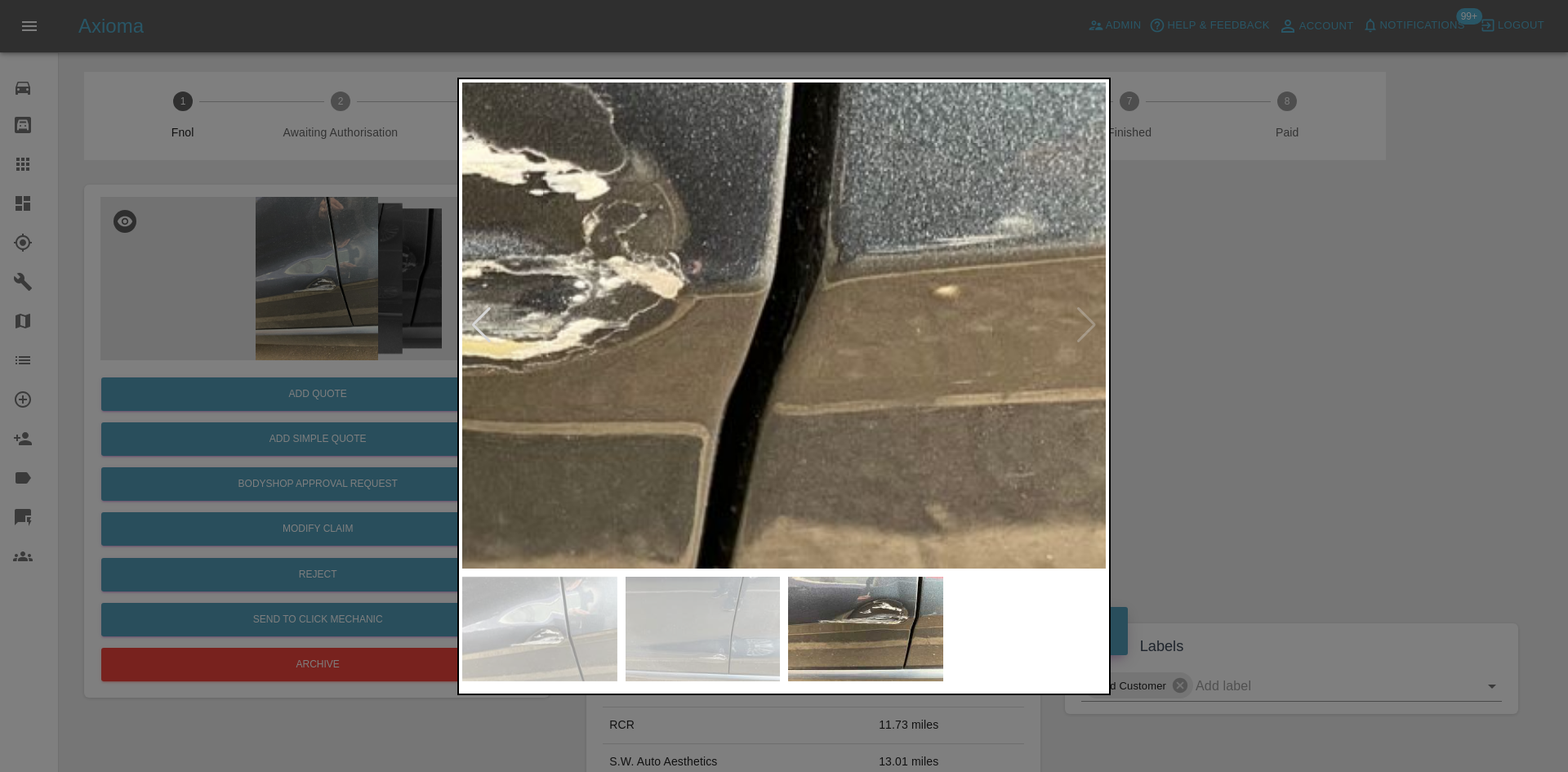
click at [964, 303] on img at bounding box center [159, 420] width 1931 height 1459
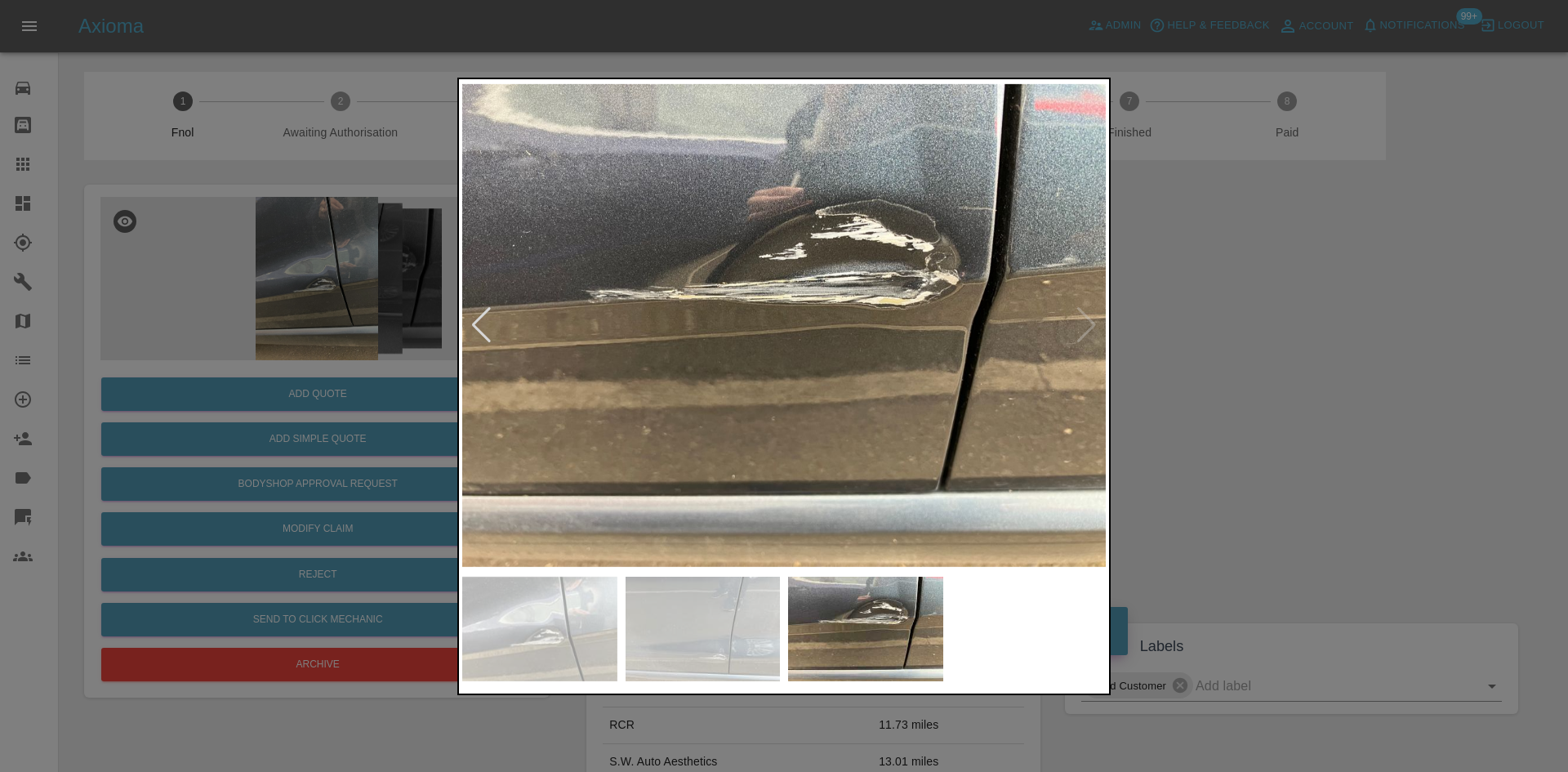
click at [777, 356] on img at bounding box center [784, 325] width 643 height 486
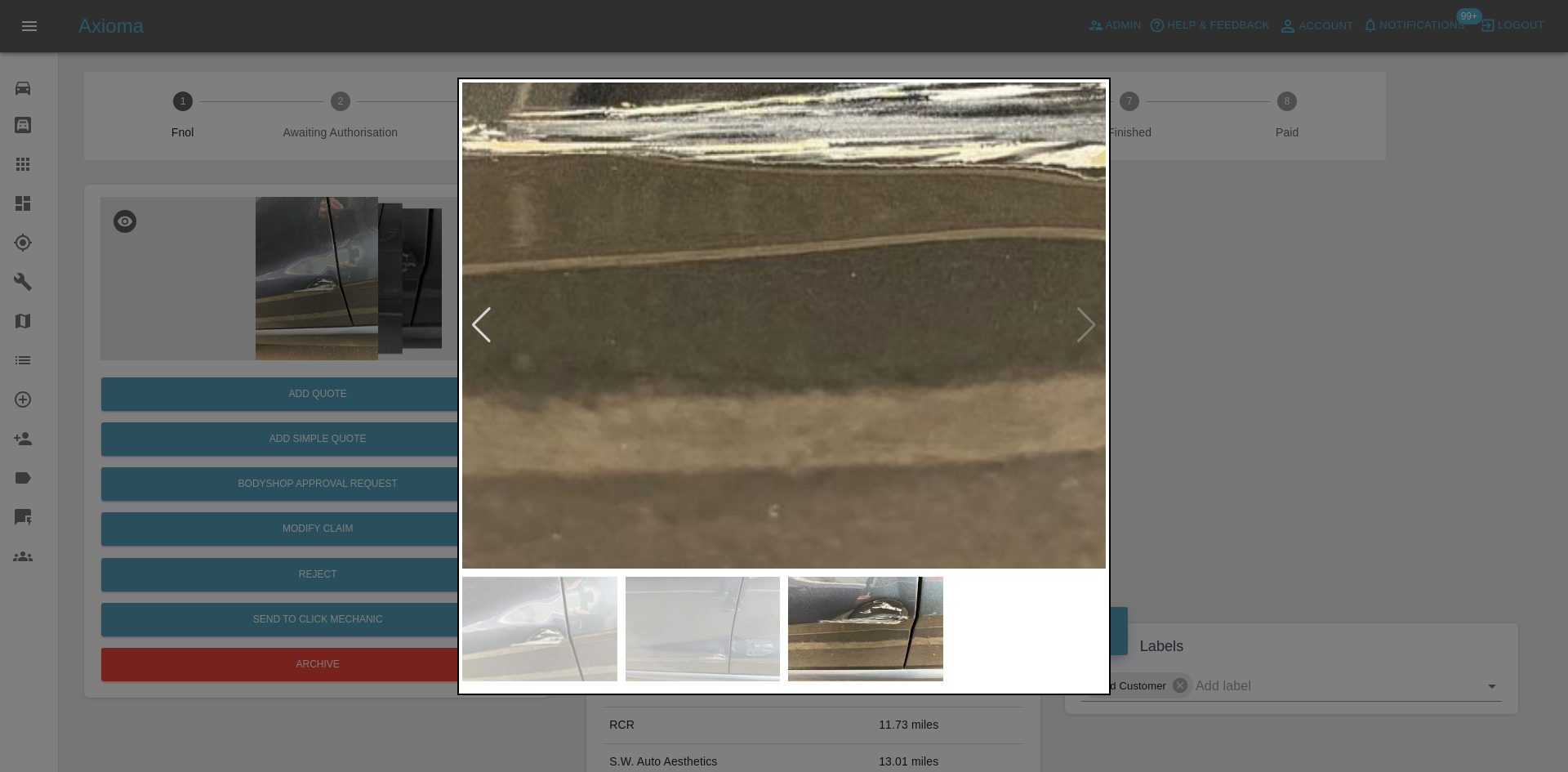
click at [773, 360] on img at bounding box center [805, 232] width 1931 height 1459
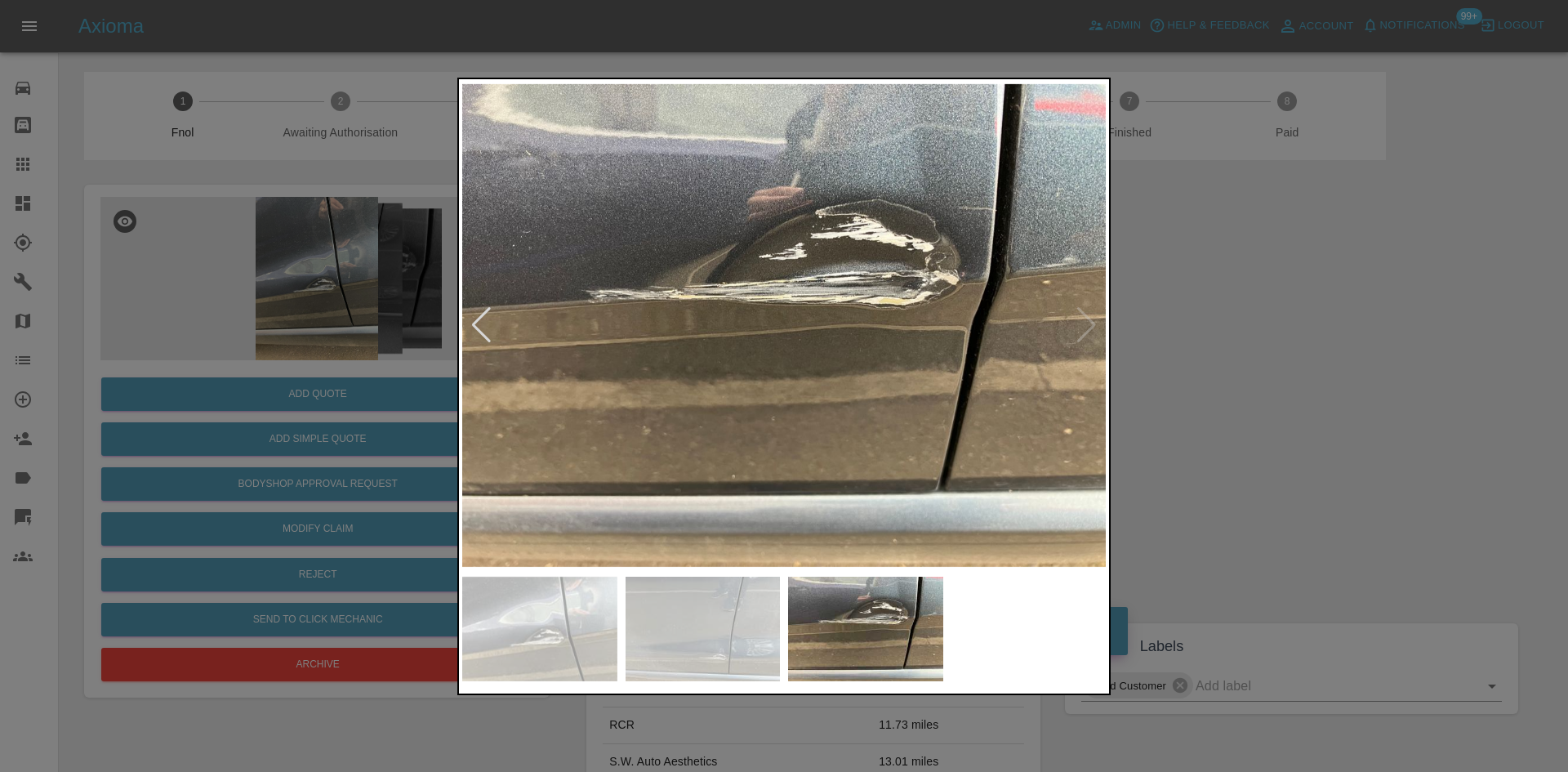
click at [926, 379] on img at bounding box center [784, 325] width 643 height 486
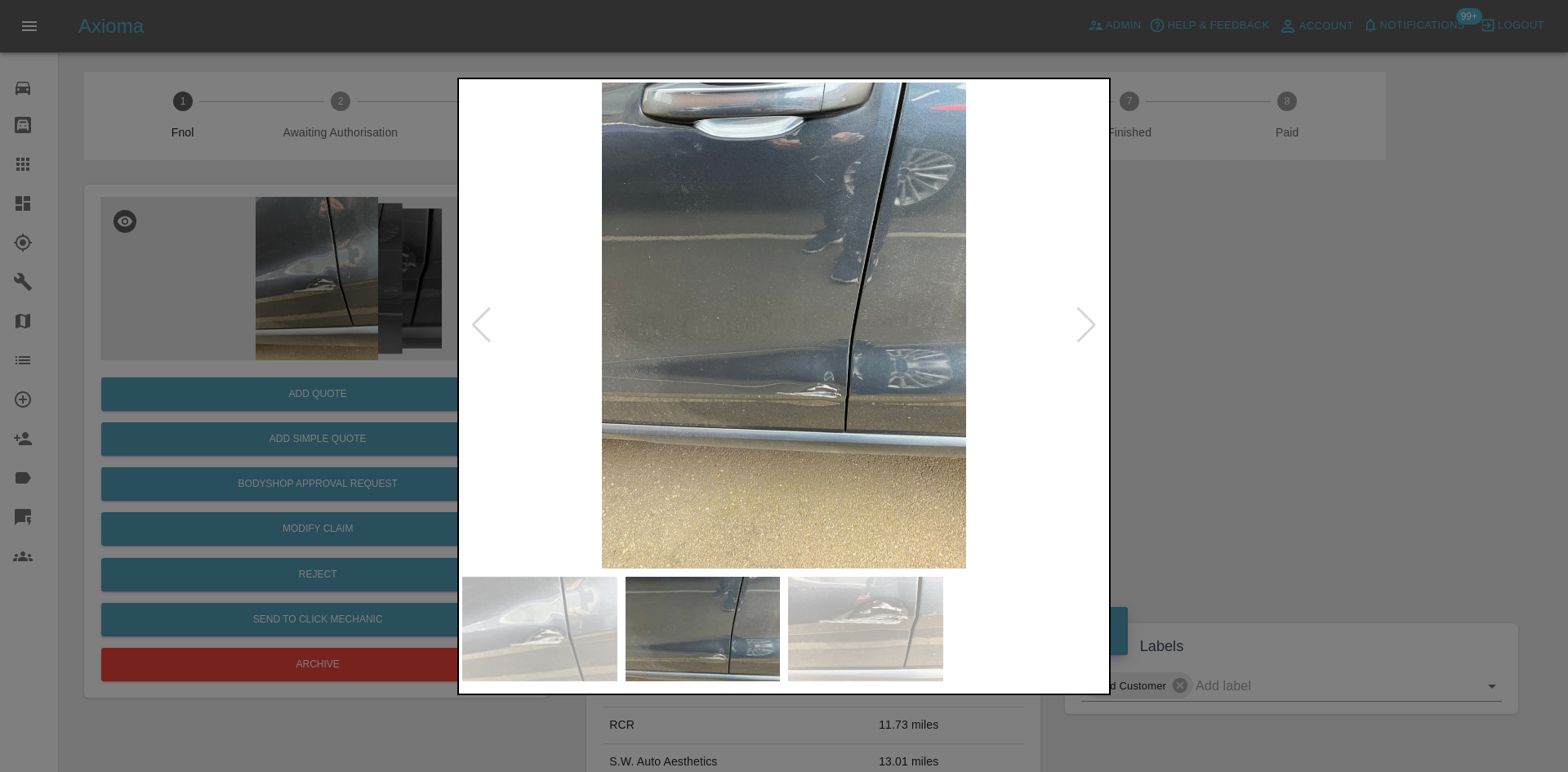
click at [975, 401] on img at bounding box center [784, 325] width 643 height 486
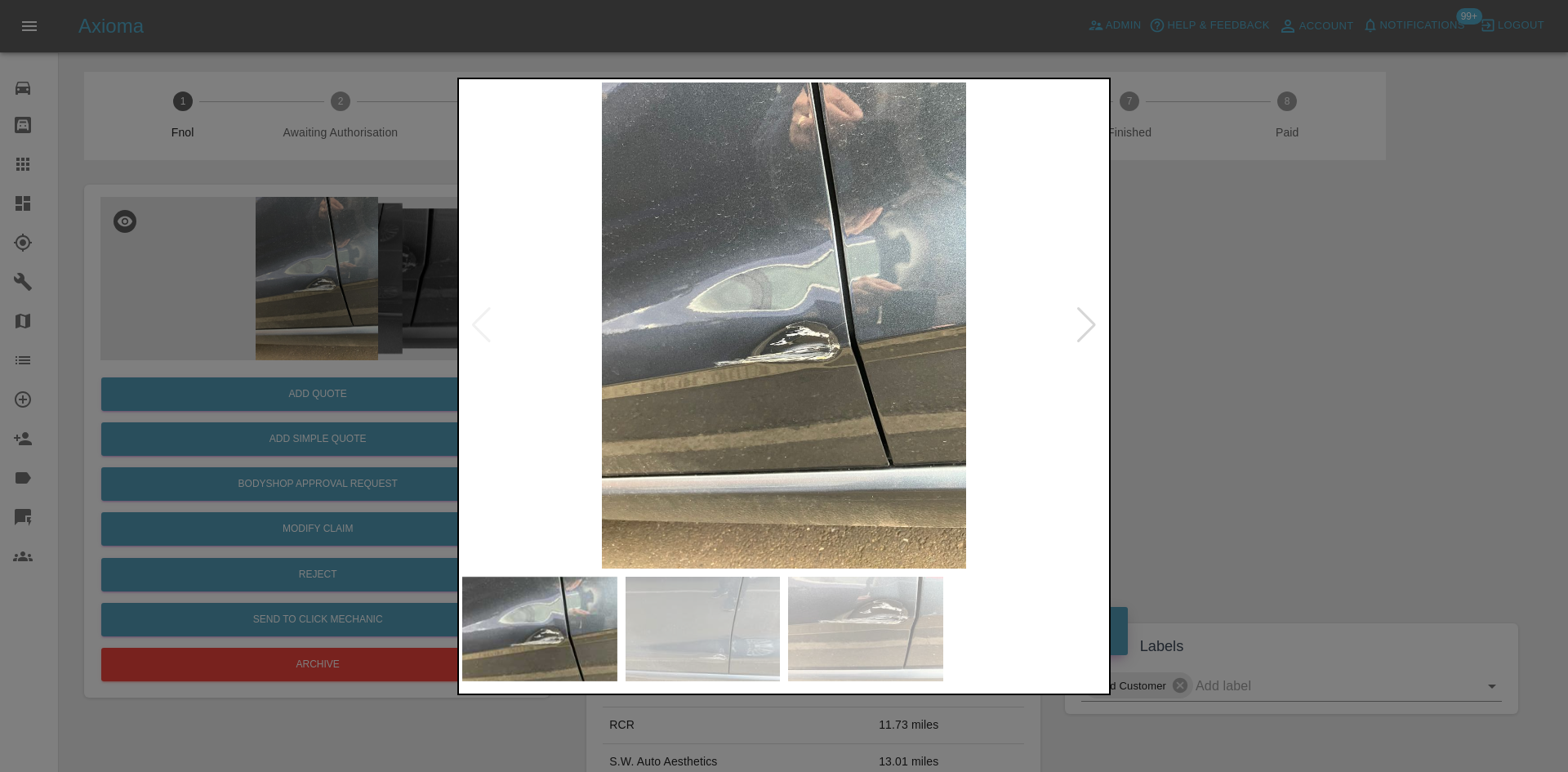
click at [942, 391] on img at bounding box center [784, 325] width 643 height 486
click at [745, 343] on img at bounding box center [784, 325] width 643 height 486
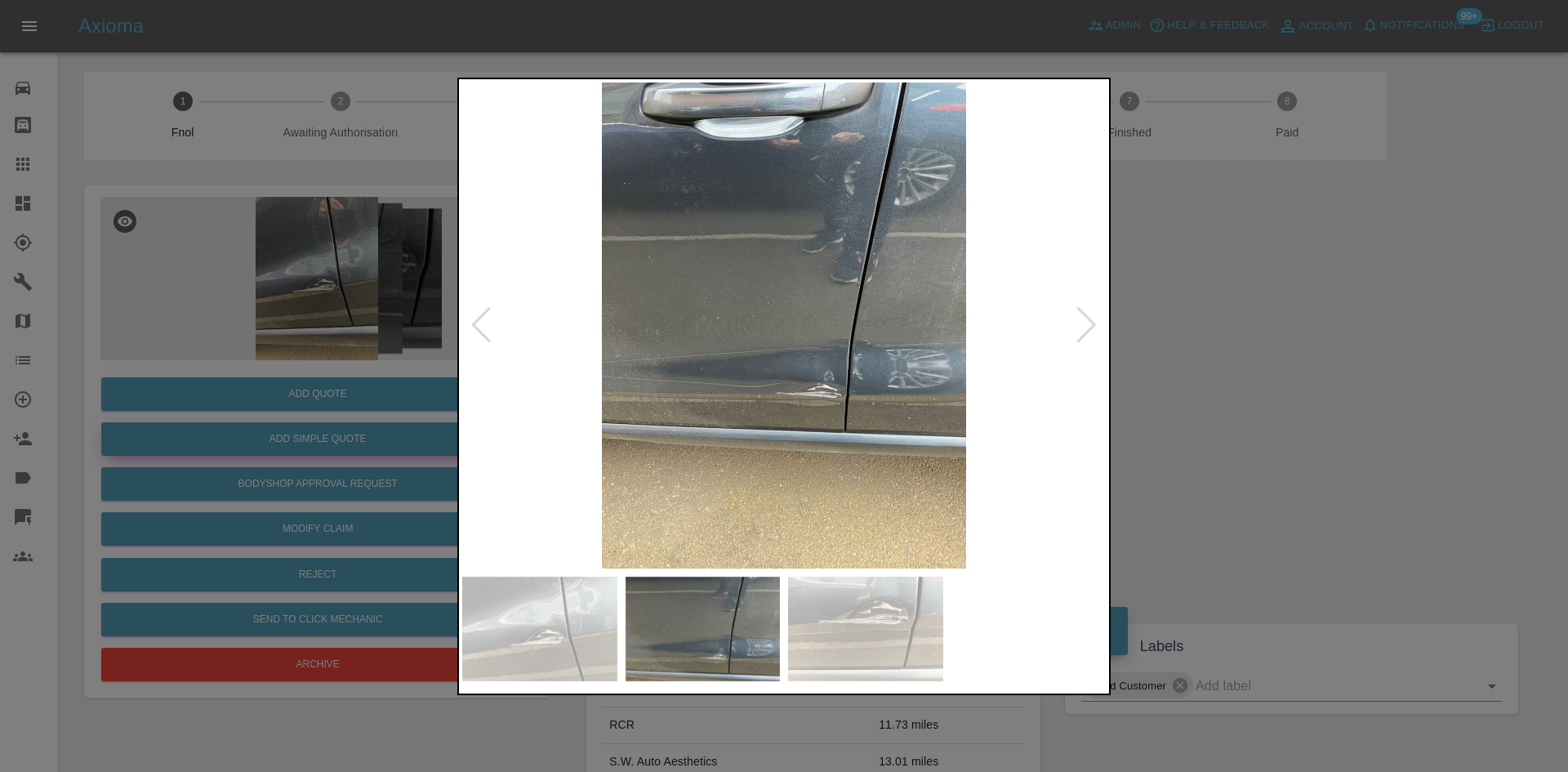
drag, startPoint x: 429, startPoint y: 397, endPoint x: 385, endPoint y: 451, distance: 69.7
click at [424, 407] on div at bounding box center [784, 386] width 1568 height 772
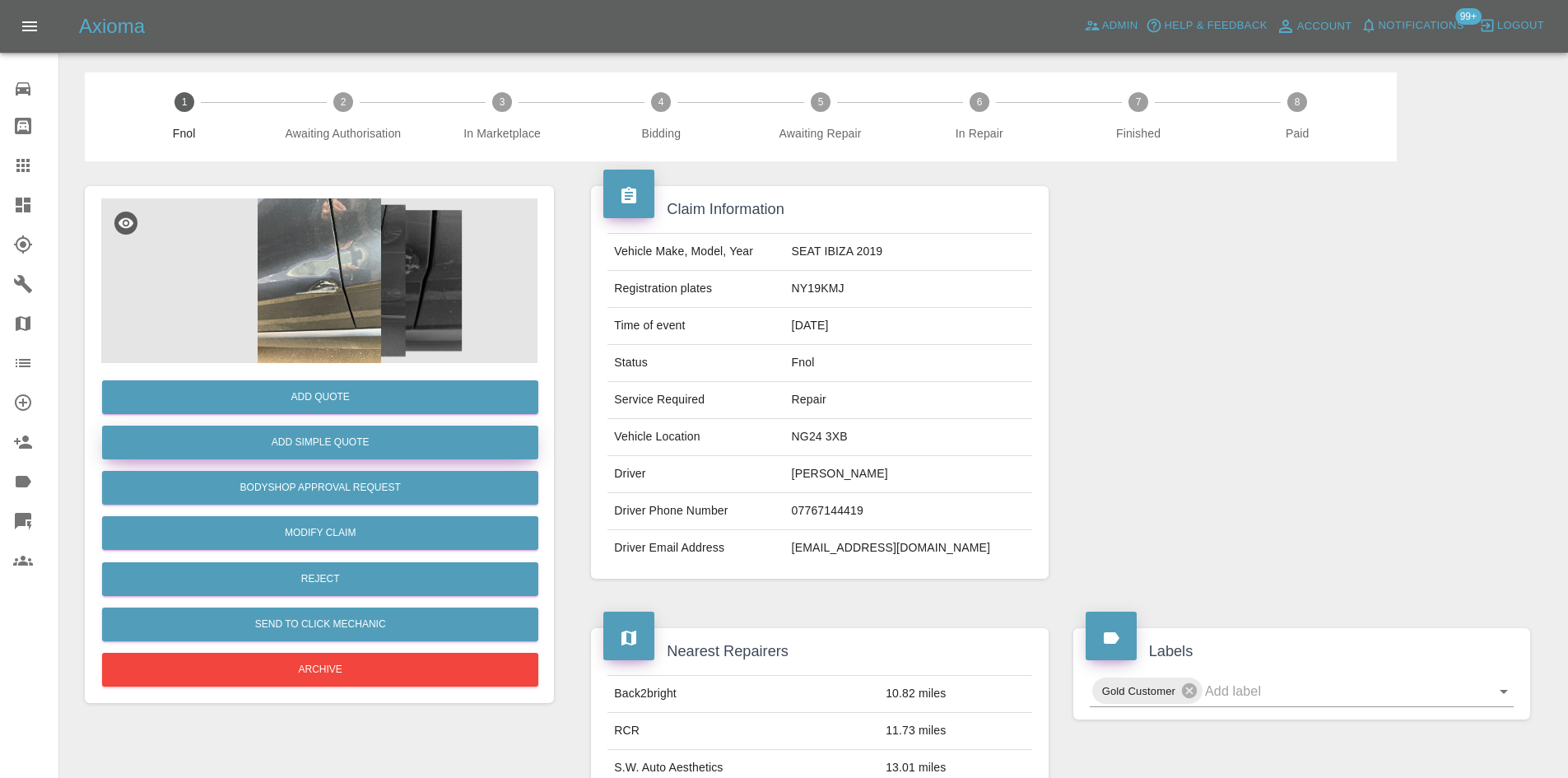
click at [385, 439] on button "Add Simple Quote" at bounding box center [320, 443] width 436 height 34
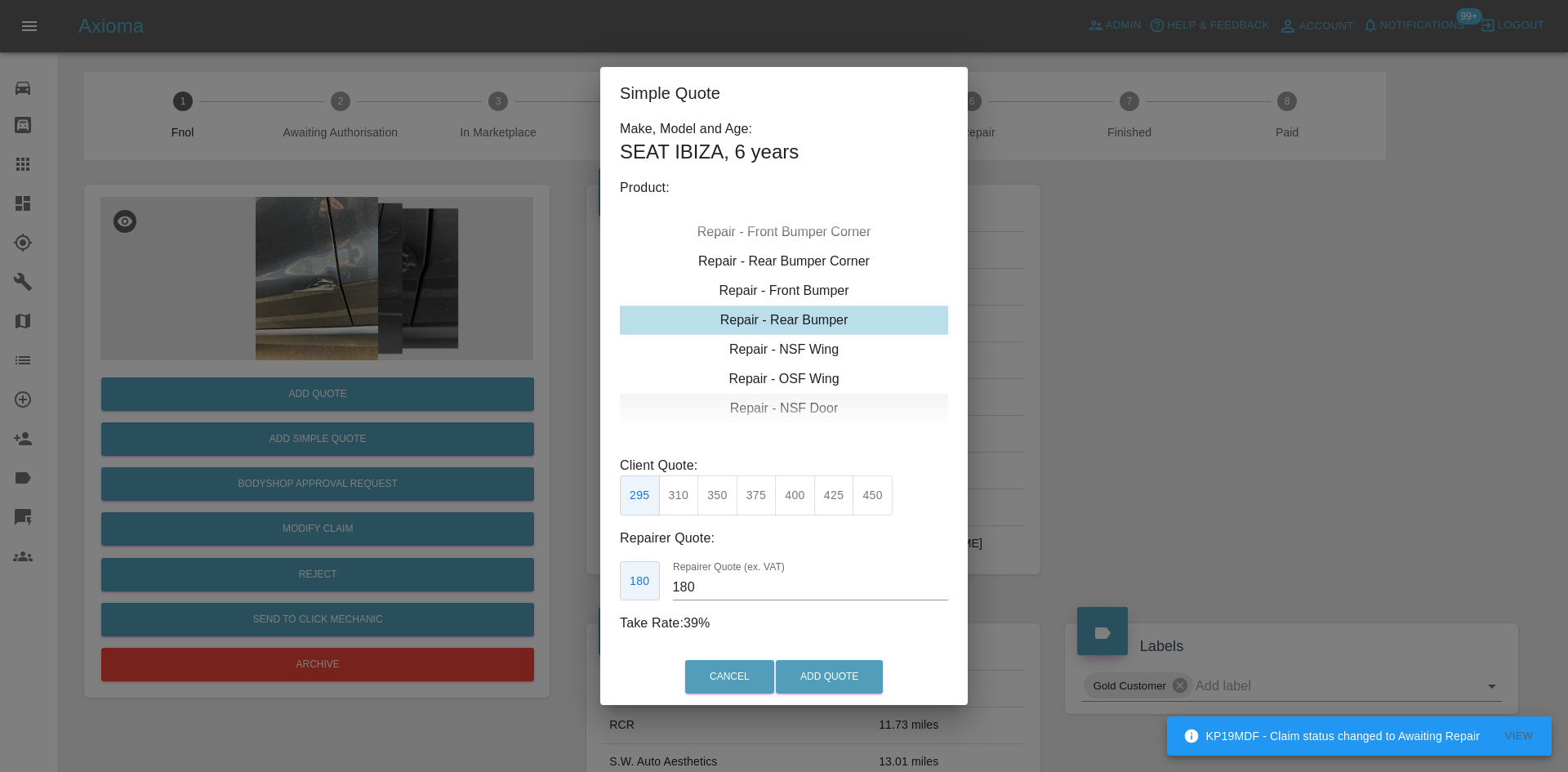
click at [789, 406] on div "Repair - NSF Door" at bounding box center [784, 408] width 328 height 29
click at [761, 493] on button "300" at bounding box center [757, 496] width 40 height 40
click at [791, 516] on div "Make, Model and Age: SEAT IBIZA , 6 years Product: Repair - Front Bumper Corner…" at bounding box center [784, 376] width 328 height 514
drag, startPoint x: 783, startPoint y: 502, endPoint x: 749, endPoint y: 573, distance: 78.7
click at [783, 504] on button "325" at bounding box center [795, 496] width 40 height 40
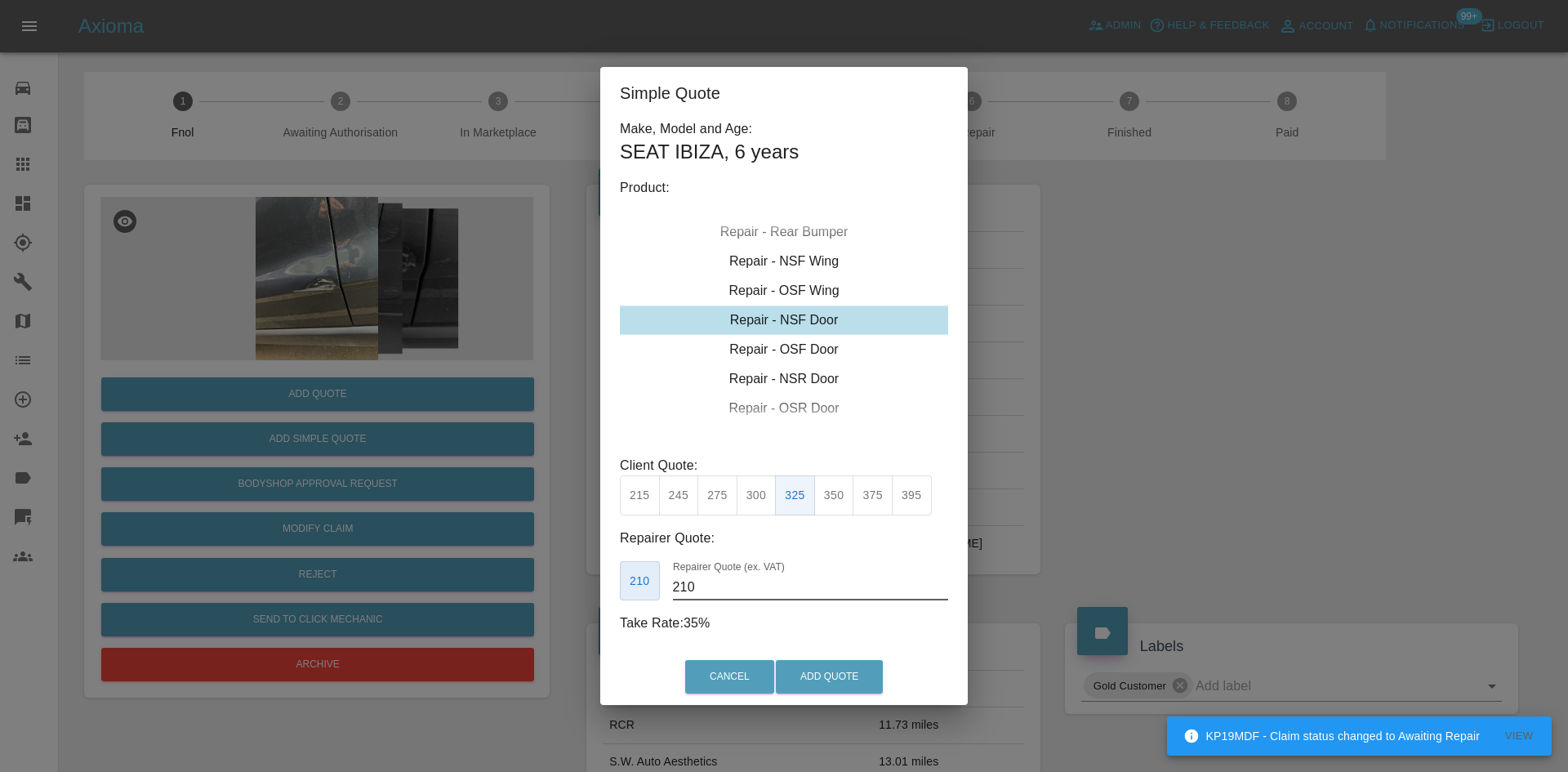
drag, startPoint x: 734, startPoint y: 580, endPoint x: 627, endPoint y: 576, distance: 107.1
click at [627, 576] on div "210 Repairer Quote (ex. VAT) 210" at bounding box center [784, 581] width 328 height 40
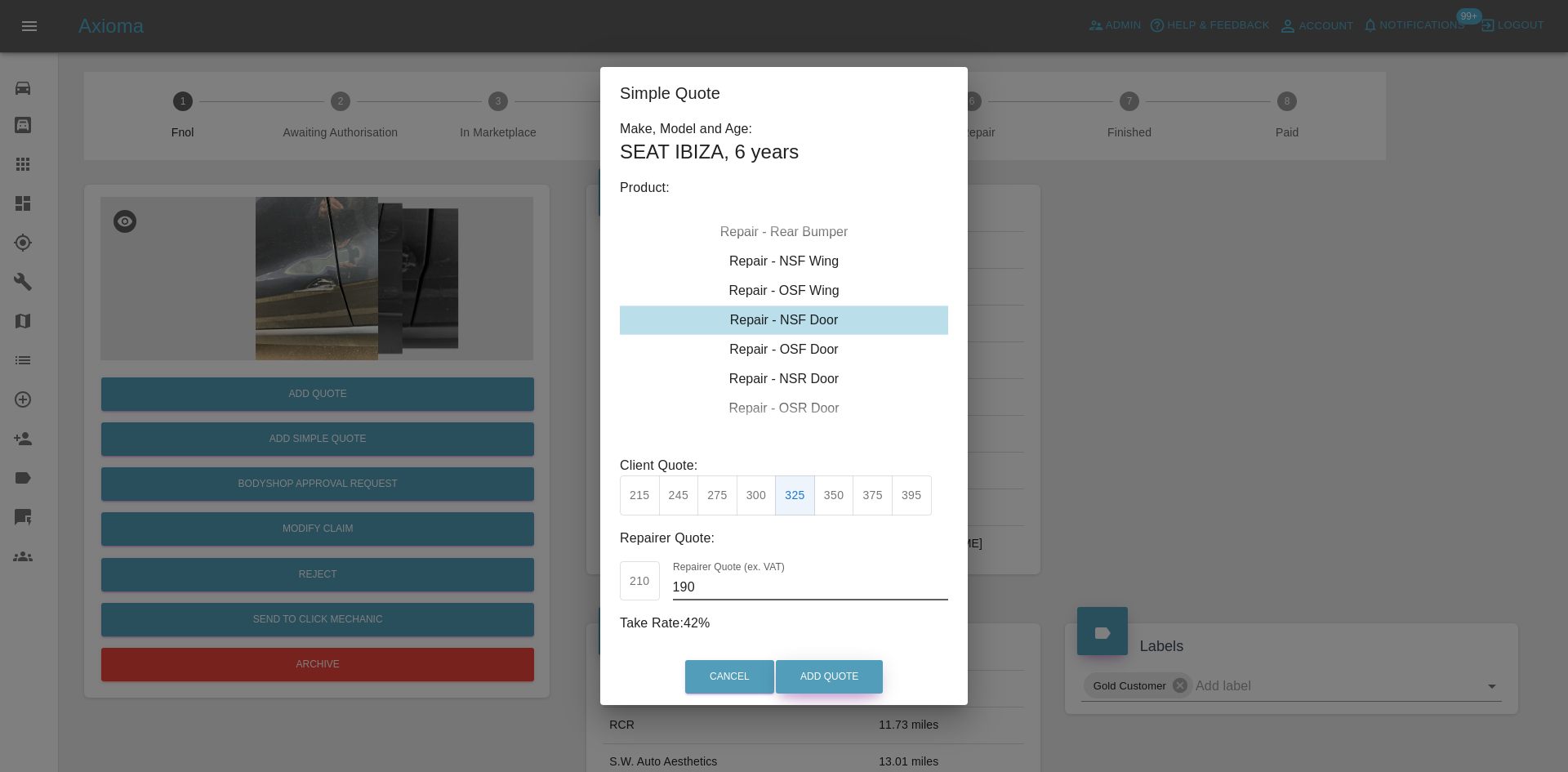
type input "190"
click at [816, 691] on button "Add Quote" at bounding box center [829, 677] width 107 height 34
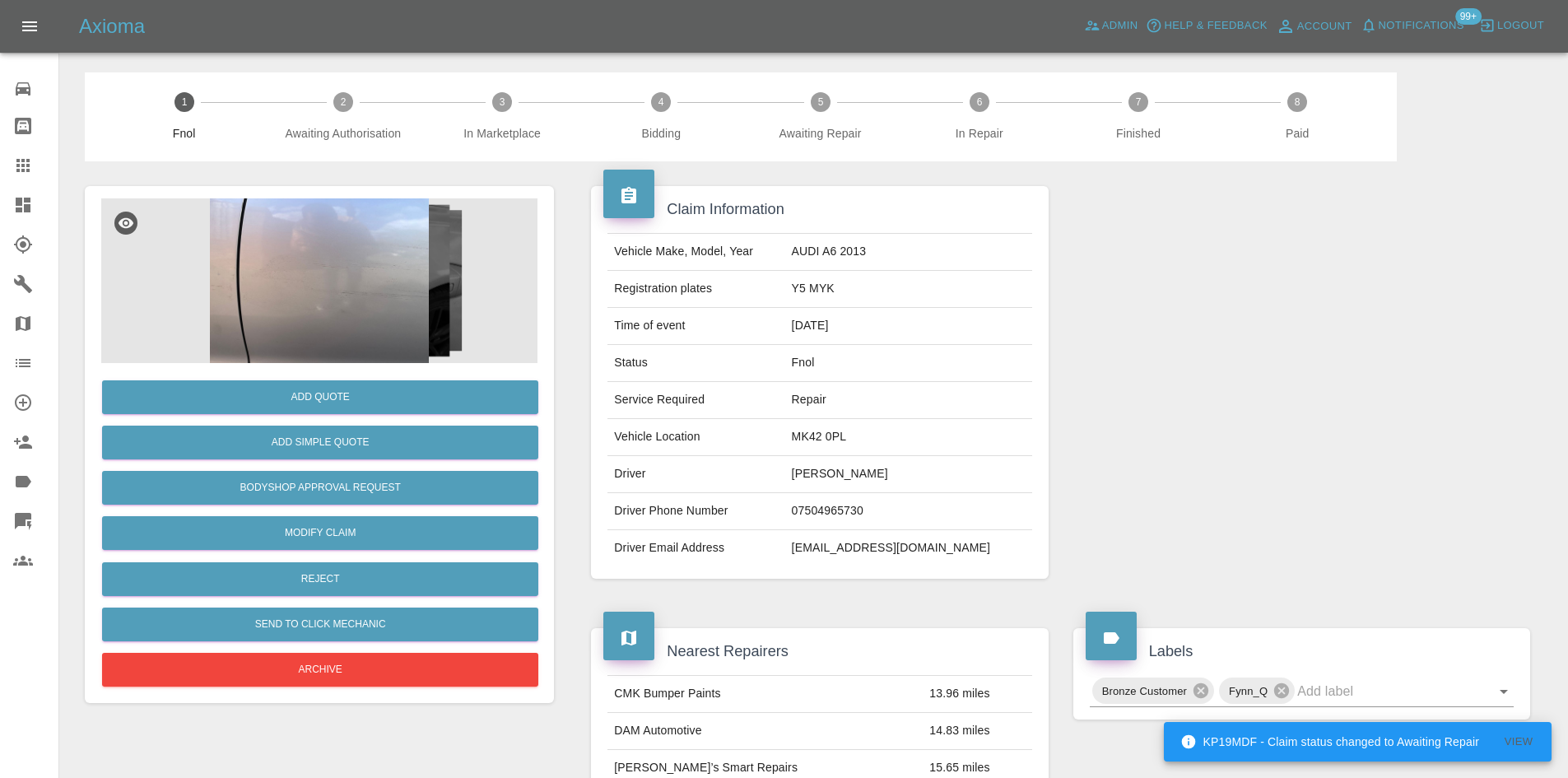
click at [288, 223] on img at bounding box center [319, 280] width 436 height 164
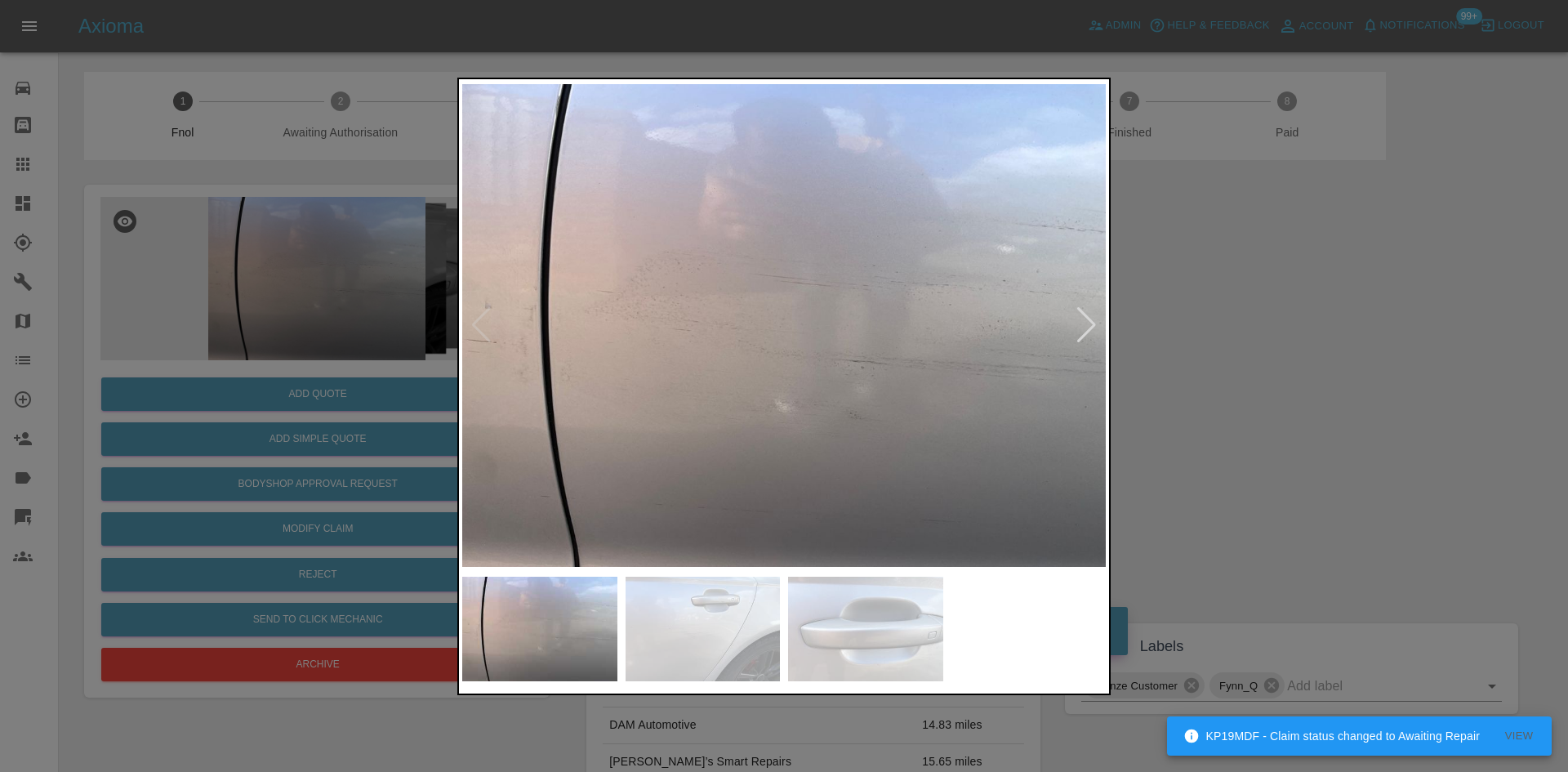
click at [637, 377] on img at bounding box center [784, 325] width 643 height 486
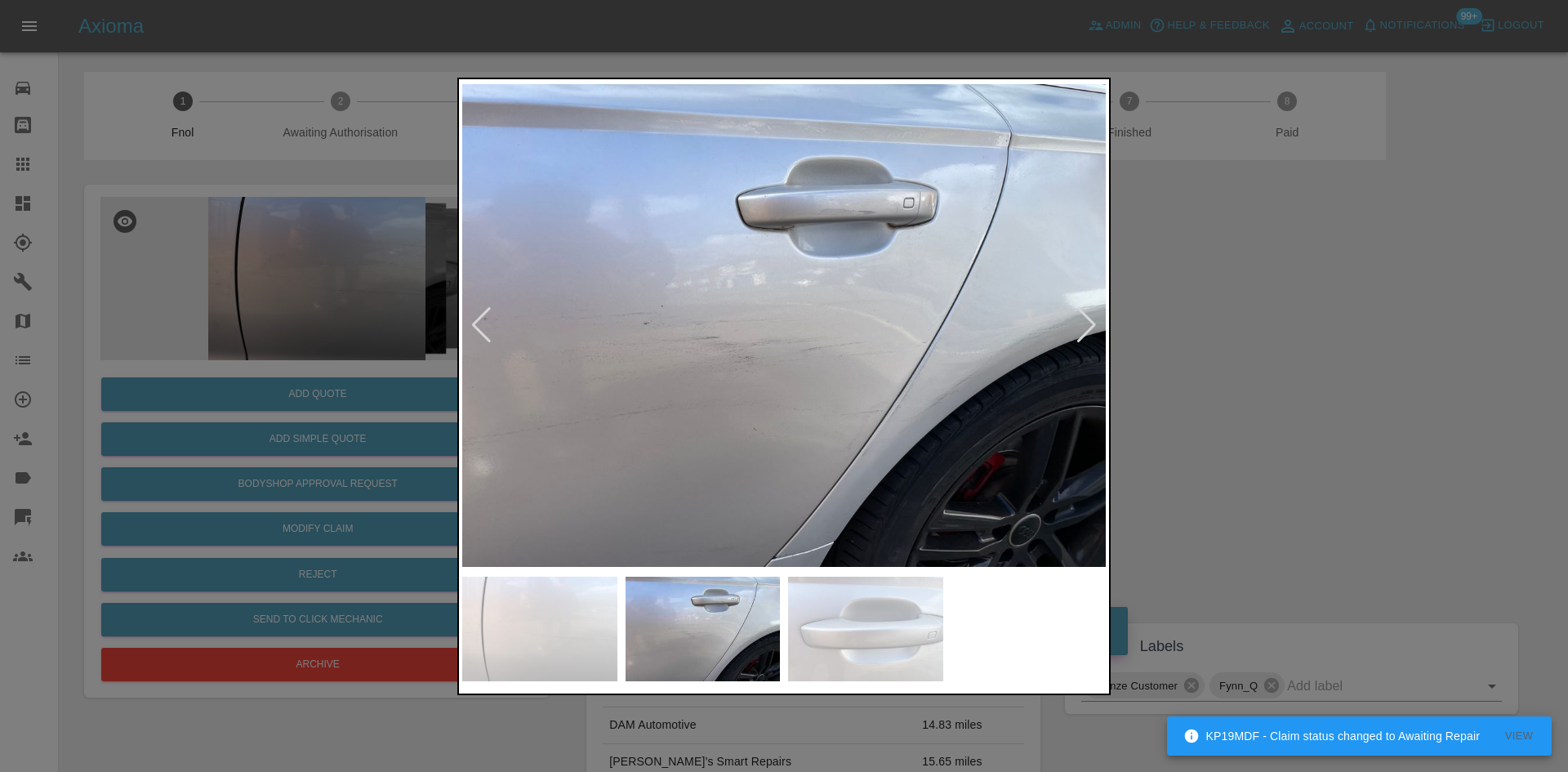
click at [638, 401] on img at bounding box center [784, 325] width 643 height 486
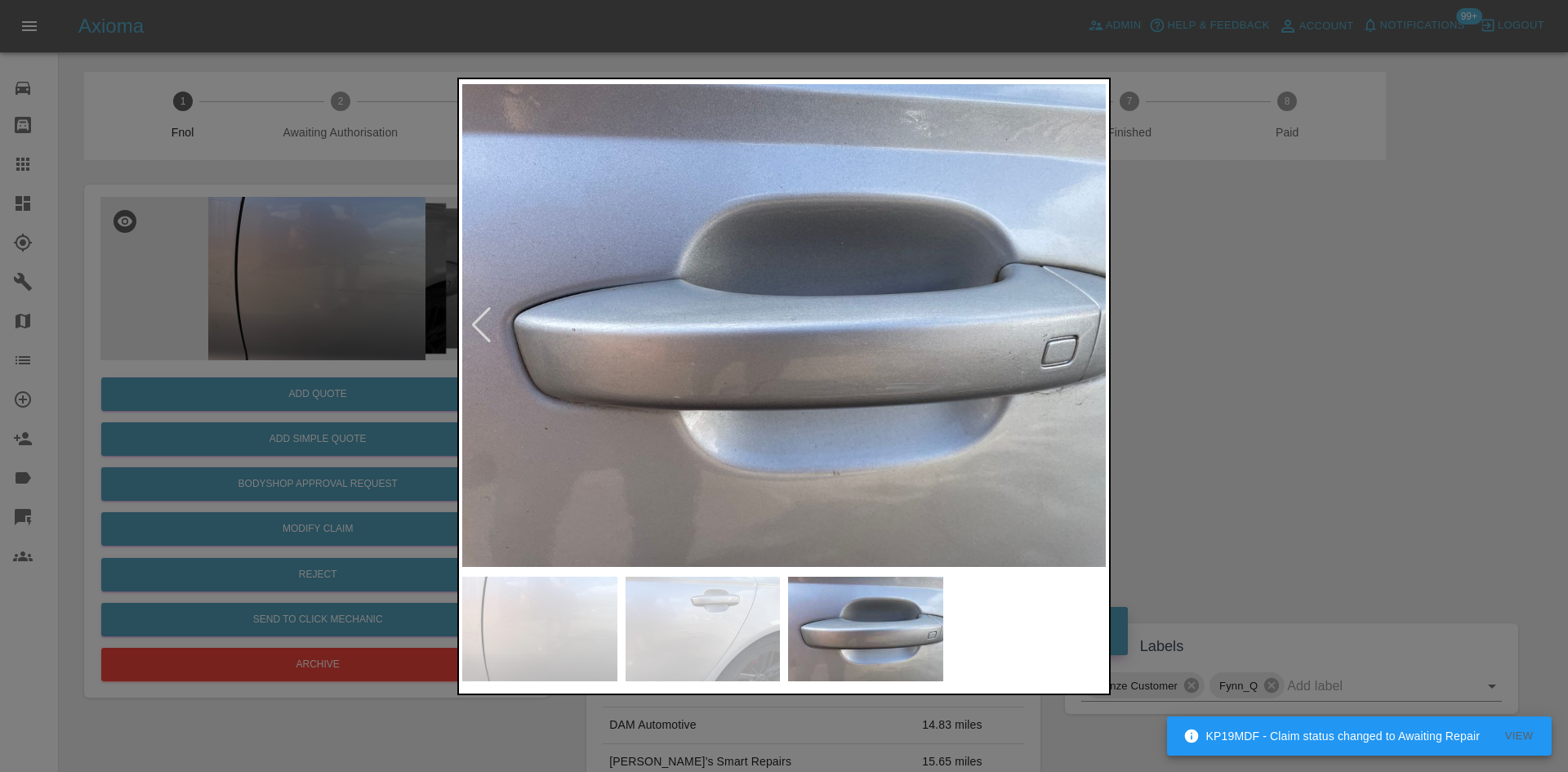
click at [653, 414] on img at bounding box center [784, 325] width 643 height 486
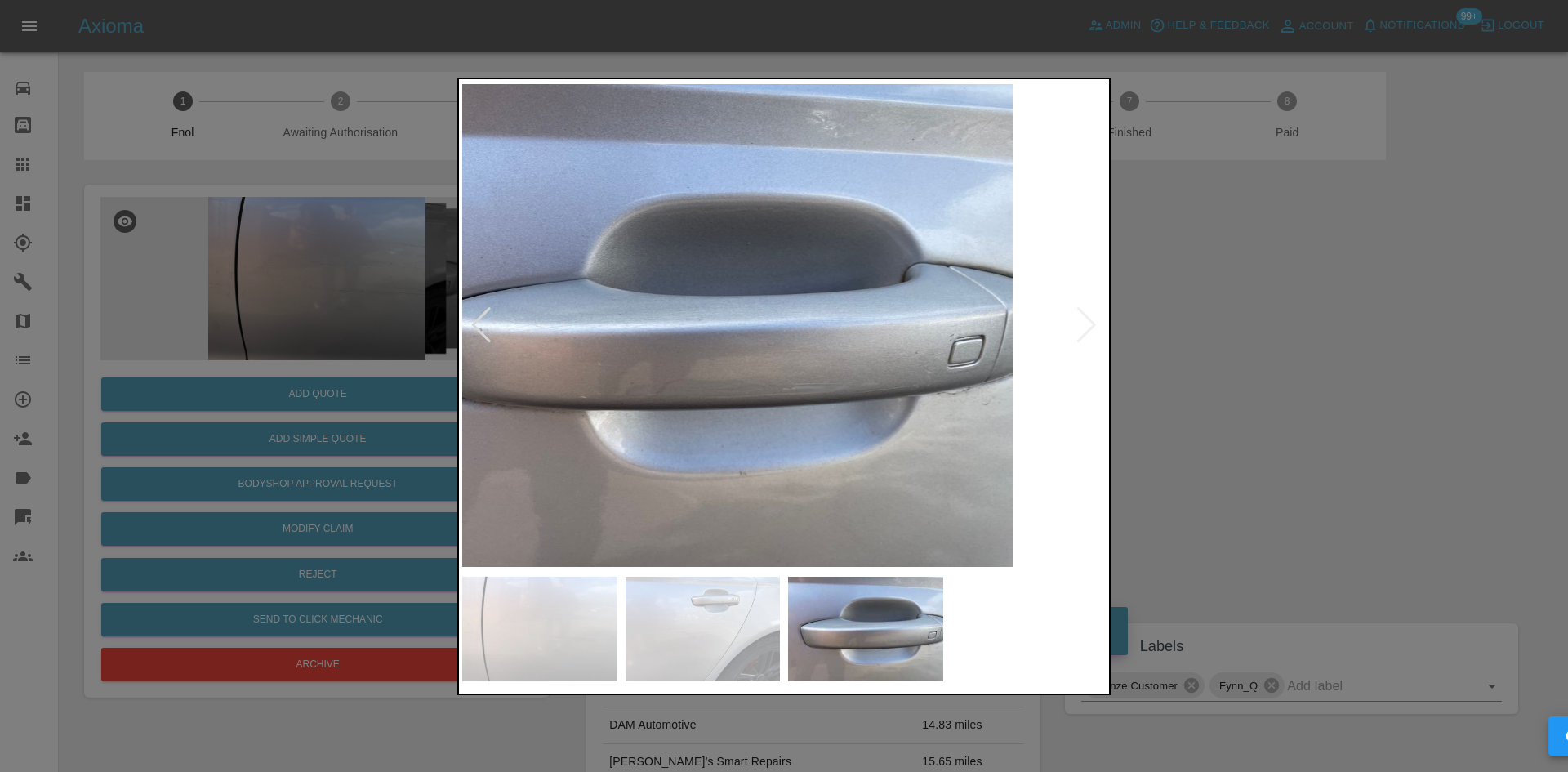
click at [575, 194] on img at bounding box center [691, 325] width 643 height 486
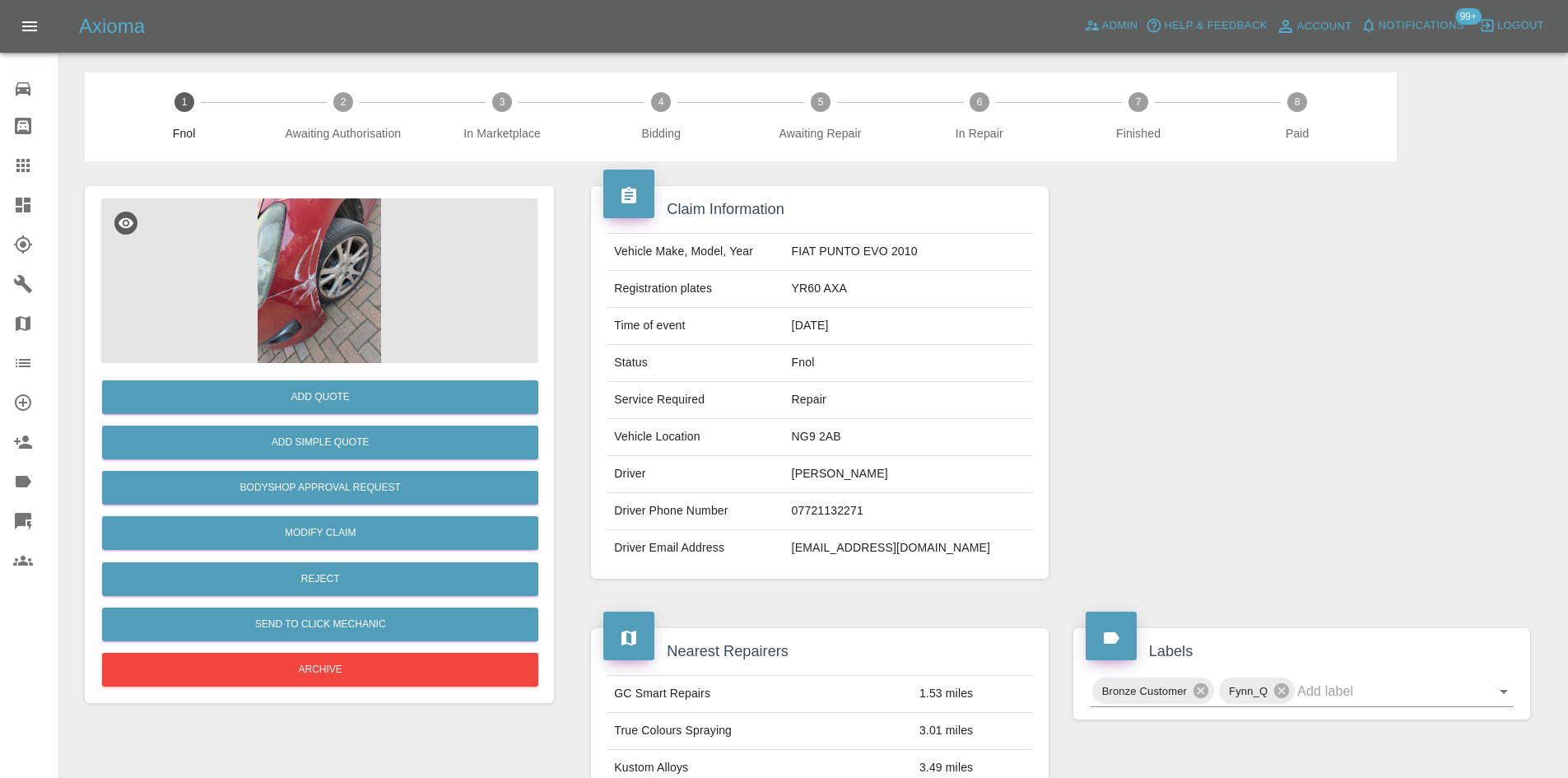
click at [322, 257] on img at bounding box center [319, 280] width 436 height 164
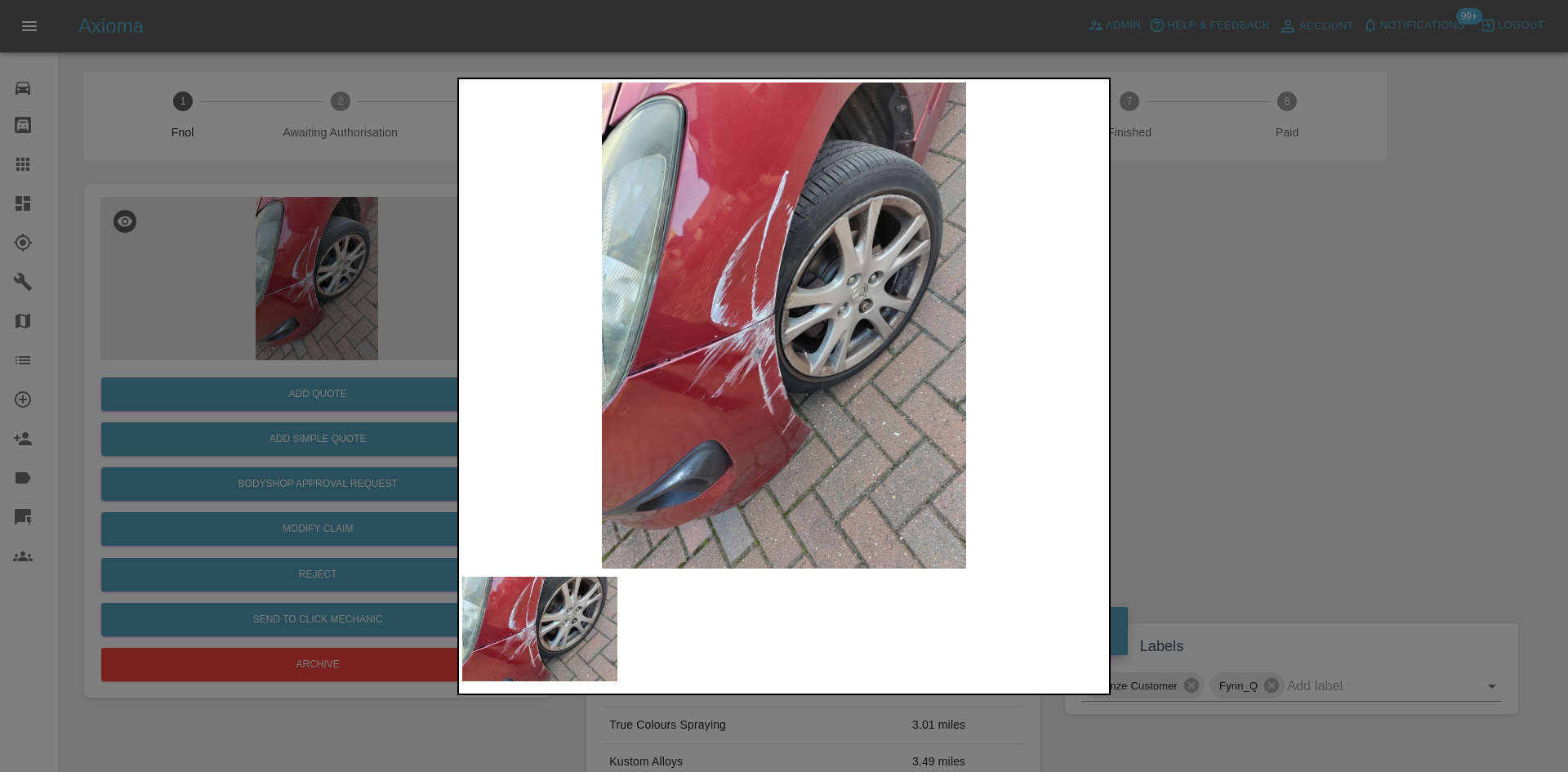
click at [678, 324] on img at bounding box center [784, 325] width 643 height 486
click at [717, 350] on img at bounding box center [784, 325] width 643 height 486
click at [771, 317] on img at bounding box center [784, 325] width 643 height 486
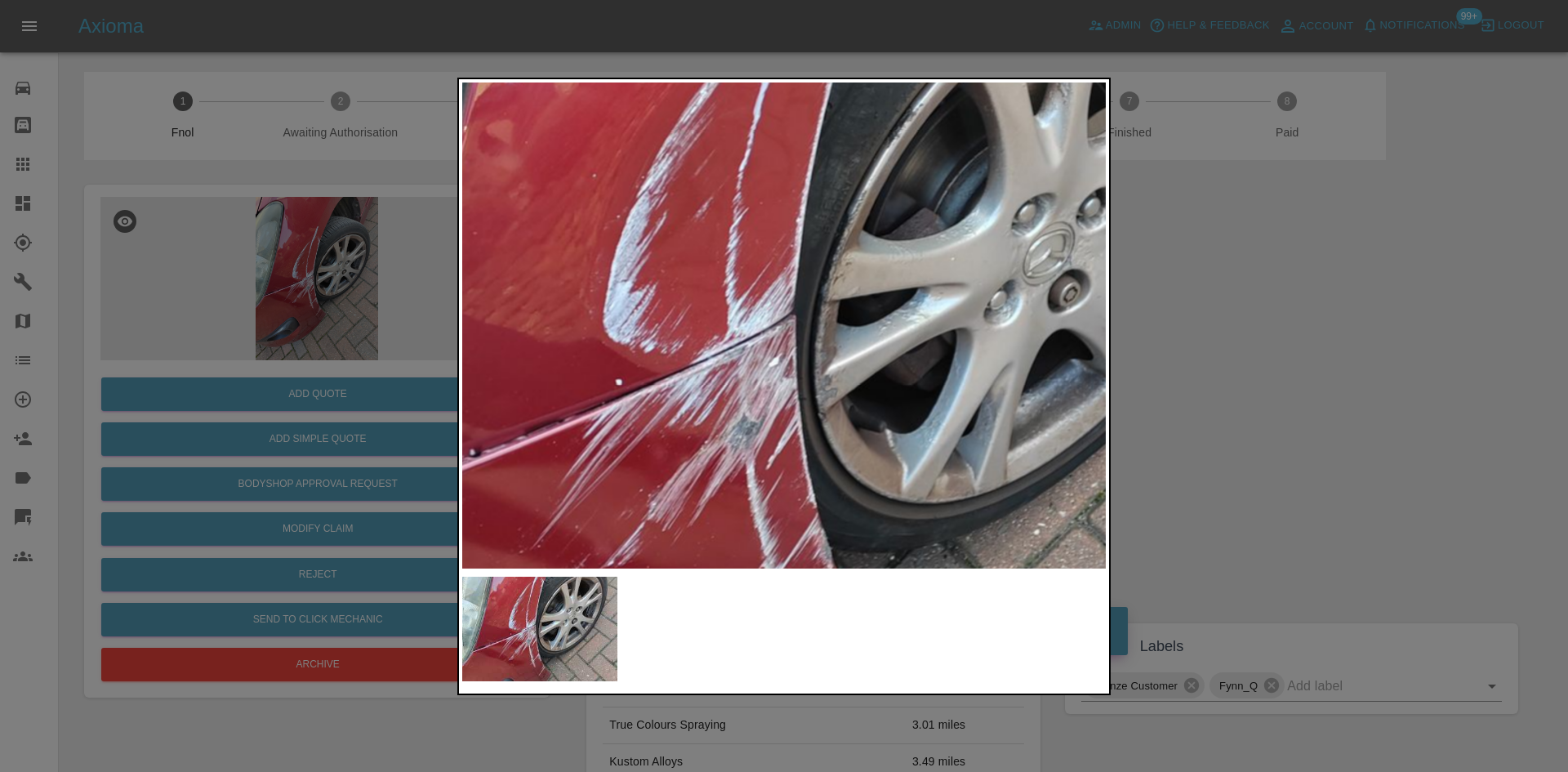
click at [865, 351] on img at bounding box center [823, 349] width 1931 height 1459
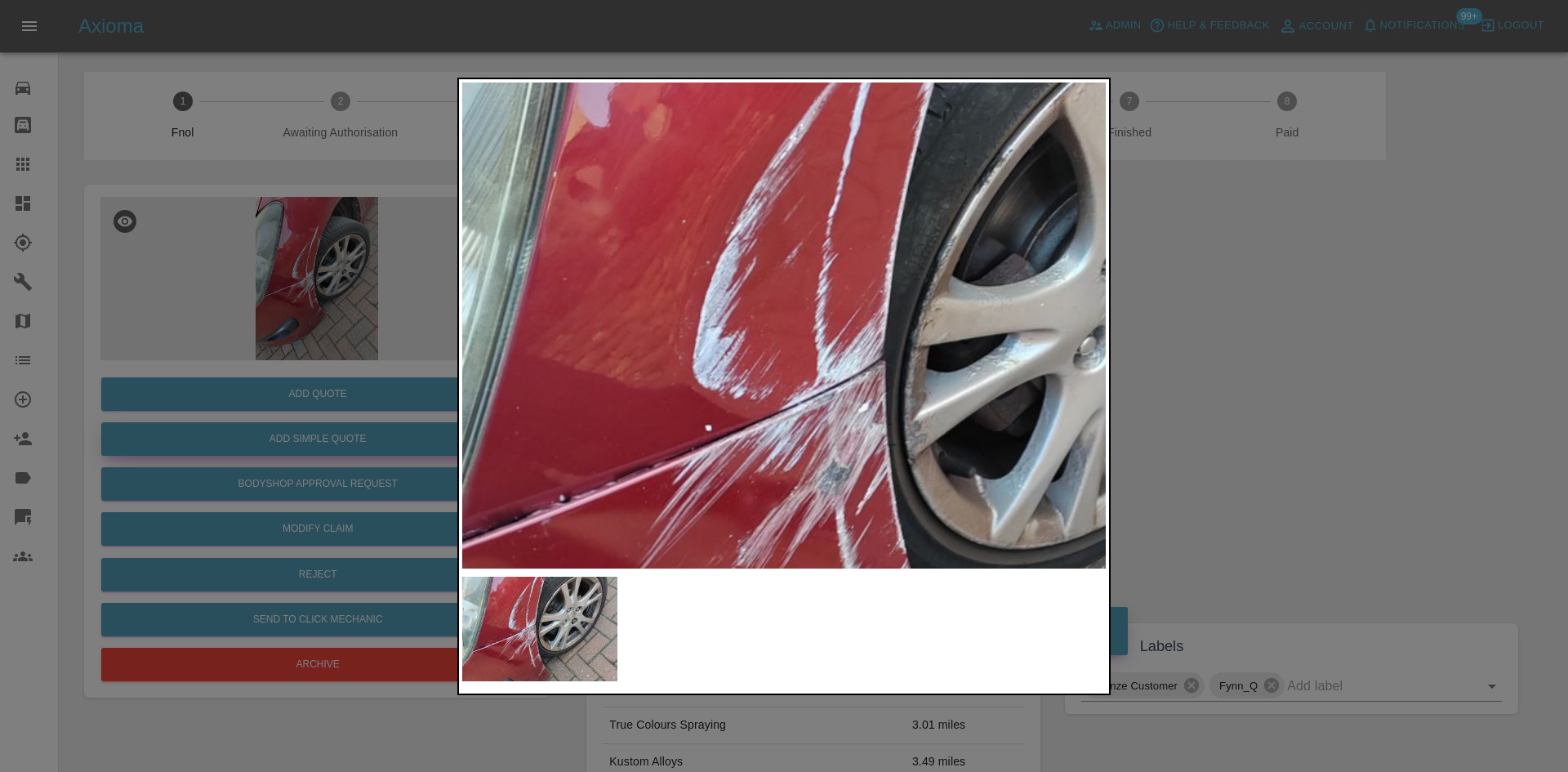
click at [181, 425] on div at bounding box center [784, 386] width 1568 height 772
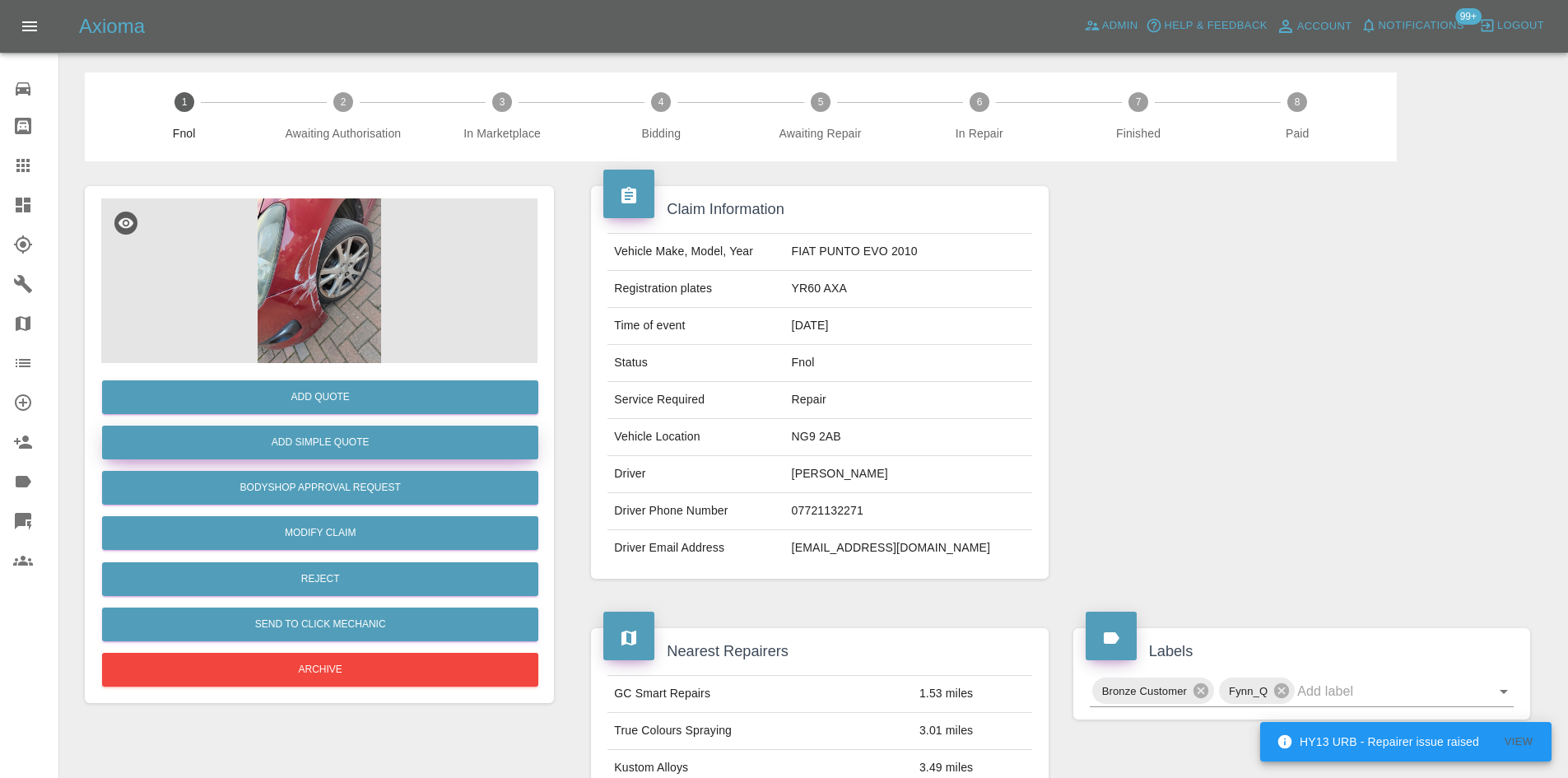
click at [292, 432] on button "Add Simple Quote" at bounding box center [320, 443] width 436 height 34
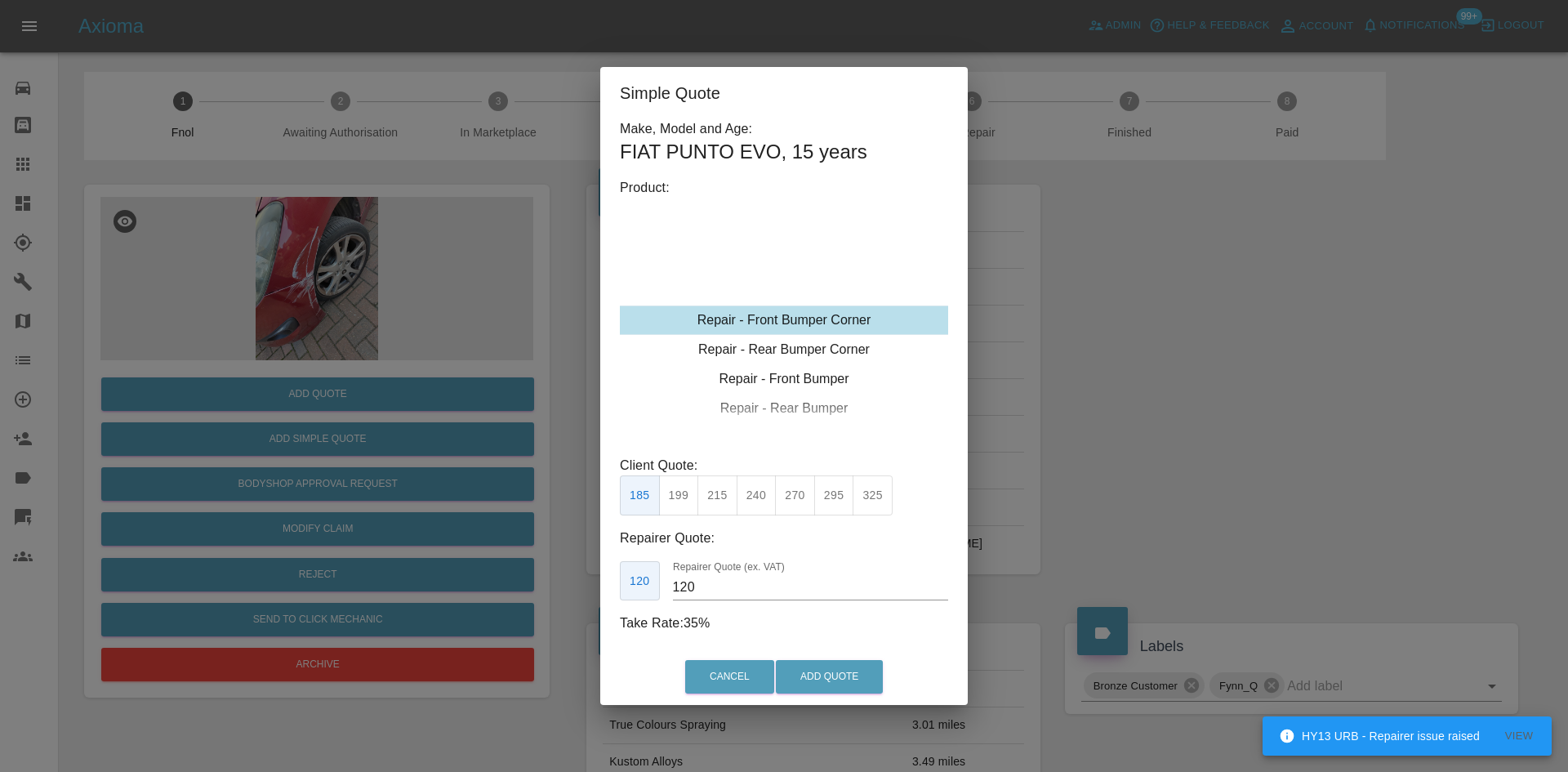
click at [777, 323] on div "Repair - Front Bumper Corner" at bounding box center [784, 320] width 328 height 29
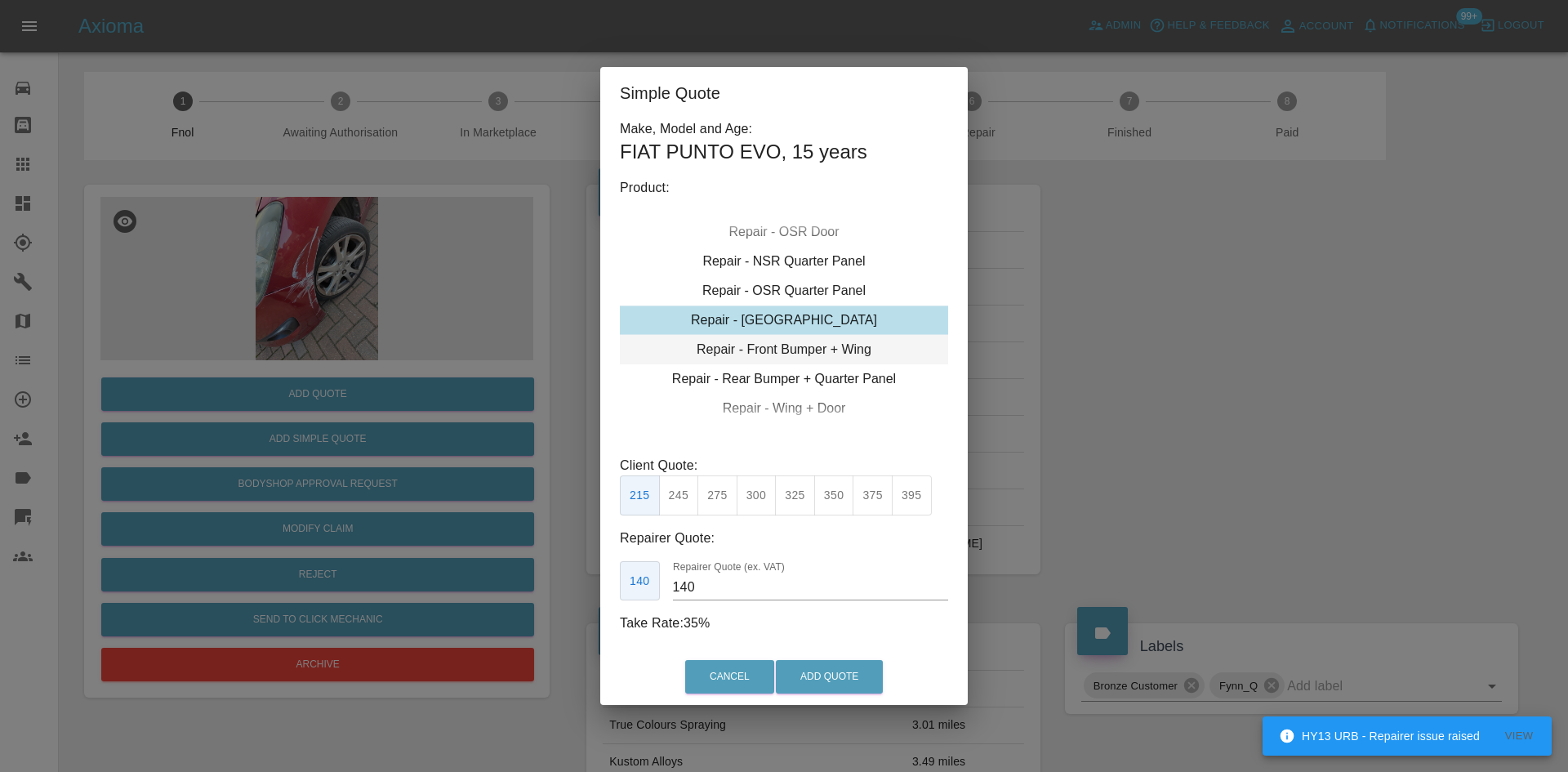
click at [797, 351] on div "Repair - Front Bumper + Wing" at bounding box center [784, 349] width 328 height 29
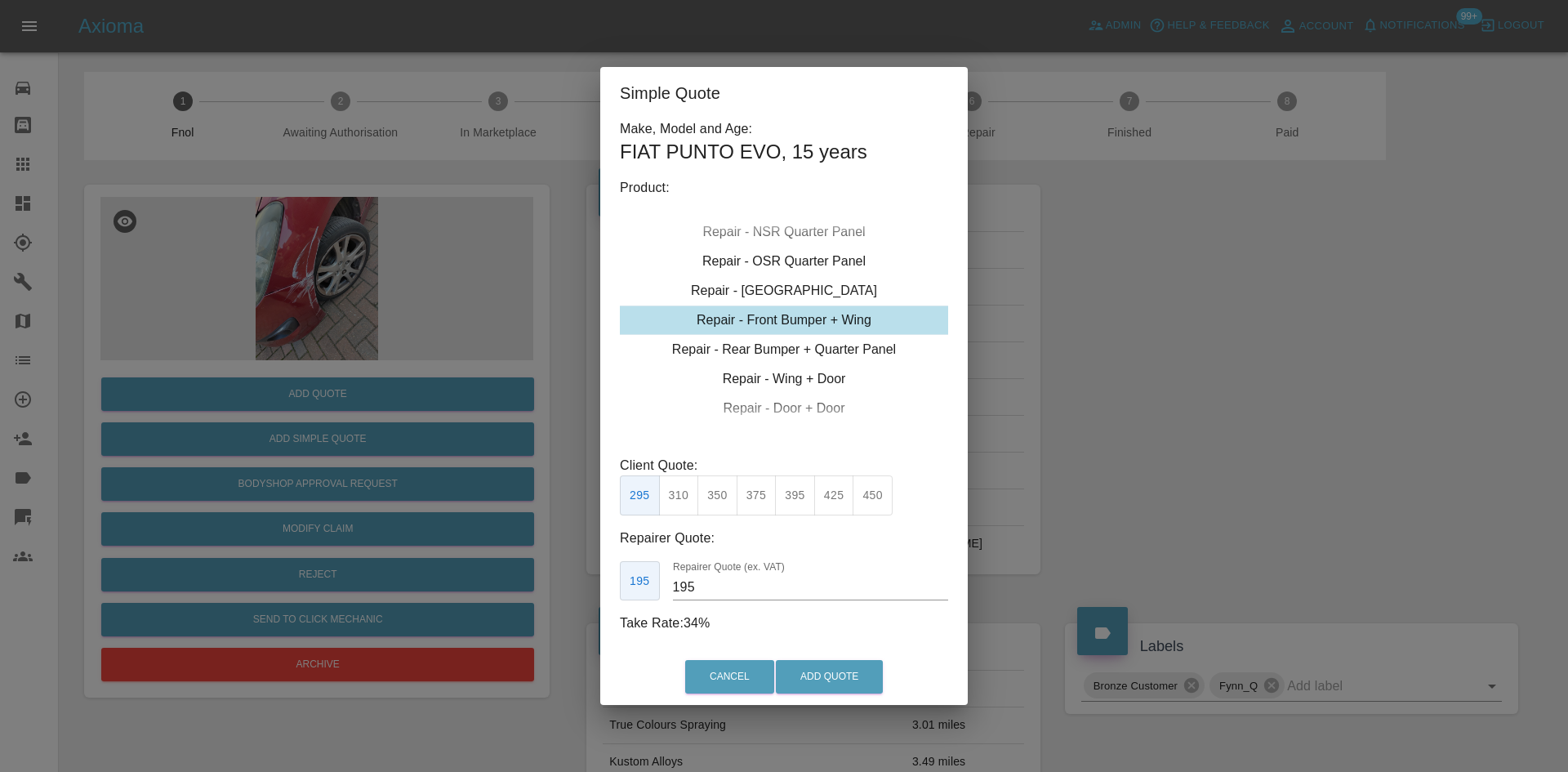
click at [755, 502] on button "375" at bounding box center [757, 496] width 40 height 40
drag, startPoint x: 662, startPoint y: 604, endPoint x: 545, endPoint y: 588, distance: 118.1
click at [548, 588] on div "Simple Quote Make, Model and Age: FIAT PUNTO EVO , 15 years Product: Repair - F…" at bounding box center [784, 386] width 1568 height 772
type input "220"
click at [831, 683] on button "Add Quote" at bounding box center [829, 677] width 107 height 34
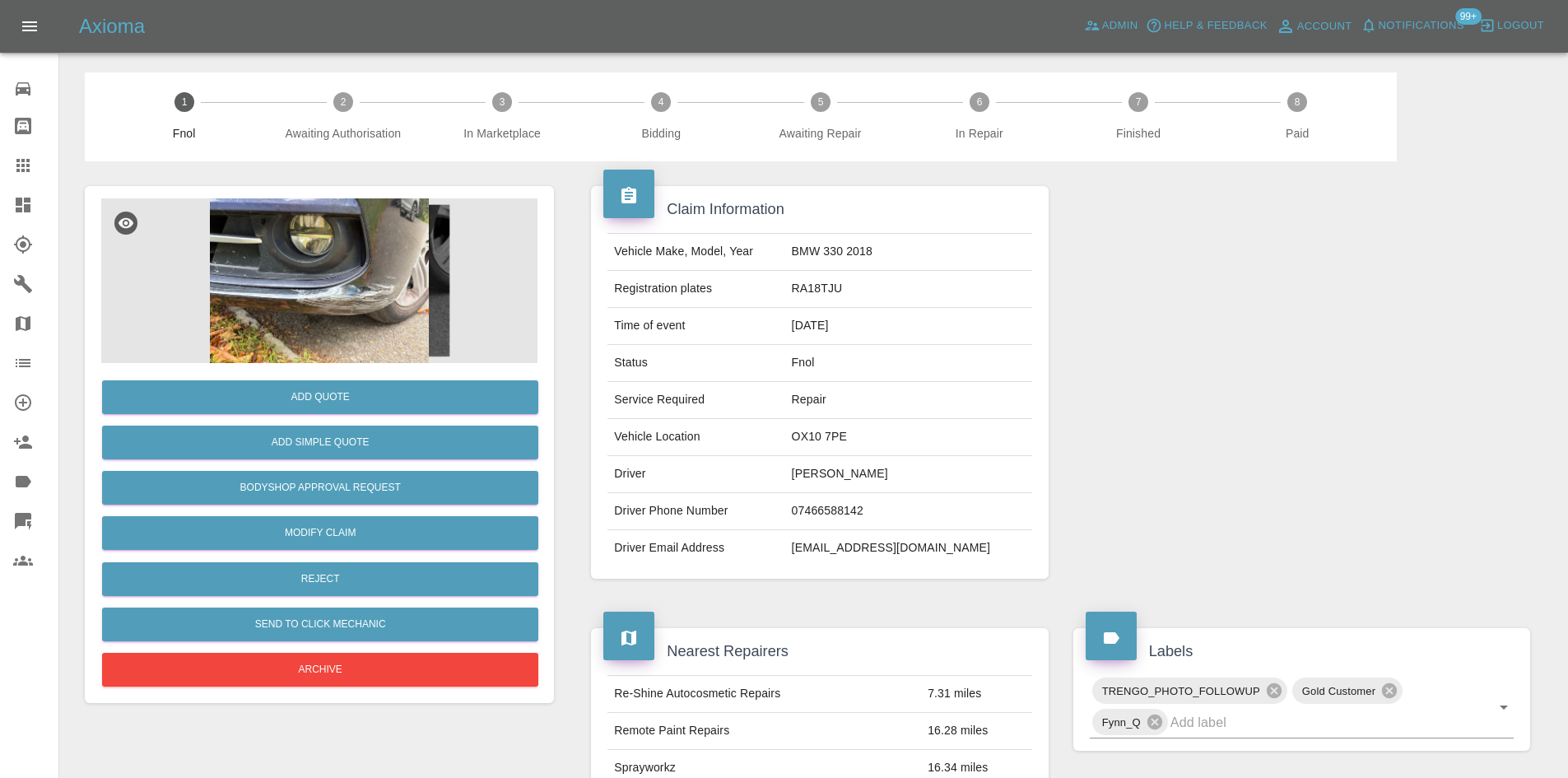
click at [352, 327] on img at bounding box center [319, 280] width 436 height 164
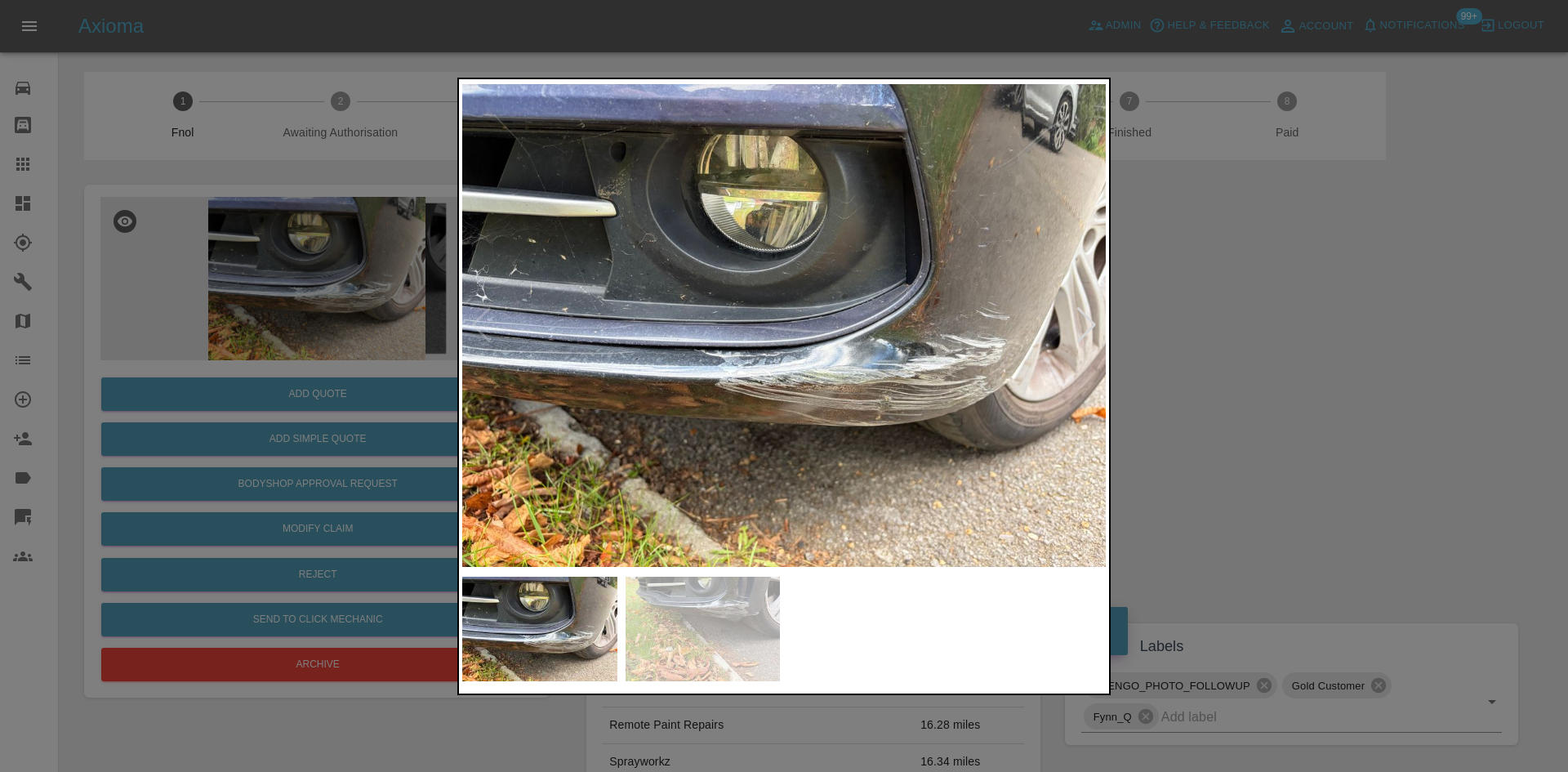
click at [699, 383] on img at bounding box center [784, 325] width 643 height 486
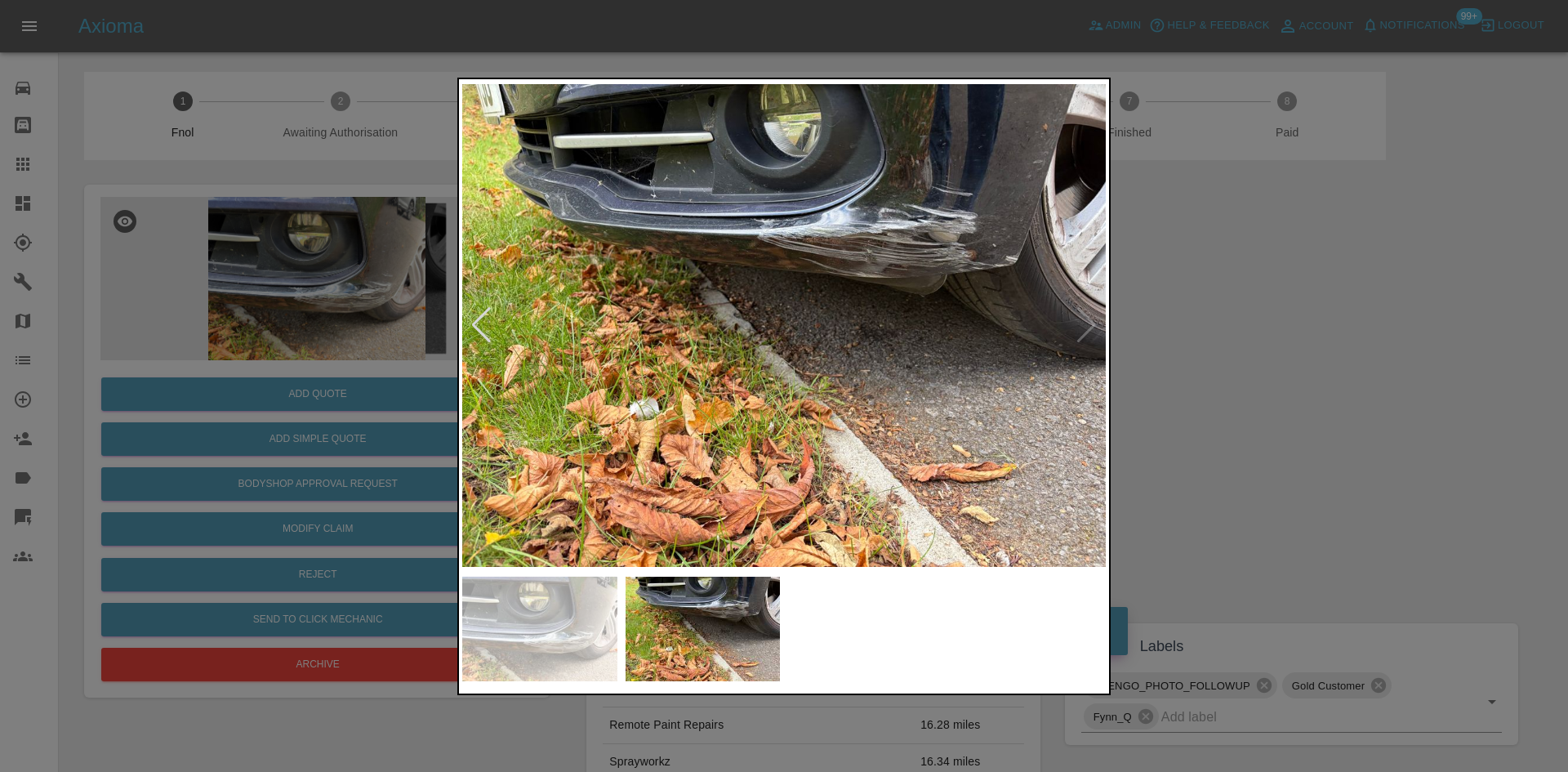
click at [611, 386] on img at bounding box center [784, 325] width 643 height 486
click at [861, 223] on img at bounding box center [784, 325] width 643 height 486
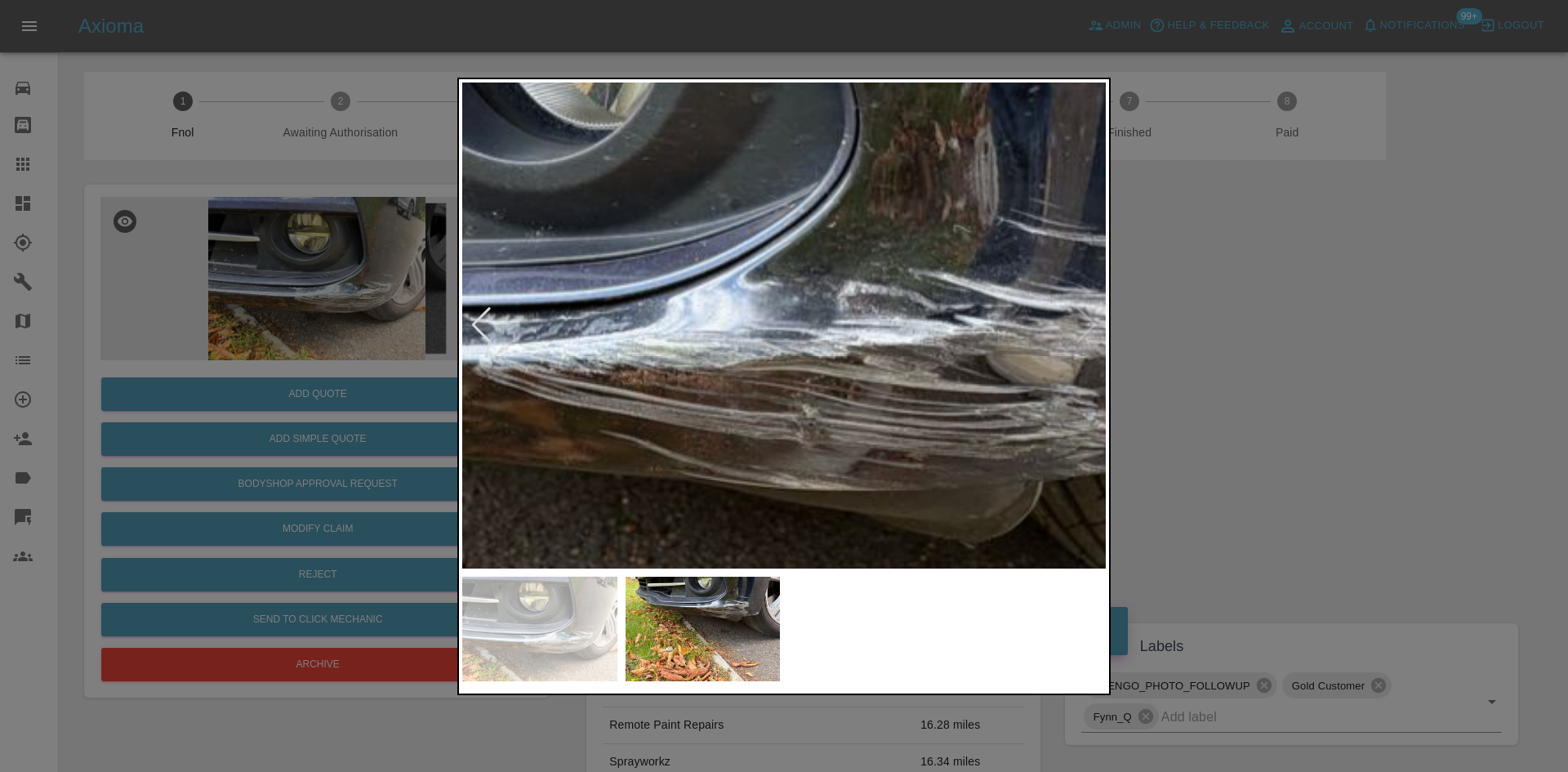
click at [859, 256] on img at bounding box center [553, 633] width 1931 height 1459
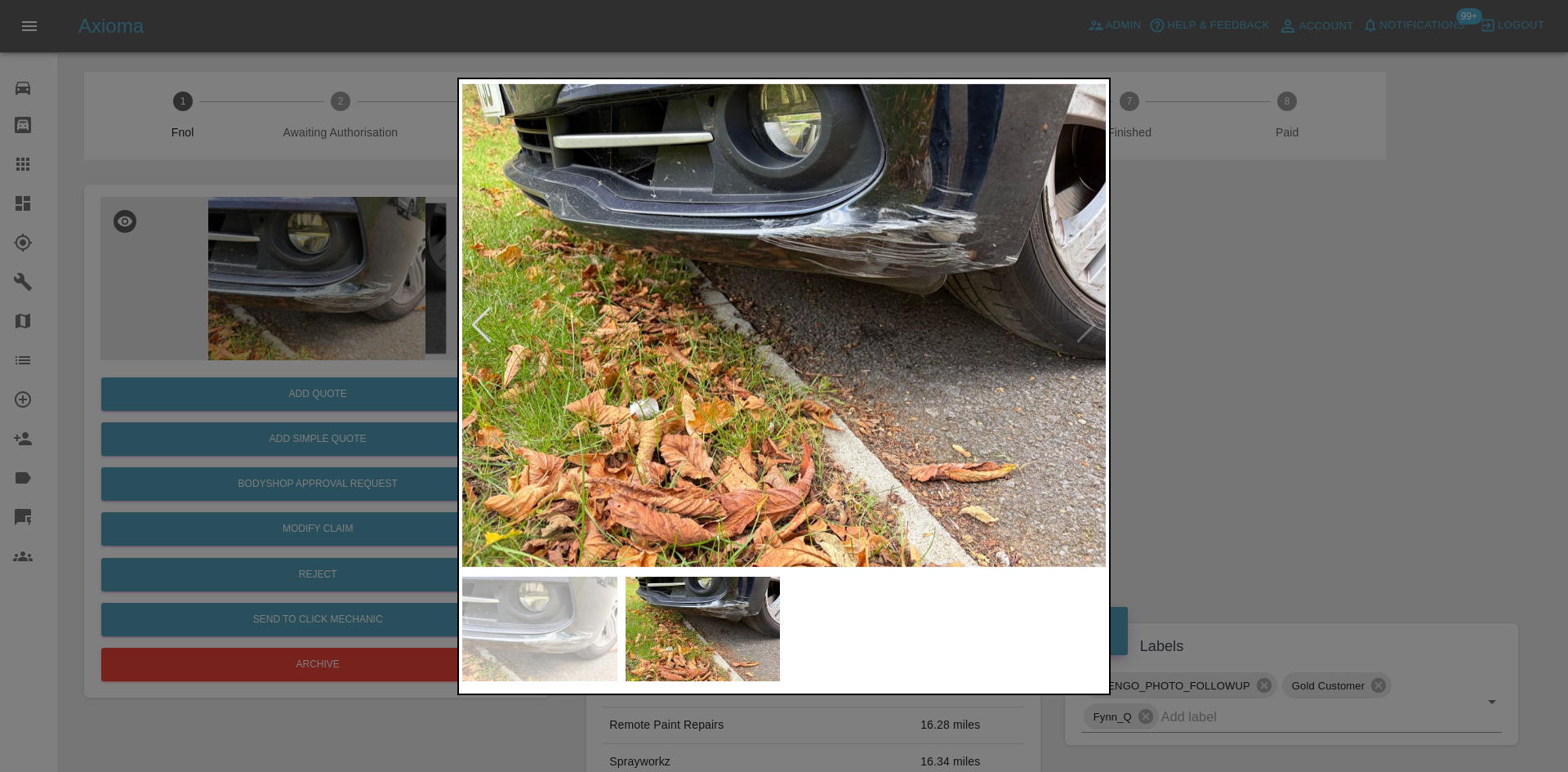
click at [876, 329] on img at bounding box center [784, 325] width 643 height 486
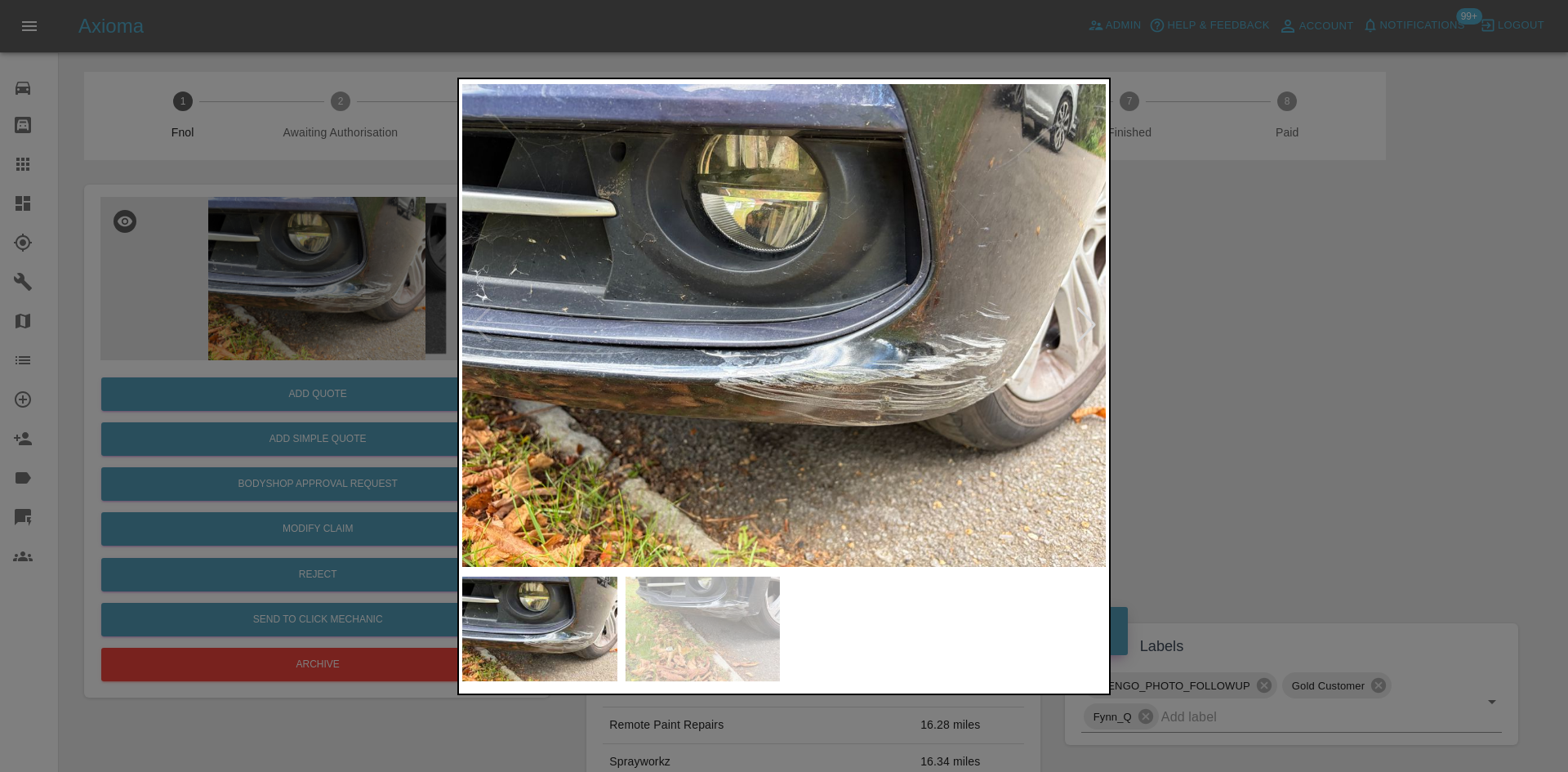
click at [311, 444] on div at bounding box center [784, 386] width 1568 height 772
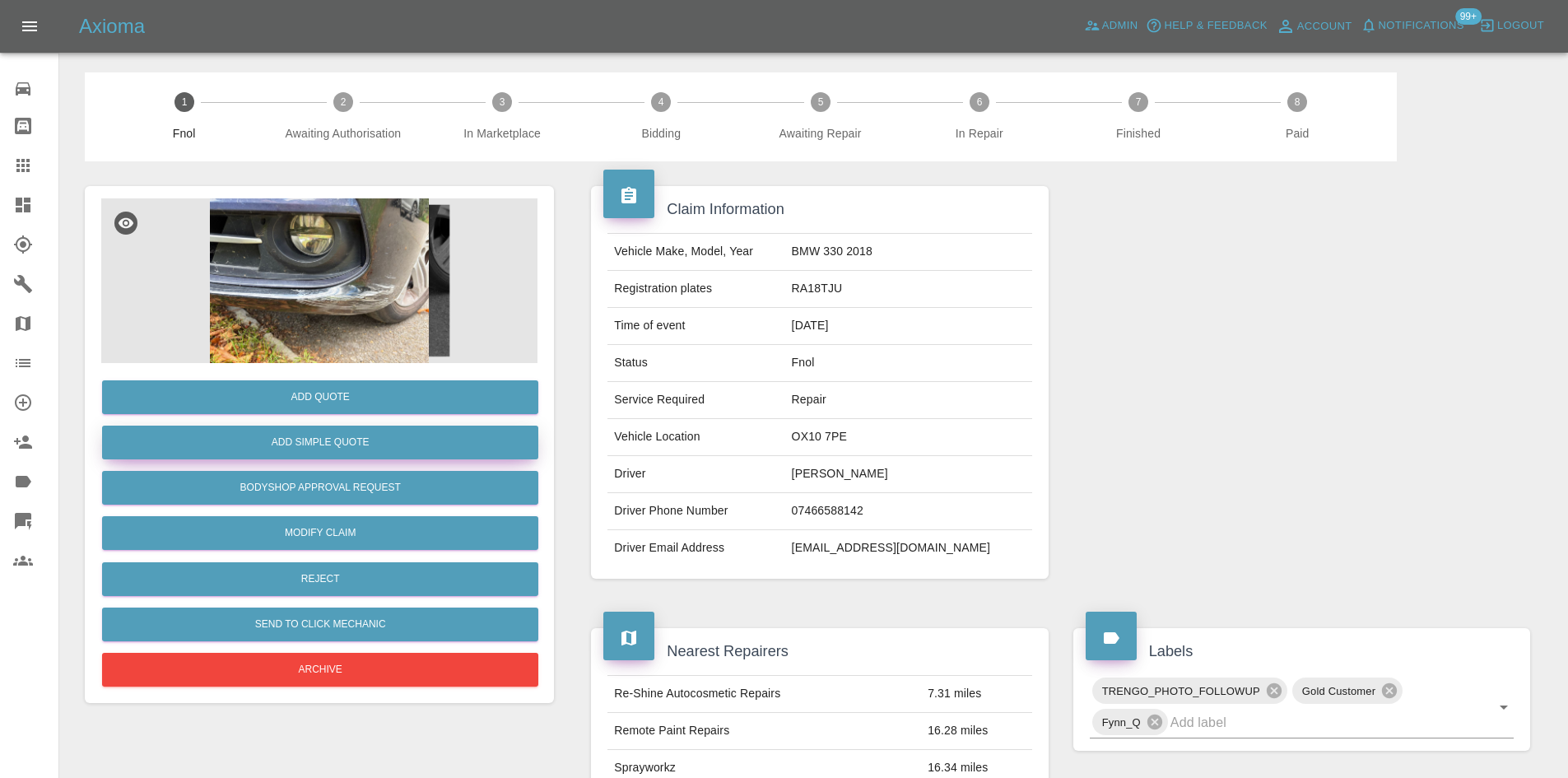
click at [323, 448] on button "Add Simple Quote" at bounding box center [320, 443] width 436 height 34
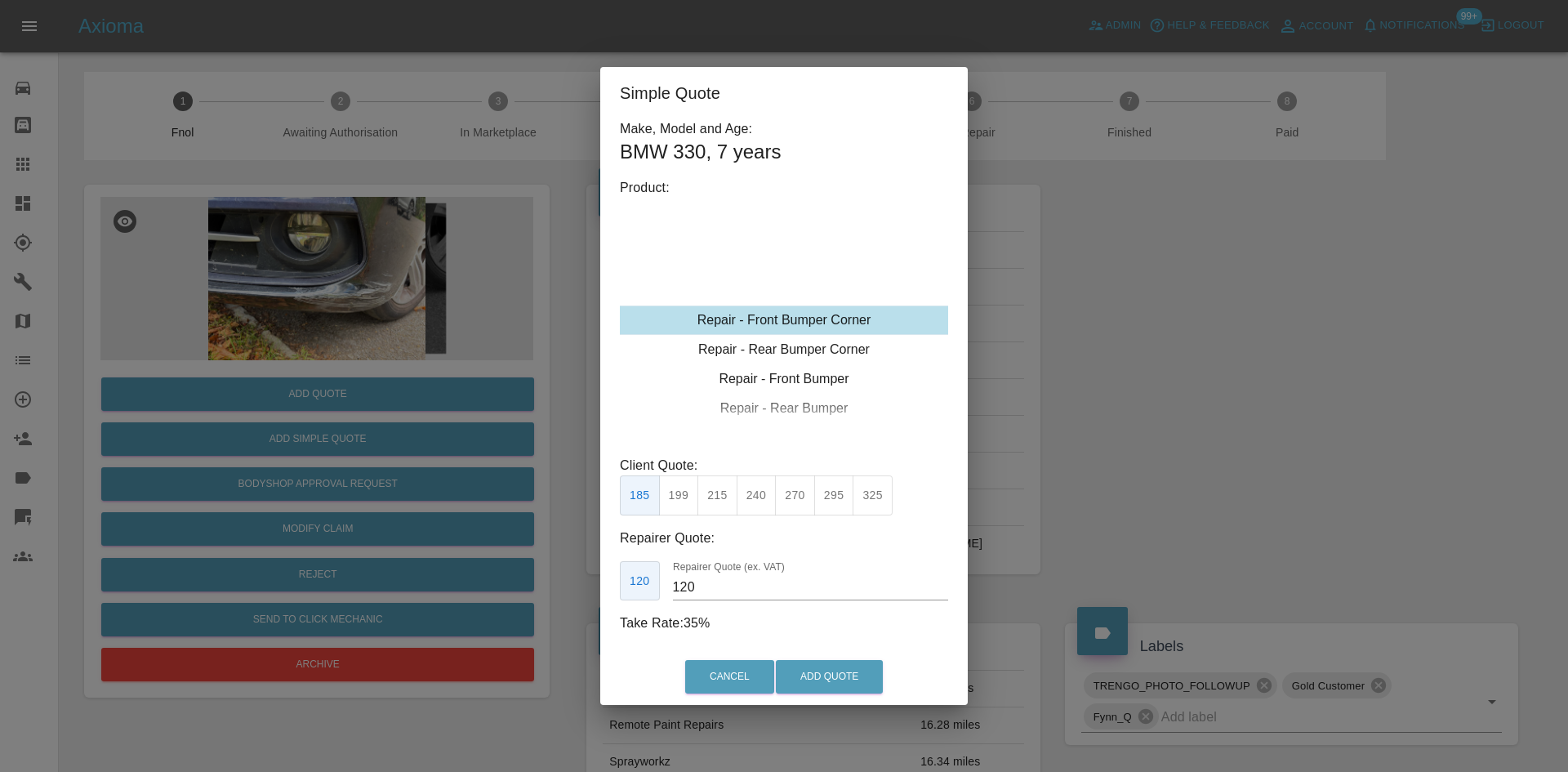
drag, startPoint x: 781, startPoint y: 310, endPoint x: 779, endPoint y: 323, distance: 13.2
click at [781, 312] on div "Repair - Front Bumper Corner" at bounding box center [784, 320] width 328 height 29
drag, startPoint x: 756, startPoint y: 504, endPoint x: 716, endPoint y: 591, distance: 95.8
click at [756, 505] on button "240" at bounding box center [757, 496] width 40 height 40
drag, startPoint x: 708, startPoint y: 598, endPoint x: 638, endPoint y: 592, distance: 70.3
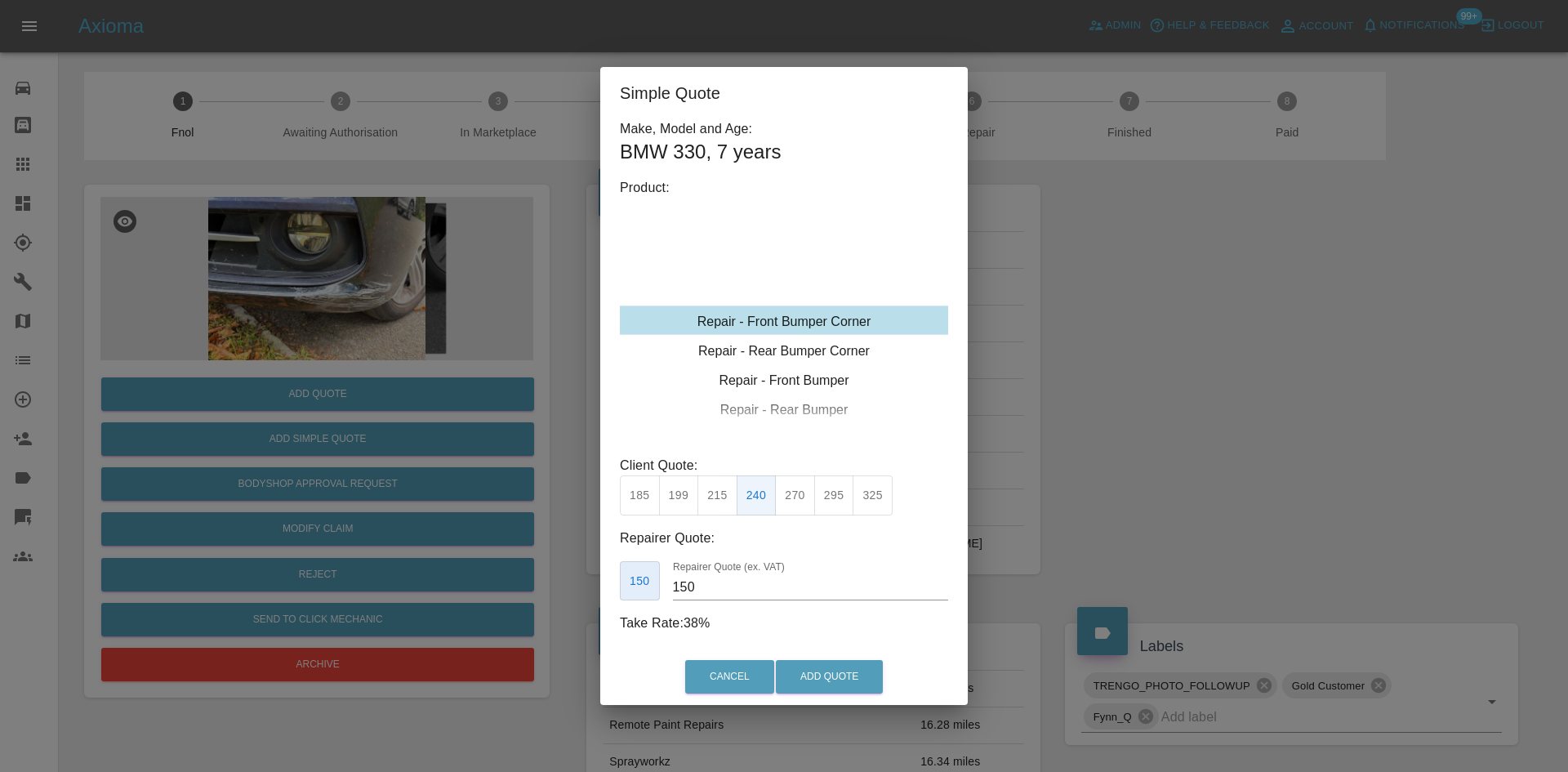
click at [645, 592] on div "150 Repairer Quote (ex. VAT) 150" at bounding box center [784, 581] width 328 height 40
click at [833, 656] on div "Cancel Add Quote" at bounding box center [784, 676] width 368 height 55
click at [743, 580] on input "150" at bounding box center [810, 587] width 275 height 26
type input "130"
click at [814, 665] on button "Add Quote" at bounding box center [829, 677] width 107 height 34
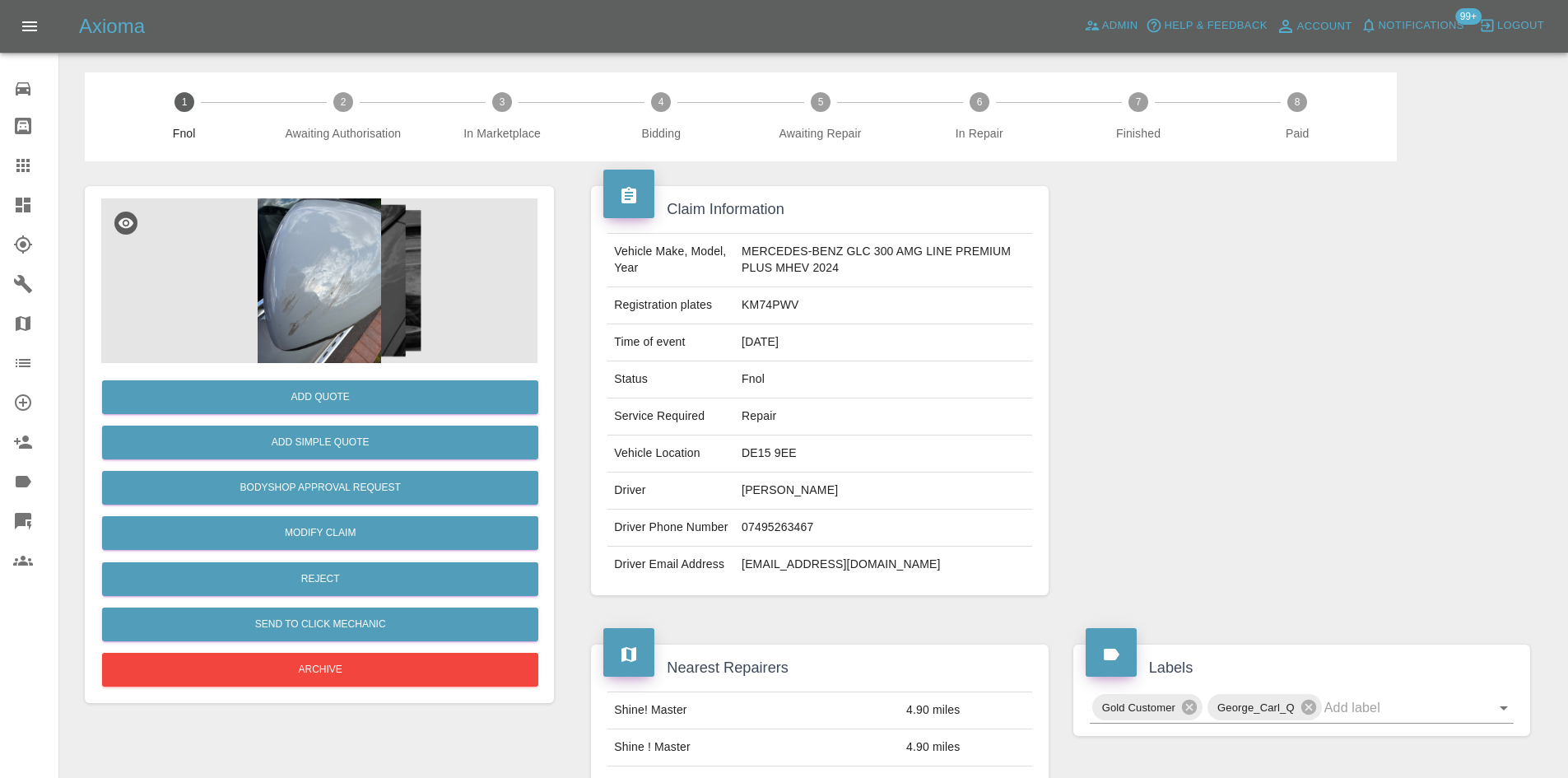
click at [300, 307] on img at bounding box center [319, 280] width 436 height 164
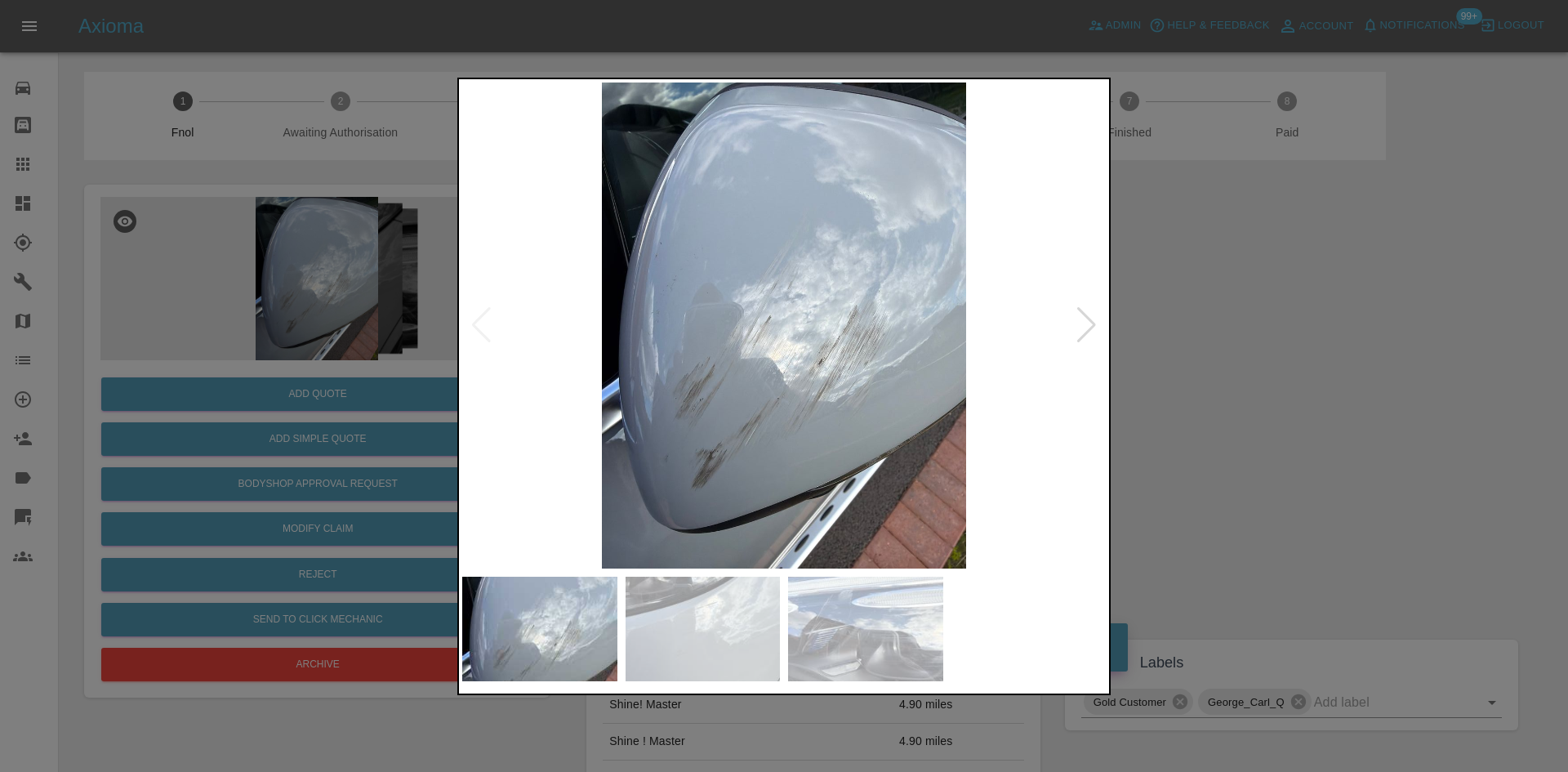
click at [701, 386] on img at bounding box center [784, 325] width 643 height 486
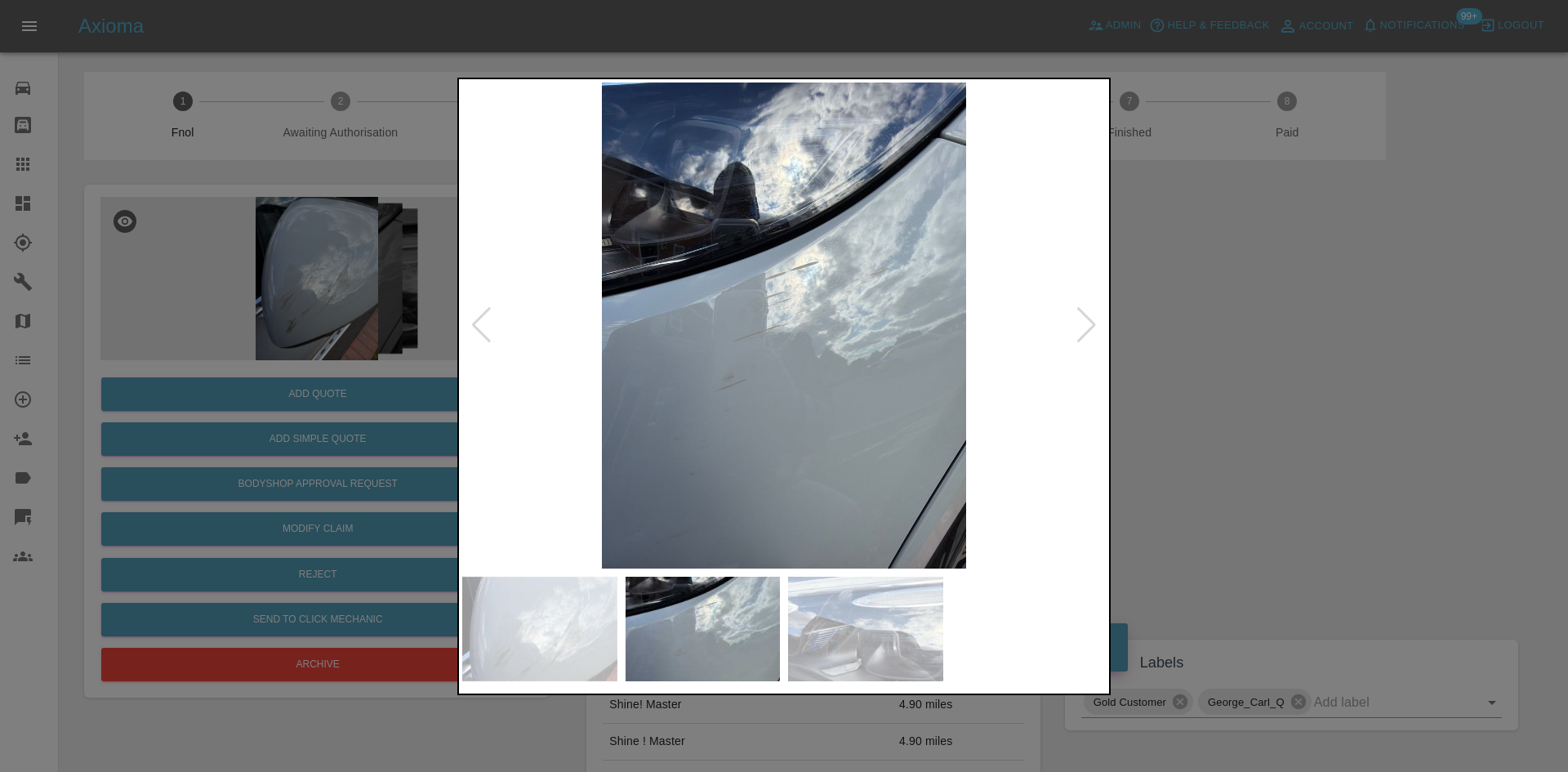
click at [697, 433] on img at bounding box center [784, 325] width 643 height 486
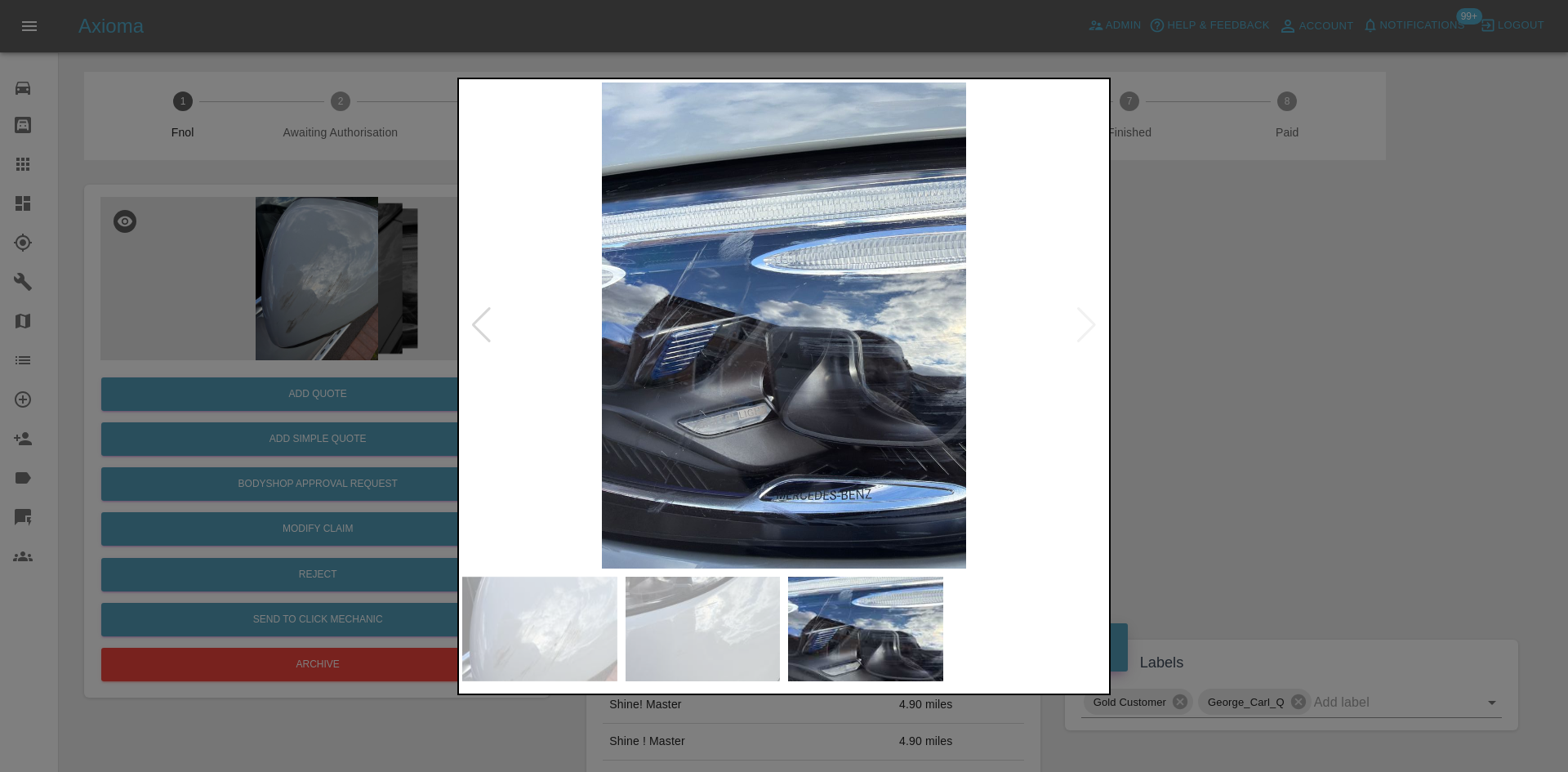
click at [598, 416] on img at bounding box center [784, 325] width 643 height 486
click at [716, 196] on img at bounding box center [784, 325] width 643 height 486
